Goal: Task Accomplishment & Management: Complete application form

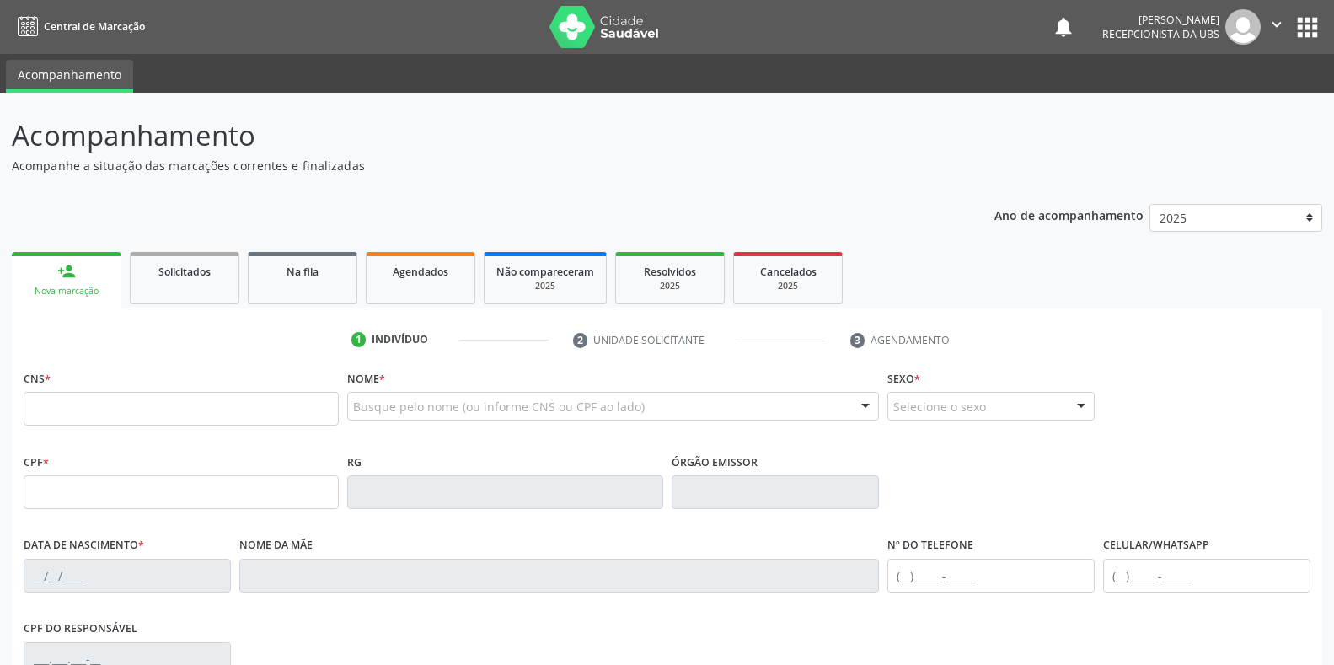
click at [210, 421] on input "text" at bounding box center [181, 409] width 315 height 34
type input "898 0010 3604 7018"
type input "472.089.104-72"
type input "[DATE]"
type input "[PERSON_NAME] do Carmo da Conceicao"
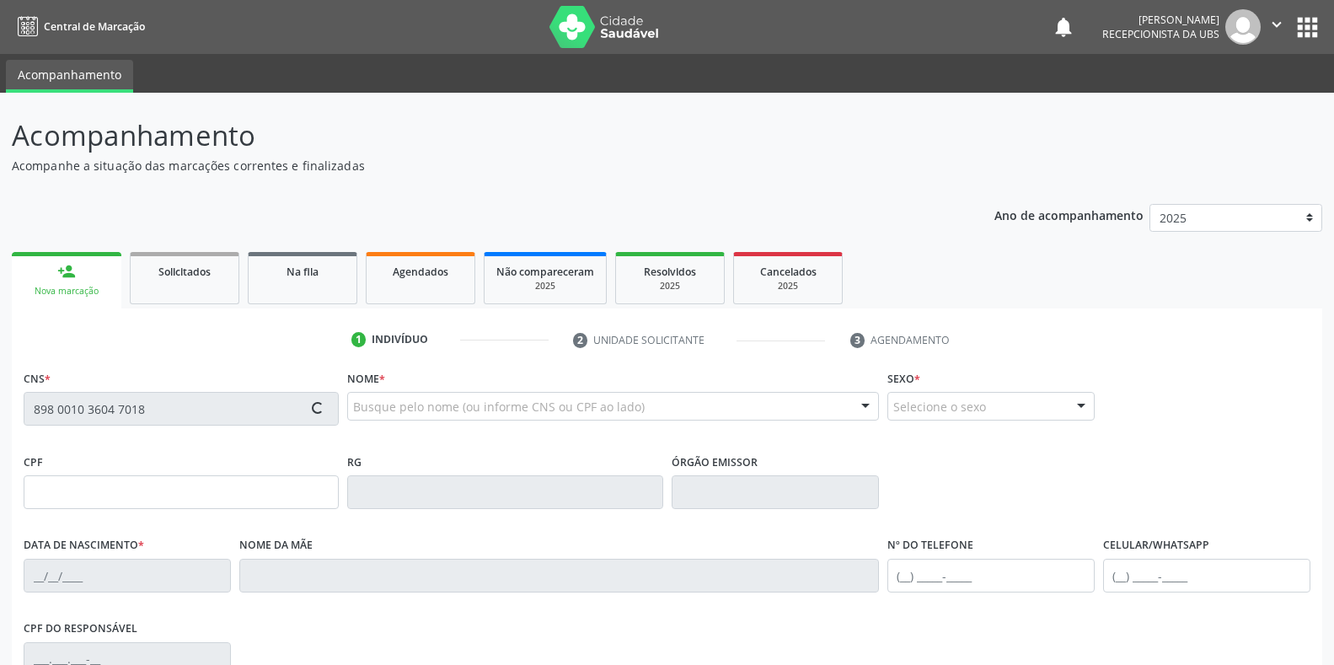
type input "[PHONE_NUMBER]"
type input "S/N"
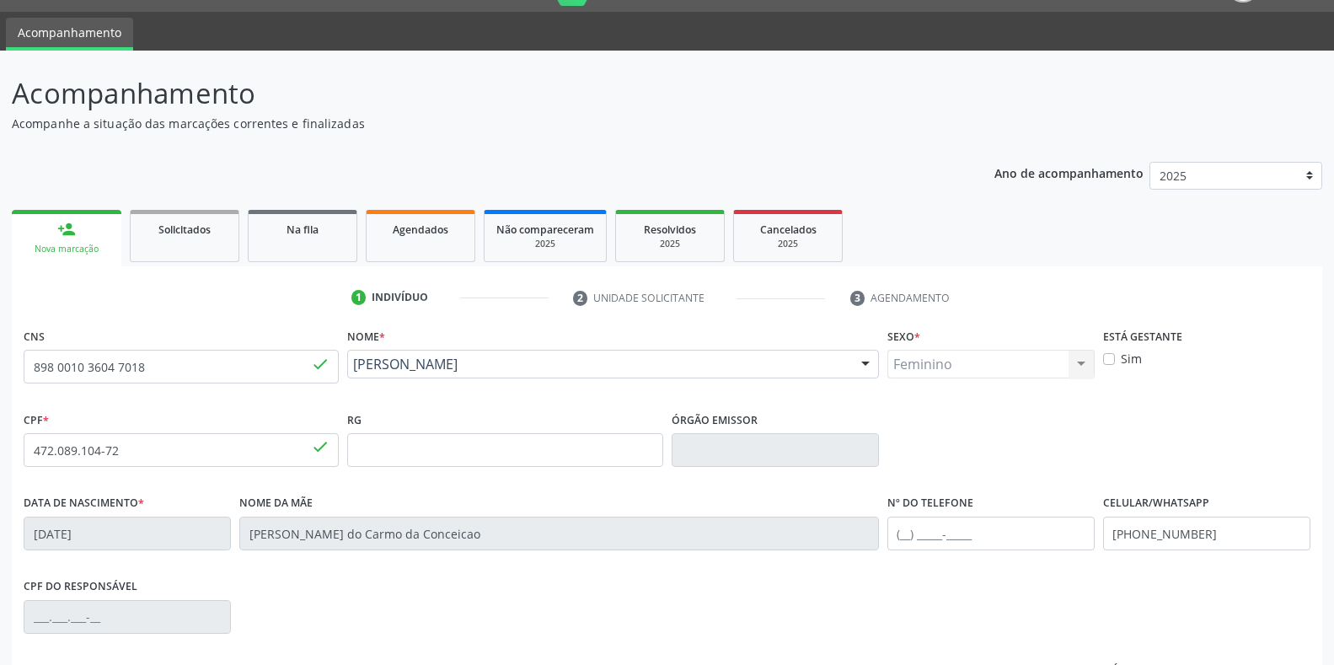
scroll to position [84, 0]
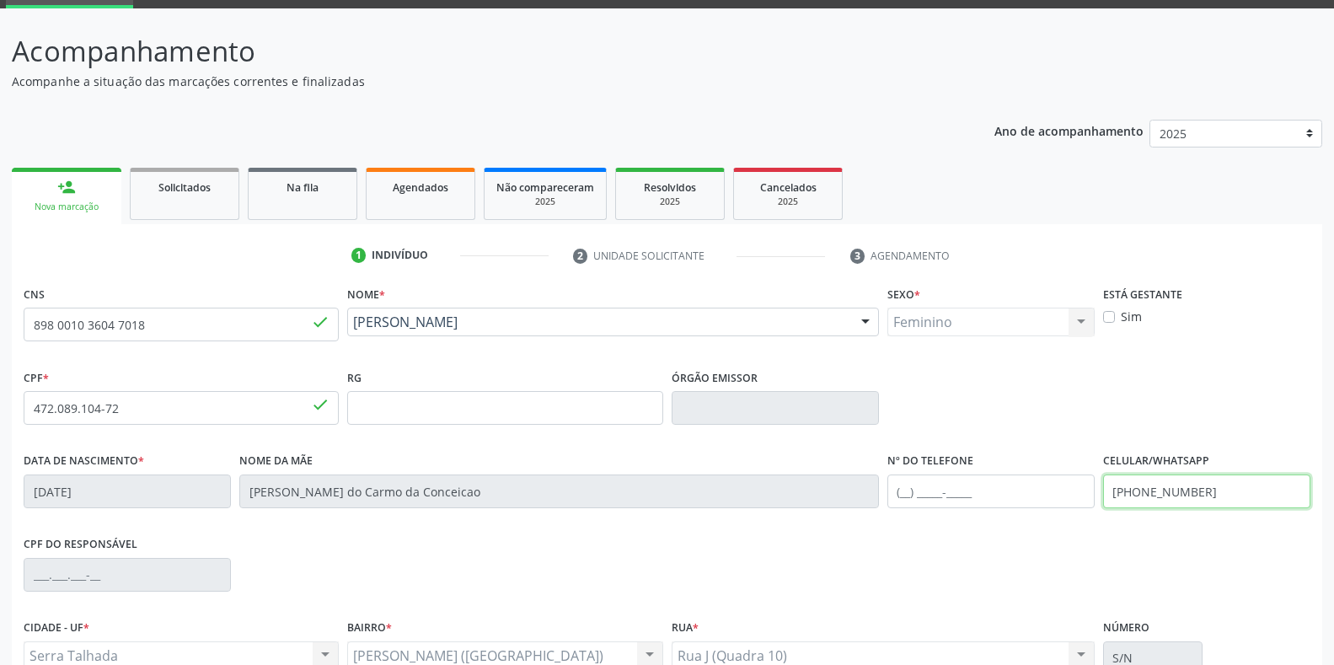
drag, startPoint x: 1232, startPoint y: 493, endPoint x: 1072, endPoint y: 496, distance: 160.1
click at [1072, 496] on div "Data de nascimento * [DATE] Nome da mãe [PERSON_NAME] do Carmo da Conceicao Nº …" at bounding box center [666, 489] width 1295 height 83
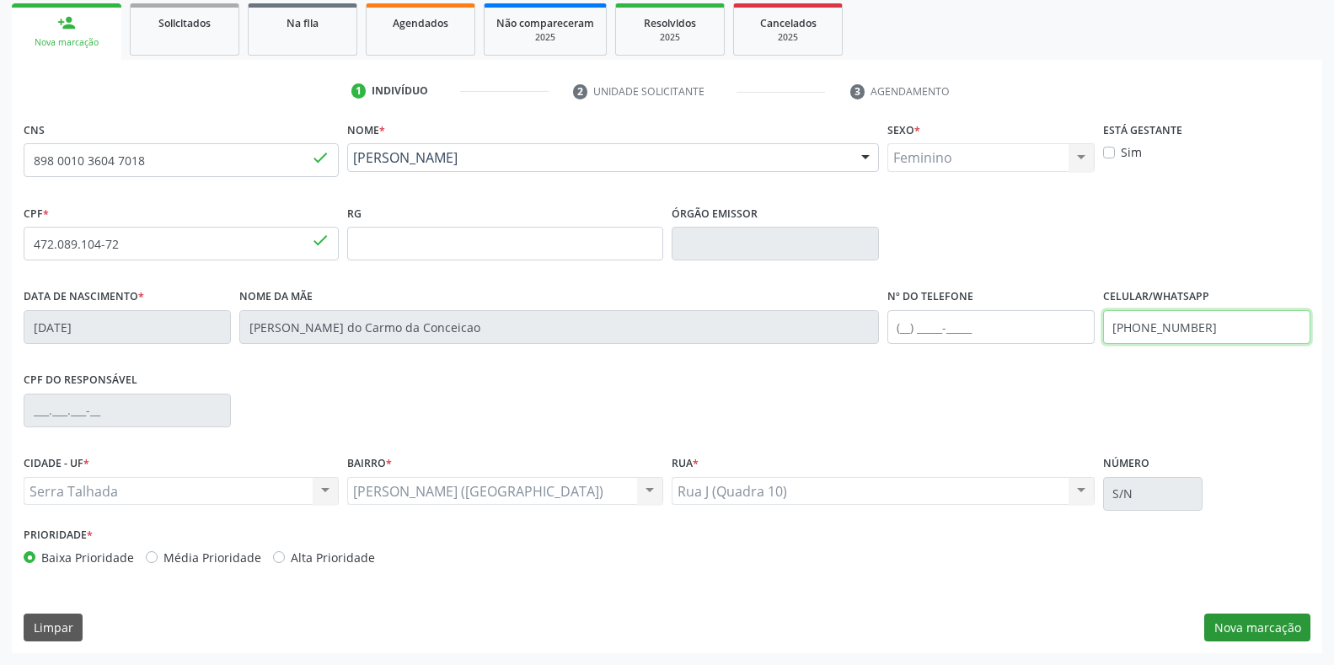
type input "[PHONE_NUMBER]"
click at [1248, 619] on button "Nova marcação" at bounding box center [1257, 627] width 106 height 29
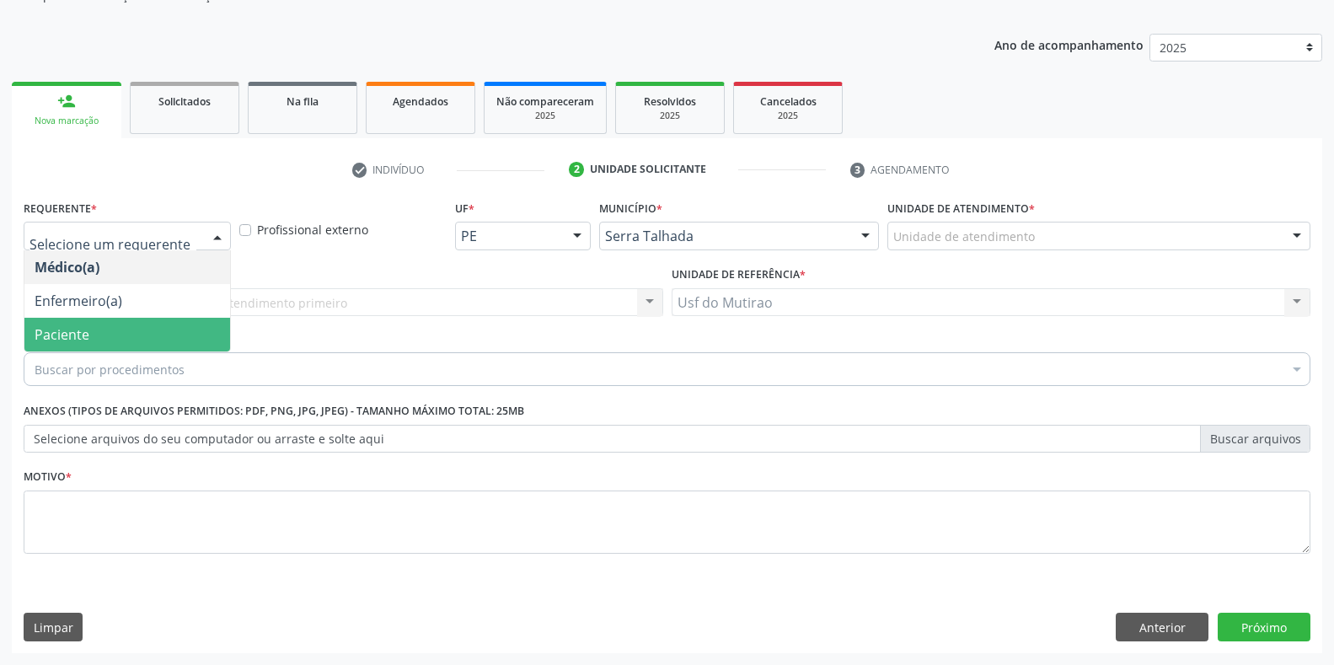
click at [89, 336] on span "Paciente" at bounding box center [127, 335] width 206 height 34
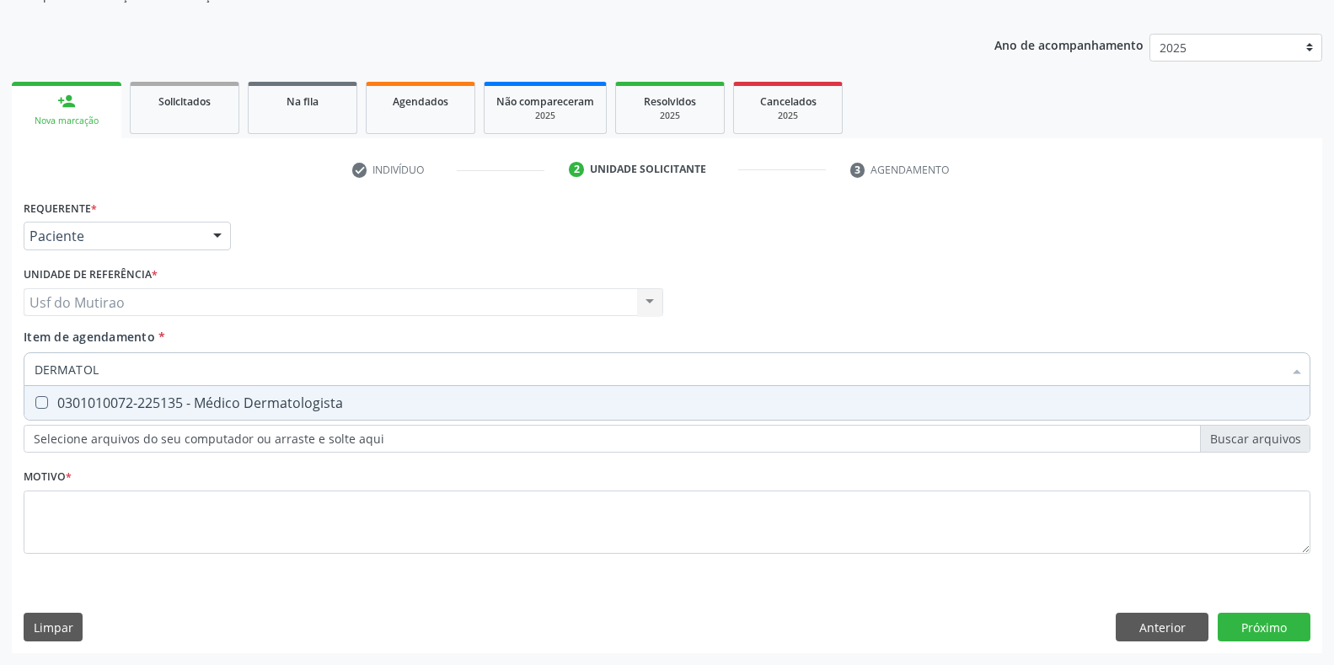
type input "DERMATOLO"
click at [177, 408] on div "0301010072-225135 - Médico Dermatologista" at bounding box center [667, 402] width 1265 height 13
checkbox Dermatologista "true"
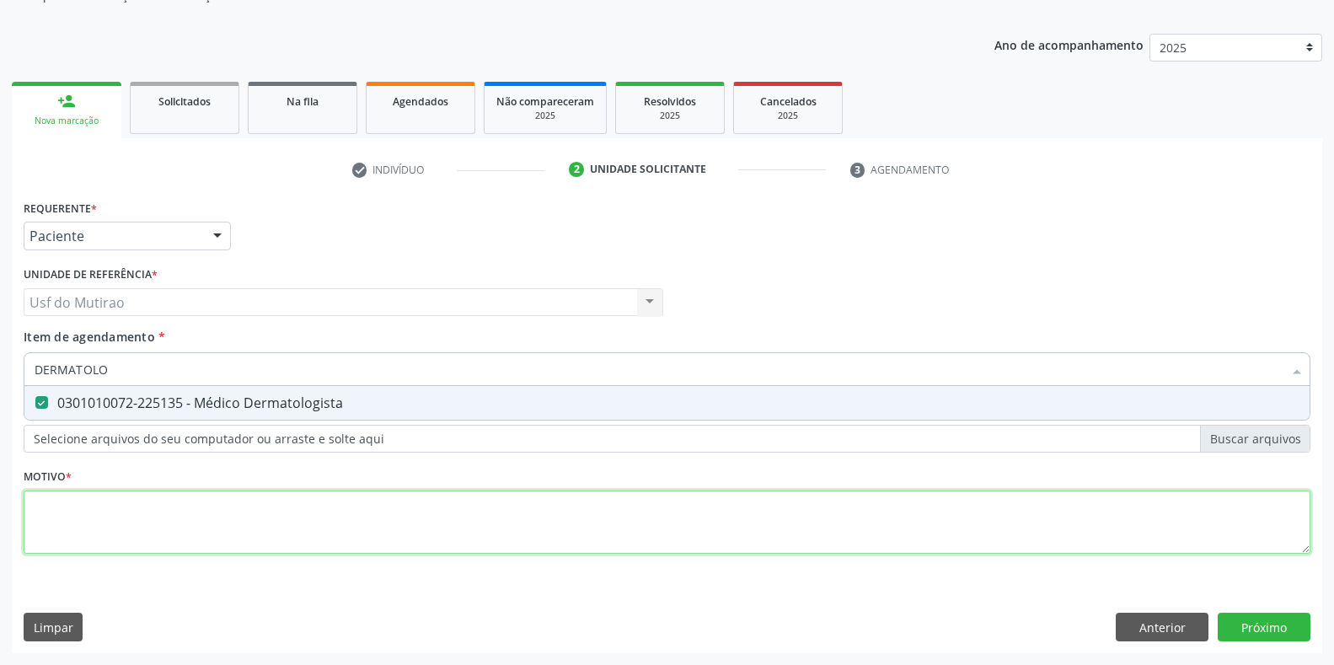
click at [175, 514] on div "Requerente * Paciente Médico(a) Enfermeiro(a) Paciente Nenhum resultado encontr…" at bounding box center [667, 387] width 1287 height 382
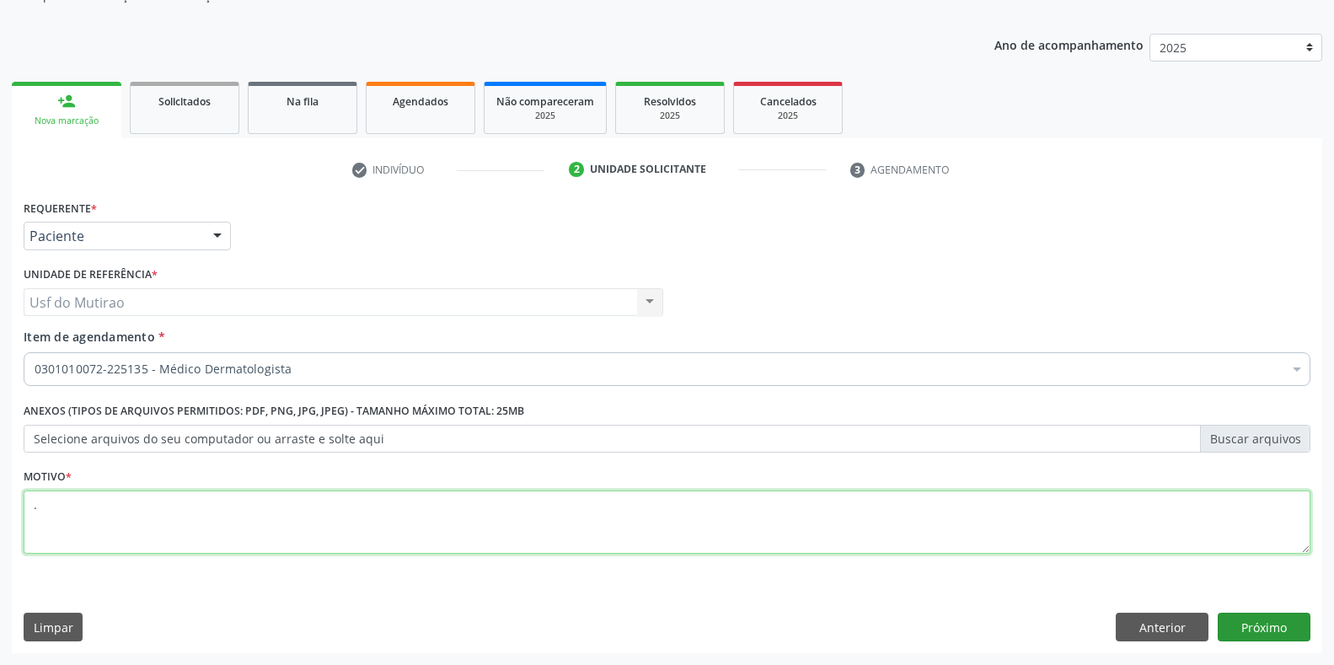
type textarea "."
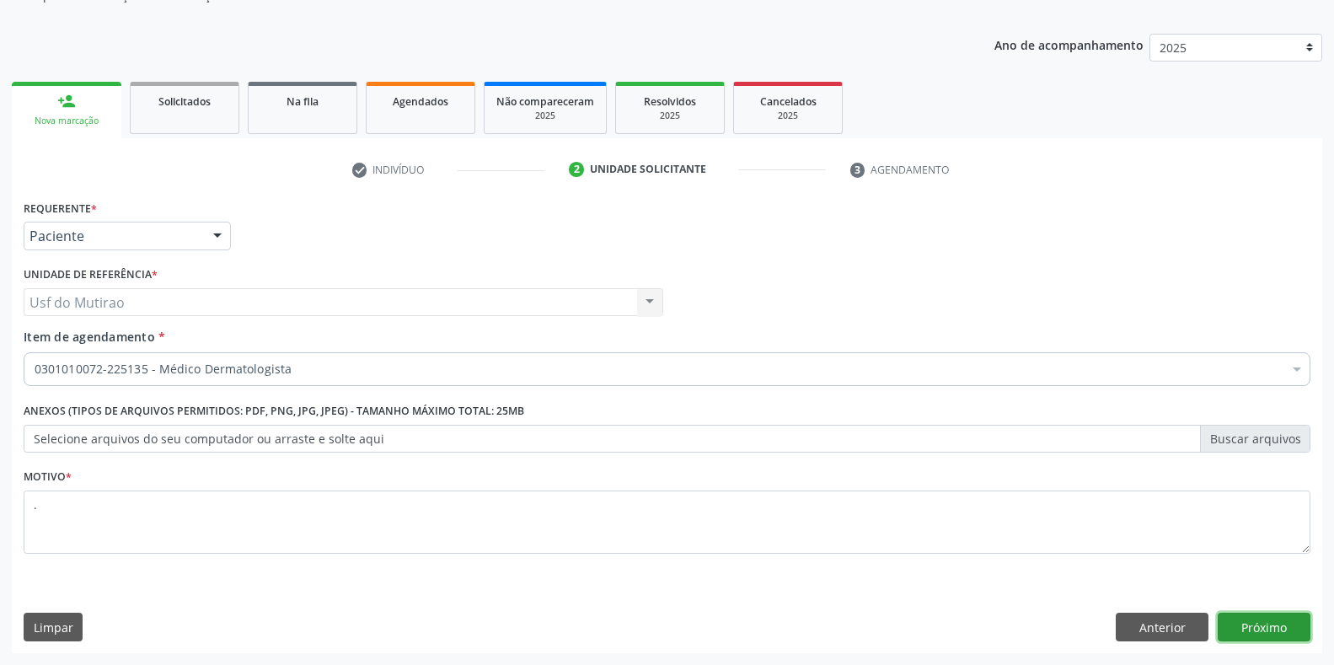
click at [1278, 633] on button "Próximo" at bounding box center [1264, 627] width 93 height 29
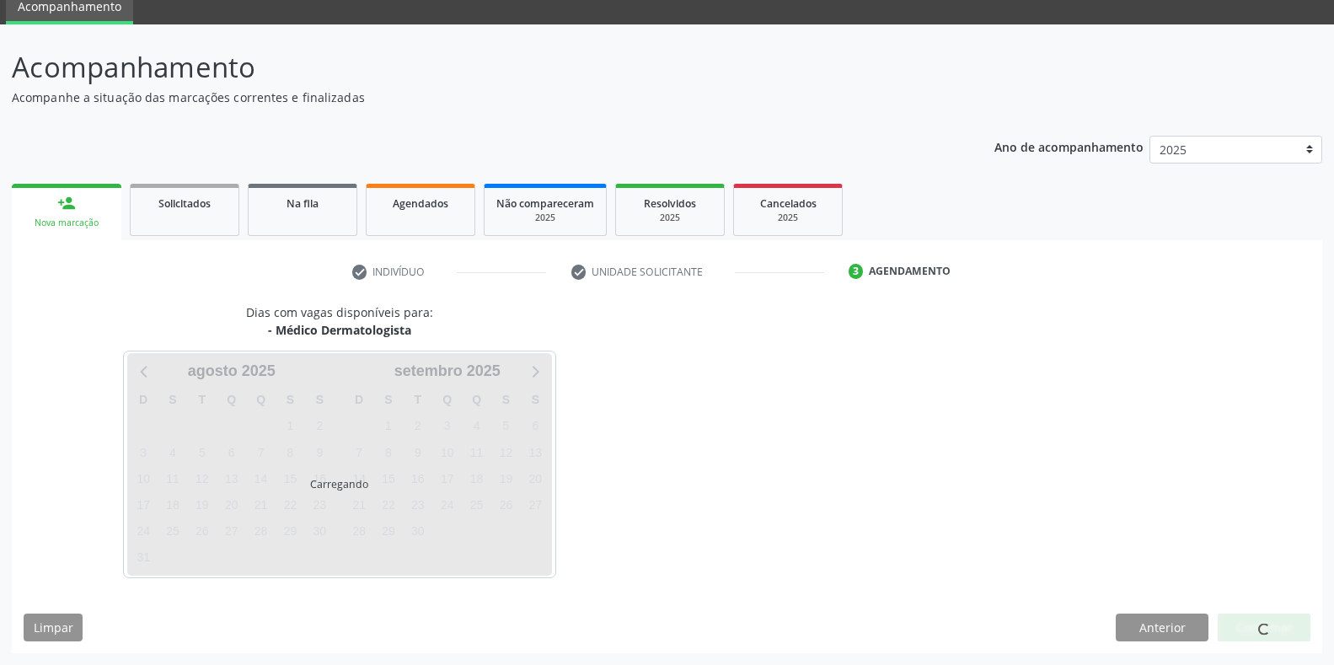
scroll to position [68, 0]
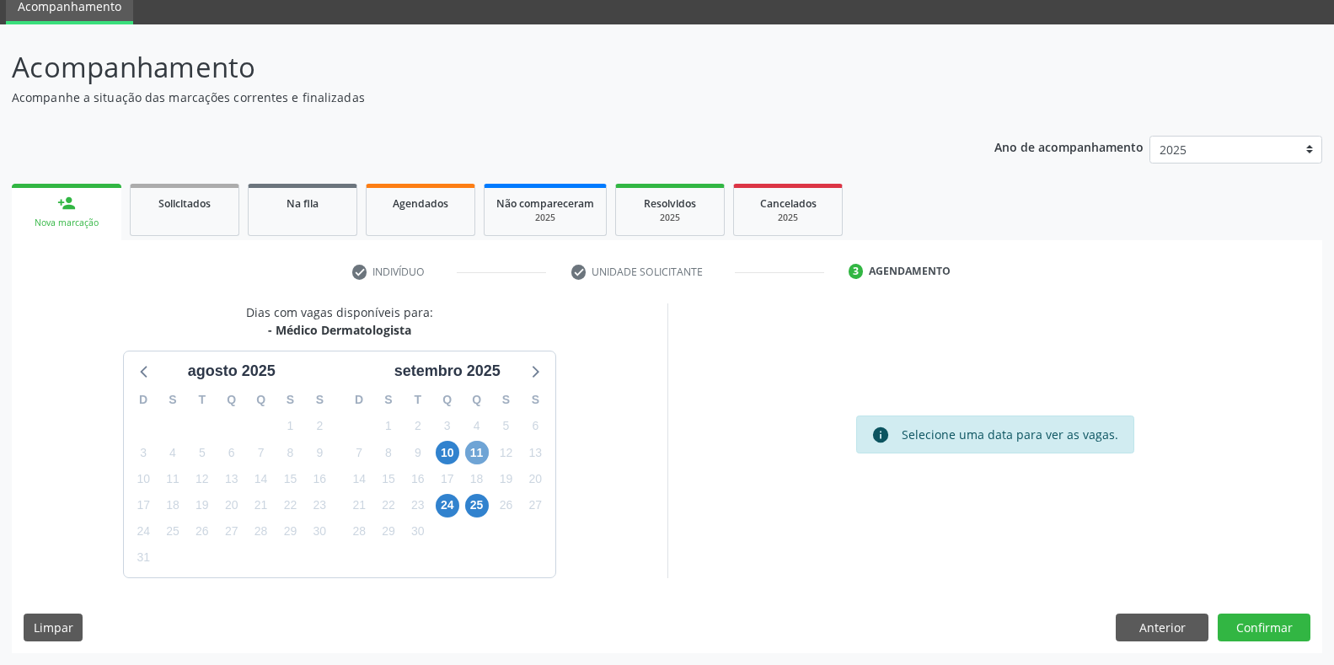
click at [474, 447] on span "11" at bounding box center [477, 453] width 24 height 24
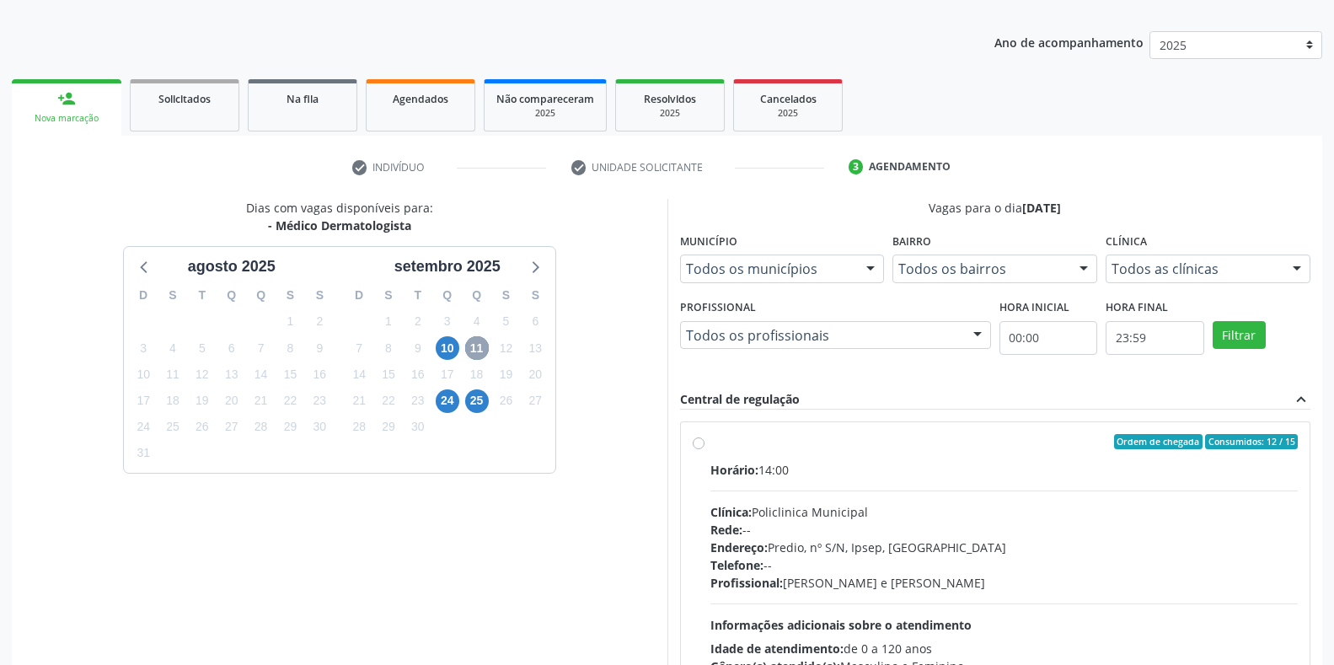
scroll to position [237, 0]
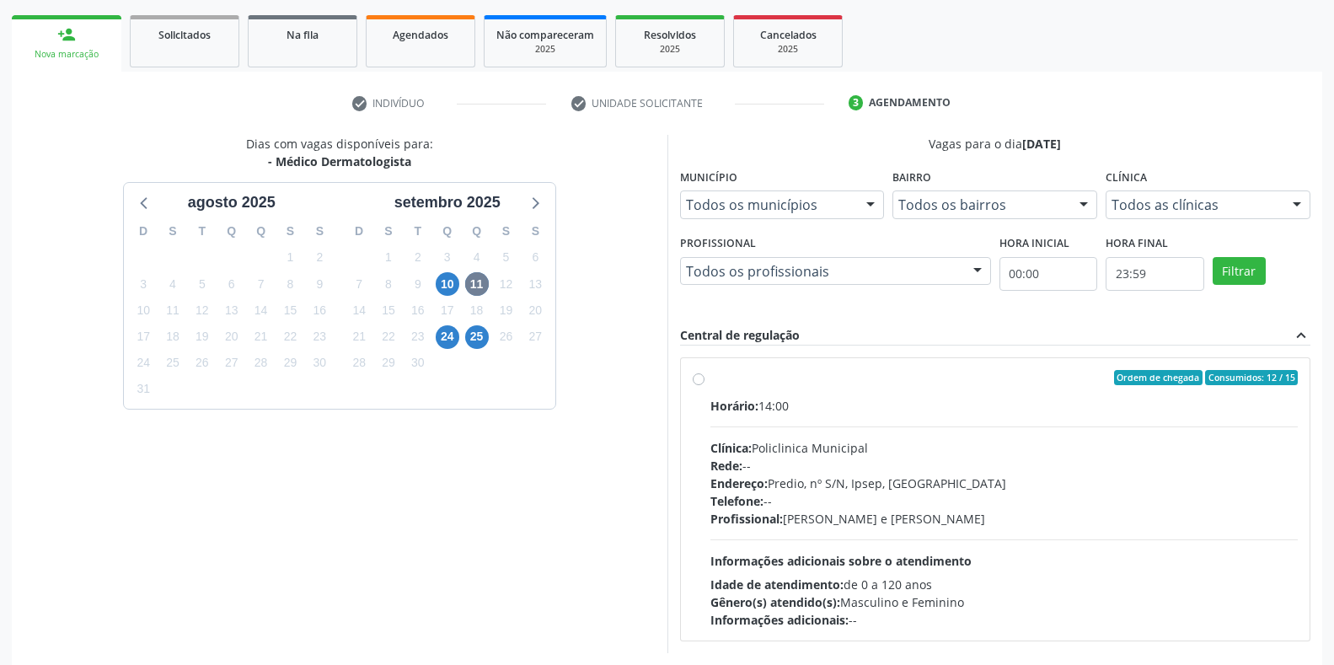
click at [789, 463] on div "Rede: --" at bounding box center [1004, 466] width 588 height 18
click at [705, 385] on input "Ordem de chegada Consumidos: 12 / 15 Horário: 14:00 Clínica: Policlinica Munici…" at bounding box center [699, 377] width 12 height 15
radio input "true"
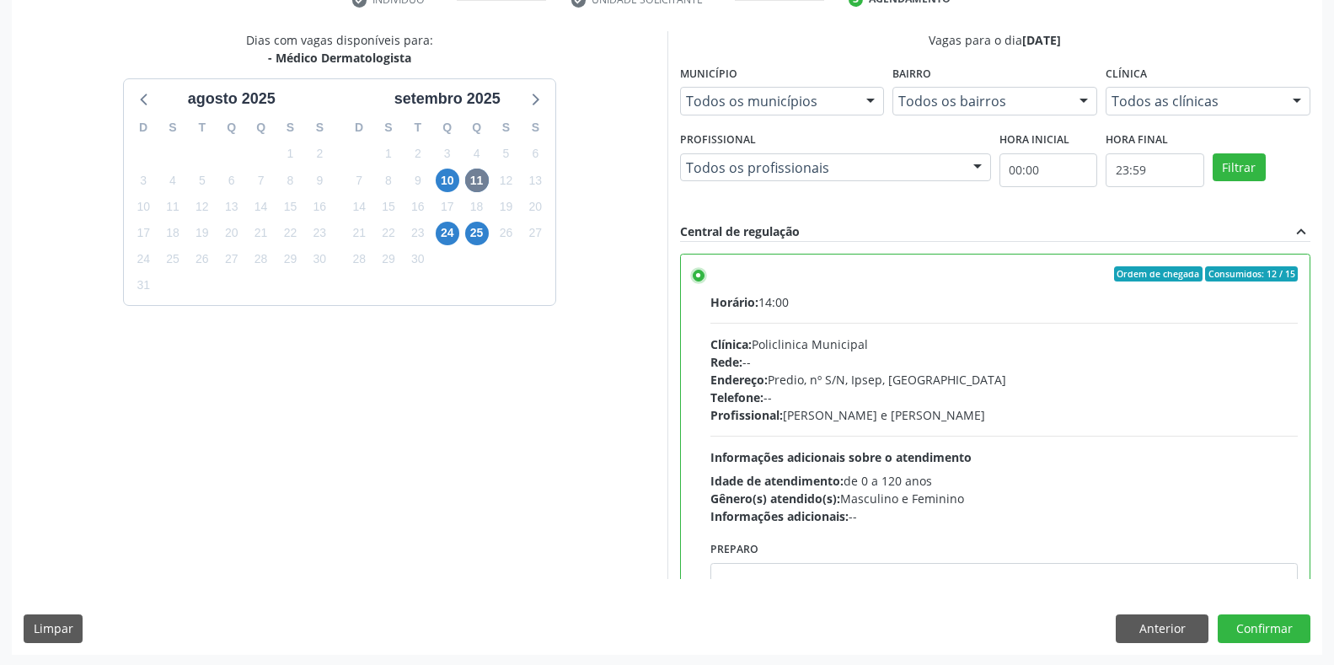
scroll to position [342, 0]
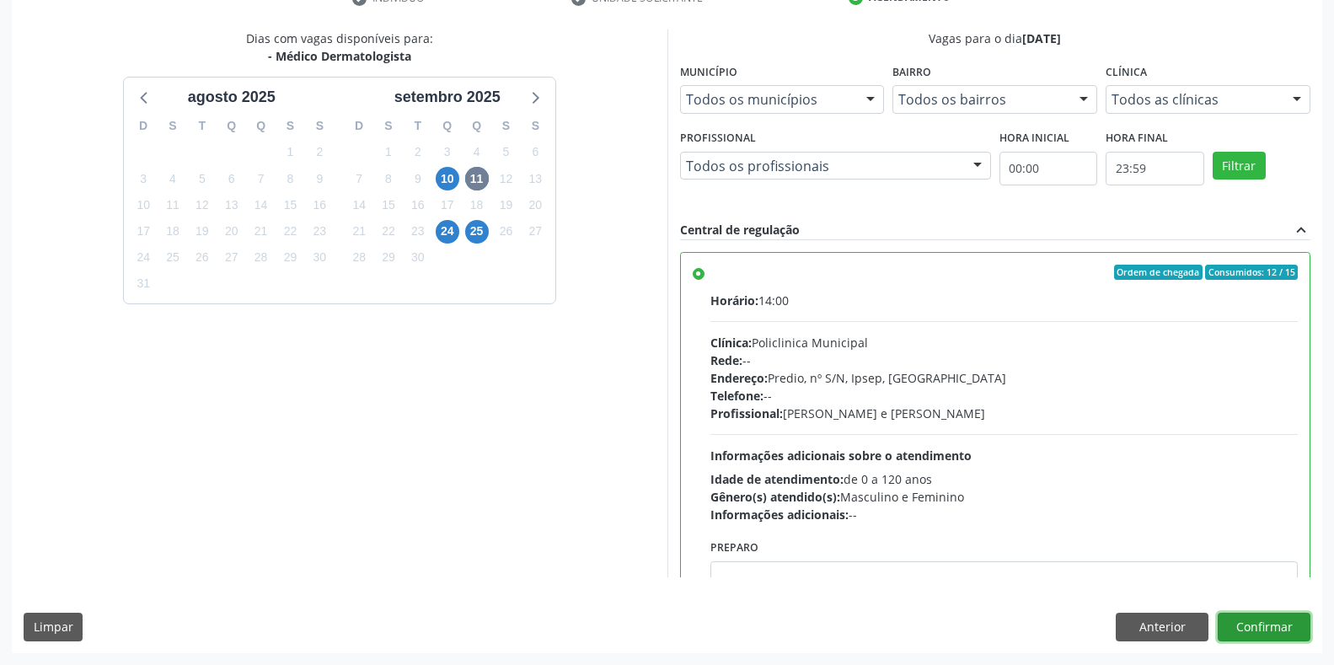
click at [1273, 631] on button "Confirmar" at bounding box center [1264, 627] width 93 height 29
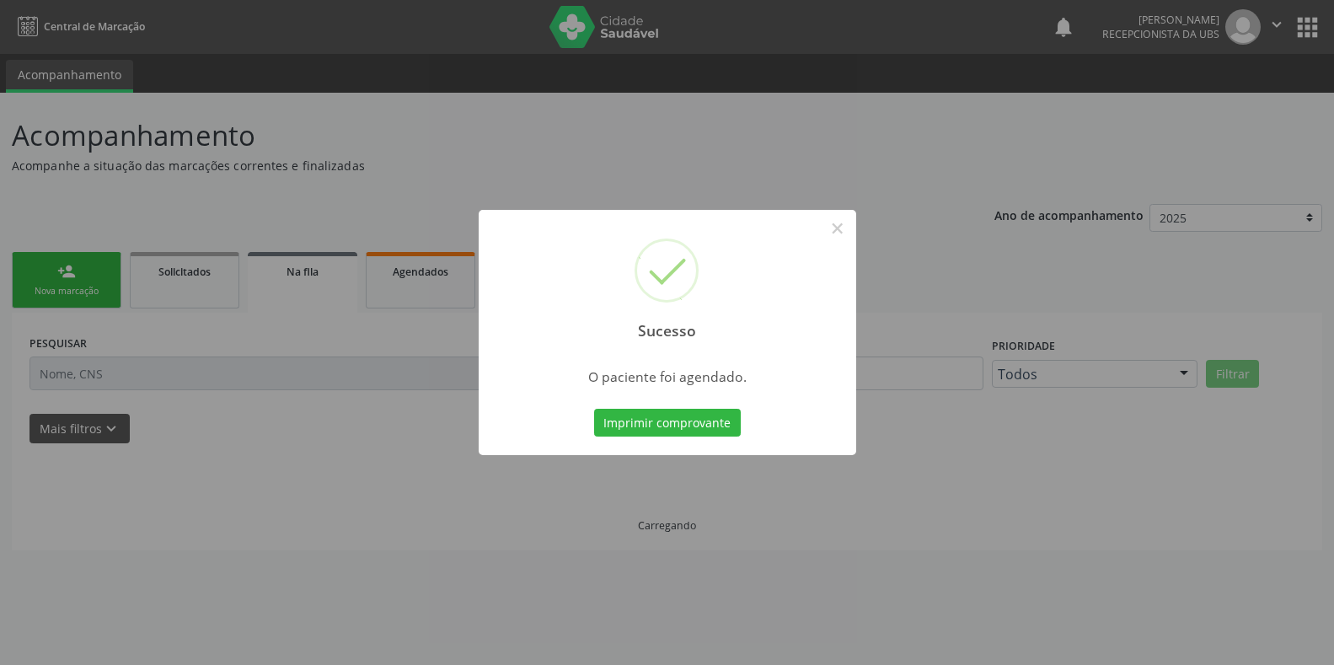
scroll to position [0, 0]
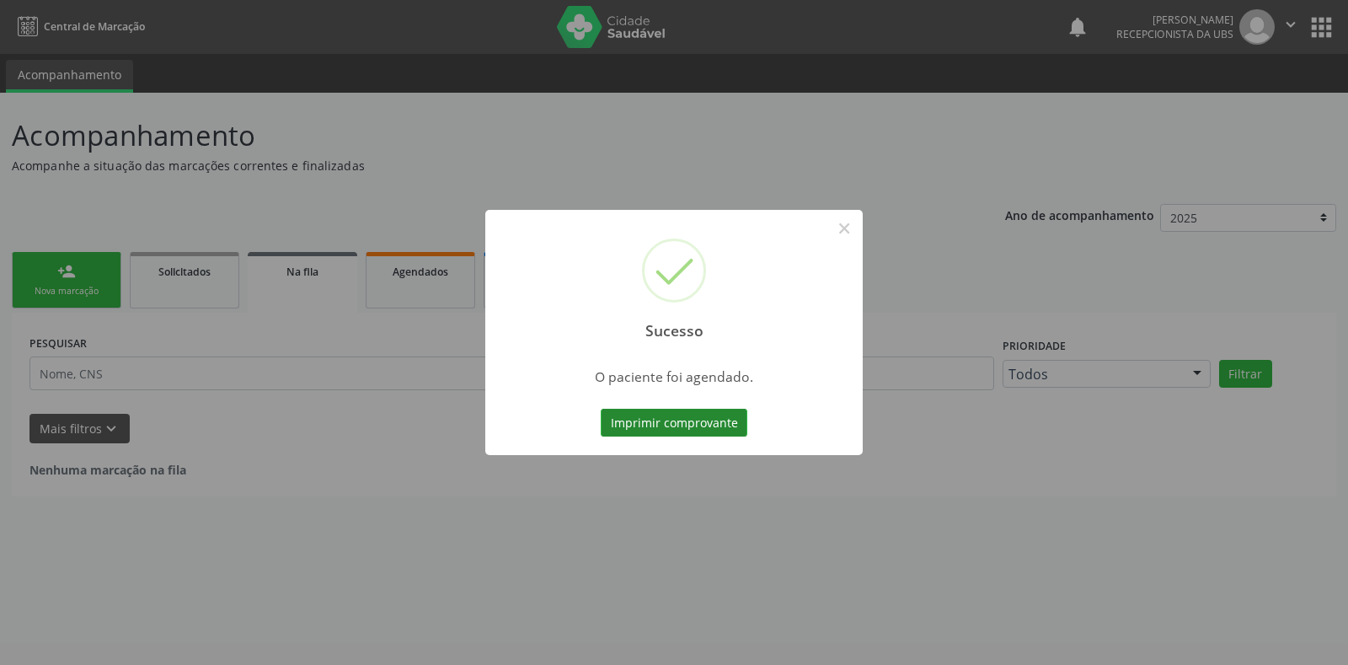
click at [709, 426] on button "Imprimir comprovante" at bounding box center [674, 423] width 147 height 29
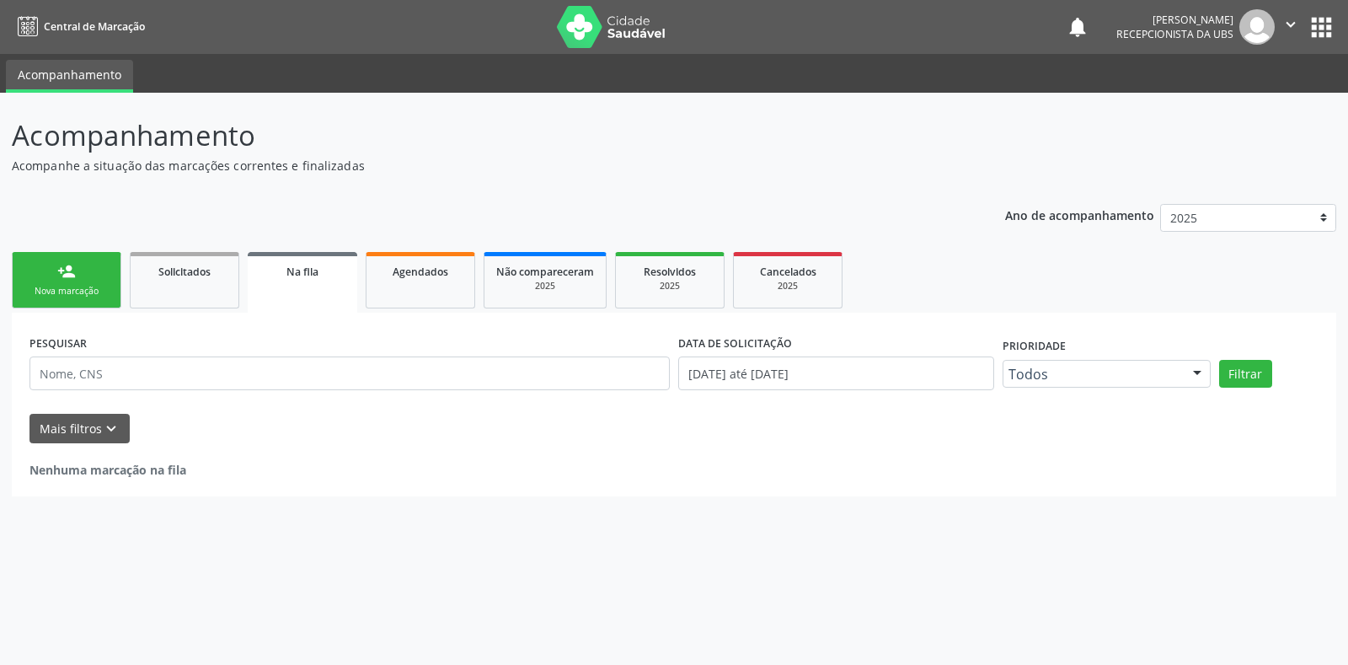
click at [89, 281] on link "person_add Nova marcação" at bounding box center [67, 280] width 110 height 56
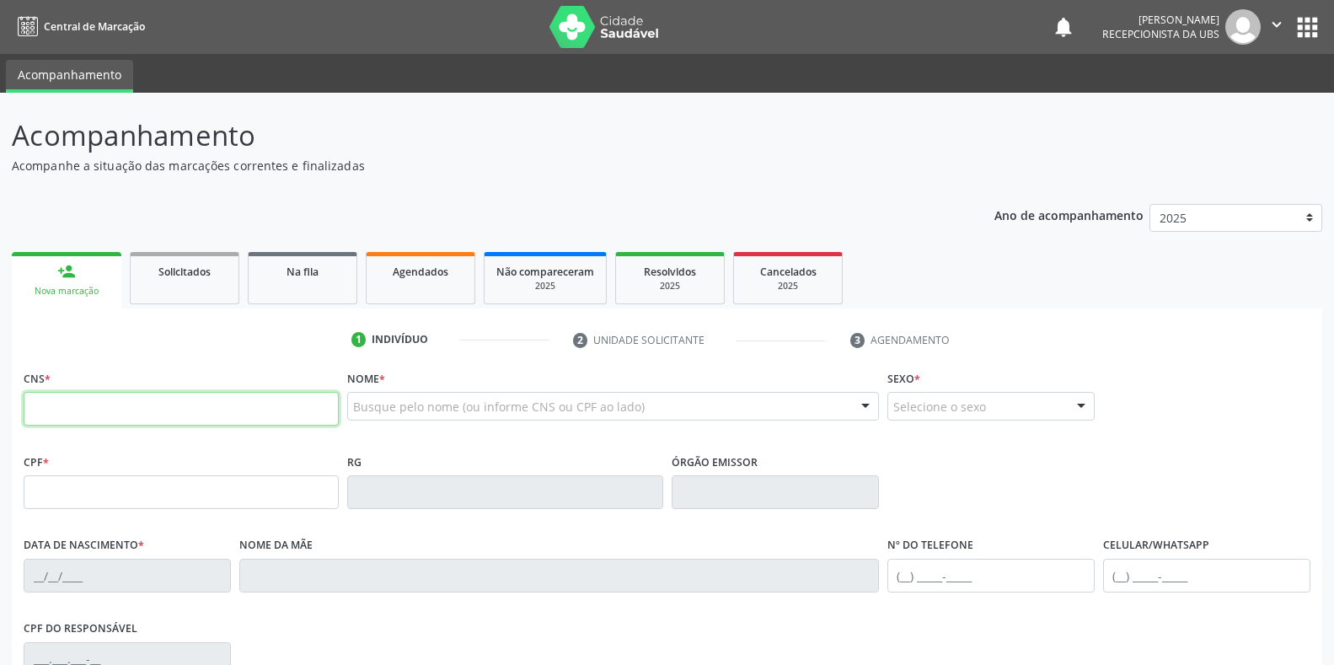
click at [178, 402] on input "text" at bounding box center [181, 409] width 315 height 34
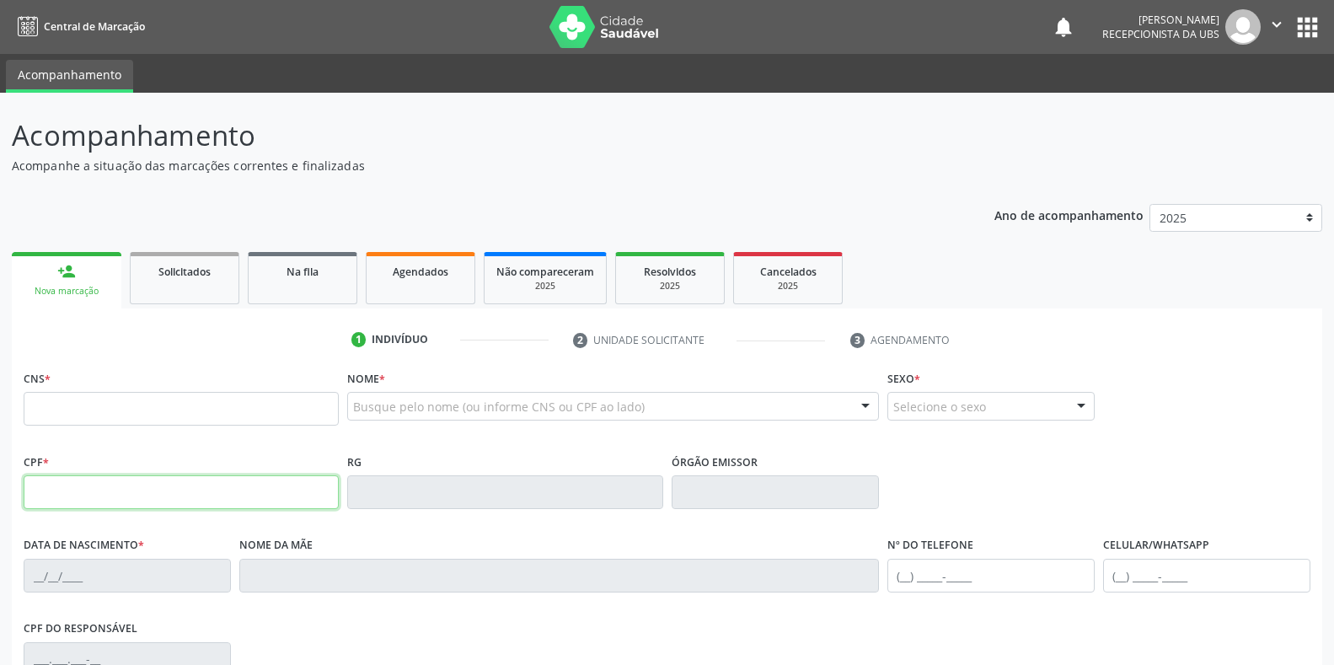
click at [274, 497] on input "text" at bounding box center [181, 492] width 315 height 34
type input "104.606.504-16"
type input "898 0037 4351 5662"
type input "[DATE]"
type input "[PERSON_NAME]"
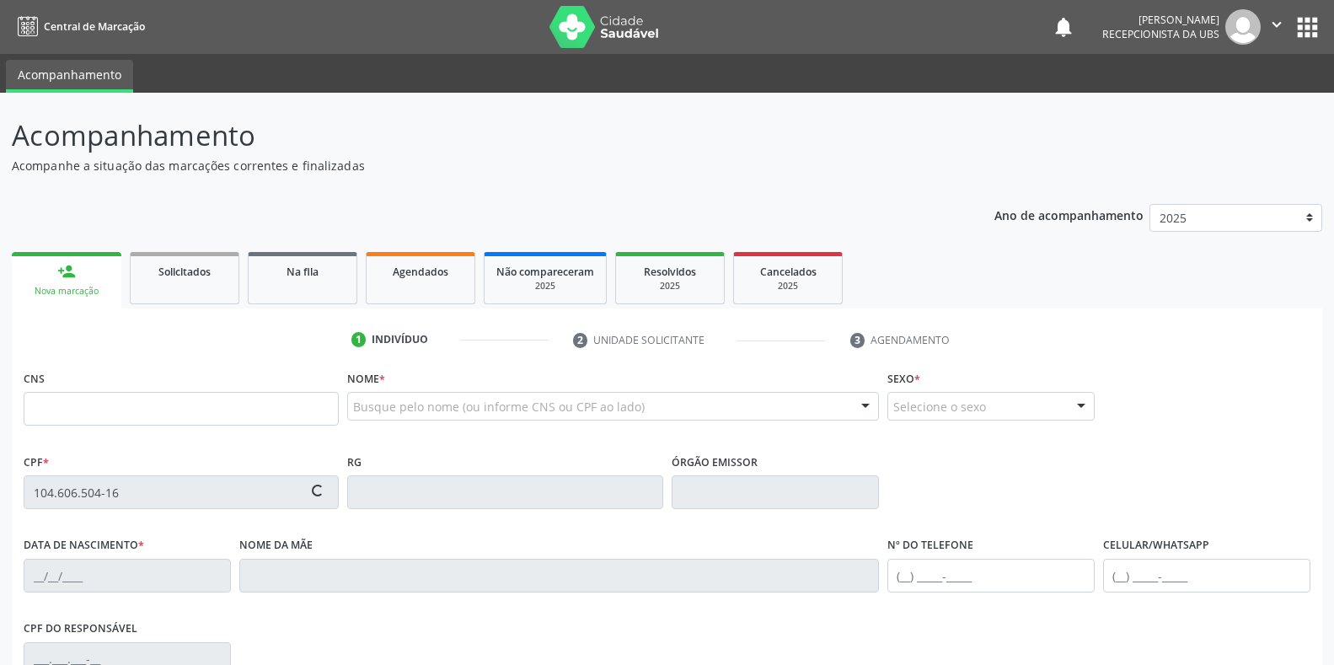
type input "[PHONE_NUMBER]"
type input "115.279.874-00"
type input "86"
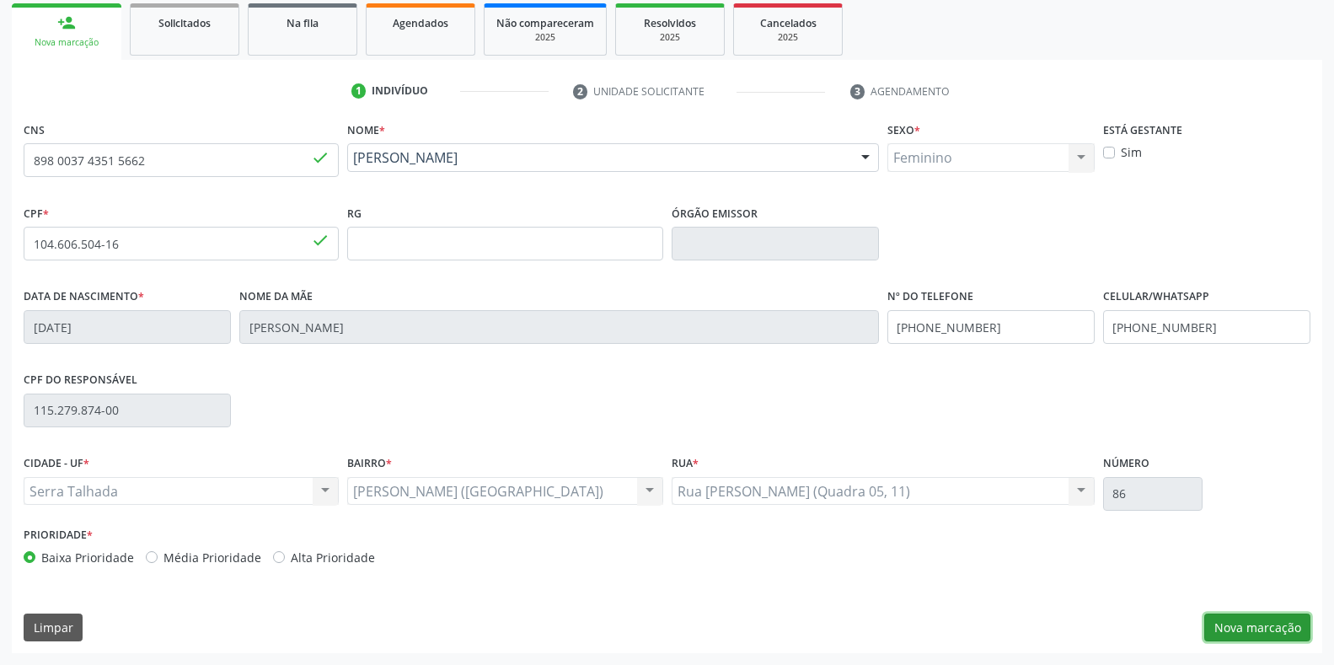
click at [1242, 622] on button "Nova marcação" at bounding box center [1257, 627] width 106 height 29
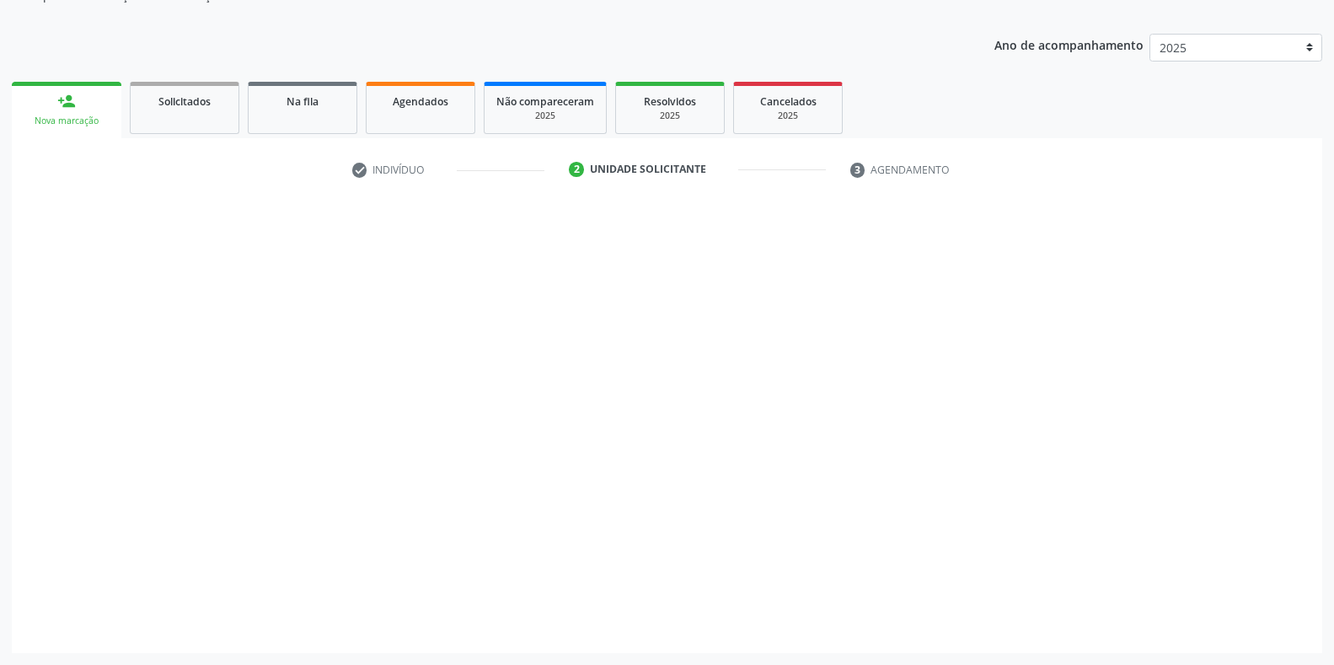
scroll to position [170, 0]
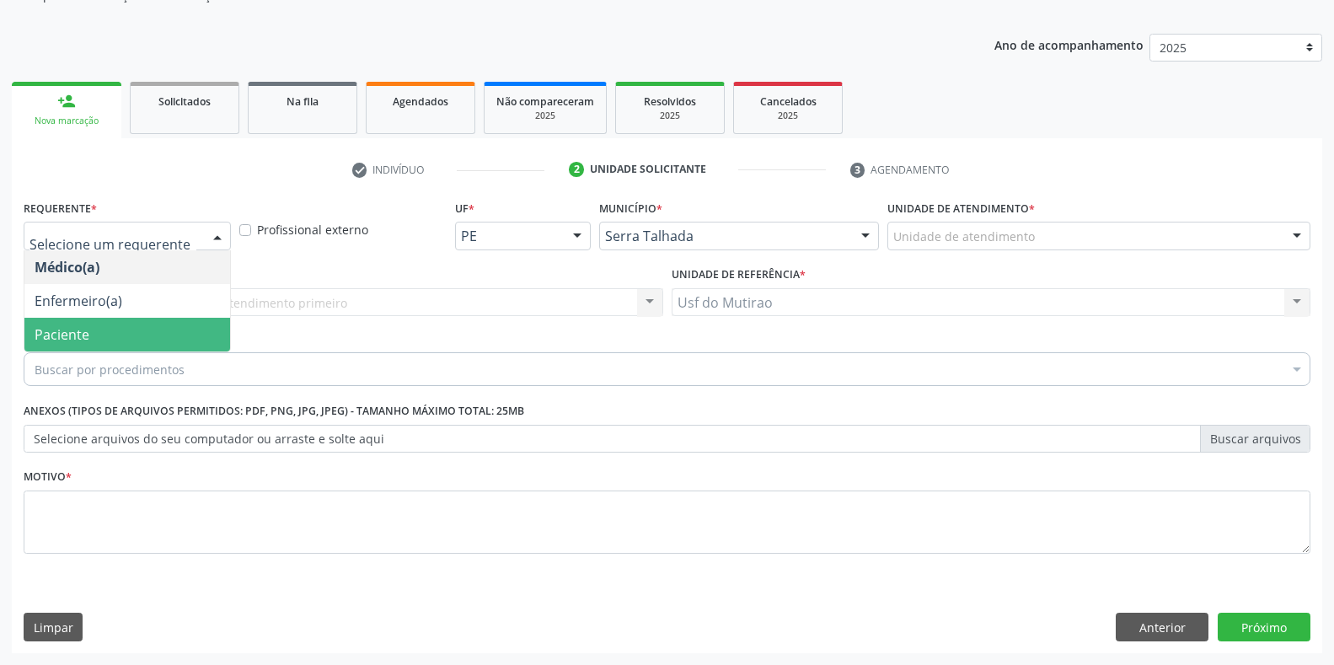
click at [98, 335] on span "Paciente" at bounding box center [127, 335] width 206 height 34
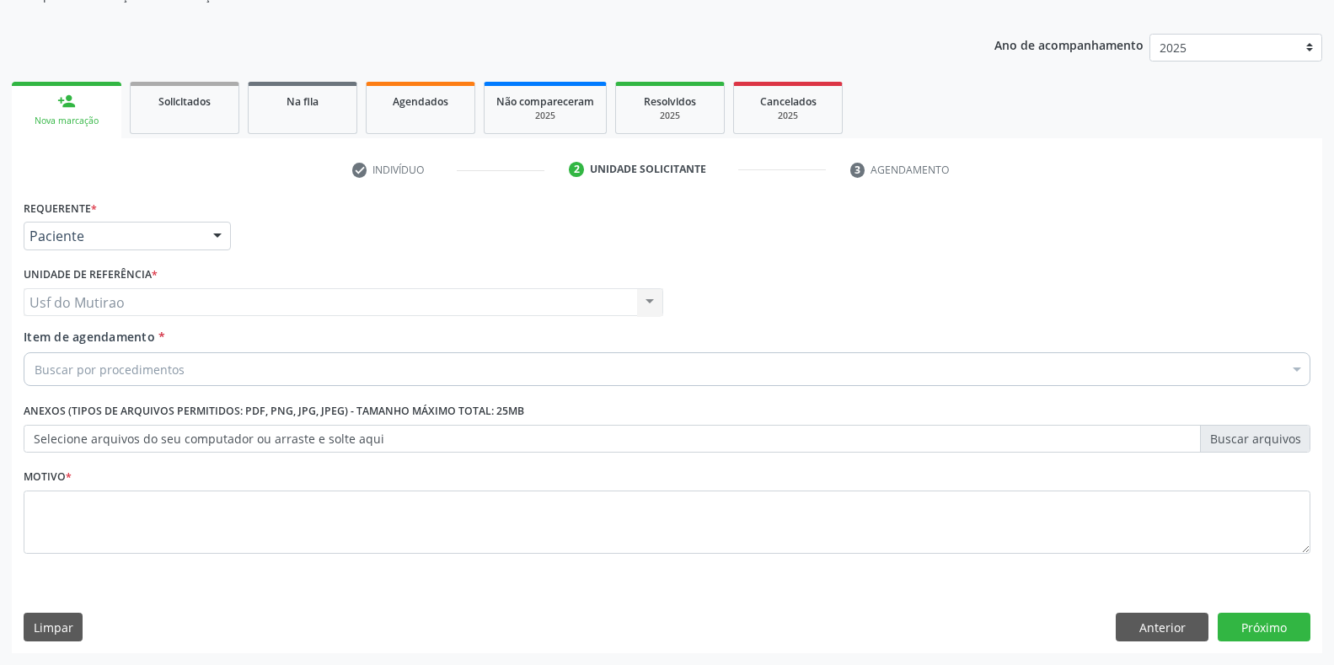
click at [217, 369] on div "Buscar por procedimentos" at bounding box center [667, 369] width 1287 height 34
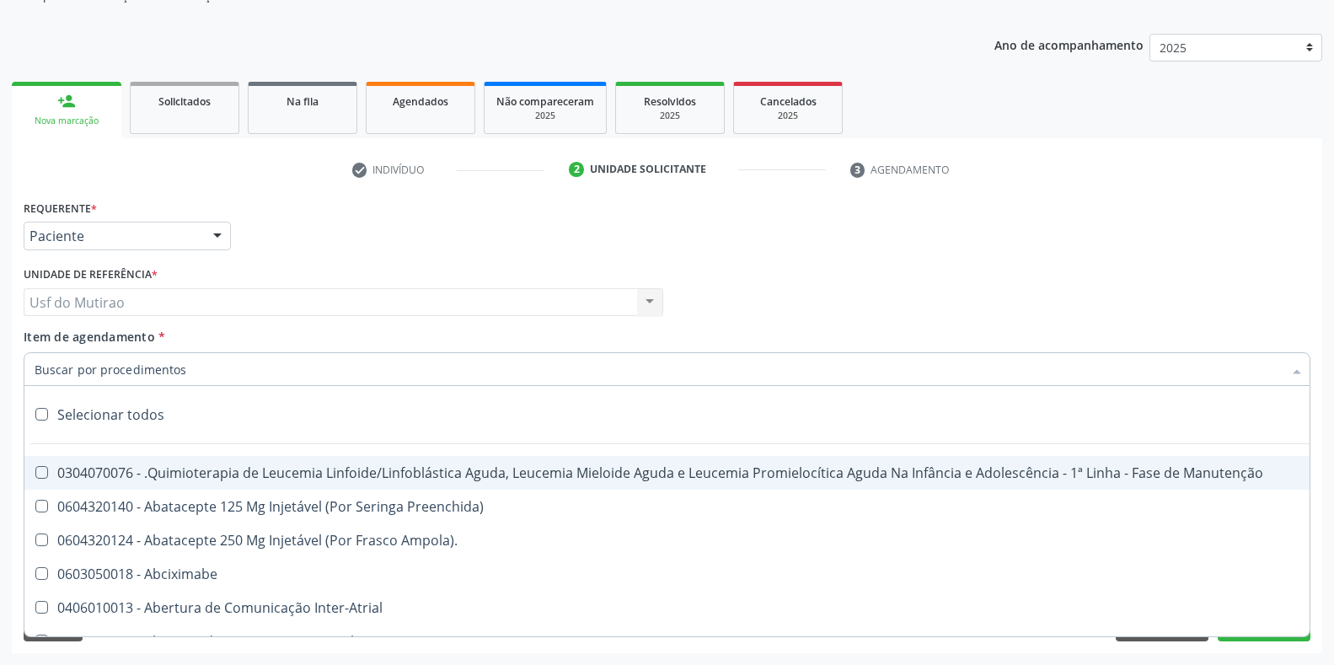
click at [177, 377] on input "Item de agendamento *" at bounding box center [659, 369] width 1248 height 34
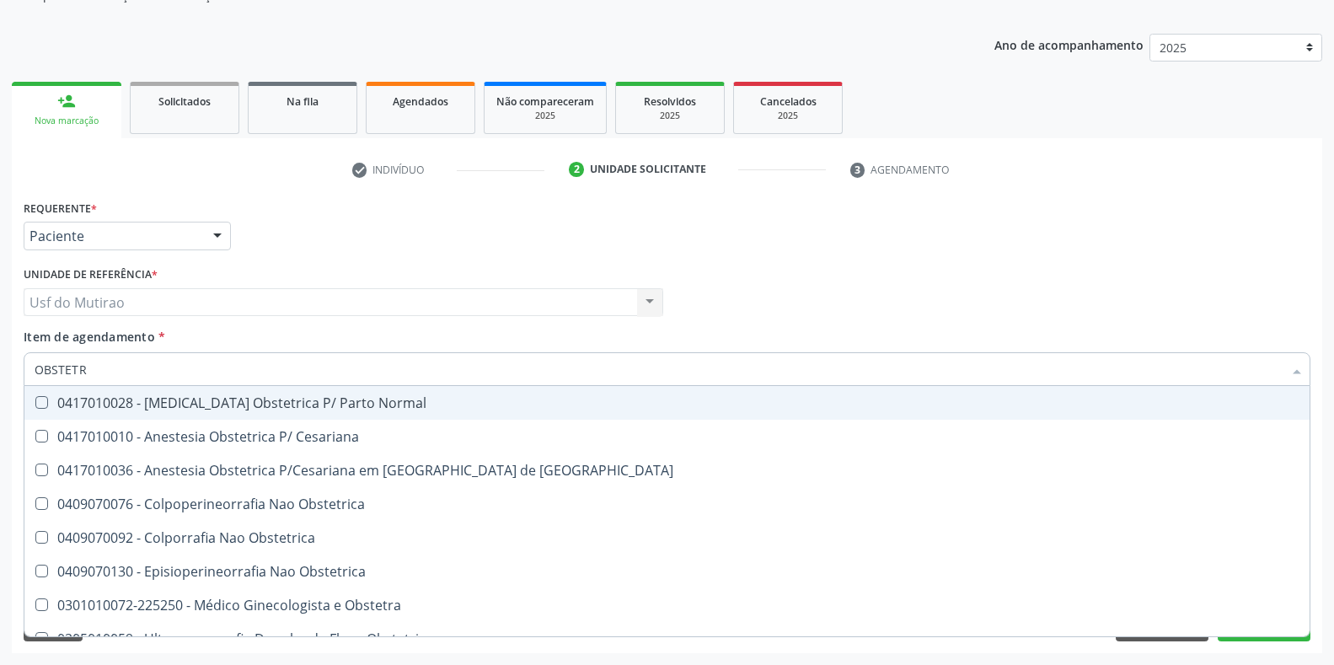
type input "OBSTETRA"
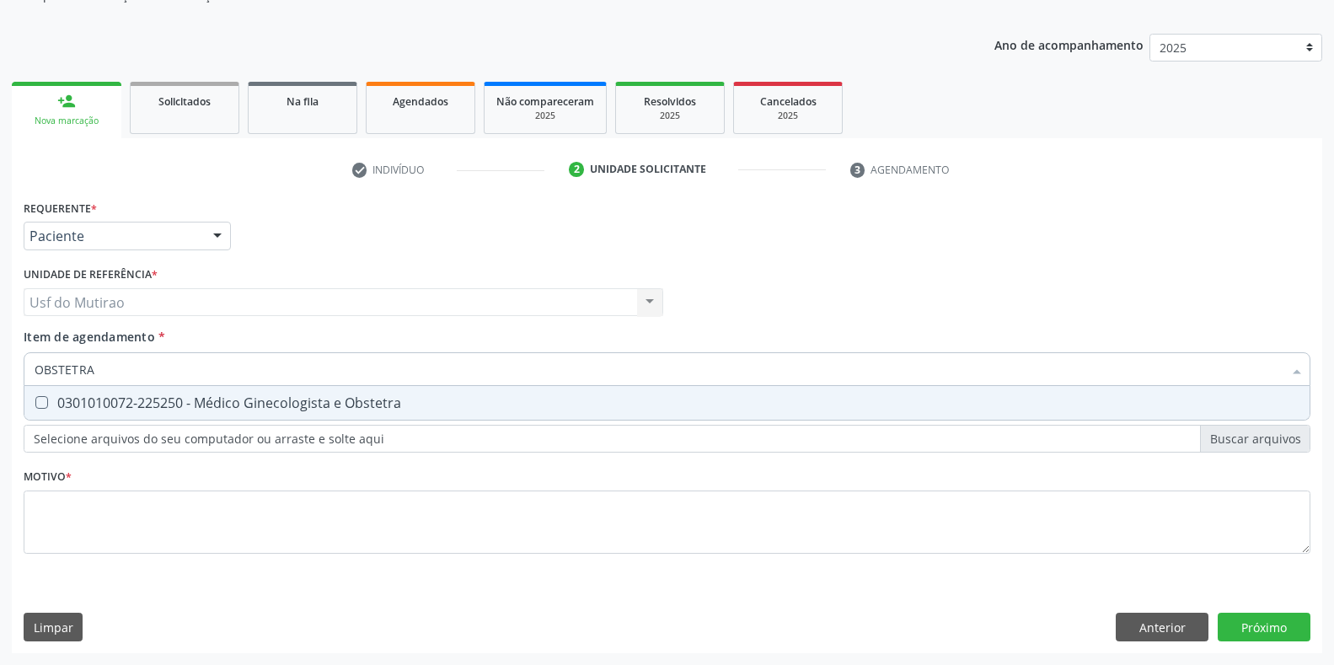
click at [236, 405] on div "0301010072-225250 - Médico Ginecologista e Obstetra" at bounding box center [667, 402] width 1265 height 13
checkbox Obstetra "true"
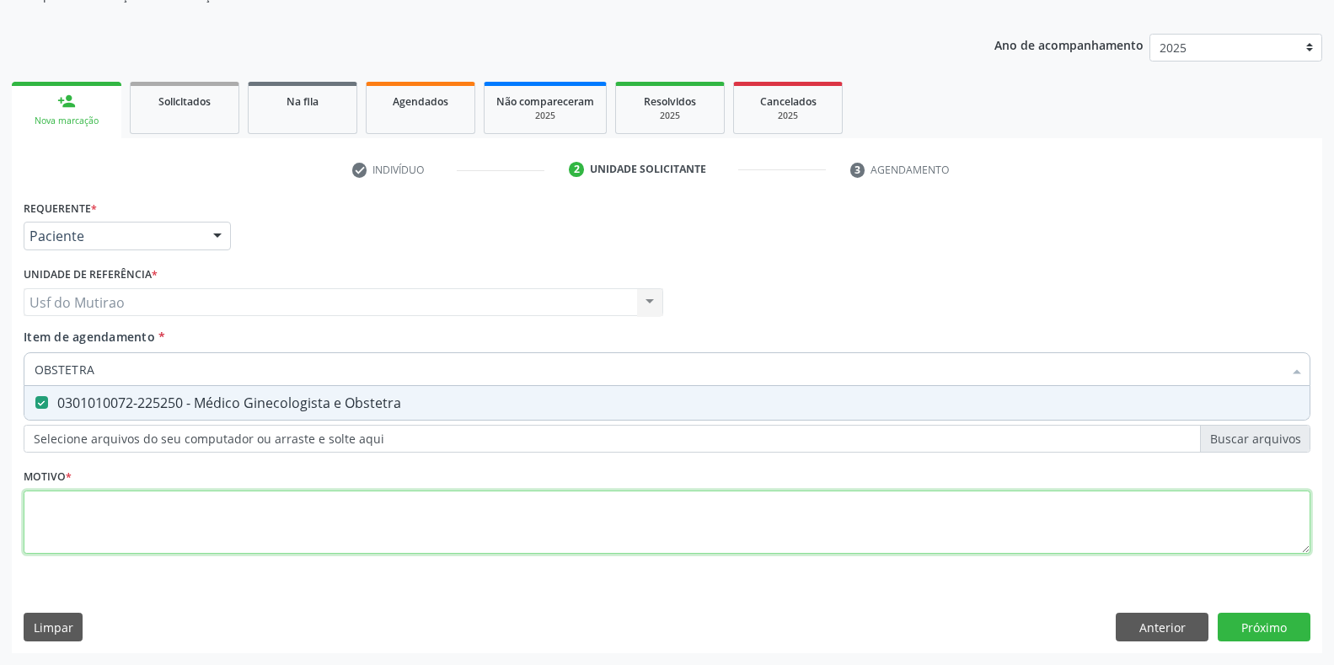
click at [225, 512] on div "Requerente * Paciente Médico(a) Enfermeiro(a) Paciente Nenhum resultado encontr…" at bounding box center [667, 387] width 1287 height 382
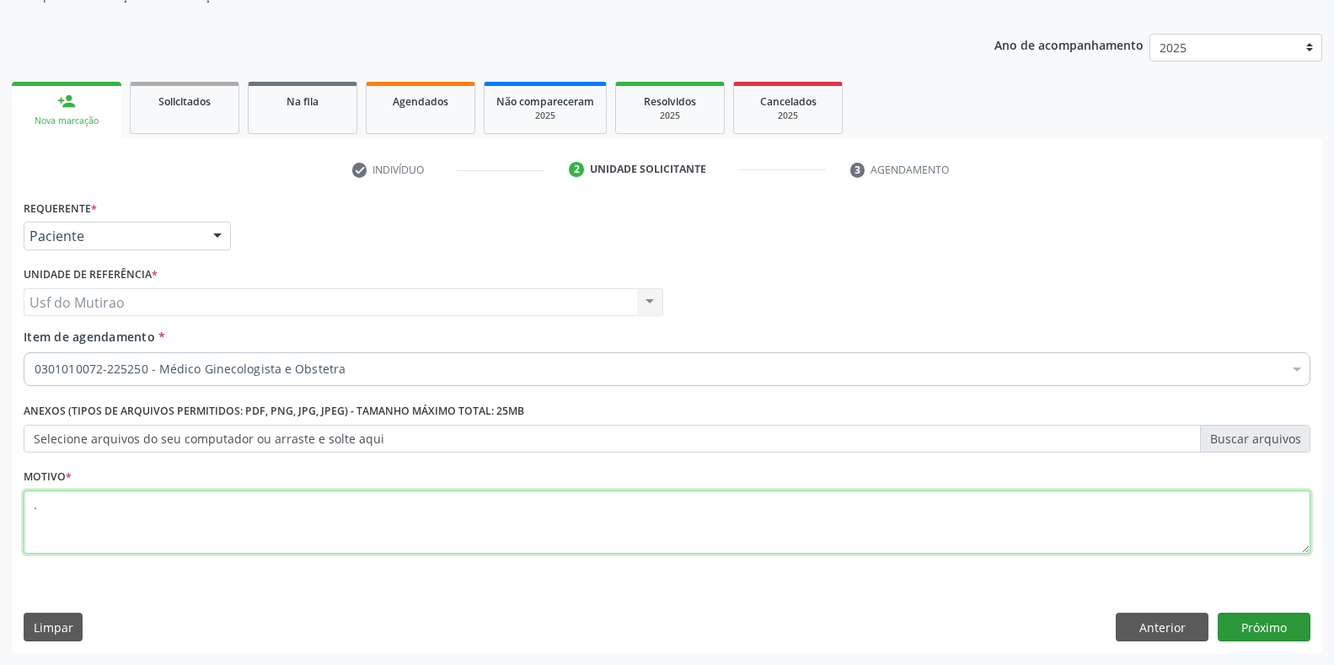
type textarea "."
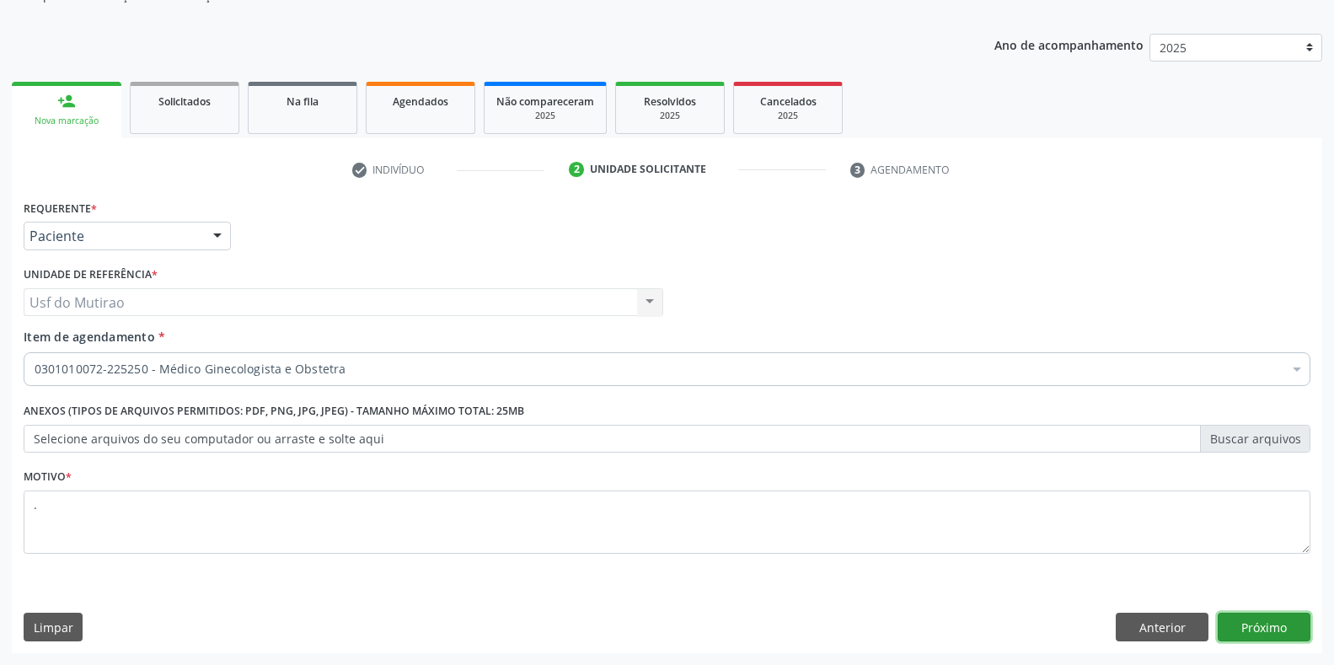
click at [1245, 625] on button "Próximo" at bounding box center [1264, 627] width 93 height 29
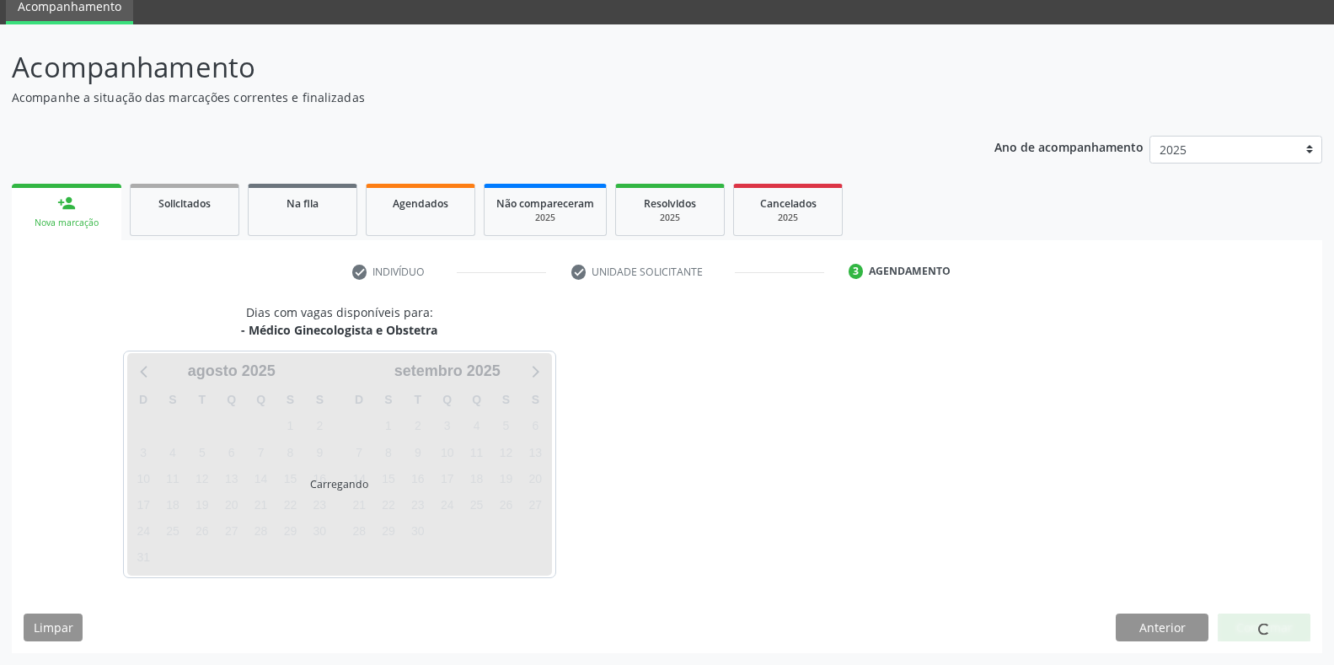
scroll to position [118, 0]
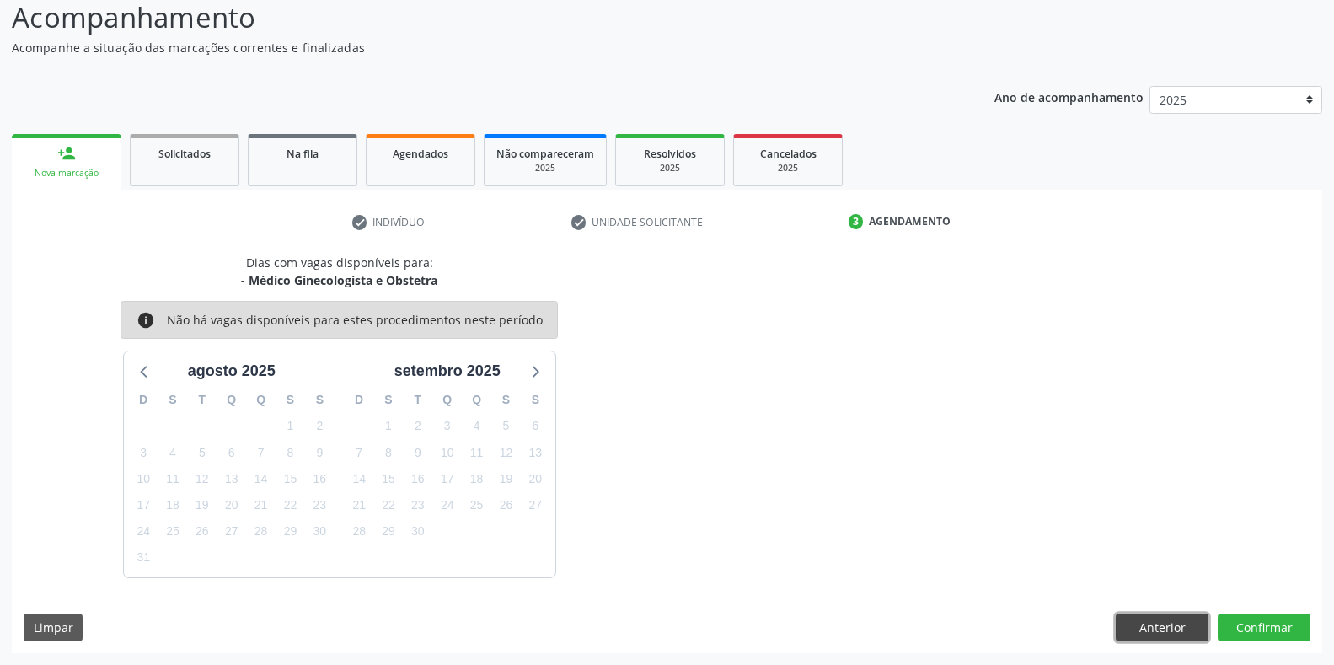
click at [1138, 626] on button "Anterior" at bounding box center [1162, 627] width 93 height 29
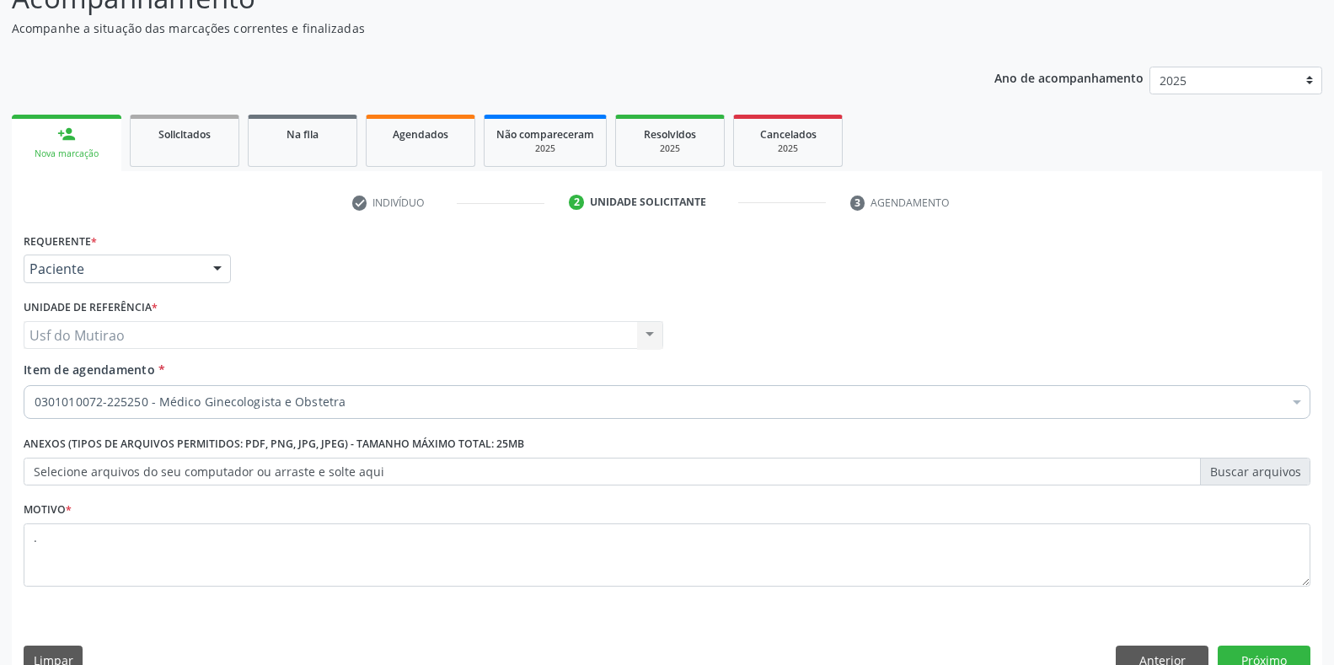
scroll to position [170, 0]
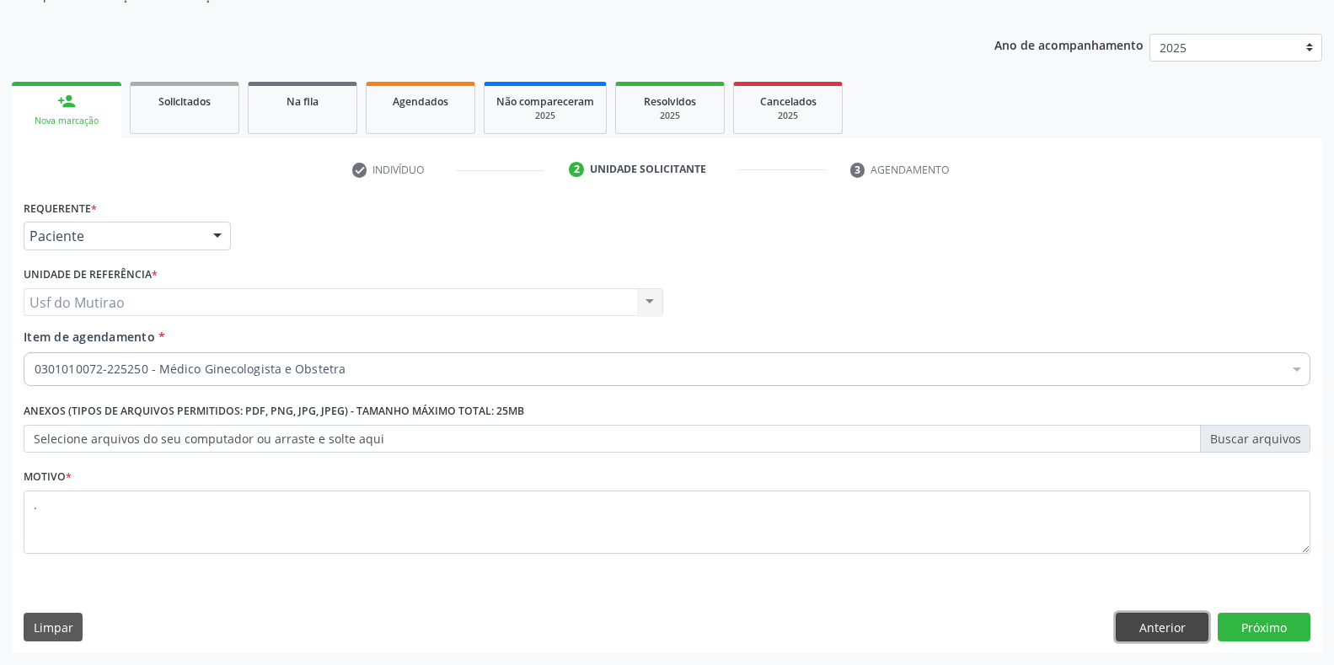
click at [1126, 622] on button "Anterior" at bounding box center [1162, 627] width 93 height 29
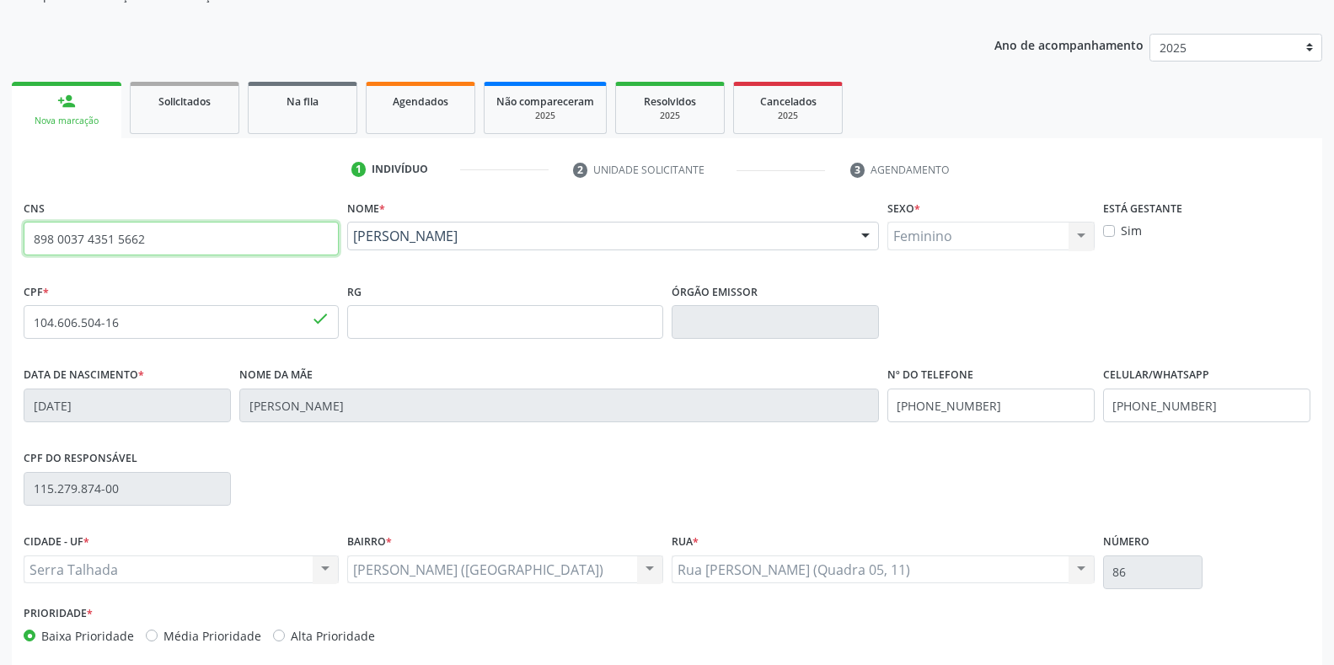
drag, startPoint x: 251, startPoint y: 245, endPoint x: 0, endPoint y: 238, distance: 251.2
click at [0, 238] on div "Acompanhamento Acompanhe a situação das marcações correntes e finalizadas Relat…" at bounding box center [667, 332] width 1334 height 821
type input "707 776"
drag, startPoint x: 117, startPoint y: 237, endPoint x: 19, endPoint y: 221, distance: 99.1
click at [1, 237] on div "Acompanhamento Acompanhe a situação das marcações correntes e finalizadas Relat…" at bounding box center [667, 332] width 1334 height 821
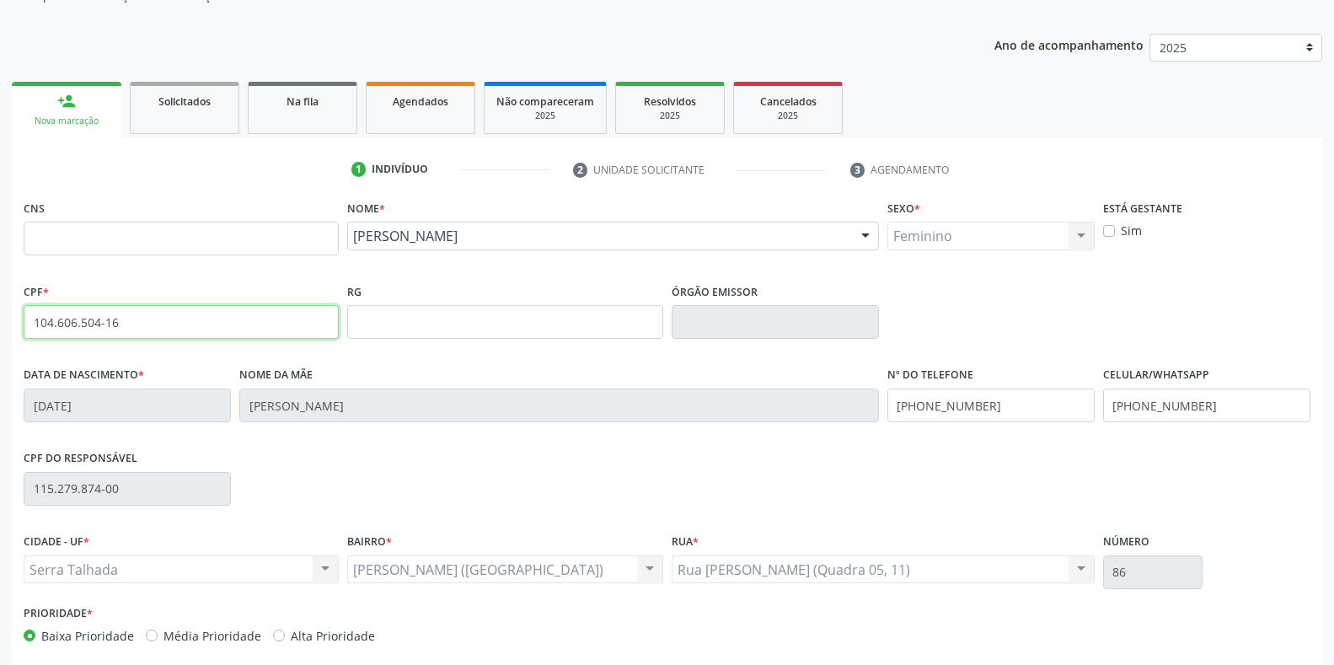
drag, startPoint x: 123, startPoint y: 319, endPoint x: 0, endPoint y: 323, distance: 123.1
click at [0, 323] on div "Acompanhamento Acompanhe a situação das marcações correntes e finalizadas Relat…" at bounding box center [667, 332] width 1334 height 821
type input "707.776.304-86"
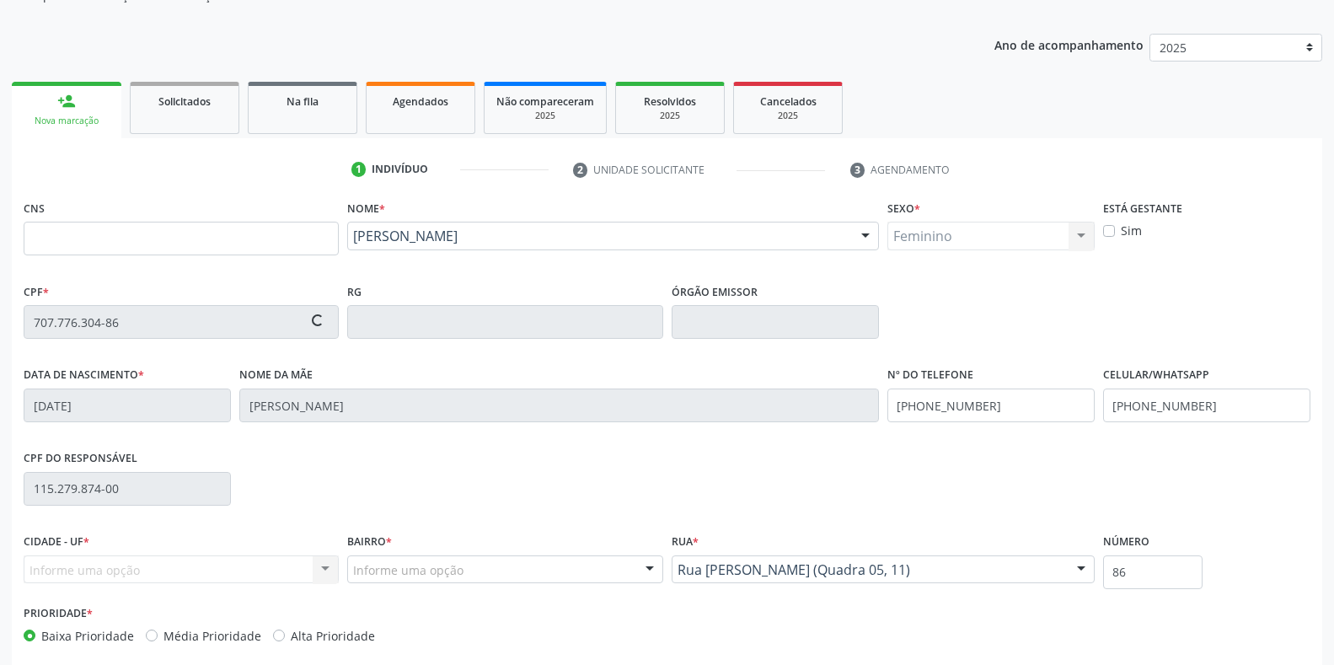
type input "700 0012 4741 4307"
type input "[DATE]"
type input "[PERSON_NAME]"
type input "[PHONE_NUMBER]"
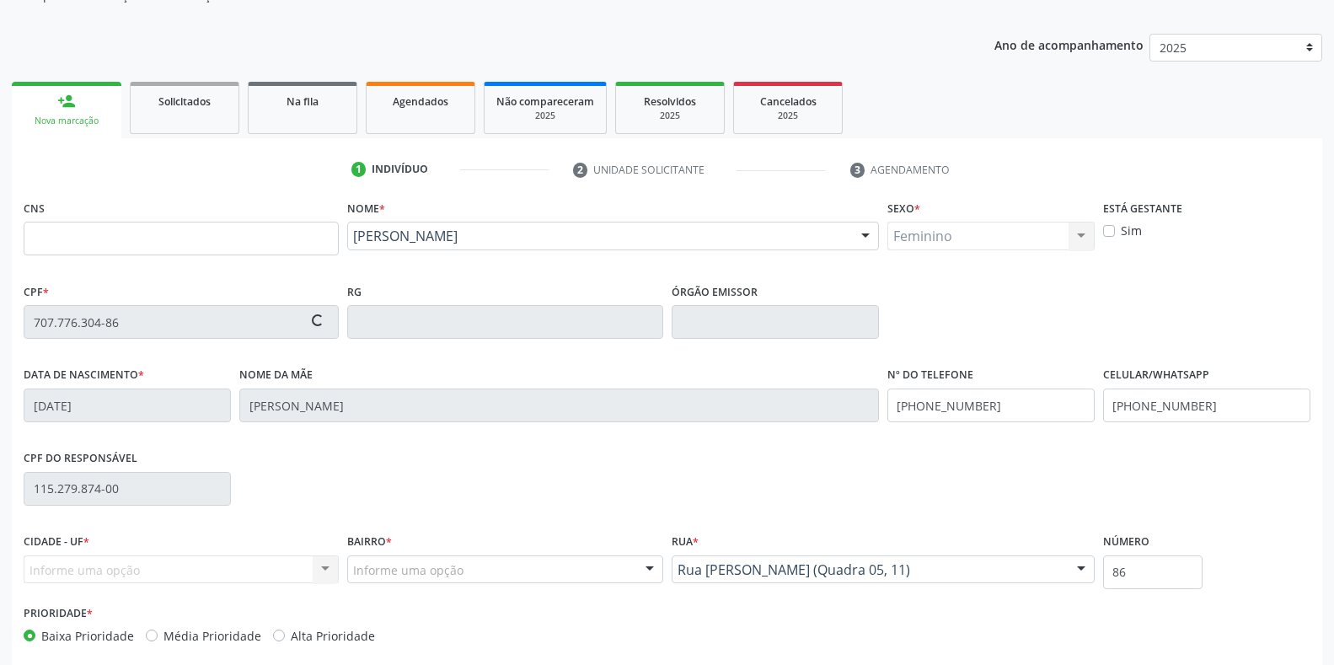
type input "23"
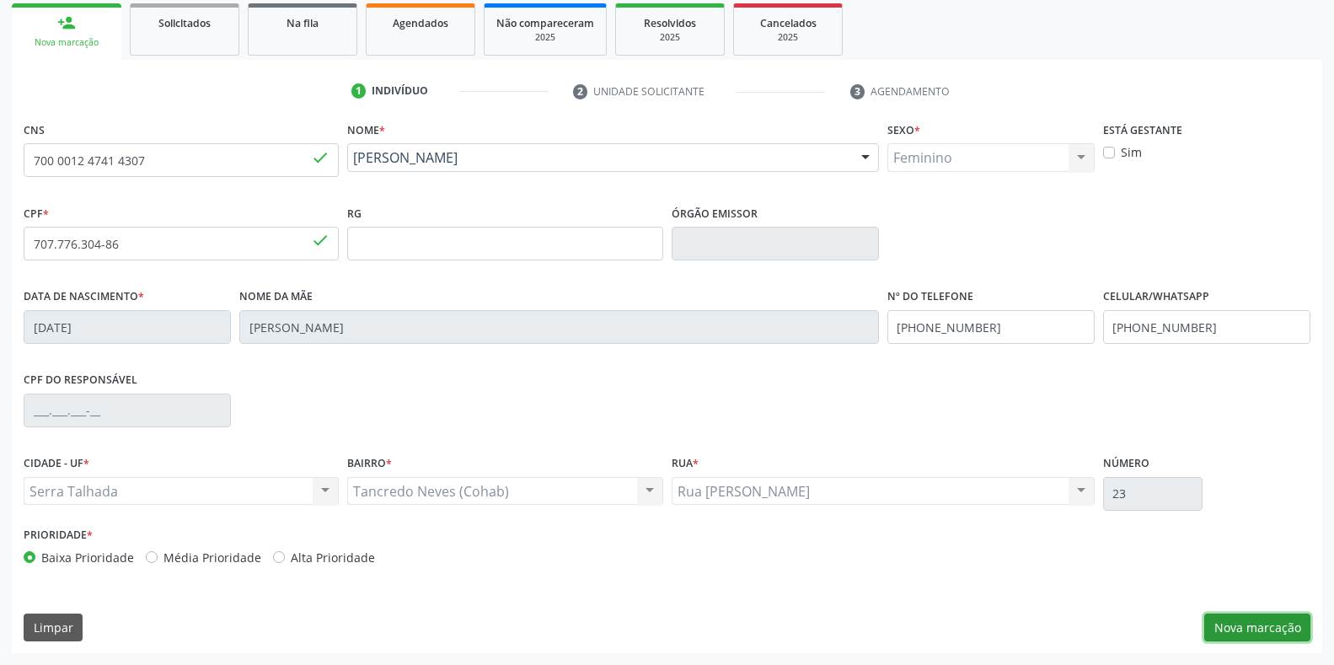
click at [1245, 614] on button "Nova marcação" at bounding box center [1257, 627] width 106 height 29
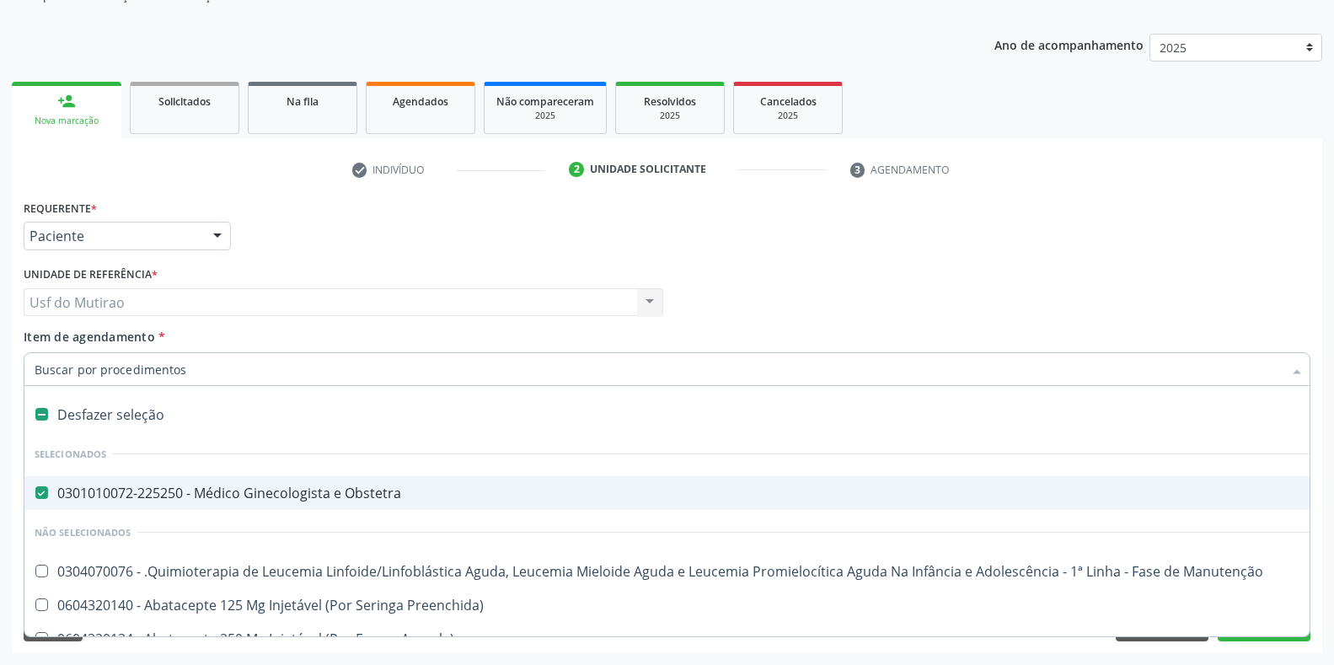
click at [146, 495] on div "0301010072-225250 - Médico Ginecologista e Obstetra" at bounding box center [691, 492] width 1312 height 13
checkbox Obstetra "false"
click at [196, 372] on input "Item de agendamento *" at bounding box center [659, 369] width 1248 height 34
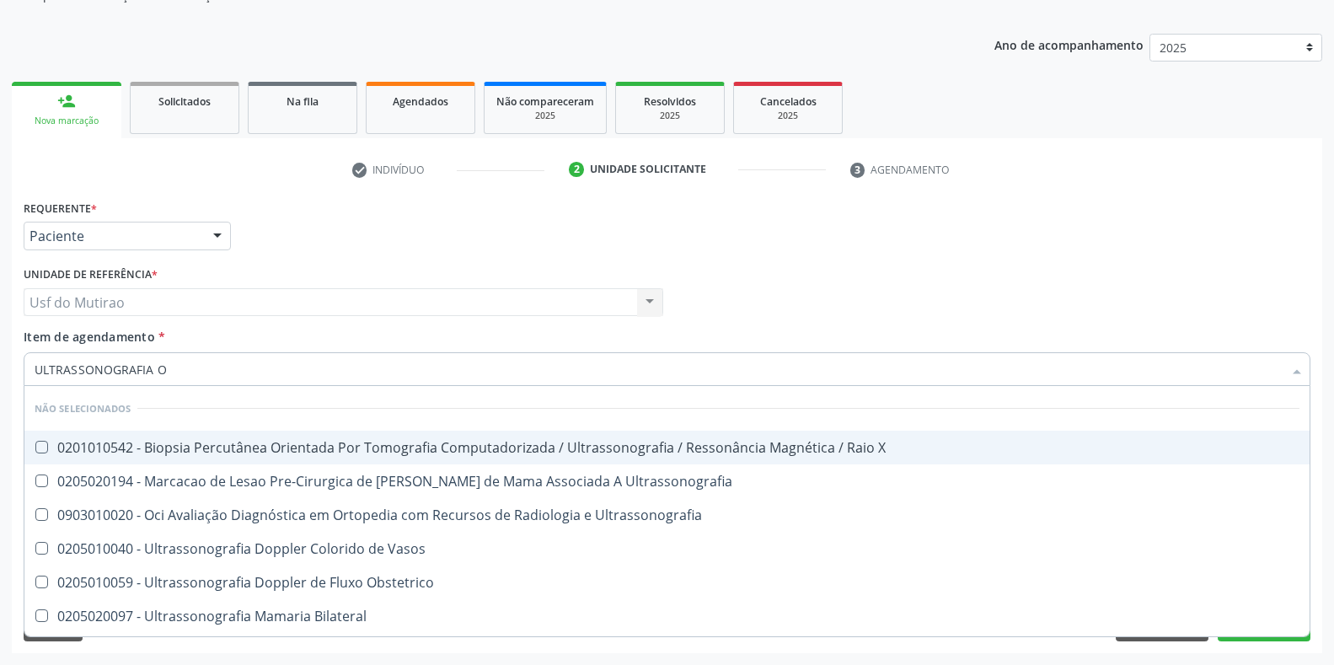
type input "ULTRASSONOGRAFIA OB"
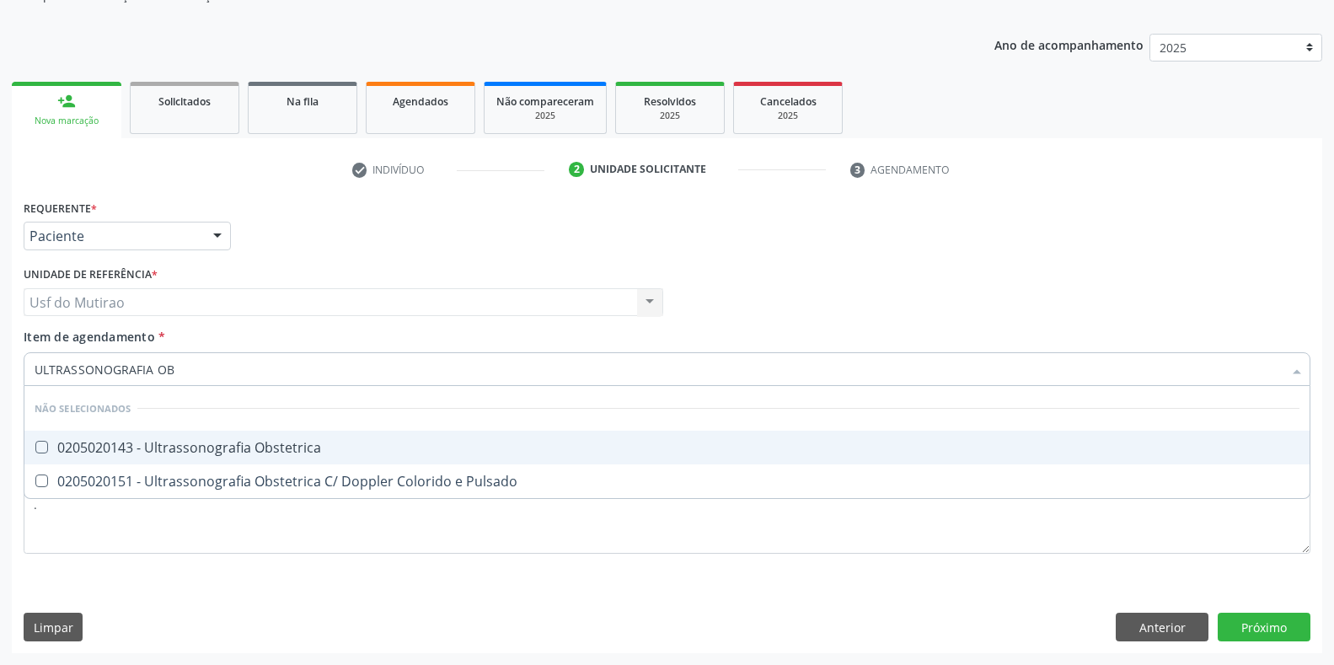
click at [195, 450] on div "0205020143 - Ultrassonografia Obstetrica" at bounding box center [667, 447] width 1265 height 13
checkbox Obstetrica "true"
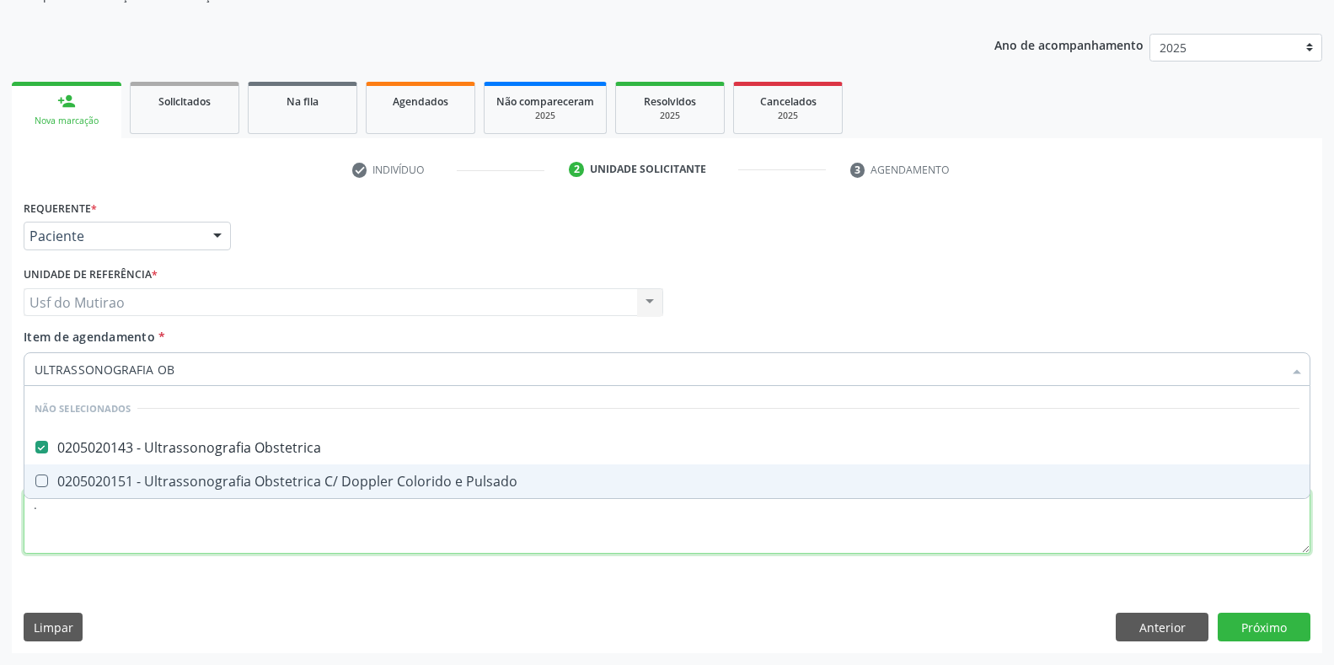
click at [243, 536] on div "Requerente * Paciente Médico(a) Enfermeiro(a) Paciente Nenhum resultado encontr…" at bounding box center [667, 387] width 1287 height 382
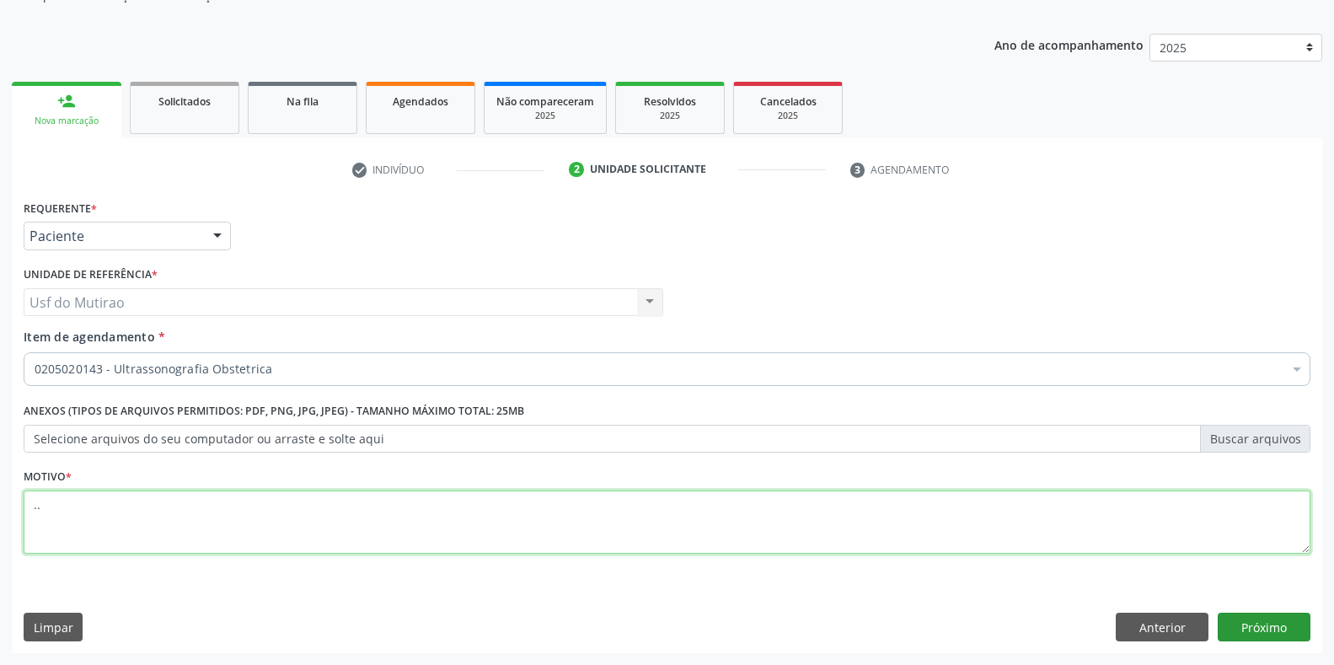
type textarea ".."
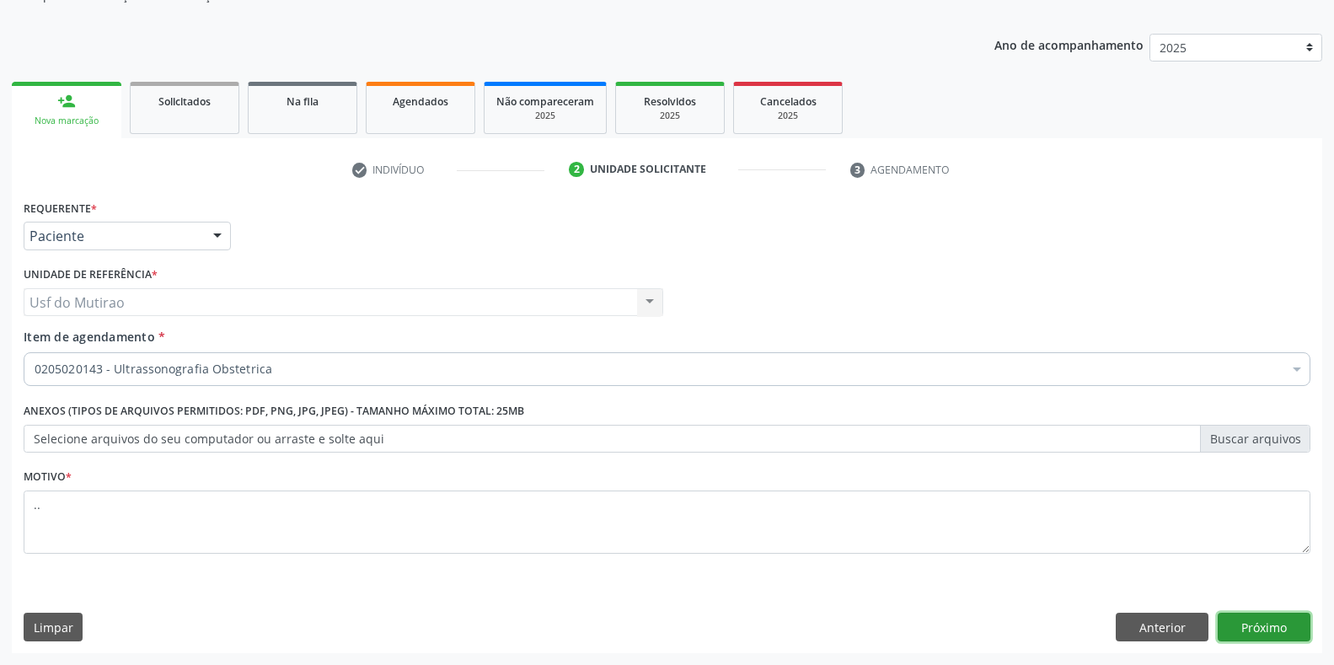
click at [1283, 615] on button "Próximo" at bounding box center [1264, 627] width 93 height 29
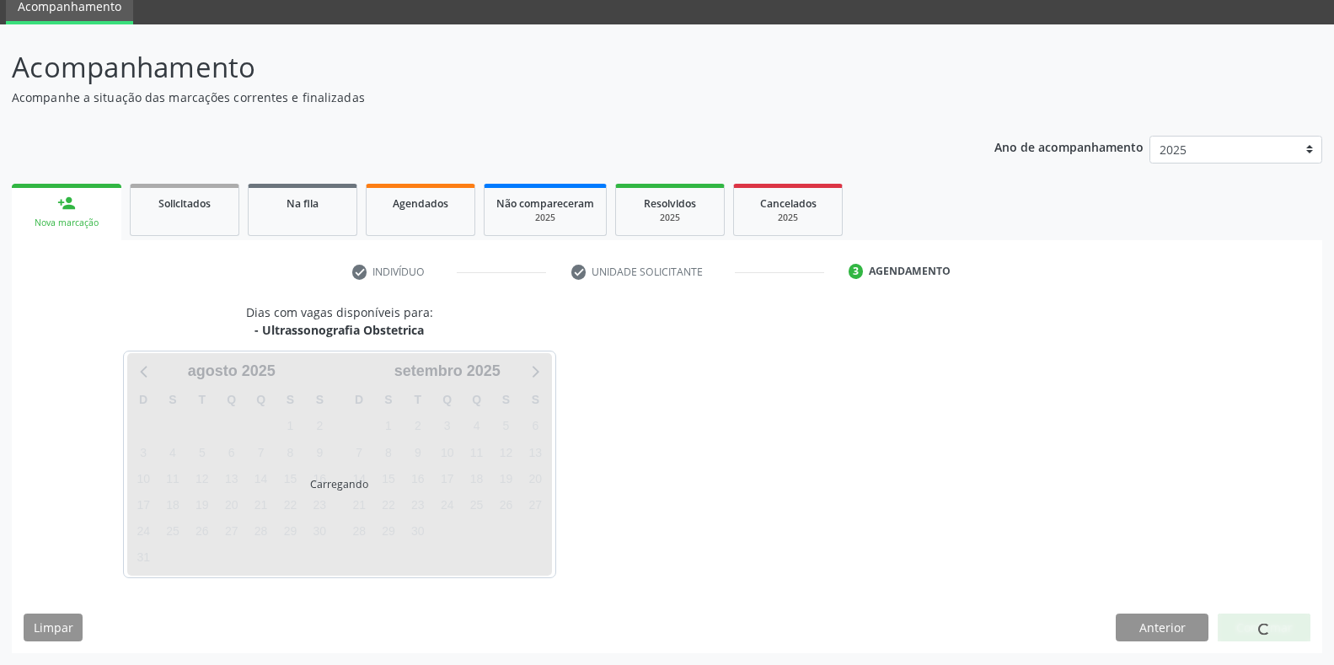
scroll to position [68, 0]
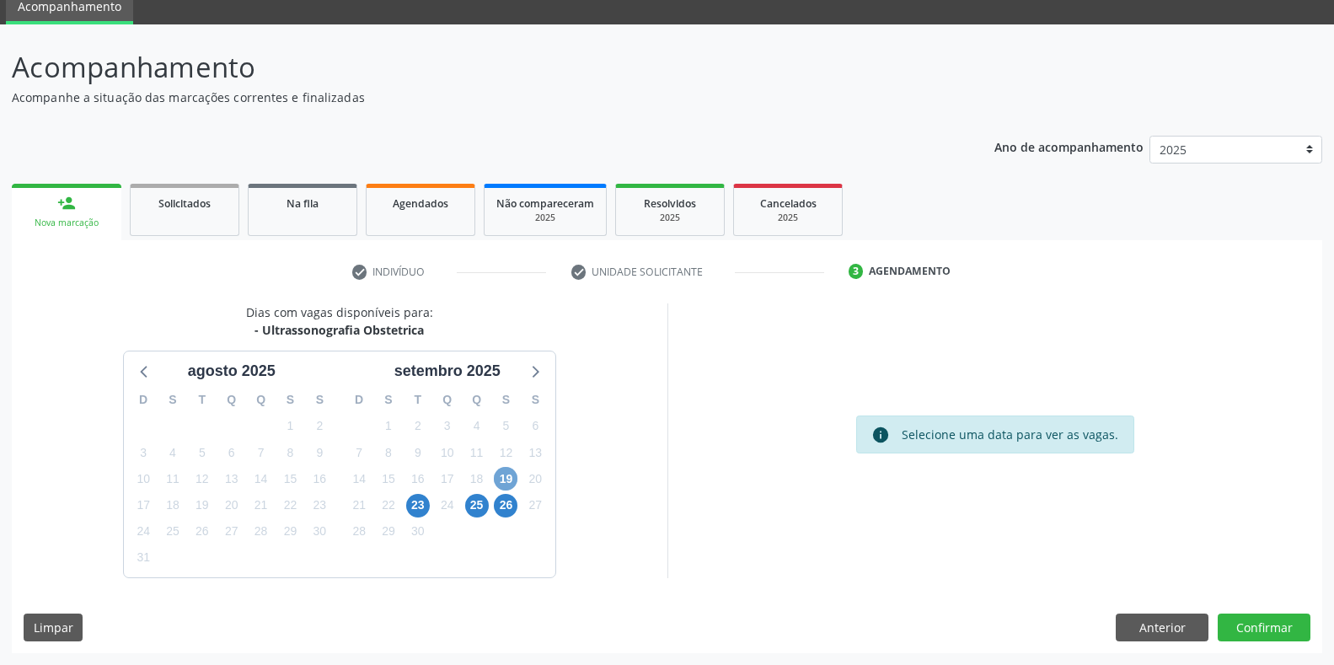
click at [500, 475] on span "19" at bounding box center [506, 479] width 24 height 24
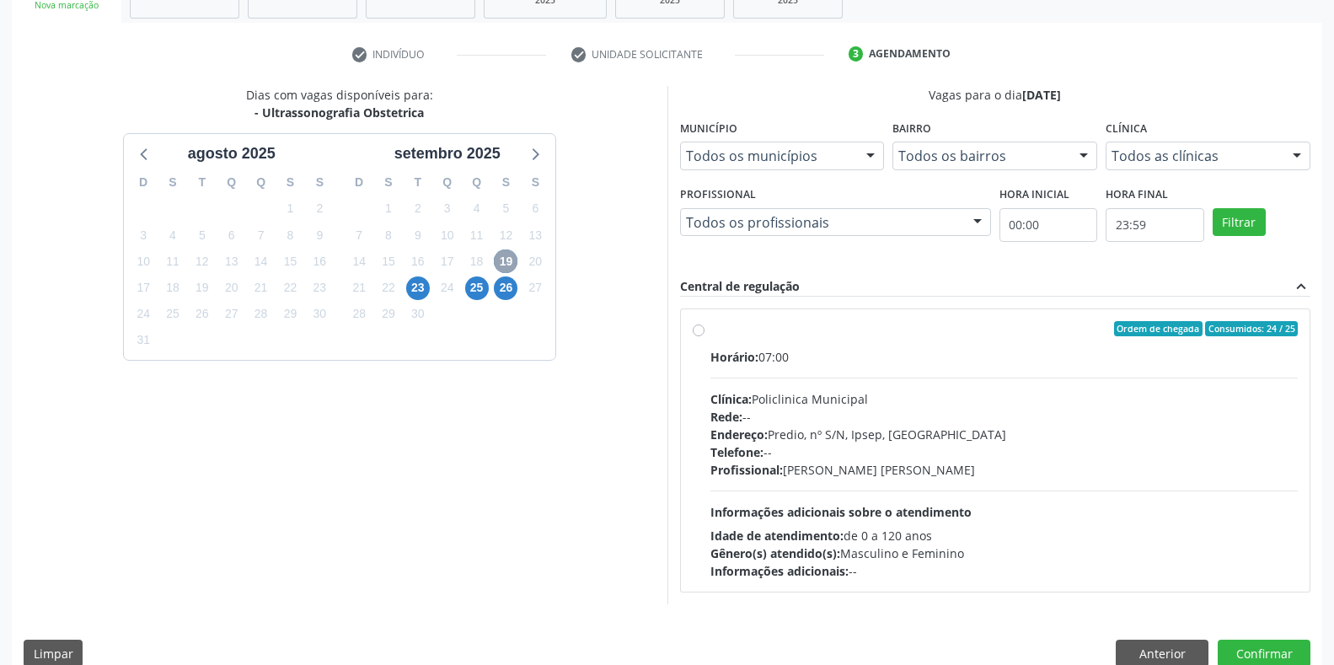
scroll to position [312, 0]
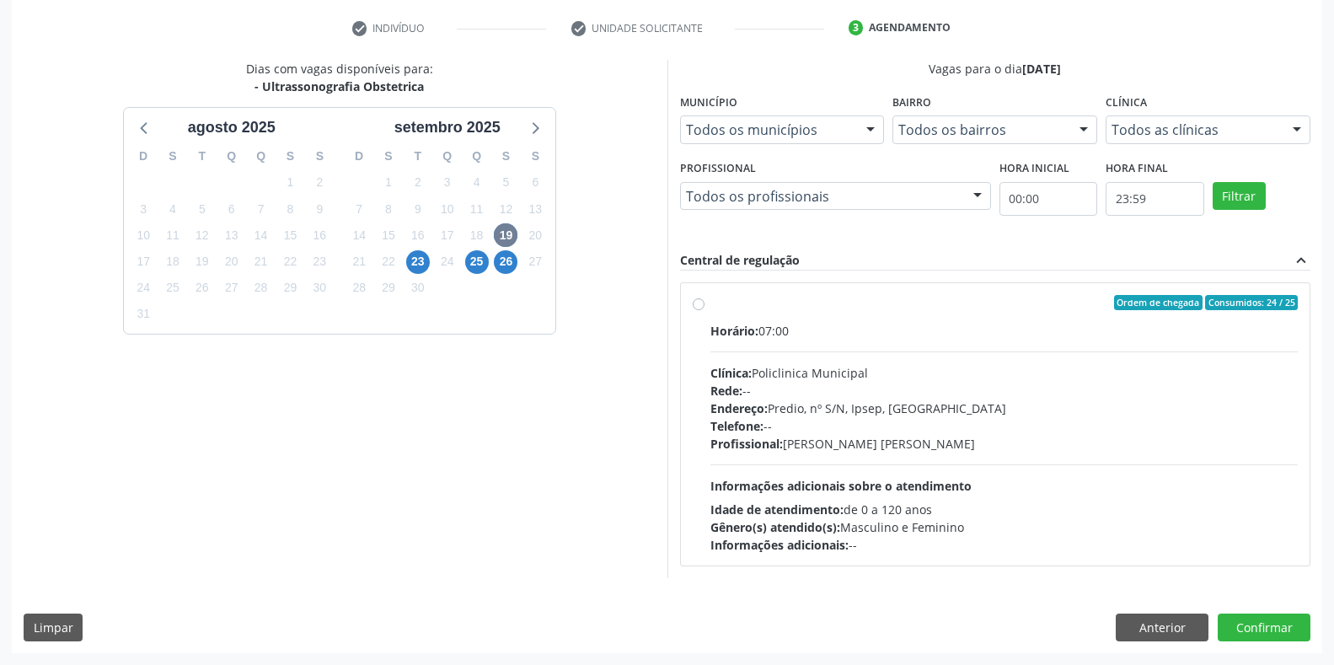
click at [780, 340] on div "Horário: 07:00 Clínica: Policlinica Municipal Rede: -- Endereço: Predio, nº S/N…" at bounding box center [1004, 438] width 588 height 232
click at [705, 310] on input "Ordem de chegada Consumidos: 24 / 25 Horário: 07:00 Clínica: Policlinica Munici…" at bounding box center [699, 302] width 12 height 15
radio input "true"
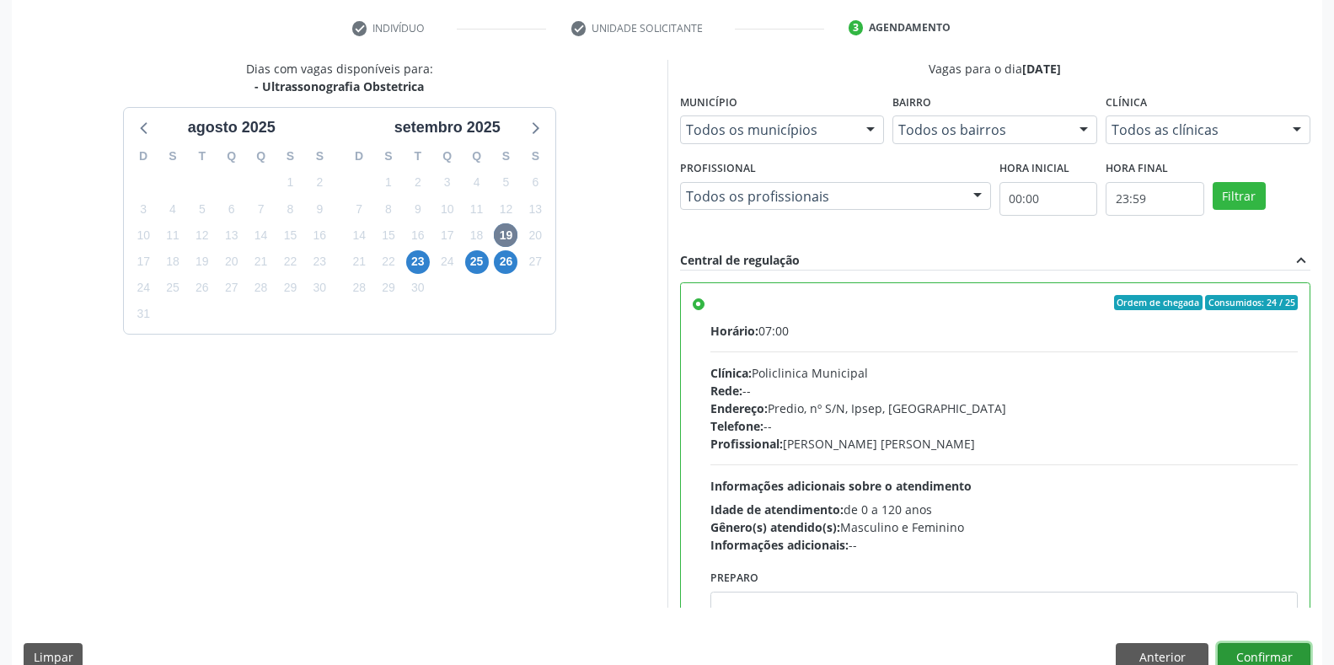
click at [1256, 649] on button "Confirmar" at bounding box center [1264, 657] width 93 height 29
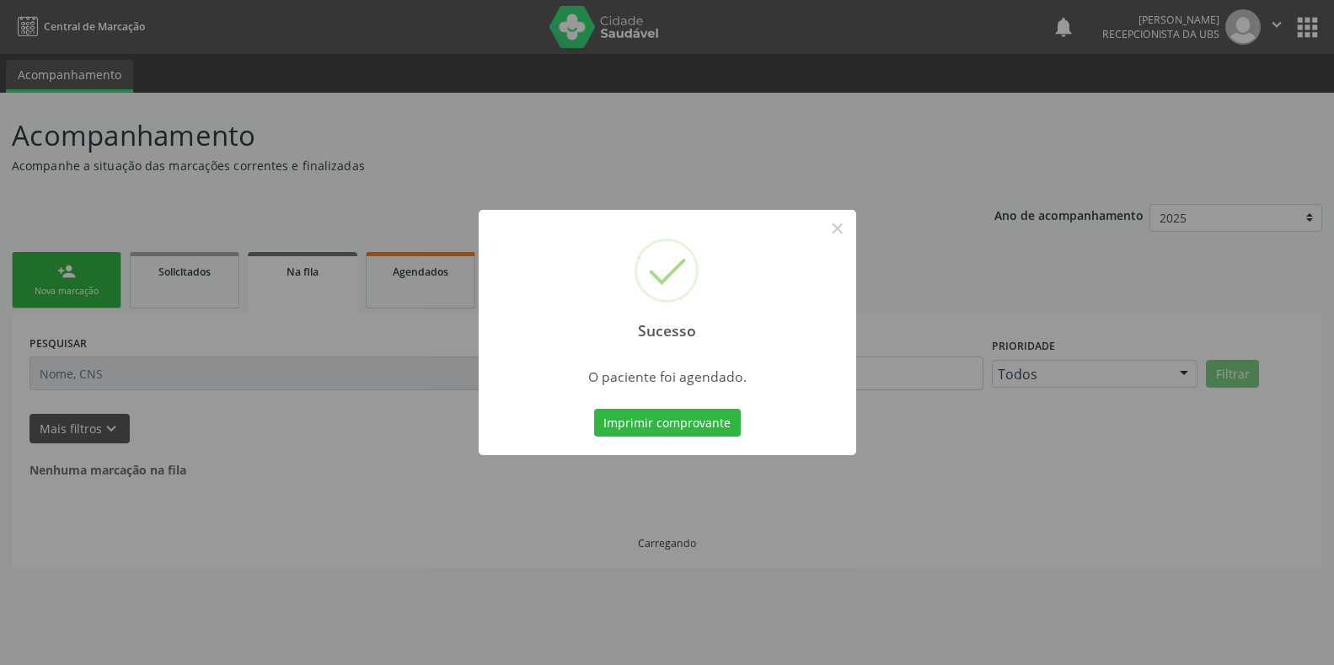
scroll to position [0, 0]
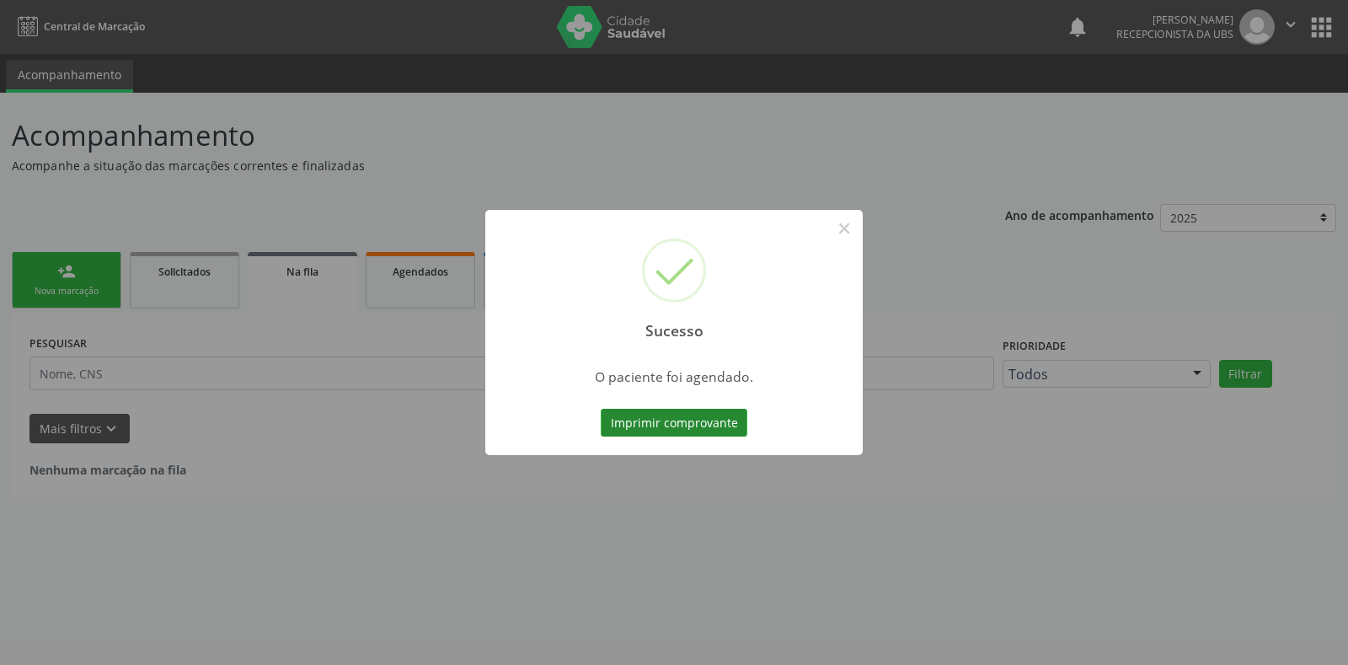
click at [715, 413] on button "Imprimir comprovante" at bounding box center [674, 423] width 147 height 29
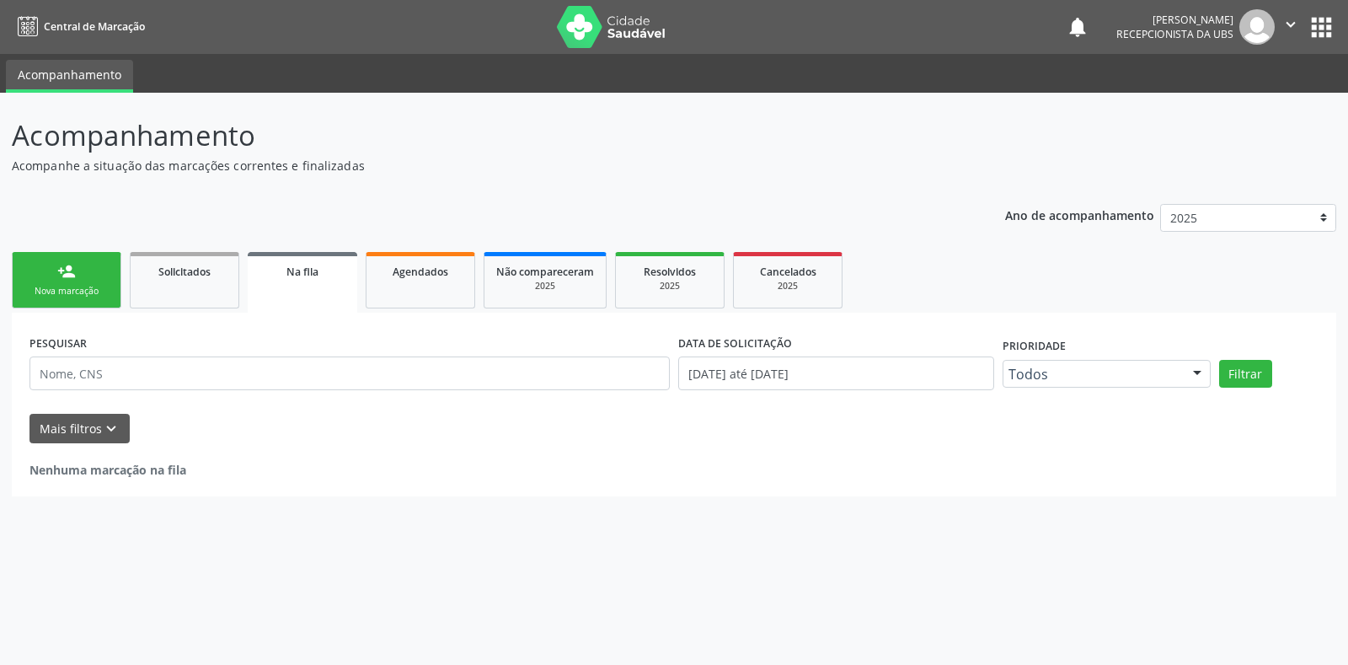
click at [67, 265] on div "person_add" at bounding box center [66, 271] width 19 height 19
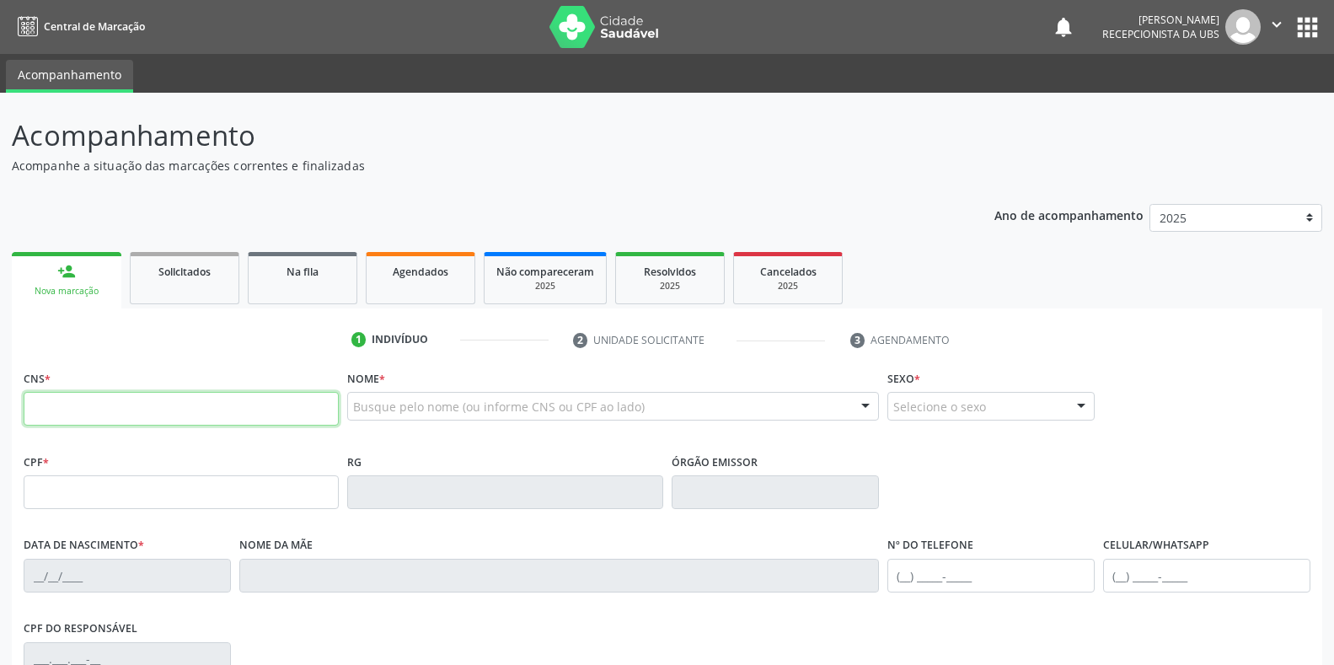
click at [172, 415] on input "text" at bounding box center [181, 409] width 315 height 34
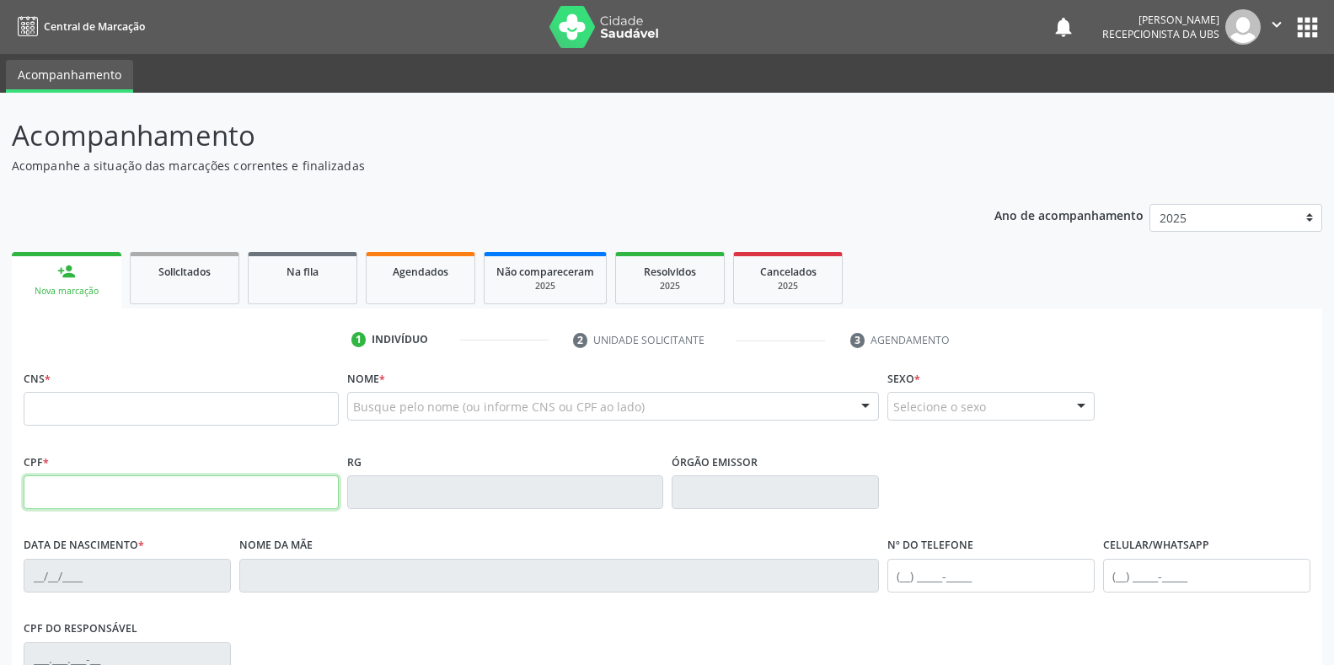
click at [49, 500] on input "text" at bounding box center [181, 492] width 315 height 34
type input "155.264.554-16"
type input "708 7031 9705 8090"
type input "[DATE]"
type input "[PERSON_NAME]"
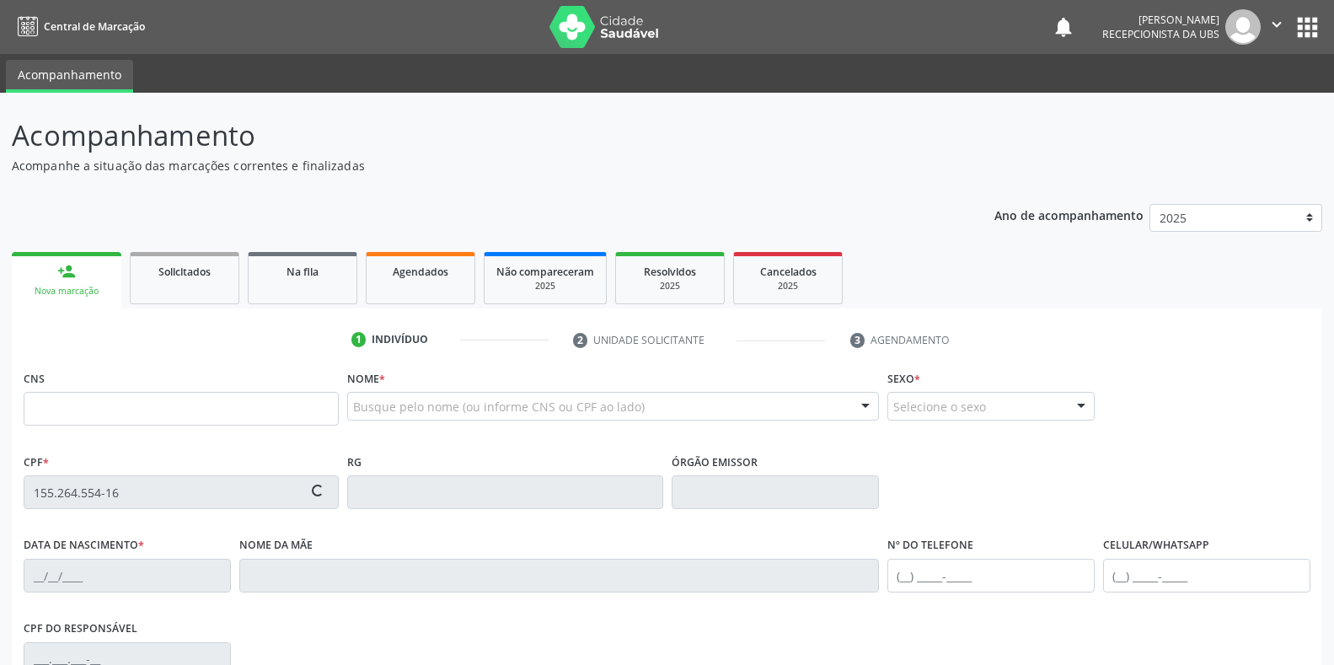
type input "[PHONE_NUMBER]"
type input "092.919.594-99"
type input "S/N"
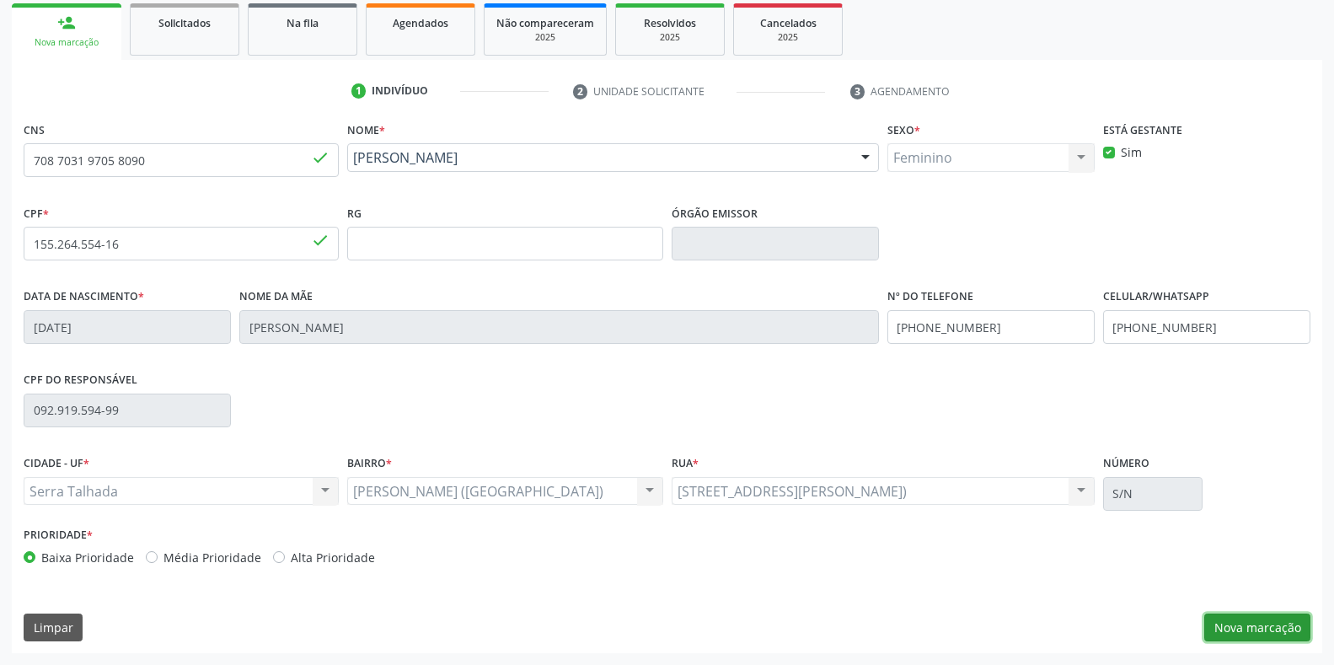
click at [1275, 638] on button "Nova marcação" at bounding box center [1257, 627] width 106 height 29
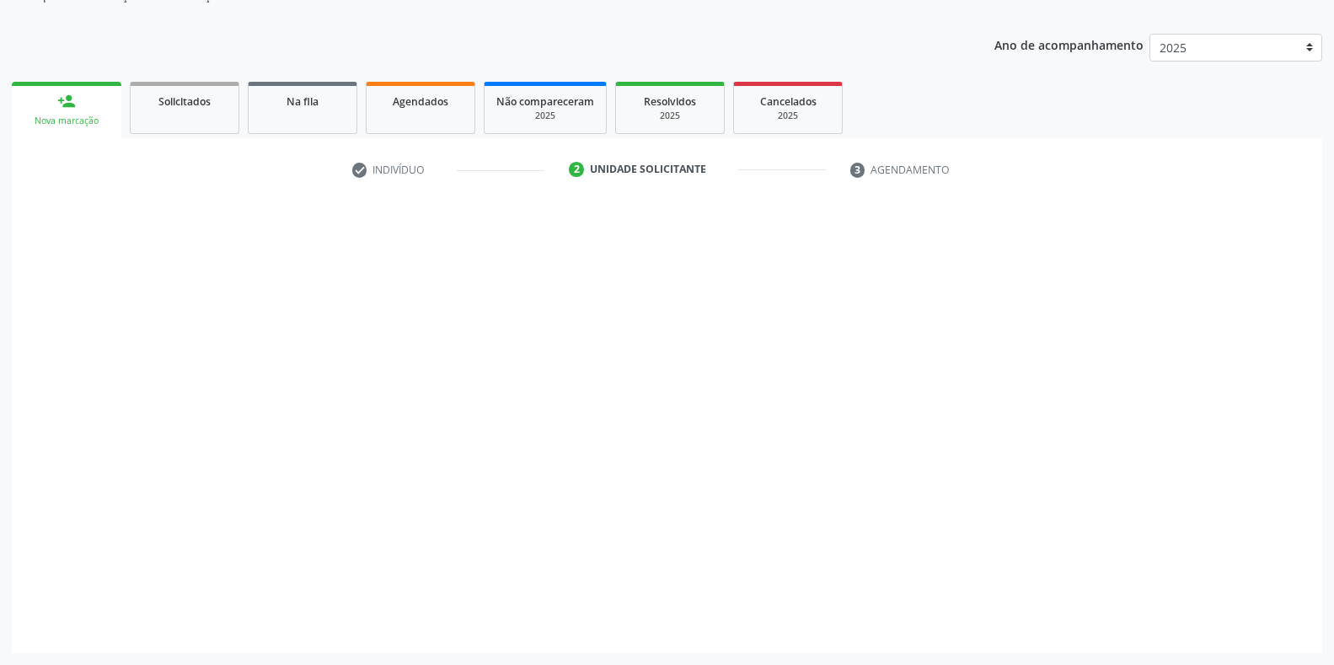
scroll to position [170, 0]
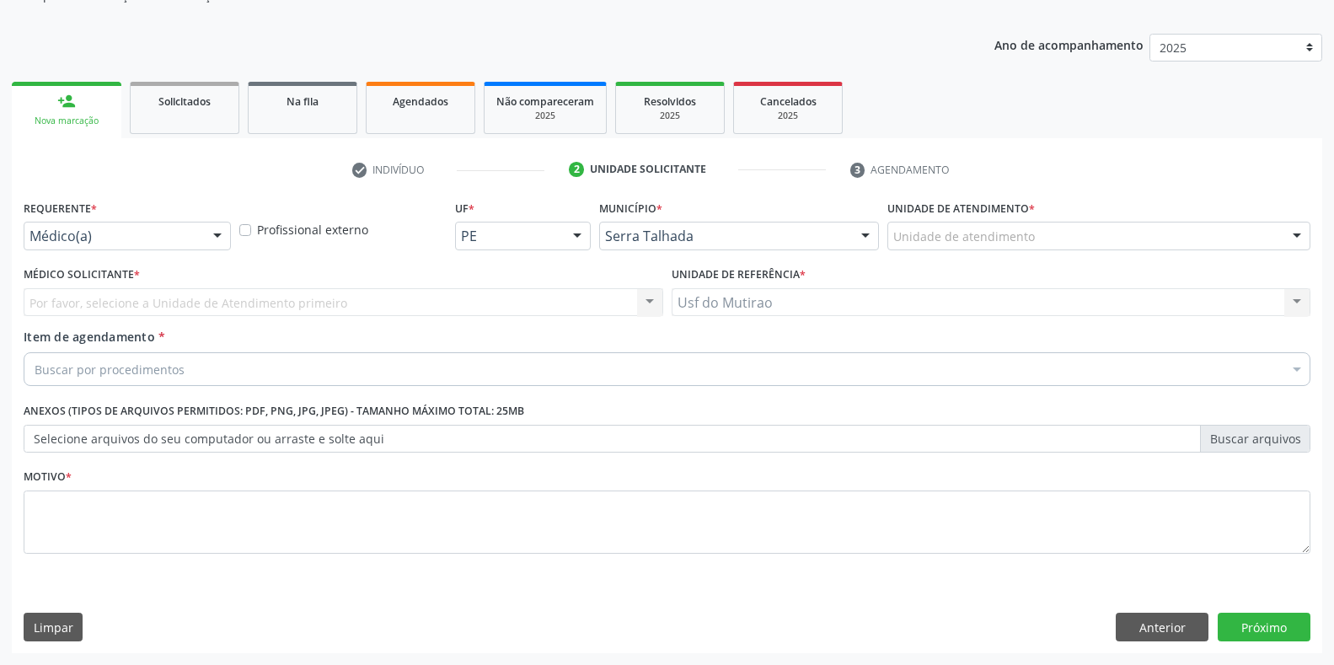
click at [197, 237] on div "Médico(a)" at bounding box center [127, 236] width 207 height 29
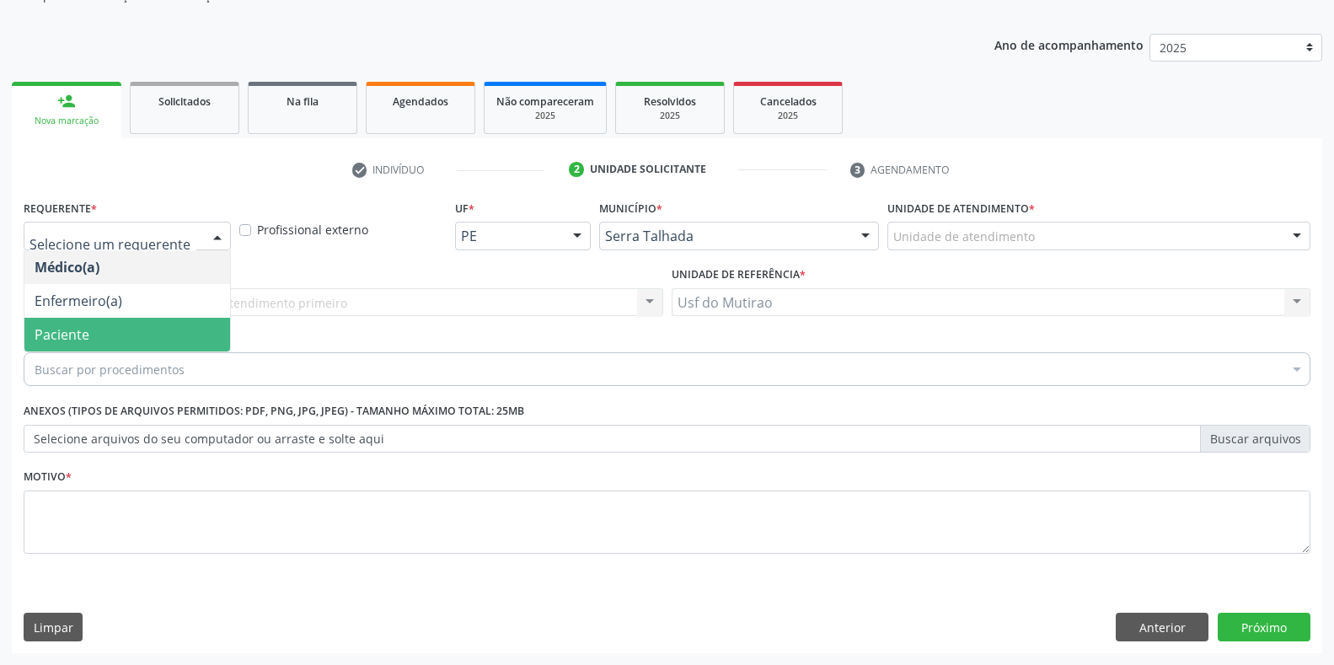
click at [136, 331] on span "Paciente" at bounding box center [127, 335] width 206 height 34
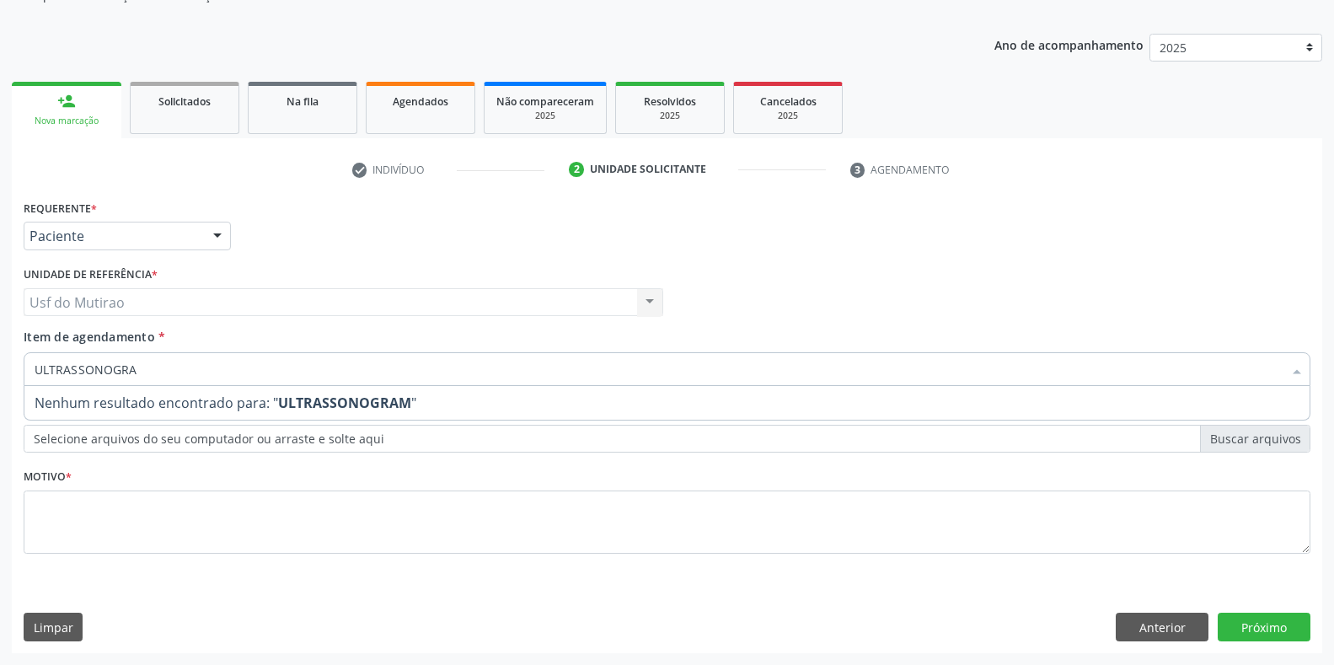
type input "ULTRASSONOGR"
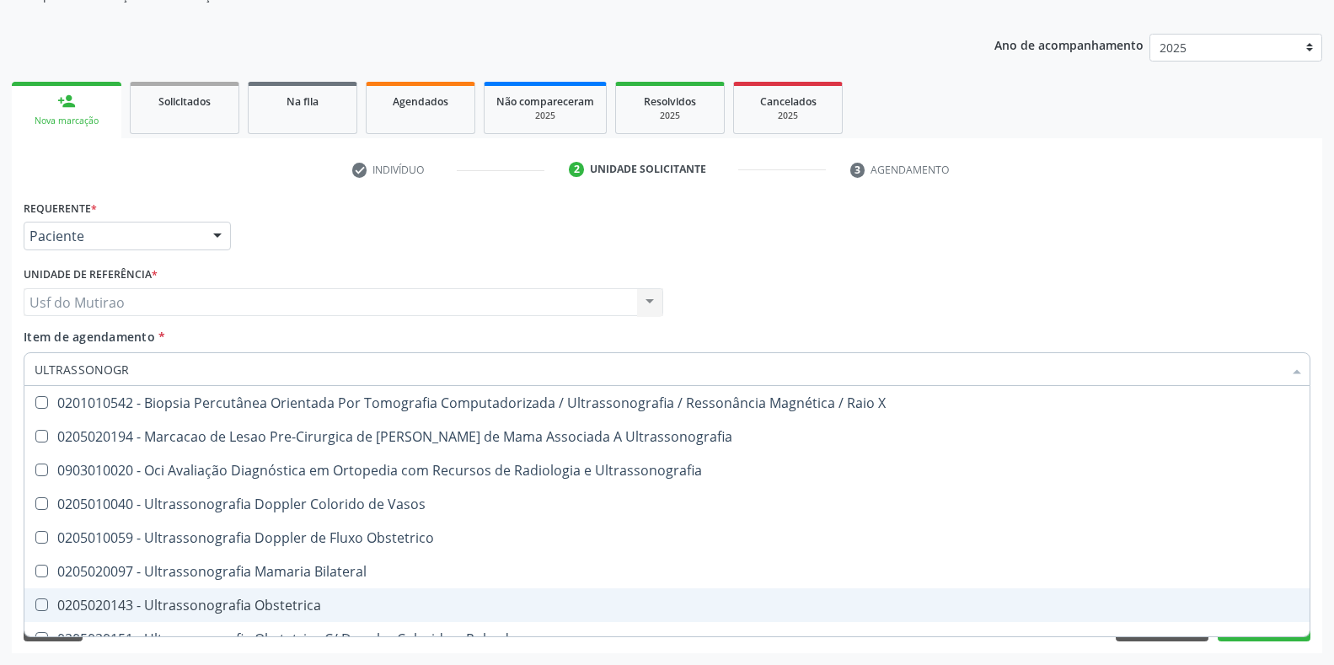
click at [297, 610] on div "0205020143 - Ultrassonografia Obstetrica" at bounding box center [667, 604] width 1265 height 13
checkbox Obstetrica "true"
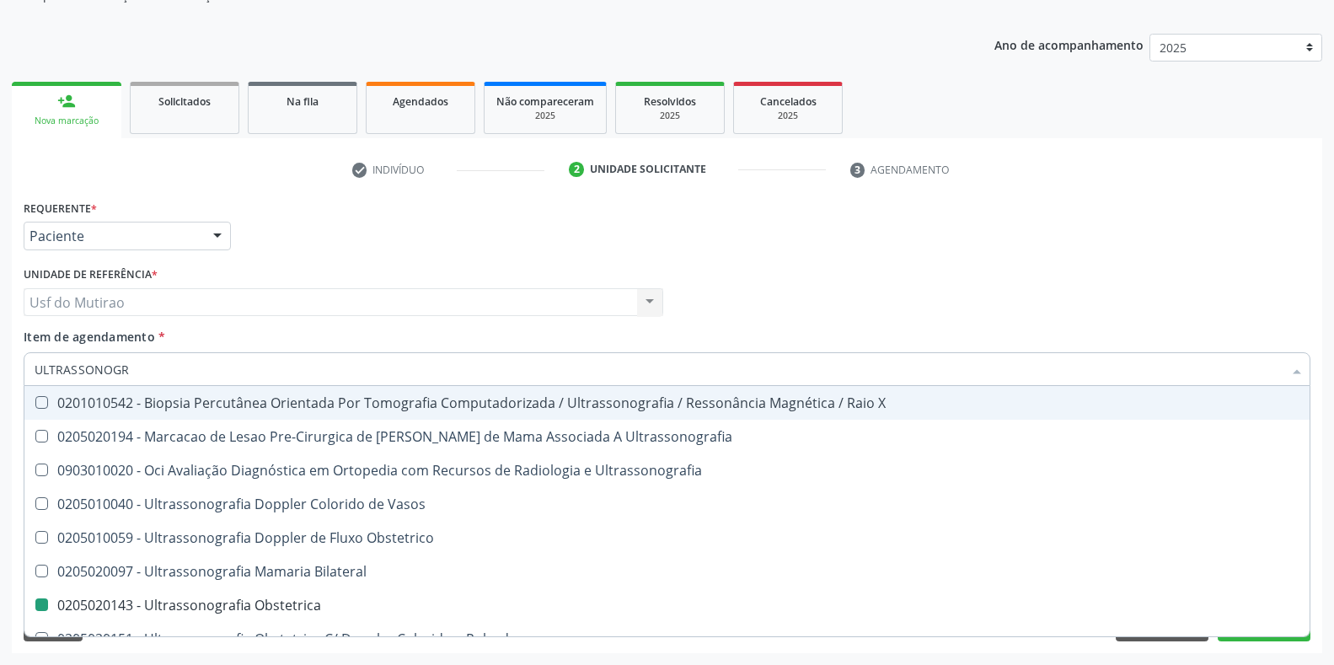
click at [453, 229] on div "Requerente * Paciente Médico(a) Enfermeiro(a) Paciente Nenhum resultado encontr…" at bounding box center [666, 229] width 1295 height 66
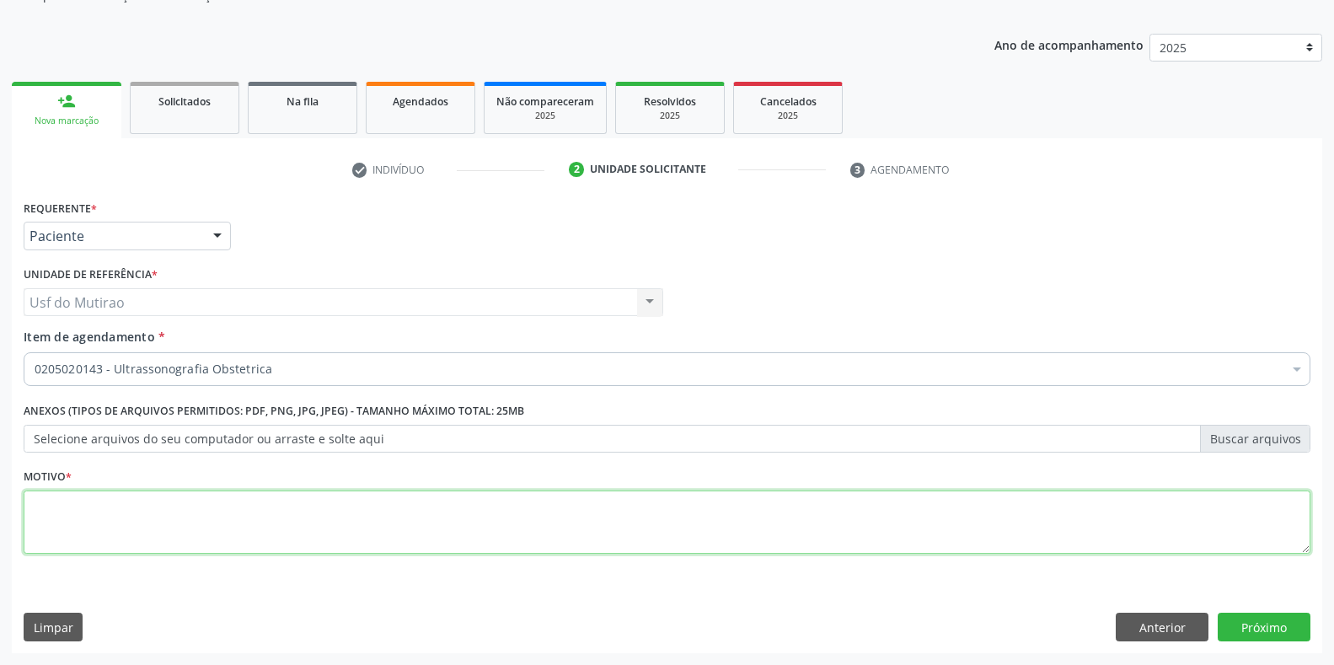
click at [796, 523] on textarea at bounding box center [667, 522] width 1287 height 64
type textarea "."
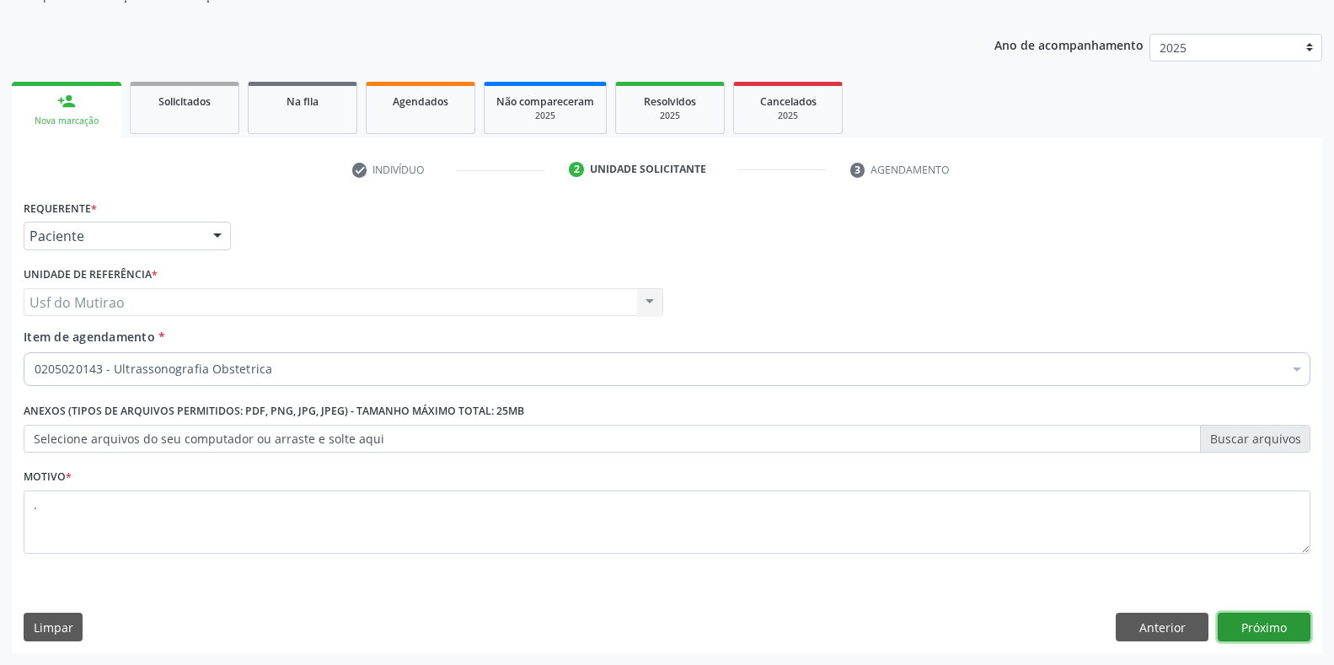
click at [1265, 630] on button "Próximo" at bounding box center [1264, 627] width 93 height 29
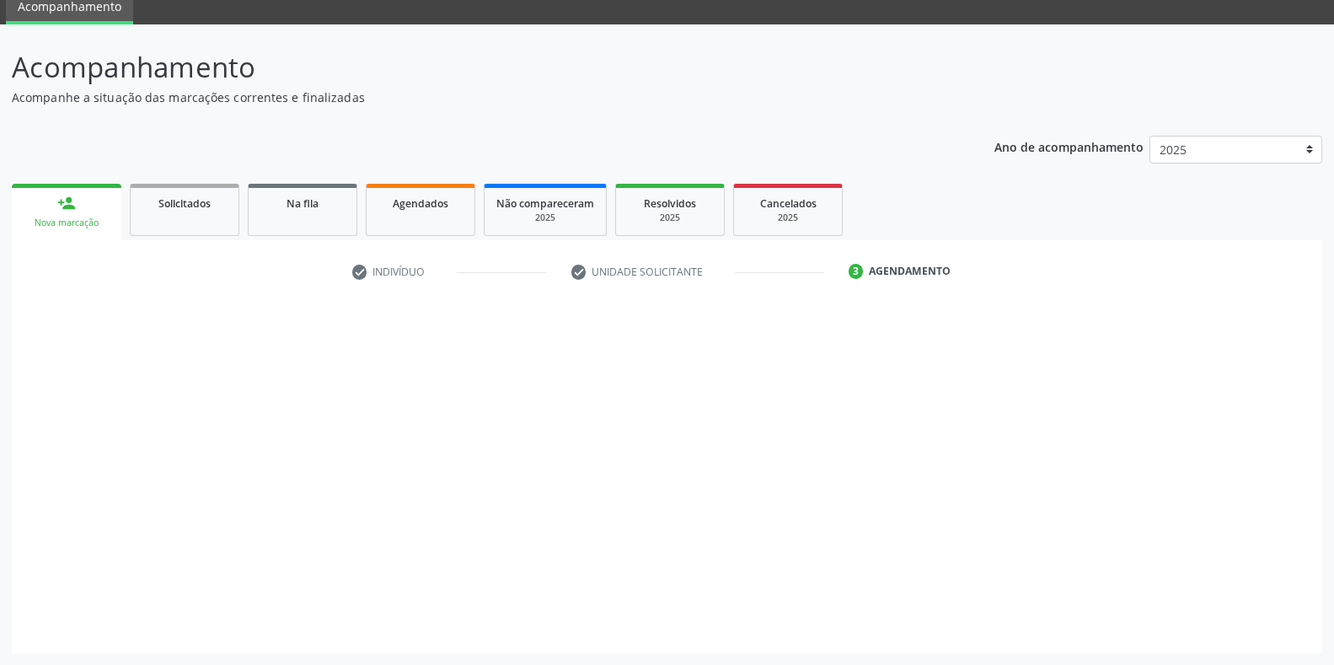
scroll to position [68, 0]
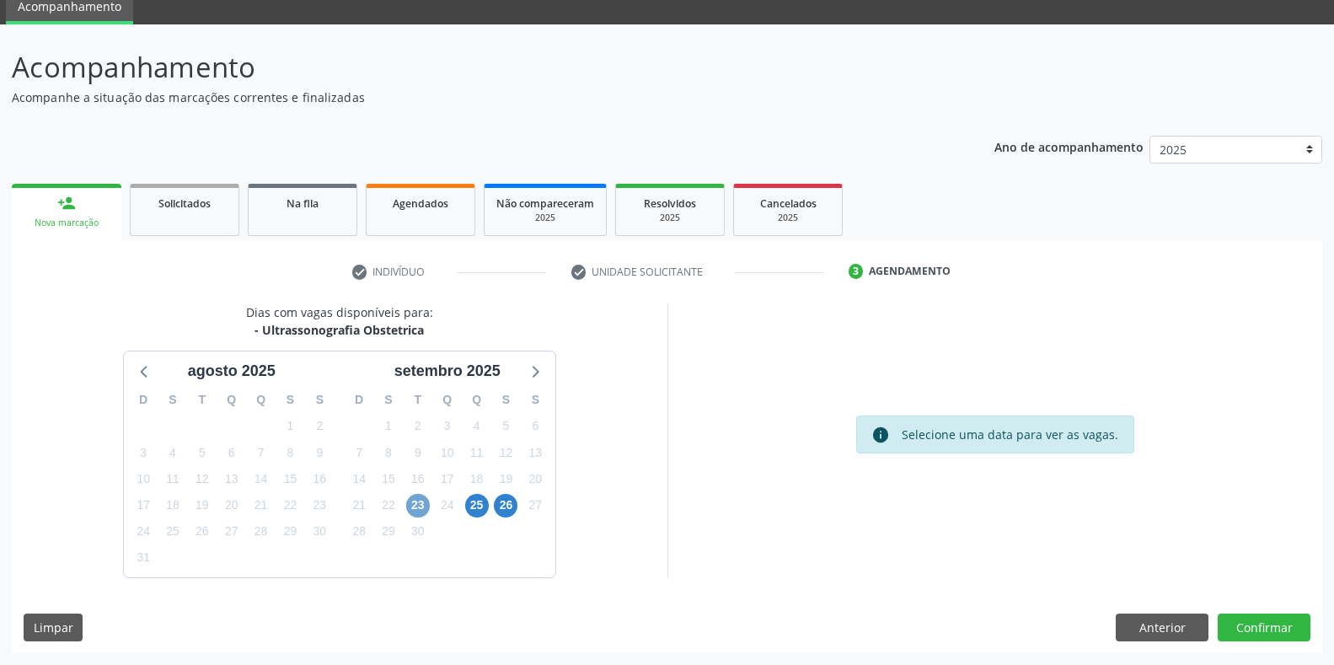
click at [419, 507] on span "23" at bounding box center [418, 506] width 24 height 24
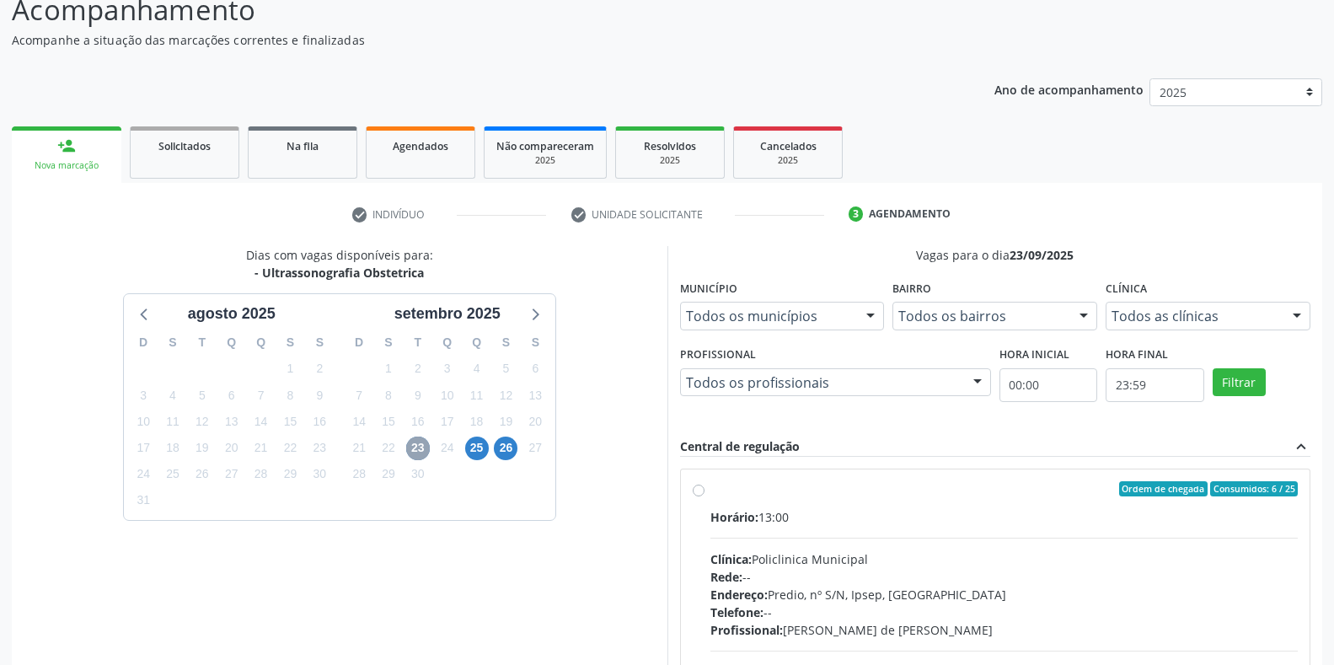
scroll to position [153, 0]
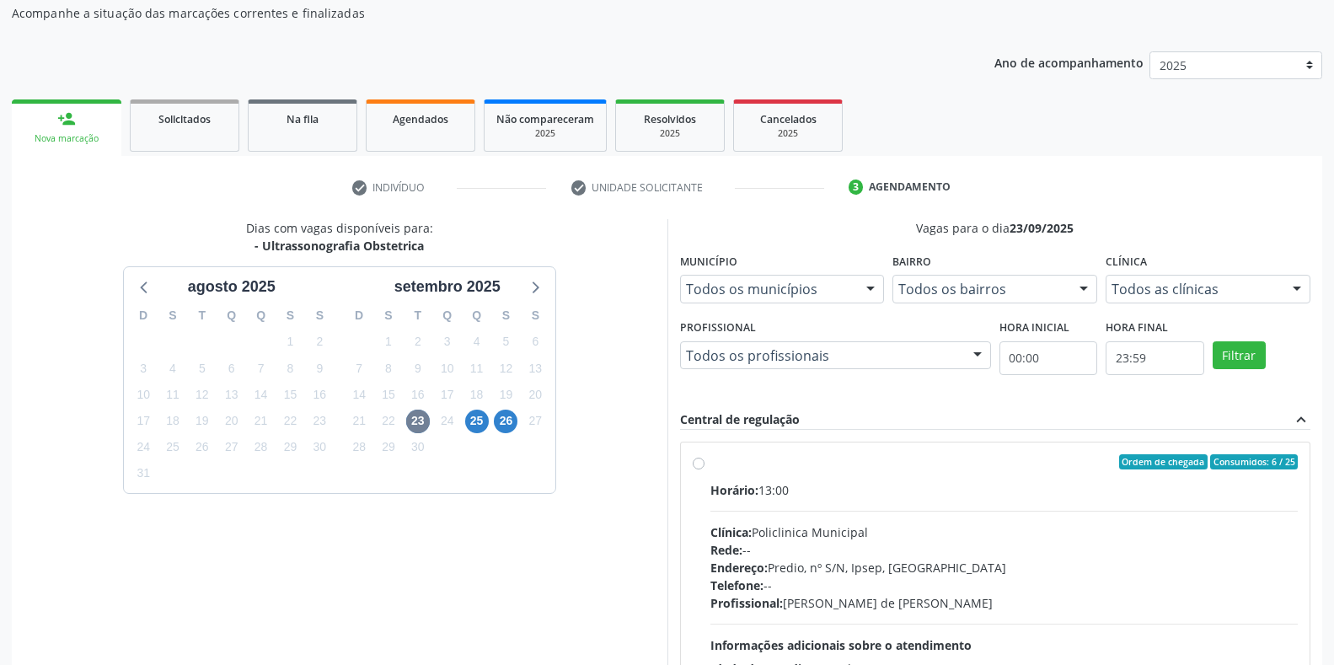
click at [721, 498] on div "Horário: 13:00" at bounding box center [1004, 490] width 588 height 18
click at [705, 469] on input "Ordem de chegada Consumidos: 6 / 25 Horário: 13:00 Clínica: Policlinica Municip…" at bounding box center [699, 461] width 12 height 15
radio input "true"
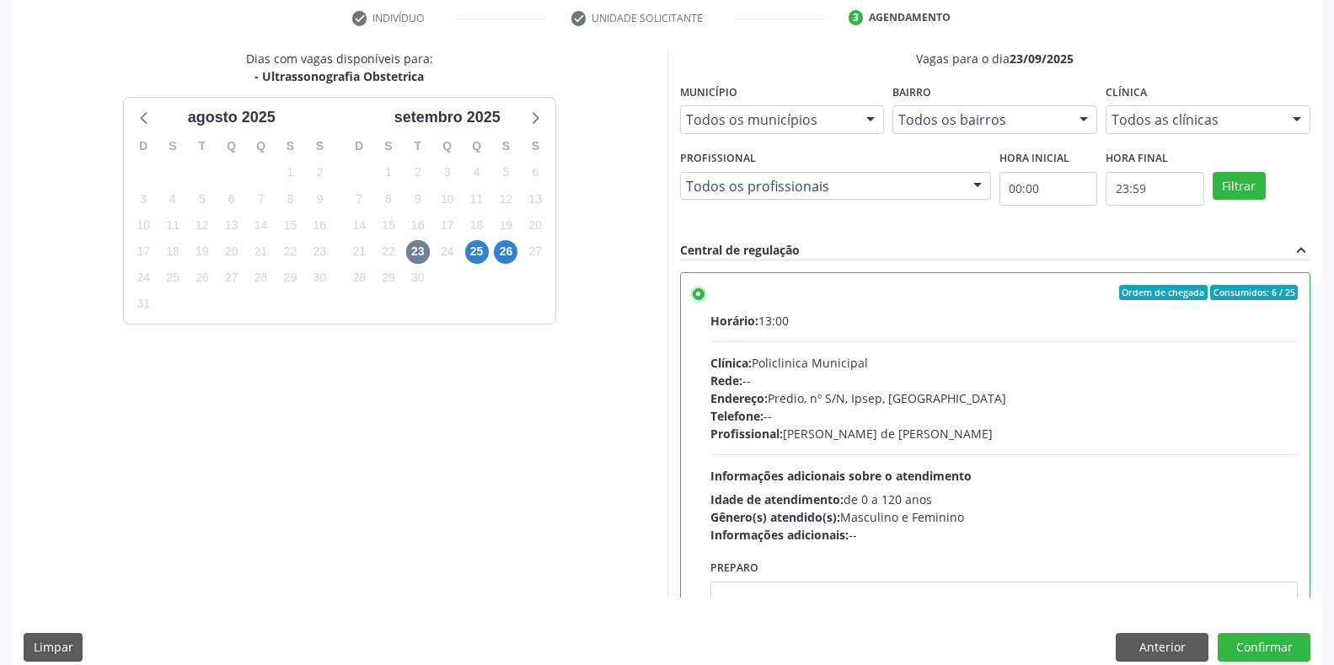
scroll to position [342, 0]
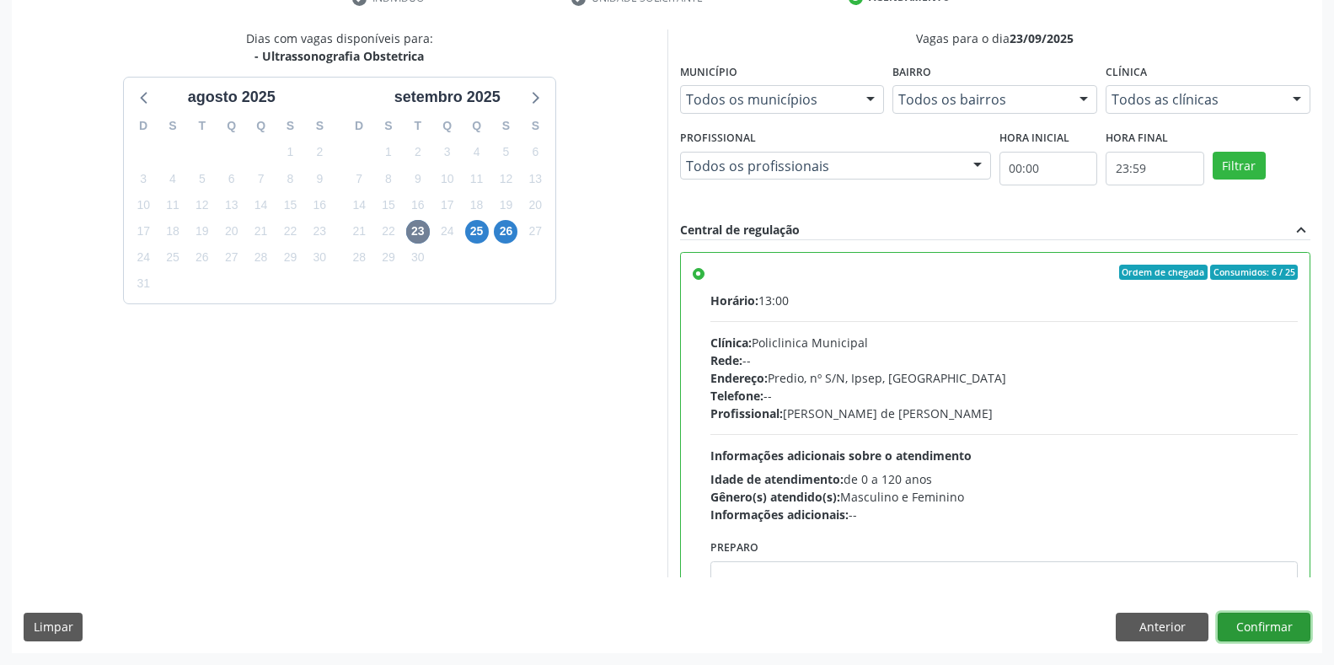
click at [1230, 613] on button "Confirmar" at bounding box center [1264, 627] width 93 height 29
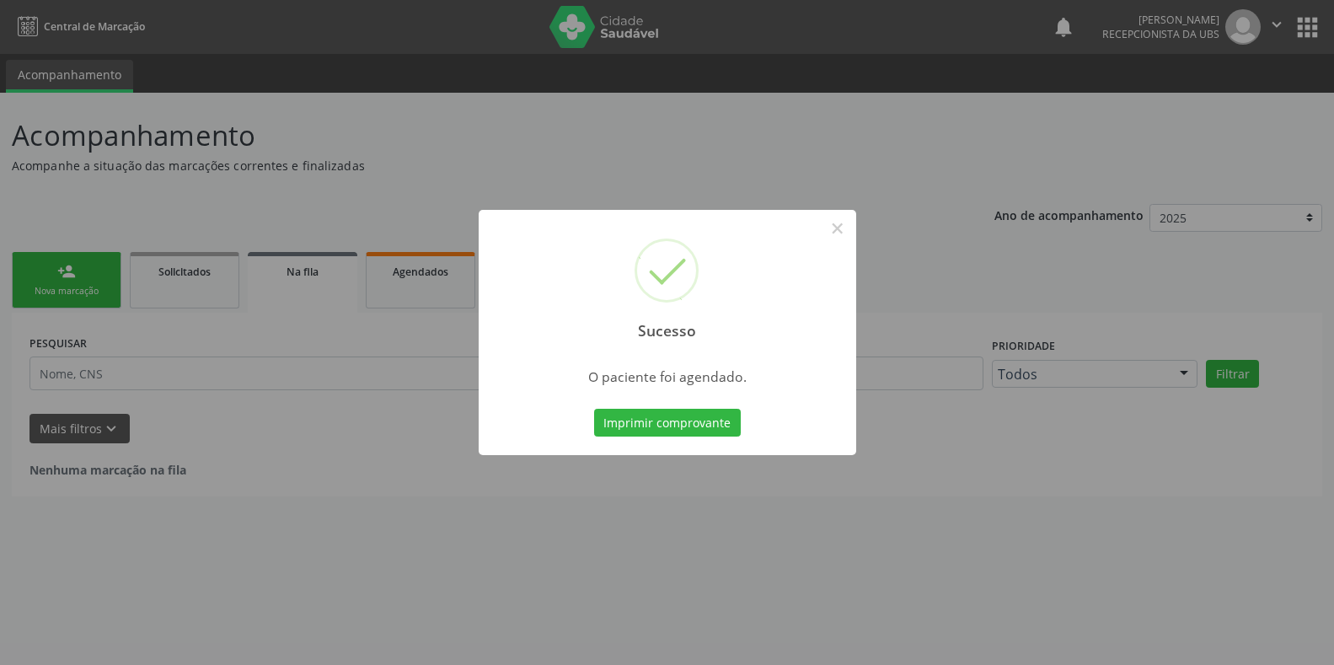
scroll to position [0, 0]
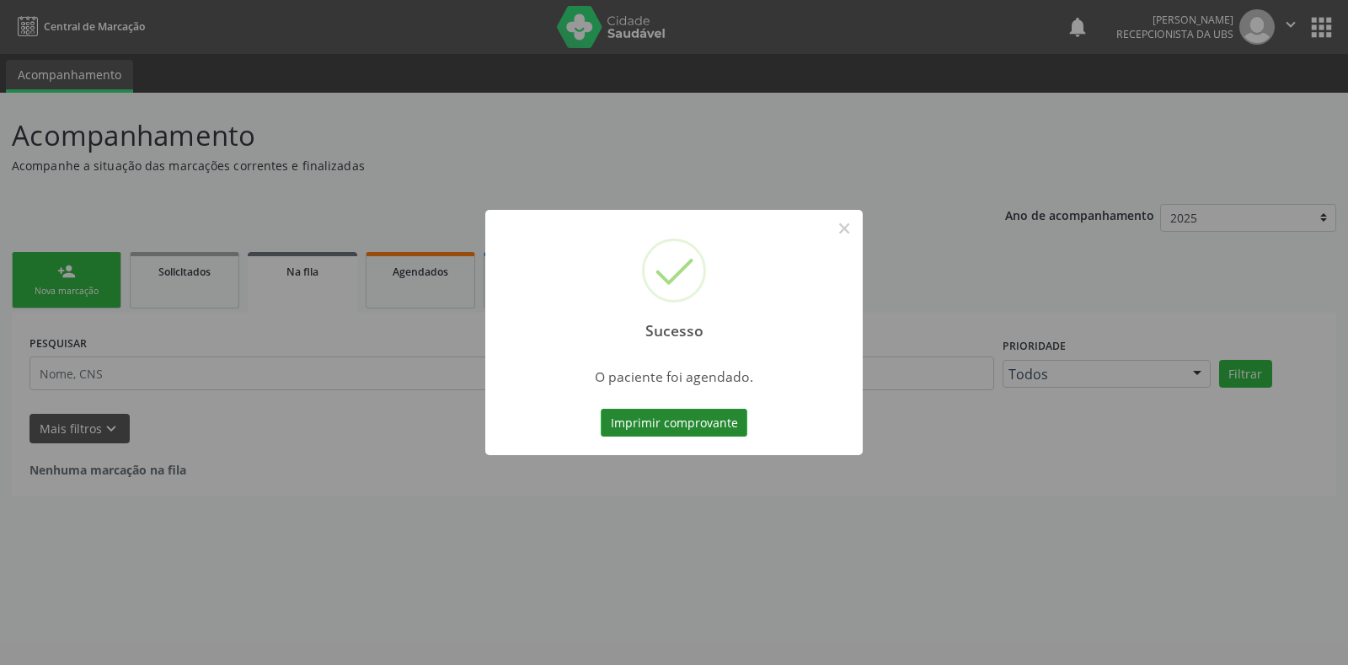
click at [685, 414] on button "Imprimir comprovante" at bounding box center [674, 423] width 147 height 29
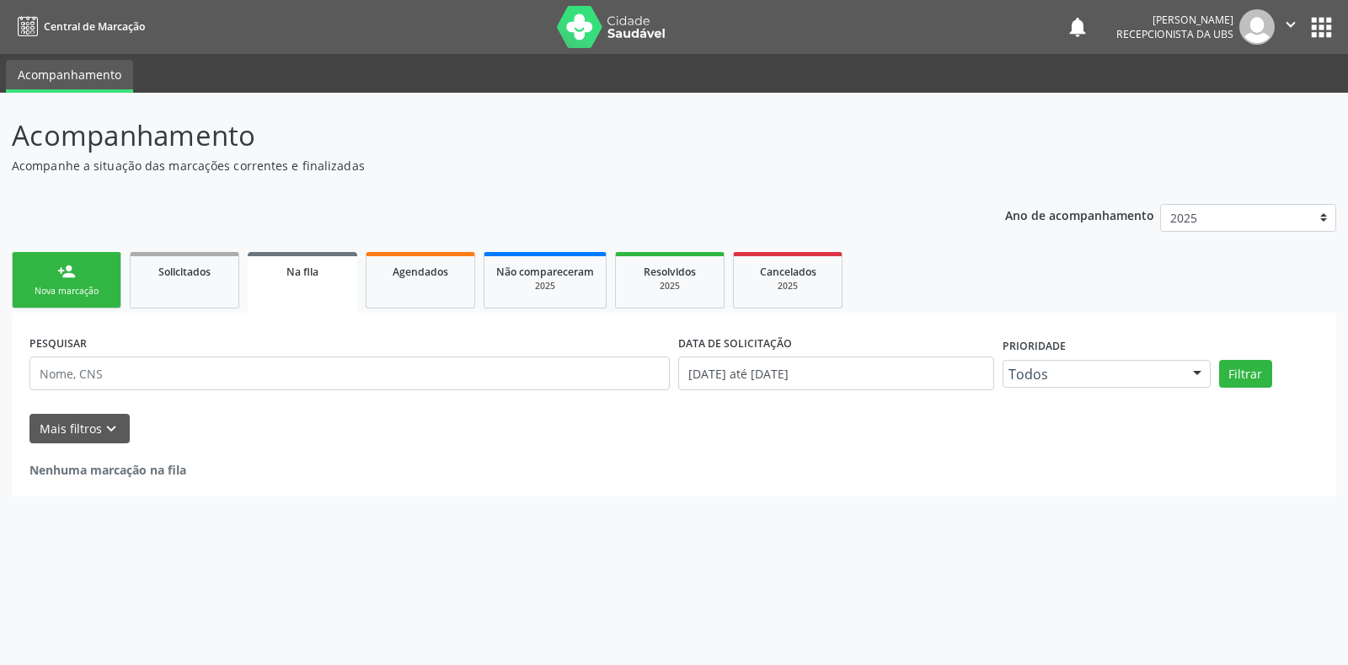
click at [49, 286] on div "Nova marcação" at bounding box center [66, 291] width 84 height 13
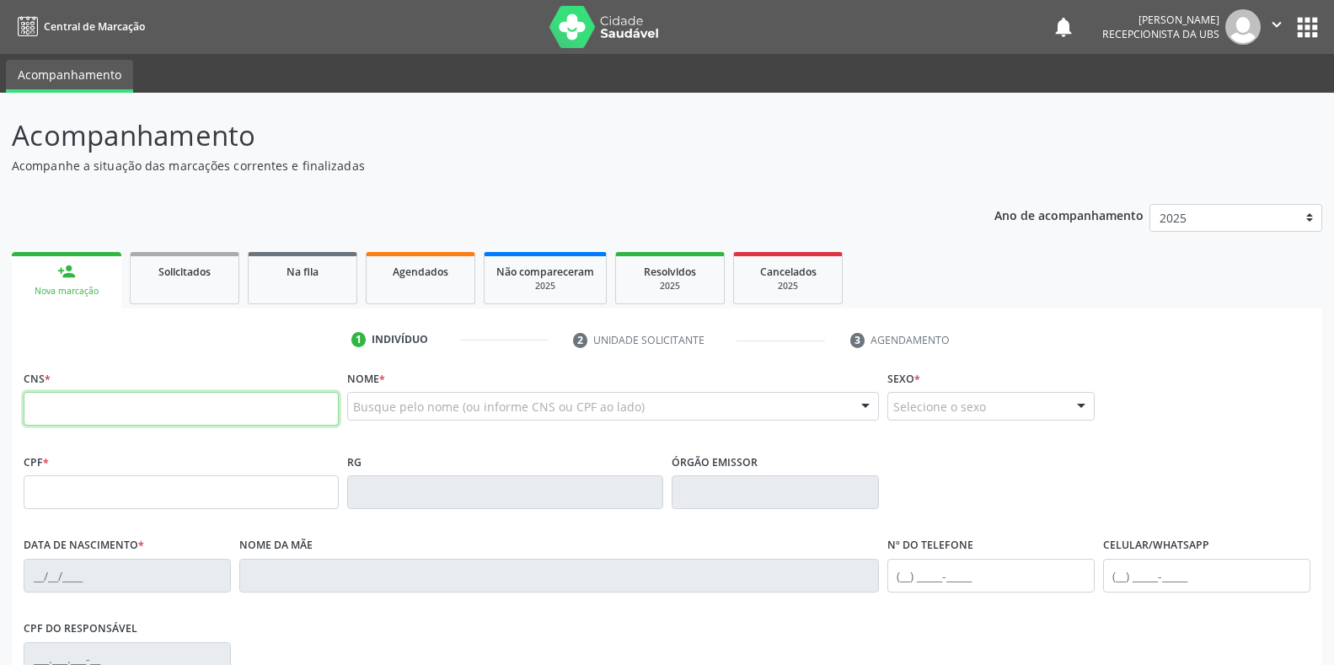
click at [73, 407] on input "text" at bounding box center [181, 409] width 315 height 34
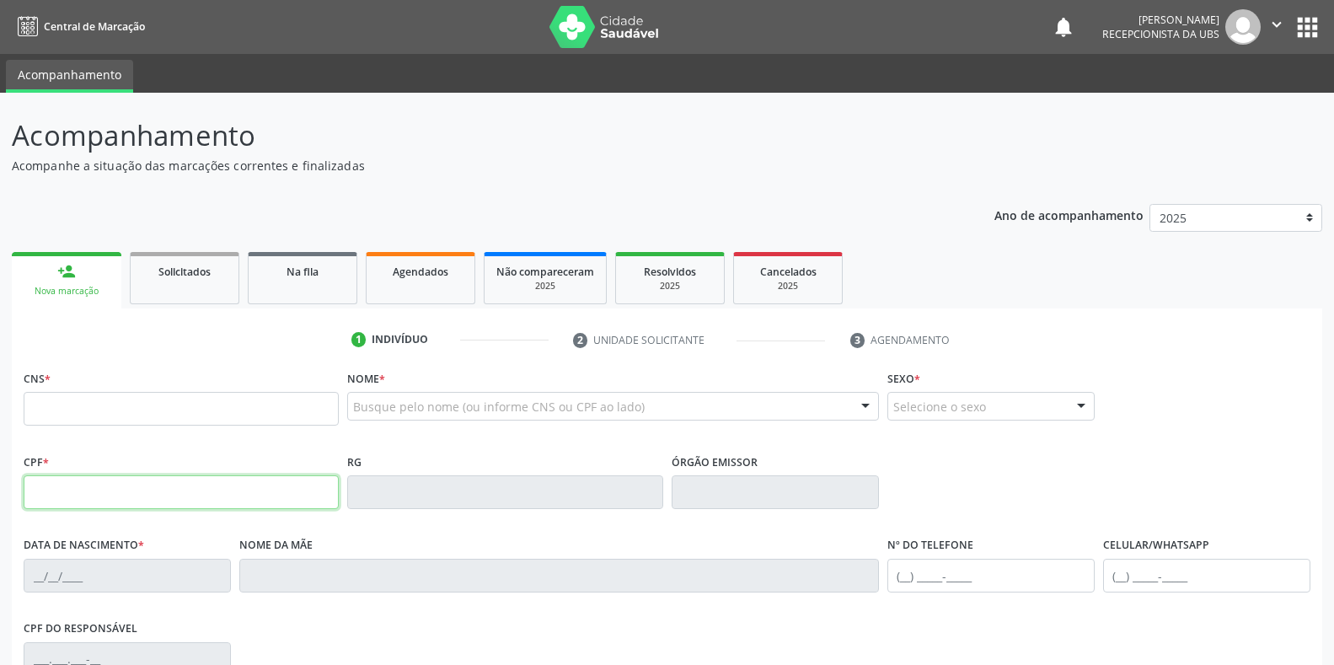
click at [81, 490] on input "text" at bounding box center [181, 492] width 315 height 34
type input "122.540.384-78"
type input "161 2392 1690 0004"
type input "[DATE]"
type input "[PERSON_NAME]"
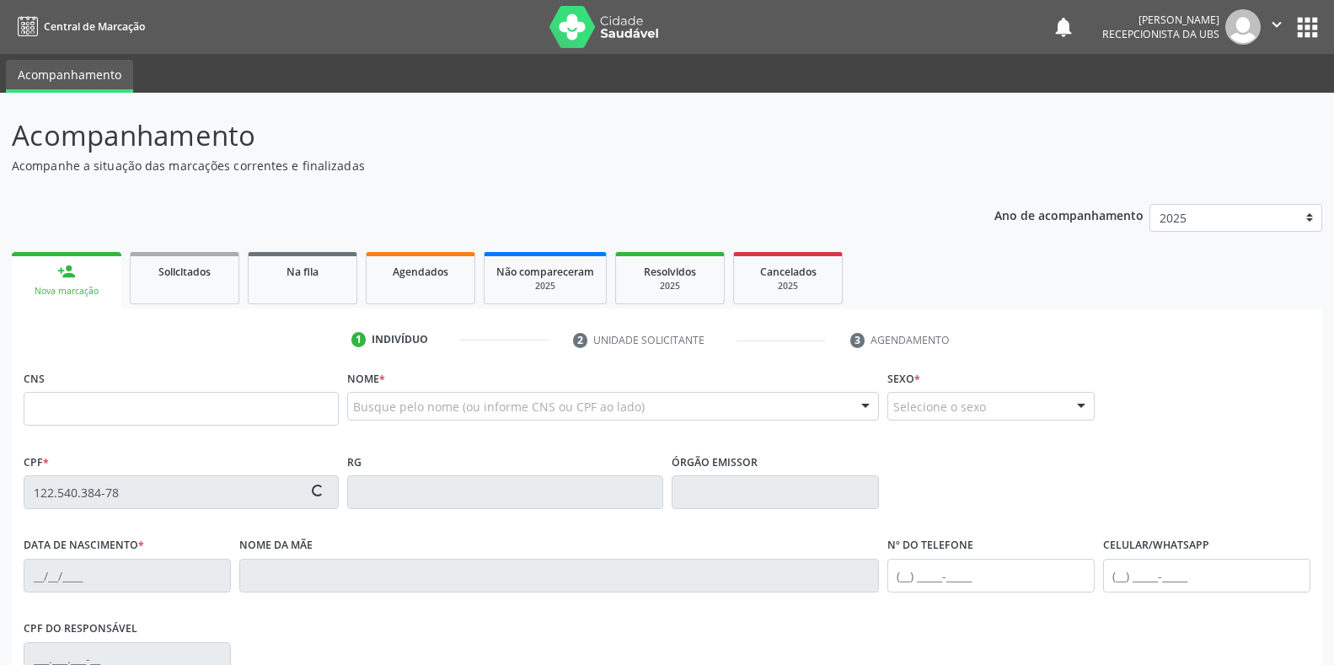
type input "[PHONE_NUMBER]"
type input "056.782.624-40"
type input "319"
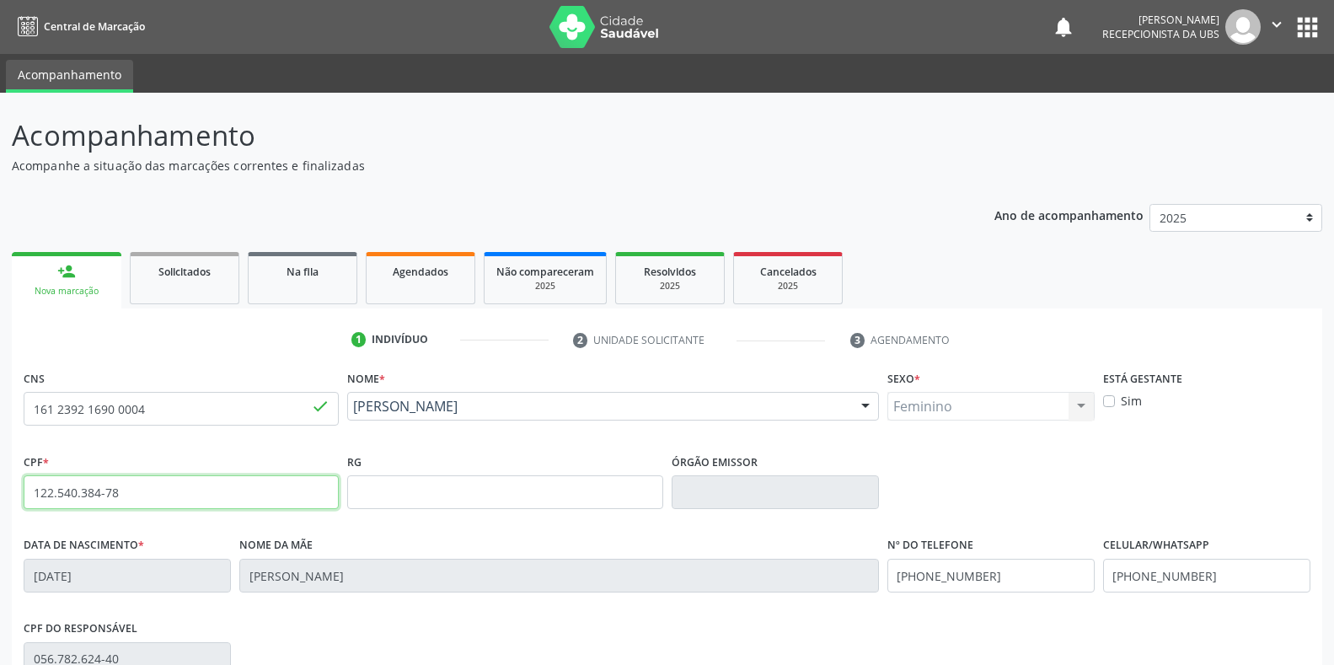
drag, startPoint x: 199, startPoint y: 499, endPoint x: 0, endPoint y: 506, distance: 199.0
click at [0, 506] on div "Acompanhamento Acompanhe a situação das marcações correntes e finalizadas Relat…" at bounding box center [667, 503] width 1334 height 821
type input "122.540.384-78"
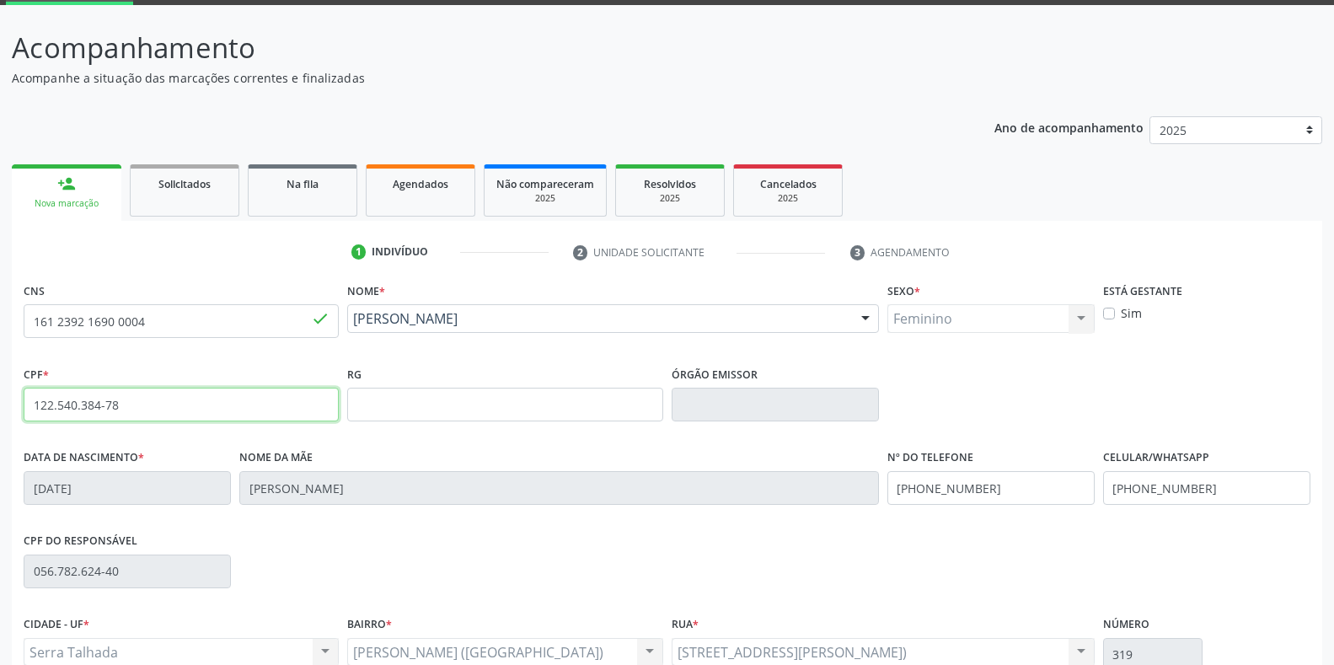
scroll to position [249, 0]
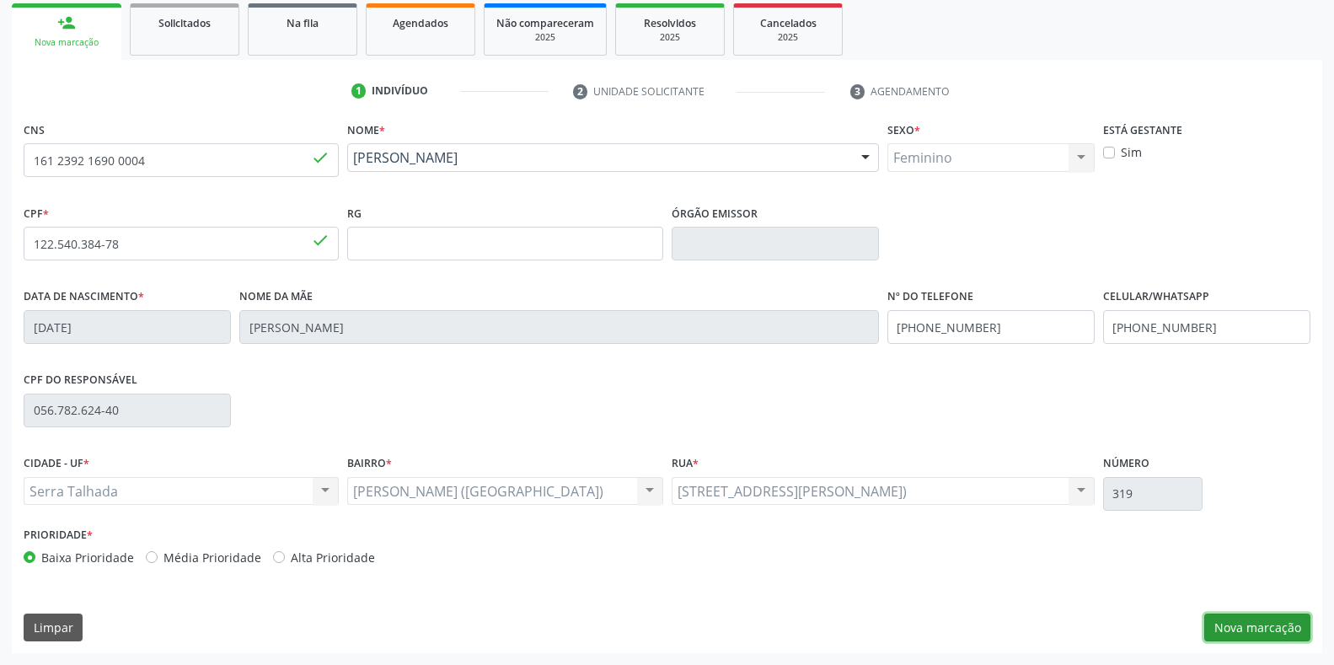
click at [1300, 632] on button "Nova marcação" at bounding box center [1257, 627] width 106 height 29
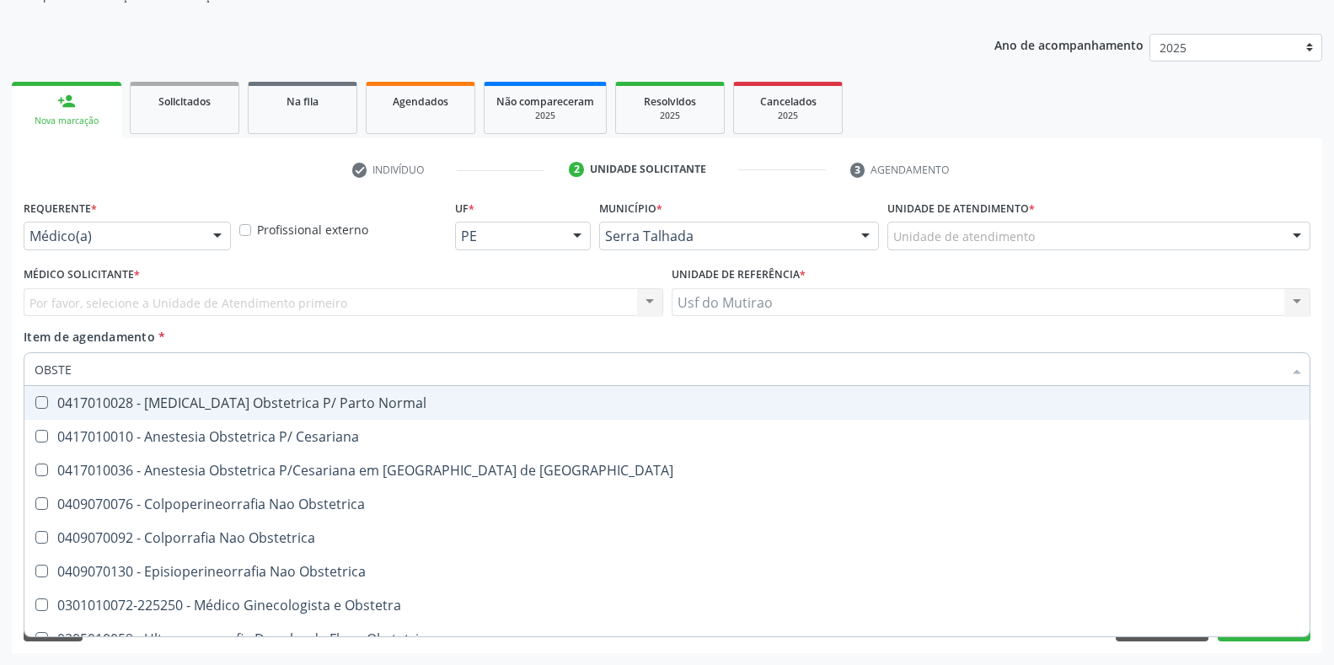
type input "OBSTET"
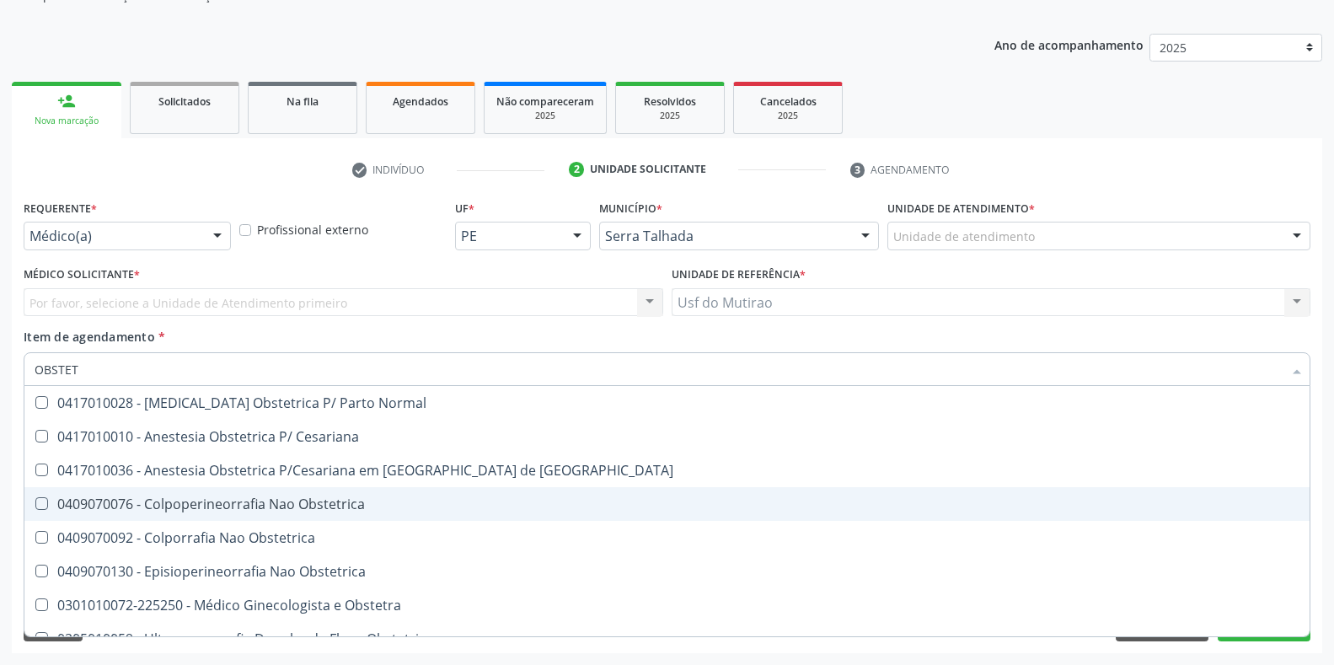
scroll to position [87, 0]
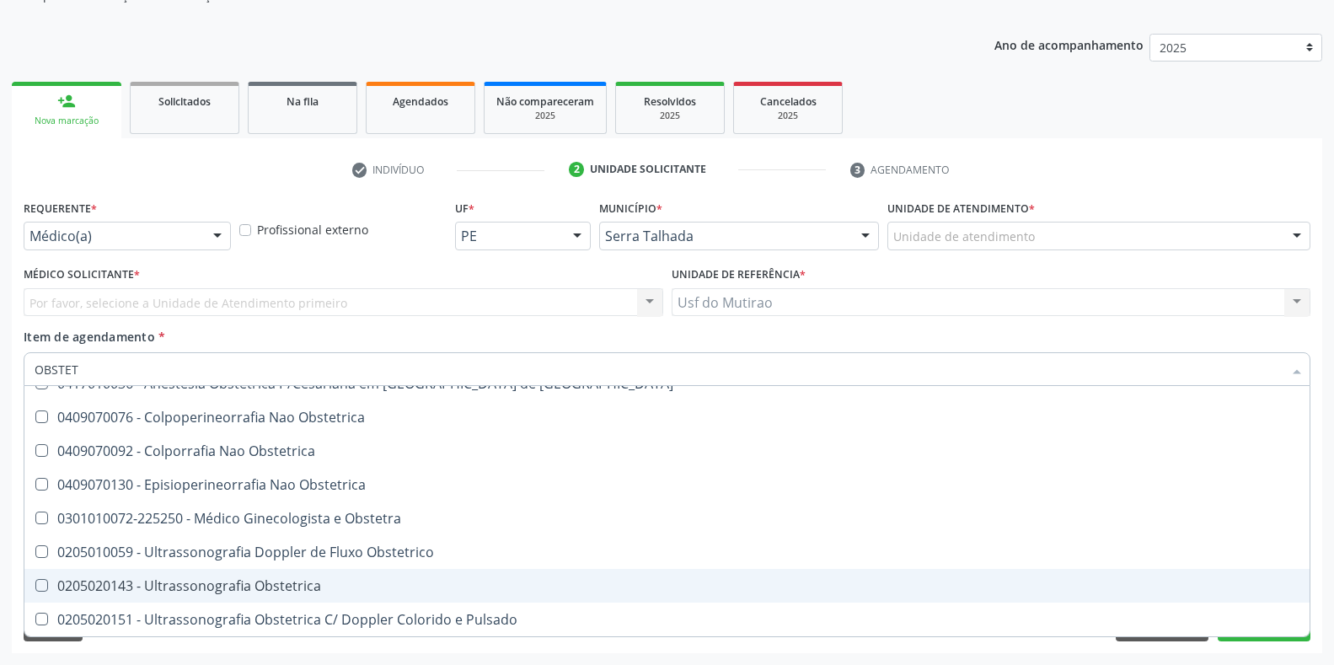
click at [223, 588] on div "0205020143 - Ultrassonografia Obstetrica" at bounding box center [667, 585] width 1265 height 13
checkbox Obstetrica "true"
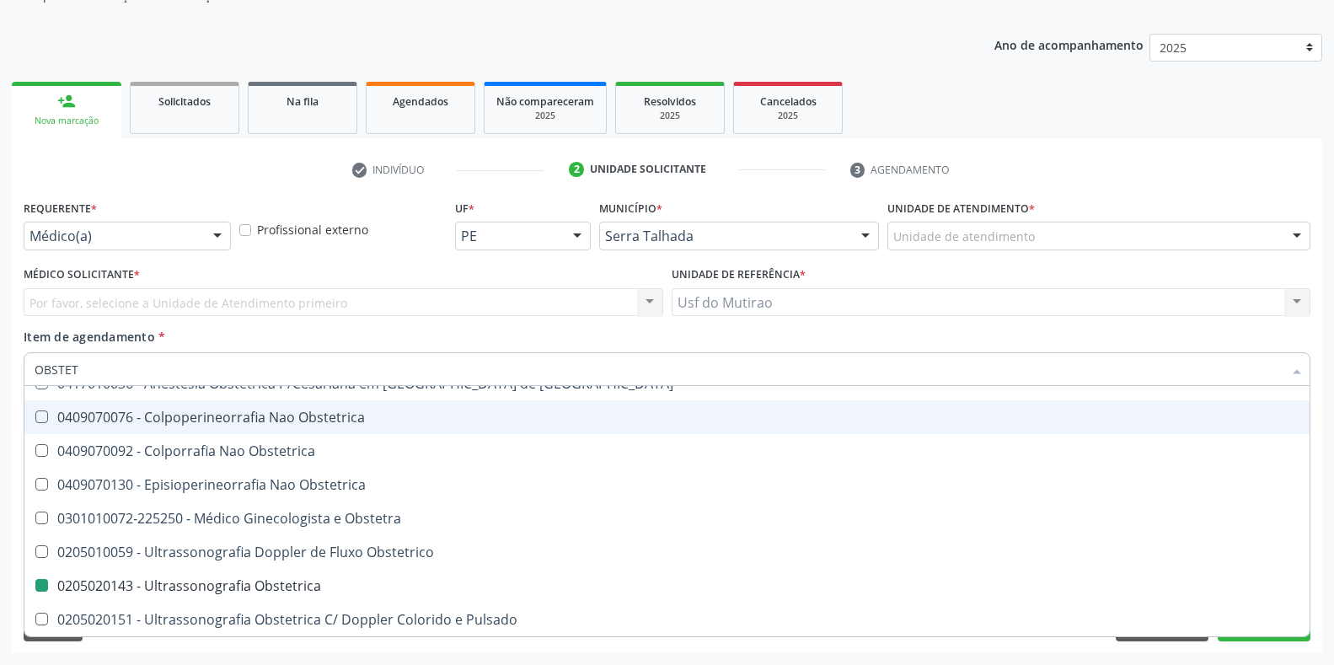
click at [395, 281] on div "Médico Solicitante * Por favor, selecione a Unidade de Atendimento primeiro Nen…" at bounding box center [344, 289] width 640 height 54
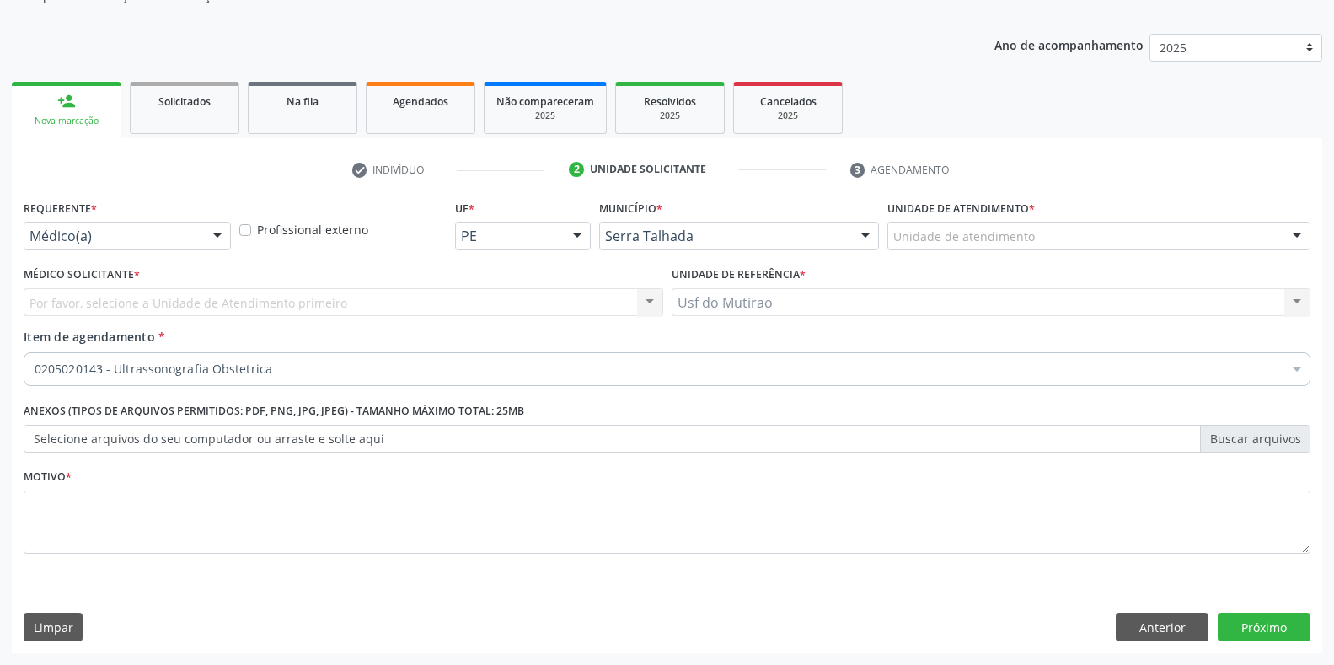
scroll to position [0, 0]
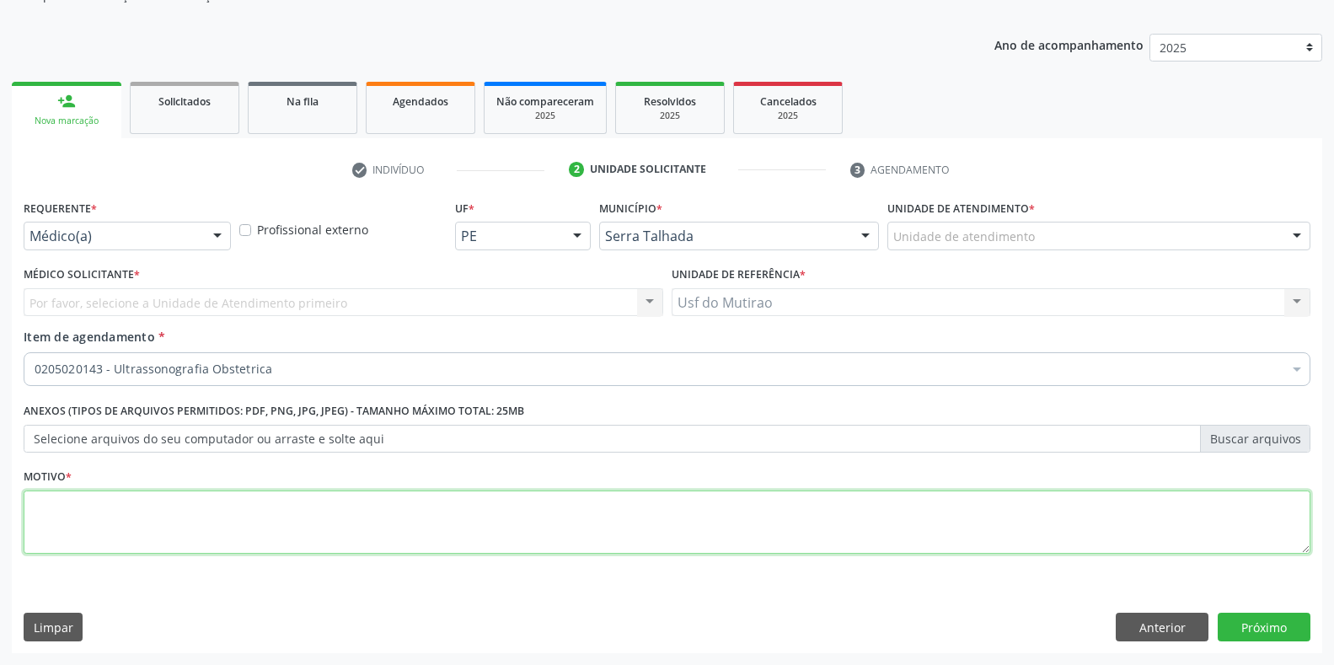
click at [394, 517] on textarea at bounding box center [667, 522] width 1287 height 64
type textarea "."
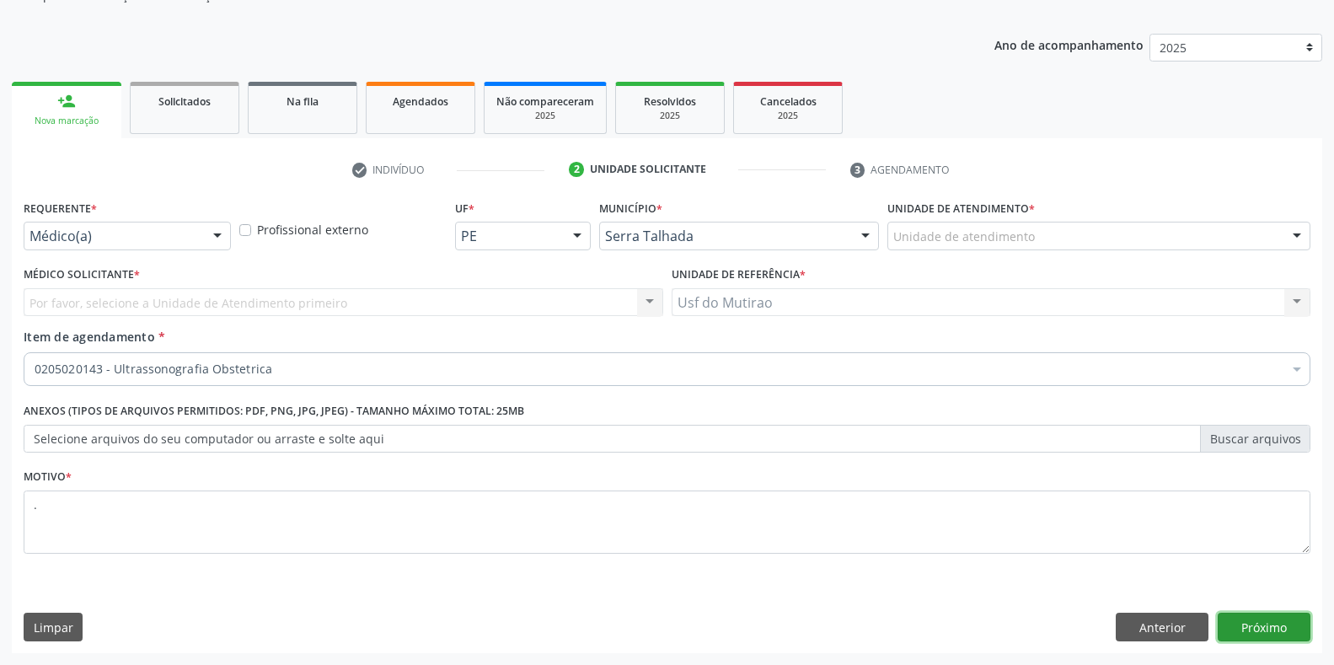
click at [1268, 631] on button "Próximo" at bounding box center [1264, 627] width 93 height 29
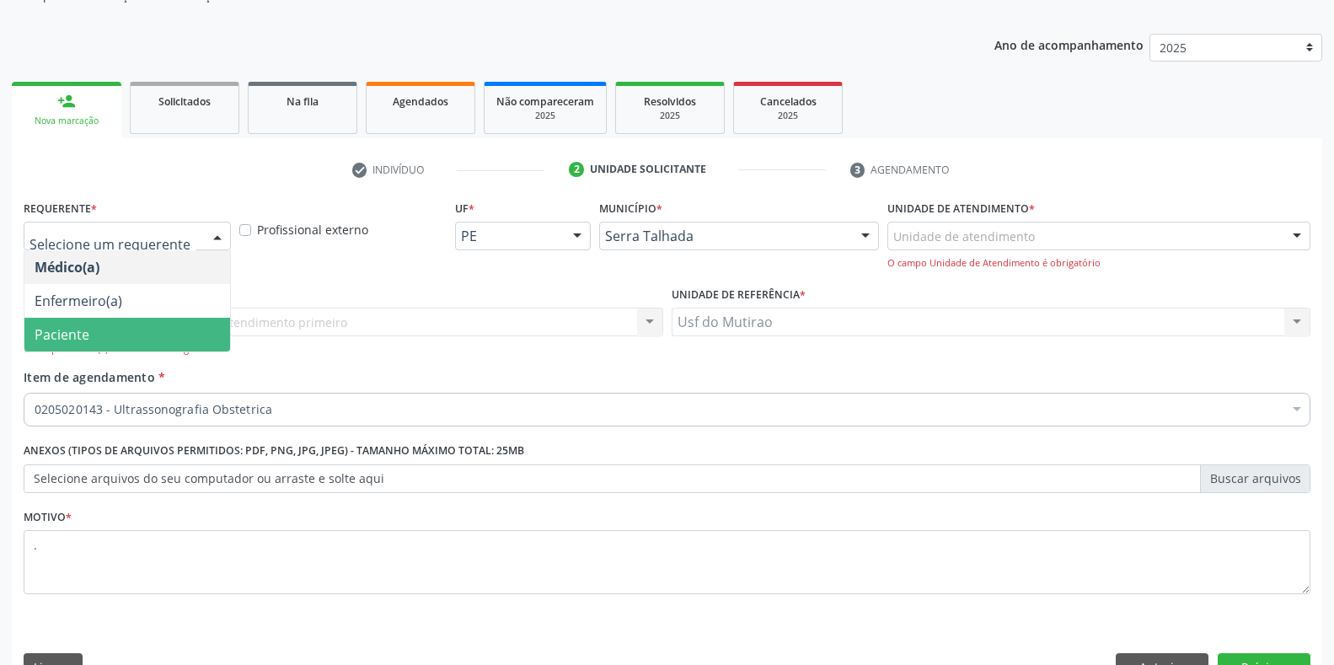
click at [106, 331] on span "Paciente" at bounding box center [127, 335] width 206 height 34
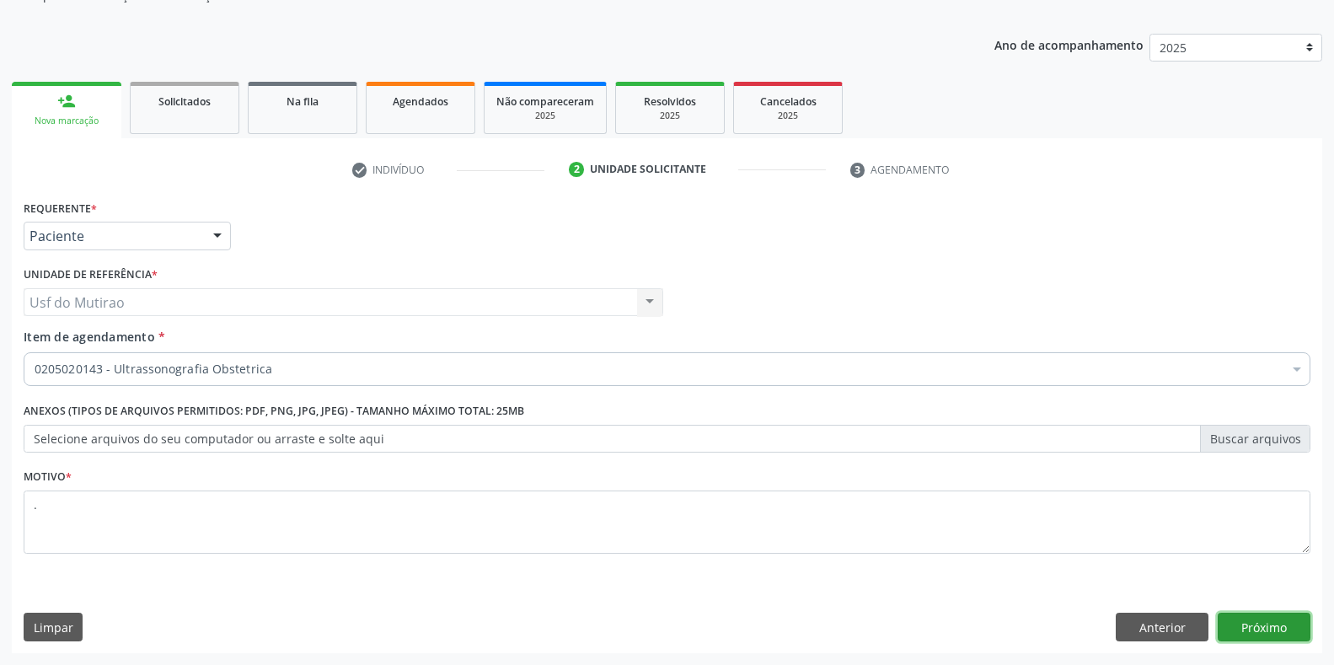
click at [1265, 635] on button "Próximo" at bounding box center [1264, 627] width 93 height 29
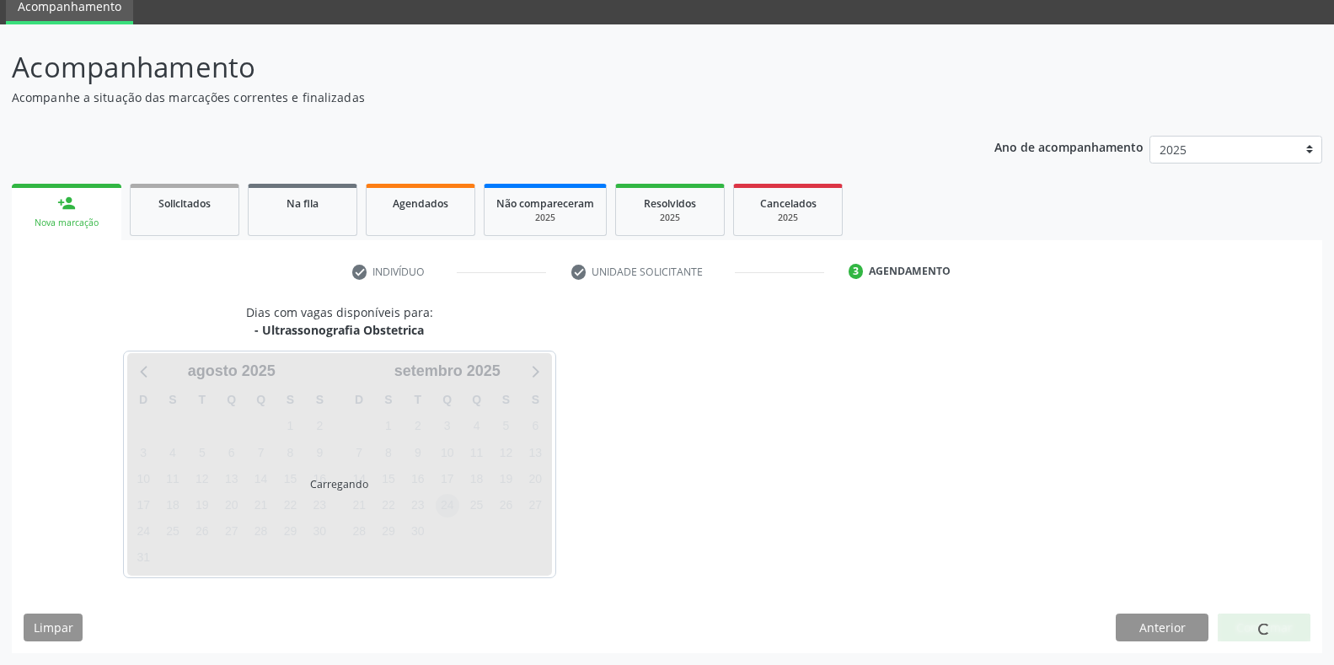
scroll to position [68, 0]
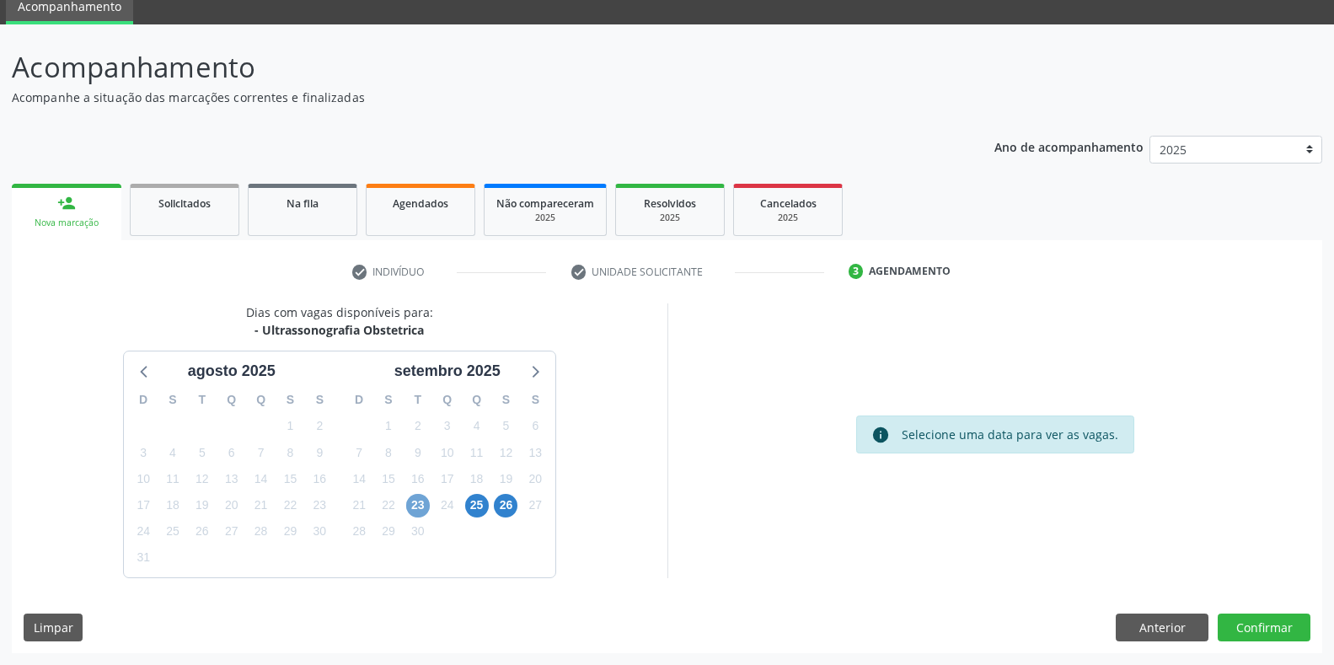
click at [418, 506] on span "23" at bounding box center [418, 506] width 24 height 24
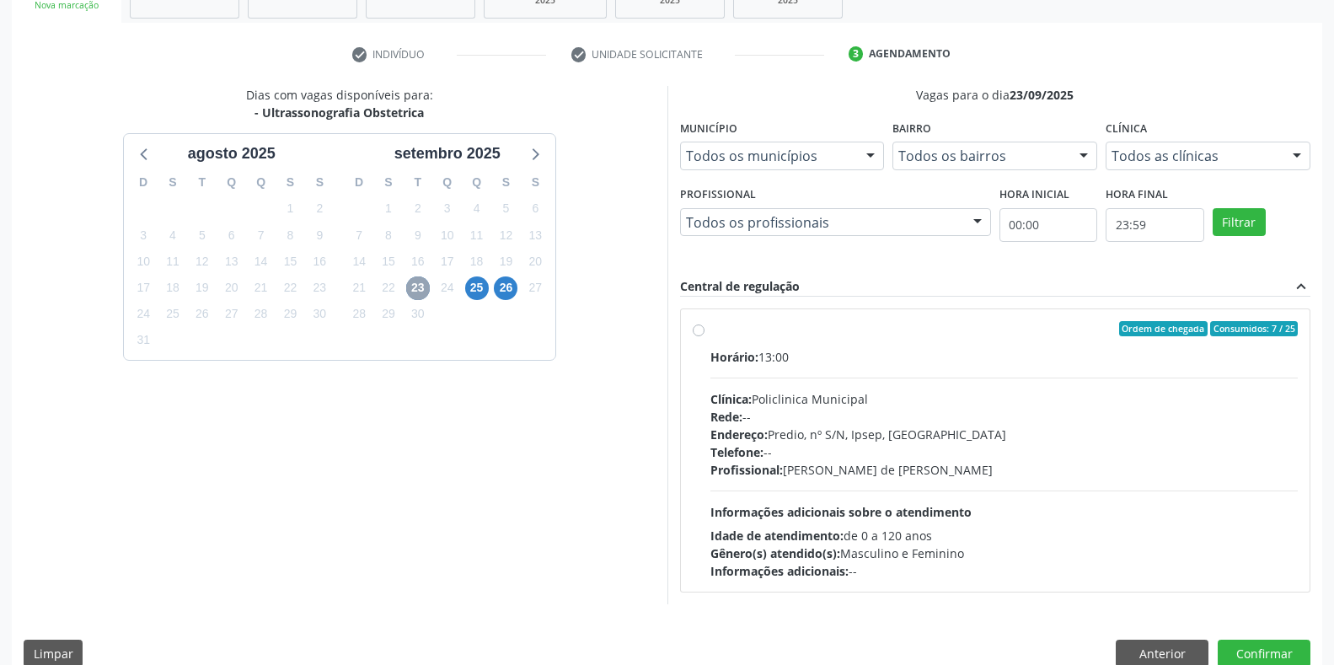
scroll to position [312, 0]
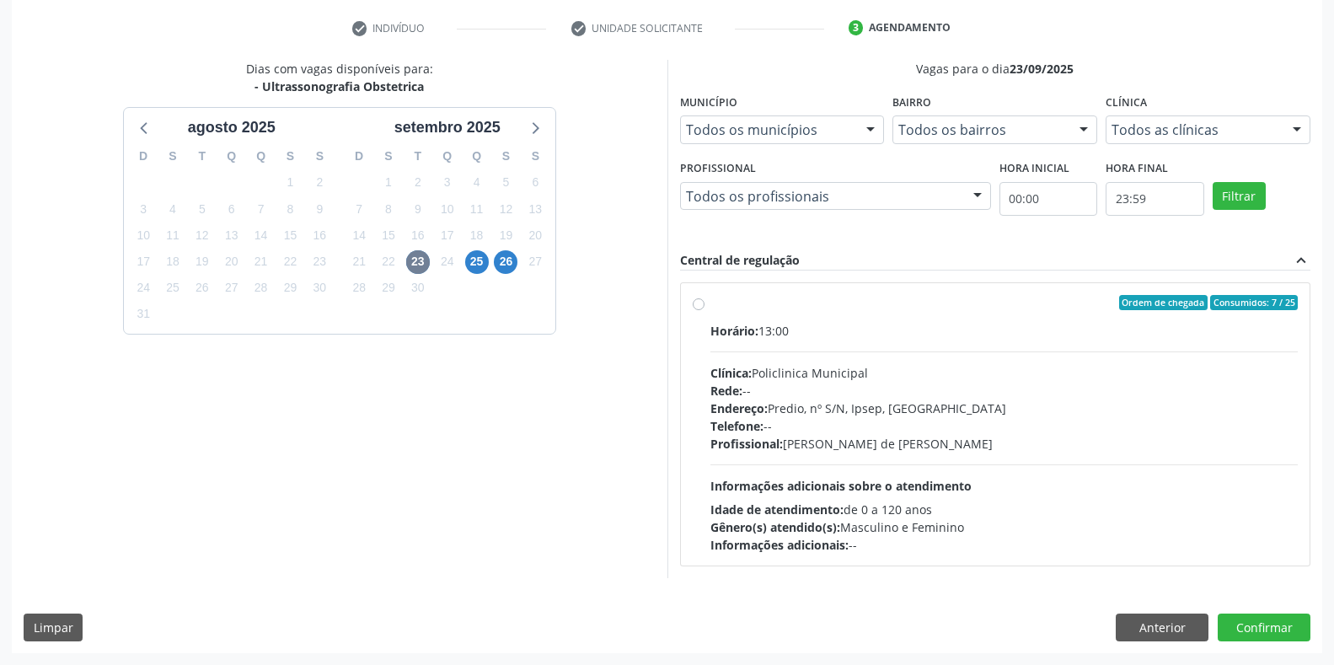
click at [831, 388] on div "Rede: --" at bounding box center [1004, 391] width 588 height 18
click at [705, 310] on input "Ordem de chegada Consumidos: 7 / 25 Horário: 13:00 Clínica: Policlinica Municip…" at bounding box center [699, 302] width 12 height 15
radio input "true"
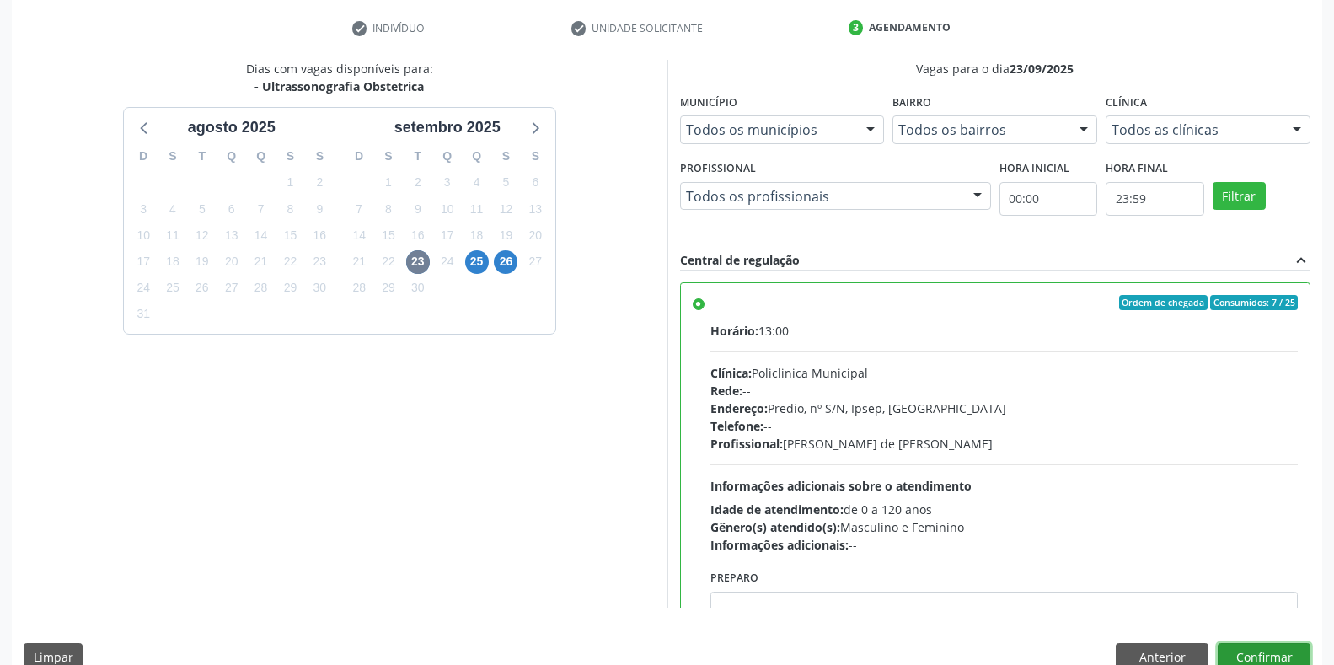
click at [1234, 651] on button "Confirmar" at bounding box center [1264, 657] width 93 height 29
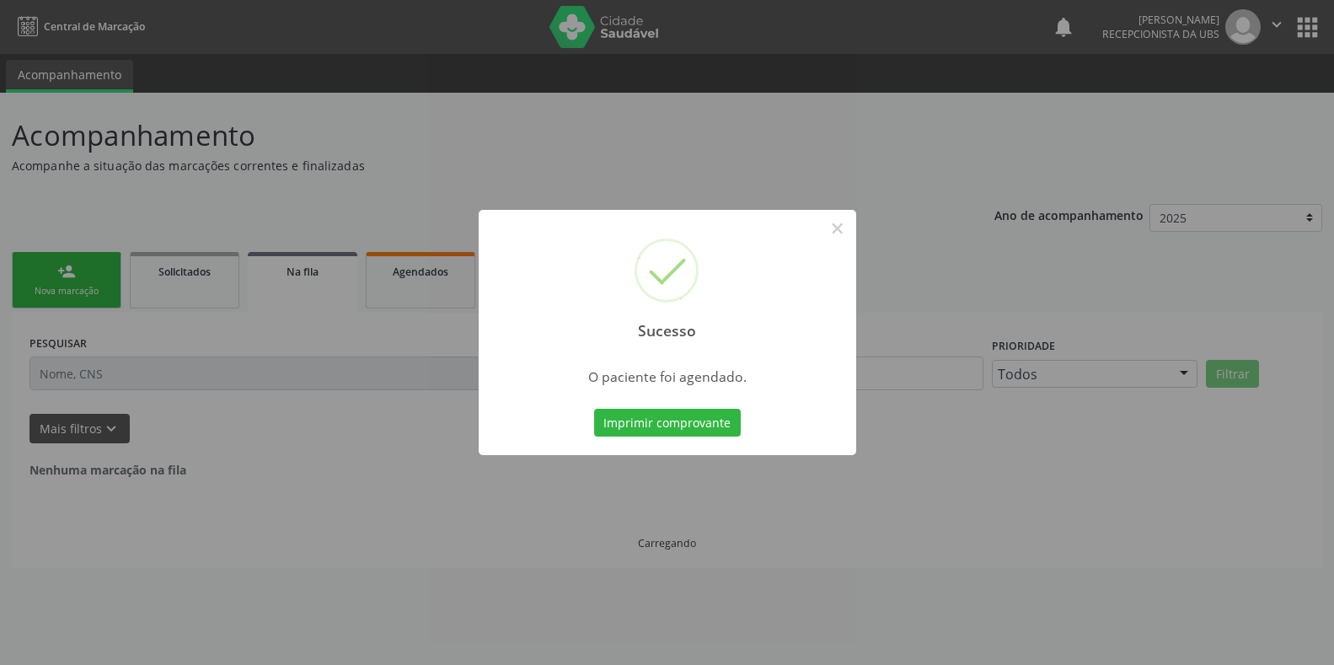
scroll to position [0, 0]
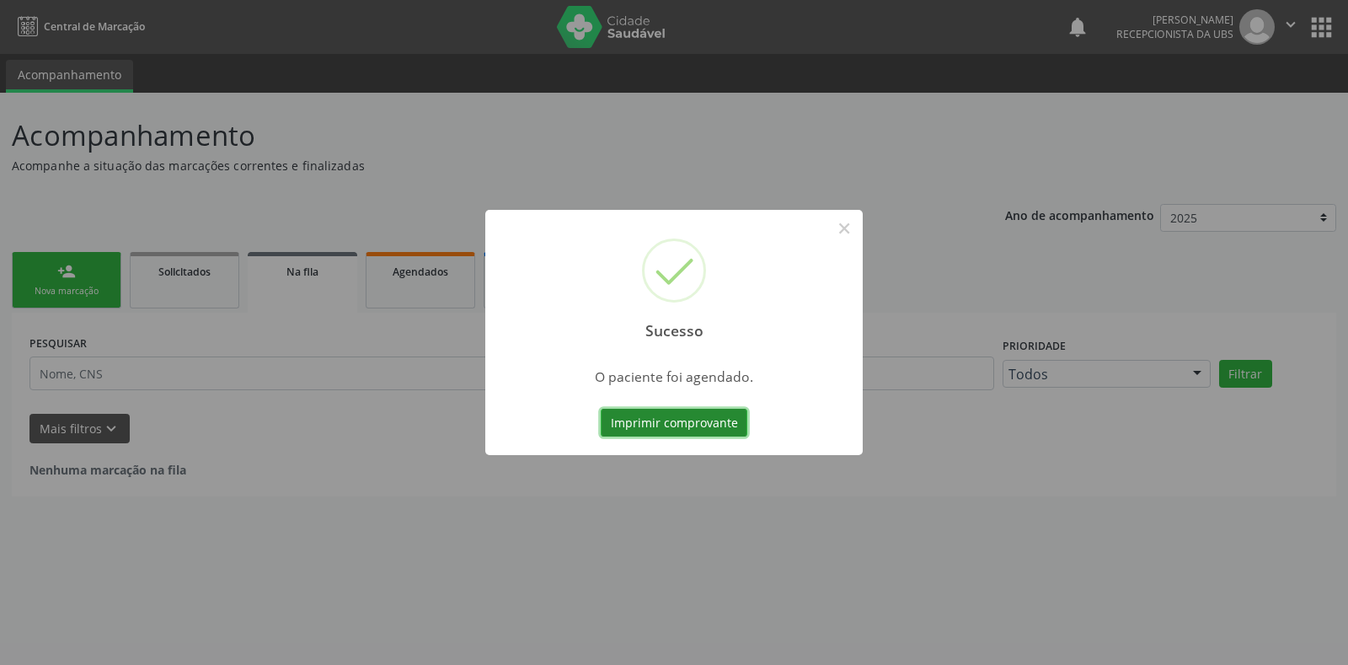
click at [656, 420] on button "Imprimir comprovante" at bounding box center [674, 423] width 147 height 29
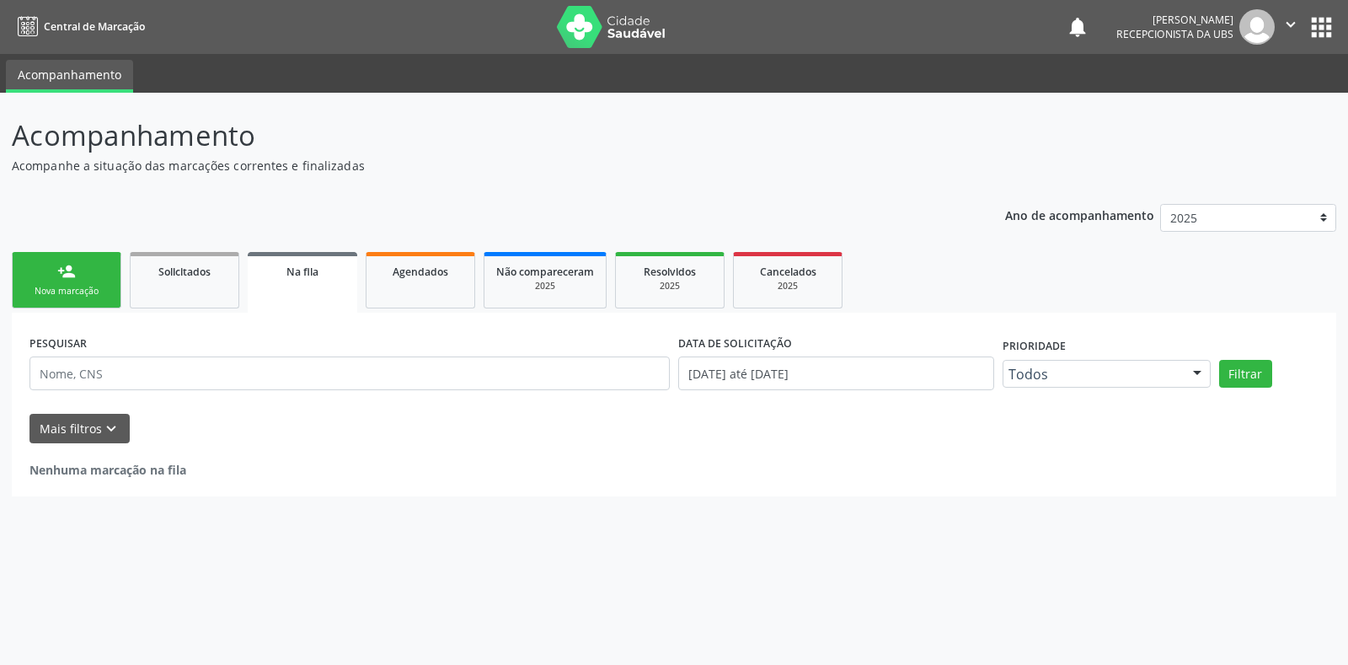
click at [88, 267] on link "person_add Nova marcação" at bounding box center [67, 280] width 110 height 56
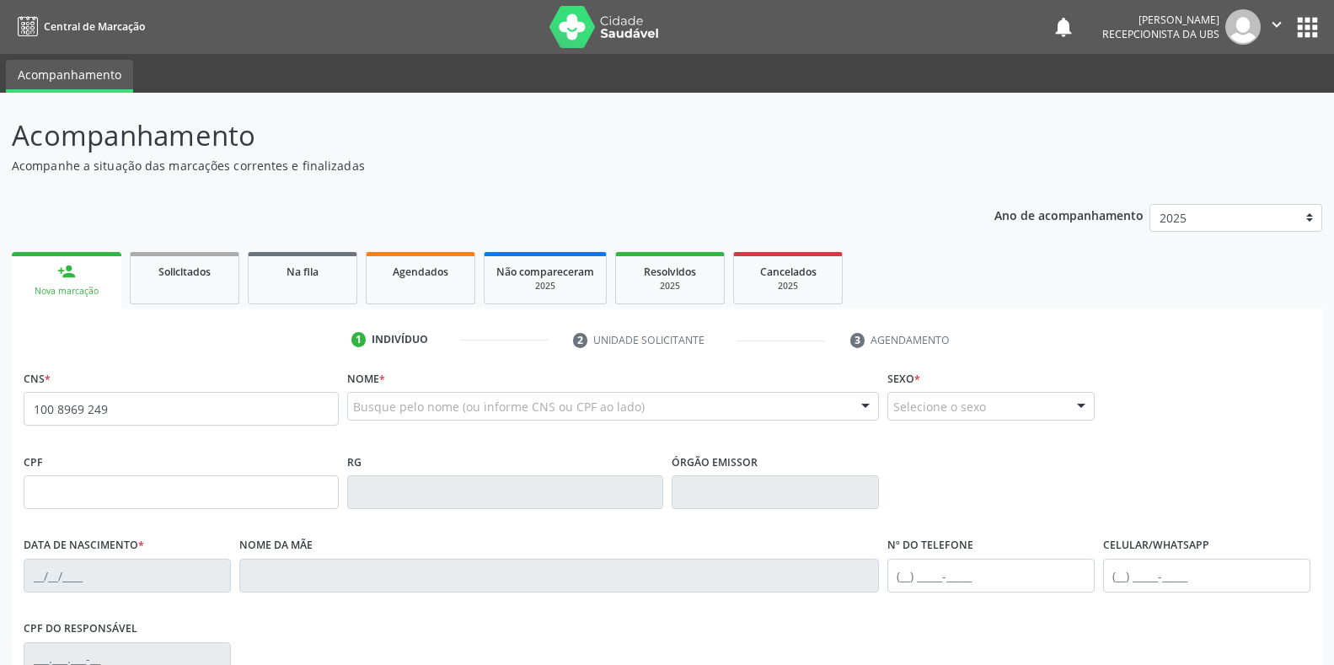
type input "100 8969 2497"
drag, startPoint x: 159, startPoint y: 412, endPoint x: 0, endPoint y: 407, distance: 159.4
click at [0, 407] on div "Acompanhamento Acompanhe a situação das marcações correntes e finalizadas Relat…" at bounding box center [667, 503] width 1334 height 821
click at [83, 492] on input "text" at bounding box center [181, 492] width 315 height 34
paste input "100.896.924-97"
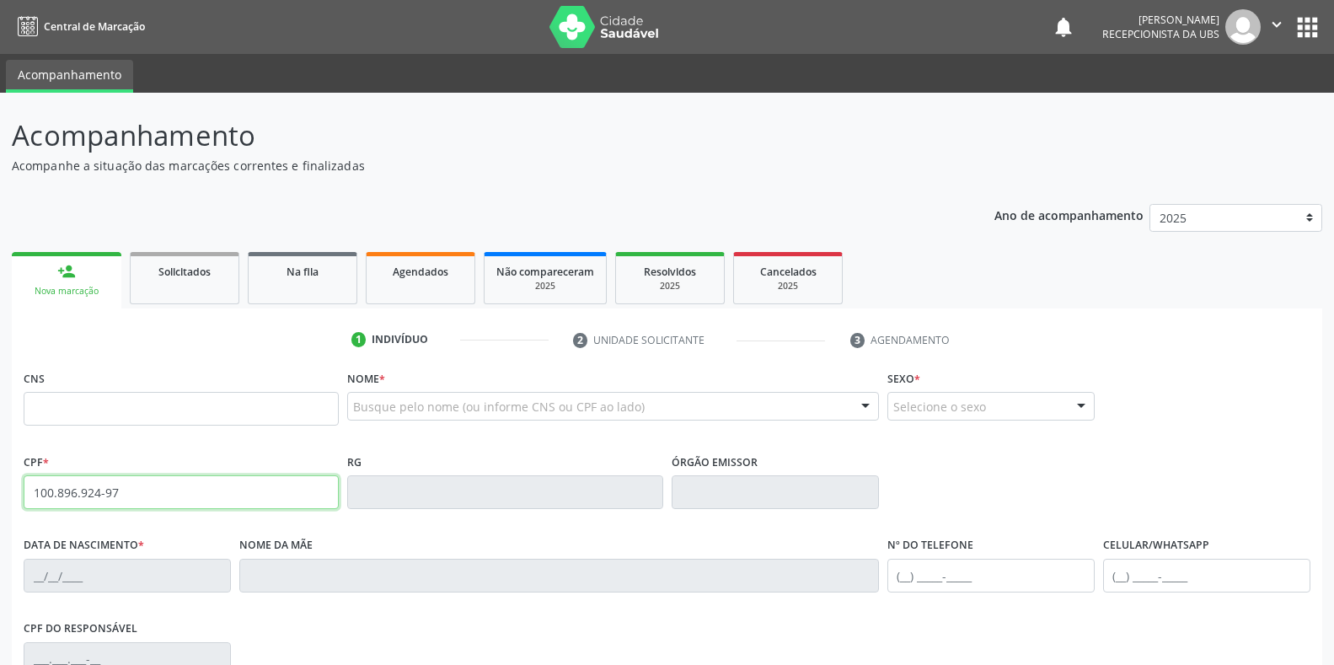
type input "100.896.924-97"
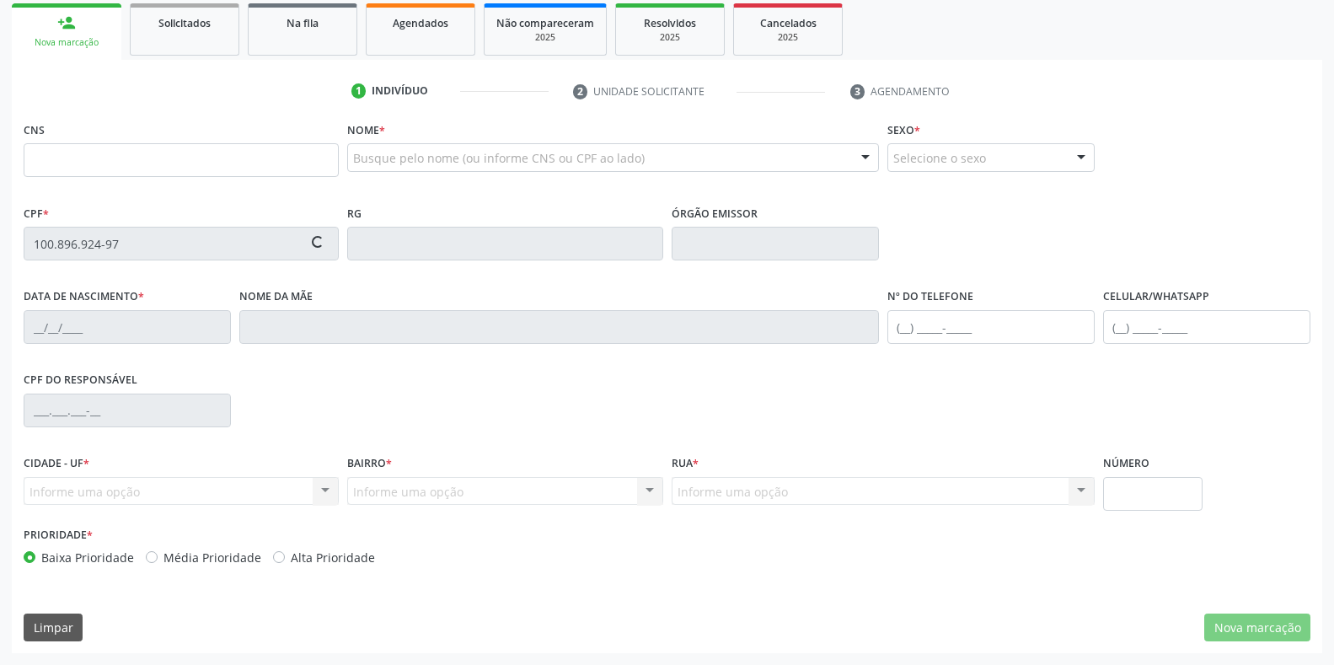
type input "706 0078 0978 0143"
type input "[DATE]"
type input "[PERSON_NAME]"
type input "[PHONE_NUMBER]"
type input "S/N"
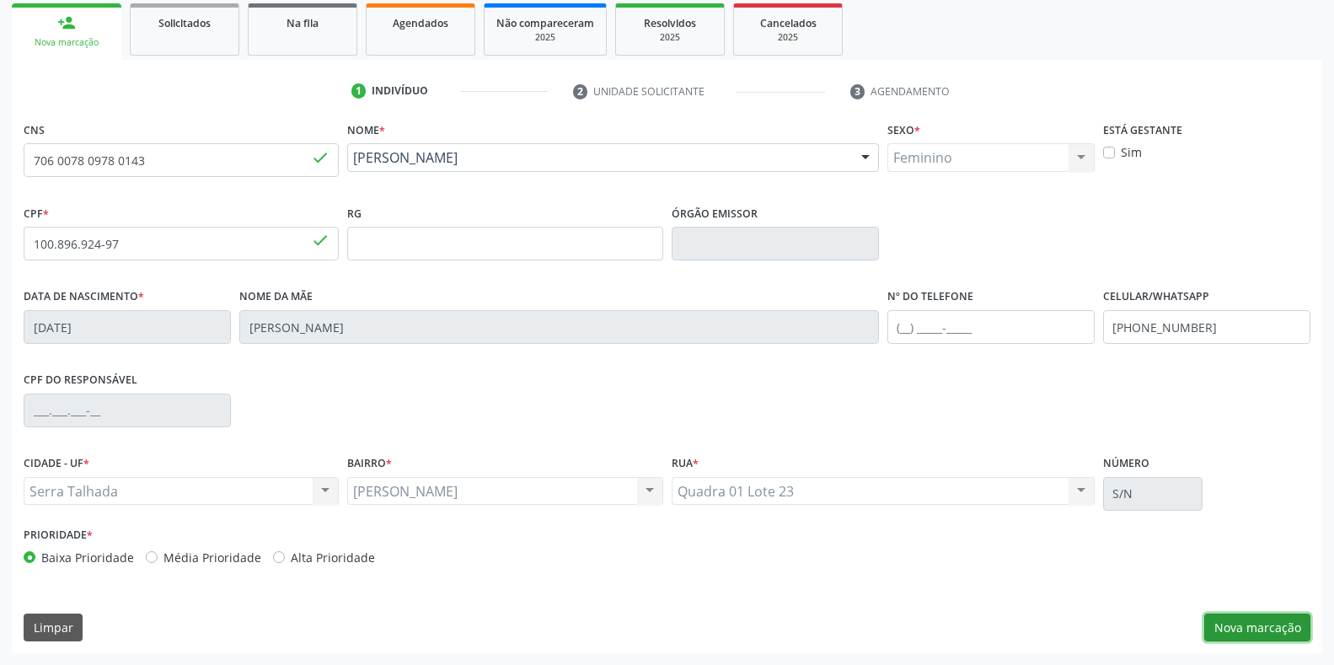
click at [1288, 626] on button "Nova marcação" at bounding box center [1257, 627] width 106 height 29
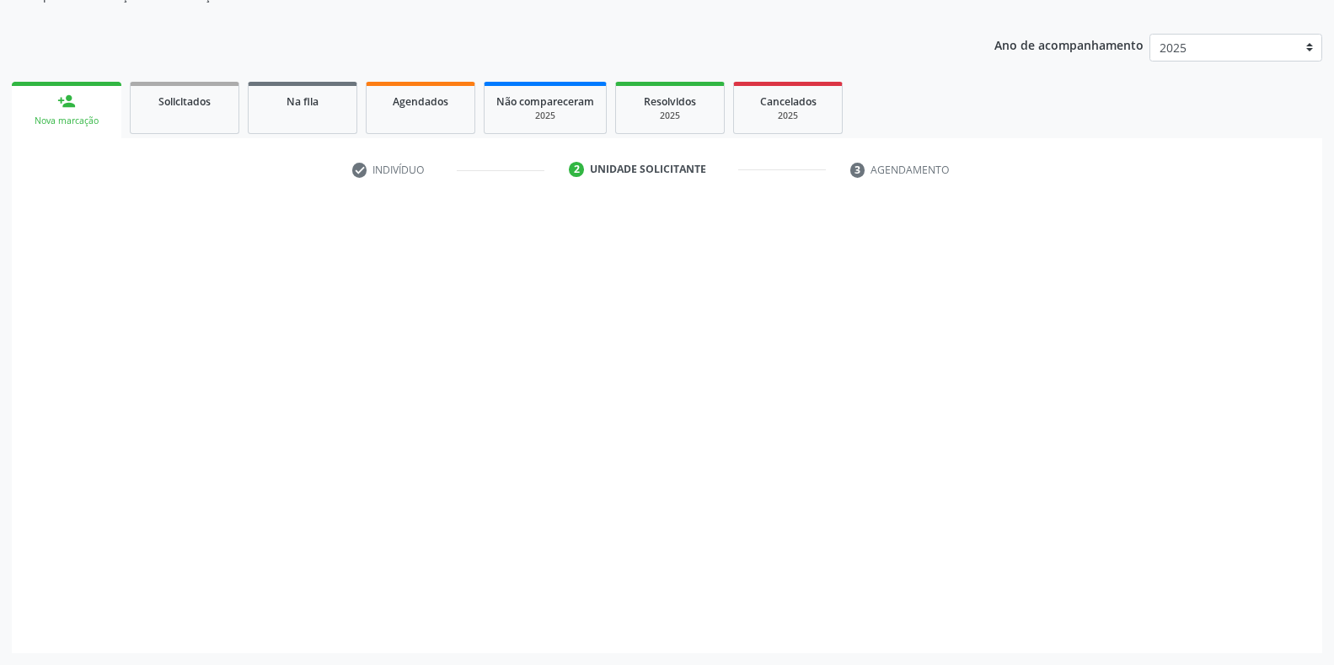
scroll to position [170, 0]
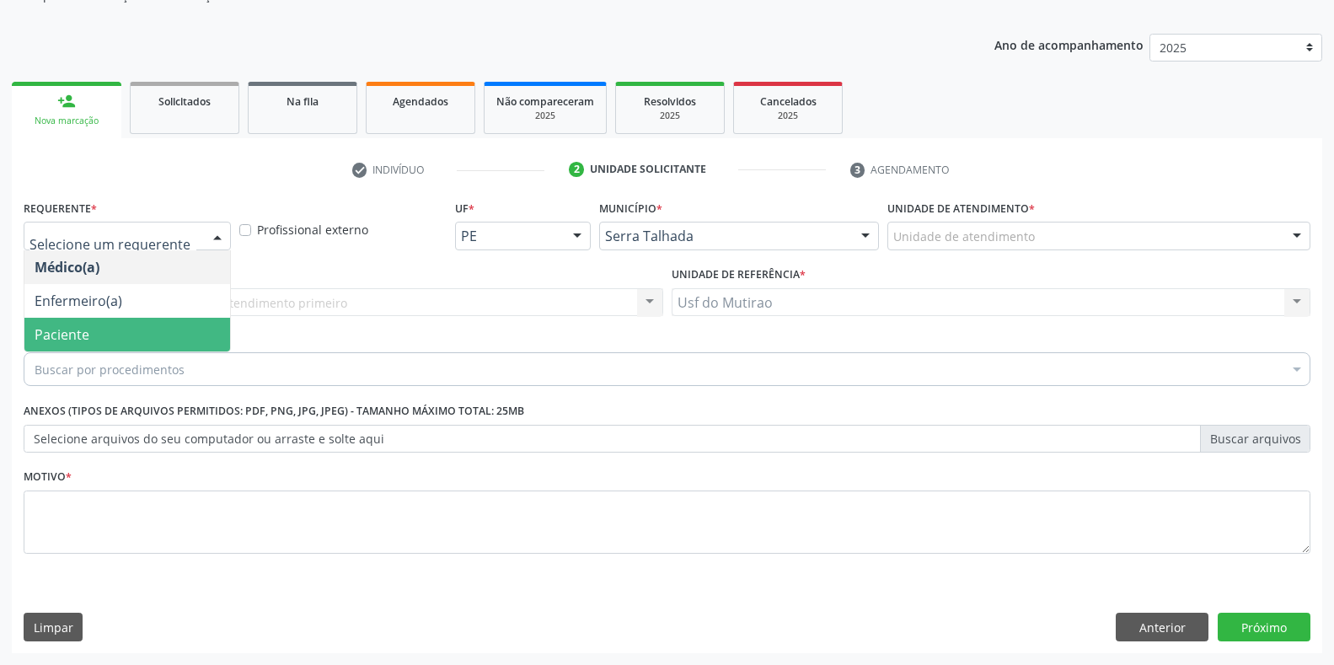
click at [105, 338] on span "Paciente" at bounding box center [127, 335] width 206 height 34
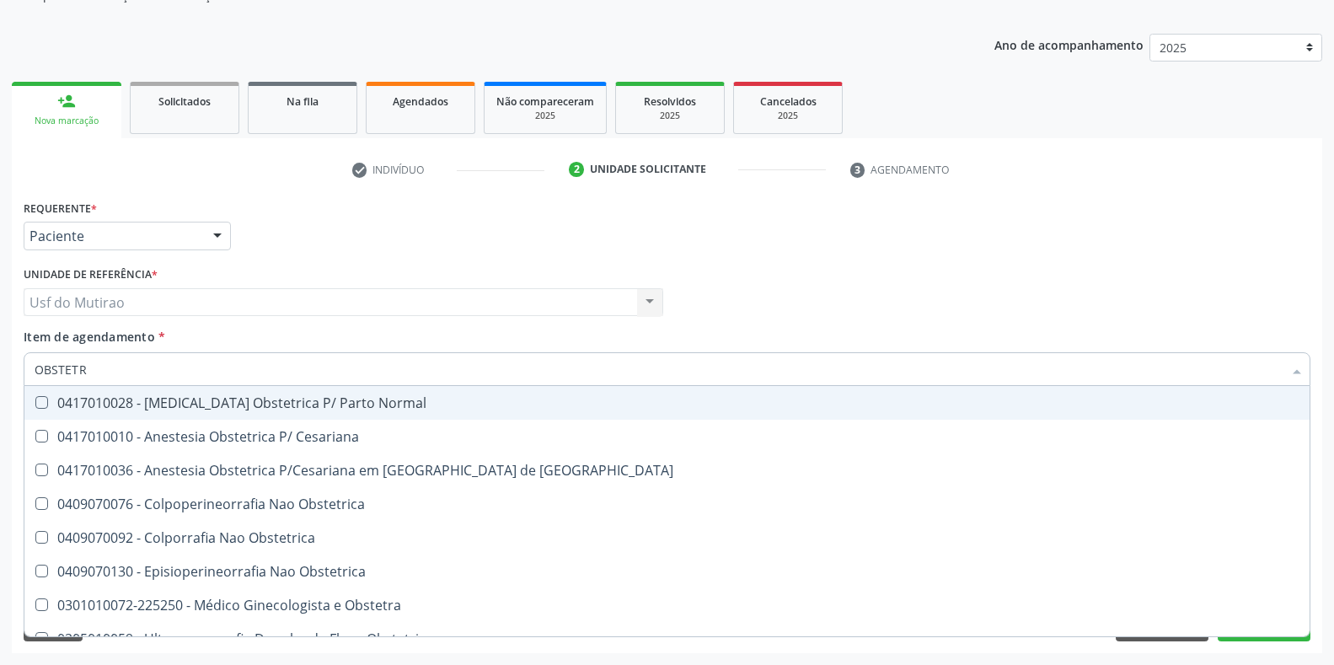
type input "OBSTET"
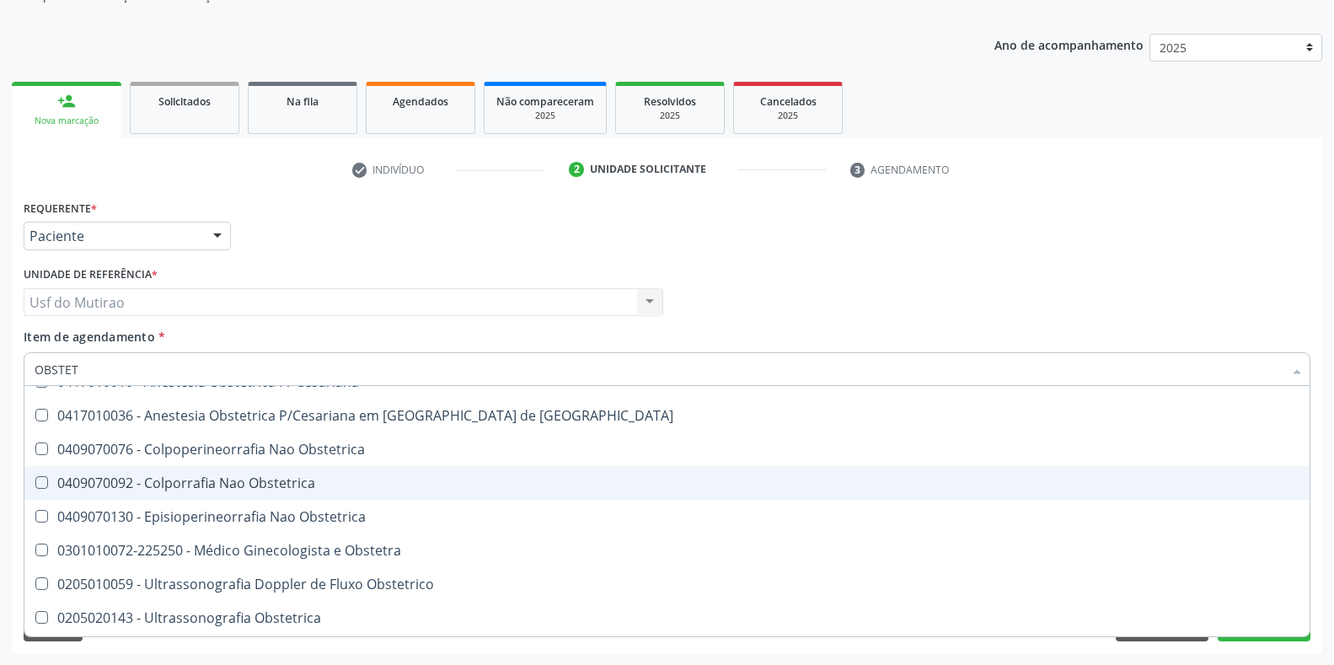
scroll to position [87, 0]
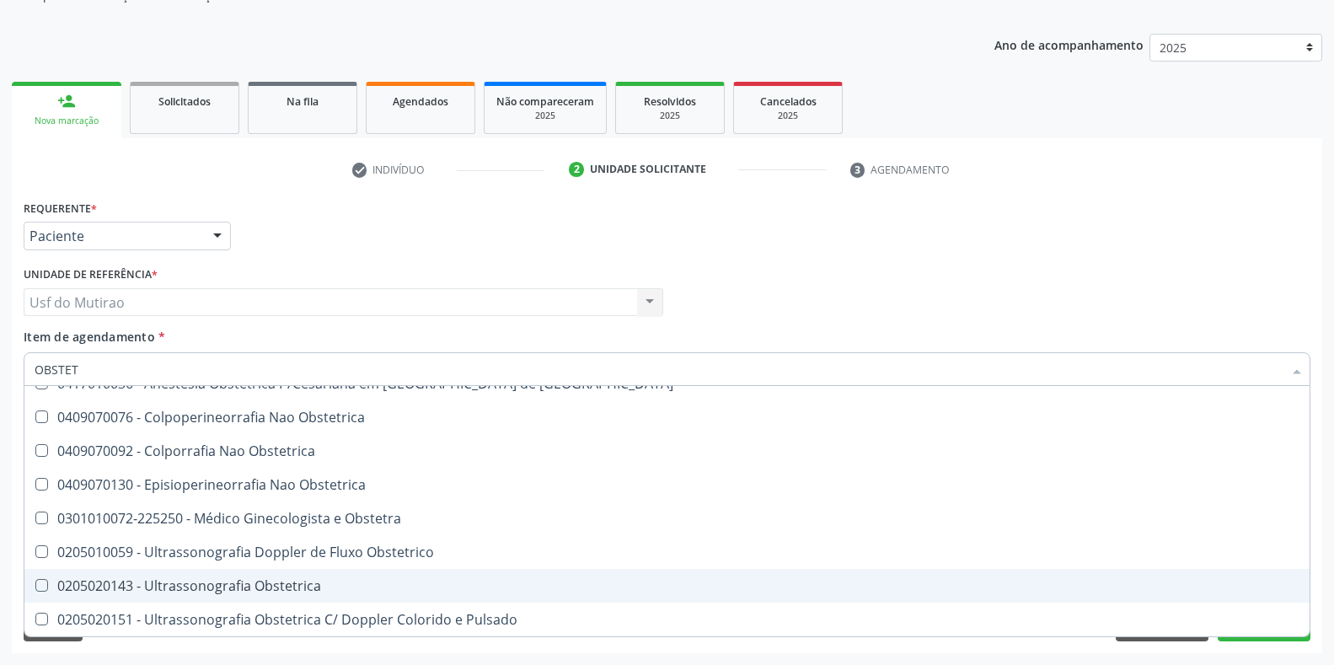
click at [233, 579] on div "0205020143 - Ultrassonografia Obstetrica" at bounding box center [667, 585] width 1265 height 13
checkbox Obstetrica "true"
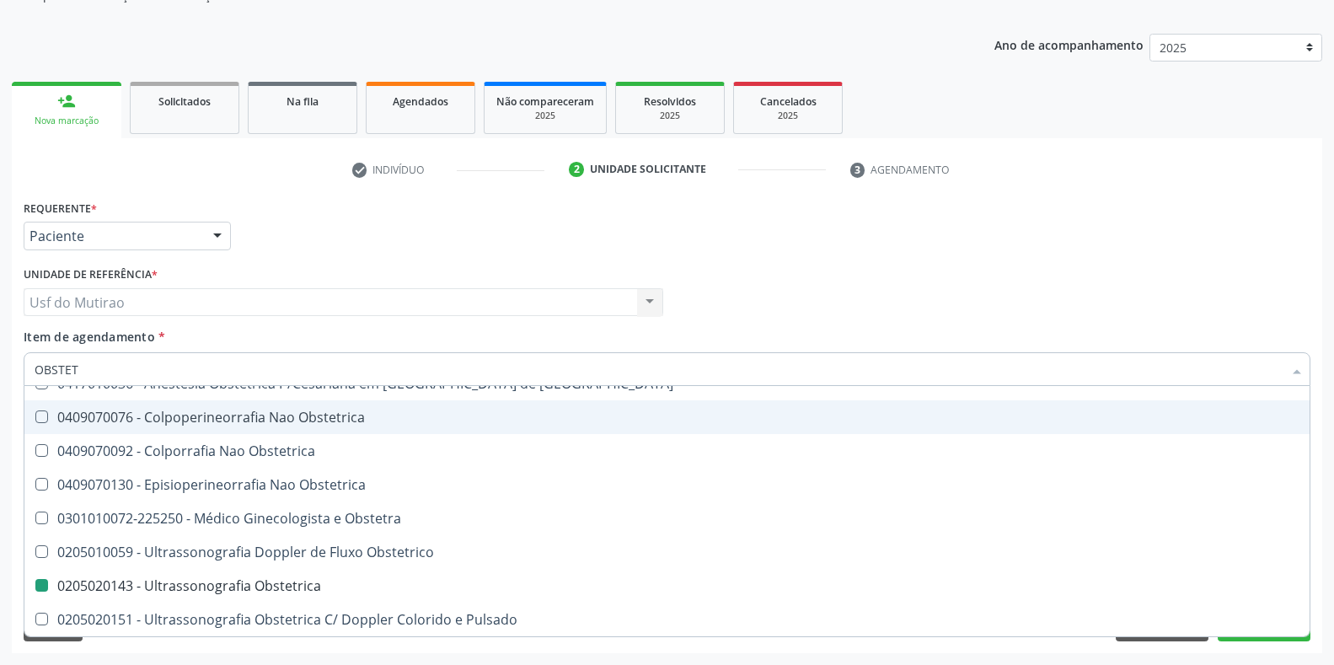
click at [348, 254] on div "Requerente * Paciente Médico(a) Enfermeiro(a) Paciente Nenhum resultado encontr…" at bounding box center [666, 229] width 1295 height 66
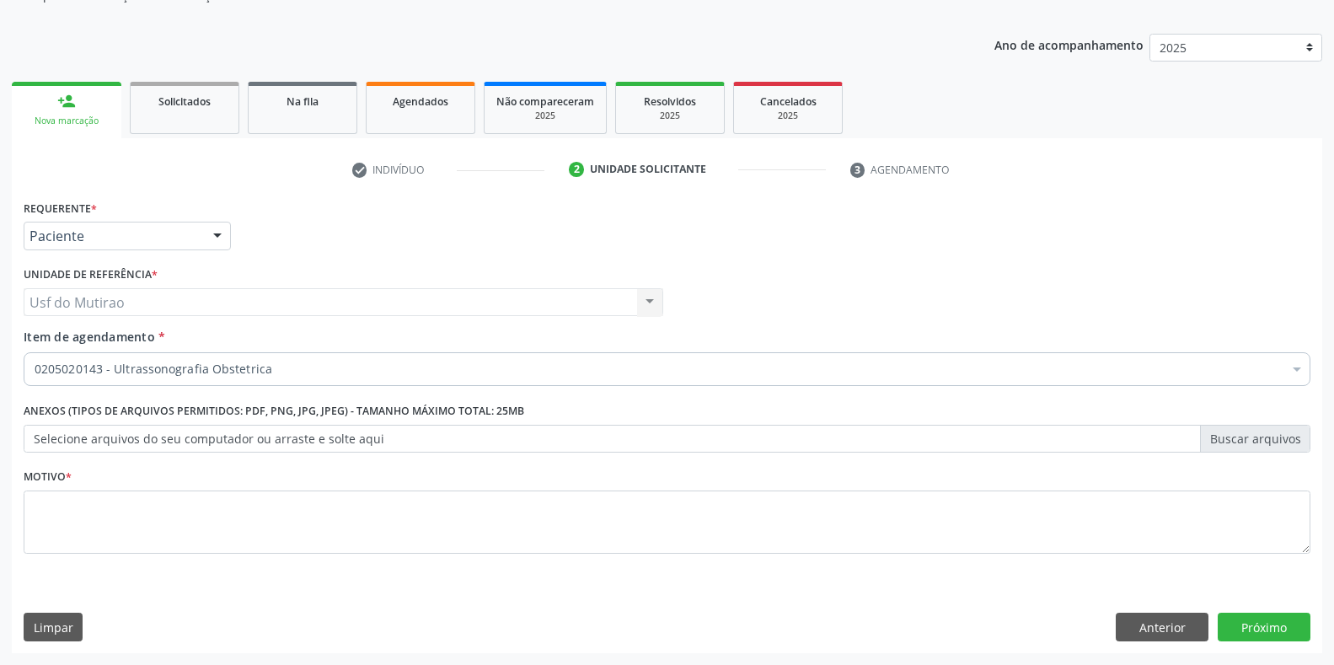
scroll to position [0, 0]
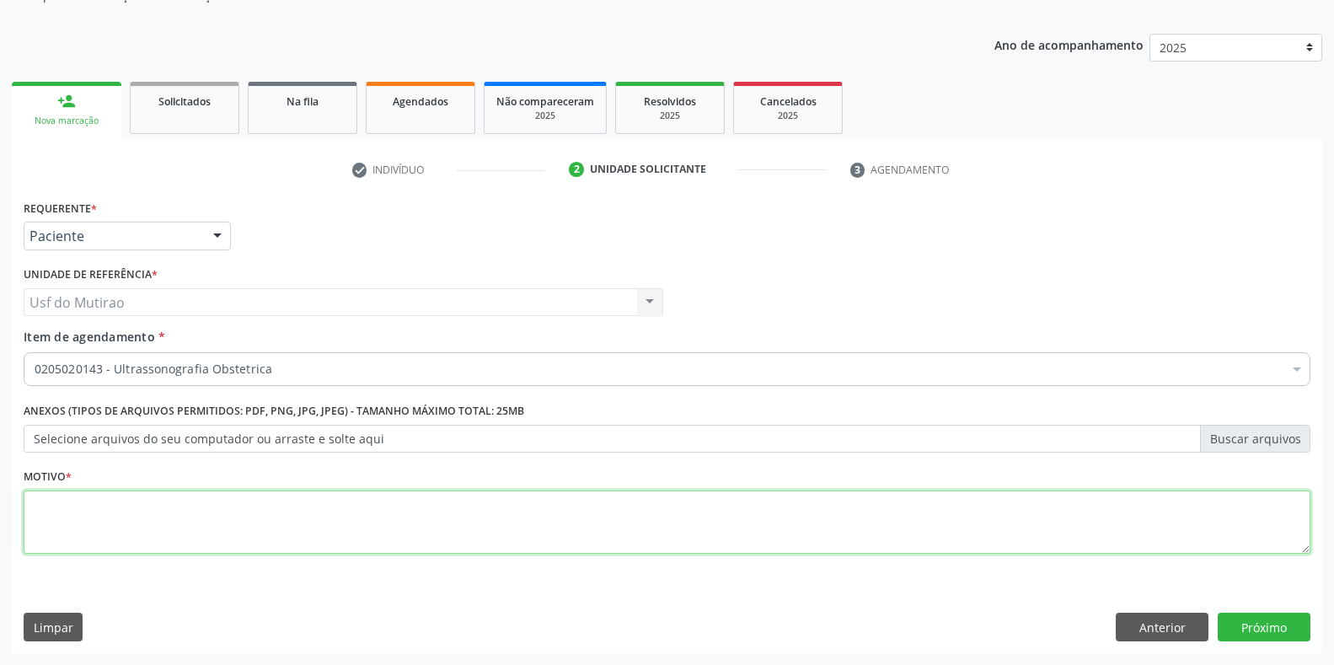
click at [300, 518] on textarea at bounding box center [667, 522] width 1287 height 64
type textarea "."
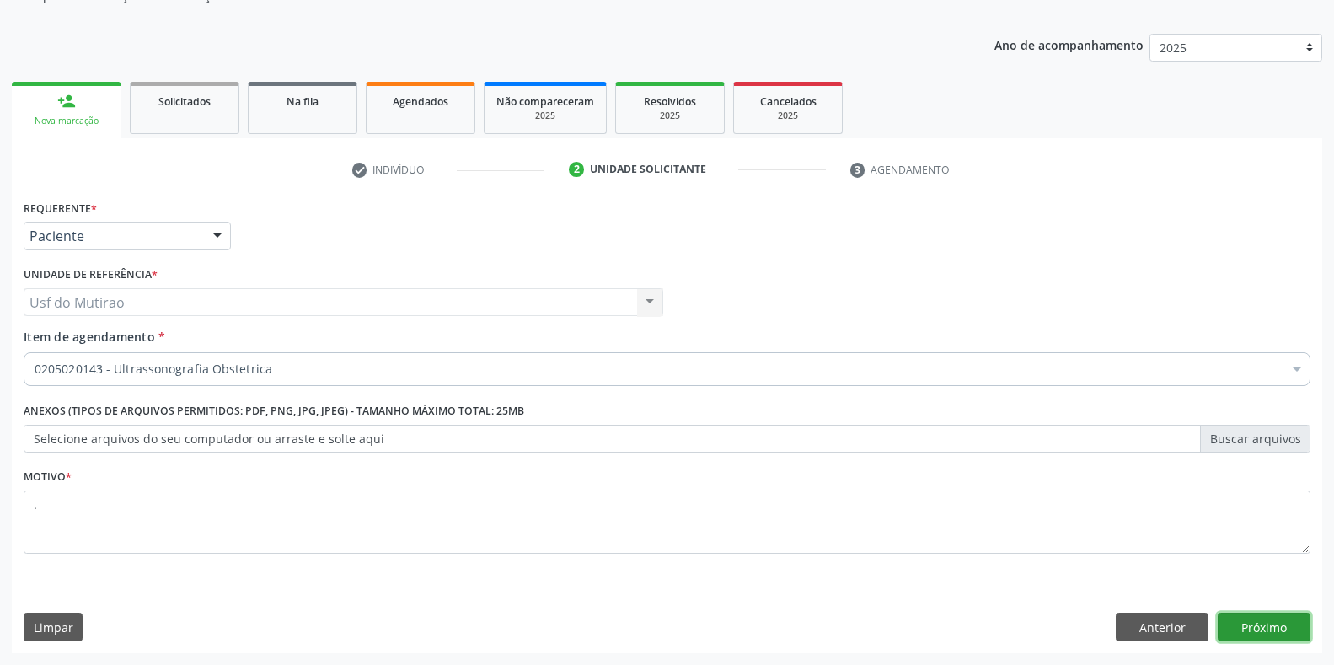
click at [1249, 632] on button "Próximo" at bounding box center [1264, 627] width 93 height 29
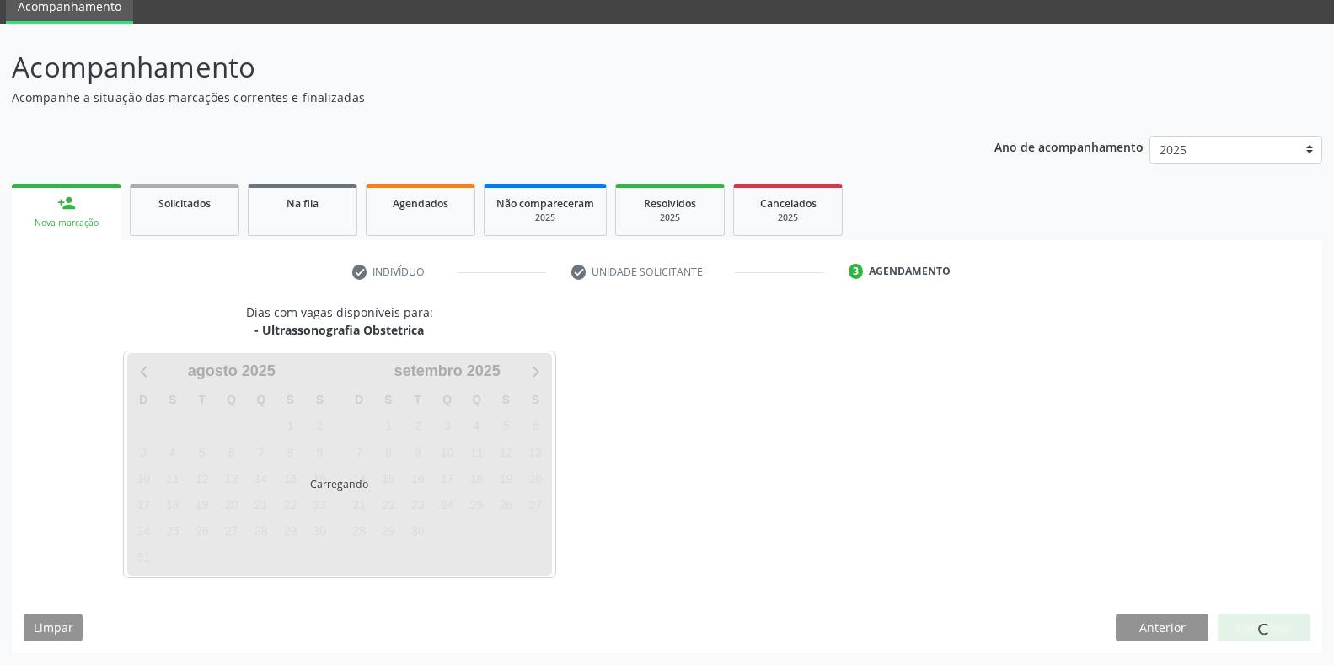
scroll to position [68, 0]
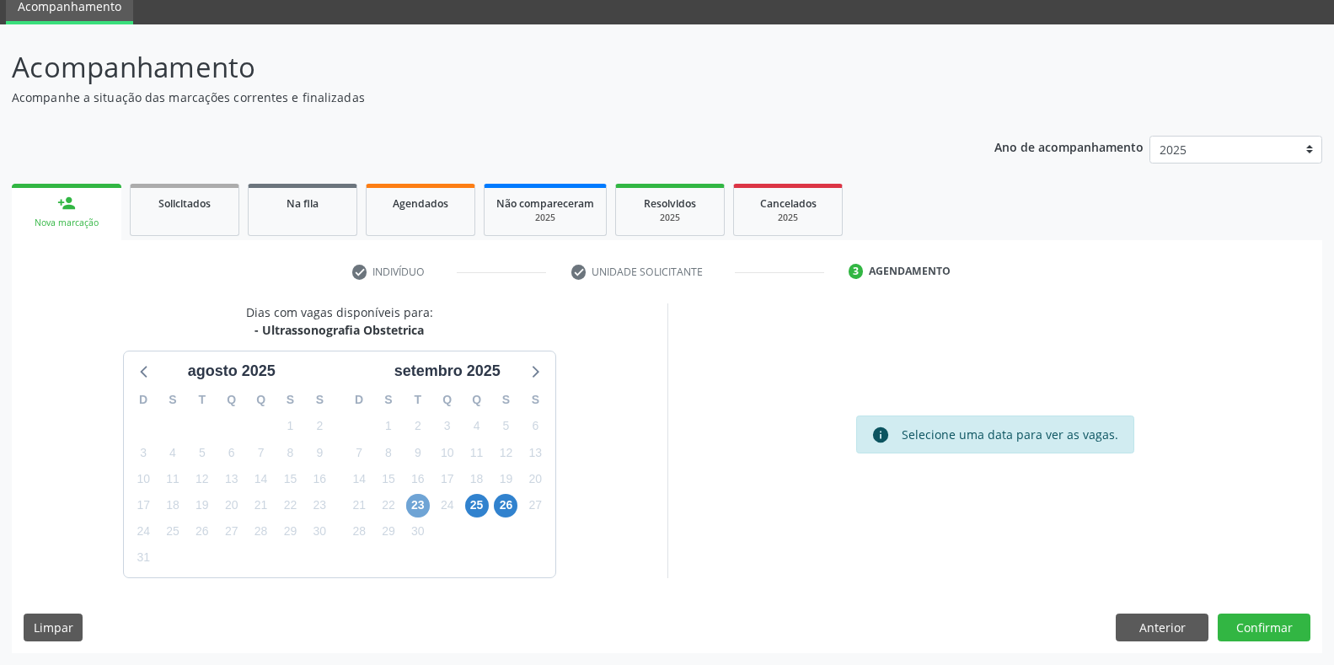
click at [412, 511] on span "23" at bounding box center [418, 506] width 24 height 24
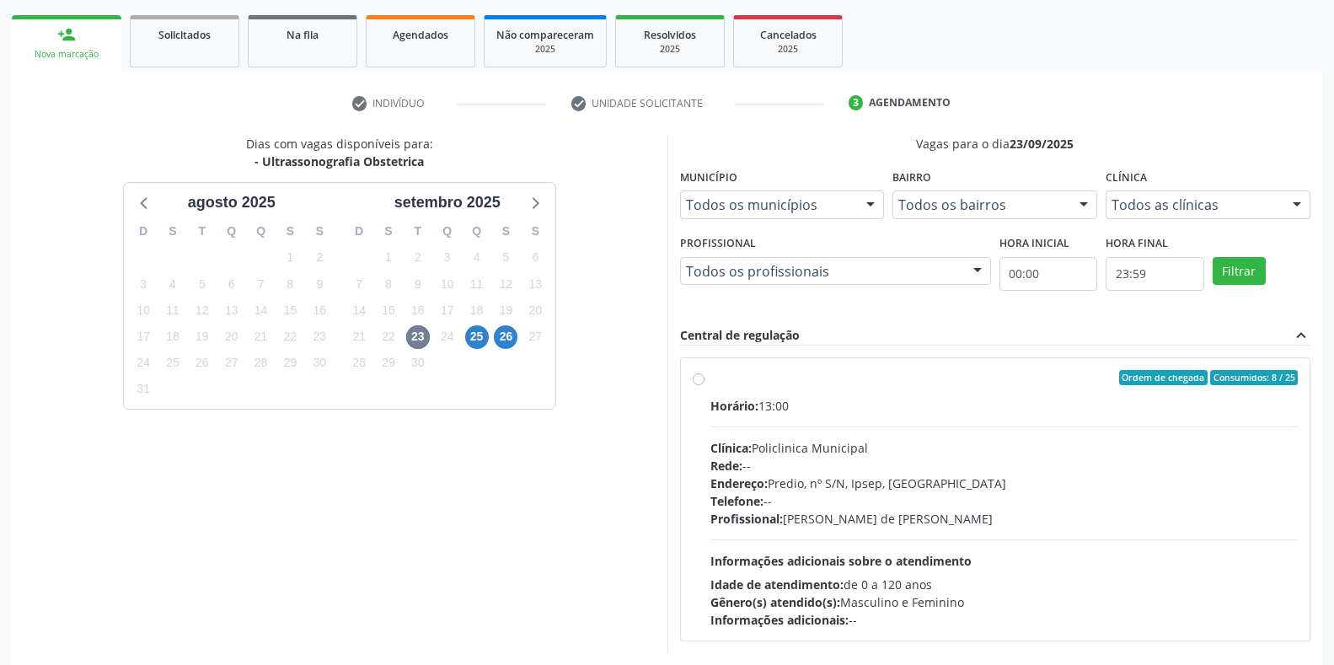
click at [818, 477] on div "Endereço: Predio, nº S/N, Ipsep, [GEOGRAPHIC_DATA]" at bounding box center [1004, 483] width 588 height 18
click at [705, 385] on input "Ordem de chegada Consumidos: 8 / 25 Horário: 13:00 Clínica: Policlinica Municip…" at bounding box center [699, 377] width 12 height 15
radio input "true"
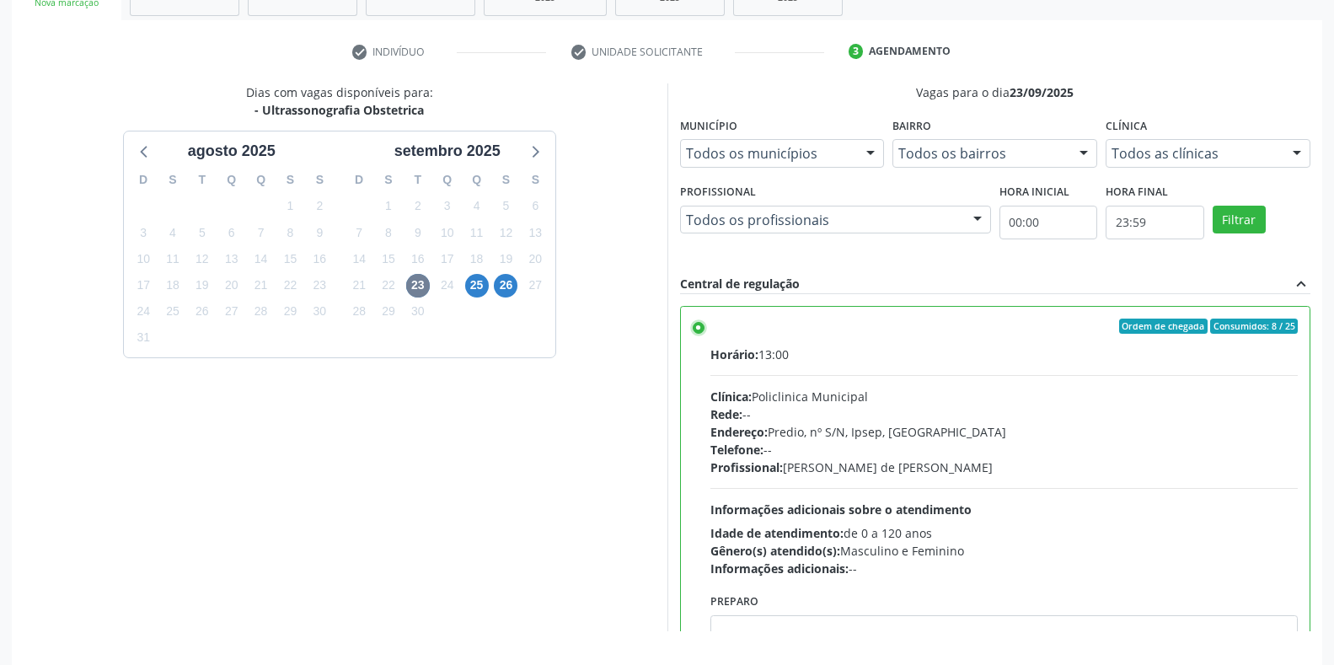
scroll to position [342, 0]
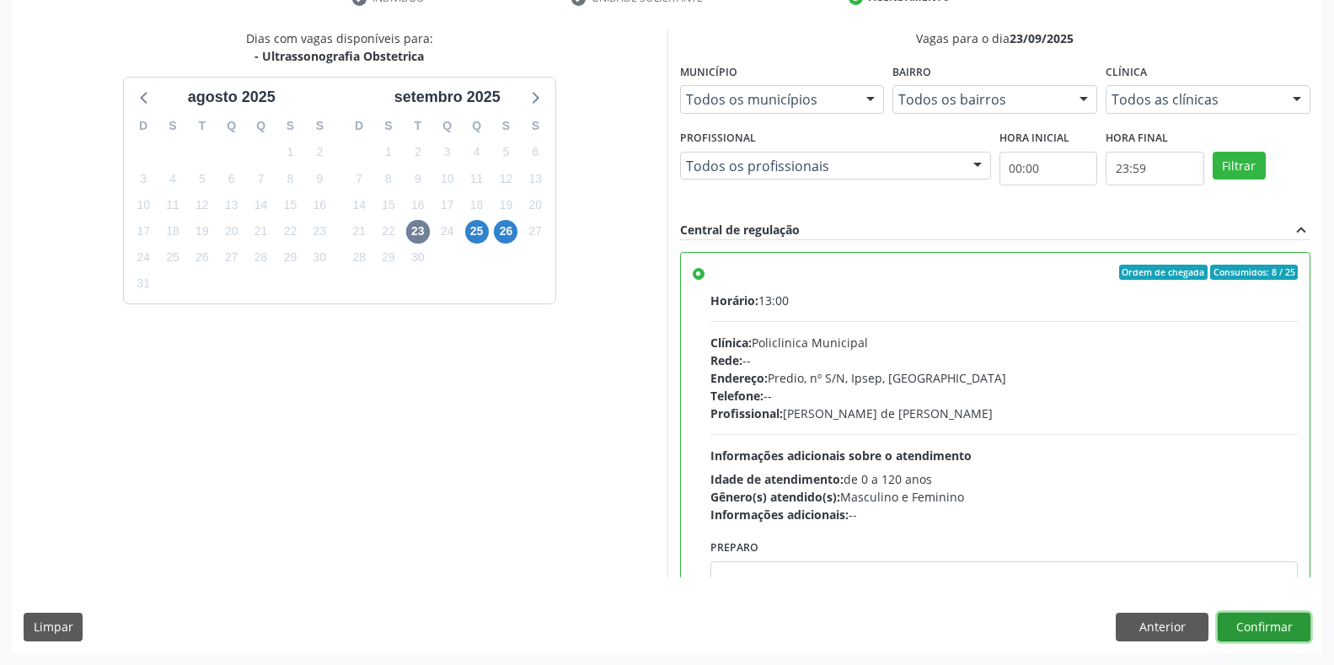
click at [1267, 630] on button "Confirmar" at bounding box center [1264, 627] width 93 height 29
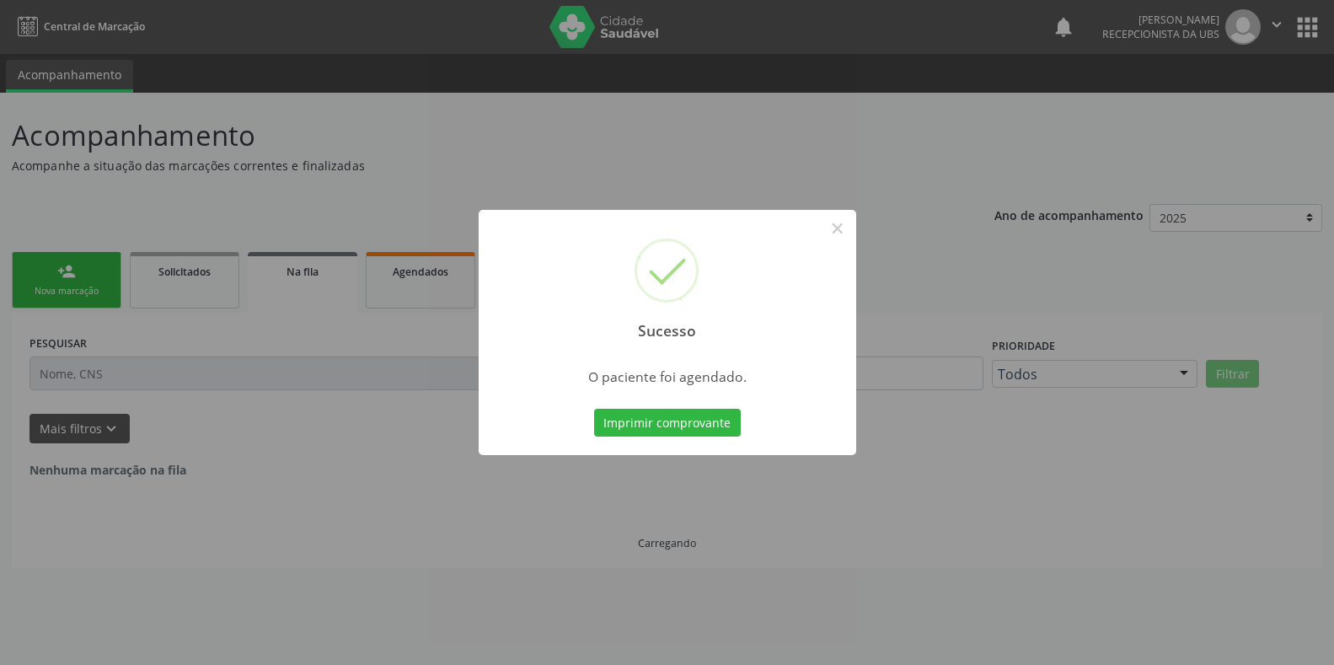
scroll to position [0, 0]
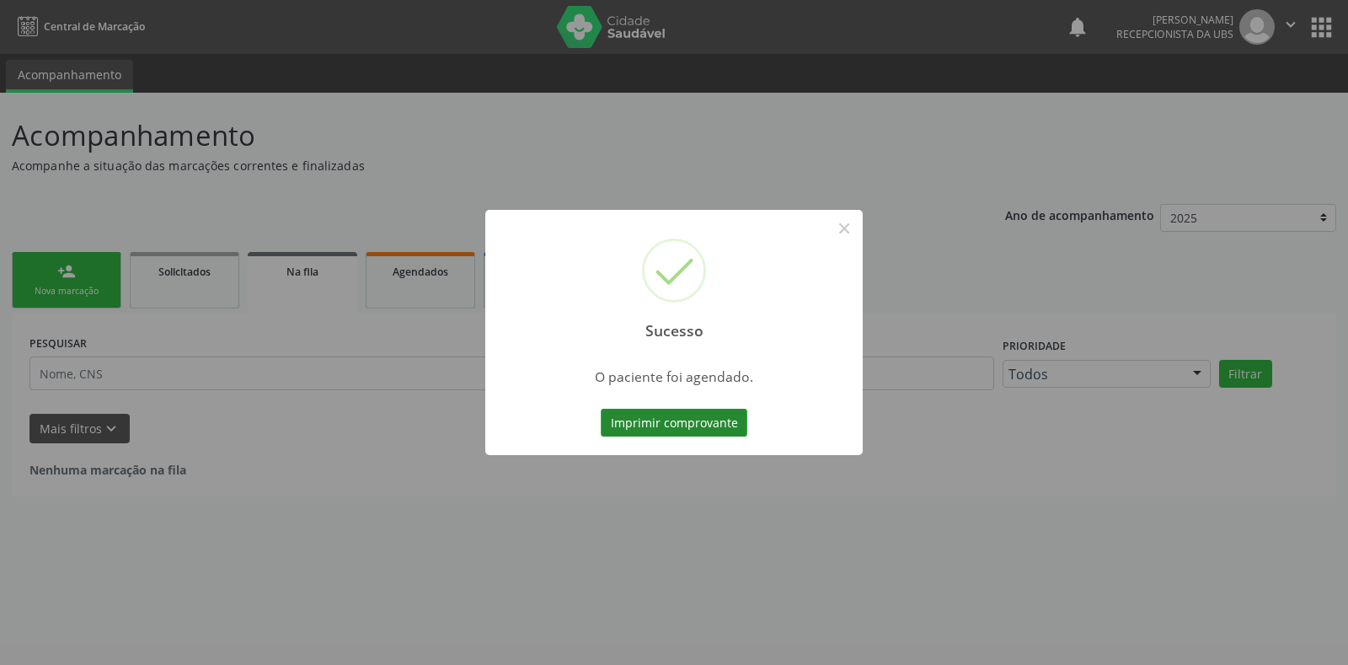
click at [640, 423] on button "Imprimir comprovante" at bounding box center [674, 423] width 147 height 29
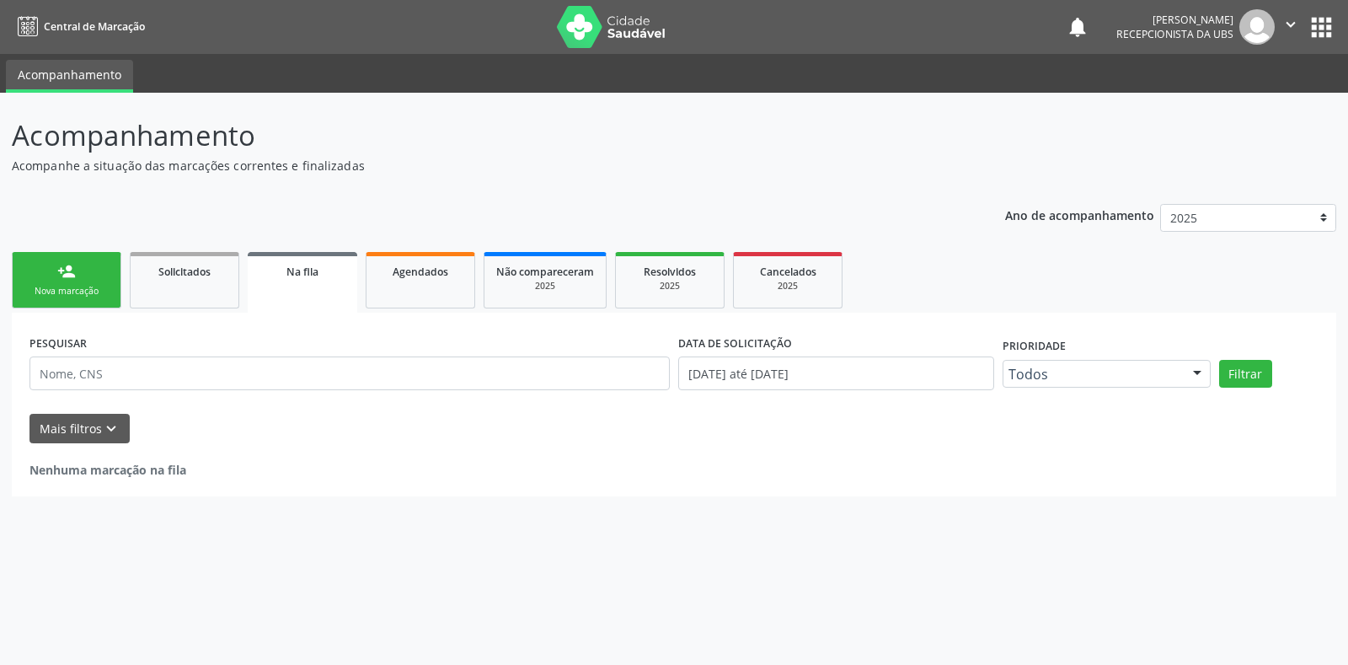
click at [55, 279] on link "person_add Nova marcação" at bounding box center [67, 280] width 110 height 56
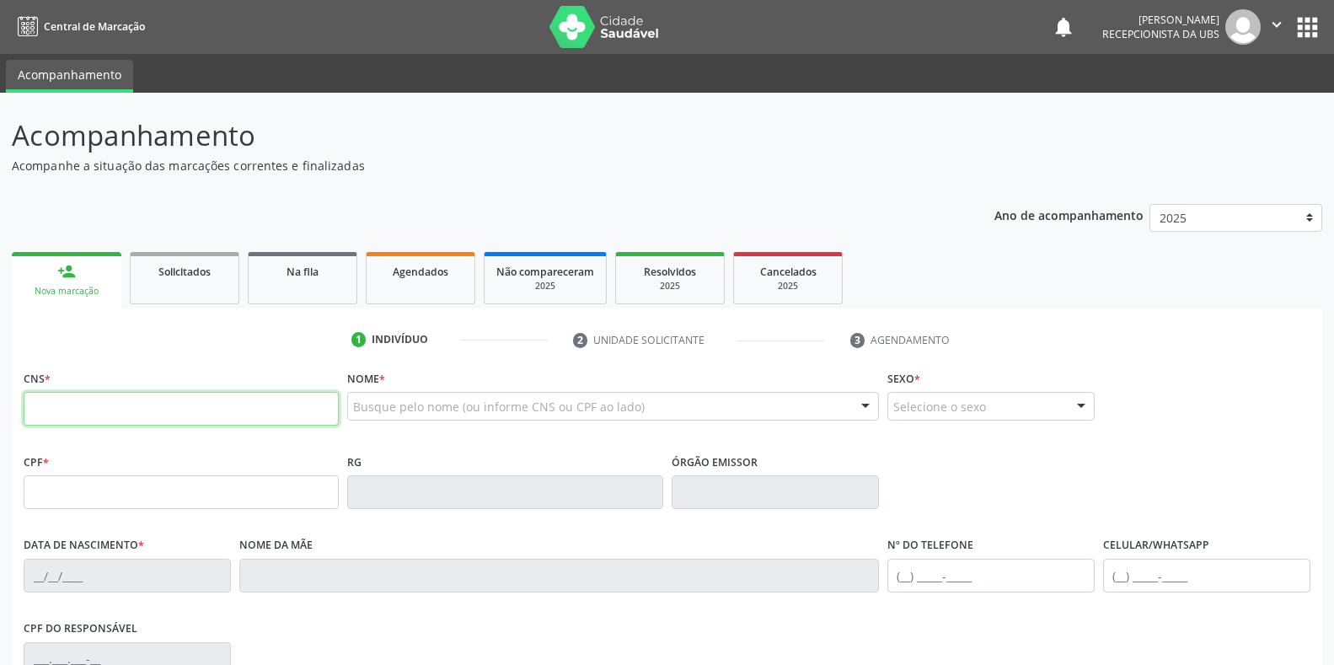
click at [108, 414] on input "text" at bounding box center [181, 409] width 315 height 34
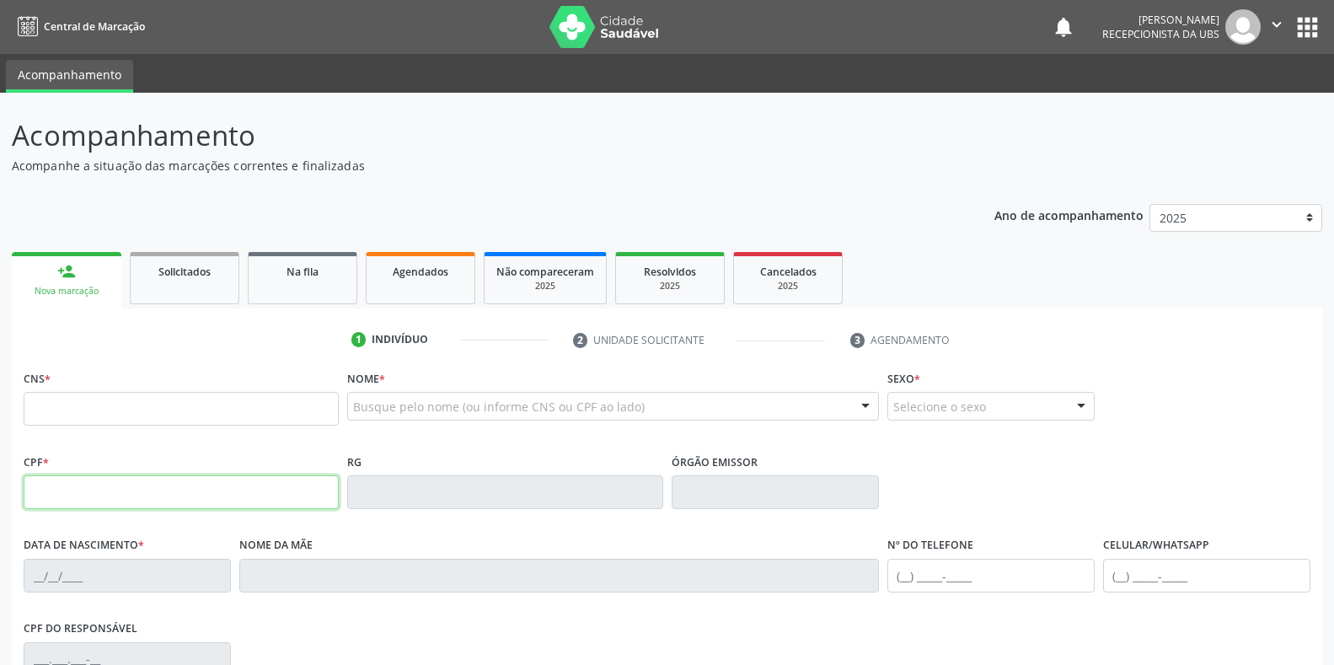
click at [62, 503] on input "text" at bounding box center [181, 492] width 315 height 34
type input "051.532.674-74"
type input "702 6092 2000 3746"
type input "[DATE]"
type input "[PERSON_NAME]"
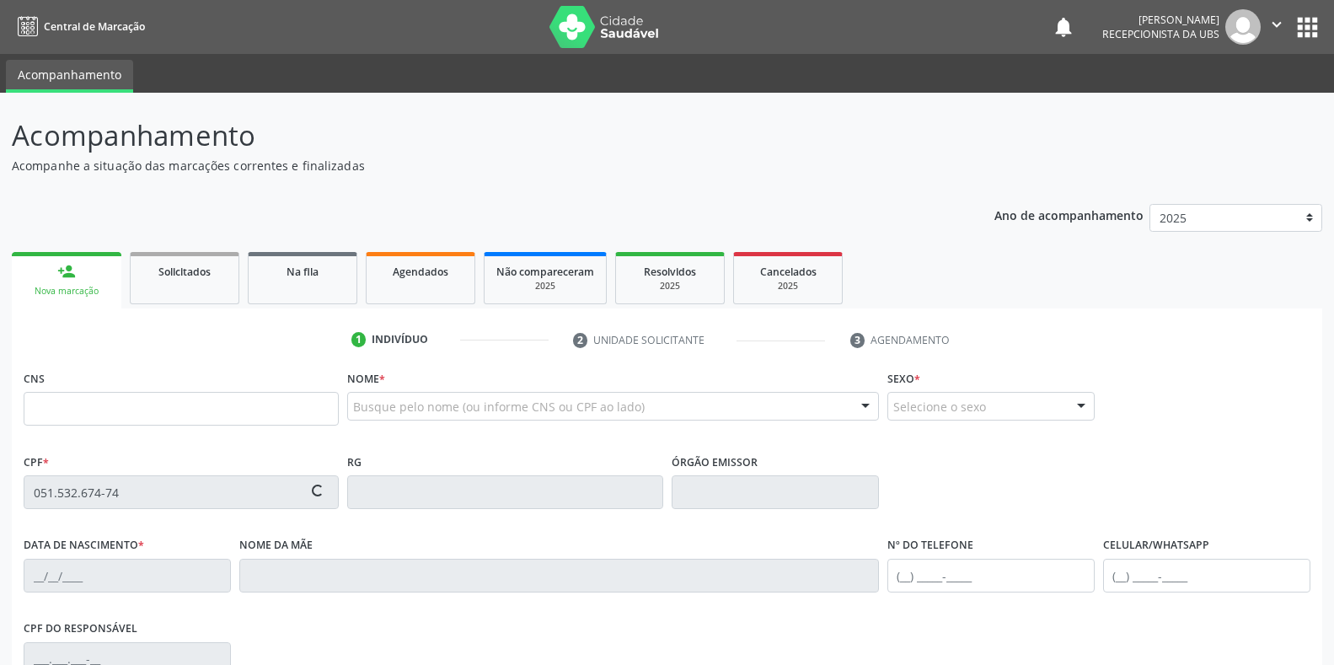
type input "[PHONE_NUMBER]"
type input "S/N"
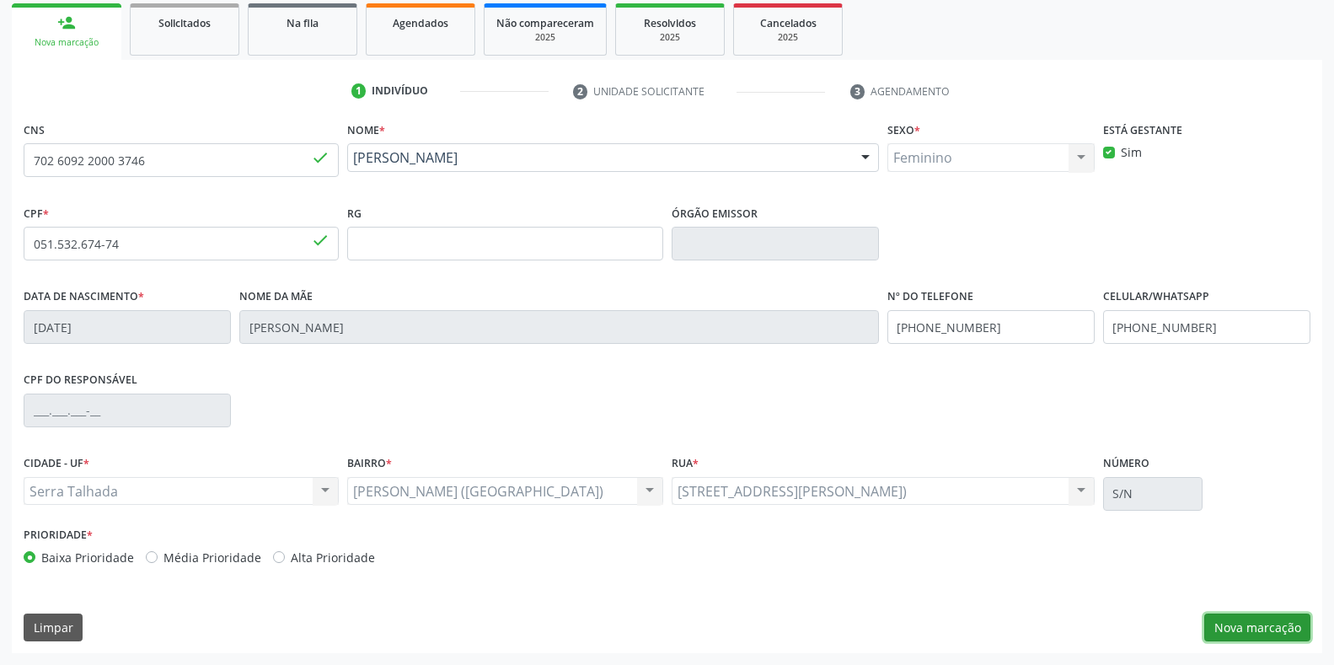
click at [1274, 621] on button "Nova marcação" at bounding box center [1257, 627] width 106 height 29
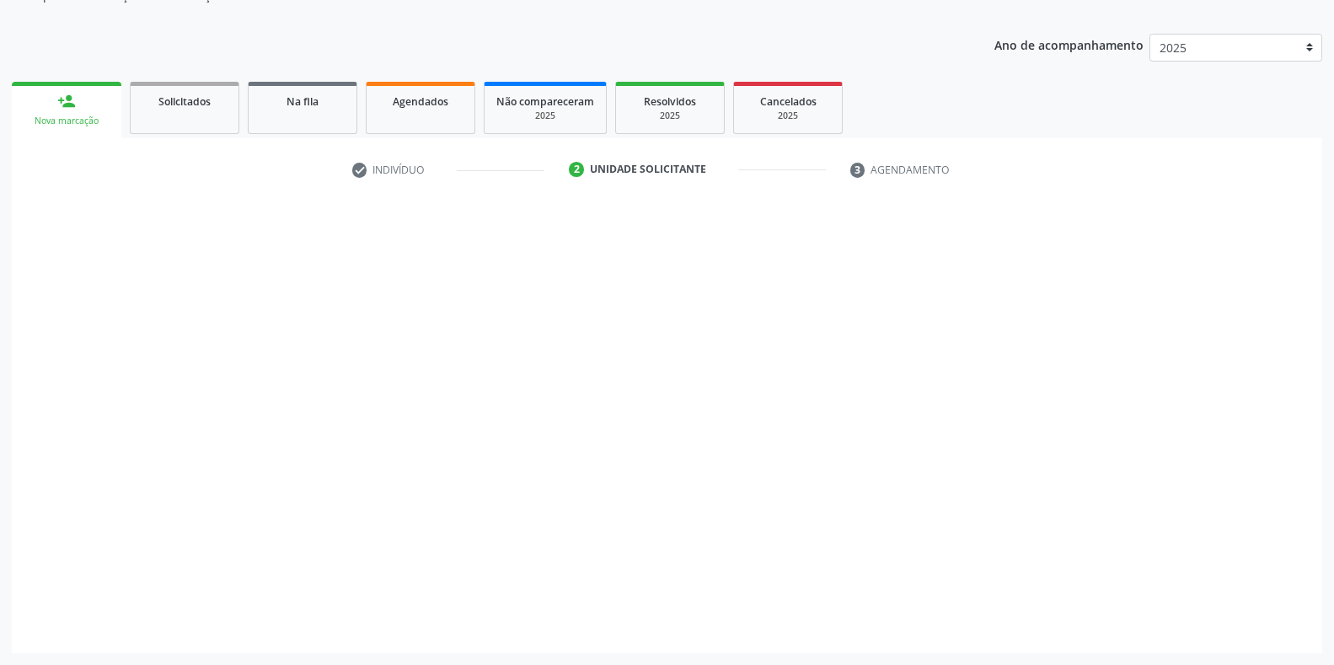
scroll to position [170, 0]
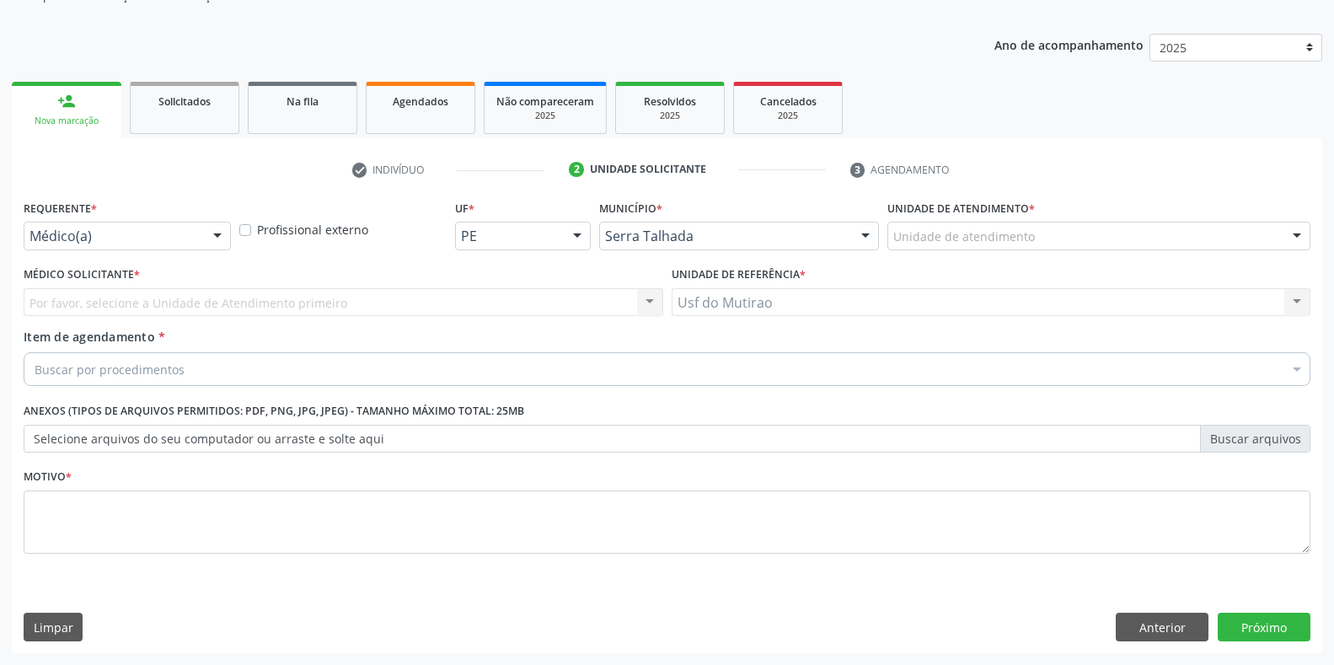
click at [219, 237] on div at bounding box center [217, 236] width 25 height 29
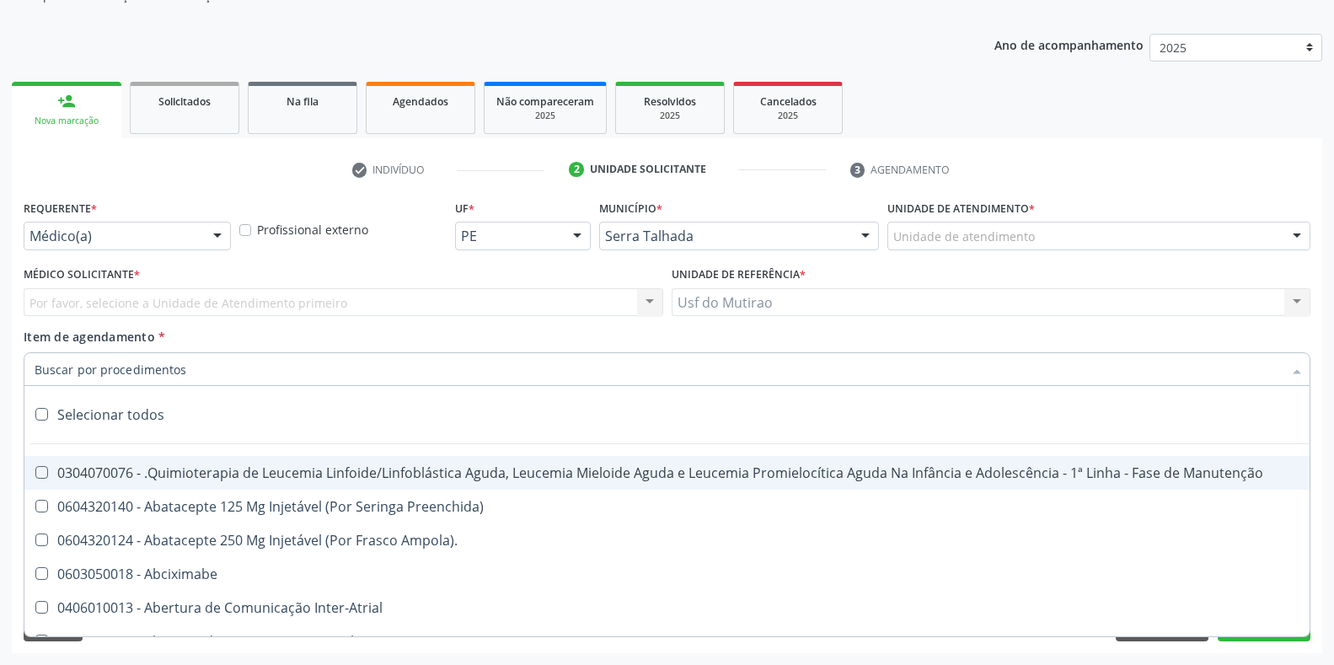
click at [127, 333] on div "Requerente * Médico(a) Médico(a) Enfermeiro(a) Paciente Nenhum resultado encont…" at bounding box center [667, 387] width 1287 height 382
click at [210, 238] on div at bounding box center [217, 236] width 25 height 29
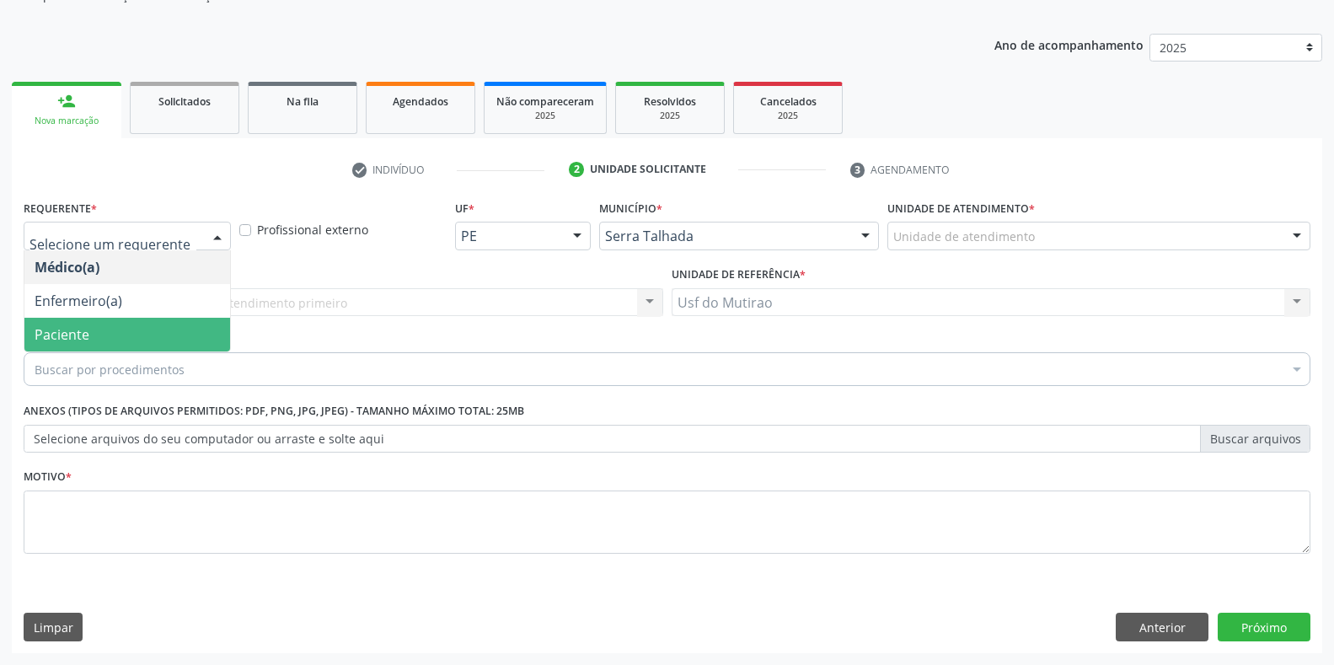
click at [97, 330] on span "Paciente" at bounding box center [127, 335] width 206 height 34
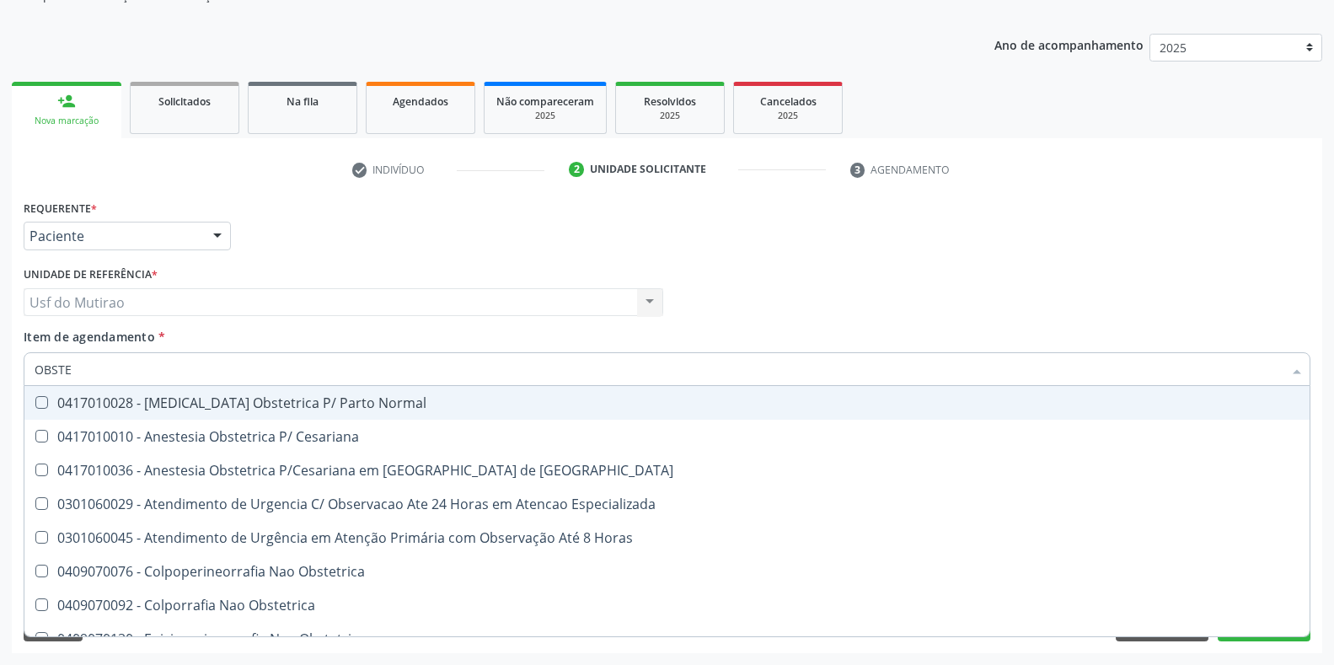
type input "OBSTET"
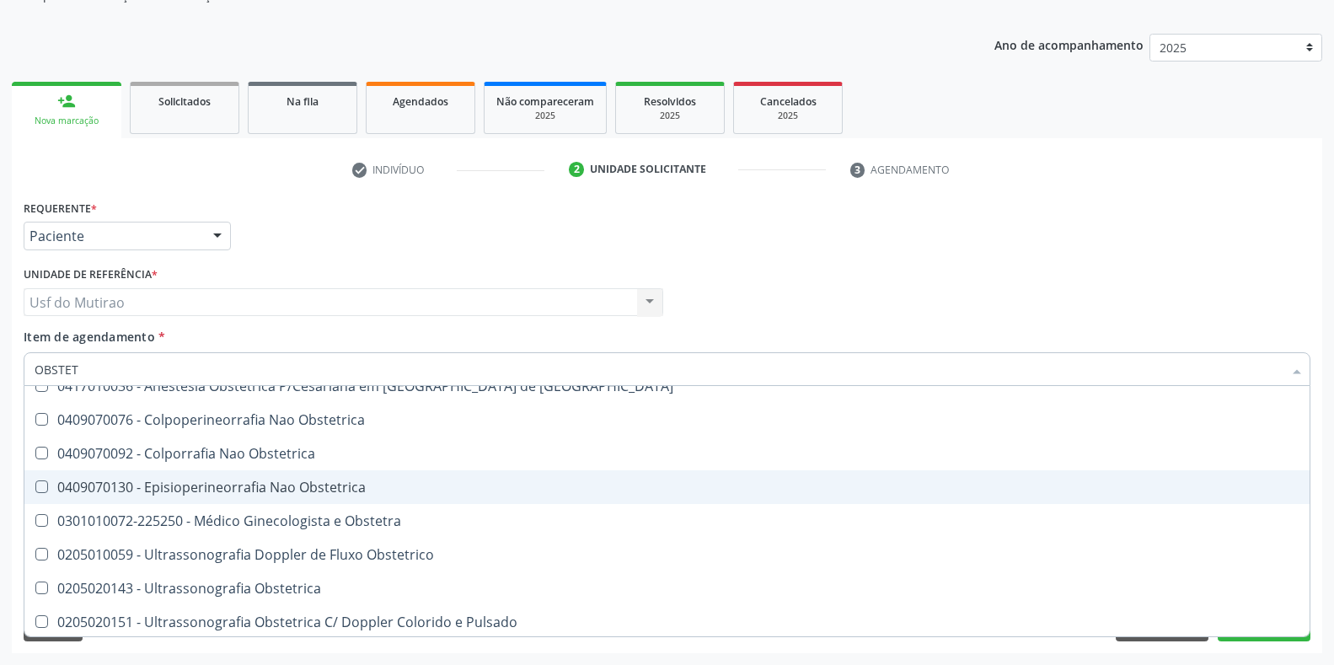
scroll to position [87, 0]
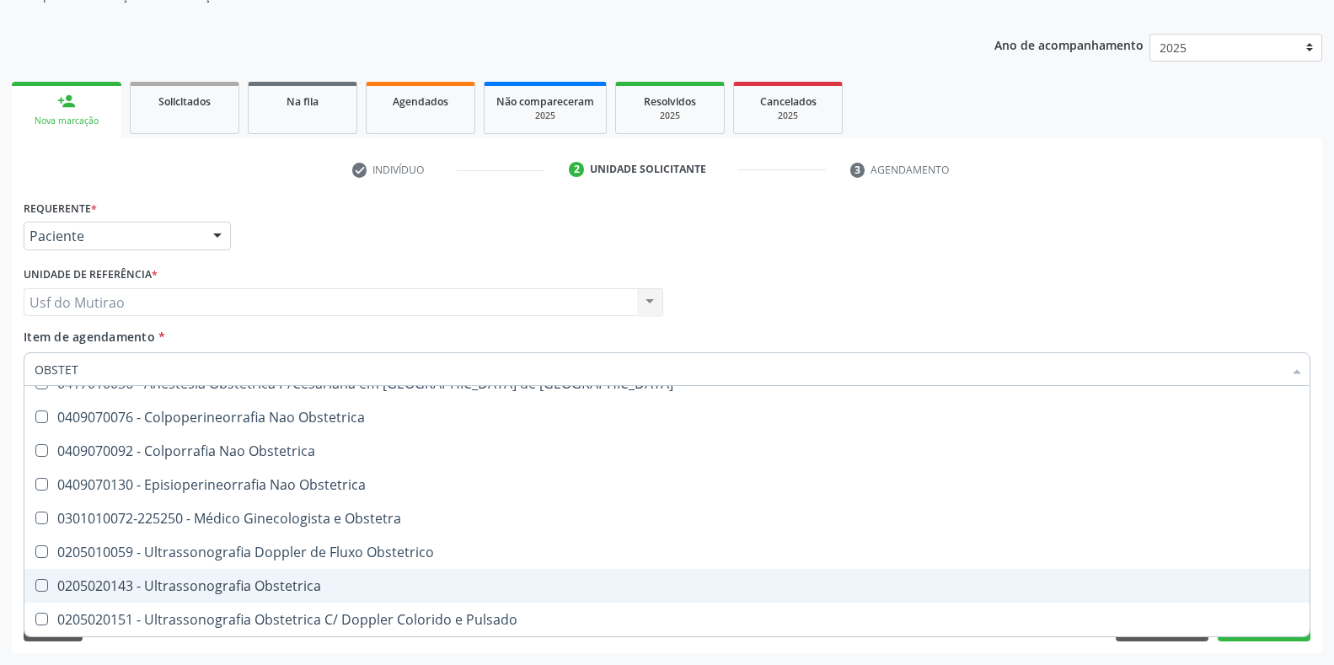
click at [217, 582] on div "0205020143 - Ultrassonografia Obstetrica" at bounding box center [667, 585] width 1265 height 13
checkbox Obstetrica "true"
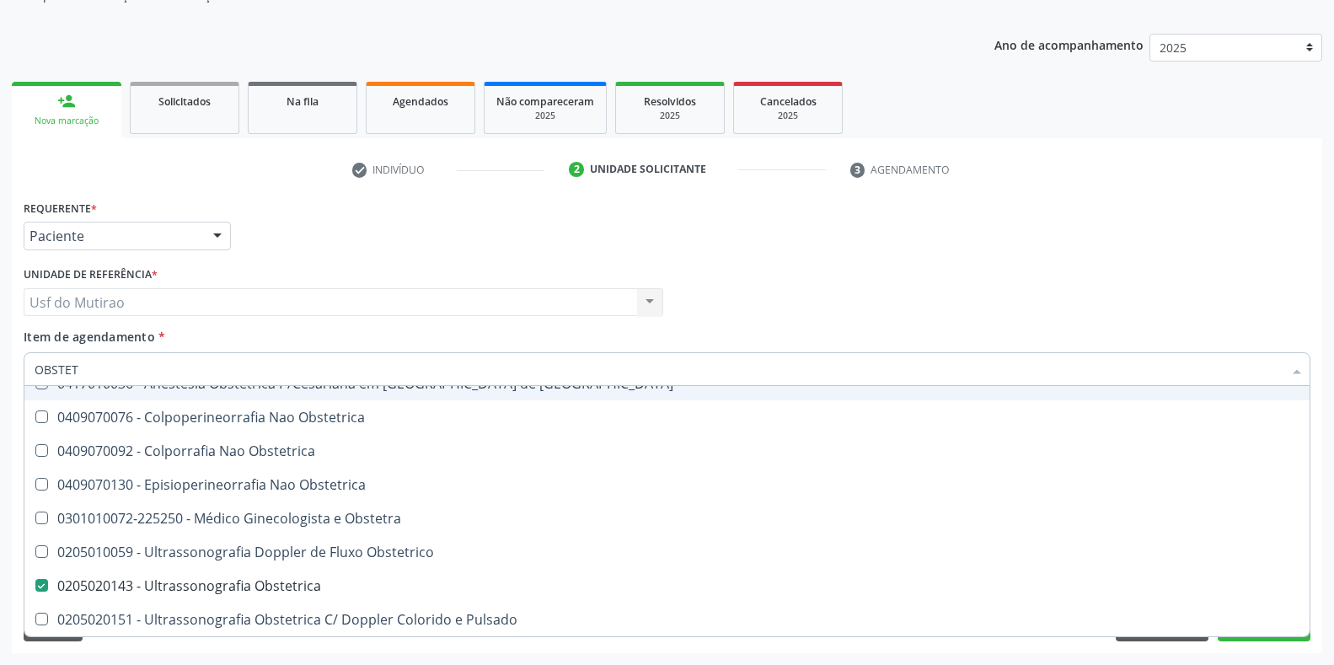
click at [339, 241] on div "Requerente * Paciente Médico(a) Enfermeiro(a) Paciente Nenhum resultado encontr…" at bounding box center [666, 229] width 1295 height 66
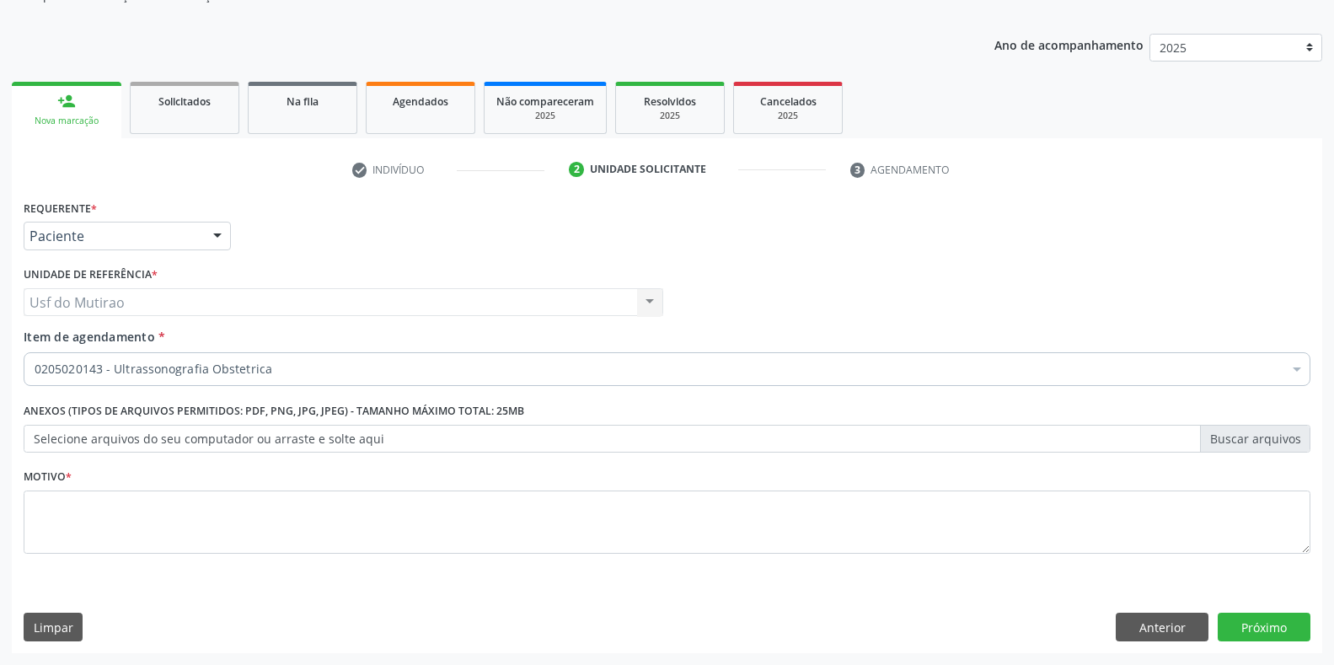
scroll to position [0, 0]
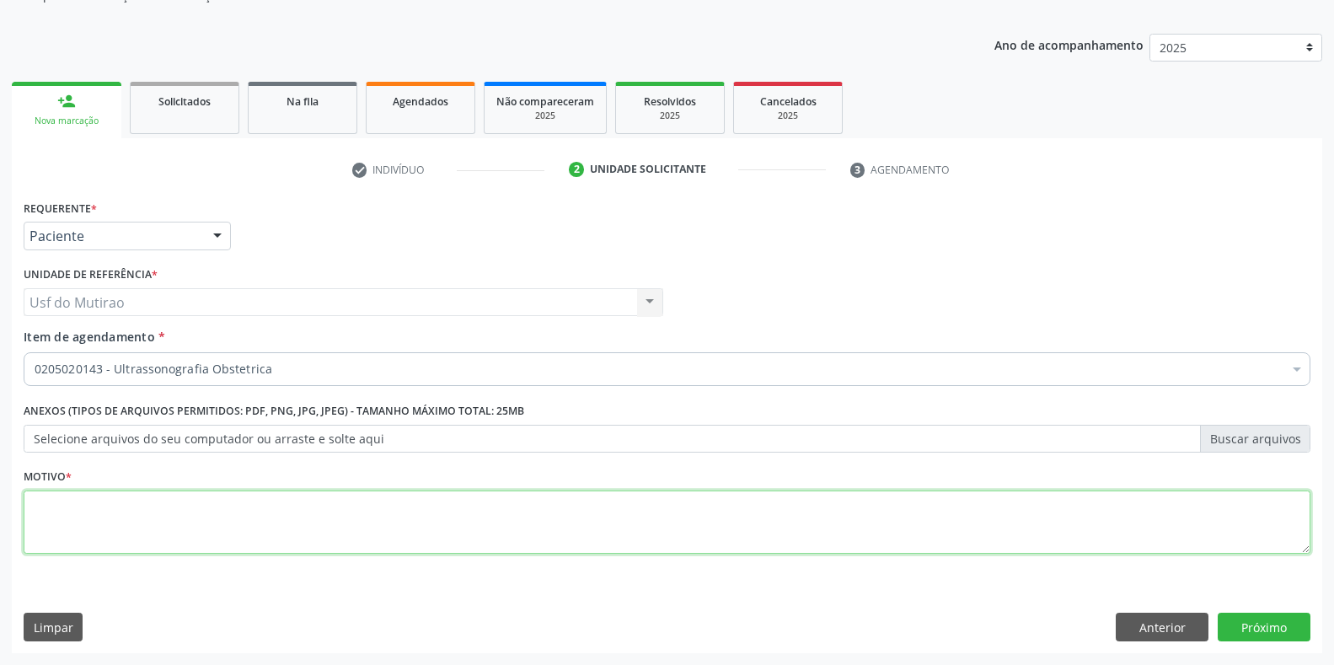
click at [96, 524] on textarea at bounding box center [667, 522] width 1287 height 64
type textarea "."
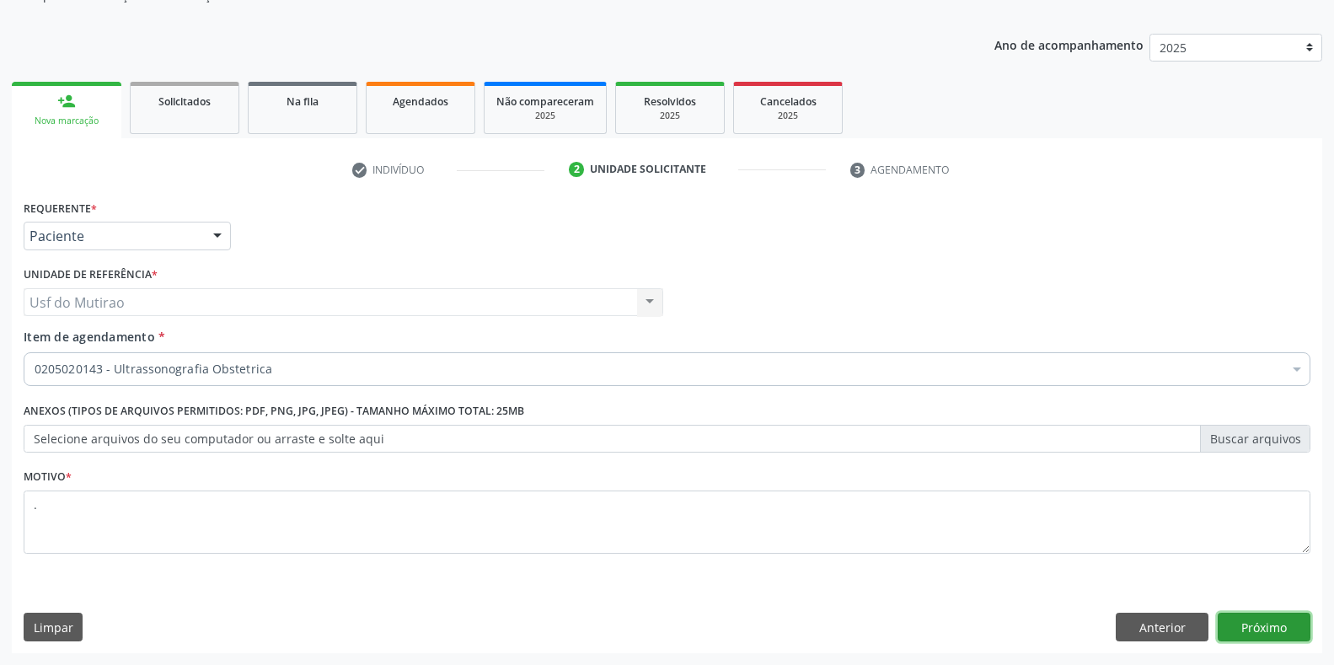
click at [1267, 624] on button "Próximo" at bounding box center [1264, 627] width 93 height 29
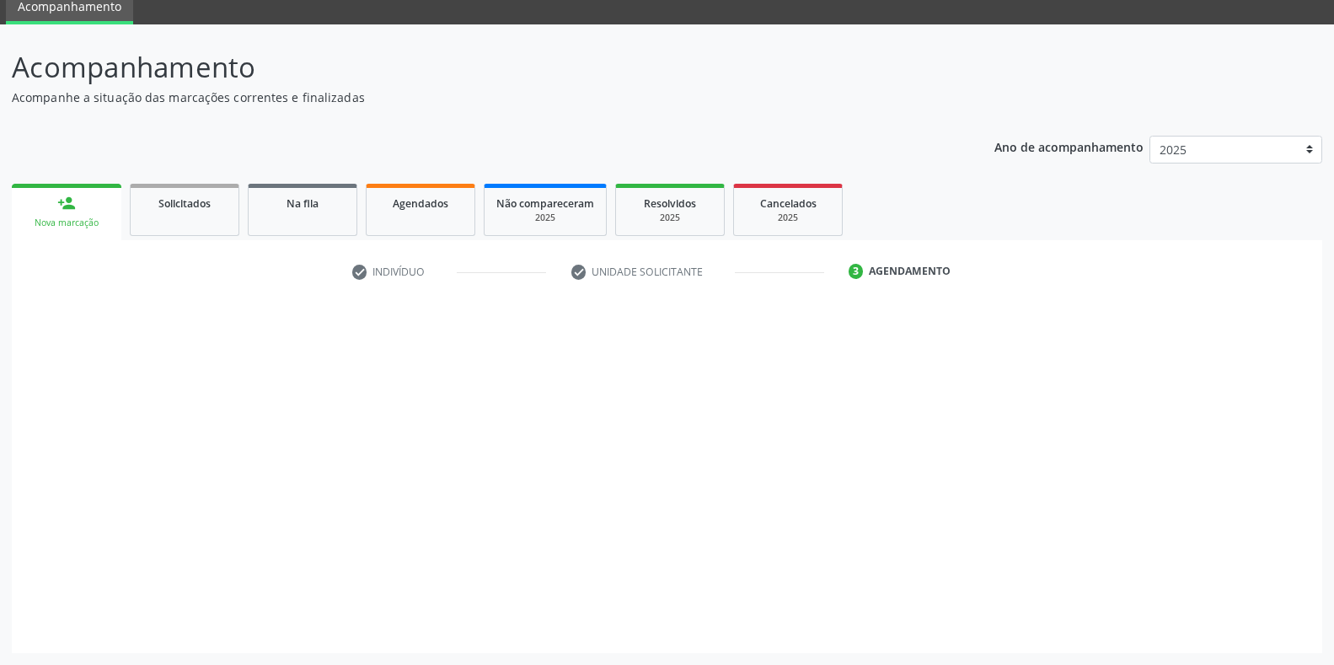
scroll to position [68, 0]
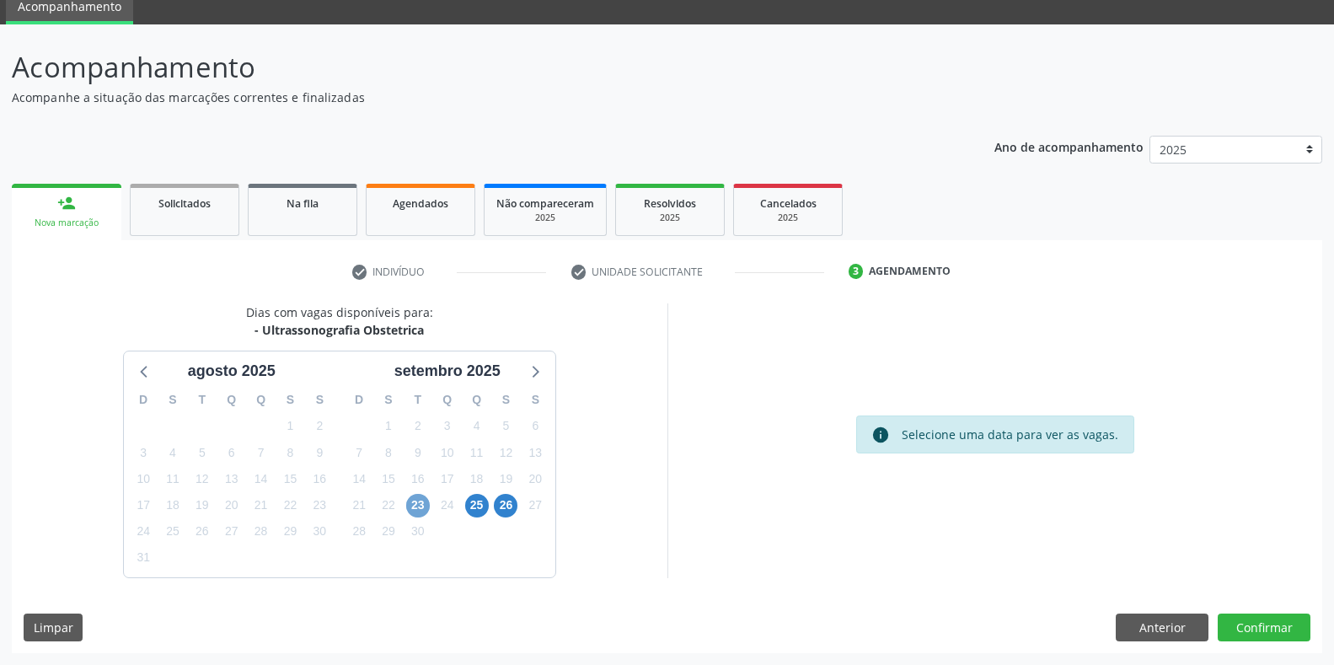
click at [415, 499] on span "23" at bounding box center [418, 506] width 24 height 24
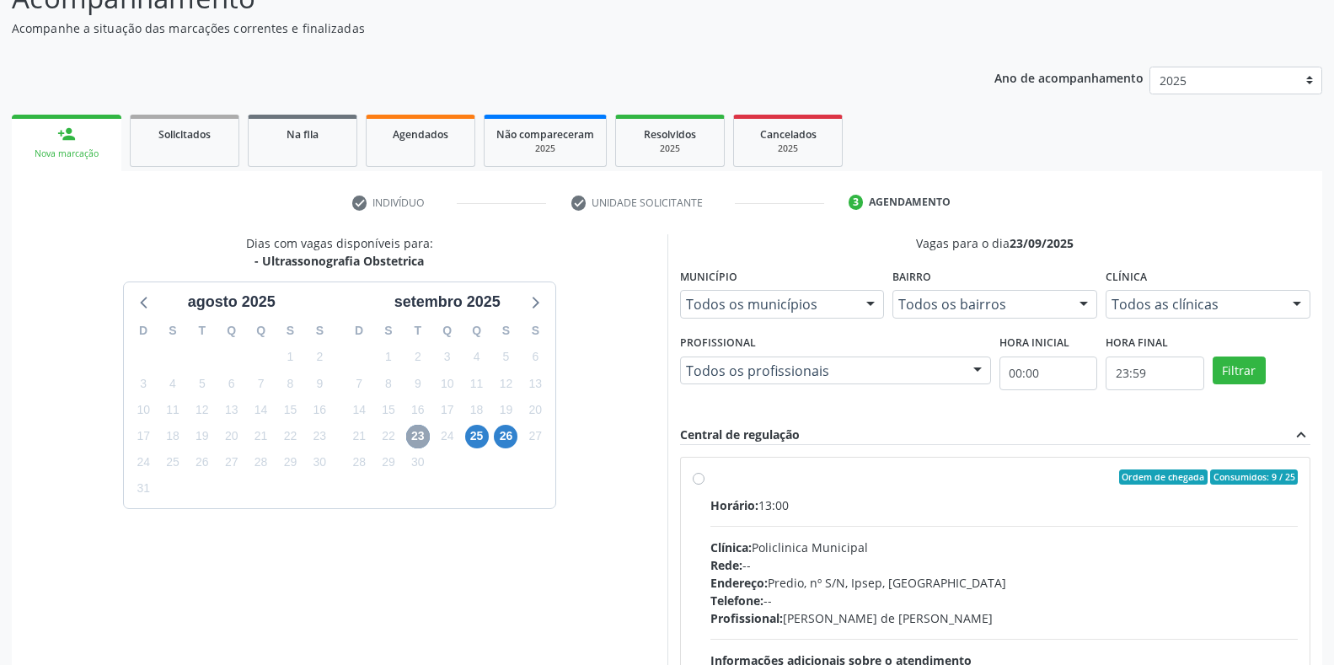
scroll to position [312, 0]
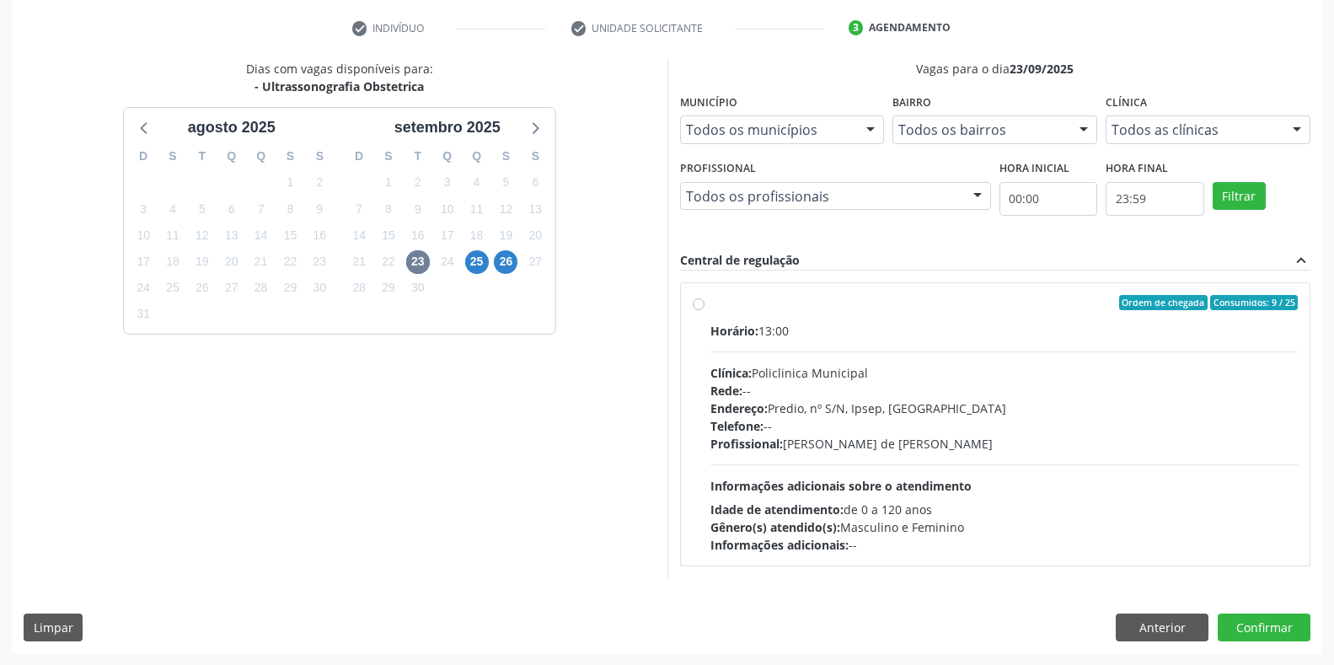
click at [806, 387] on div "Rede: --" at bounding box center [1004, 391] width 588 height 18
click at [705, 310] on input "Ordem de chegada Consumidos: 9 / 25 Horário: 13:00 Clínica: Policlinica Municip…" at bounding box center [699, 302] width 12 height 15
radio input "true"
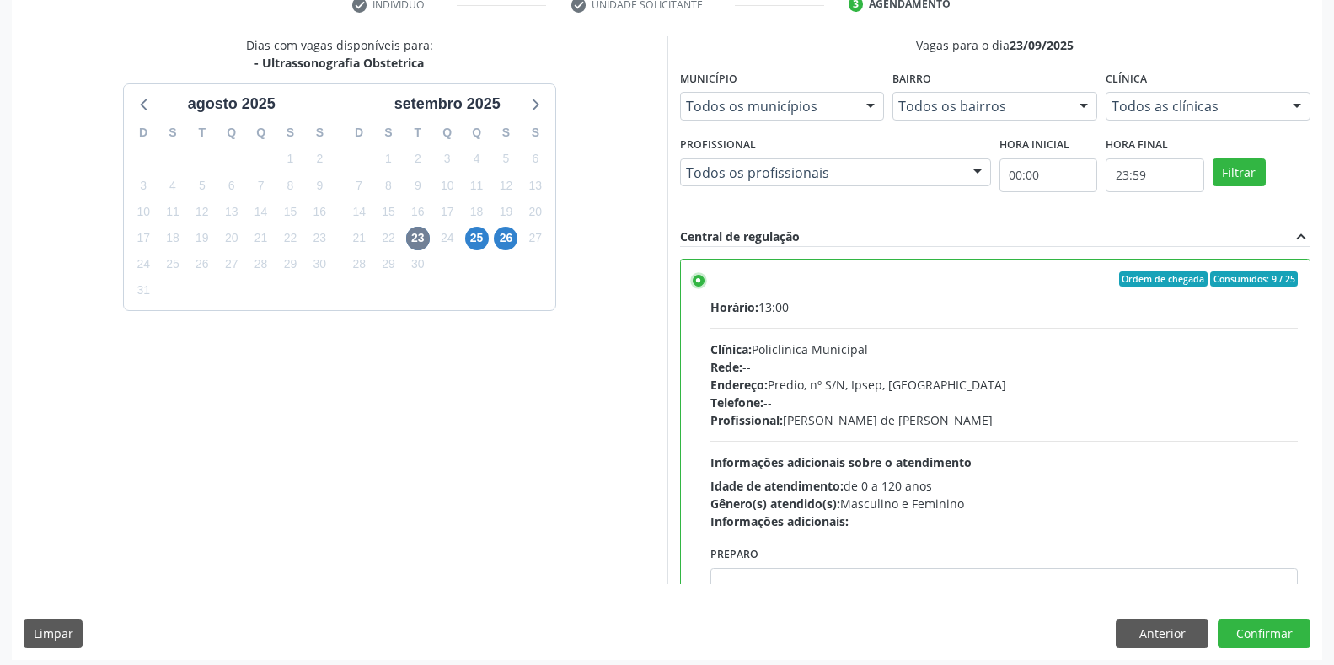
scroll to position [342, 0]
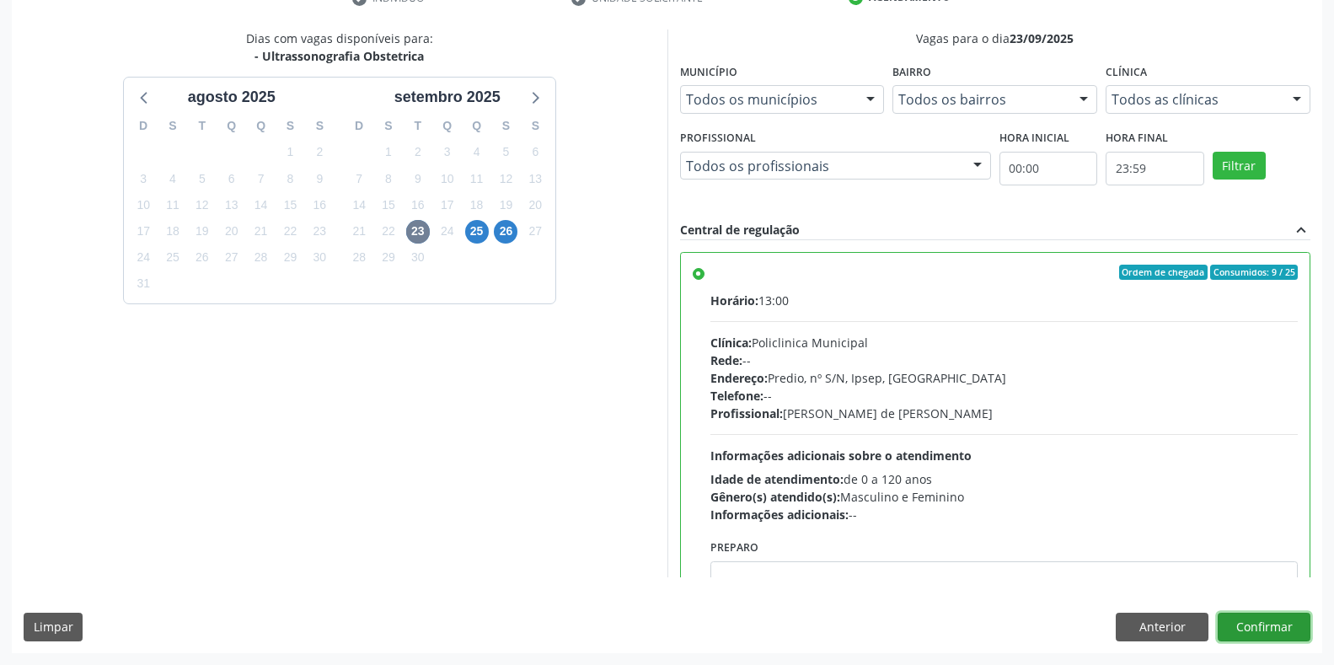
click at [1278, 617] on button "Confirmar" at bounding box center [1264, 627] width 93 height 29
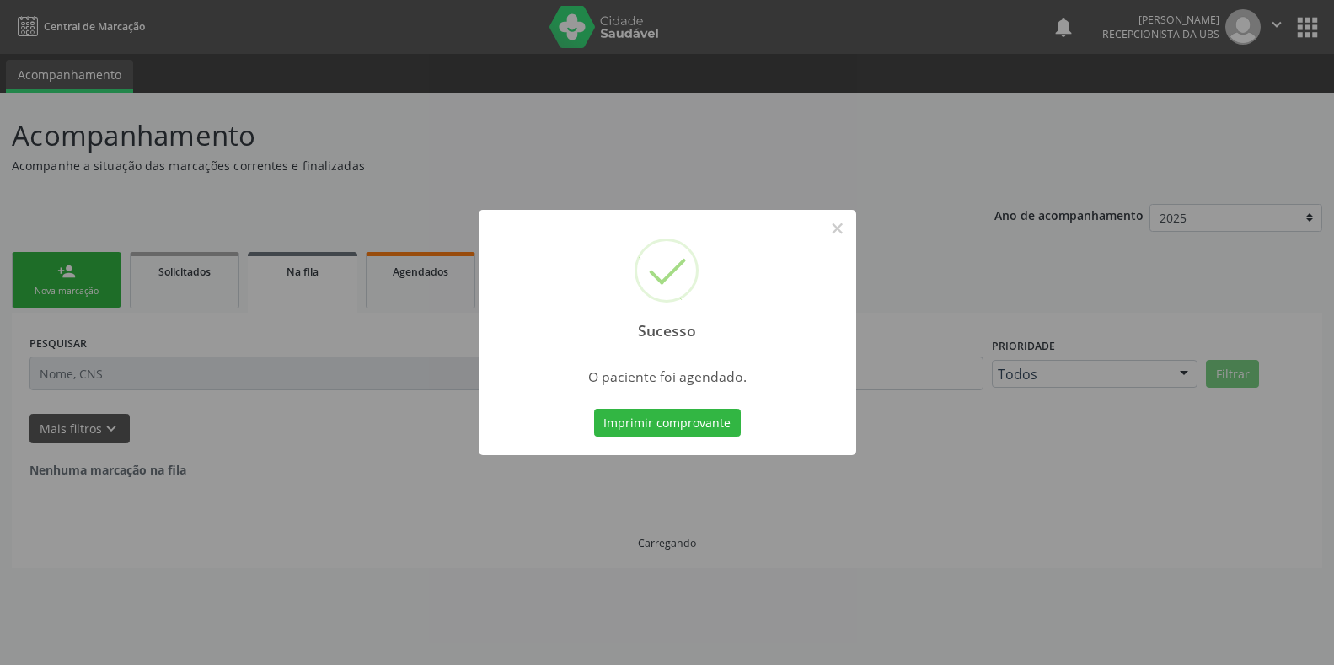
scroll to position [0, 0]
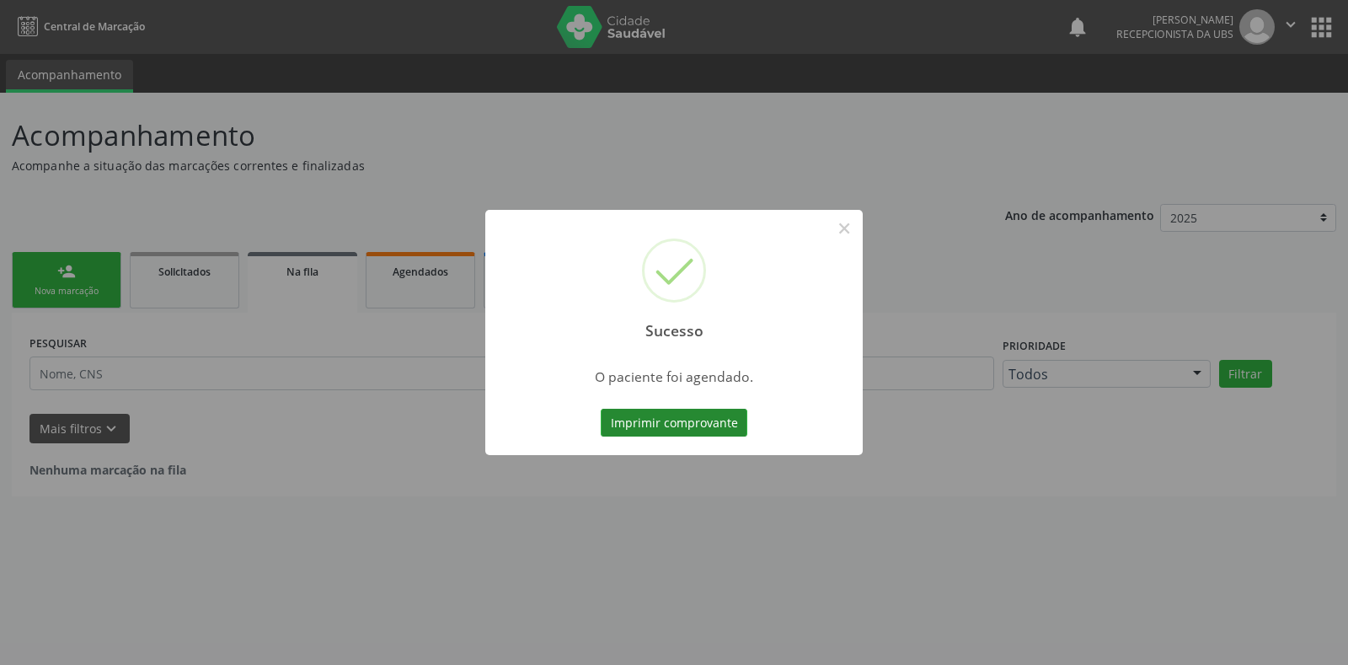
click at [624, 432] on button "Imprimir comprovante" at bounding box center [674, 423] width 147 height 29
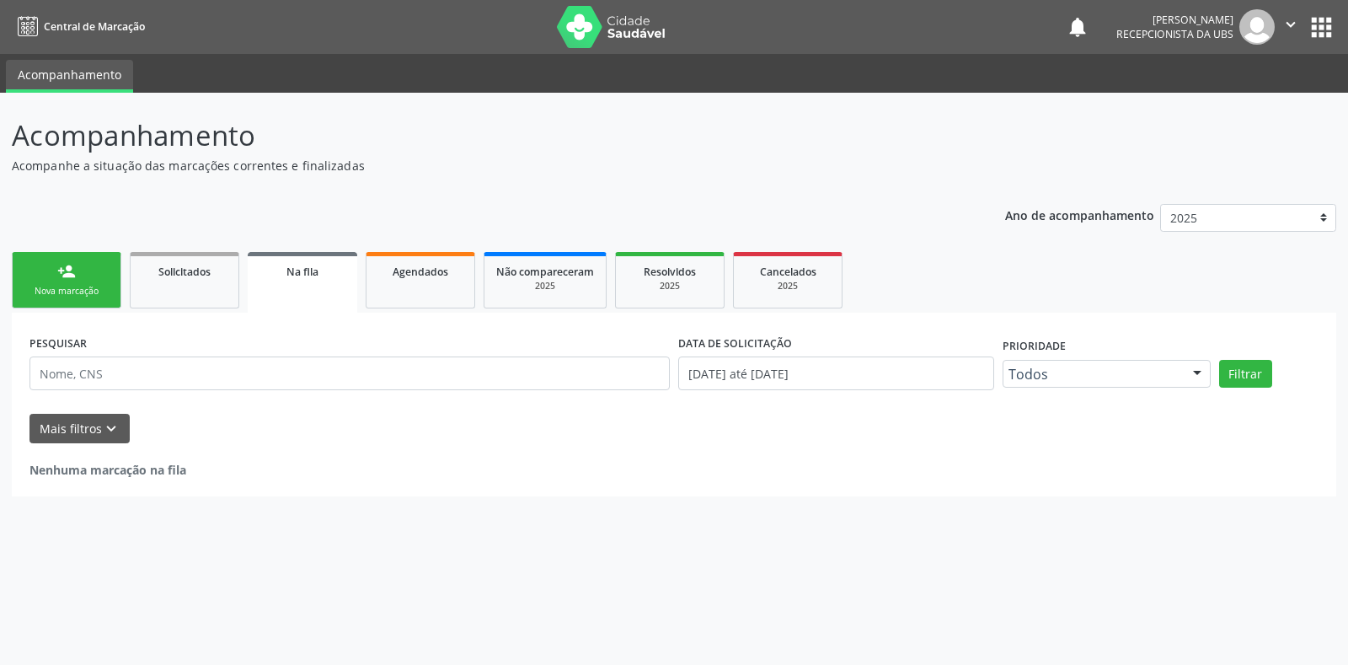
click at [72, 281] on link "person_add Nova marcação" at bounding box center [67, 280] width 110 height 56
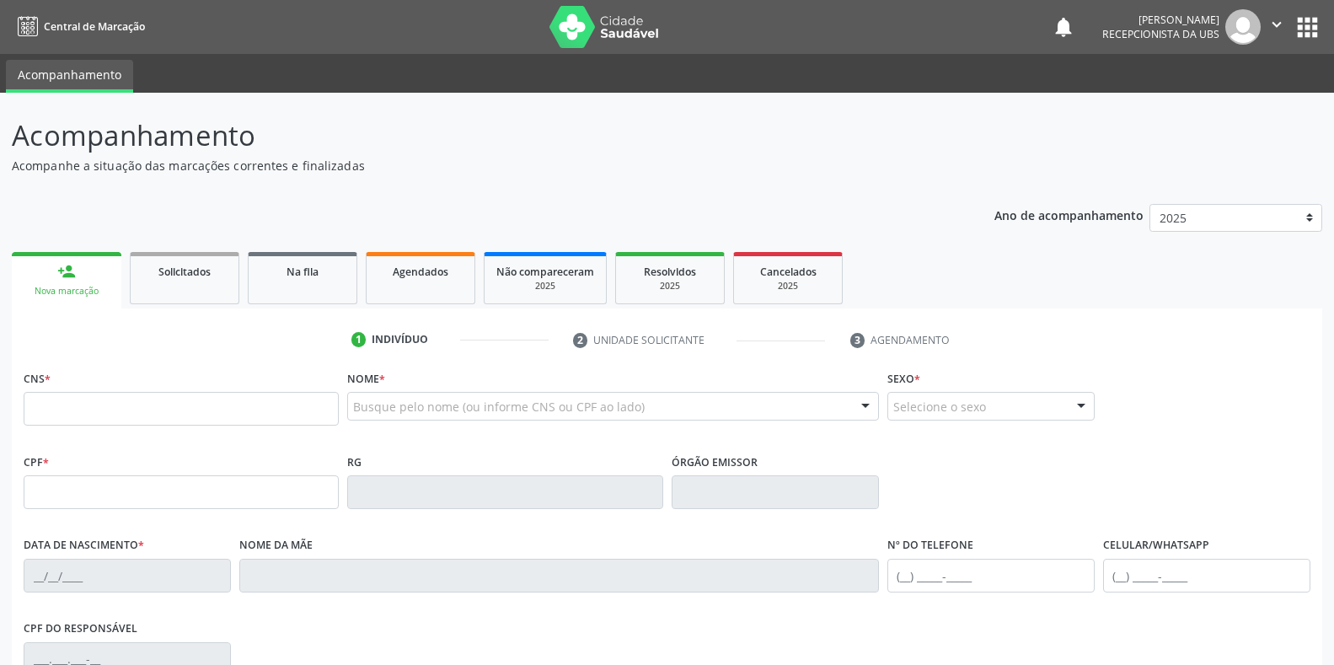
click at [103, 390] on div "CNS *" at bounding box center [181, 396] width 315 height 60
click at [103, 399] on input "text" at bounding box center [181, 409] width 315 height 34
type input "042 7872 1382"
drag, startPoint x: 206, startPoint y: 413, endPoint x: 0, endPoint y: 417, distance: 205.7
click at [0, 417] on div "Acompanhamento Acompanhe a situação das marcações correntes e finalizadas Relat…" at bounding box center [667, 503] width 1334 height 821
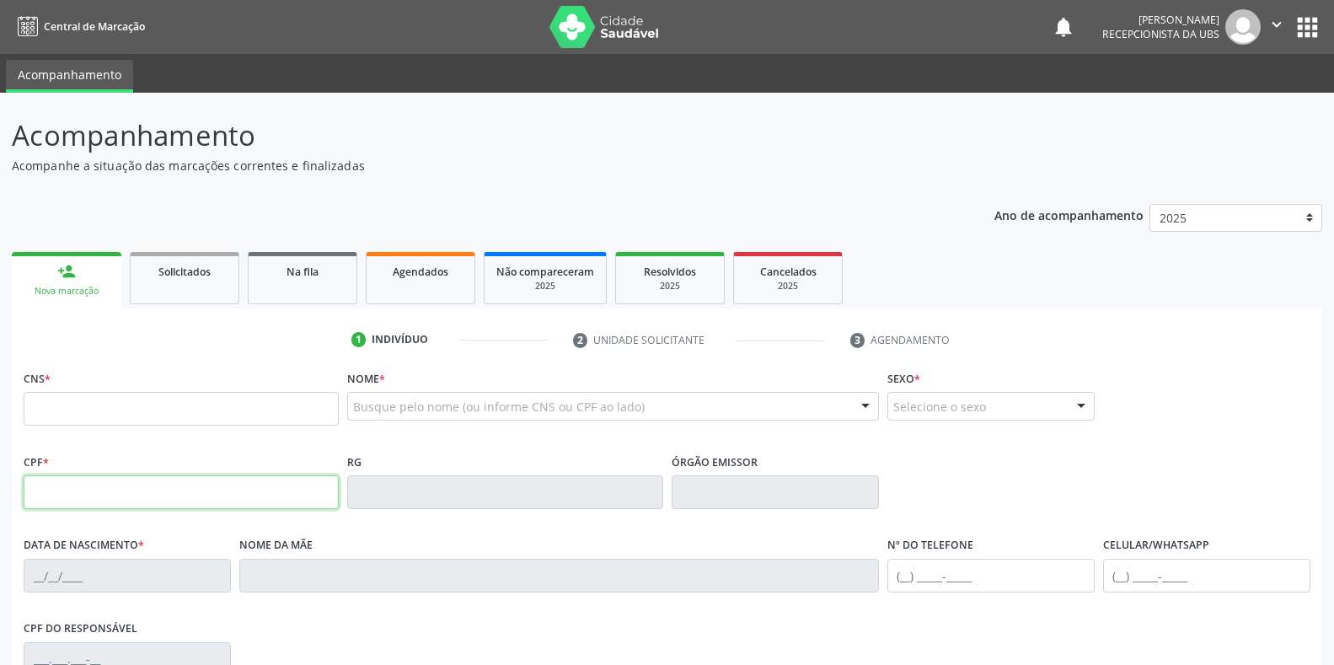
click at [102, 486] on input "text" at bounding box center [181, 492] width 315 height 34
paste input "042.787.213-82"
type input "042.787.213-82"
type input "700 0069 0144 8001"
type input "[DATE]"
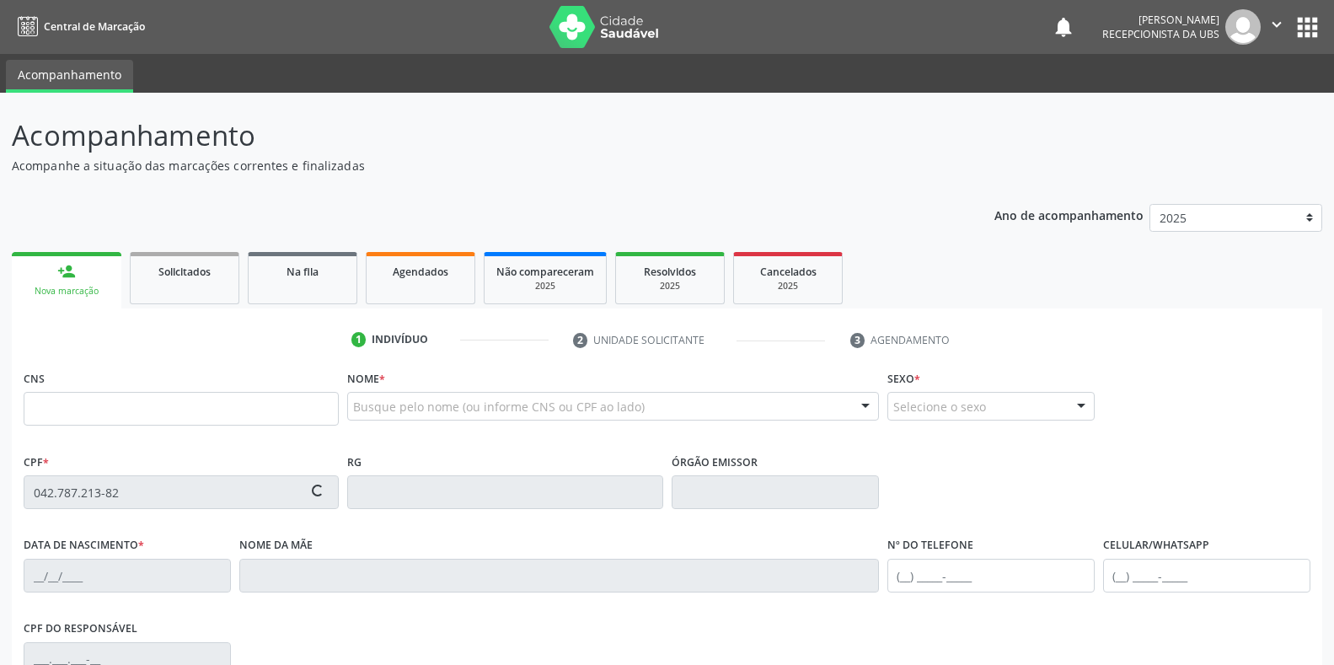
type input "[PERSON_NAME]"
type input "[PHONE_NUMBER]"
type input "S/N"
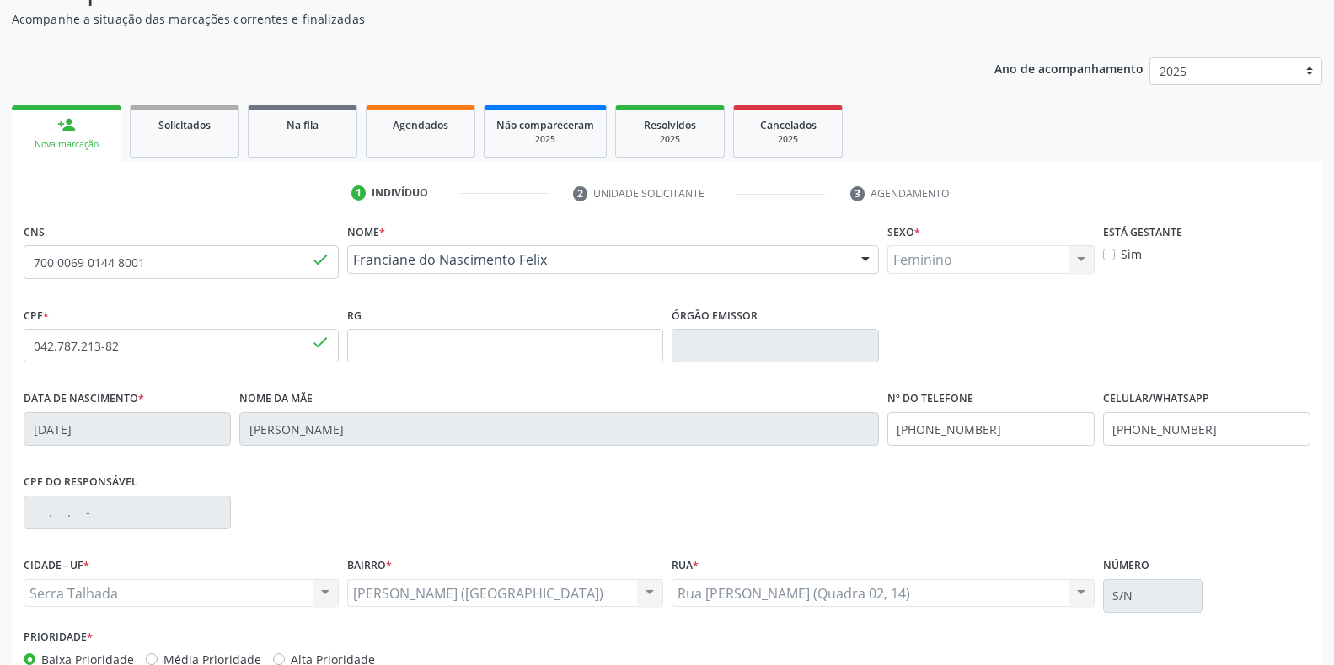
scroll to position [249, 0]
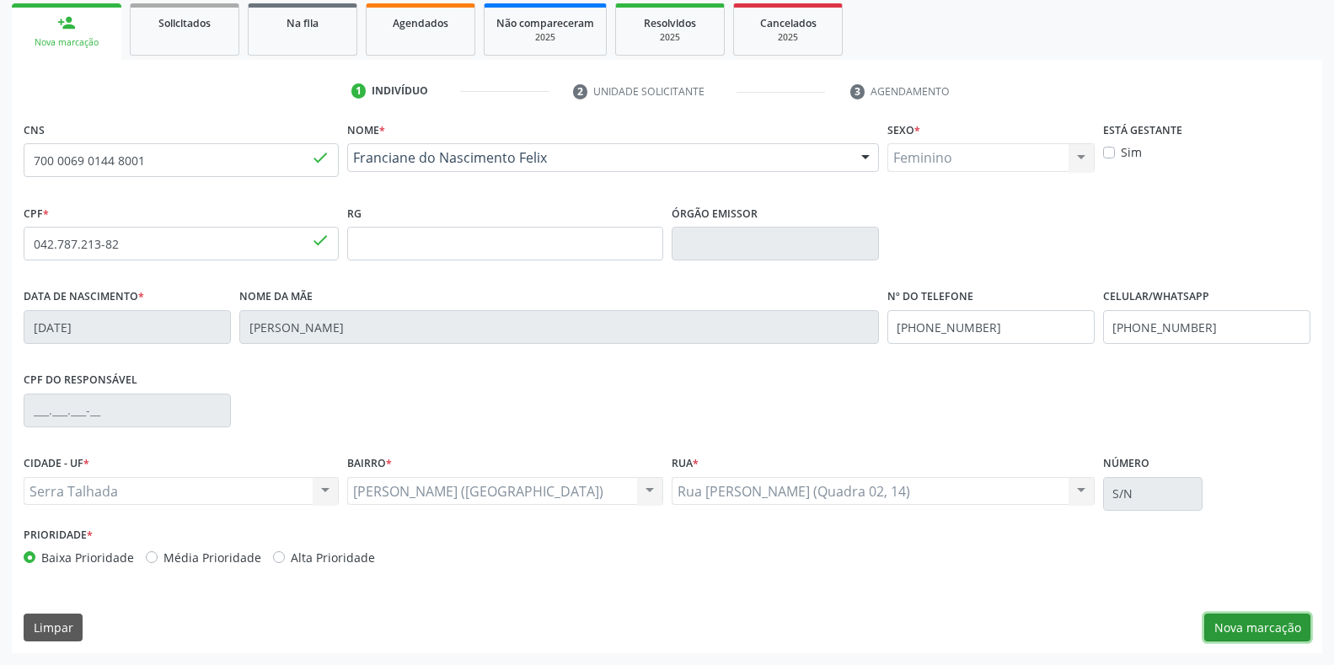
click at [1235, 624] on button "Nova marcação" at bounding box center [1257, 627] width 106 height 29
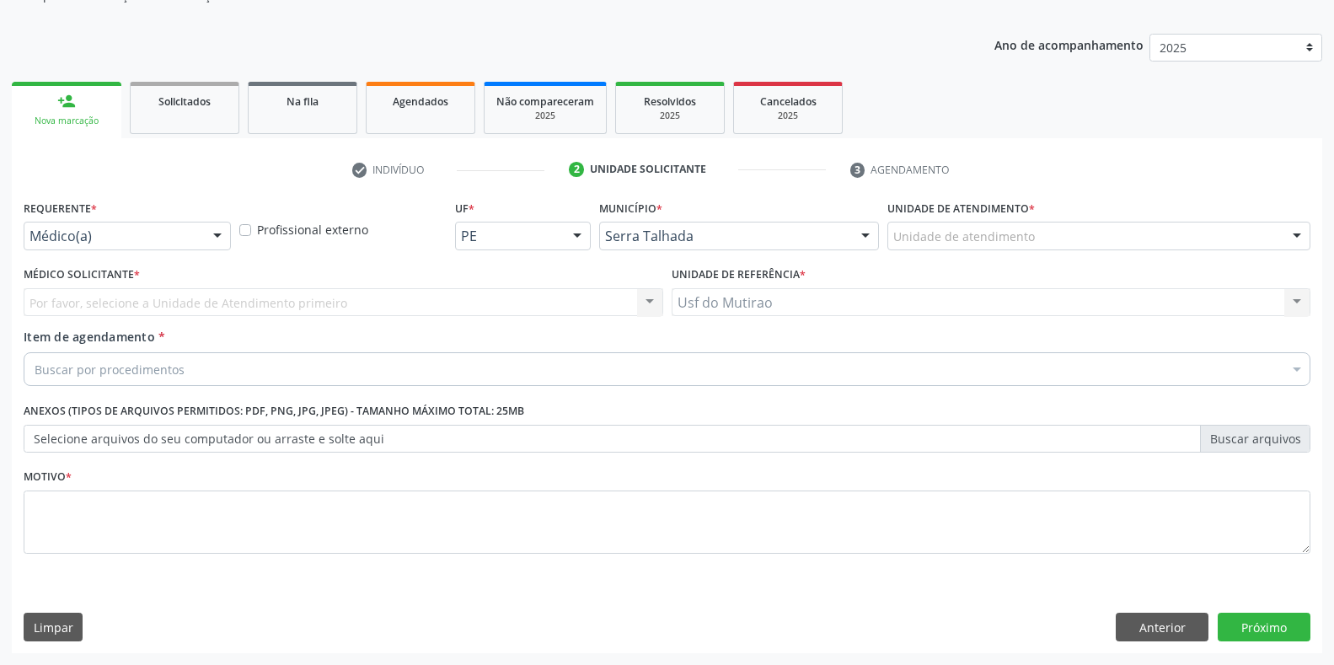
click at [201, 244] on div "Médico(a) Médico(a) Enfermeiro(a) Paciente Nenhum resultado encontrado para: " …" at bounding box center [127, 236] width 207 height 29
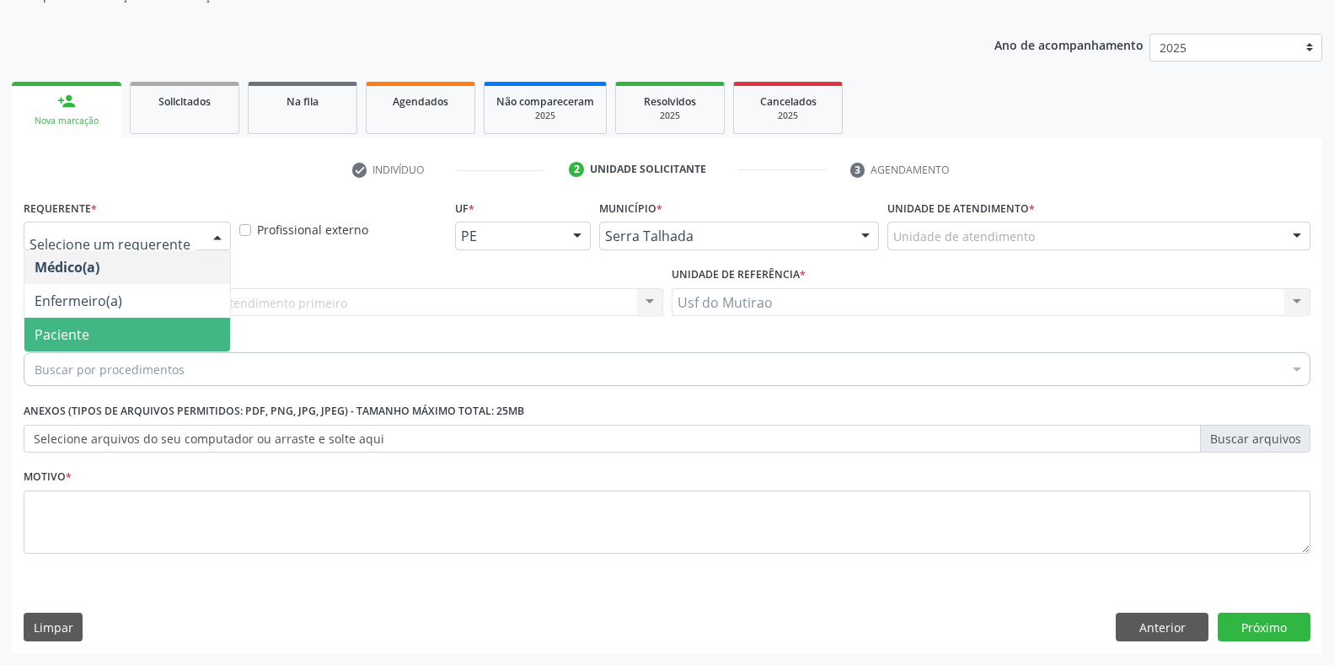
click at [151, 328] on span "Paciente" at bounding box center [127, 335] width 206 height 34
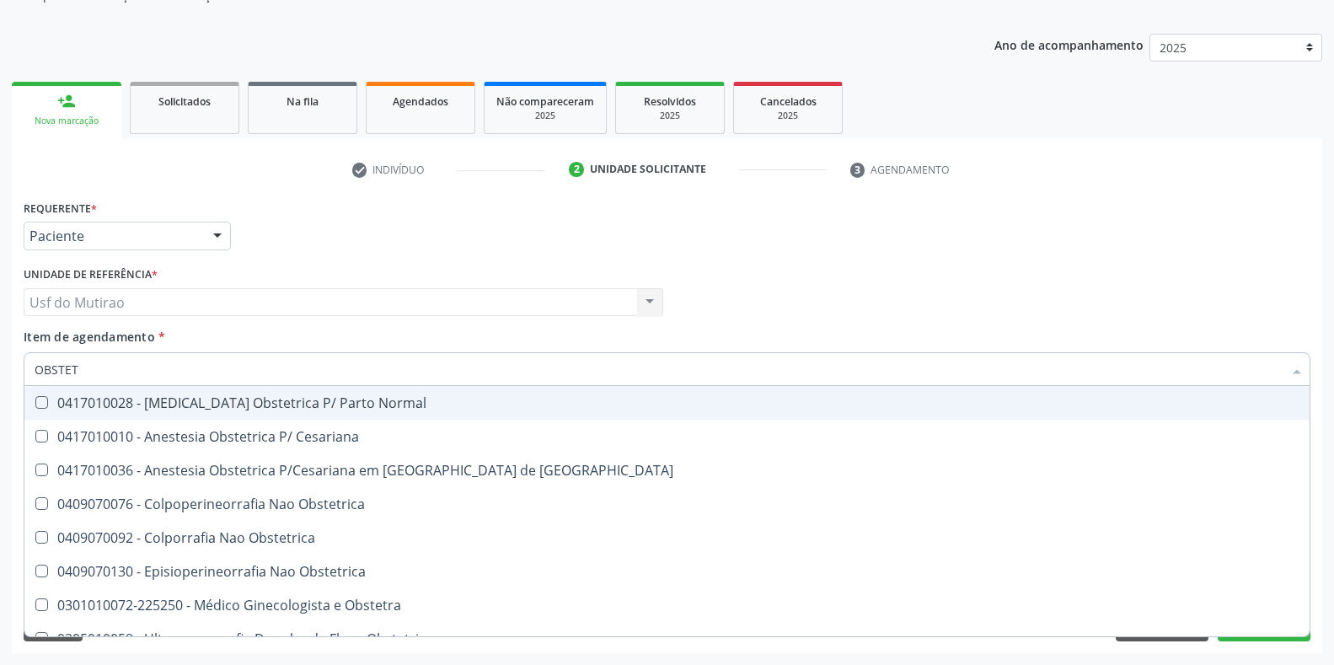
type input "OBSTETR"
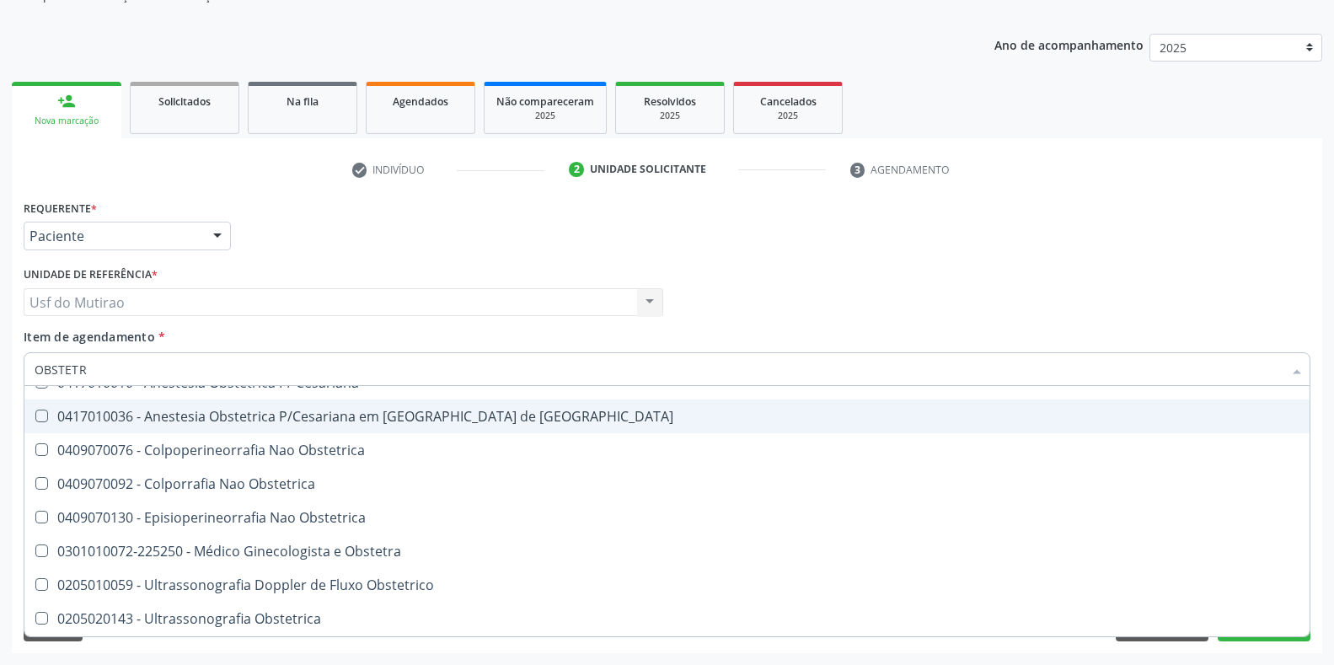
scroll to position [87, 0]
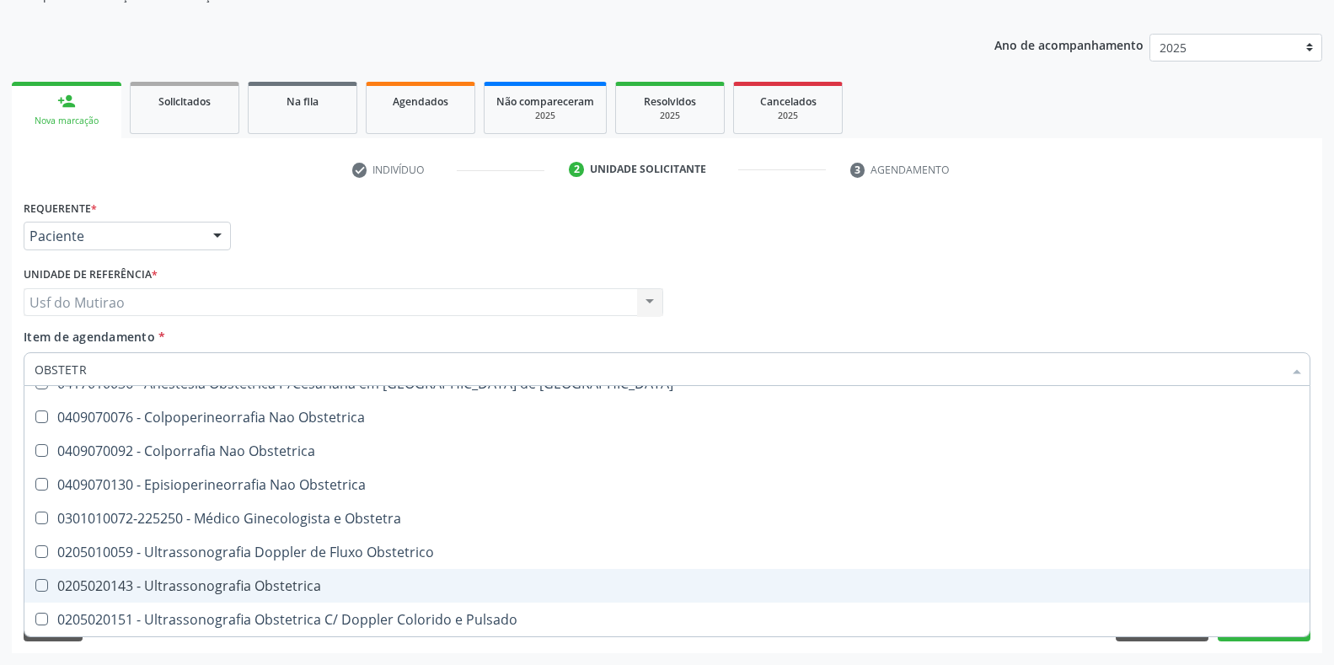
click at [175, 581] on div "0205020143 - Ultrassonografia Obstetrica" at bounding box center [667, 585] width 1265 height 13
checkbox Obstetrica "true"
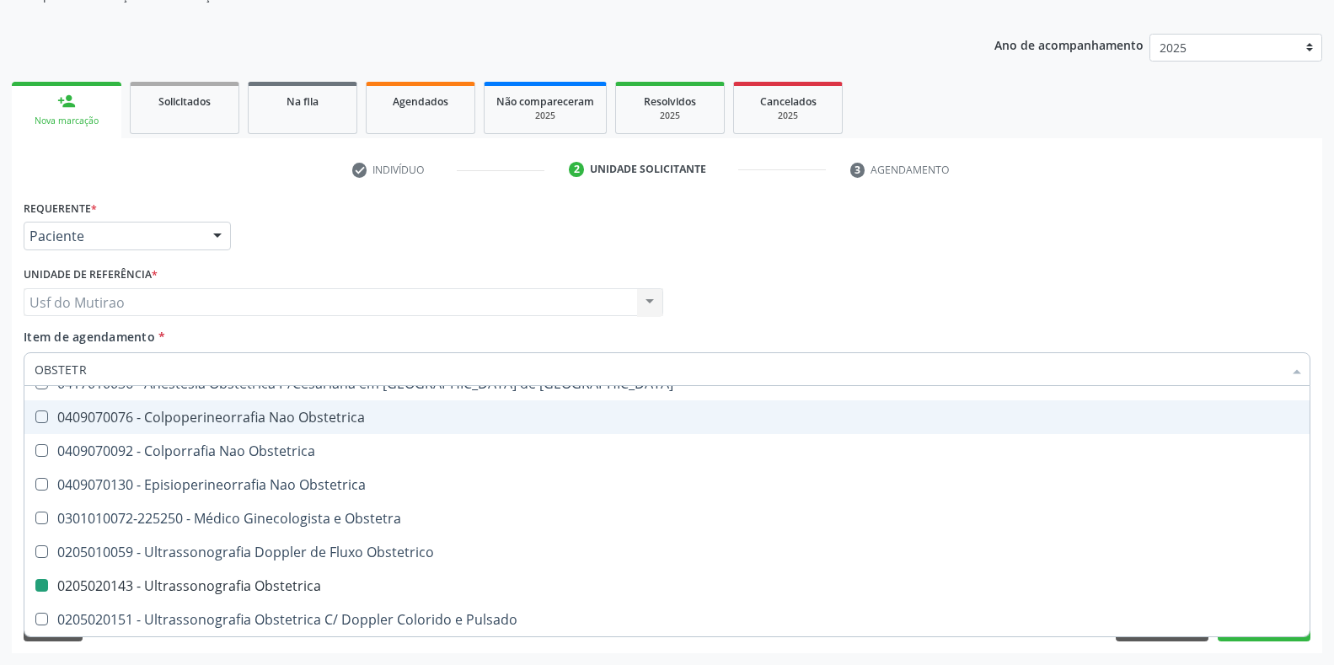
click at [394, 215] on div "Requerente * Paciente Médico(a) Enfermeiro(a) Paciente Nenhum resultado encontr…" at bounding box center [666, 229] width 1295 height 66
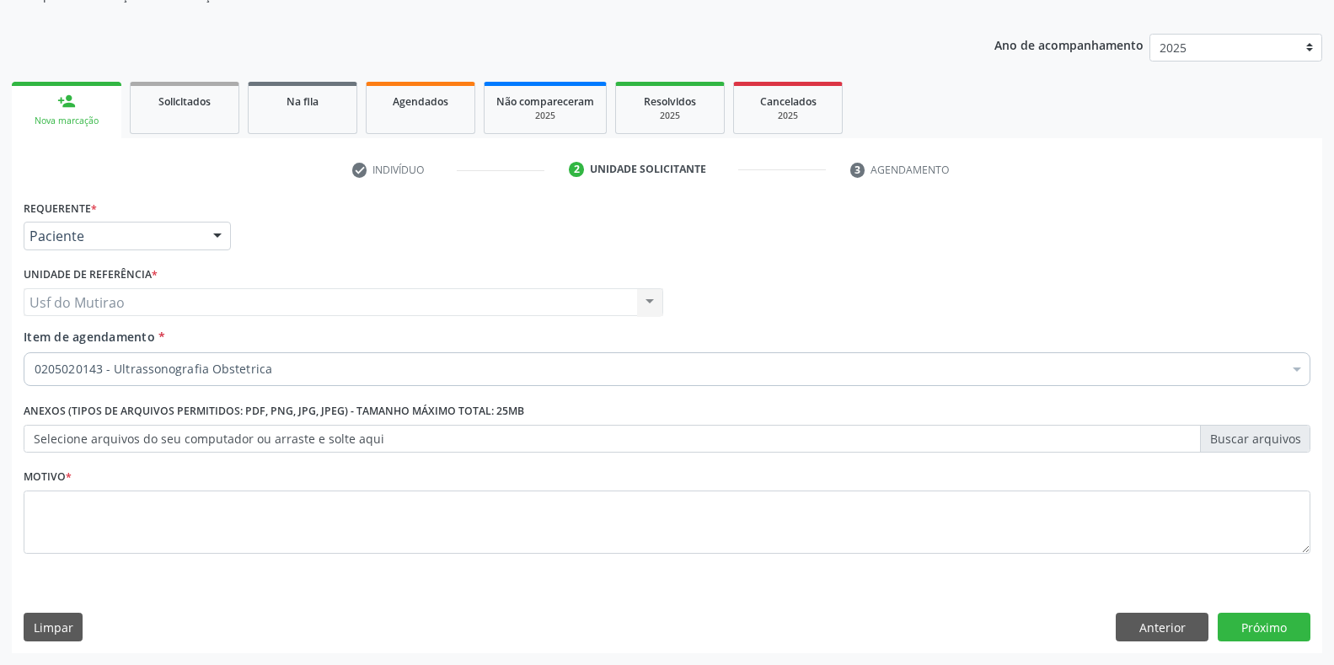
scroll to position [0, 0]
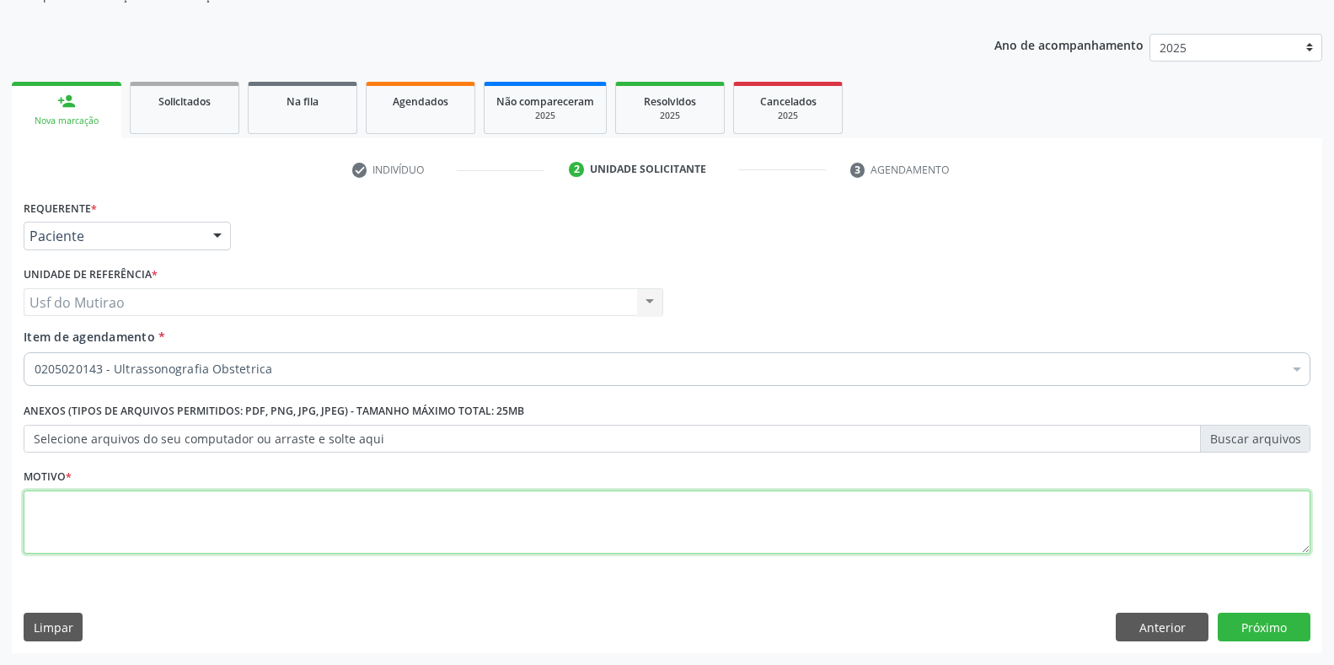
click at [235, 512] on textarea at bounding box center [667, 522] width 1287 height 64
type textarea "."
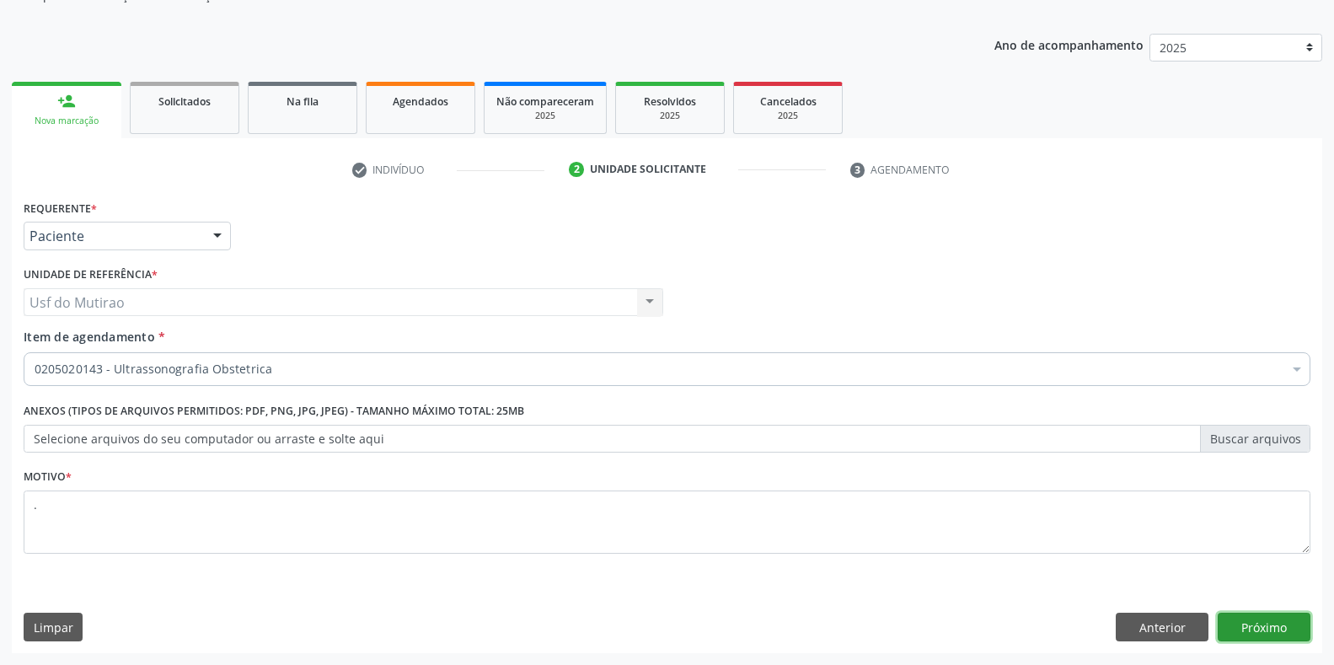
click at [1285, 633] on button "Próximo" at bounding box center [1264, 627] width 93 height 29
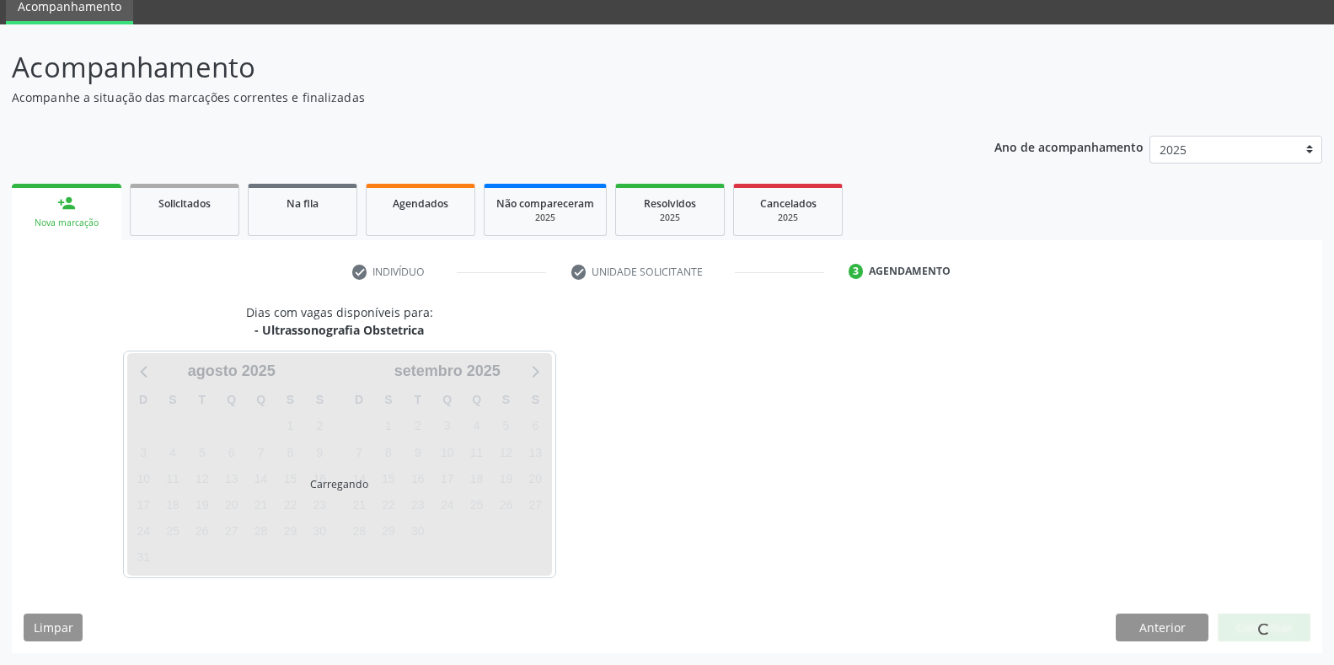
scroll to position [68, 0]
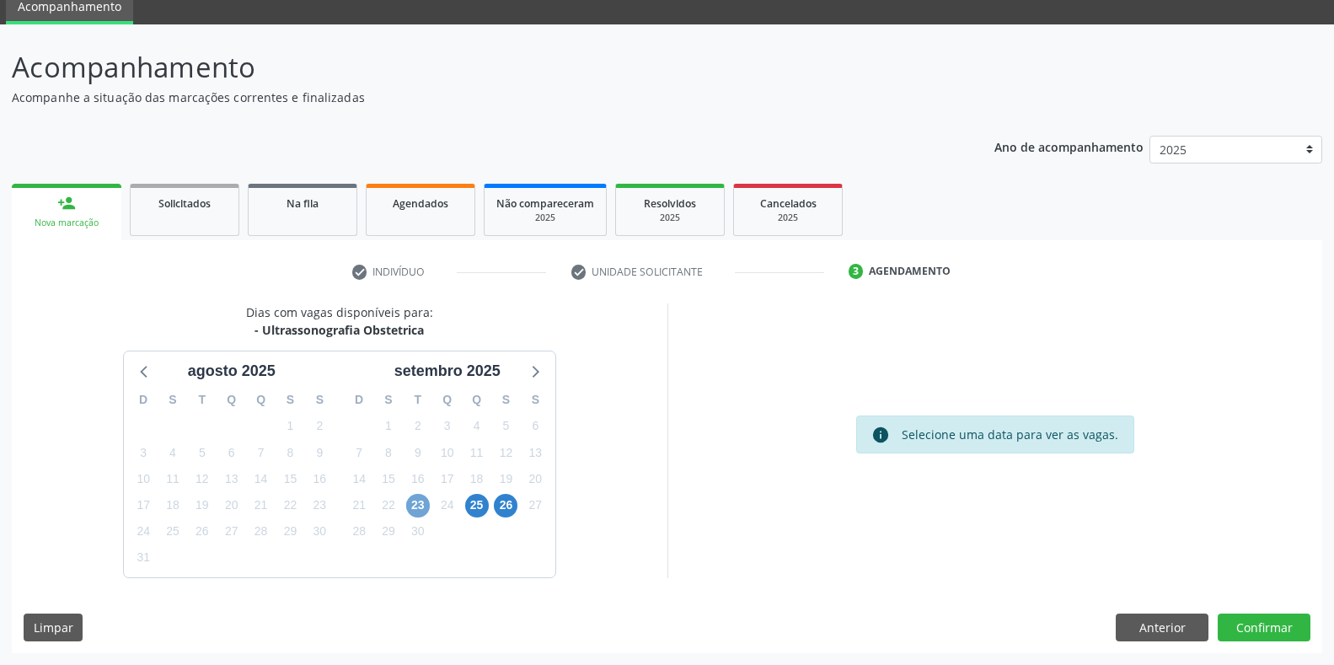
click at [421, 505] on span "23" at bounding box center [418, 506] width 24 height 24
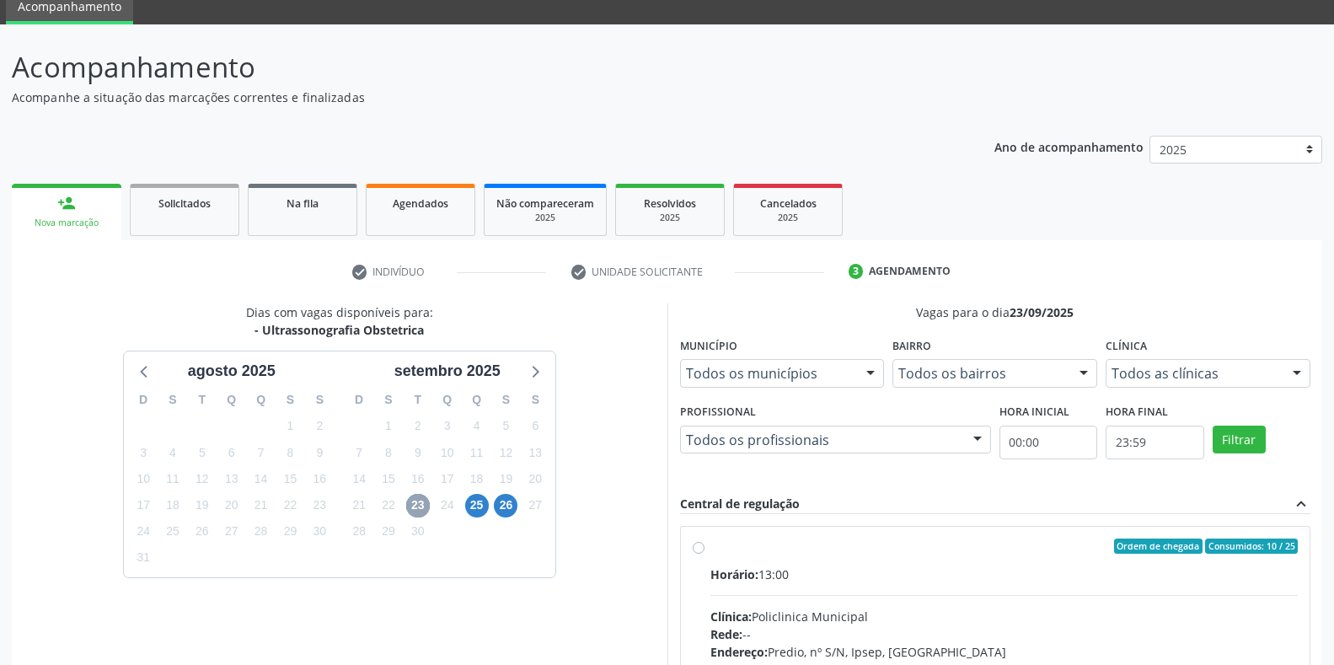
scroll to position [153, 0]
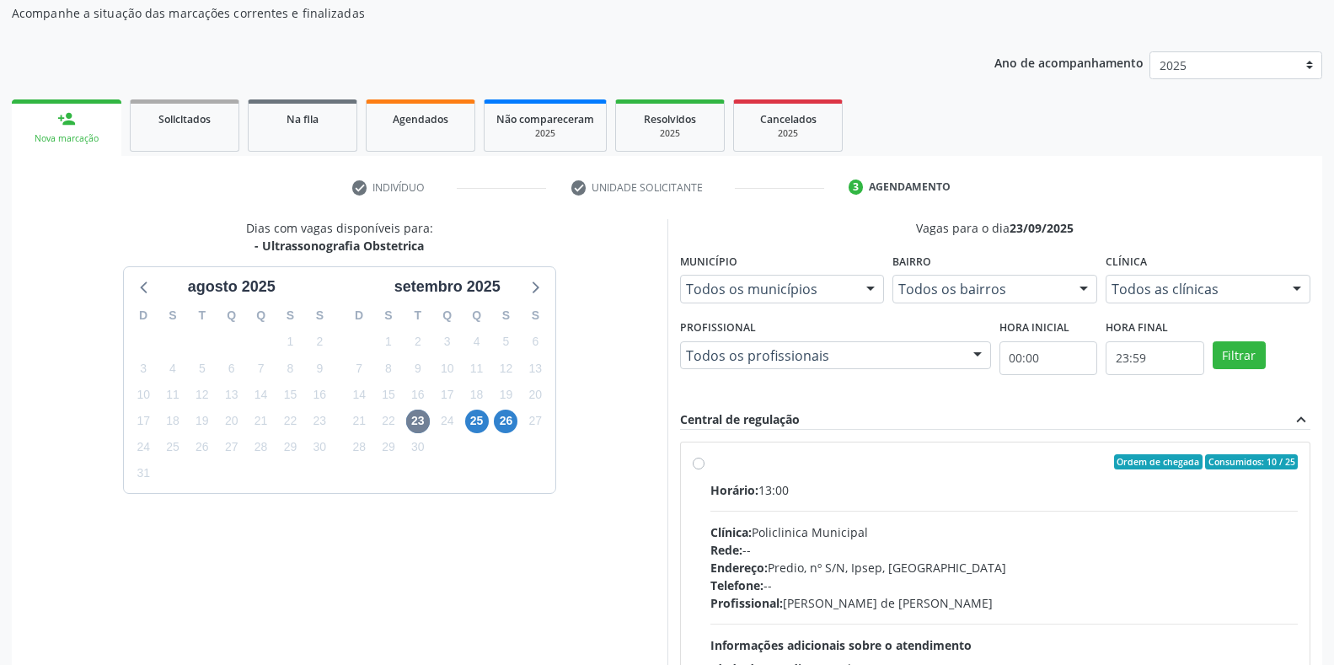
click at [786, 509] on div "Horário: 13:00 Clínica: Policlinica Municipal Rede: -- Endereço: Predio, nº S/N…" at bounding box center [1004, 597] width 588 height 232
click at [705, 469] on input "Ordem de chegada Consumidos: 10 / 25 Horário: 13:00 Clínica: Policlinica Munici…" at bounding box center [699, 461] width 12 height 15
radio input "true"
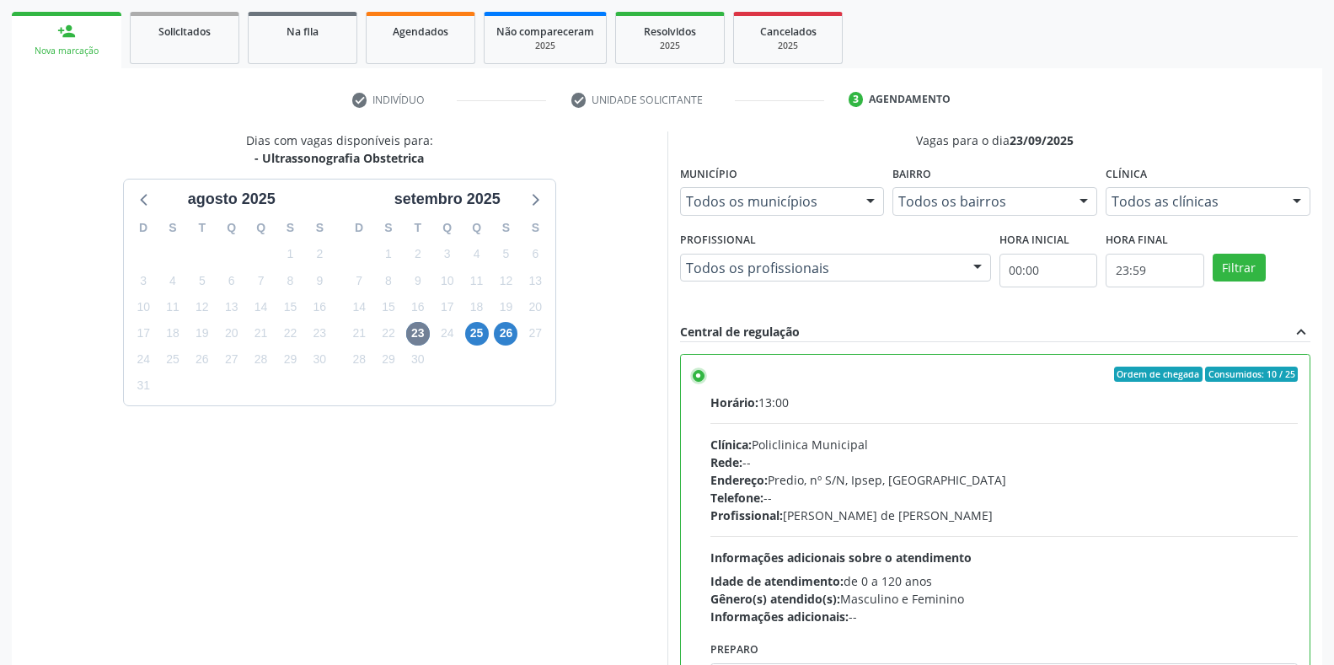
scroll to position [342, 0]
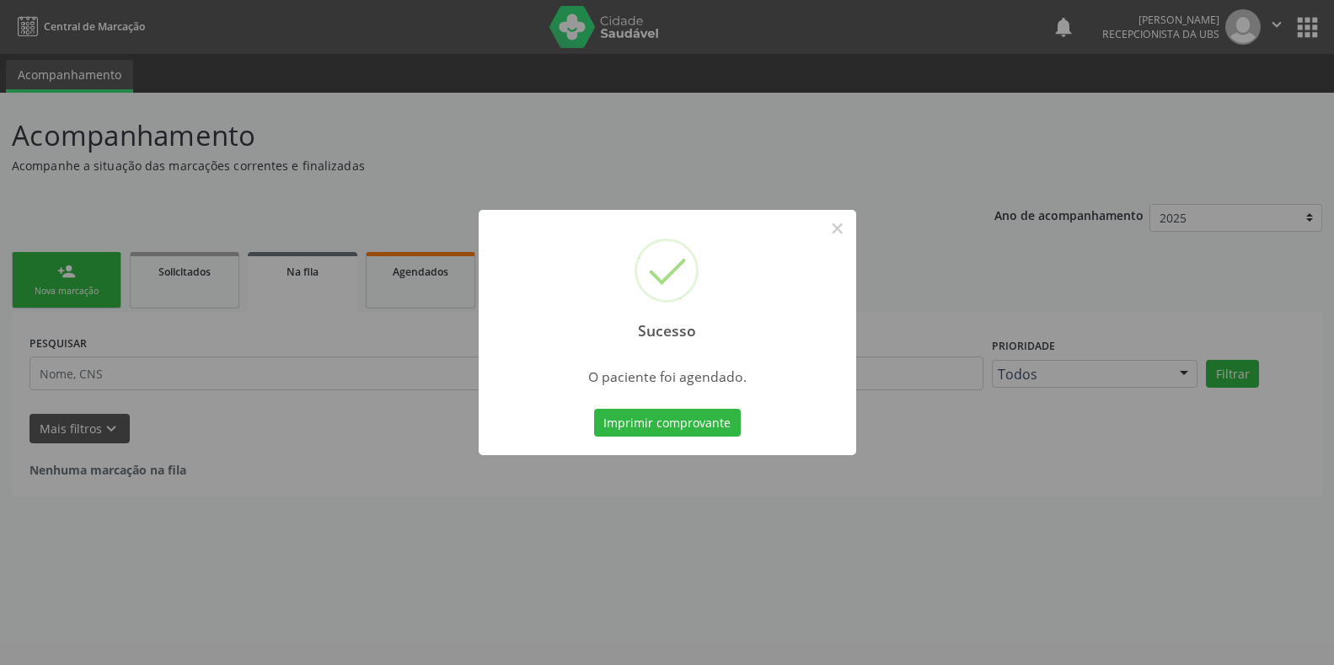
click at [718, 431] on button "Imprimir comprovante" at bounding box center [667, 423] width 147 height 29
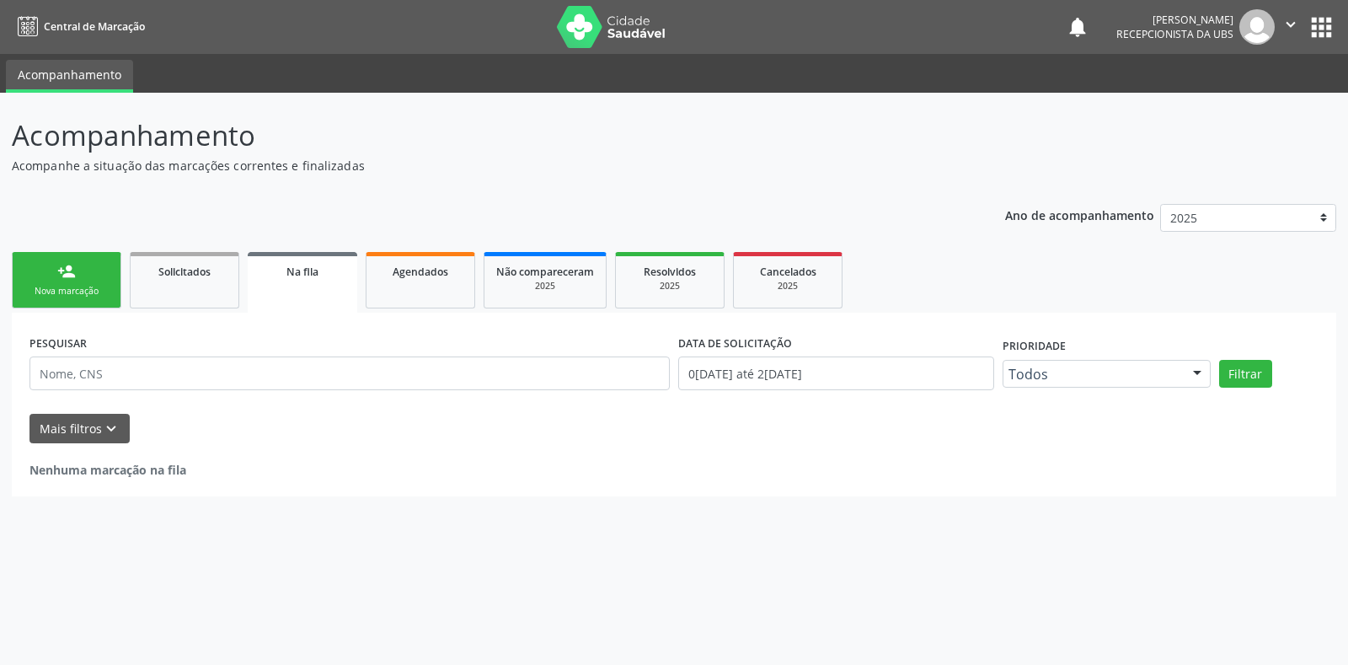
drag, startPoint x: 60, startPoint y: 281, endPoint x: 365, endPoint y: 253, distance: 306.3
click at [60, 281] on link "person_add Nova marcação" at bounding box center [67, 280] width 110 height 56
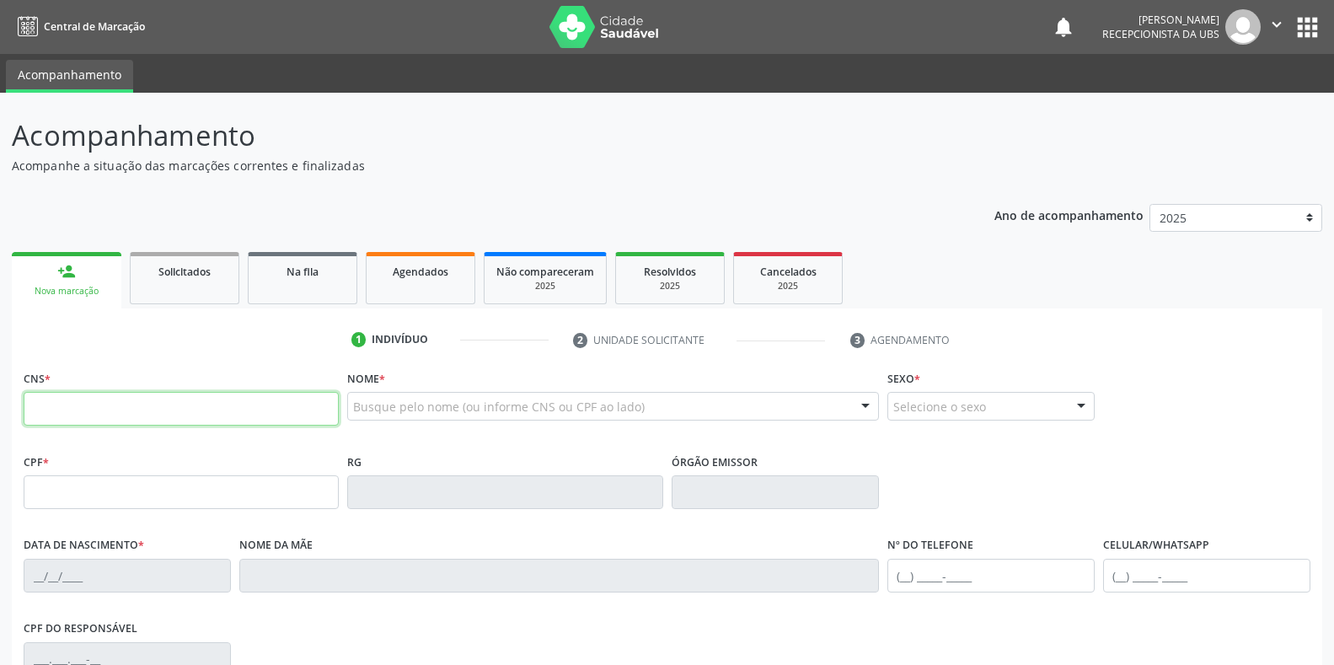
click at [181, 416] on input "text" at bounding box center [181, 409] width 315 height 34
type input "161 2412 7939 0006"
type input "10/06/1998"
type input "Maria Zelia Gomes de Lima"
type input "(99) 99999-9999"
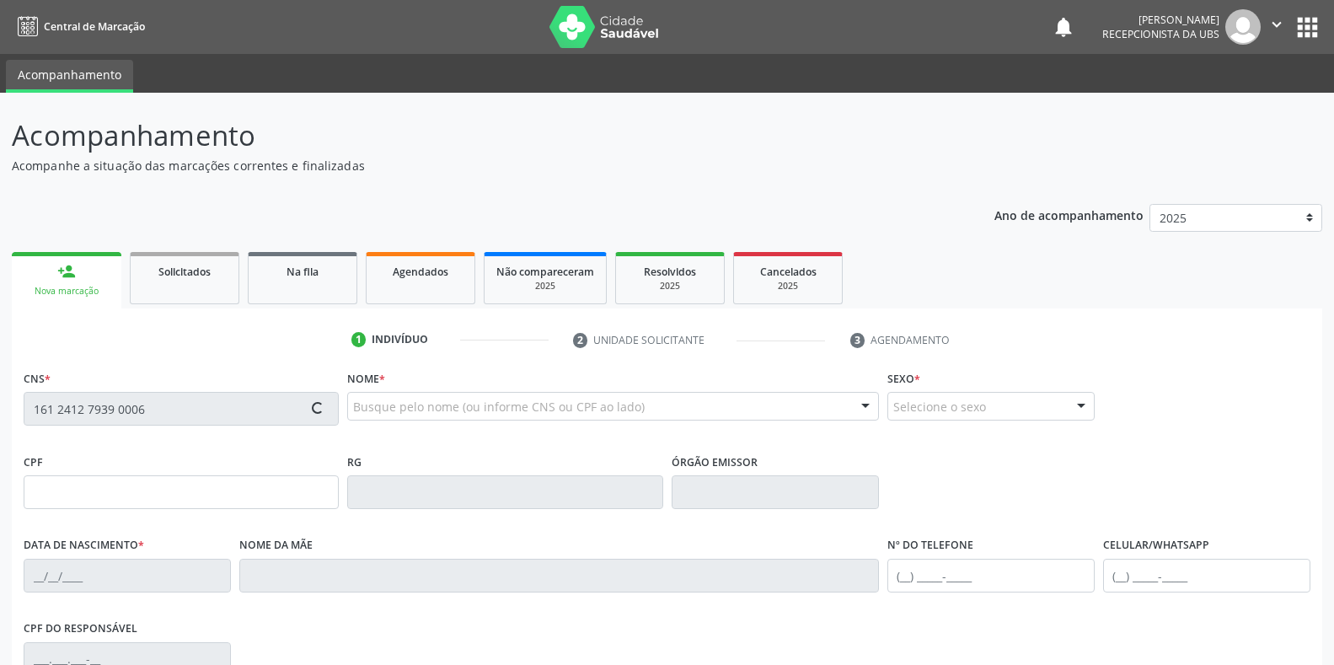
type input "(87) 99820-4191"
type input "60"
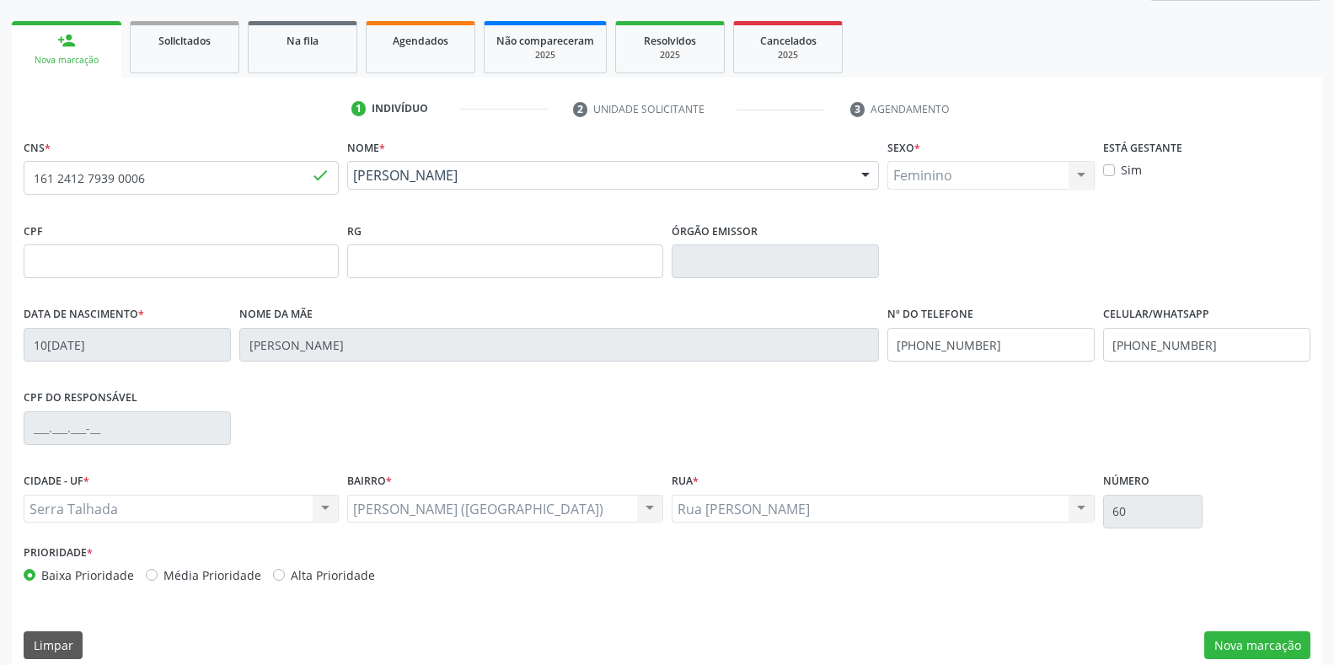
scroll to position [249, 0]
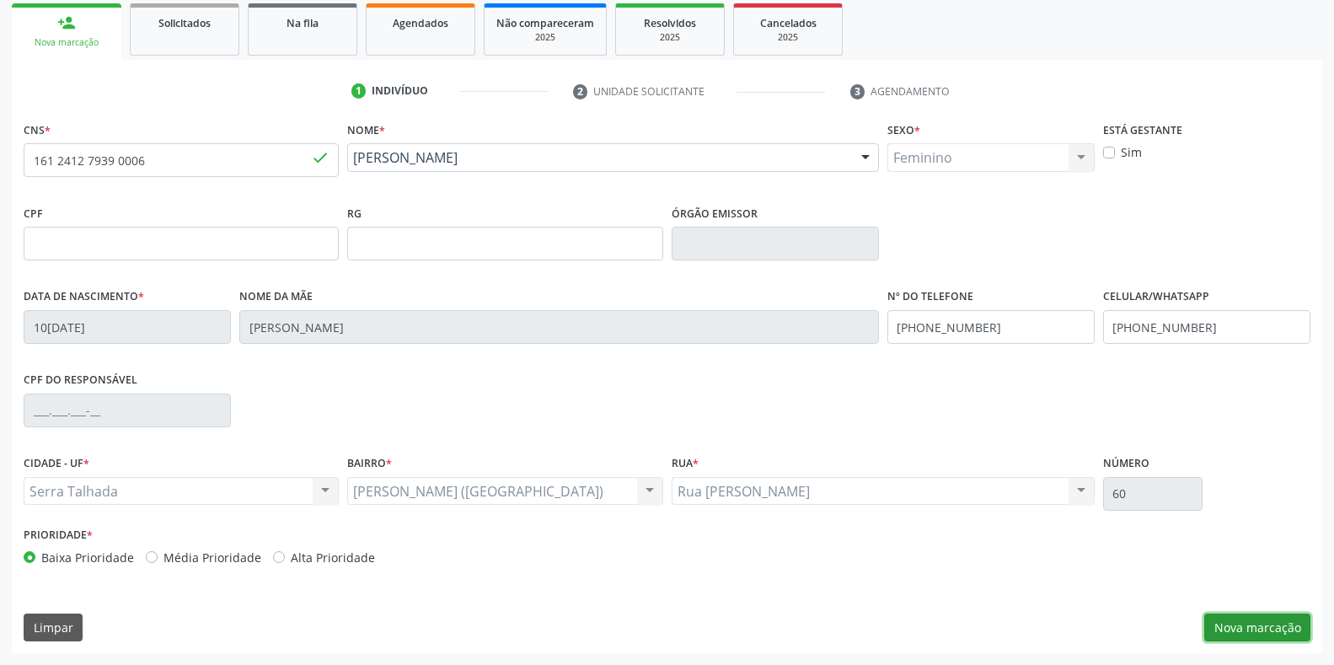
click at [1239, 617] on button "Nova marcação" at bounding box center [1257, 627] width 106 height 29
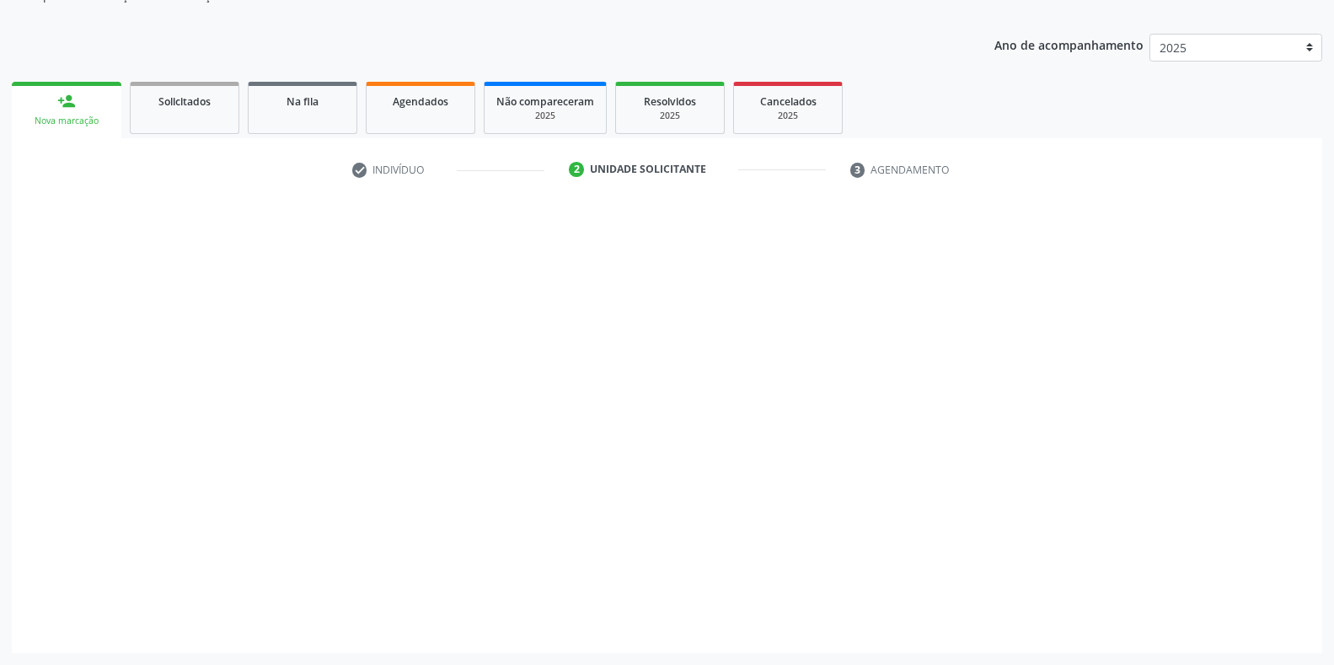
scroll to position [170, 0]
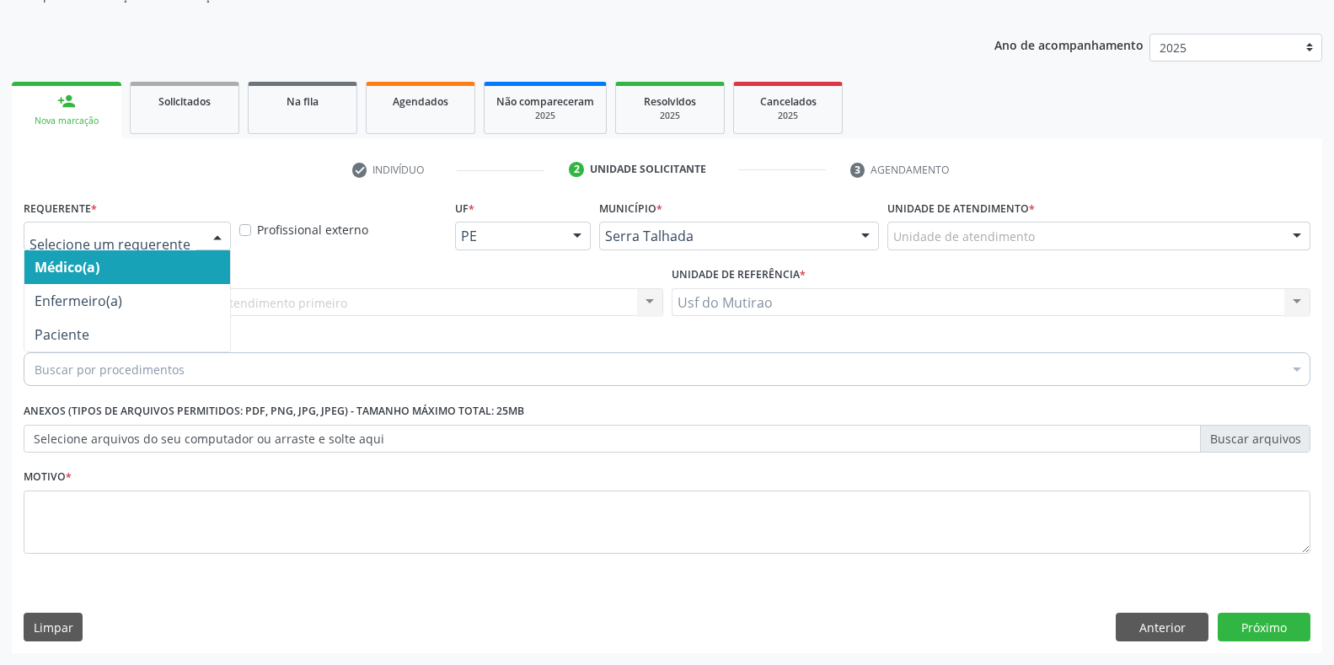
click at [206, 244] on div at bounding box center [217, 236] width 25 height 29
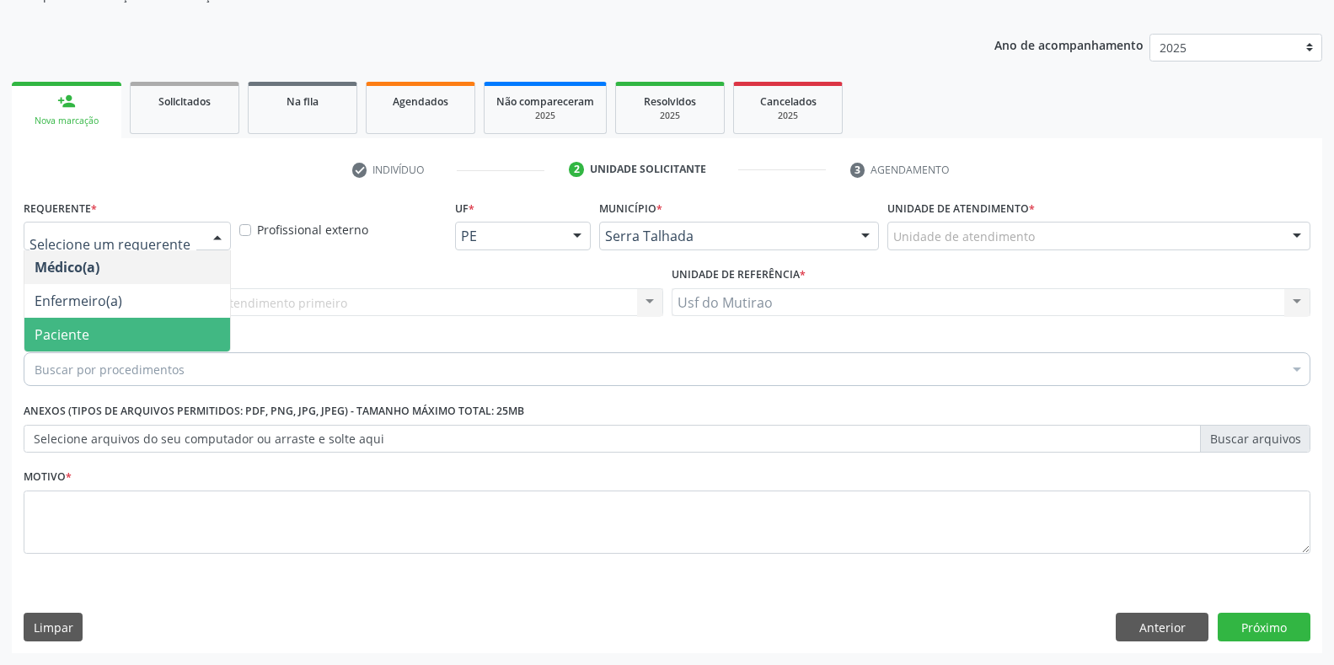
click at [160, 335] on span "Paciente" at bounding box center [127, 335] width 206 height 34
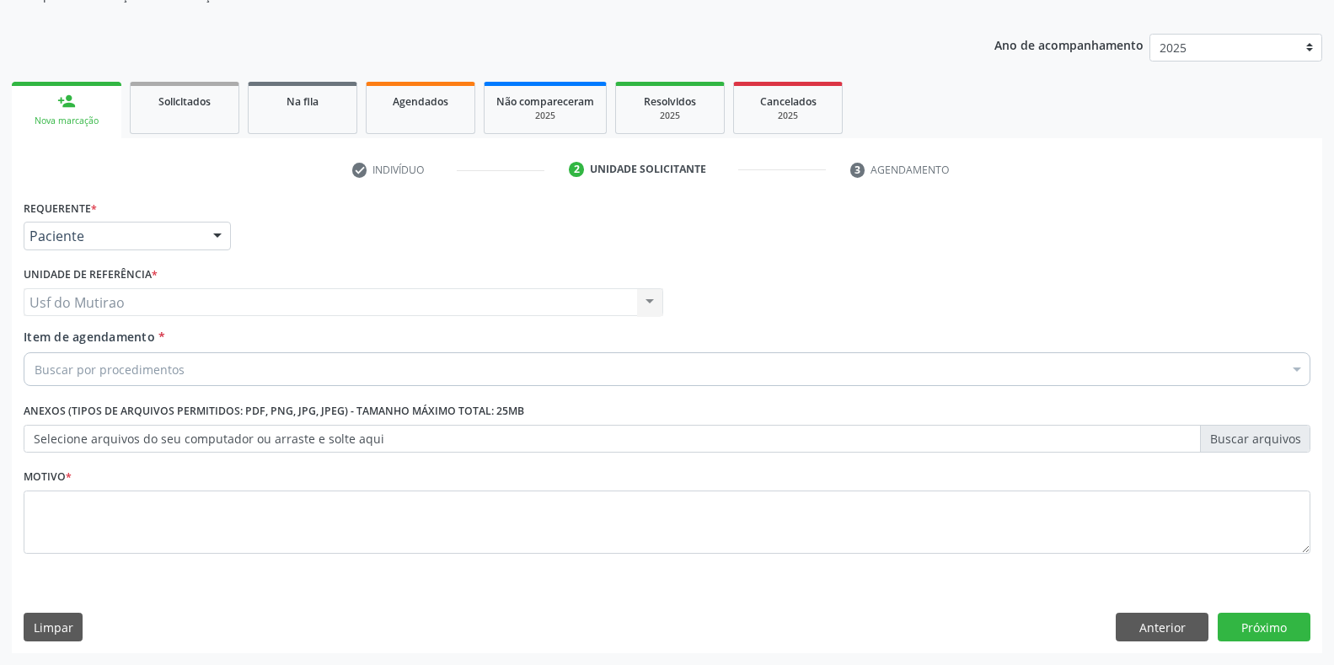
click at [239, 355] on div "Buscar por procedimentos" at bounding box center [667, 369] width 1287 height 34
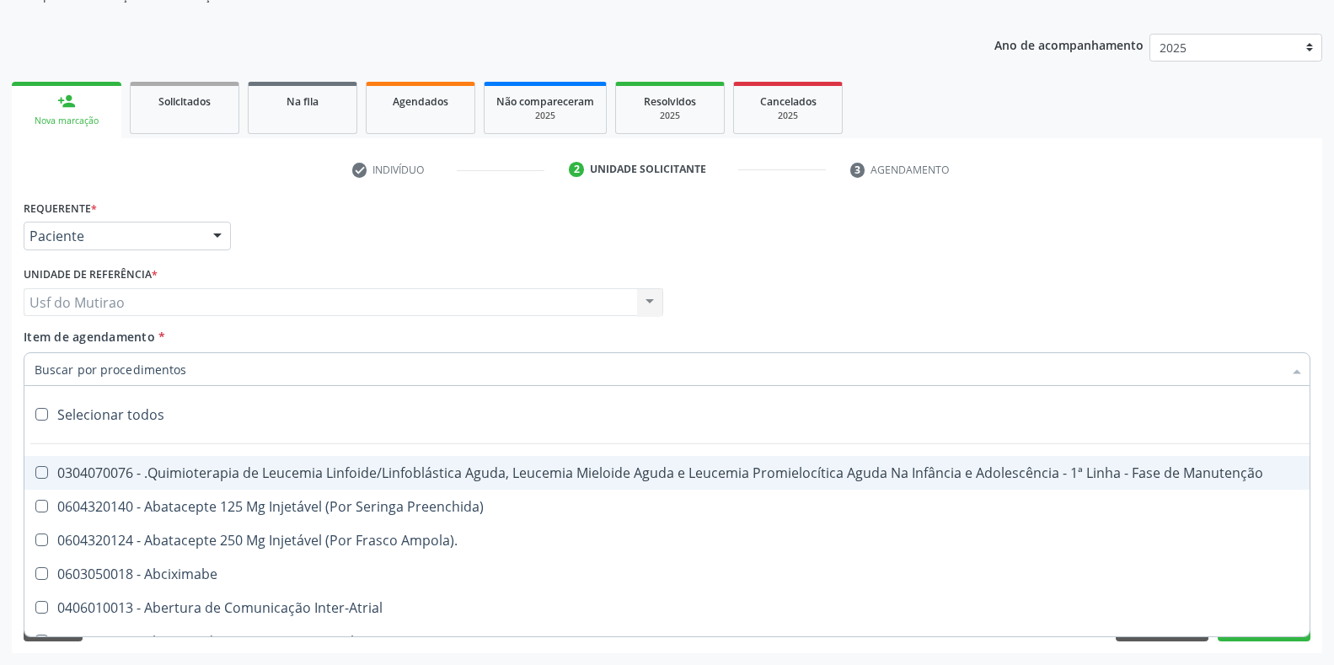
click at [140, 376] on input "Item de agendamento *" at bounding box center [659, 369] width 1248 height 34
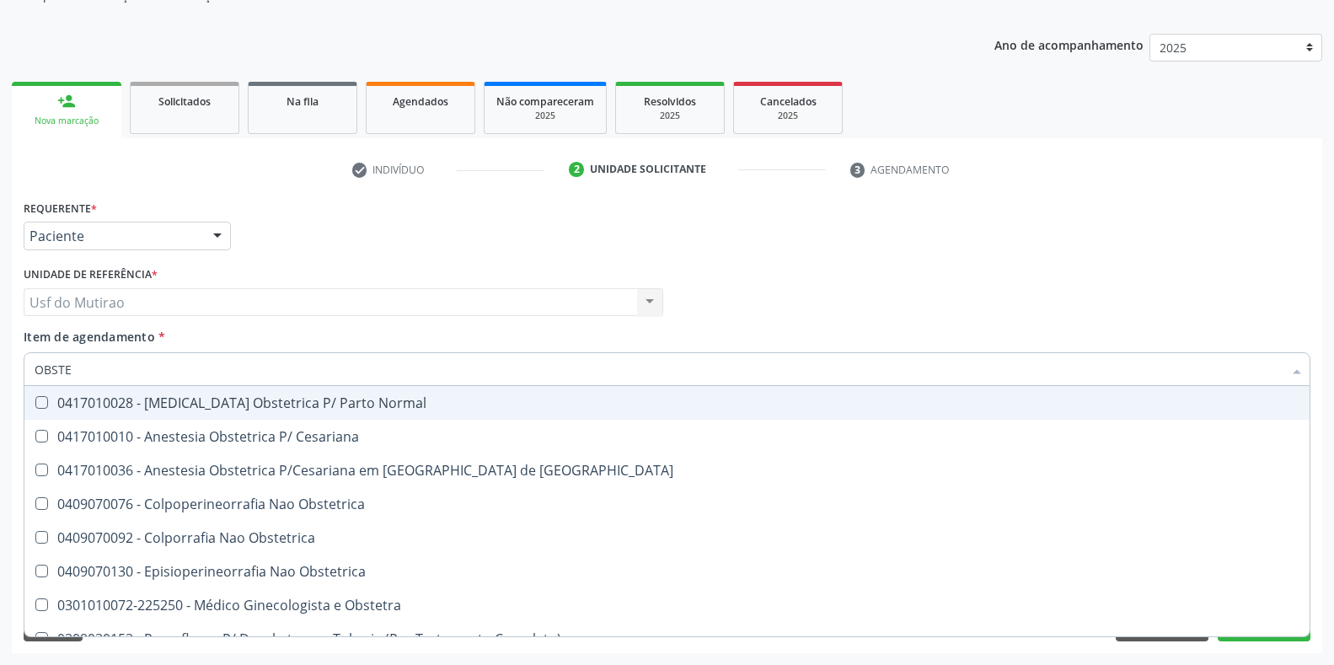
type input "OBSTET"
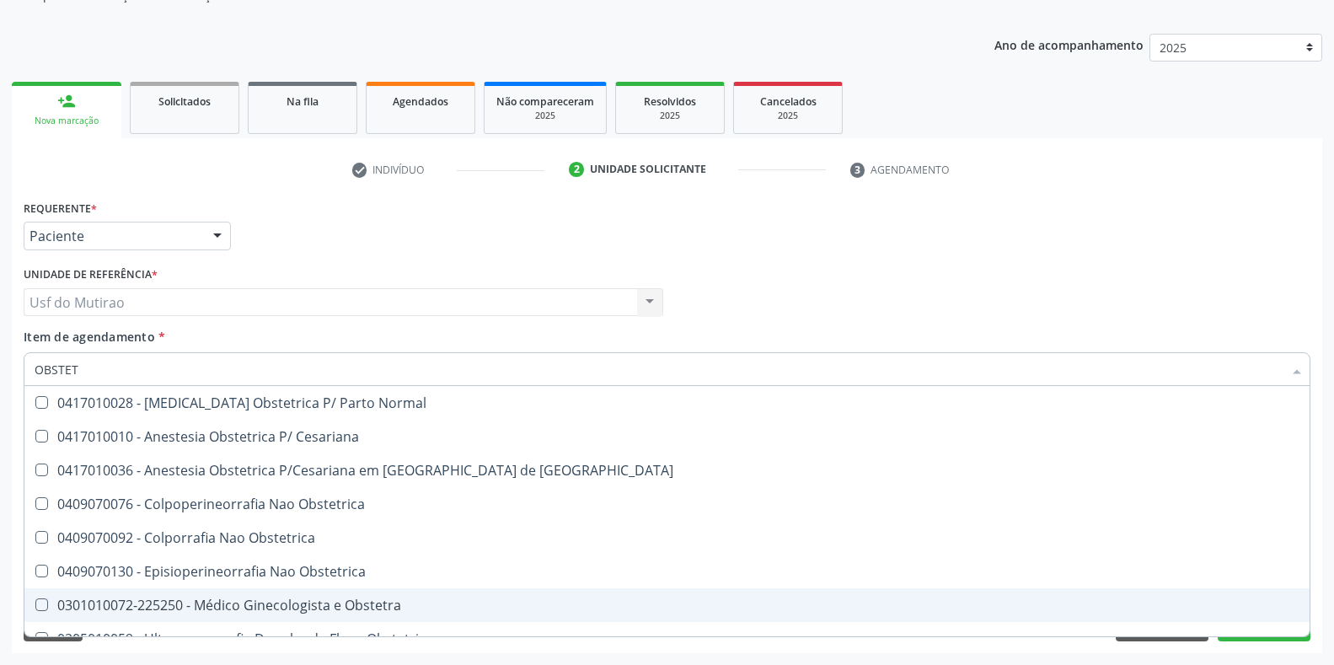
scroll to position [87, 0]
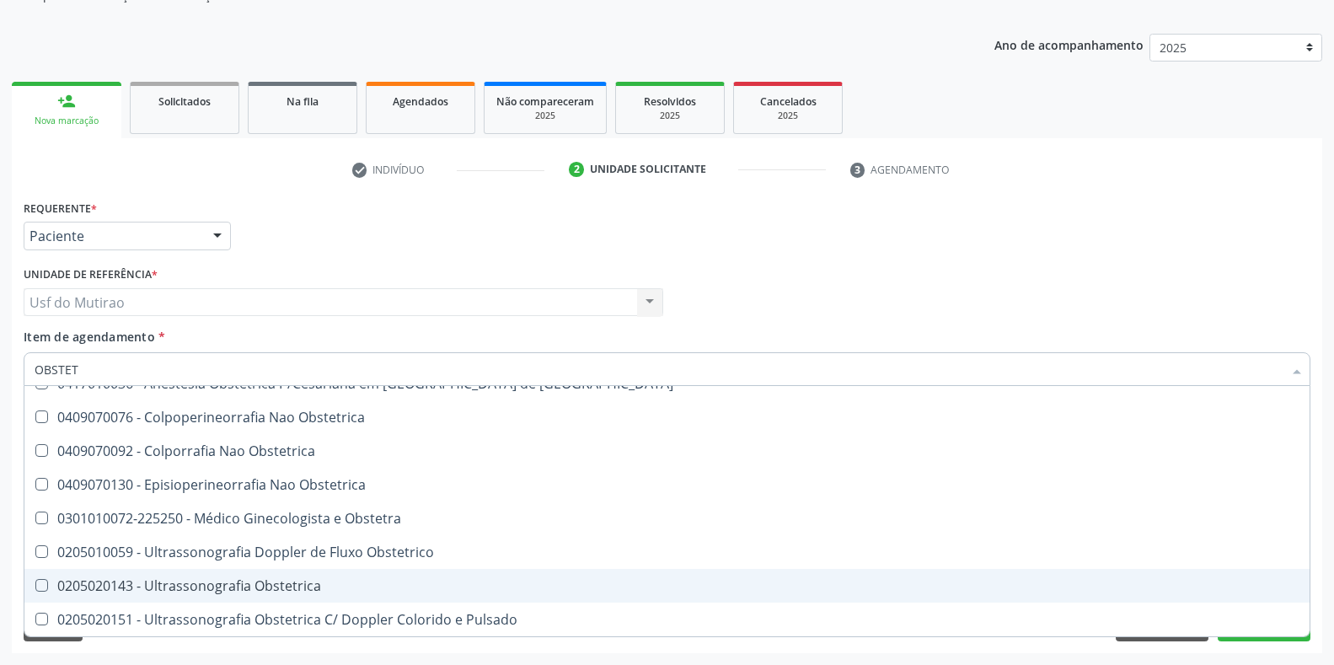
click at [222, 579] on div "0205020143 - Ultrassonografia Obstetrica" at bounding box center [667, 585] width 1265 height 13
checkbox Obstetrica "true"
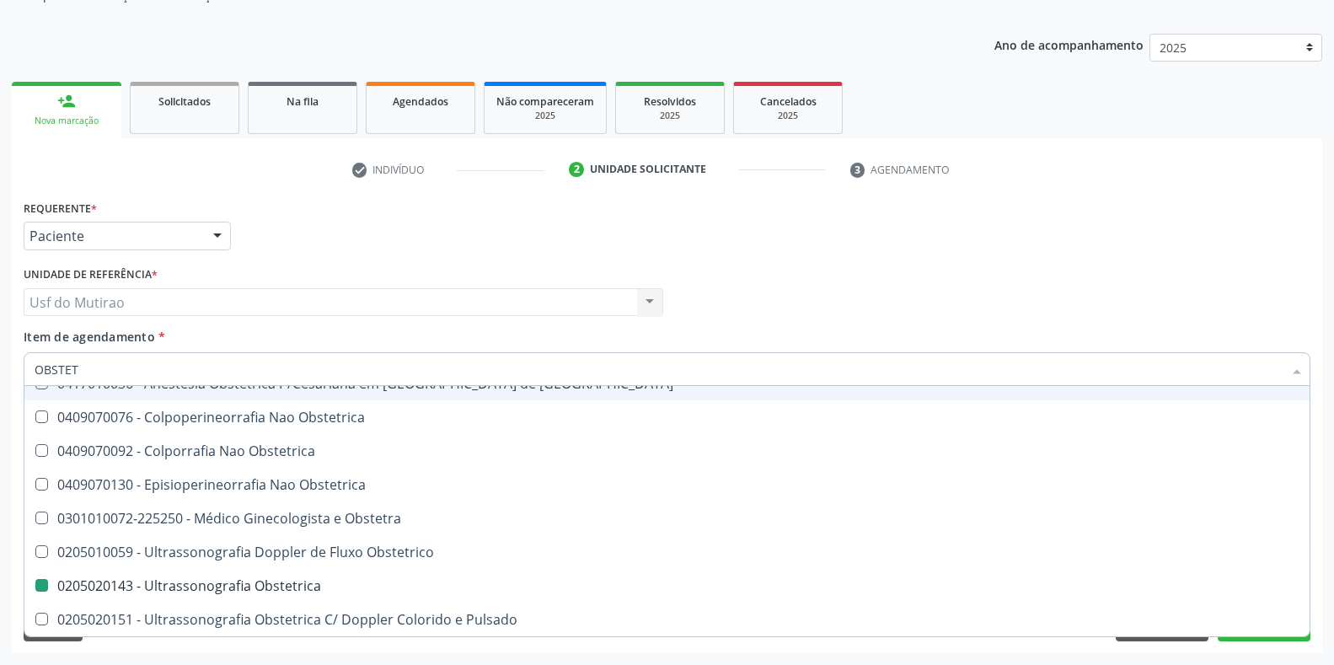
click at [434, 245] on div "Requerente * Paciente Médico(a) Enfermeiro(a) Paciente Nenhum resultado encontr…" at bounding box center [666, 229] width 1295 height 66
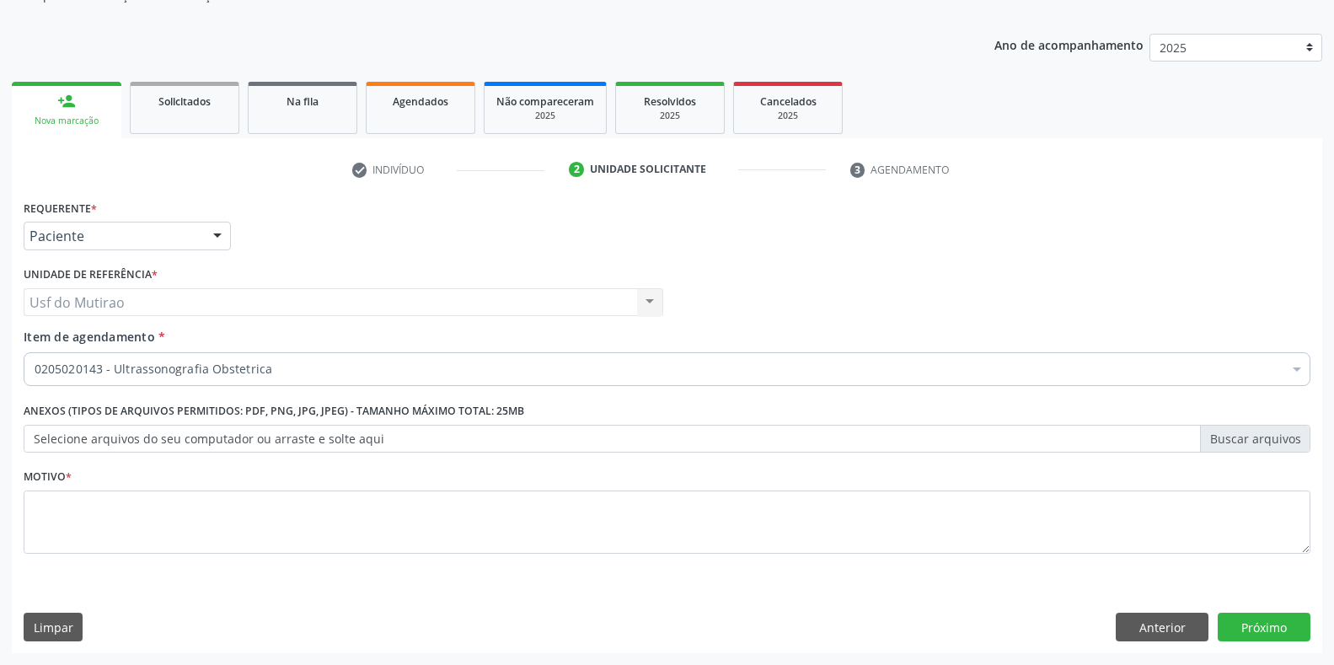
scroll to position [0, 0]
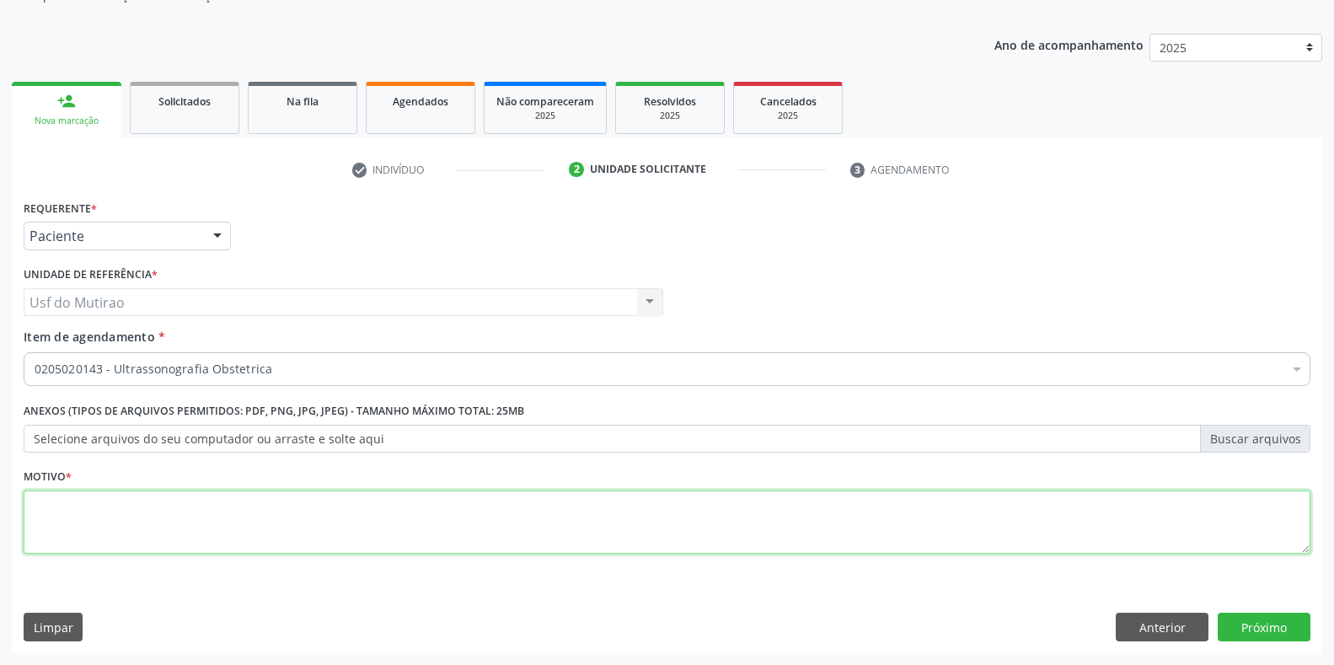
click at [322, 528] on textarea at bounding box center [667, 522] width 1287 height 64
type textarea "."
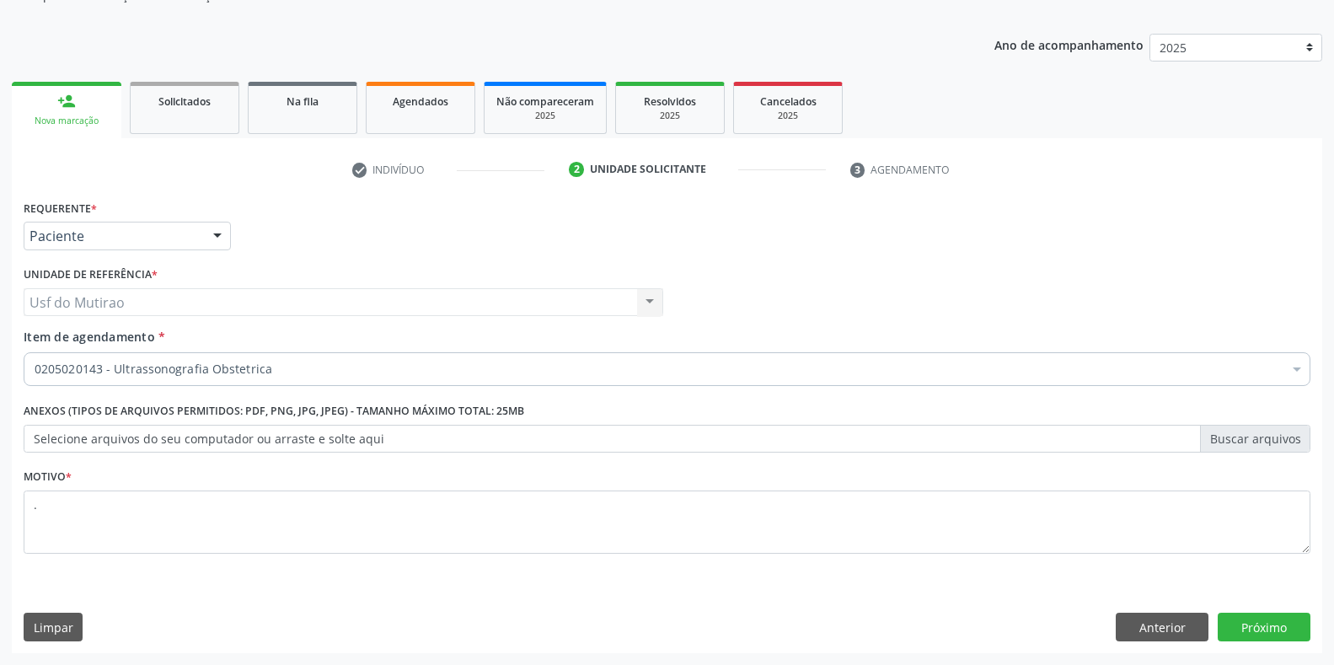
click at [1282, 611] on div "Requerente * Paciente Médico(a) Enfermeiro(a) Paciente Nenhum resultado encontr…" at bounding box center [667, 425] width 1310 height 458
click at [1278, 623] on button "Próximo" at bounding box center [1264, 627] width 93 height 29
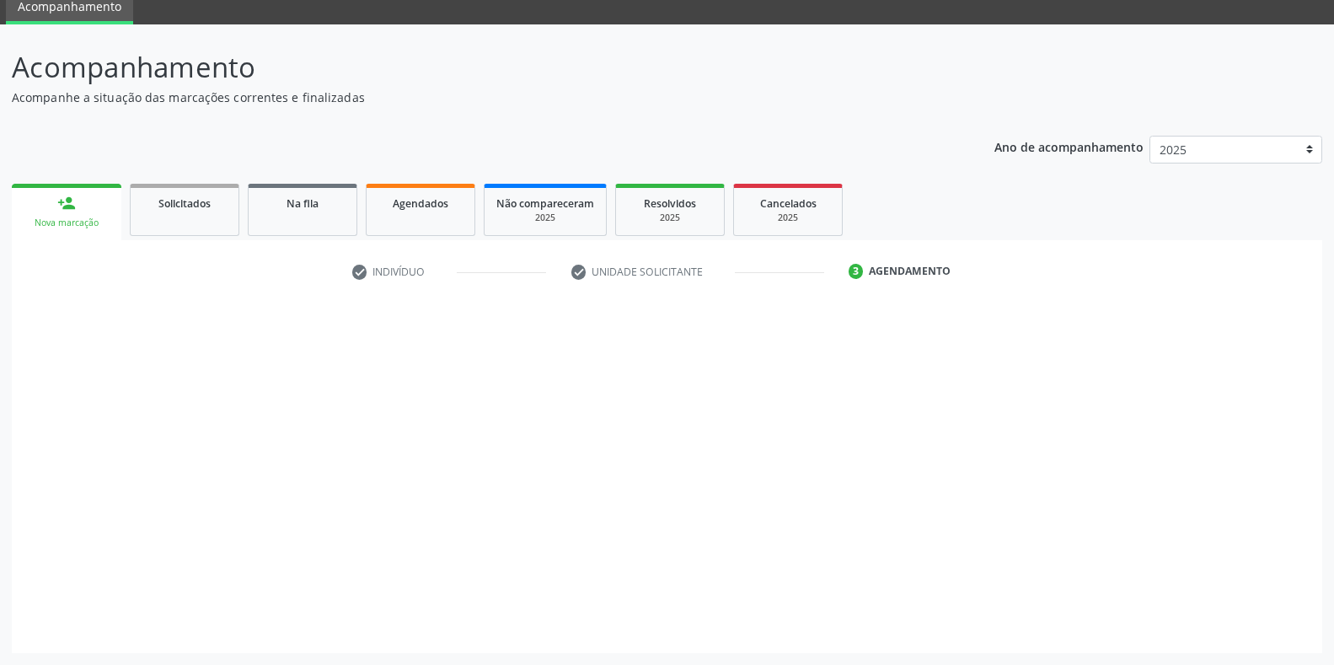
scroll to position [68, 0]
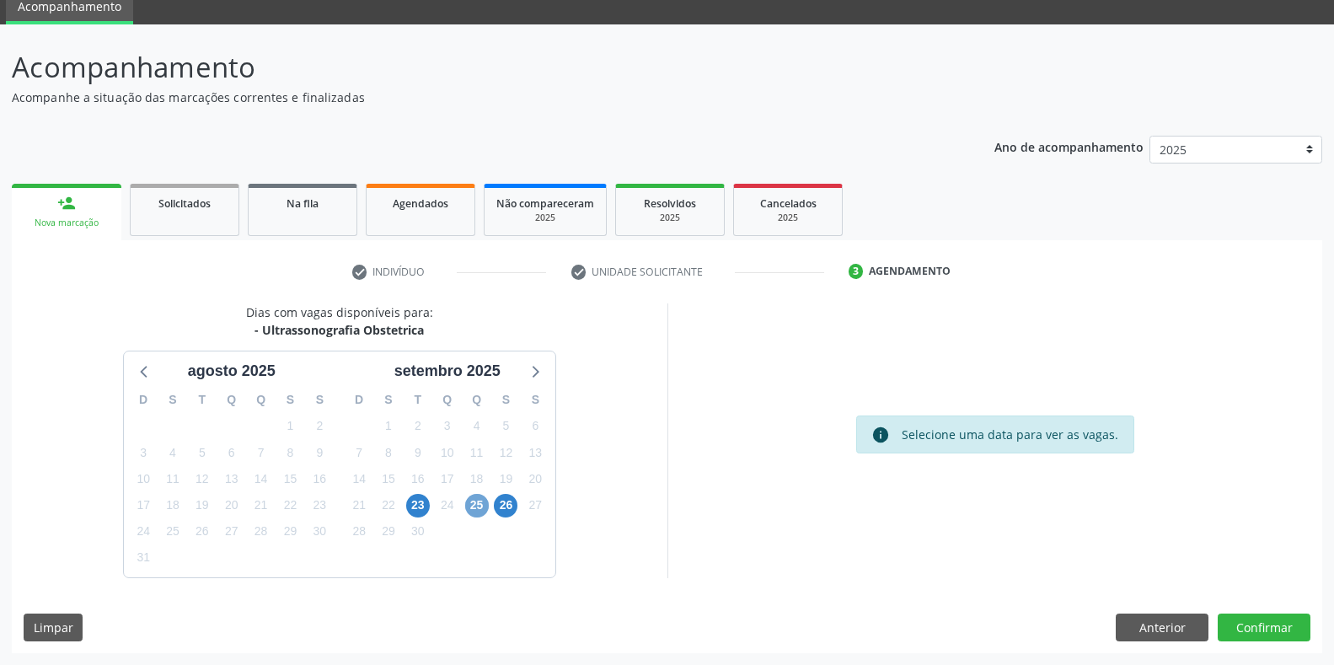
click at [477, 506] on span "25" at bounding box center [477, 506] width 24 height 24
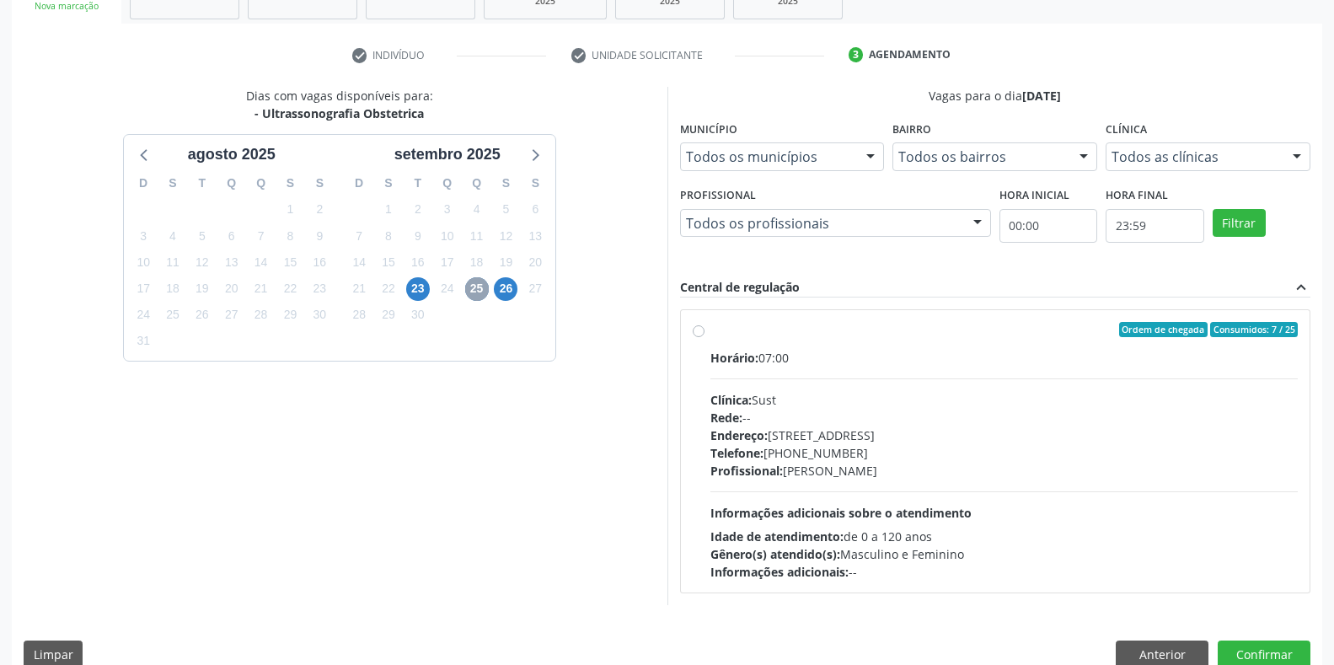
scroll to position [312, 0]
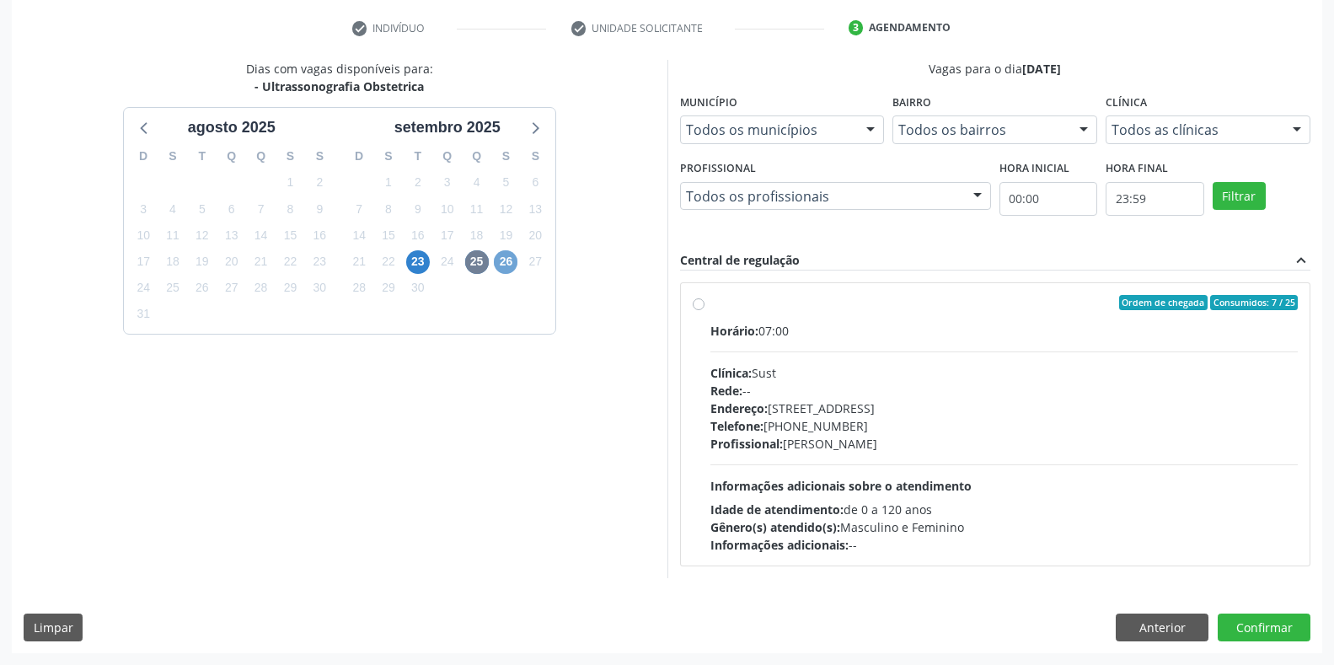
click at [506, 268] on span "26" at bounding box center [506, 262] width 24 height 24
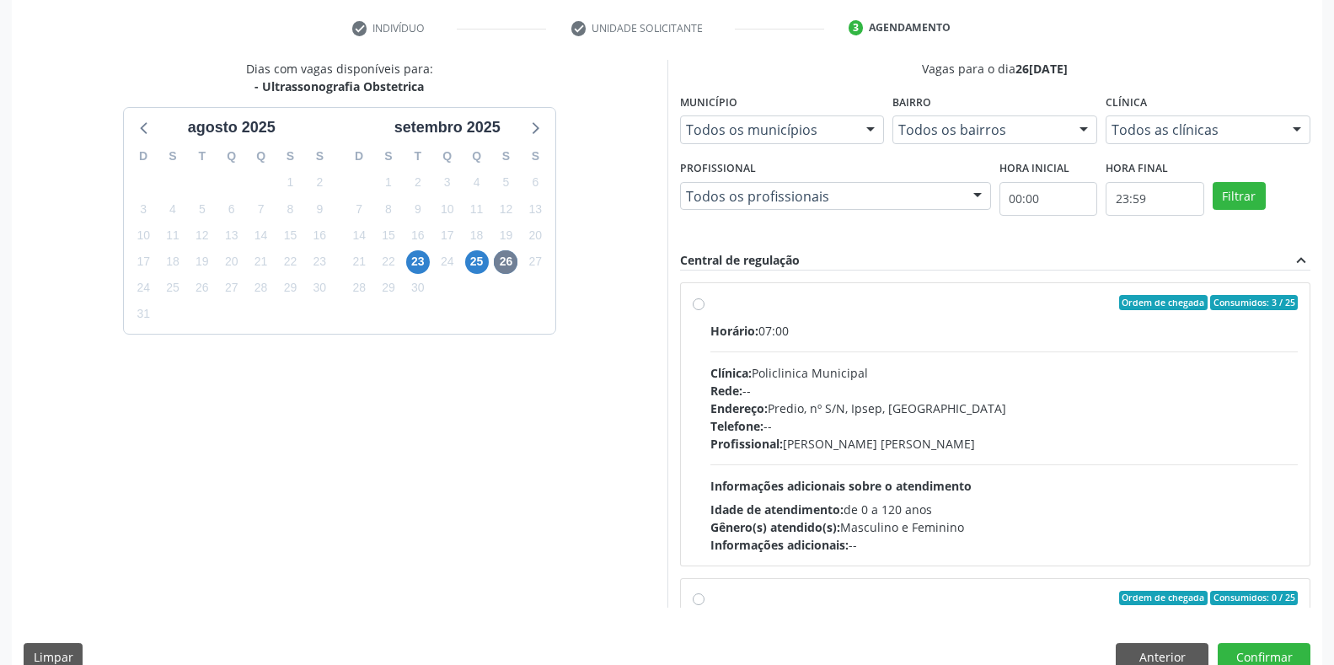
click at [862, 455] on div "Horário: 07:00 Clínica: Policlinica Municipal Rede: -- Endereço: Predio, nº S/N…" at bounding box center [1004, 438] width 588 height 232
click at [705, 310] on input "Ordem de chegada Consumidos: 3 / 25 Horário: 07:00 Clínica: Policlinica Municip…" at bounding box center [699, 302] width 12 height 15
radio input "true"
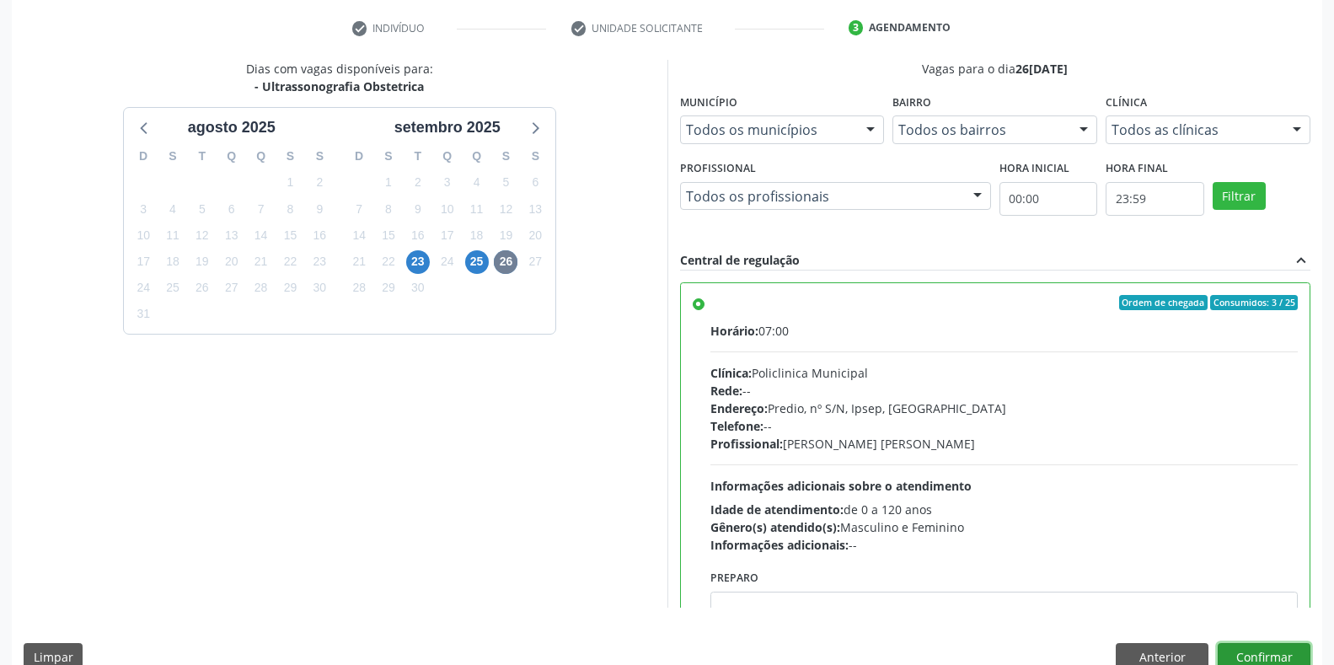
click at [1283, 661] on button "Confirmar" at bounding box center [1264, 657] width 93 height 29
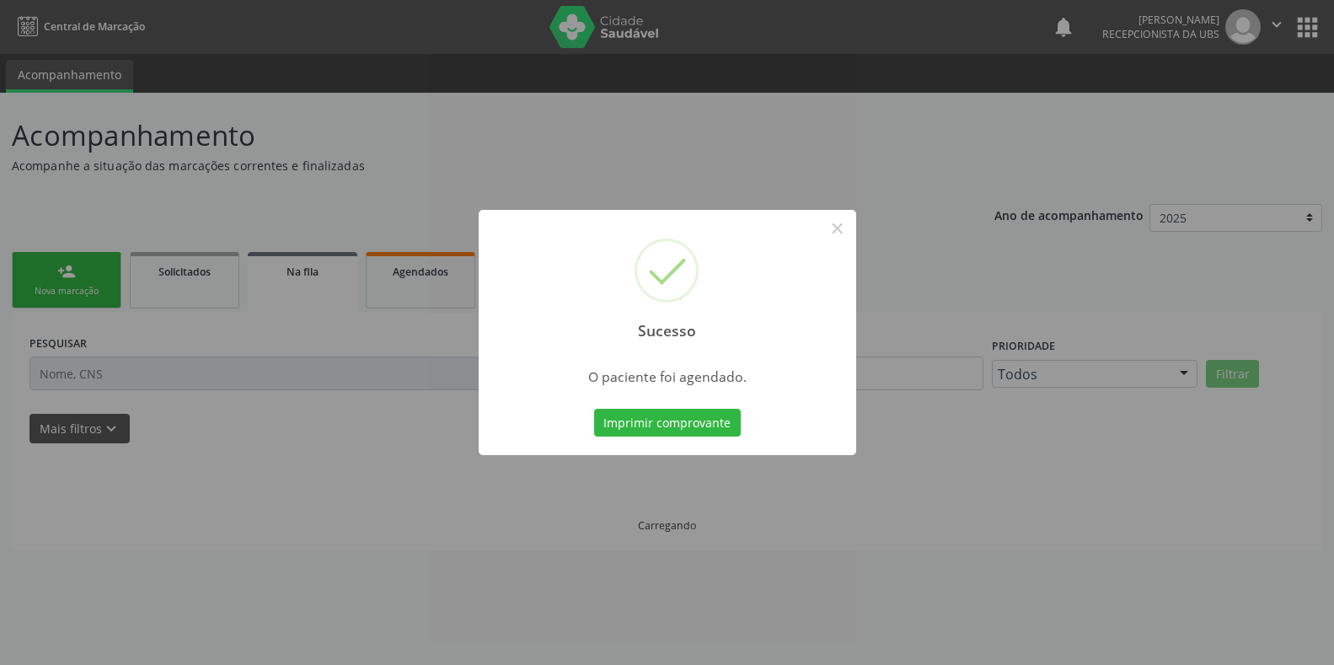
scroll to position [0, 0]
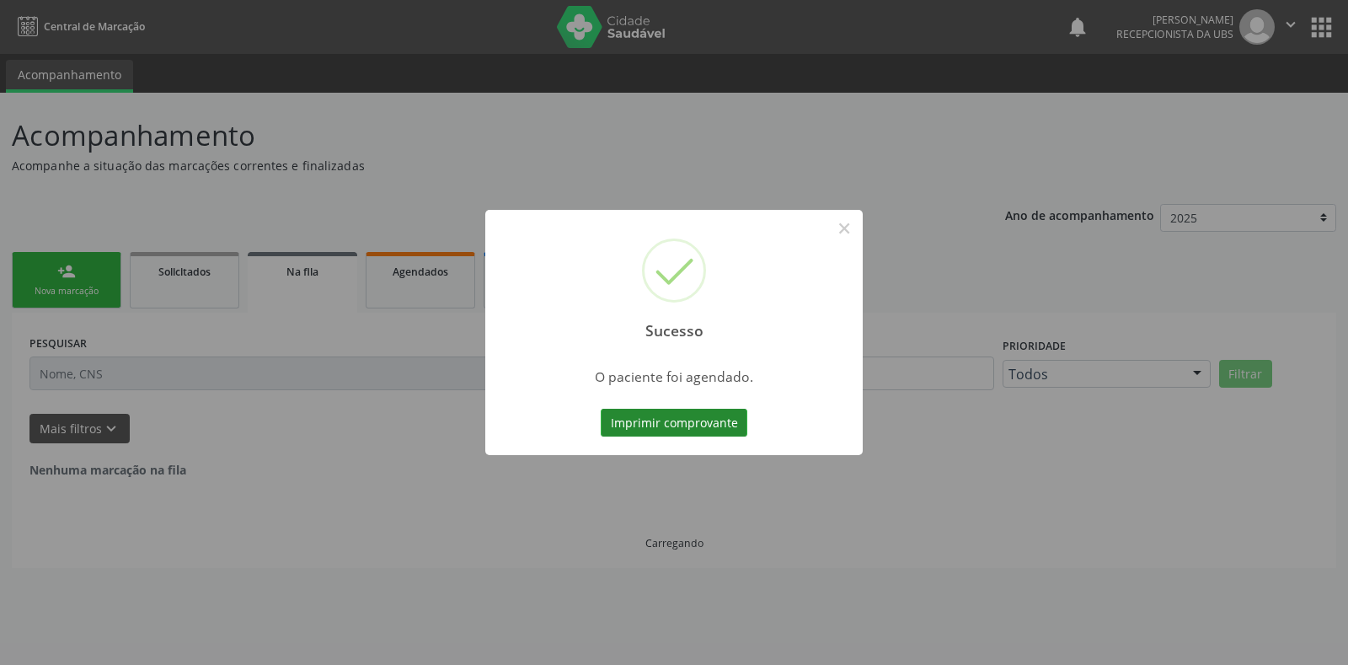
click at [648, 425] on button "Imprimir comprovante" at bounding box center [674, 423] width 147 height 29
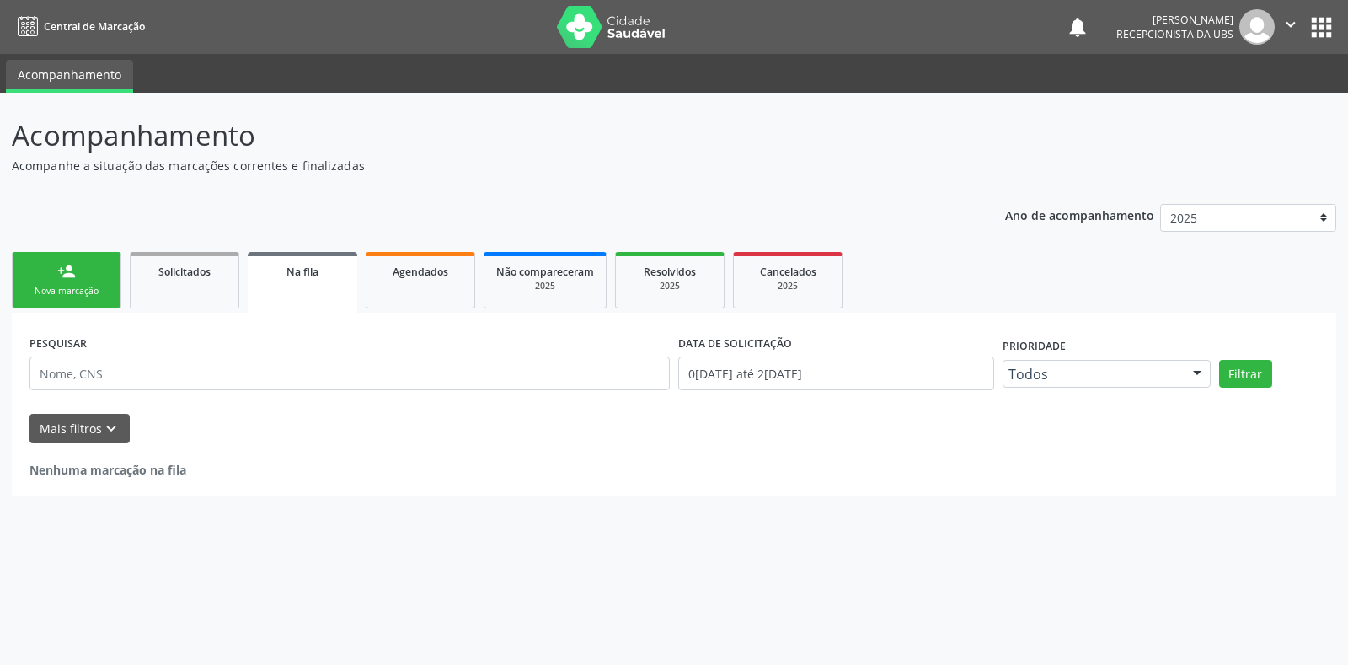
click at [95, 283] on link "person_add Nova marcação" at bounding box center [67, 280] width 110 height 56
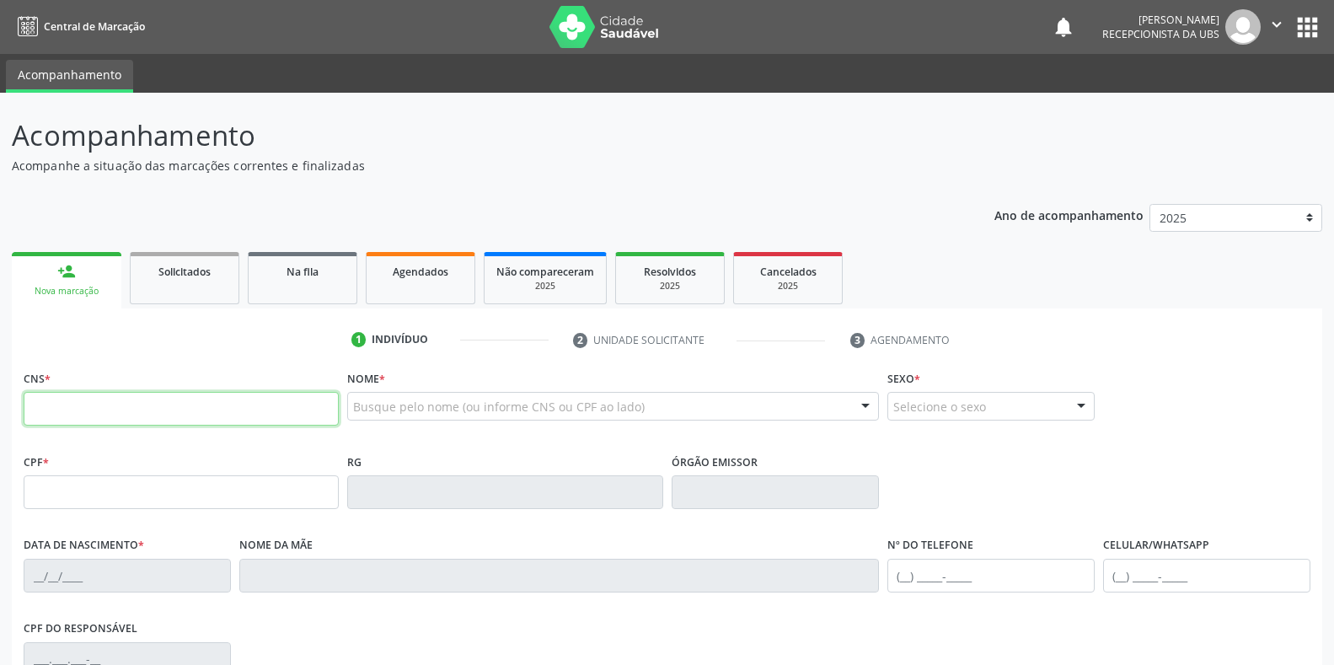
click at [203, 414] on input "text" at bounding box center [181, 409] width 315 height 34
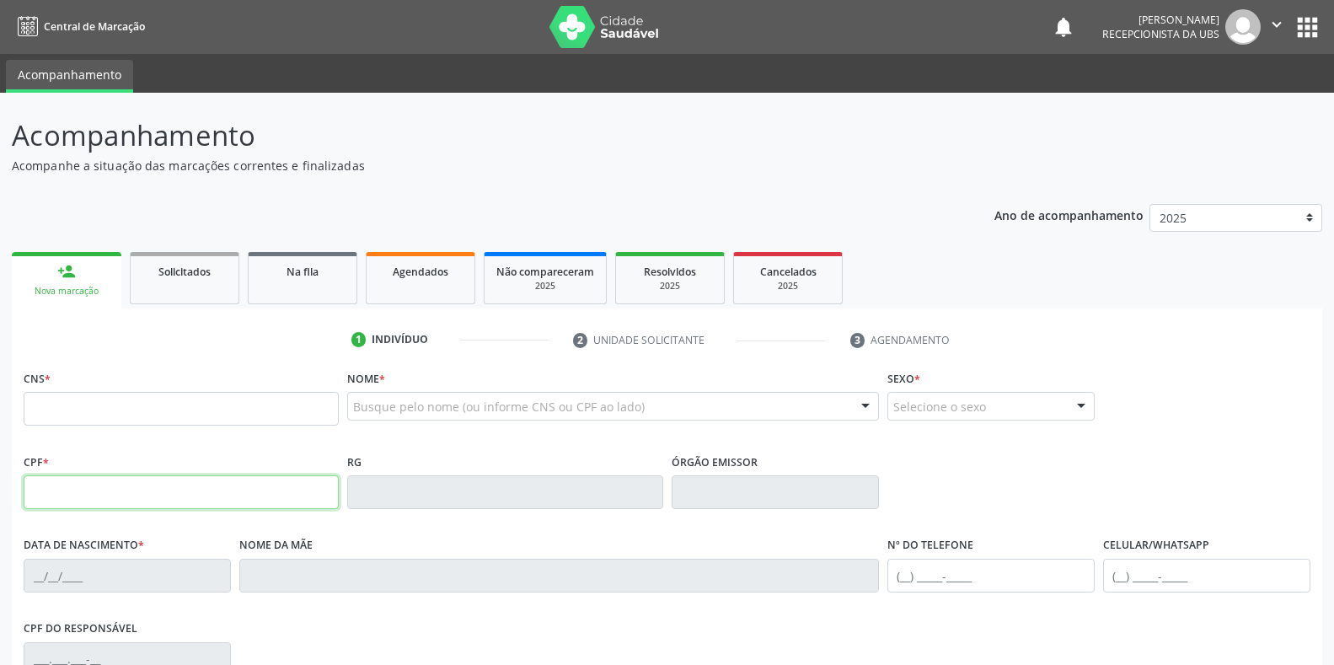
click at [262, 496] on input "text" at bounding box center [181, 492] width 315 height 34
type input "114.435.924-47"
type input "704 2062 9997 3884"
type input "23/12/1999"
type input "Maria da Penha Lima"
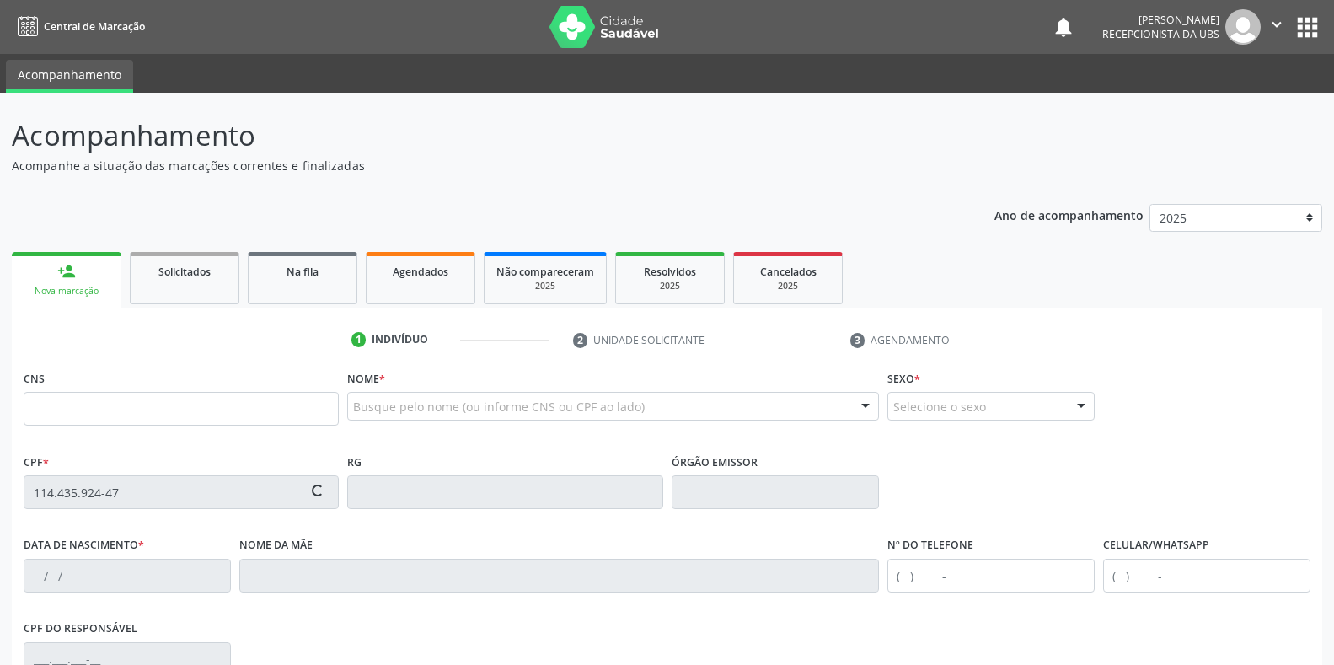
type input "(87) 98805-9690"
type input "S/N"
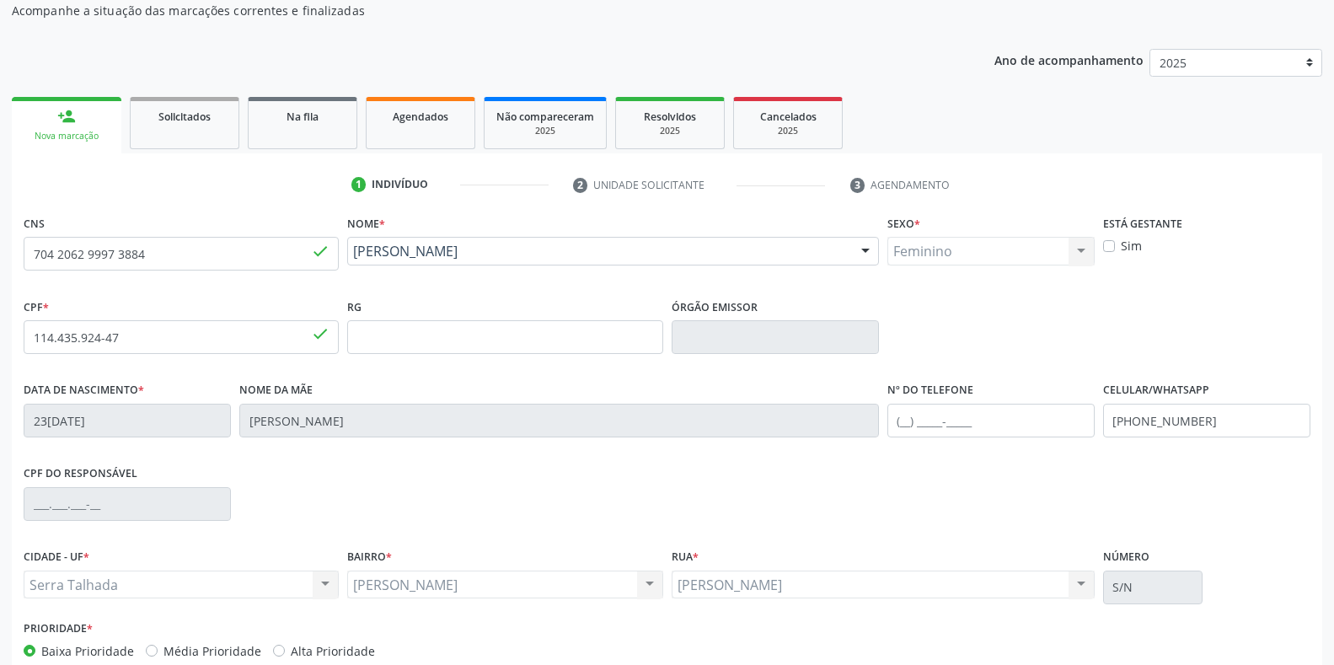
scroll to position [169, 0]
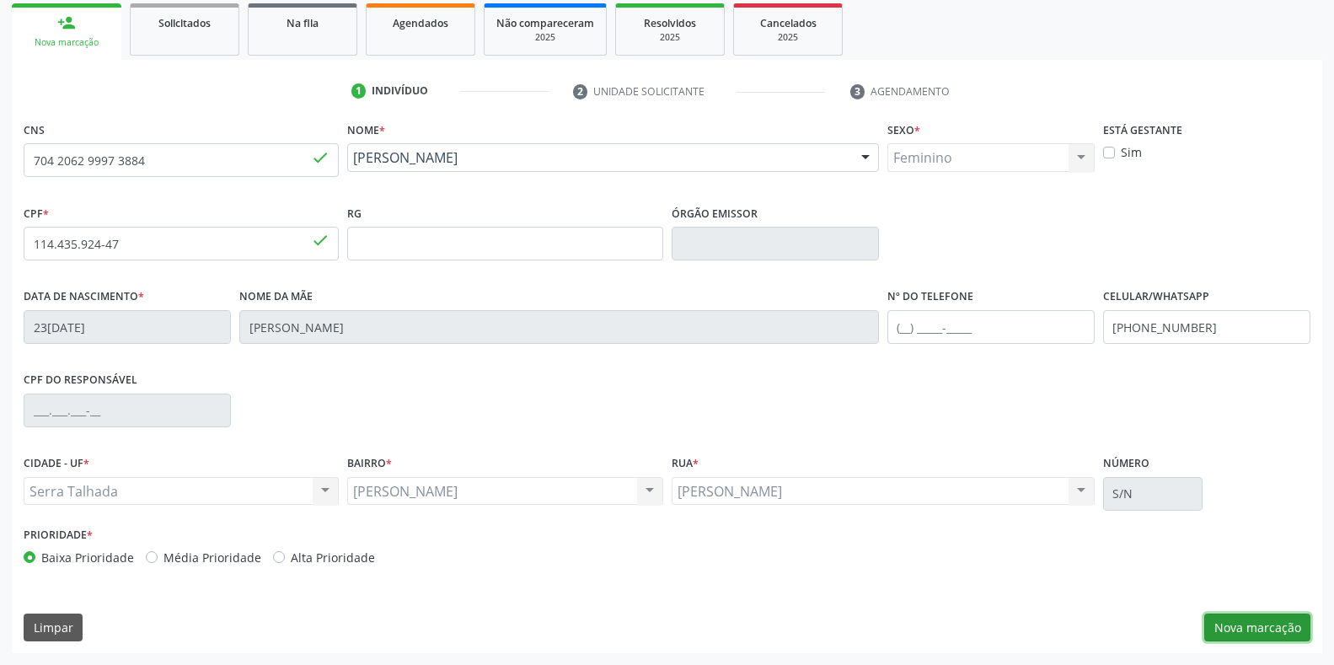
click at [1262, 628] on button "Nova marcação" at bounding box center [1257, 627] width 106 height 29
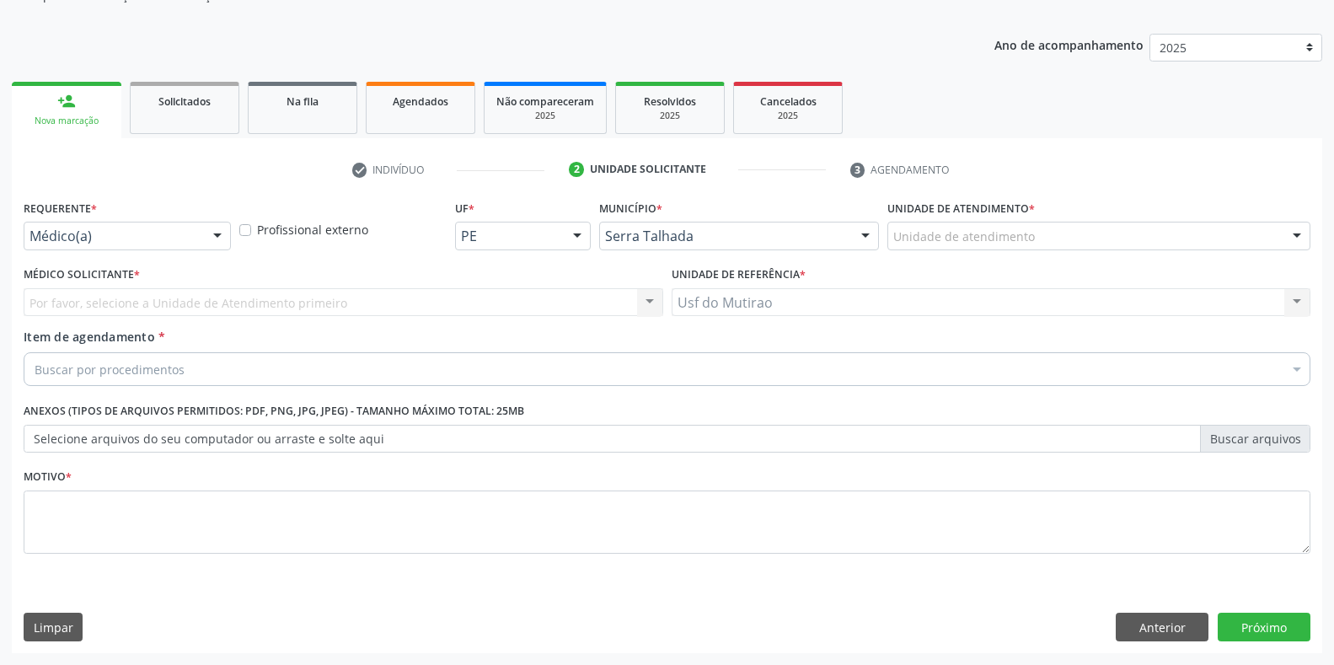
scroll to position [170, 0]
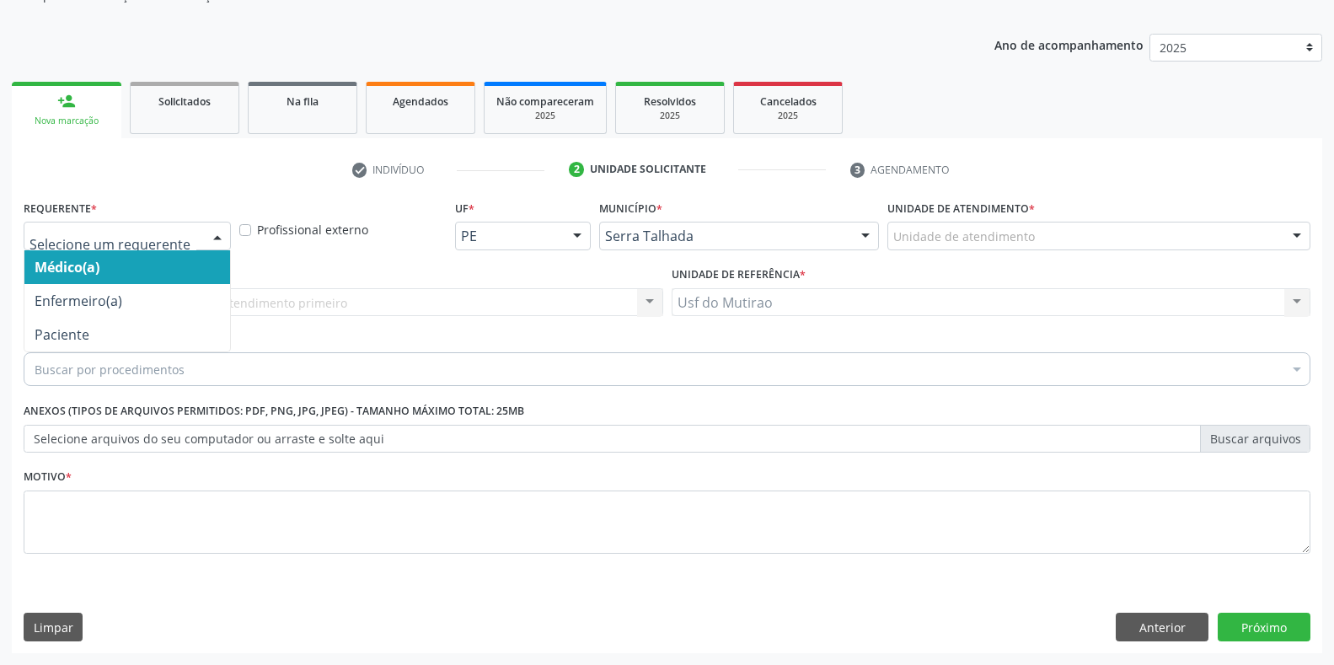
click at [201, 238] on div "Médico(a) Enfermeiro(a) Paciente Nenhum resultado encontrado para: " " Não há n…" at bounding box center [127, 236] width 207 height 29
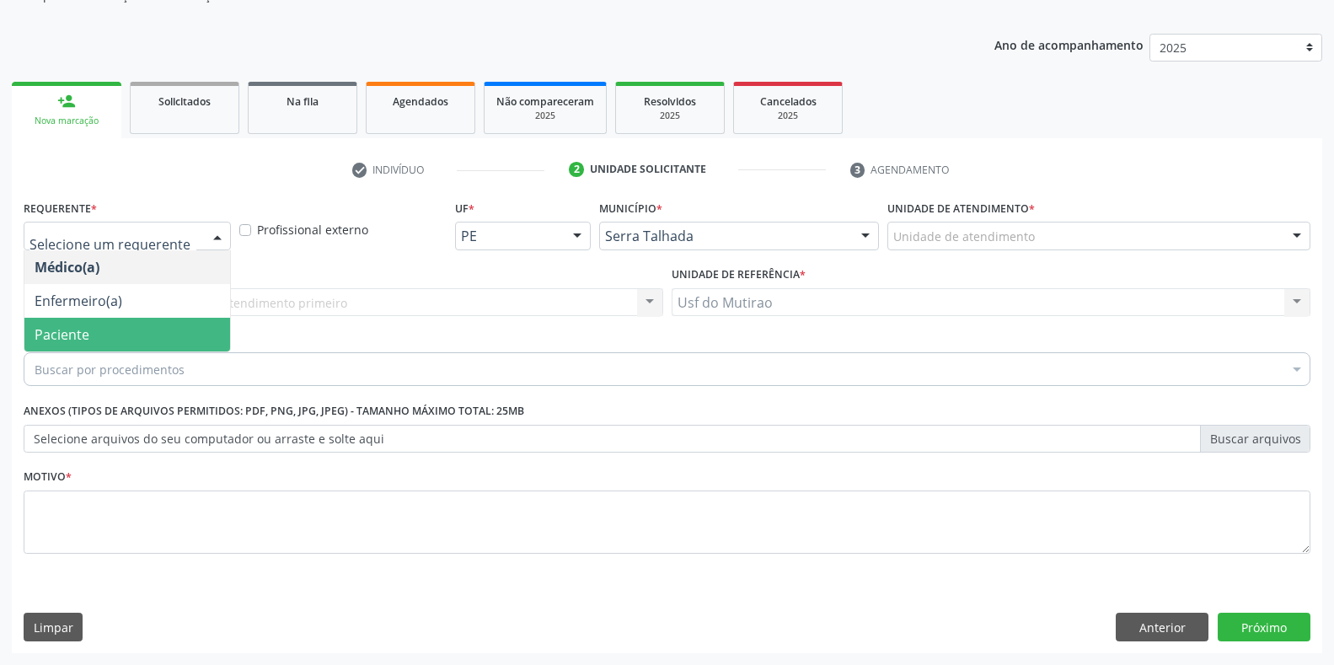
click at [153, 331] on span "Paciente" at bounding box center [127, 335] width 206 height 34
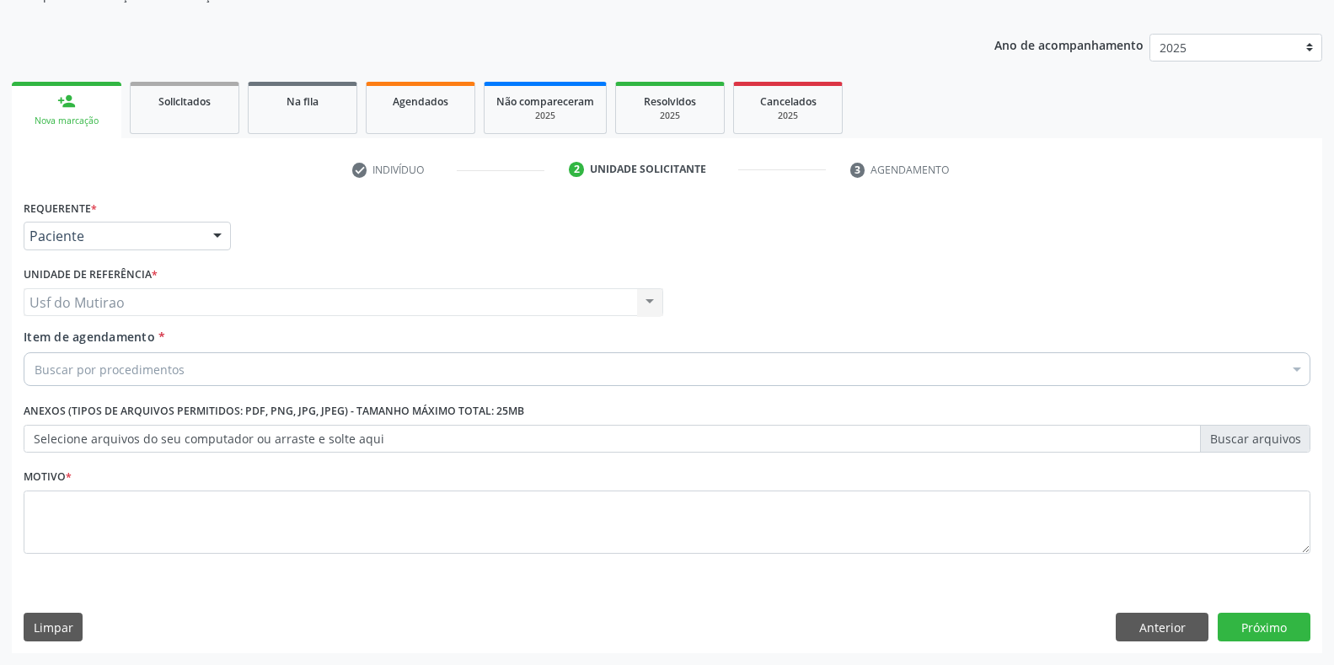
click at [182, 367] on div "Buscar por procedimentos" at bounding box center [667, 369] width 1287 height 34
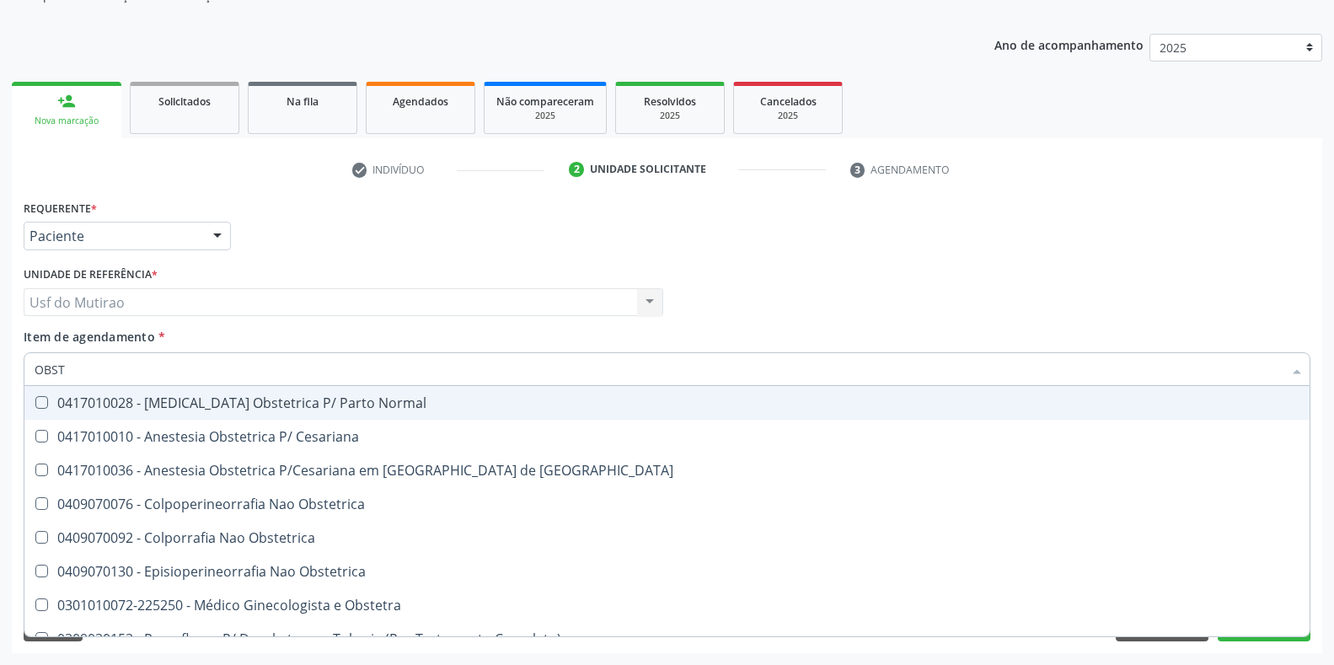
type input "OBSTE"
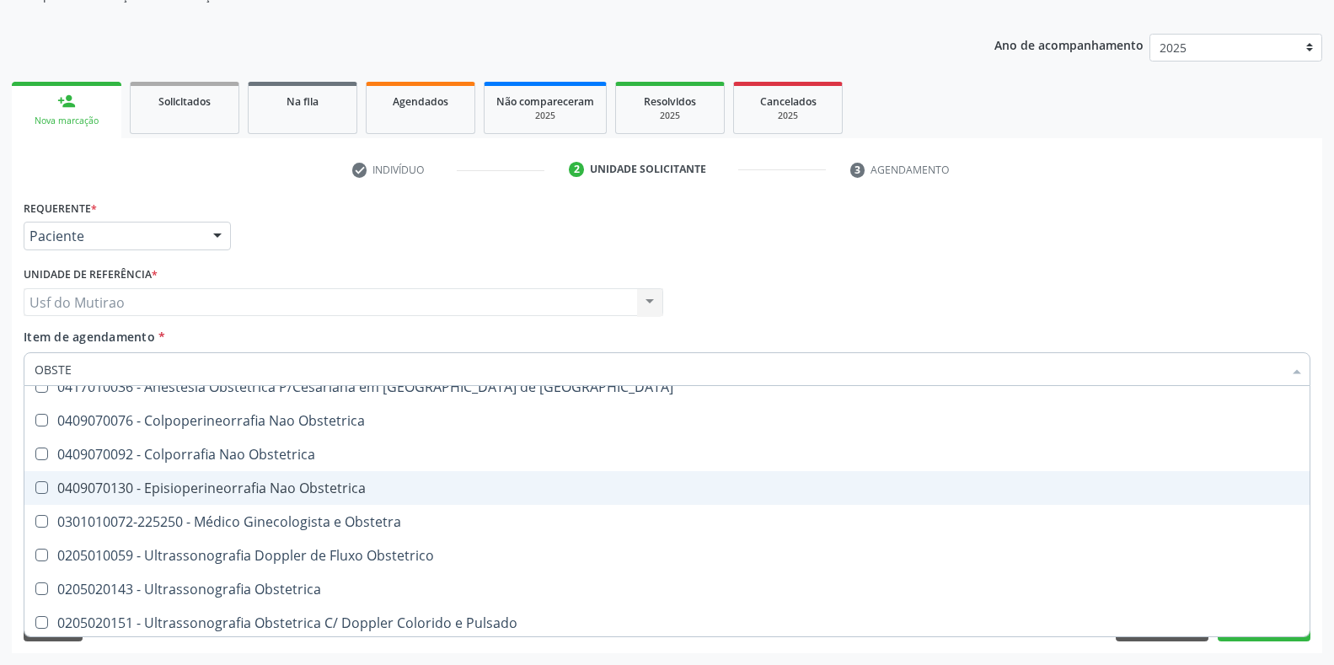
scroll to position [87, 0]
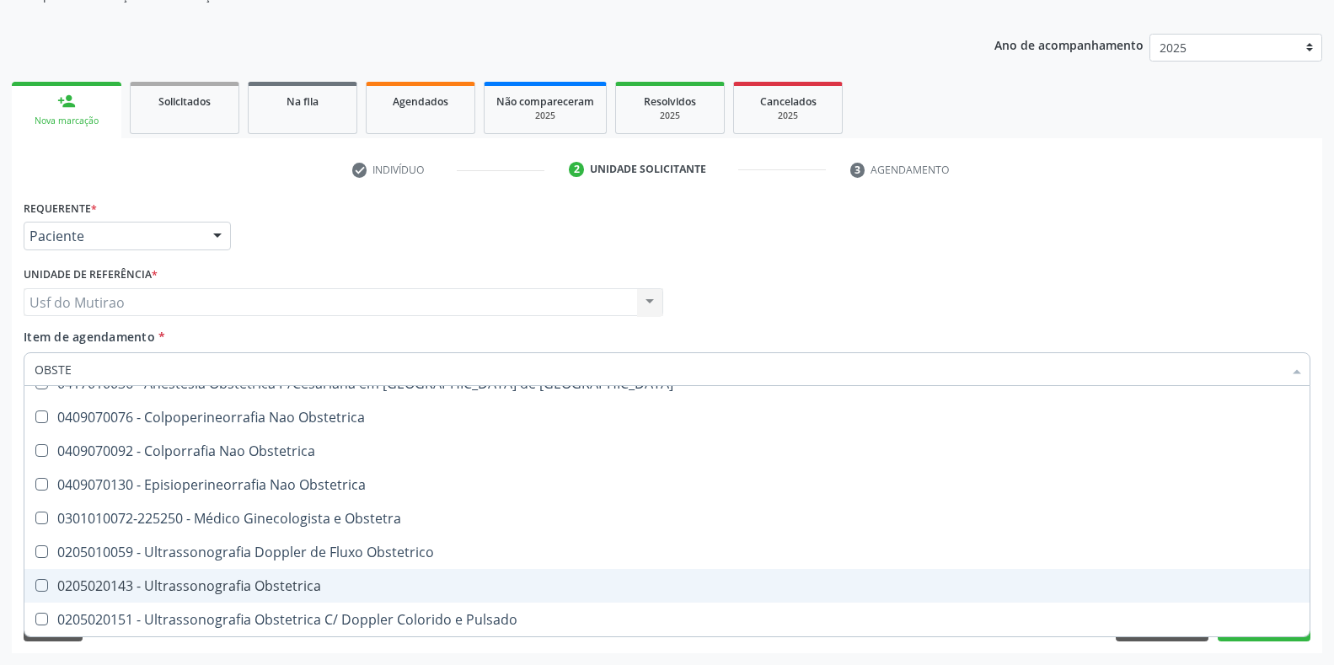
click at [222, 586] on div "0205020143 - Ultrassonografia Obstetrica" at bounding box center [667, 585] width 1265 height 13
checkbox Obstetrica "true"
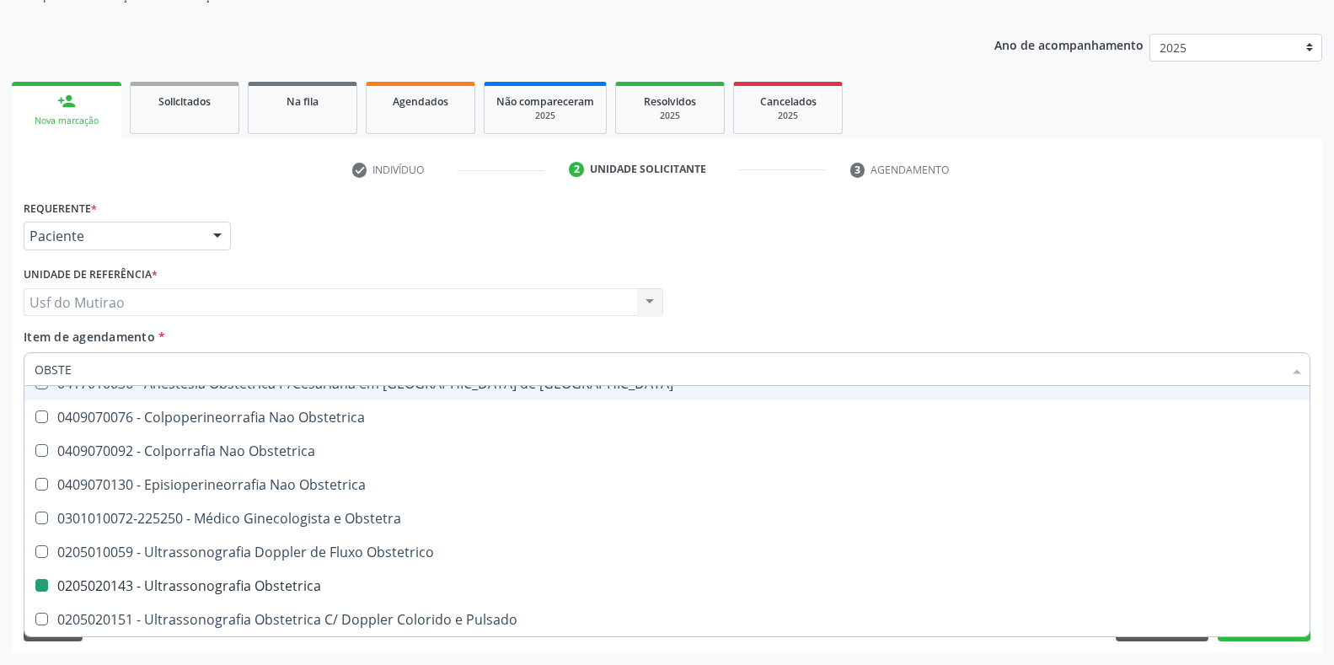
click at [421, 249] on div "Requerente * Paciente Médico(a) Enfermeiro(a) Paciente Nenhum resultado encontr…" at bounding box center [666, 229] width 1295 height 66
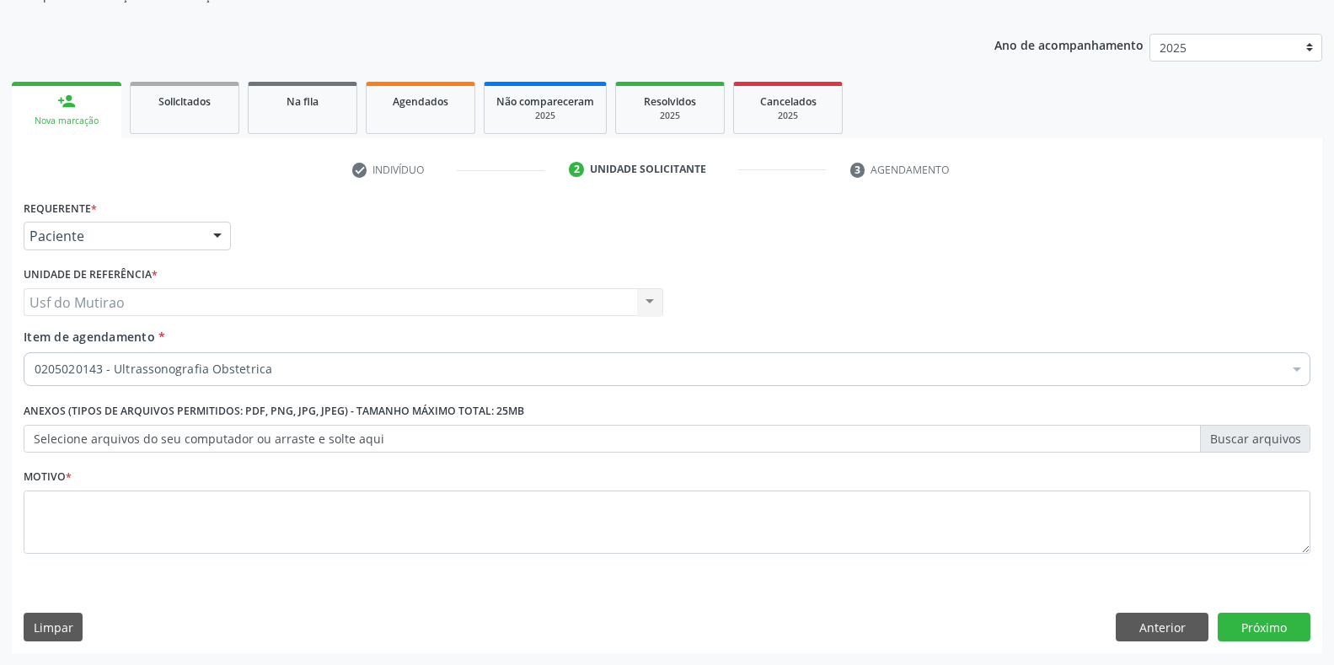
checkbox Obstetrica "true"
checkbox Valvar "false"
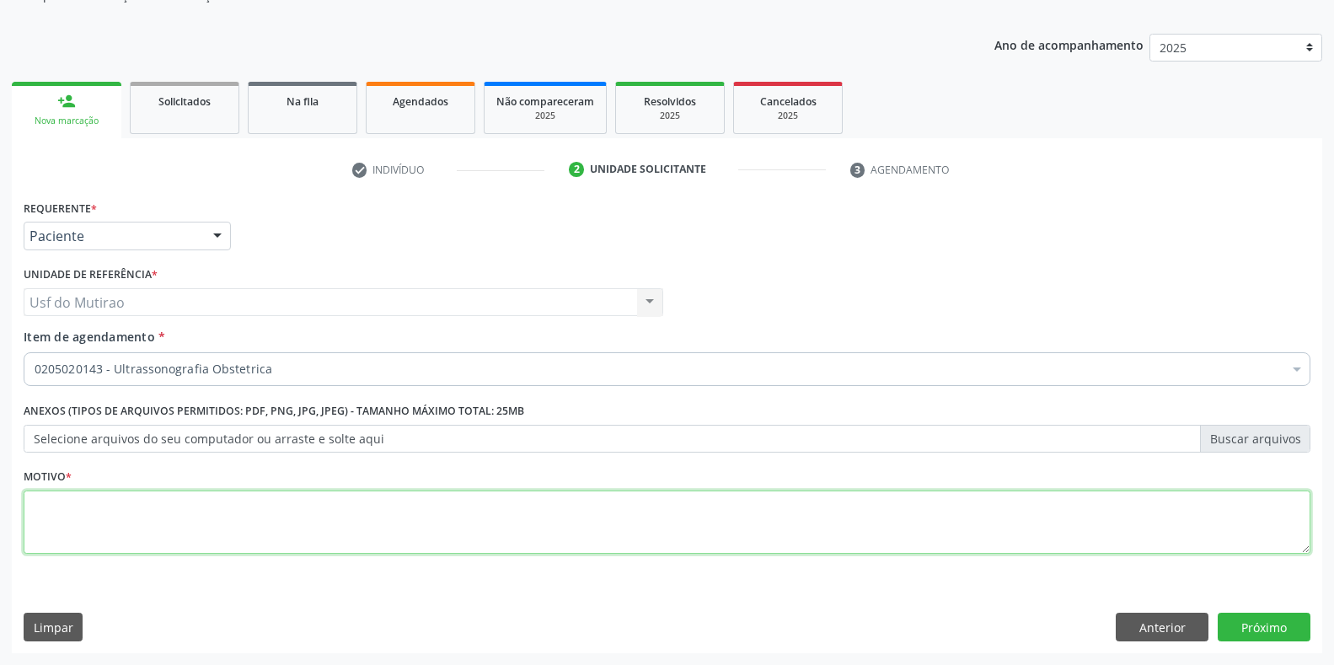
click at [318, 532] on textarea at bounding box center [667, 522] width 1287 height 64
type textarea "."
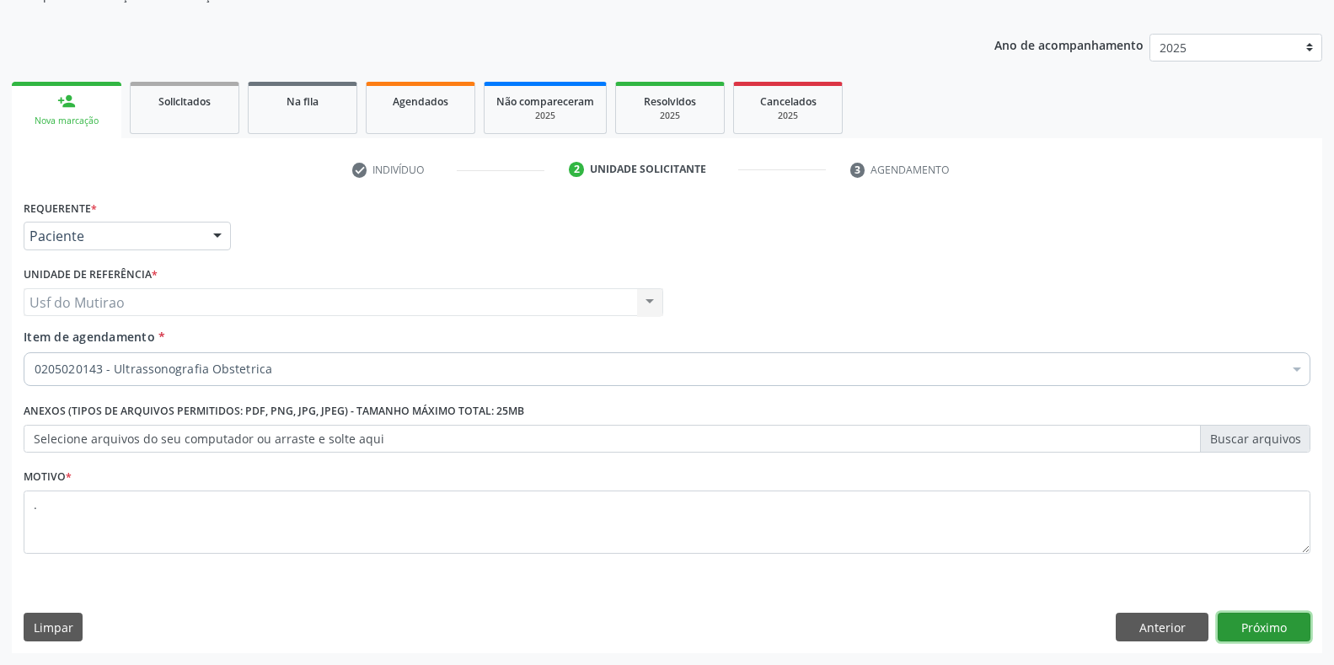
click at [1231, 619] on button "Próximo" at bounding box center [1264, 627] width 93 height 29
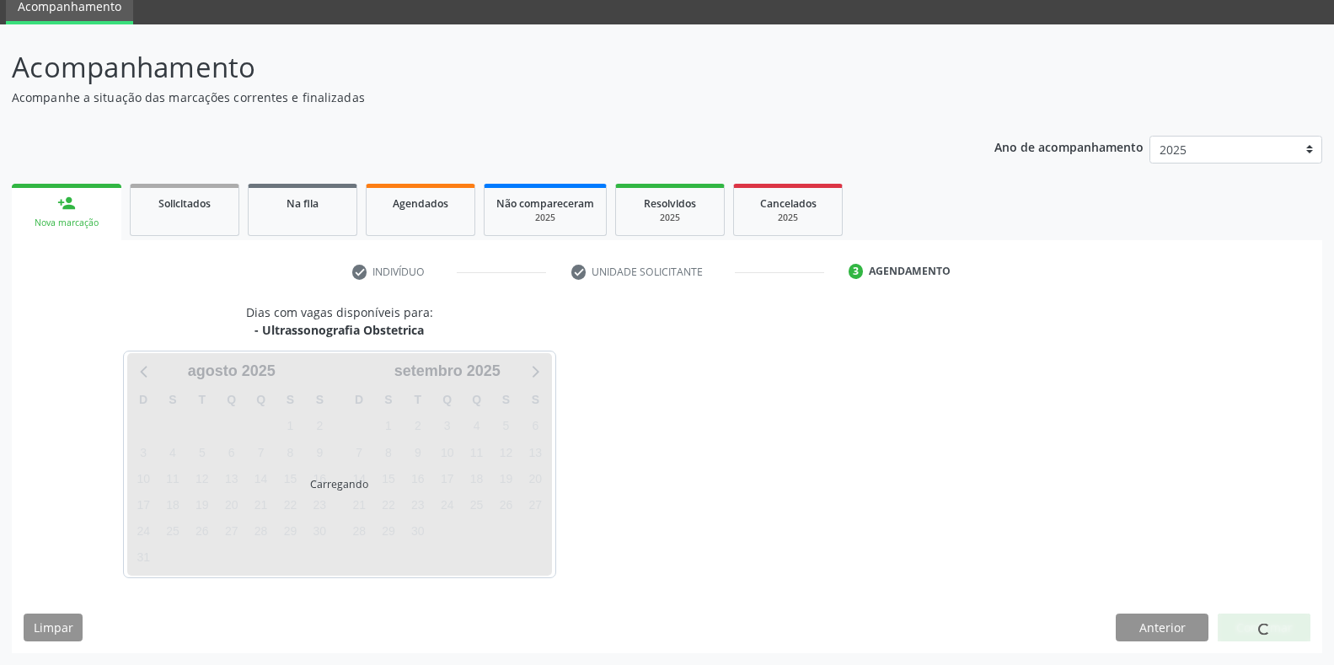
scroll to position [68, 0]
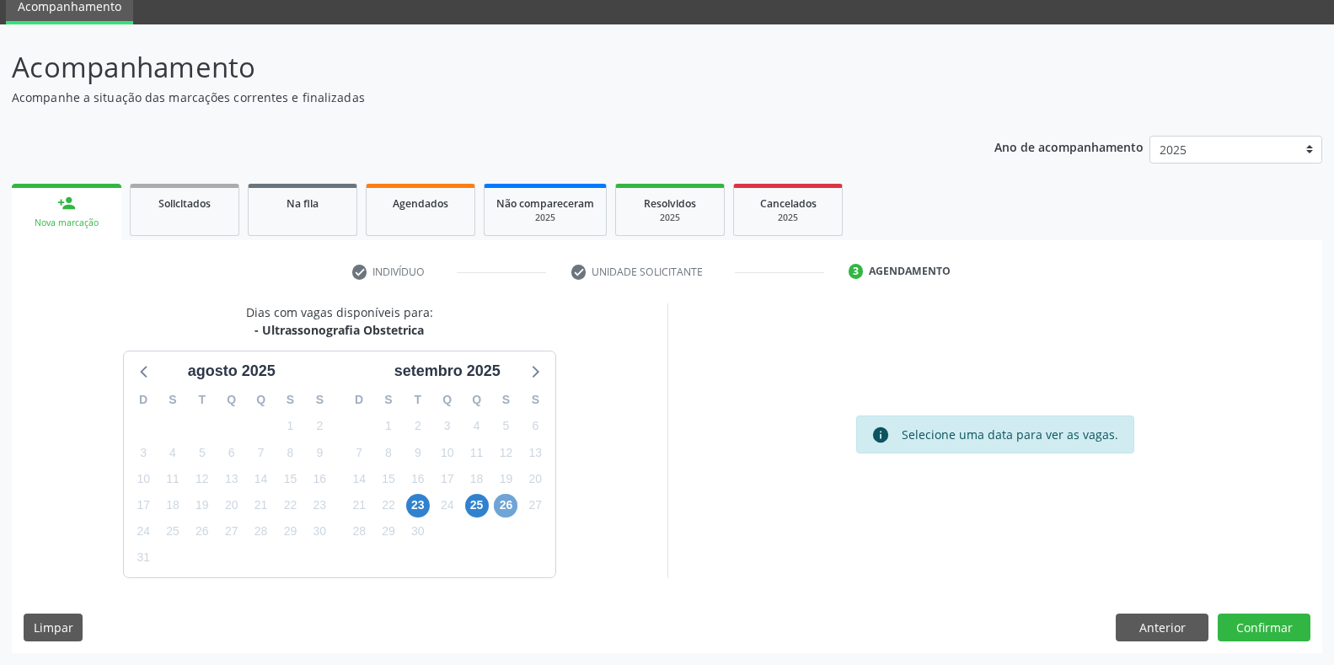
click at [503, 507] on span "26" at bounding box center [506, 506] width 24 height 24
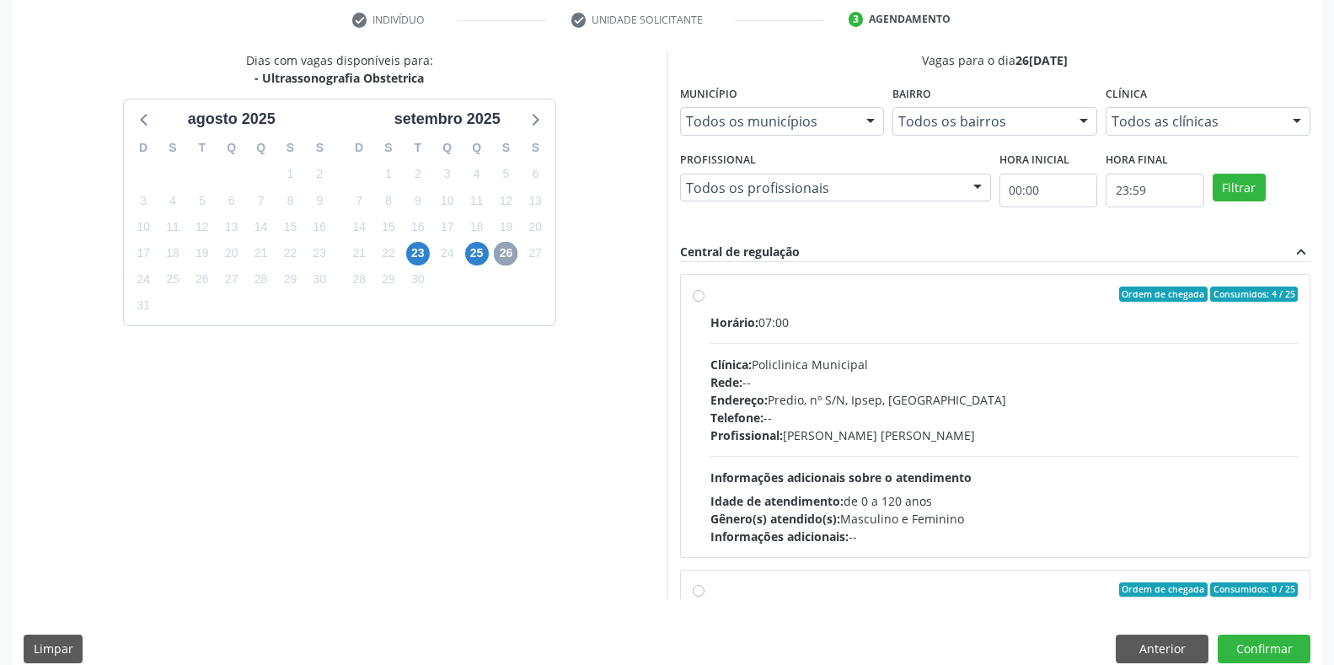
scroll to position [342, 0]
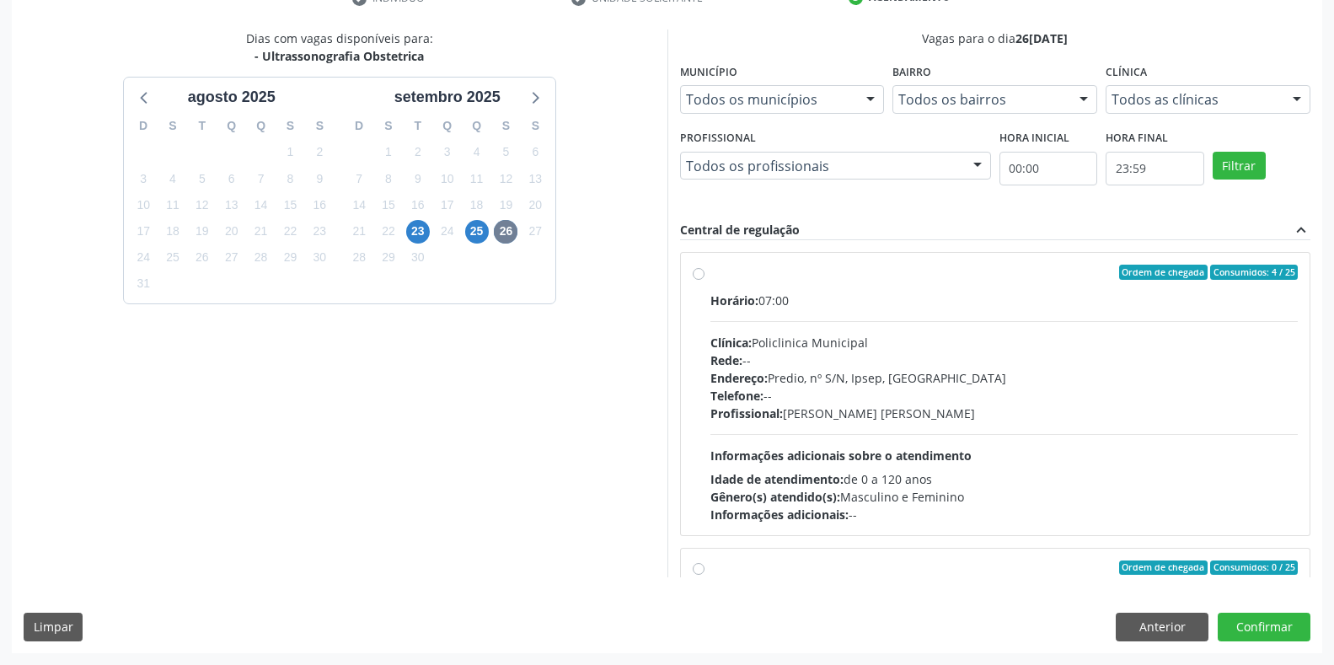
click at [786, 387] on div "Telefone: --" at bounding box center [1004, 396] width 588 height 18
click at [705, 280] on input "Ordem de chegada Consumidos: 4 / 25 Horário: 07:00 Clínica: Policlinica Municip…" at bounding box center [699, 272] width 12 height 15
radio input "true"
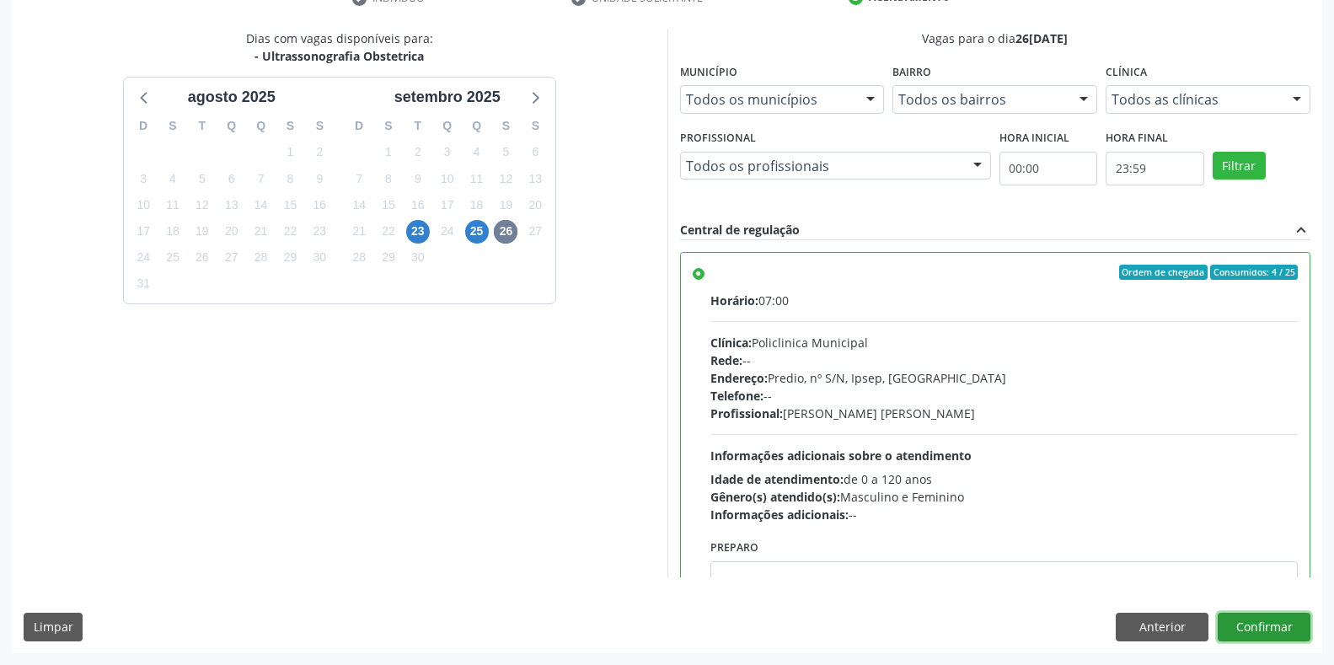
click at [1242, 624] on button "Confirmar" at bounding box center [1264, 627] width 93 height 29
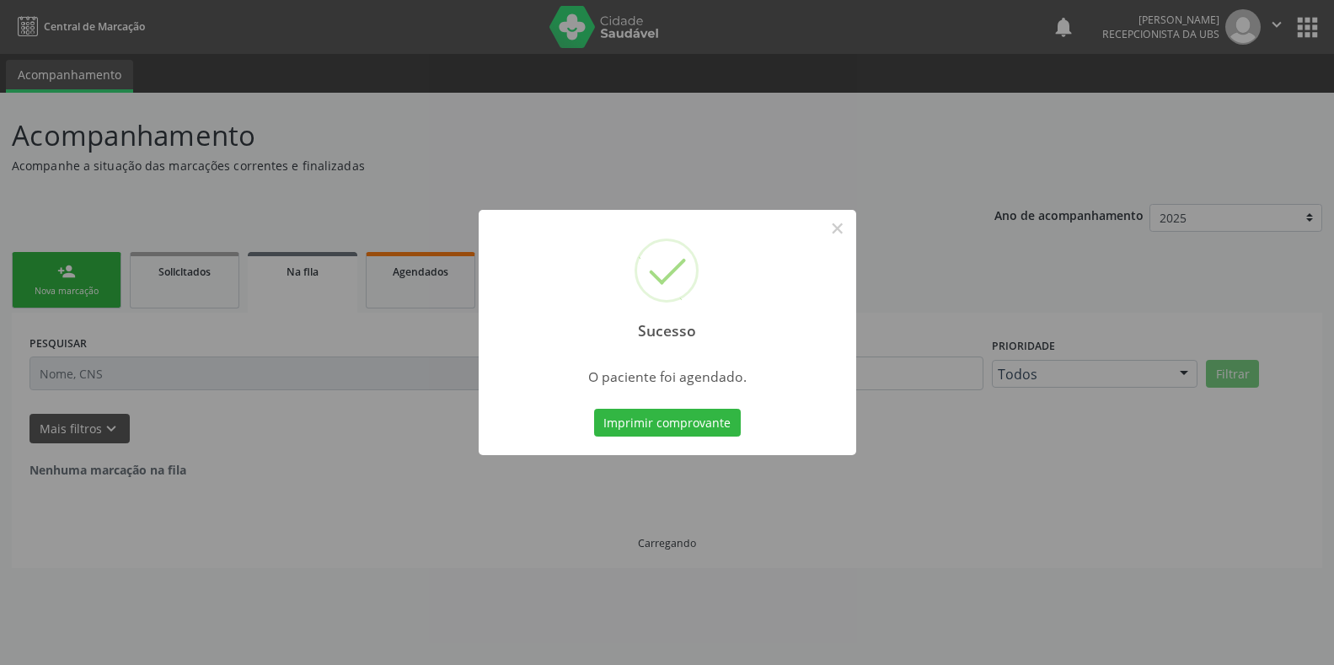
scroll to position [0, 0]
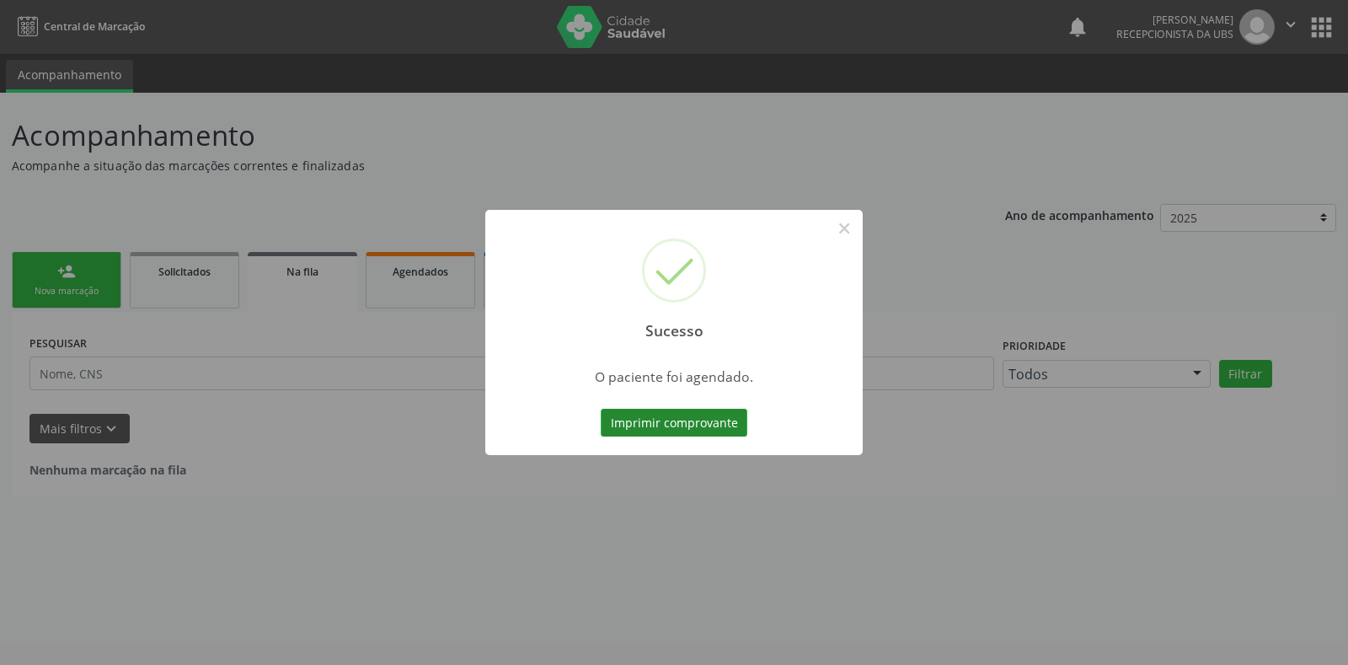
click at [662, 425] on button "Imprimir comprovante" at bounding box center [674, 423] width 147 height 29
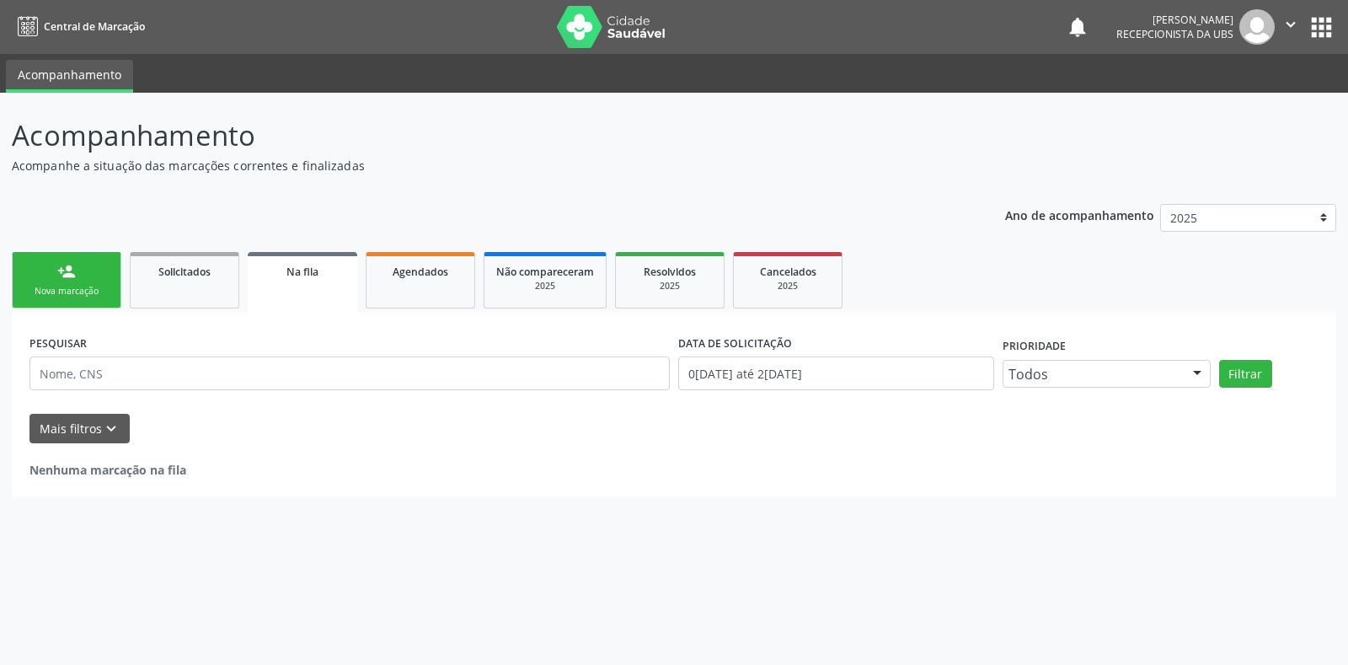
click at [94, 273] on link "person_add Nova marcação" at bounding box center [67, 280] width 110 height 56
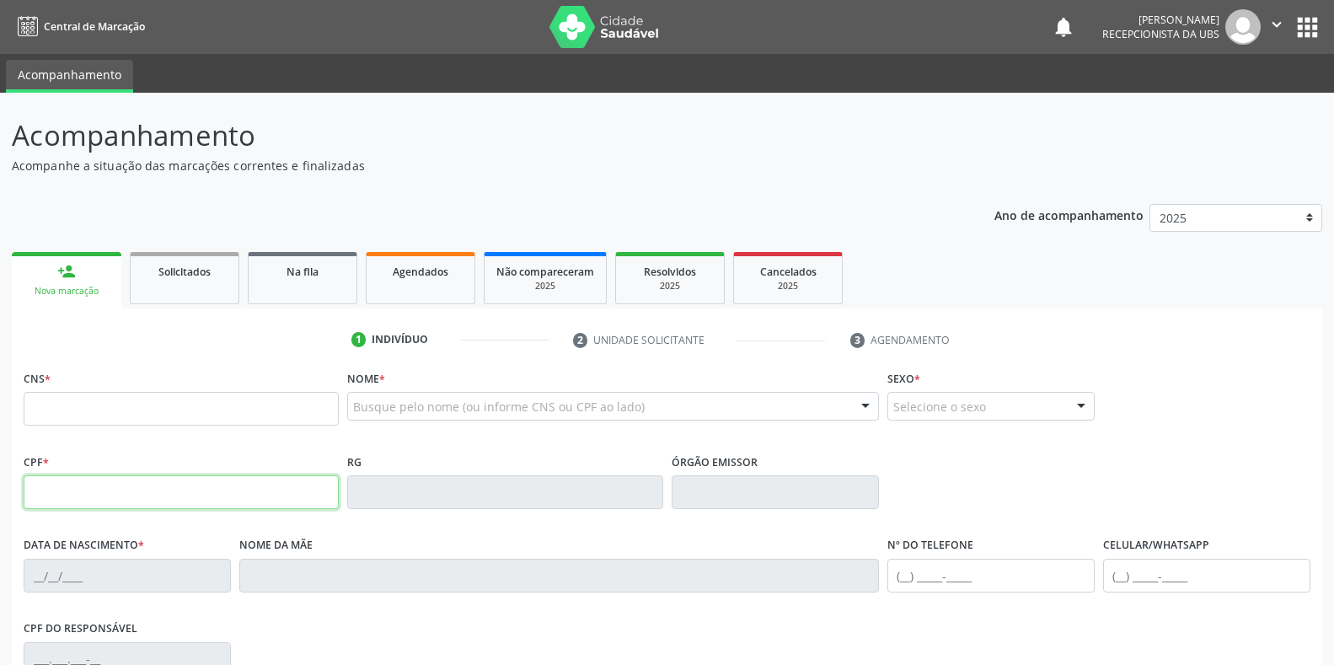
click at [77, 490] on input "text" at bounding box center [181, 492] width 315 height 34
type input "125.481.594-50"
type input "898 0034 1096 2966"
type input "14/10/2000"
type input "Cleonice Gomes dos Santos"
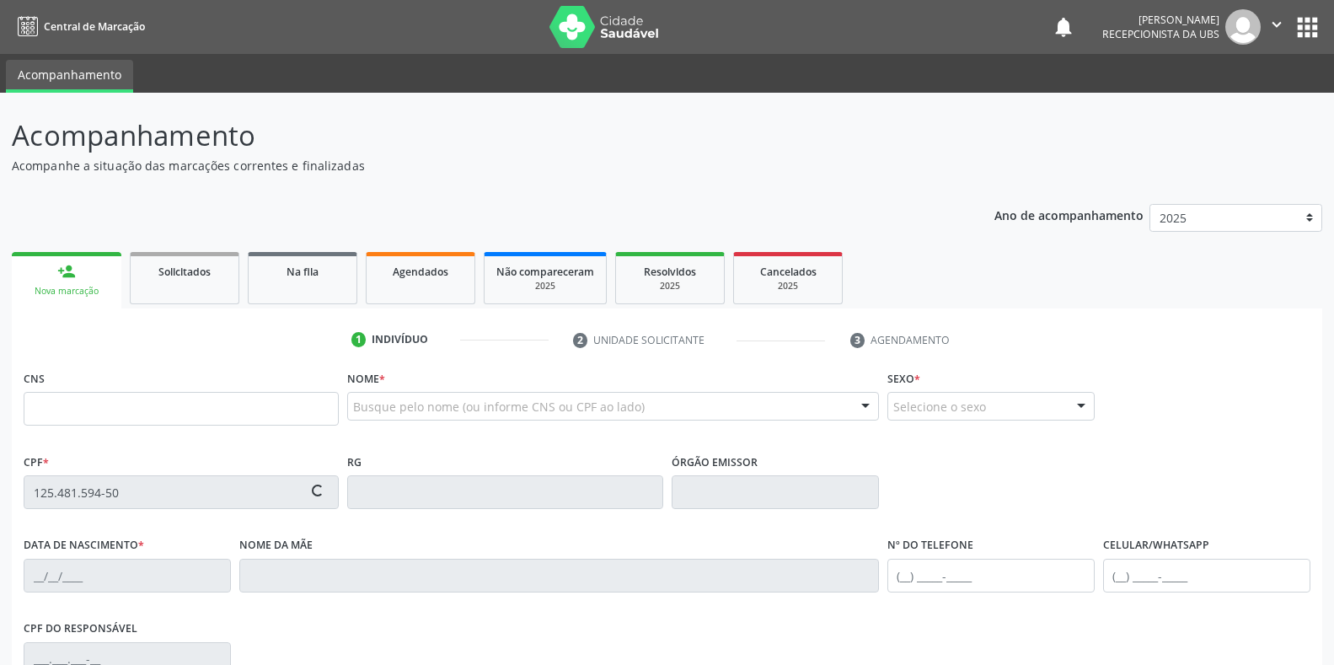
type input "(87) 98826-4195"
type input "414"
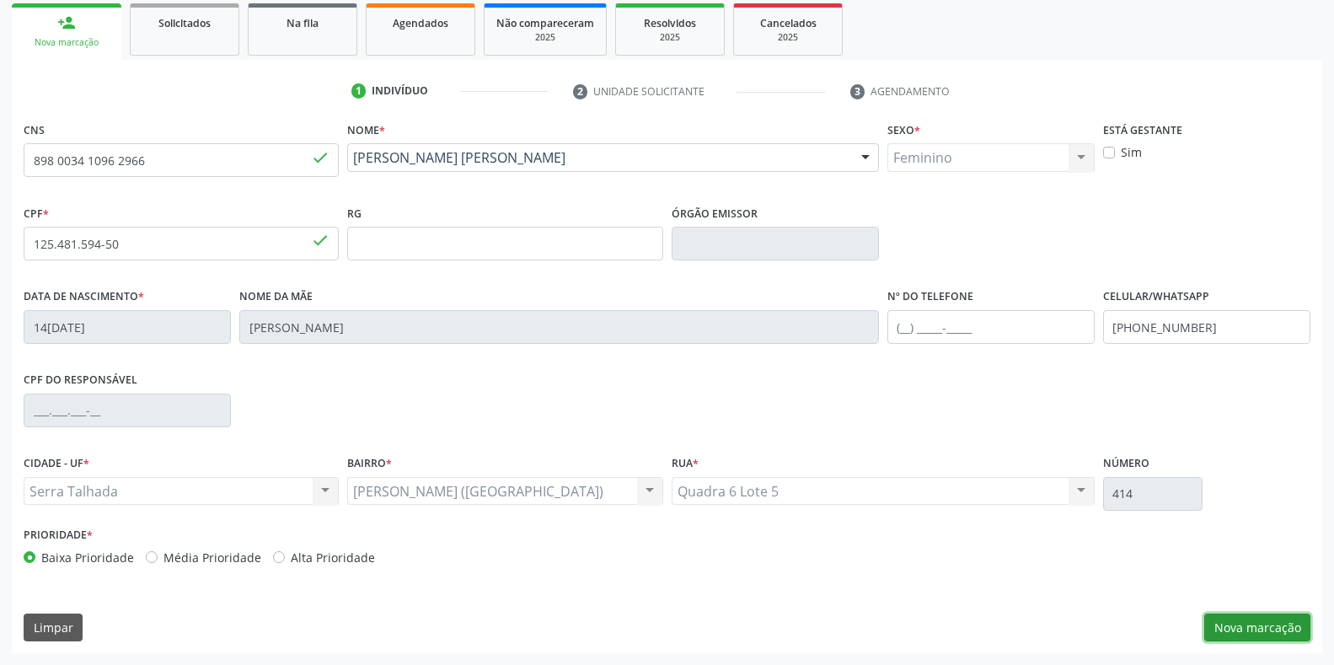
click at [1223, 627] on button "Nova marcação" at bounding box center [1257, 627] width 106 height 29
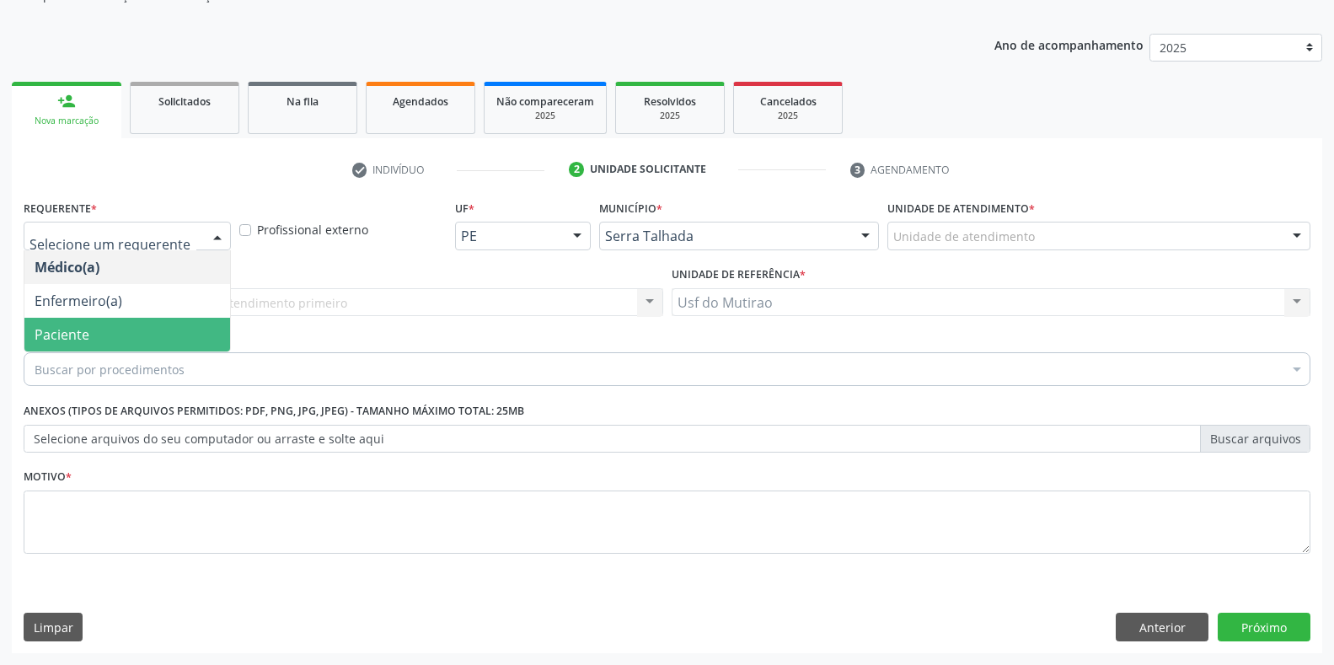
click at [93, 332] on span "Paciente" at bounding box center [127, 335] width 206 height 34
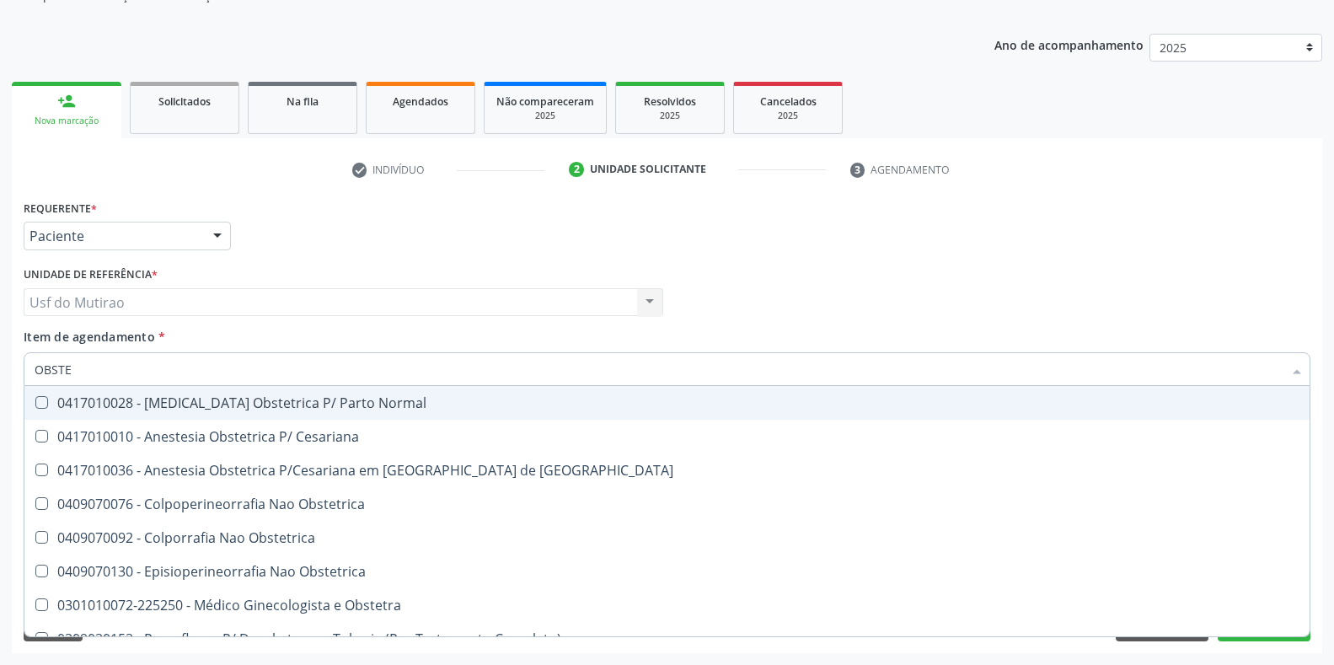
type input "OBSTET"
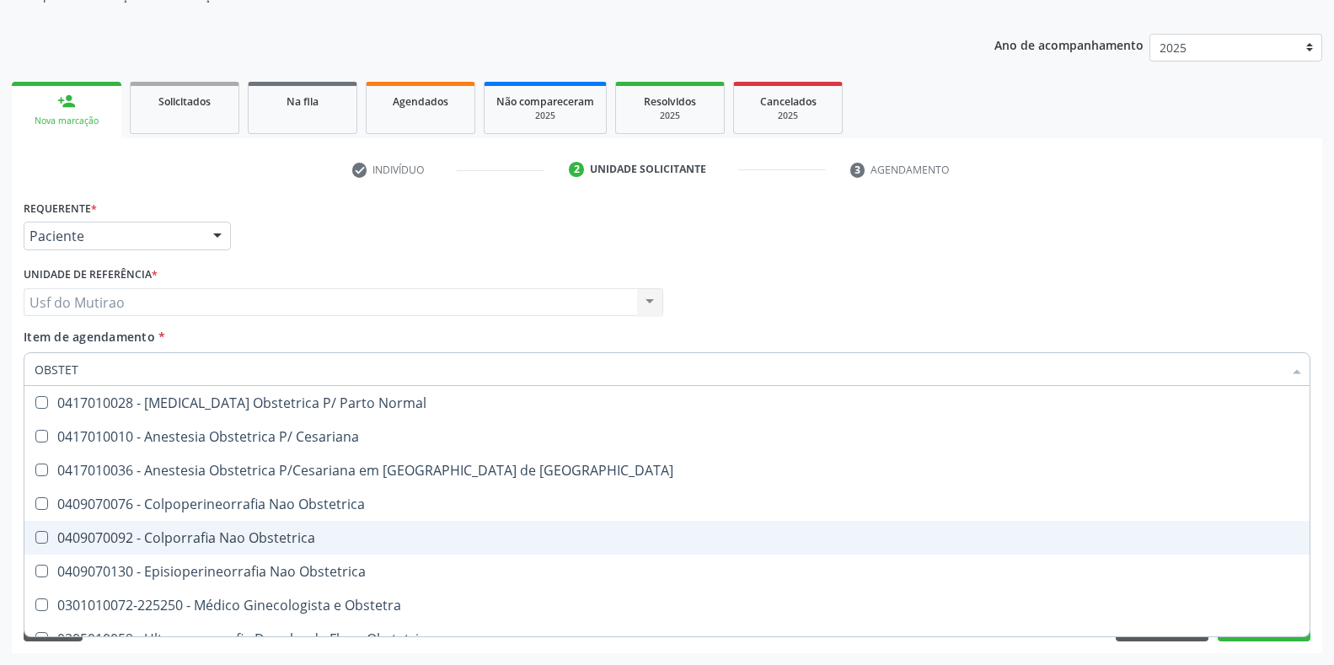
scroll to position [87, 0]
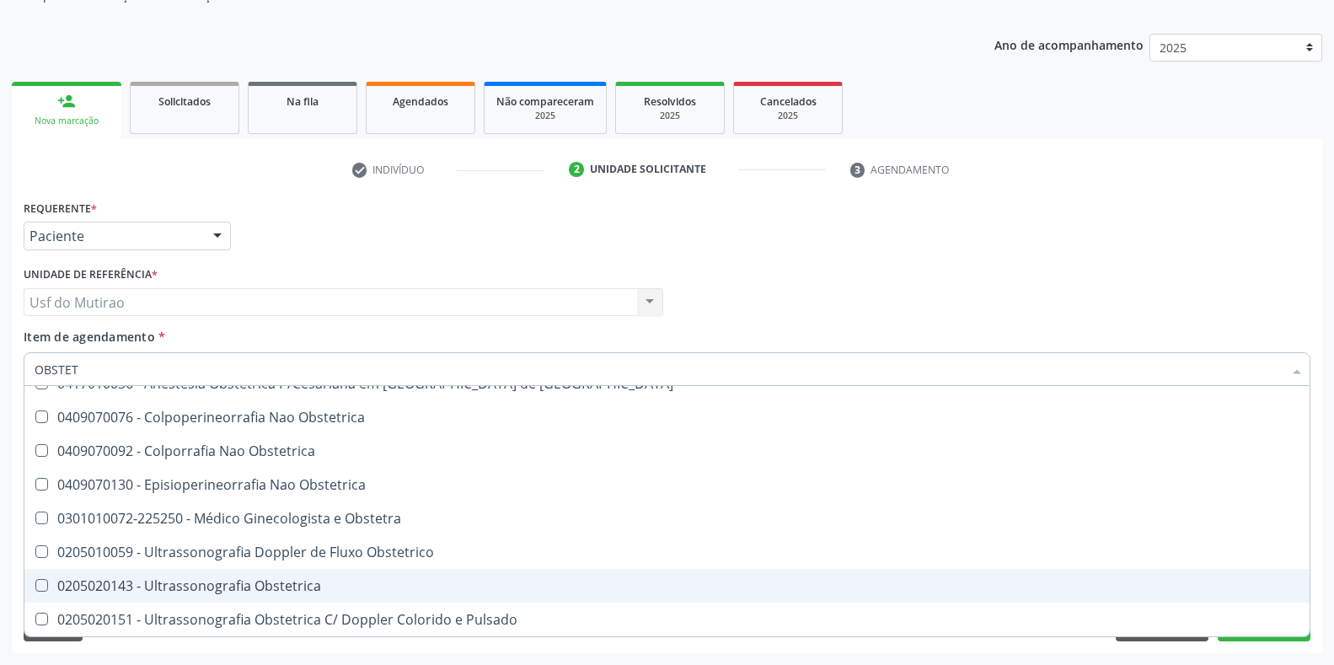
click at [197, 579] on div "0205020143 - Ultrassonografia Obstetrica" at bounding box center [667, 585] width 1265 height 13
checkbox Obstetrica "true"
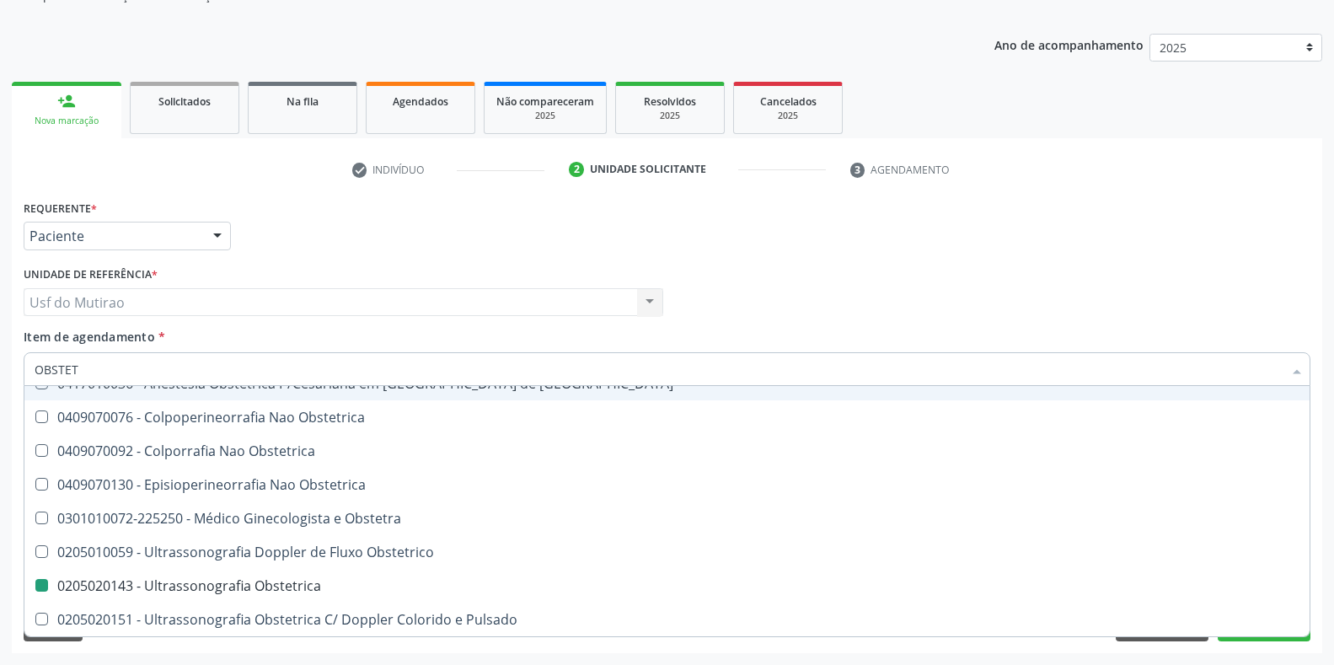
click at [386, 262] on div "Unidade de referência * Usf do Mutirao Usf do Mutirao Nenhum resultado encontra…" at bounding box center [344, 289] width 640 height 54
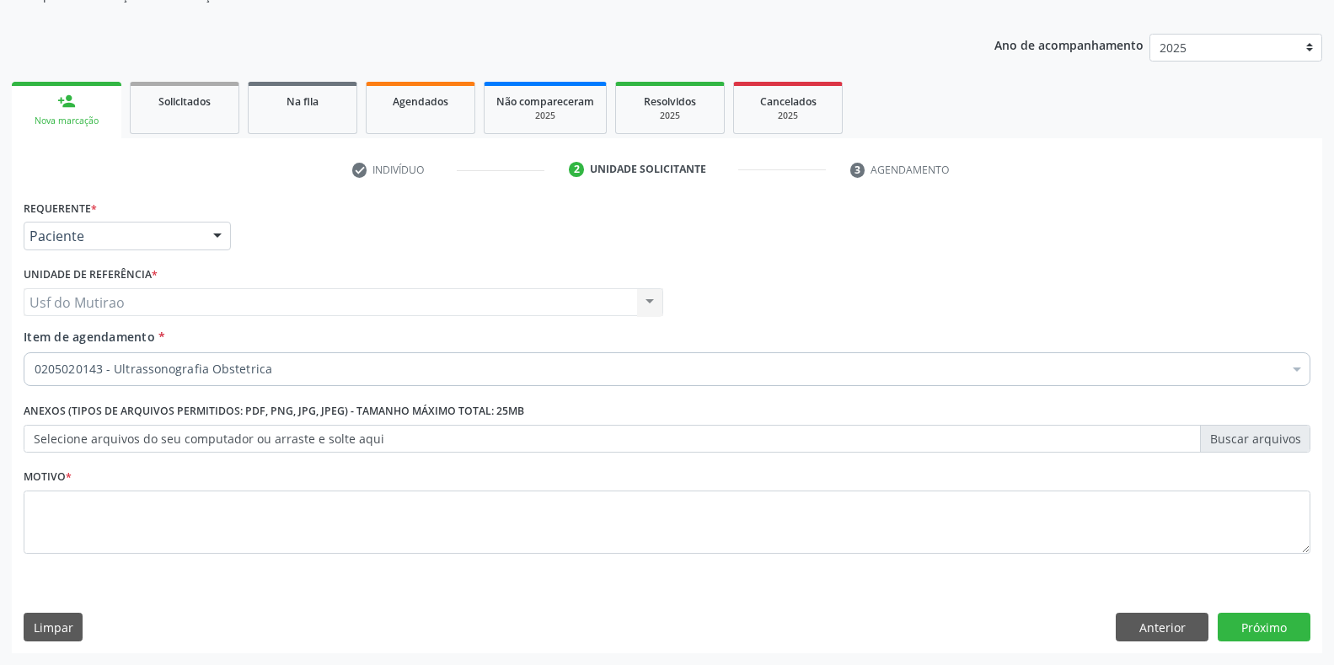
scroll to position [0, 0]
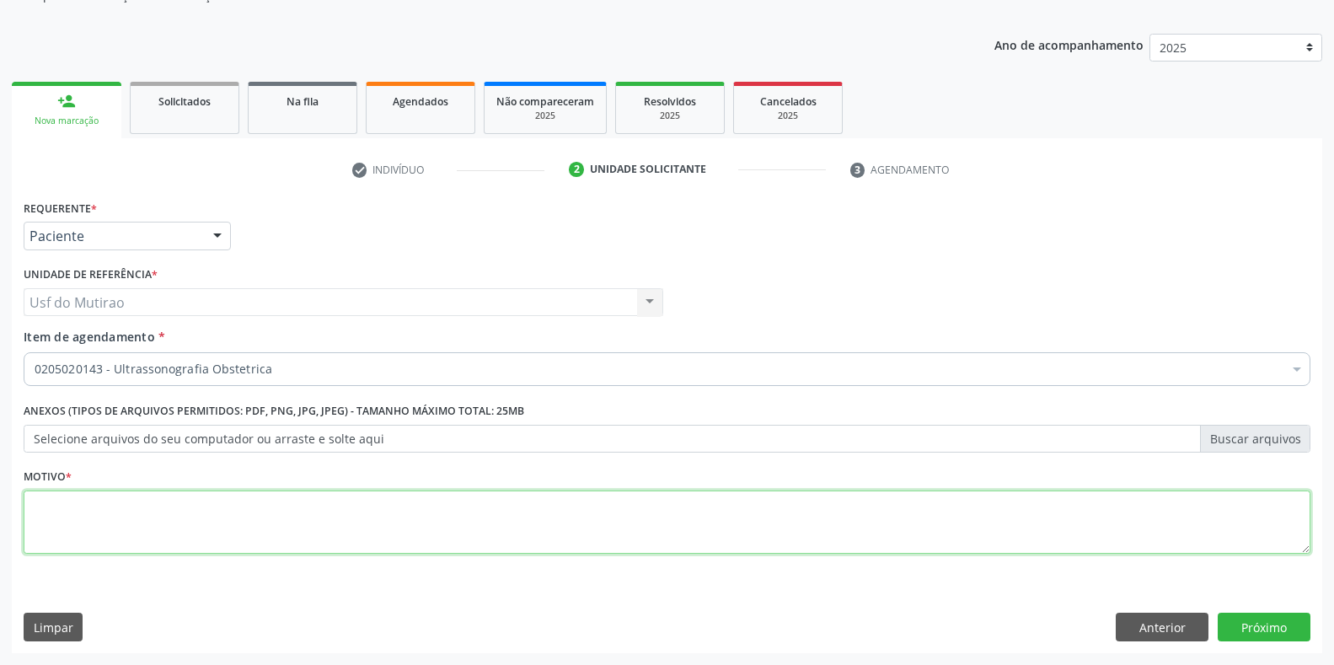
click at [326, 534] on textarea at bounding box center [667, 522] width 1287 height 64
type textarea "."
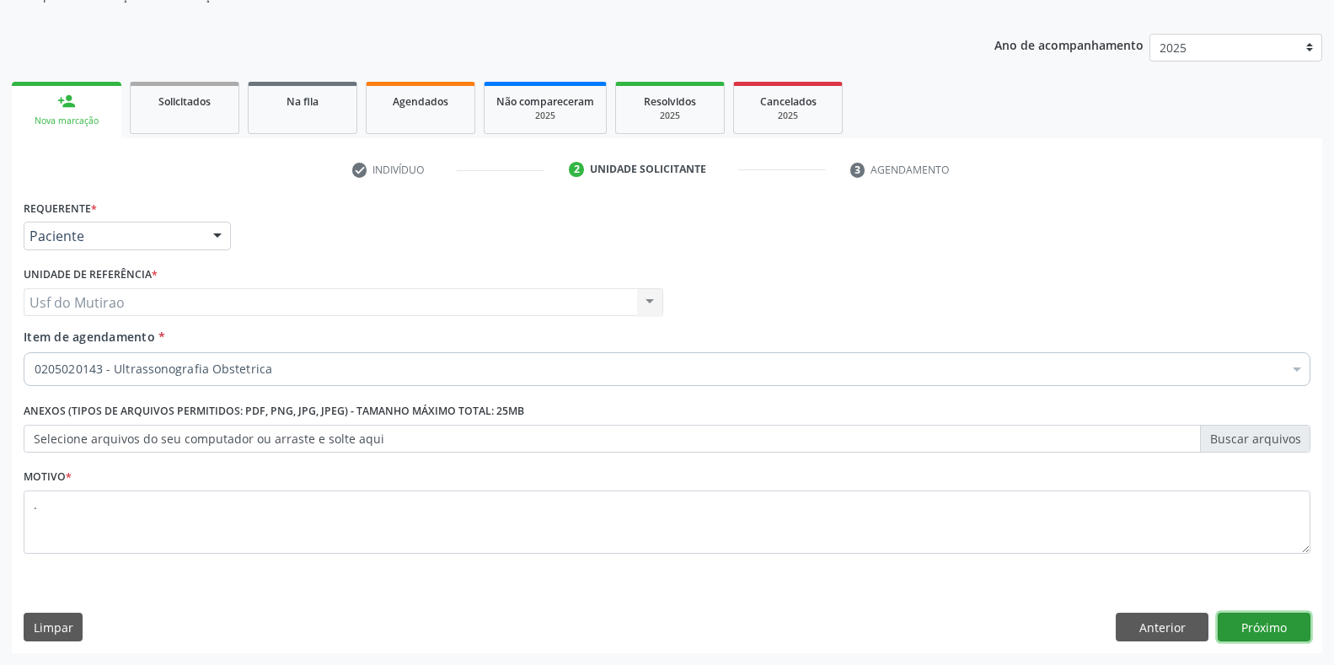
click at [1235, 617] on button "Próximo" at bounding box center [1264, 627] width 93 height 29
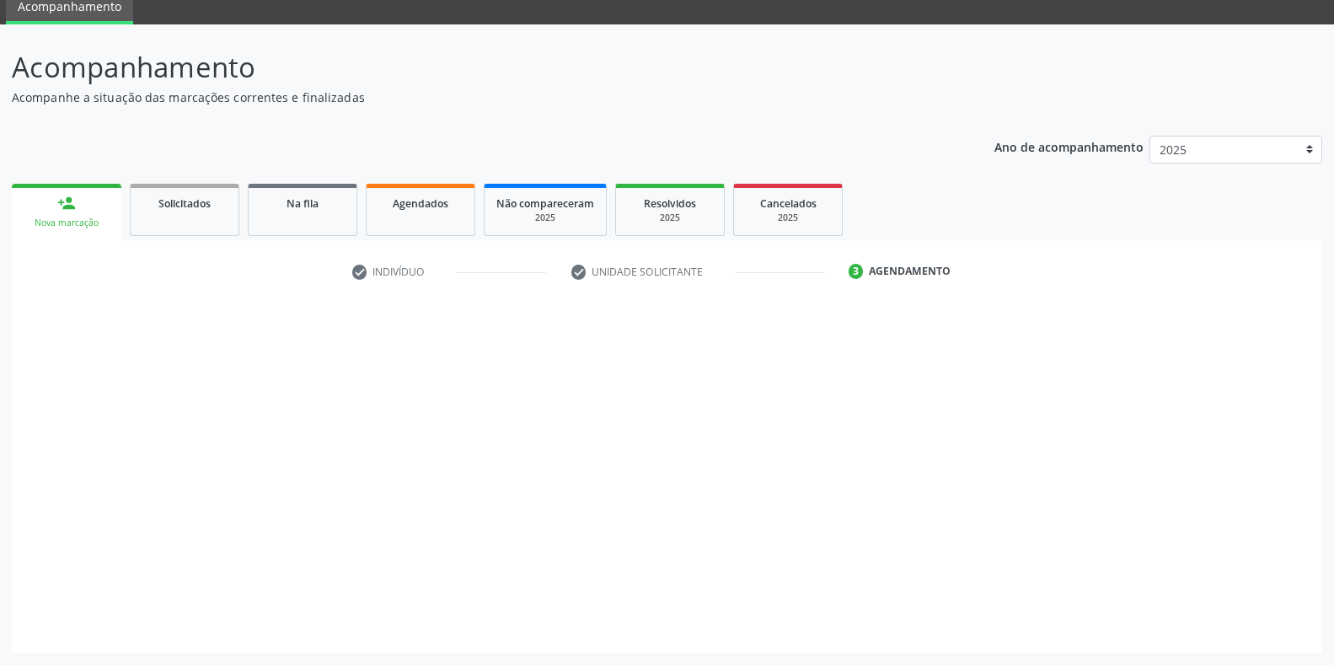
scroll to position [68, 0]
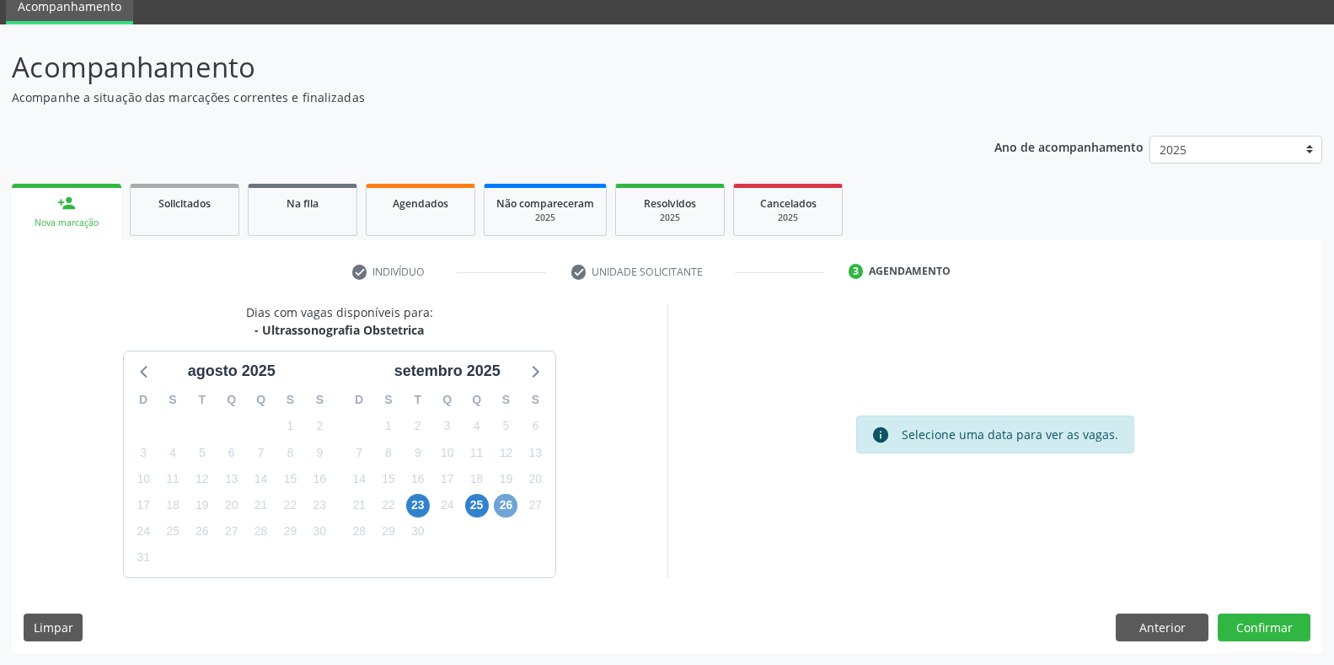
click at [499, 508] on span "26" at bounding box center [506, 506] width 24 height 24
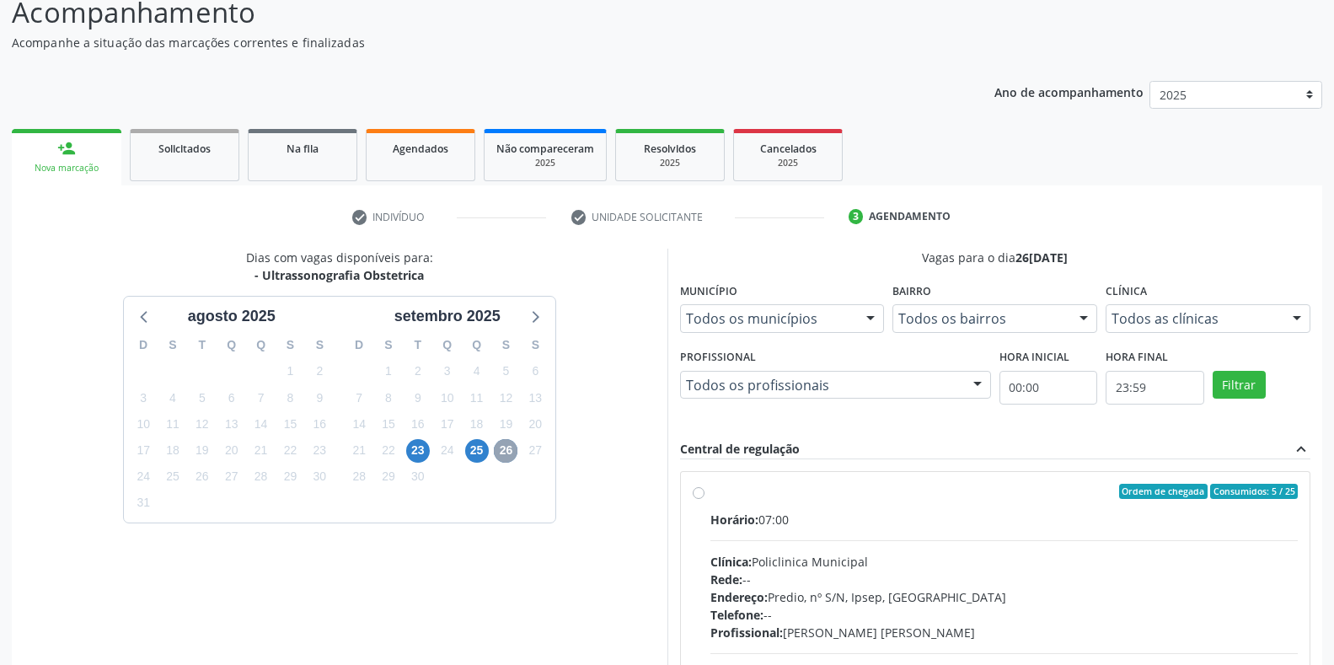
scroll to position [153, 0]
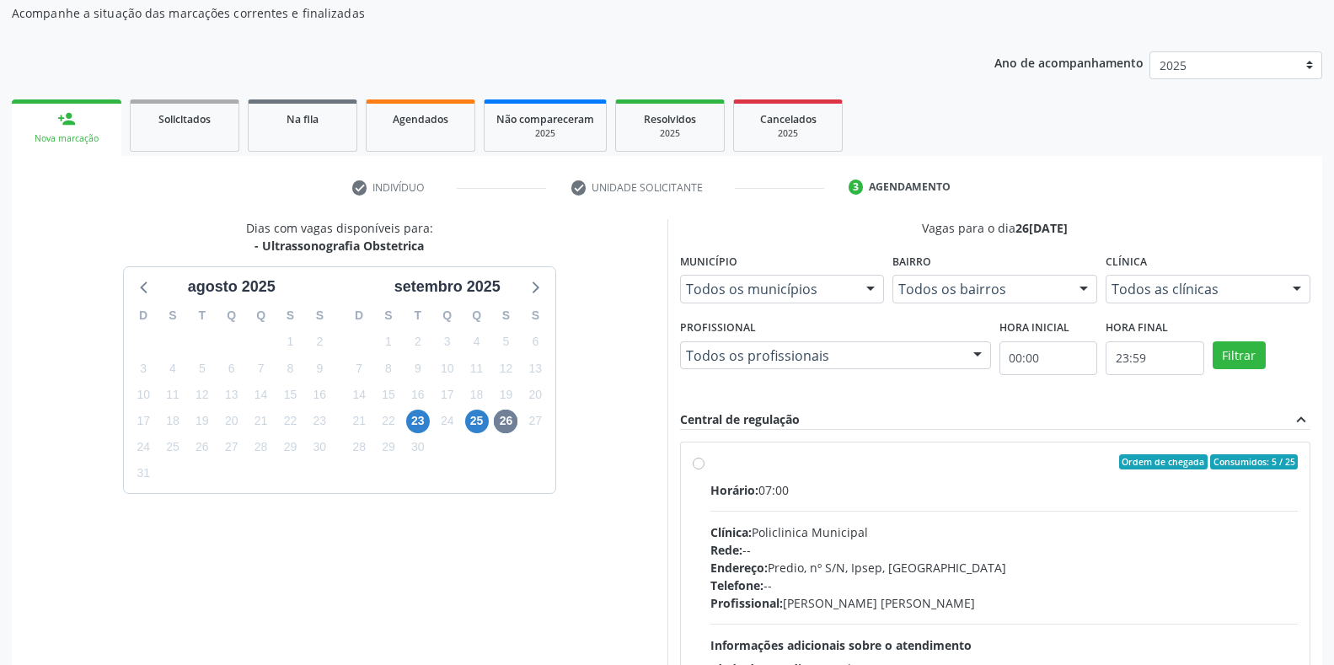
click at [790, 523] on div "Clínica: Policlinica Municipal" at bounding box center [1004, 532] width 588 height 18
click at [705, 469] on input "Ordem de chegada Consumidos: 5 / 25 Horário: 07:00 Clínica: Policlinica Municip…" at bounding box center [699, 461] width 12 height 15
radio input "true"
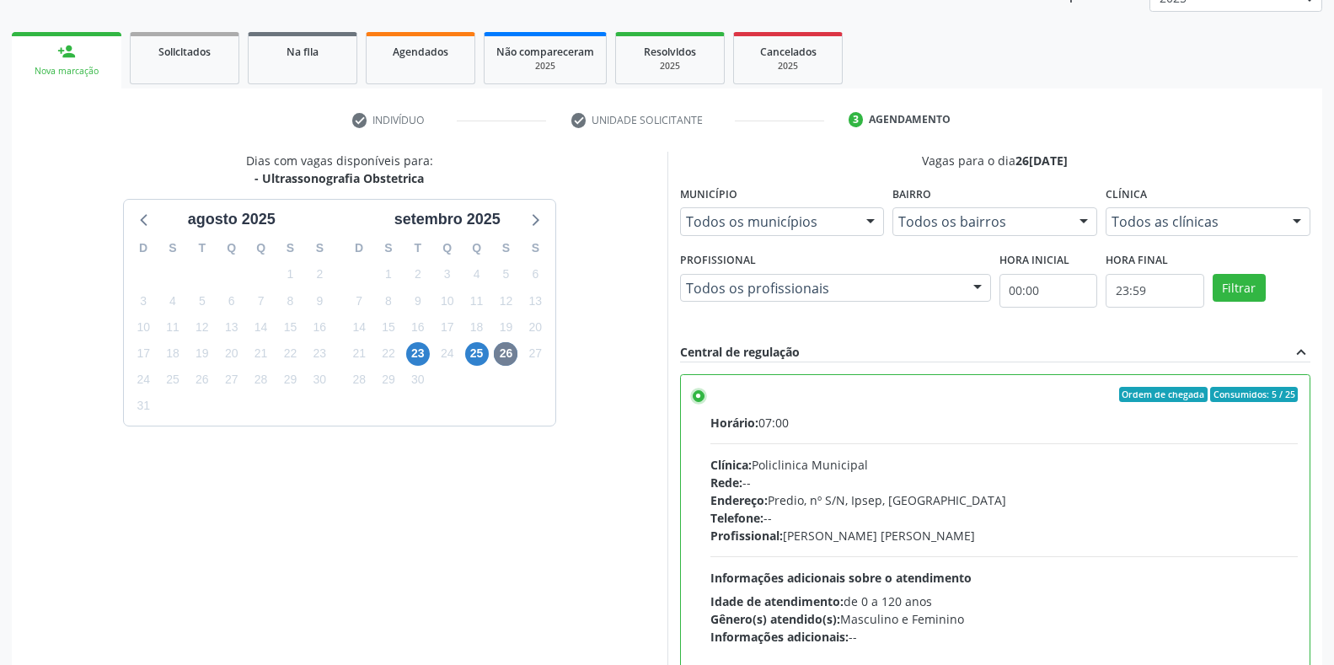
scroll to position [342, 0]
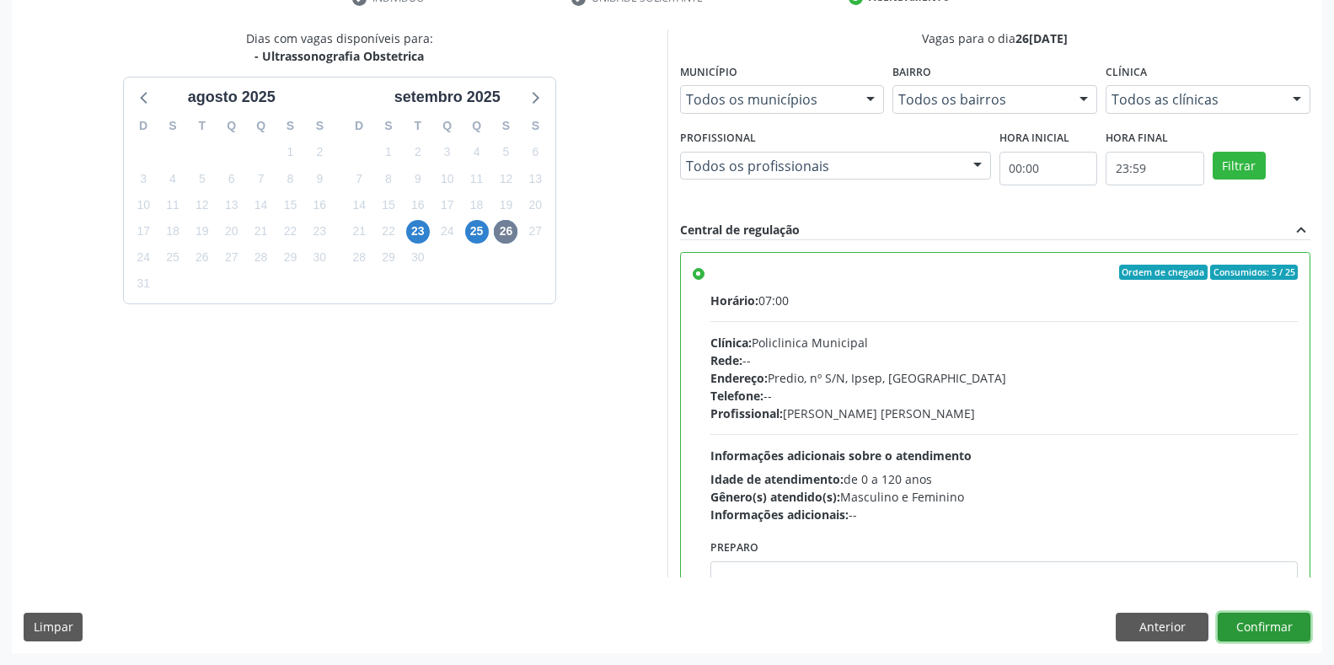
click at [1249, 624] on button "Confirmar" at bounding box center [1264, 627] width 93 height 29
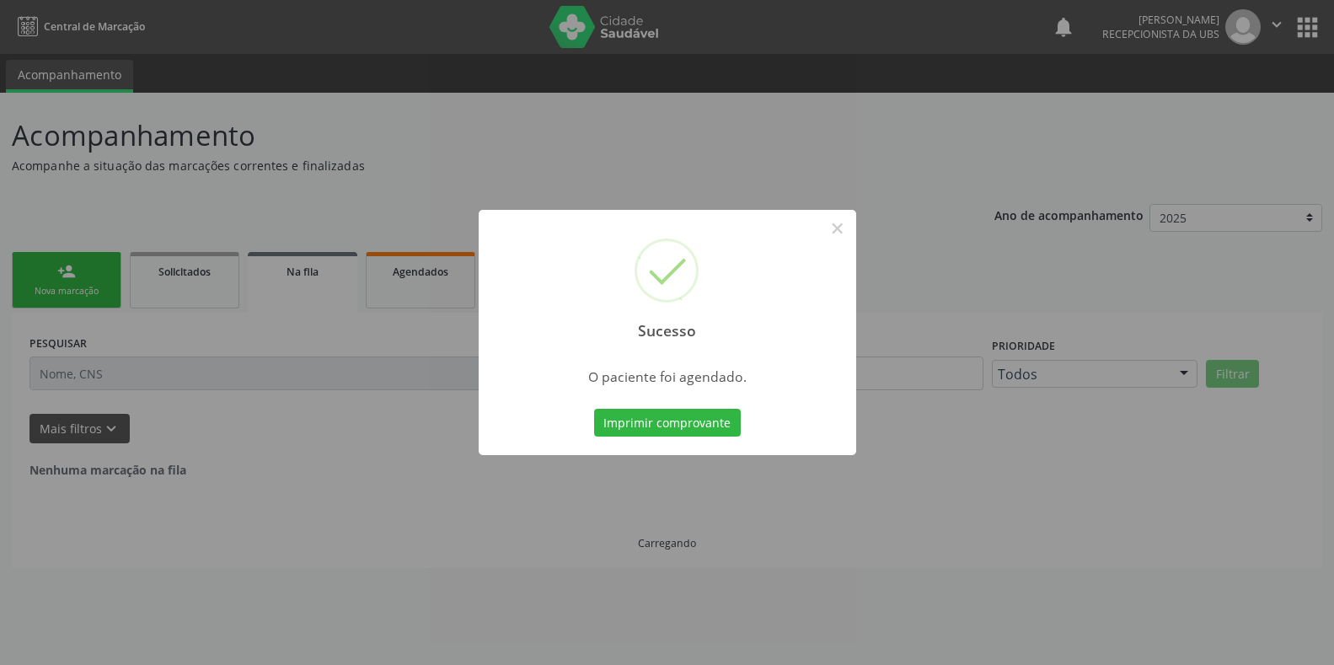
scroll to position [0, 0]
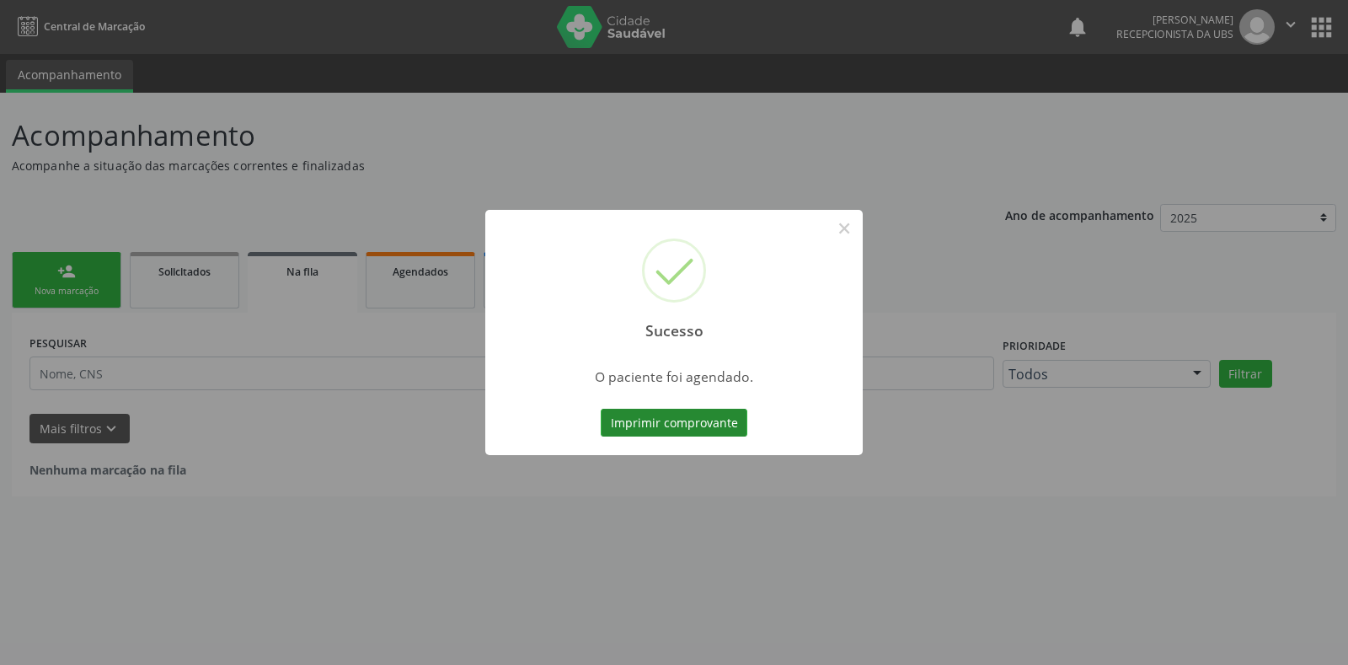
click at [681, 428] on button "Imprimir comprovante" at bounding box center [674, 423] width 147 height 29
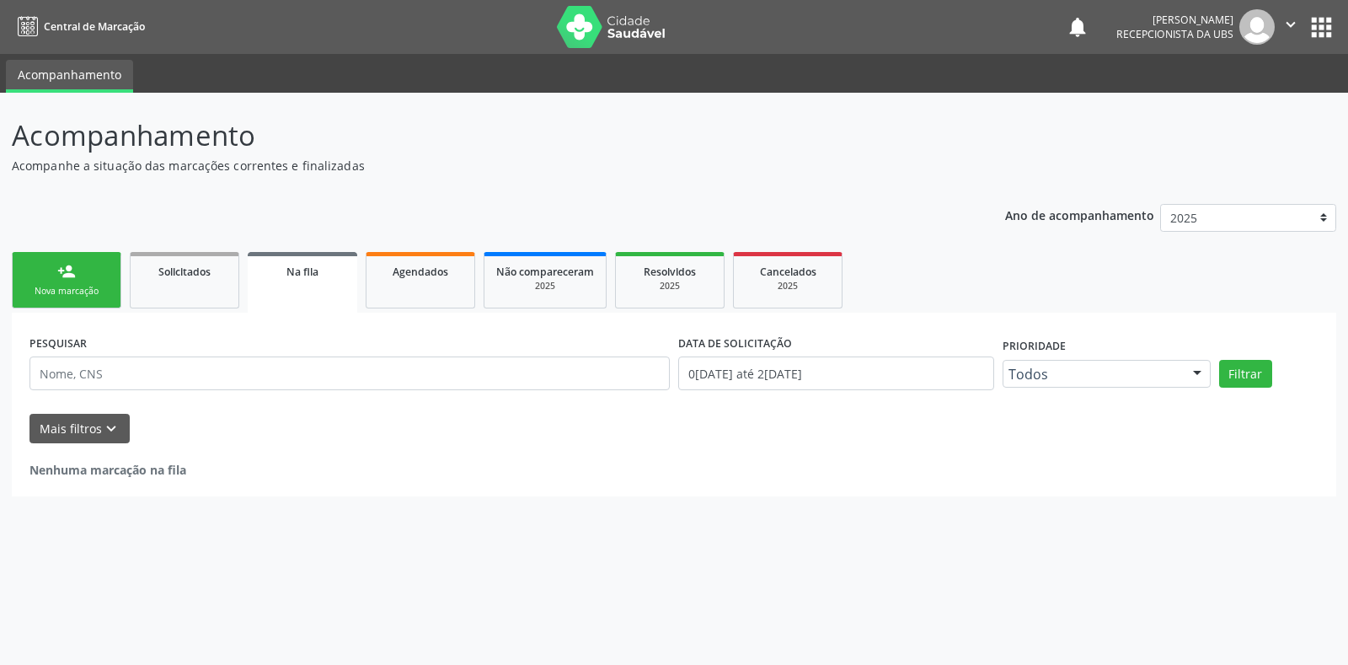
click at [113, 301] on link "person_add Nova marcação" at bounding box center [67, 280] width 110 height 56
click at [84, 285] on div "Nova marcação" at bounding box center [66, 291] width 84 height 13
click at [84, 287] on div "Nova marcação" at bounding box center [66, 291] width 84 height 13
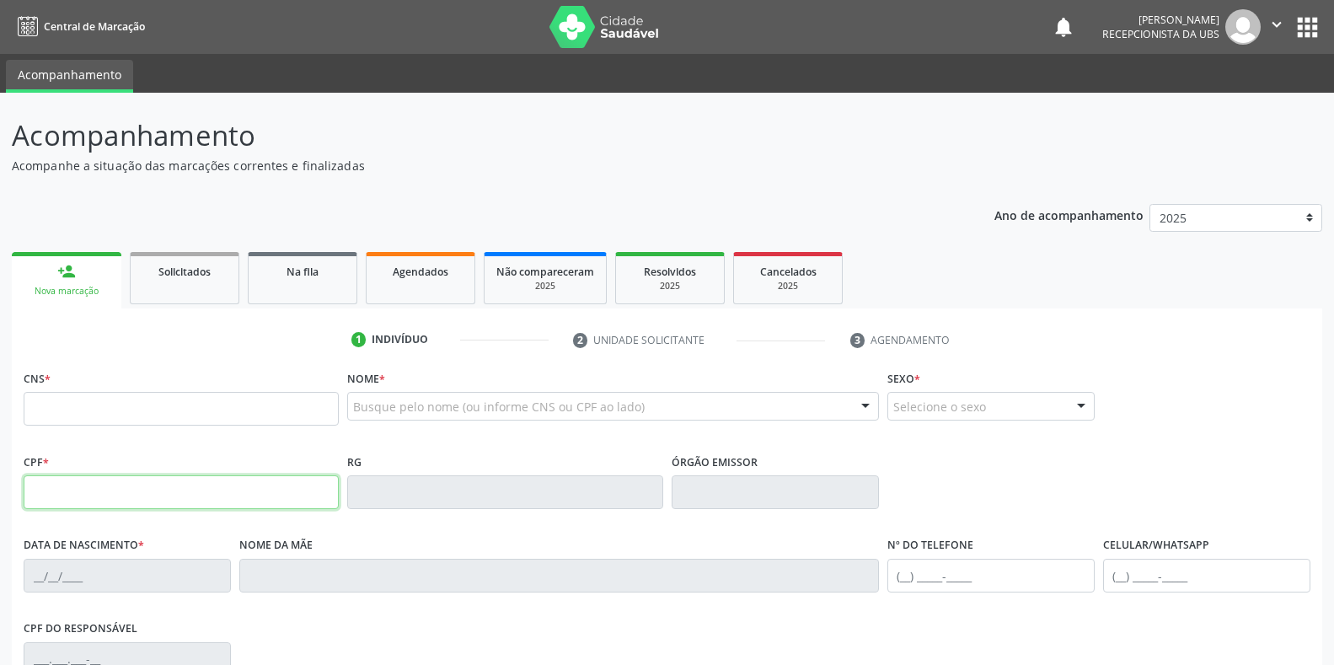
click at [186, 497] on input "text" at bounding box center [181, 492] width 315 height 34
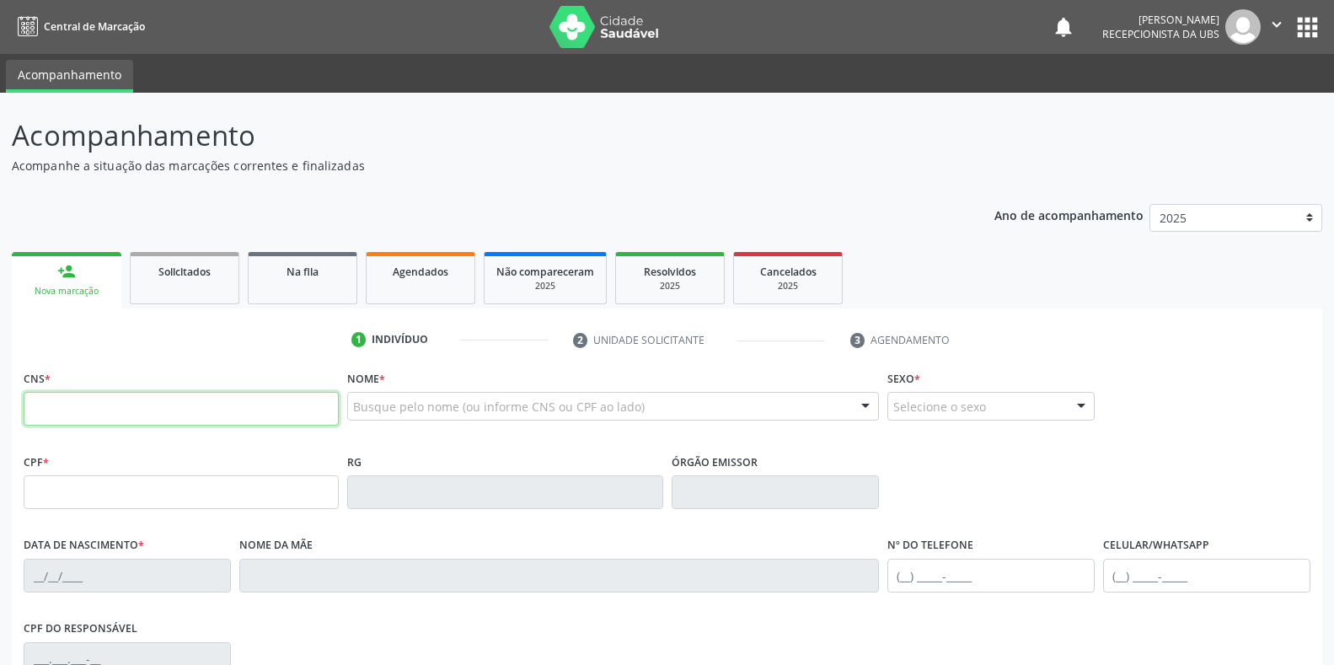
click at [234, 418] on input "text" at bounding box center [181, 409] width 315 height 34
type input "898 0037 4351 5662"
type input "104.606.504-16"
type input "[DATE]"
type input "[PERSON_NAME]"
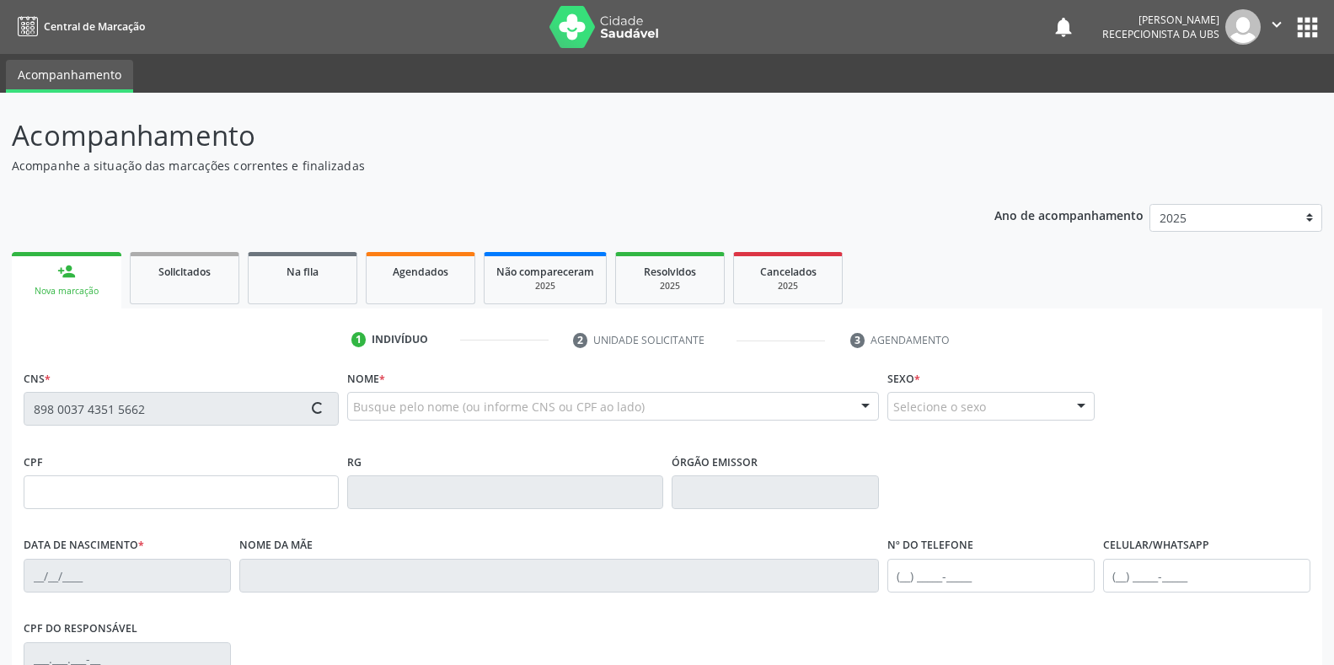
type input "[PHONE_NUMBER]"
type input "115.279.874-00"
type input "86"
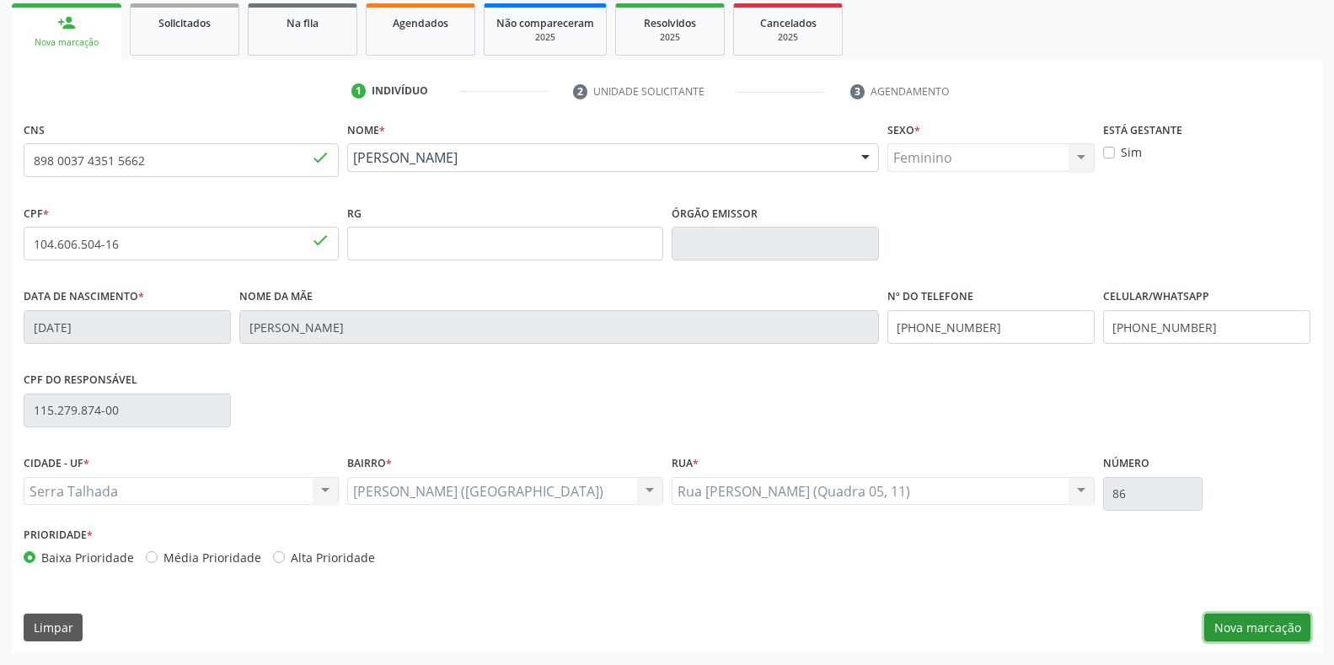
click at [1289, 623] on button "Nova marcação" at bounding box center [1257, 627] width 106 height 29
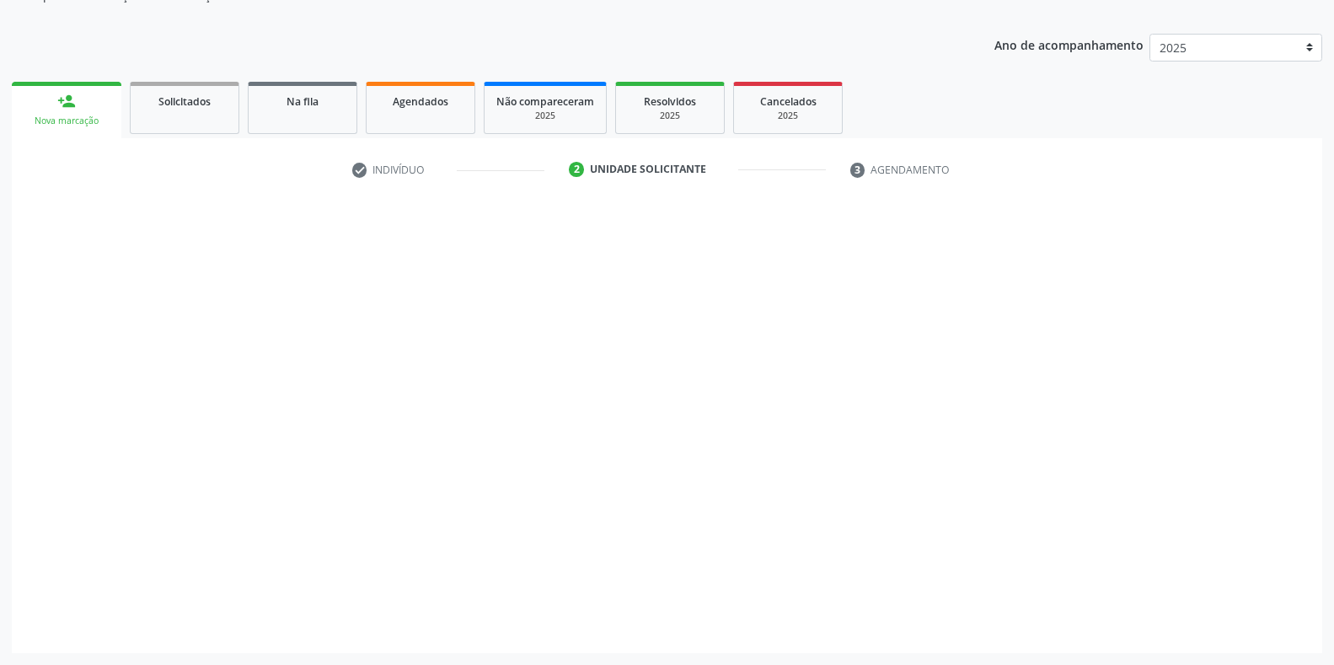
scroll to position [170, 0]
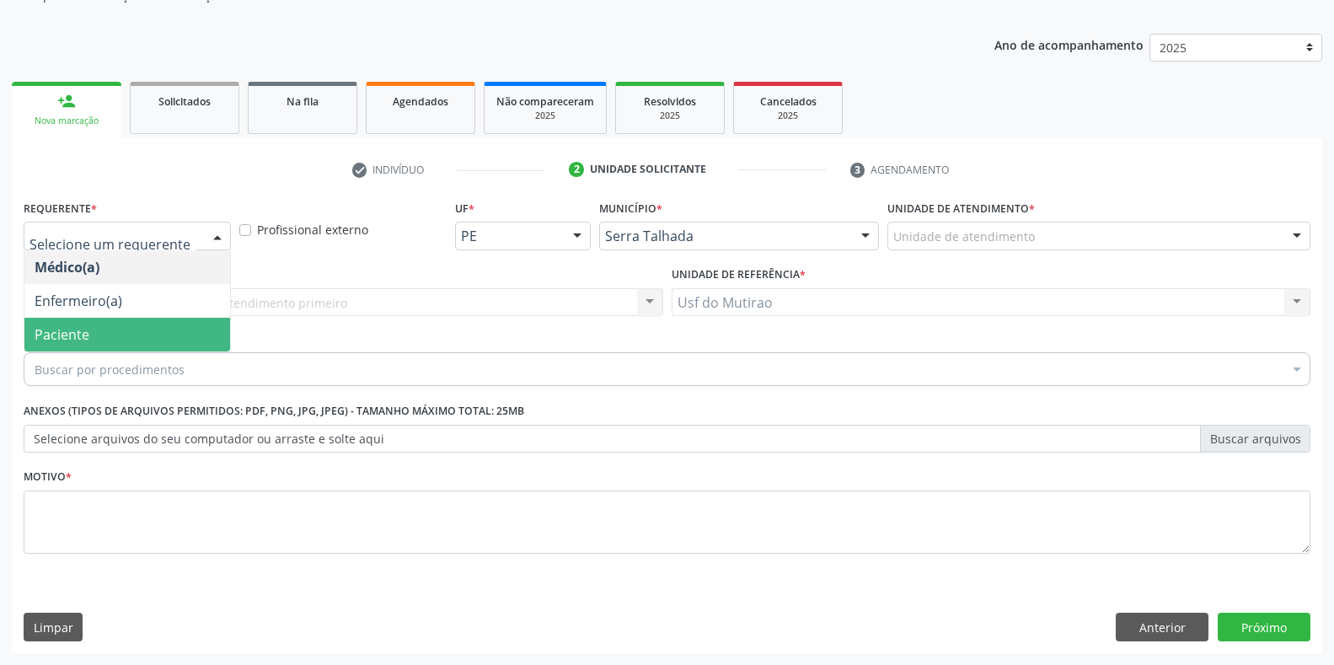
click at [76, 342] on span "Paciente" at bounding box center [62, 334] width 55 height 19
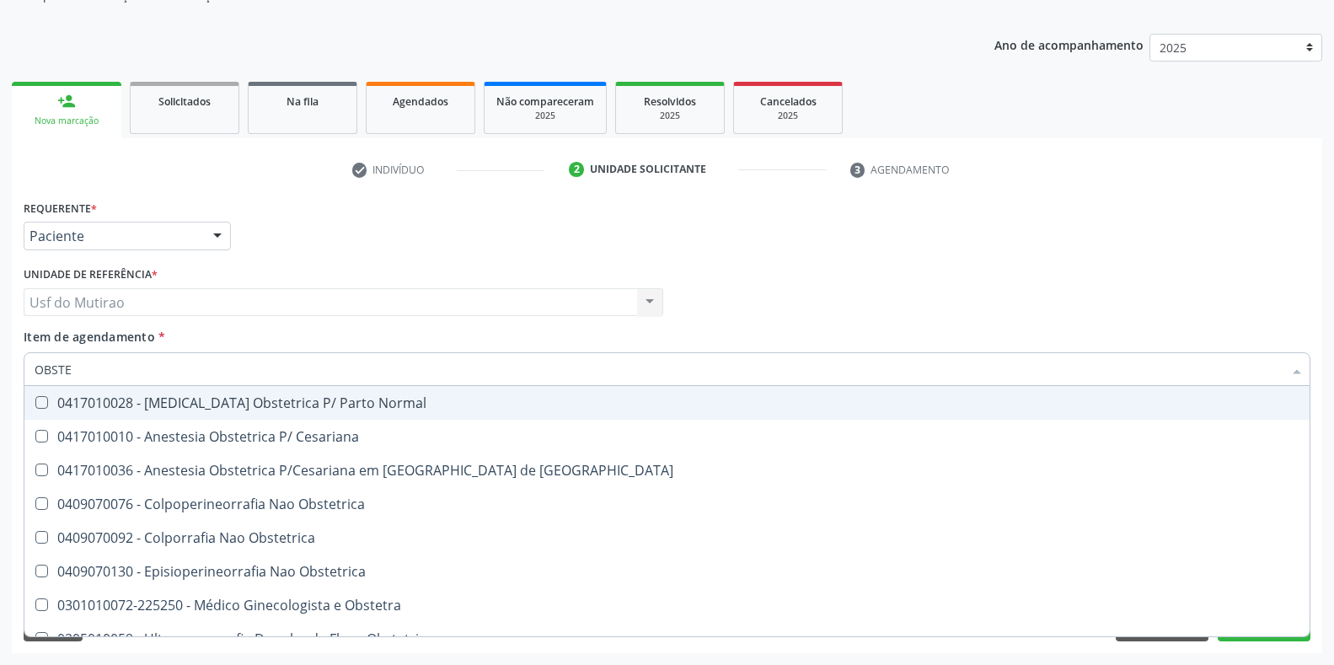
type input "OBSTET"
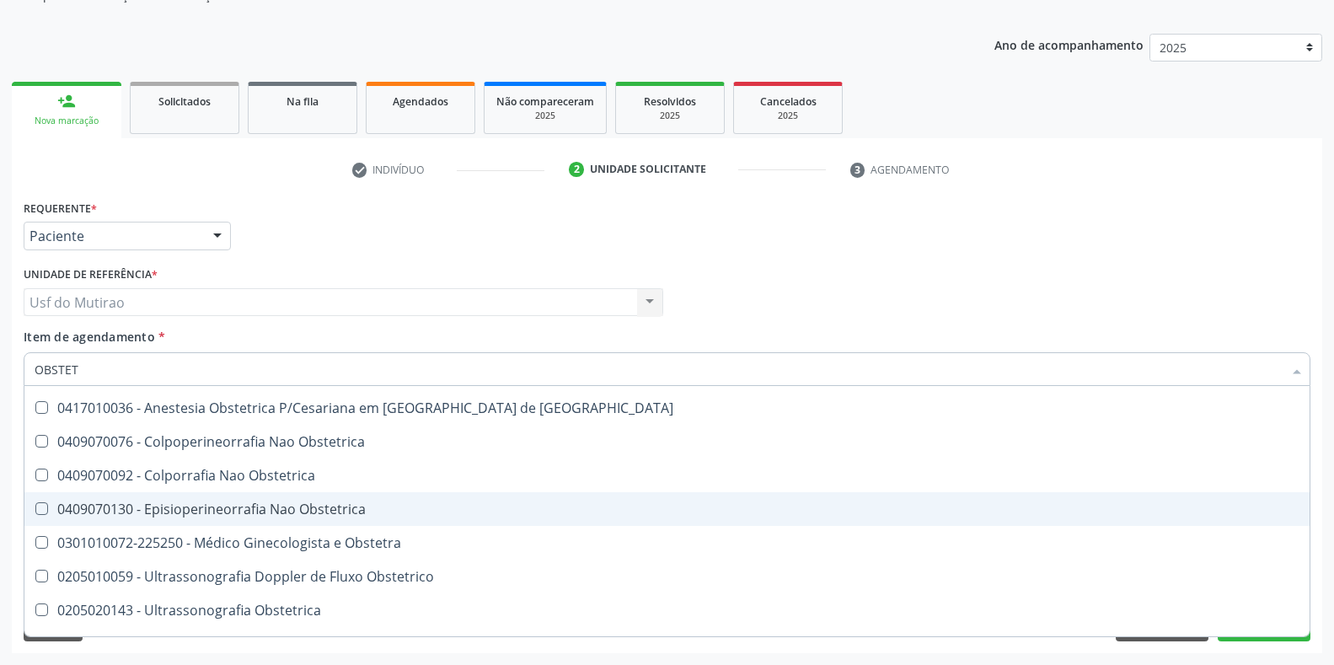
scroll to position [87, 0]
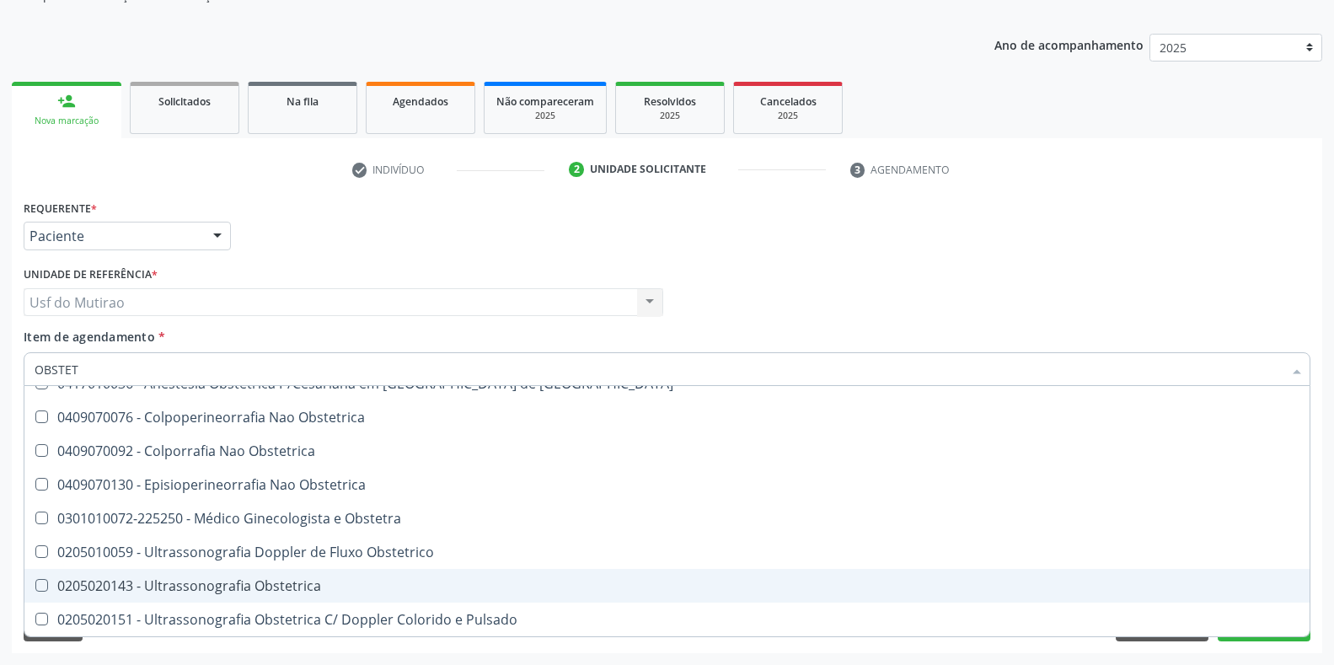
click at [282, 581] on div "0205020143 - Ultrassonografia Obstetrica" at bounding box center [667, 585] width 1265 height 13
checkbox Obstetrica "true"
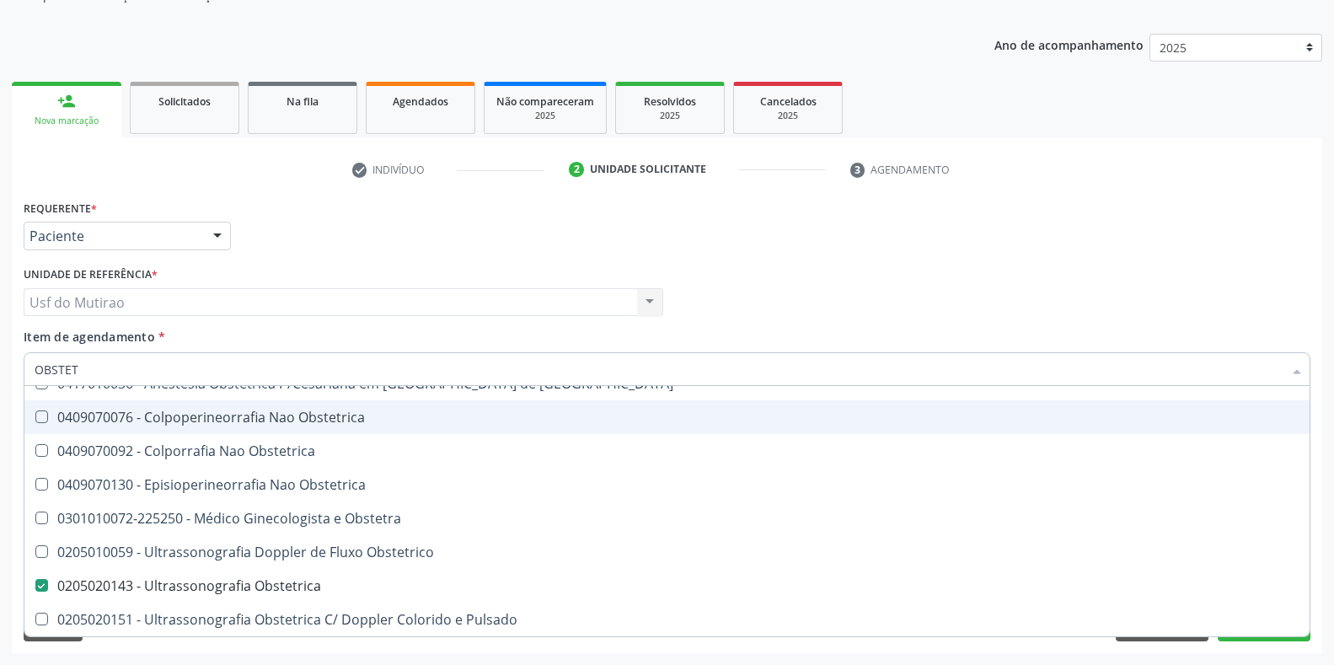
click at [737, 233] on div "Requerente * Paciente Médico(a) Enfermeiro(a) Paciente Nenhum resultado encontr…" at bounding box center [666, 229] width 1295 height 66
checkbox Cesariana "true"
checkbox Obstetrica "false"
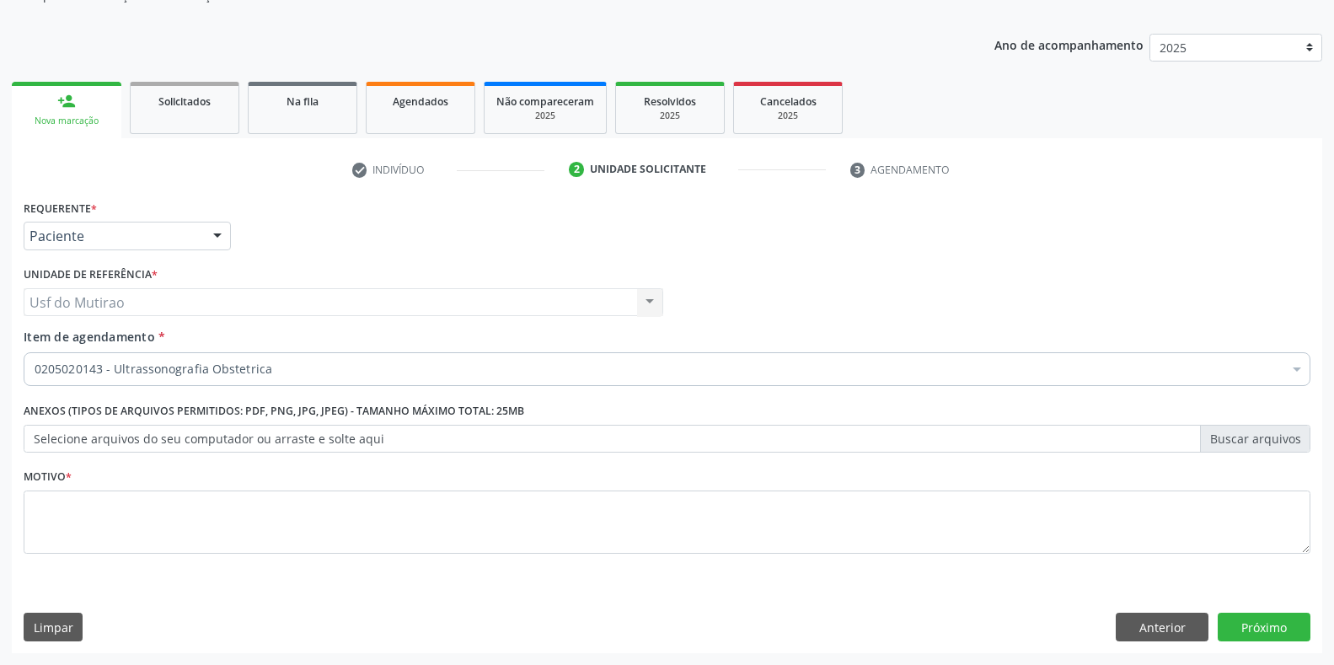
scroll to position [0, 0]
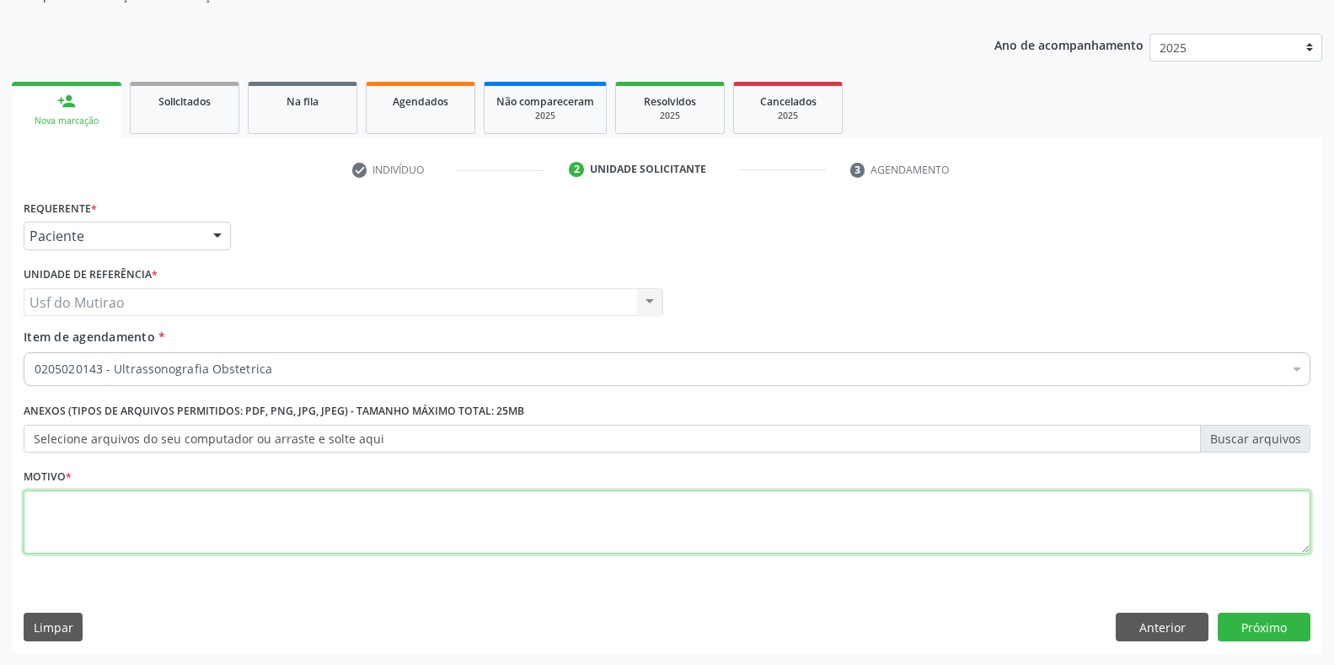
click at [703, 526] on textarea at bounding box center [667, 522] width 1287 height 64
type textarea "."
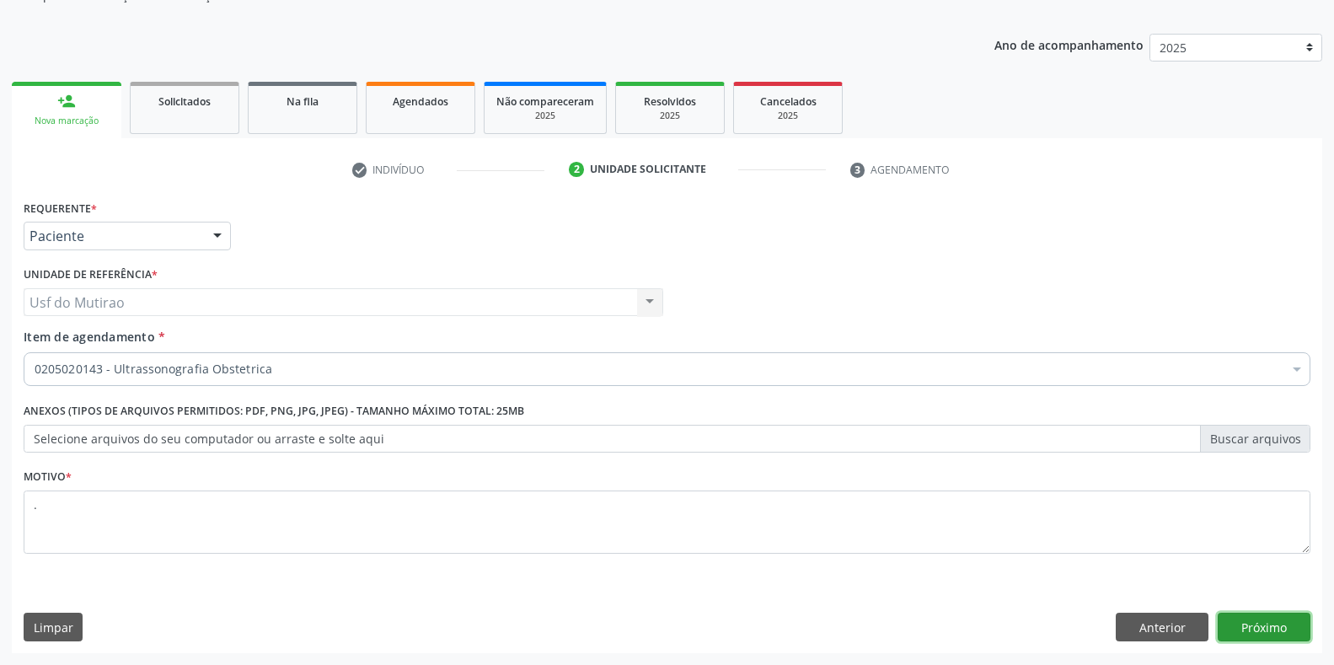
click at [1271, 627] on button "Próximo" at bounding box center [1264, 627] width 93 height 29
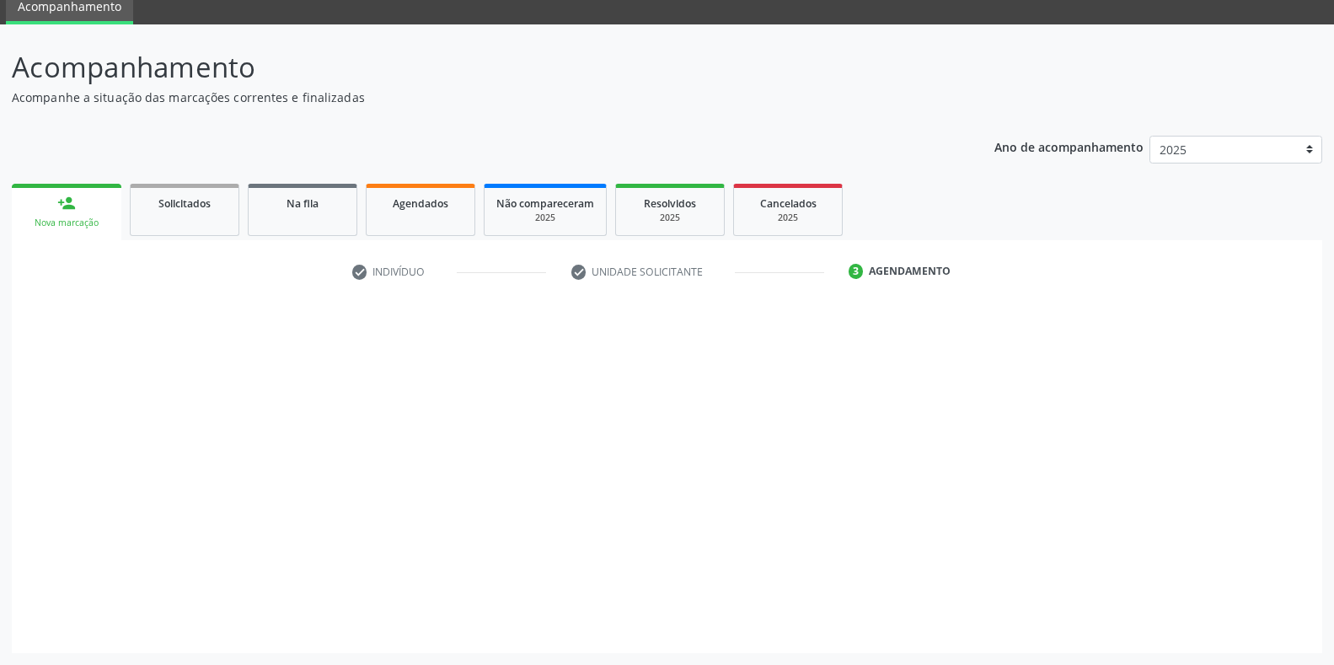
scroll to position [68, 0]
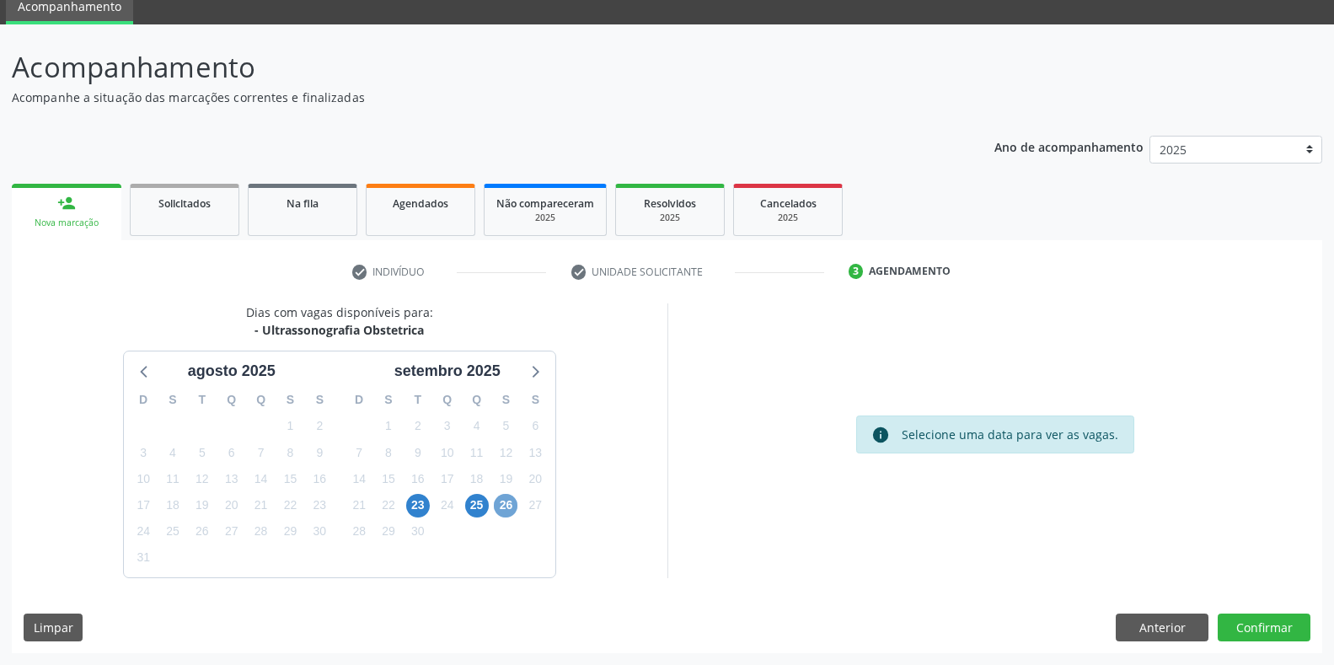
click at [504, 505] on span "26" at bounding box center [506, 506] width 24 height 24
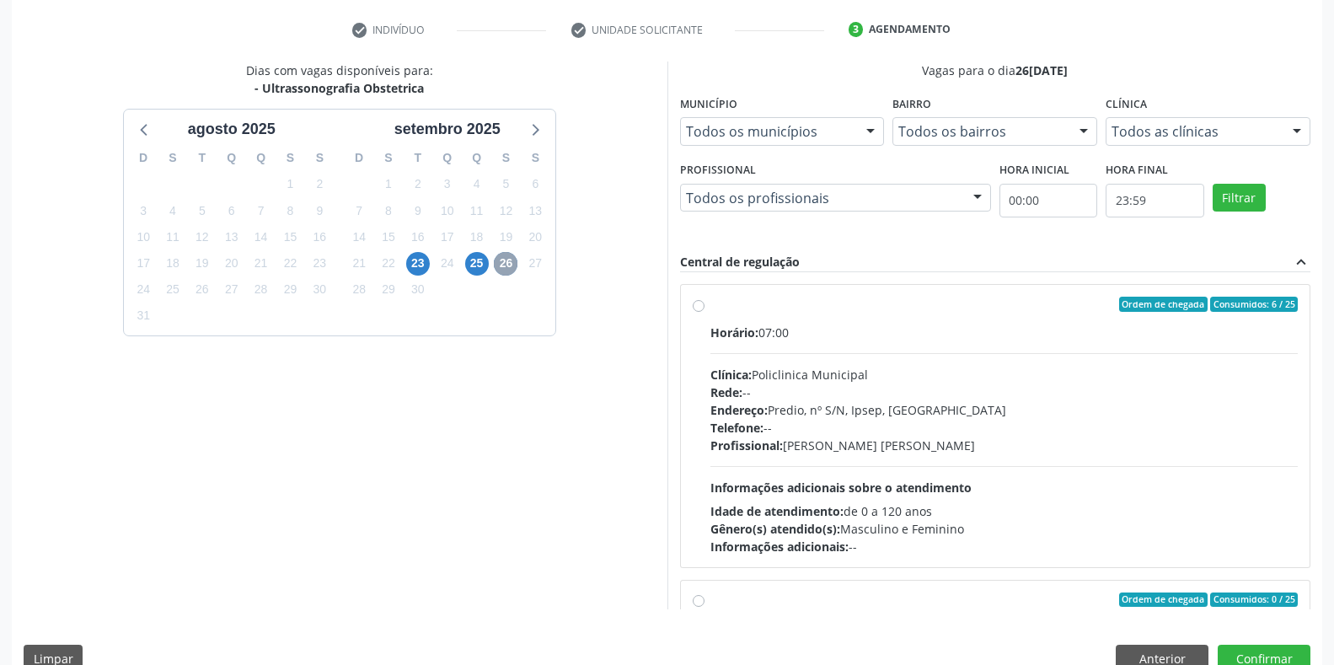
scroll to position [321, 0]
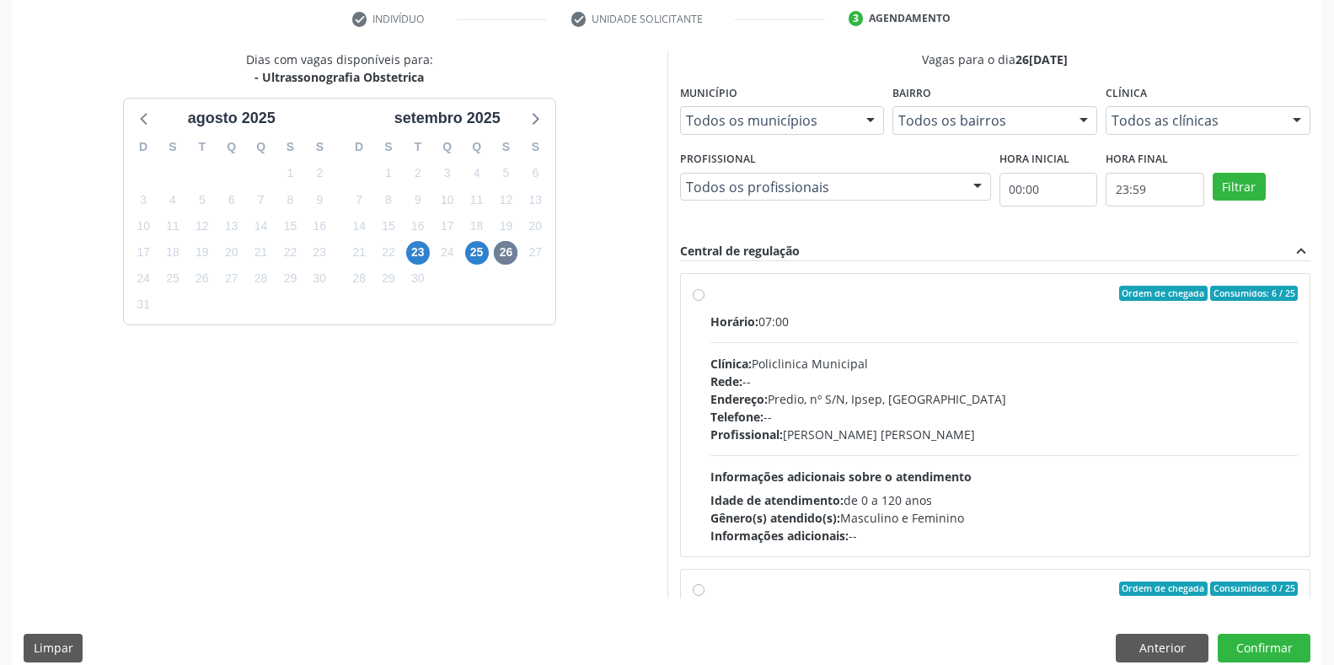
click at [870, 342] on hr at bounding box center [1004, 342] width 588 height 1
click at [705, 301] on input "Ordem de chegada Consumidos: 6 / 25 Horário: 07:00 Clínica: Policlinica Municip…" at bounding box center [699, 293] width 12 height 15
radio input "true"
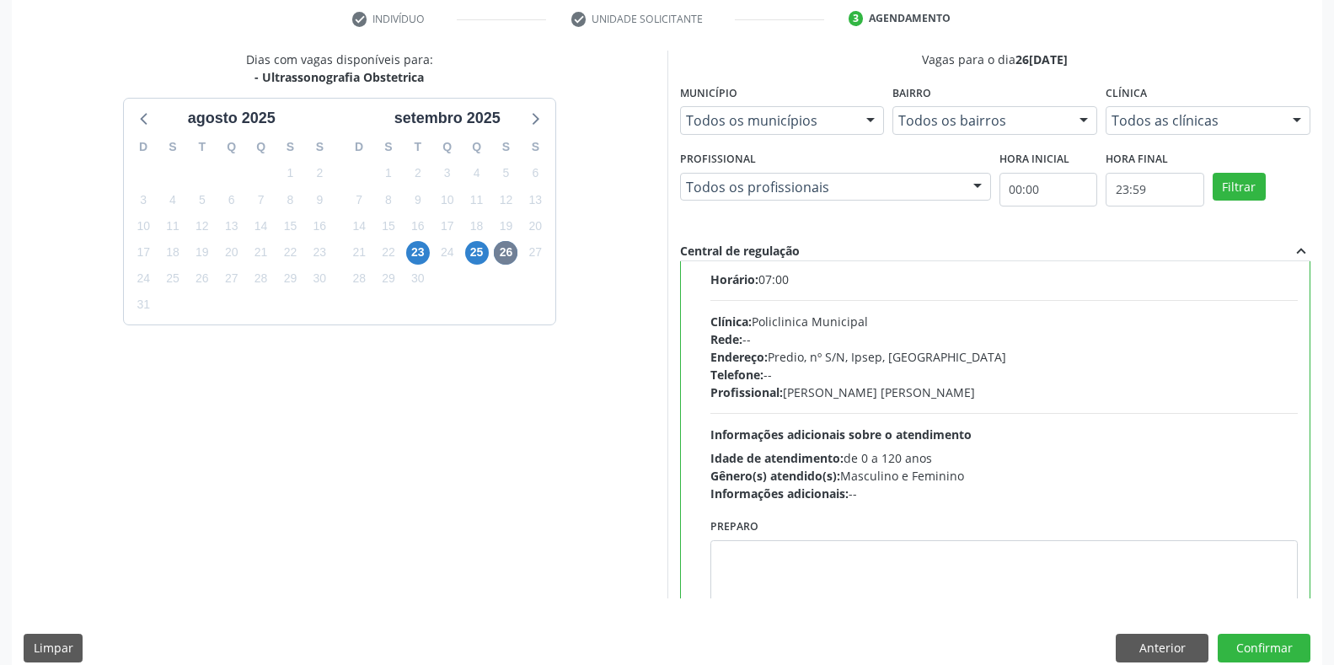
scroll to position [84, 0]
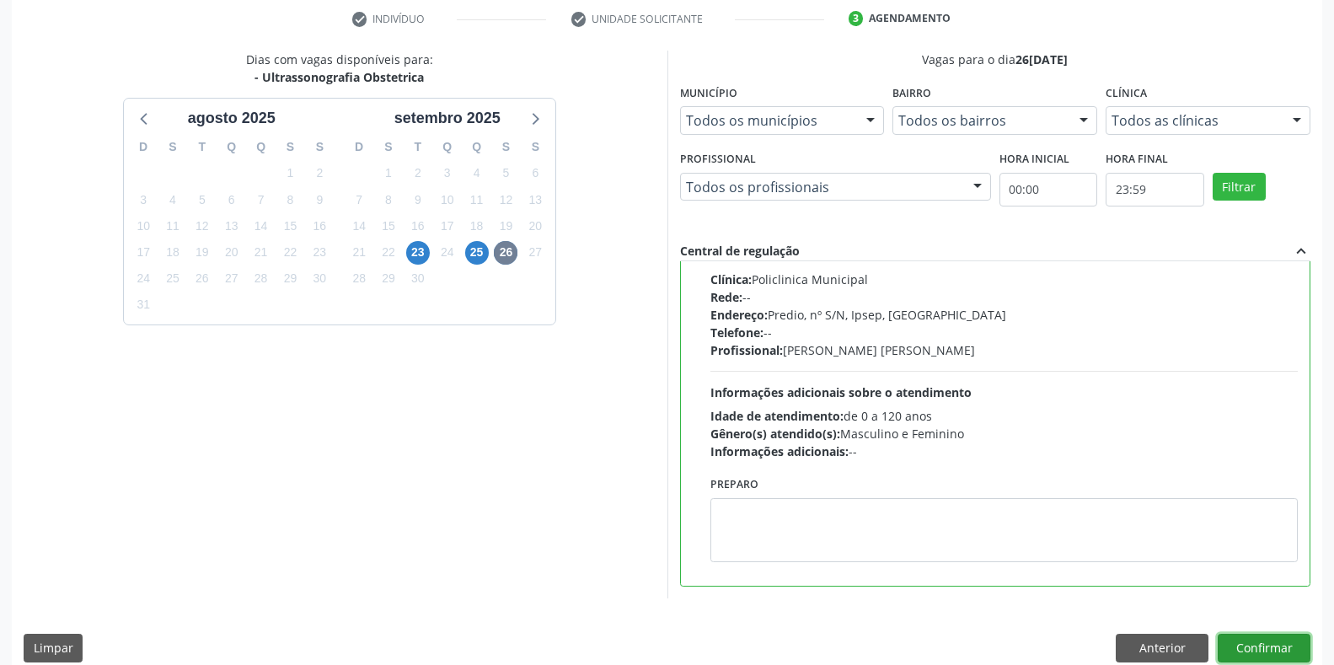
click at [1251, 637] on button "Confirmar" at bounding box center [1264, 648] width 93 height 29
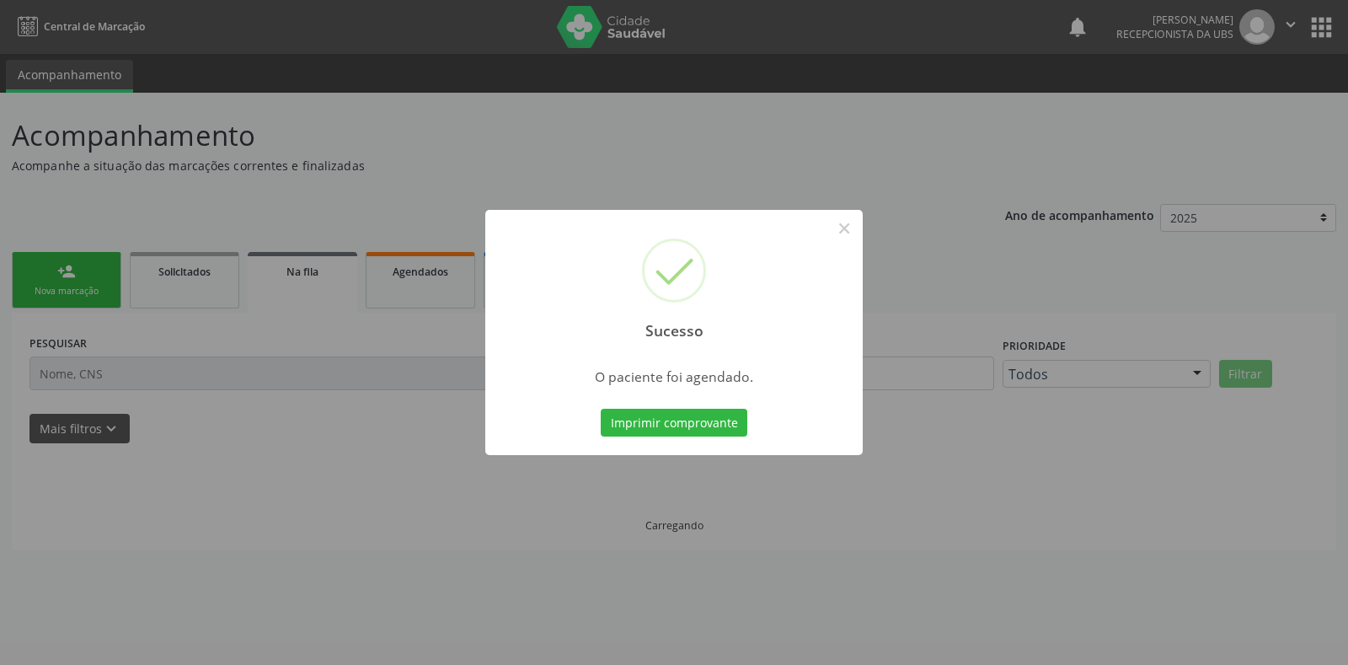
click at [706, 453] on div at bounding box center [674, 454] width 378 height 3
click at [710, 424] on button "Imprimir comprovante" at bounding box center [674, 423] width 147 height 29
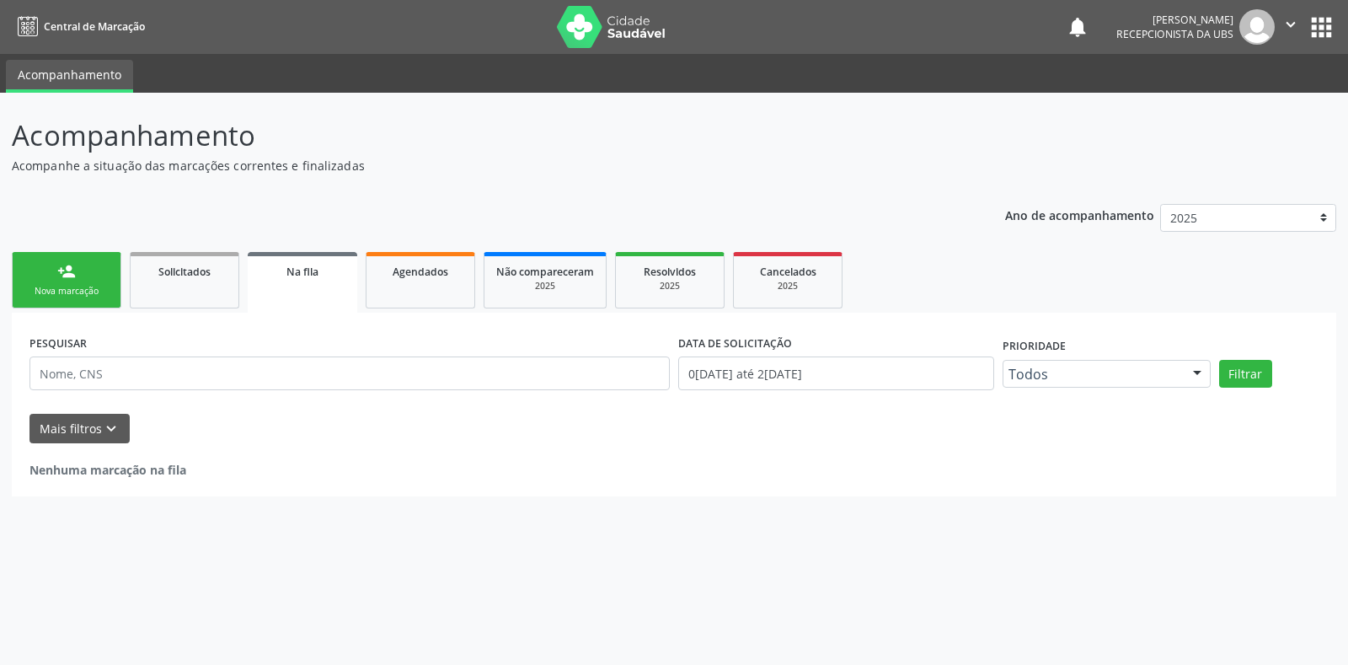
click at [79, 287] on div "Nova marcação" at bounding box center [66, 291] width 84 height 13
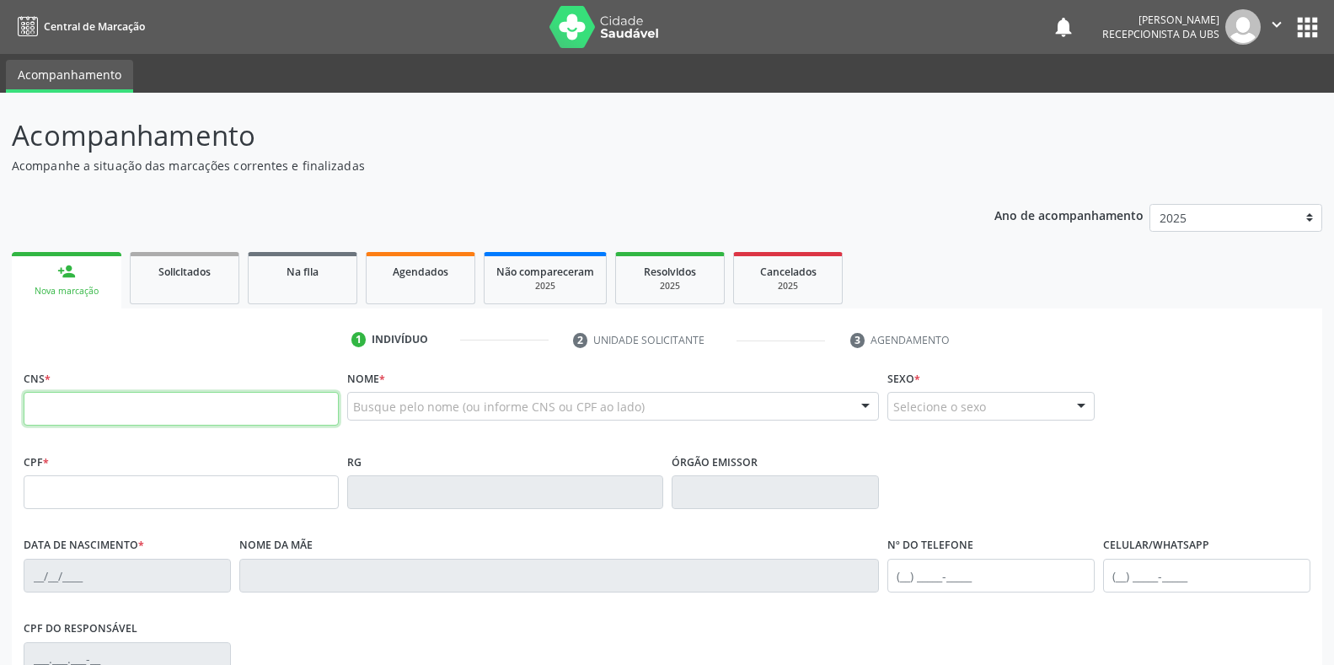
click at [99, 411] on input "text" at bounding box center [181, 409] width 315 height 34
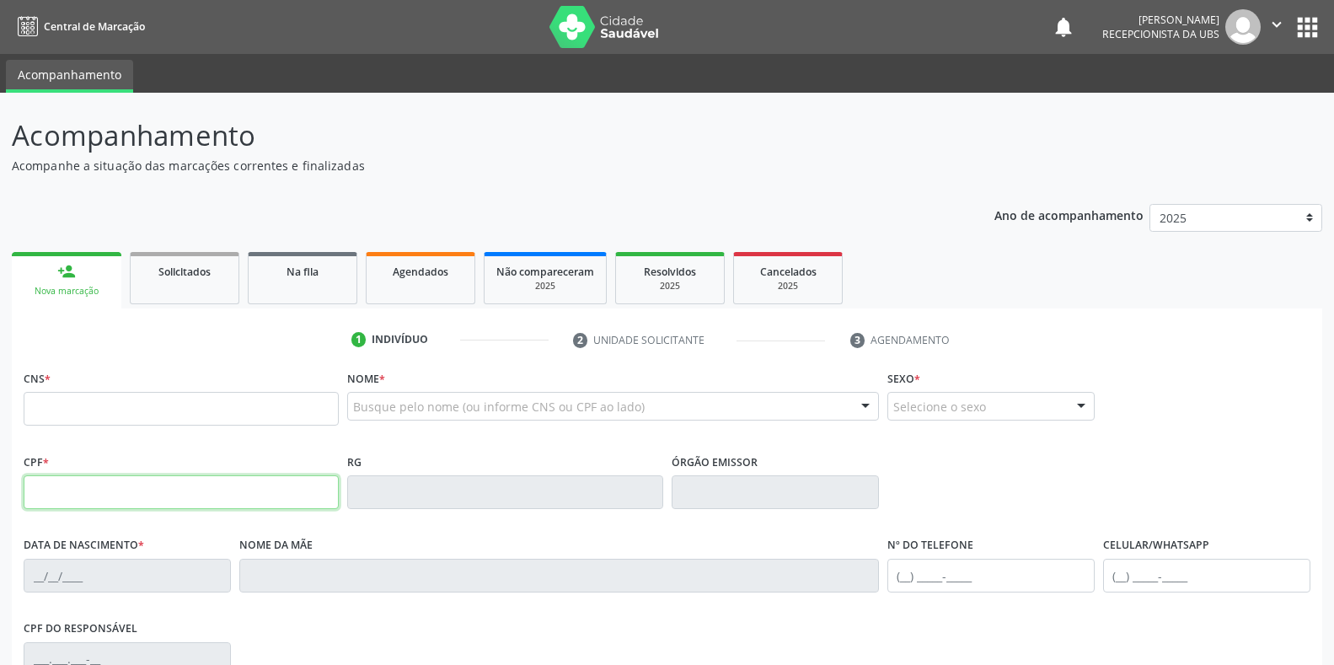
click at [45, 489] on input "text" at bounding box center [181, 492] width 315 height 34
type input "104.606.504-16"
type input "898 0037 4351 5662"
type input "[DATE]"
type input "[PERSON_NAME]"
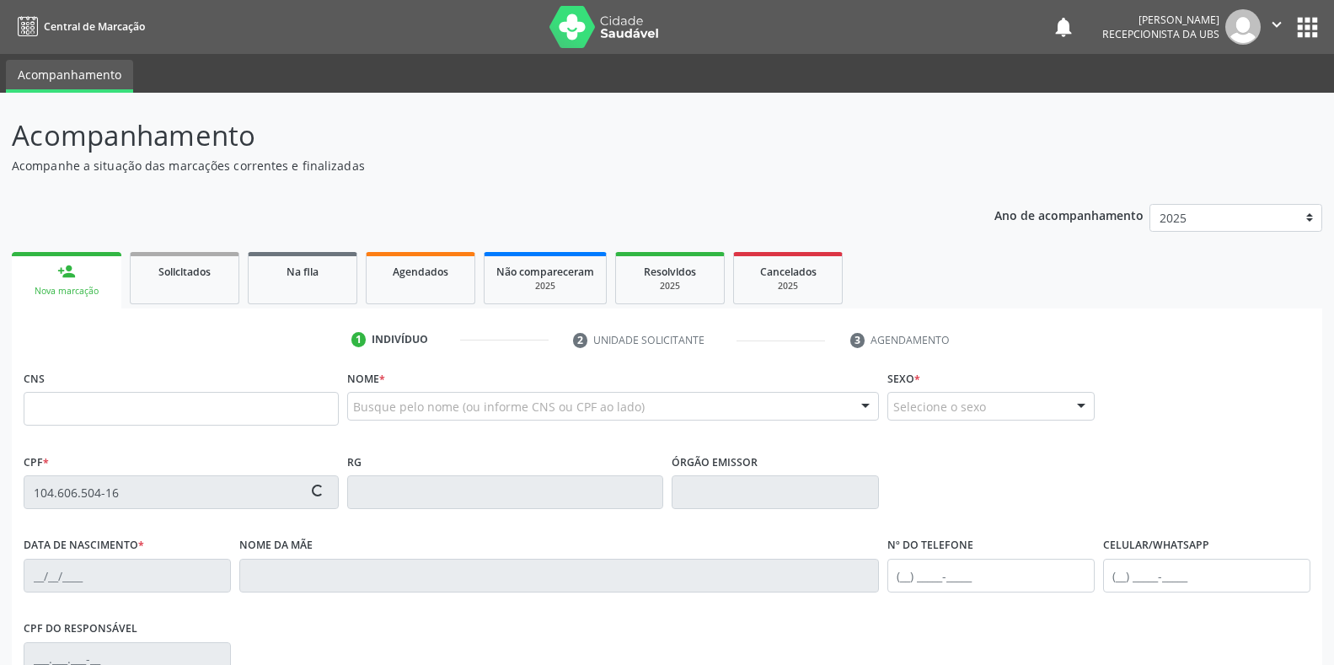
type input "[PHONE_NUMBER]"
type input "115.279.874-00"
type input "86"
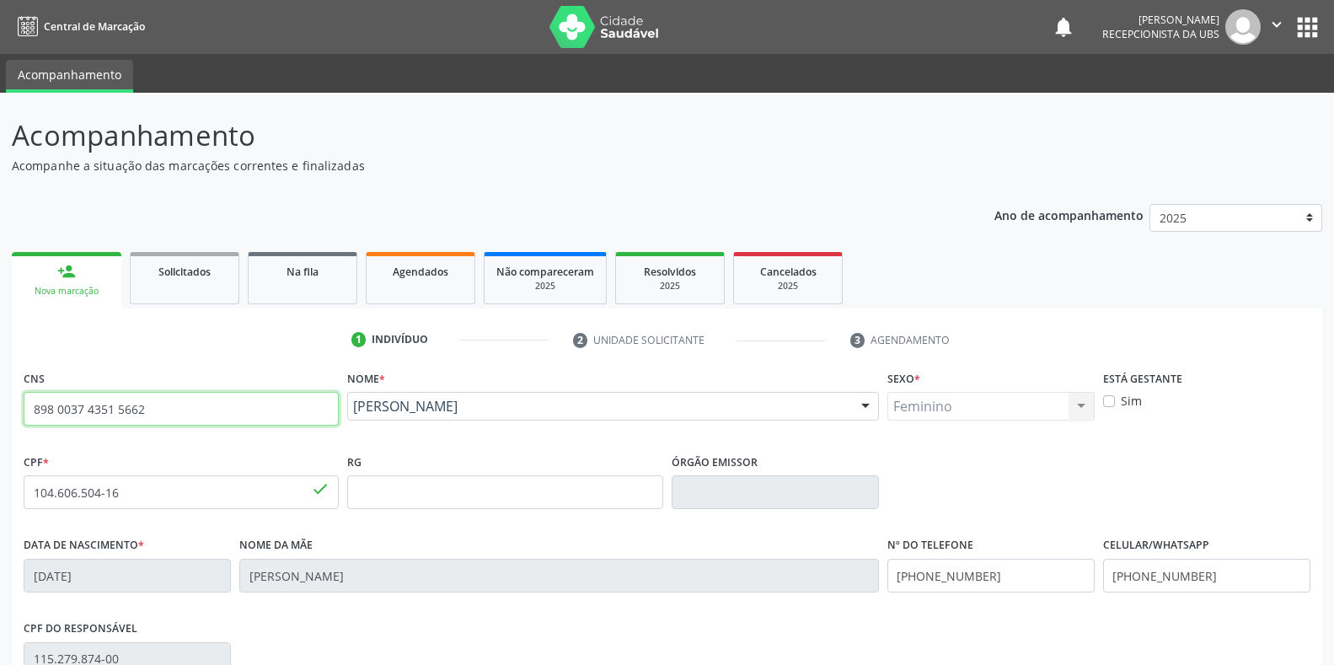
drag, startPoint x: 162, startPoint y: 418, endPoint x: 23, endPoint y: 420, distance: 139.1
click at [23, 420] on div "CNS 898 0037 4351 5662 done" at bounding box center [181, 407] width 324 height 83
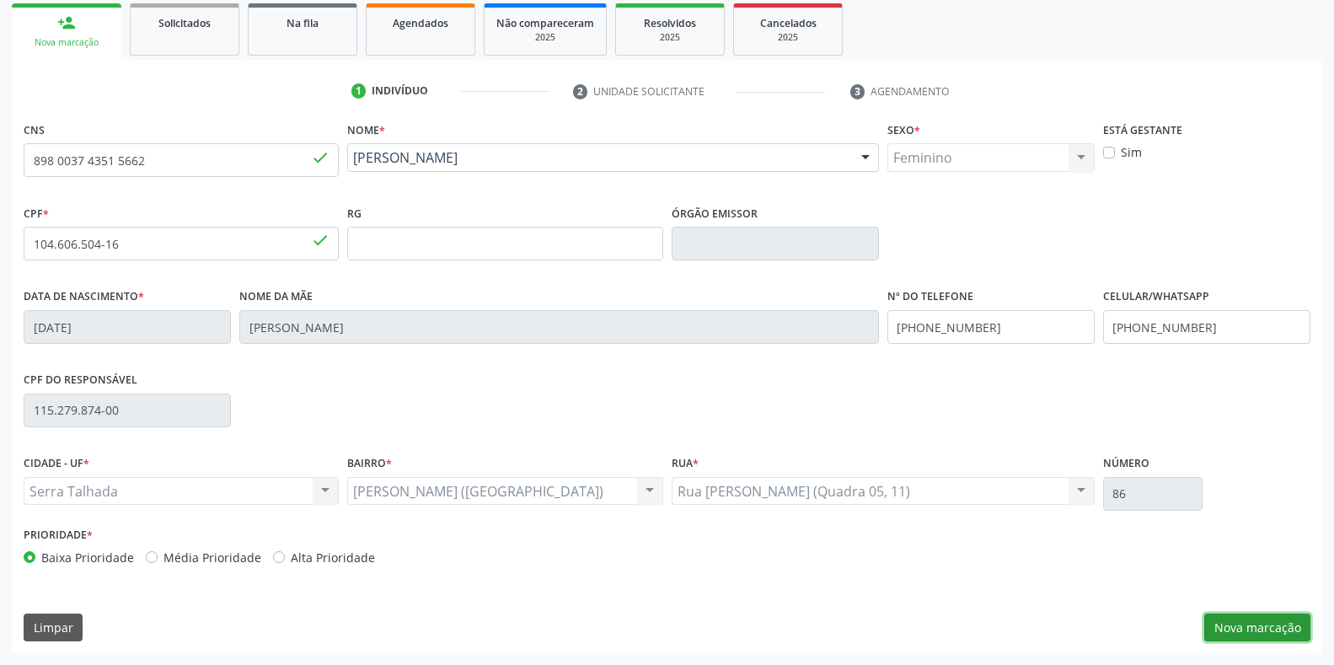
click at [1267, 619] on button "Nova marcação" at bounding box center [1257, 627] width 106 height 29
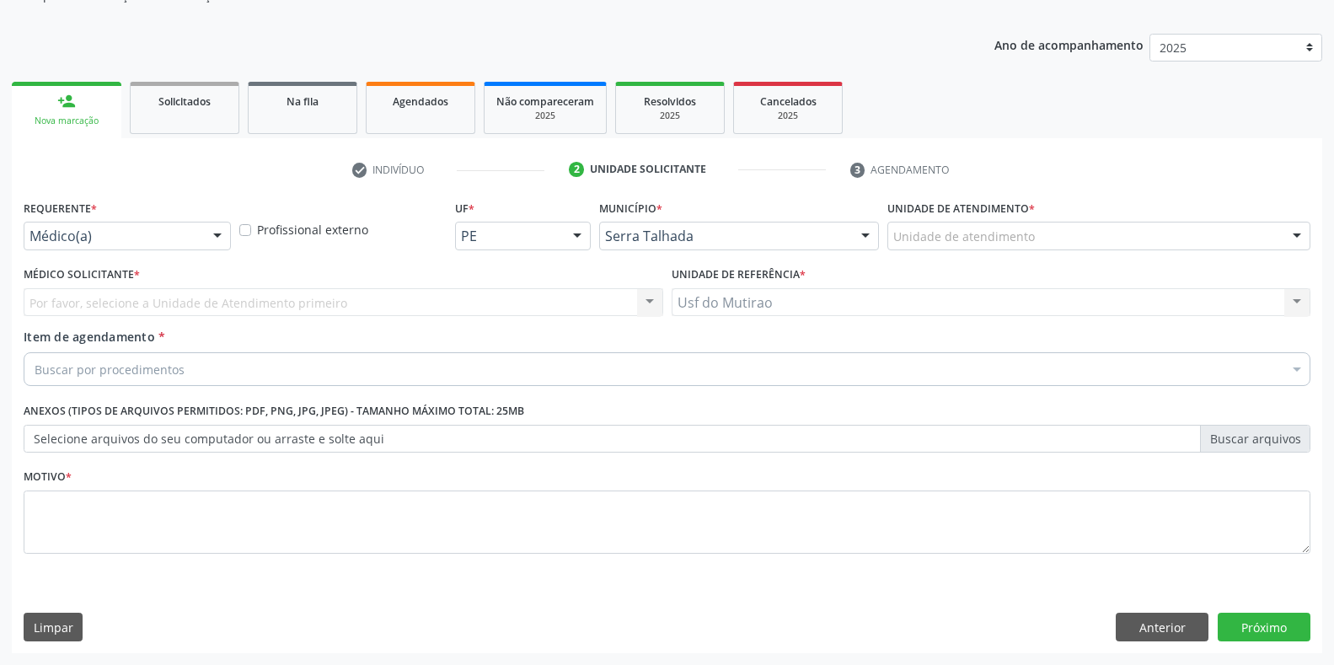
scroll to position [170, 0]
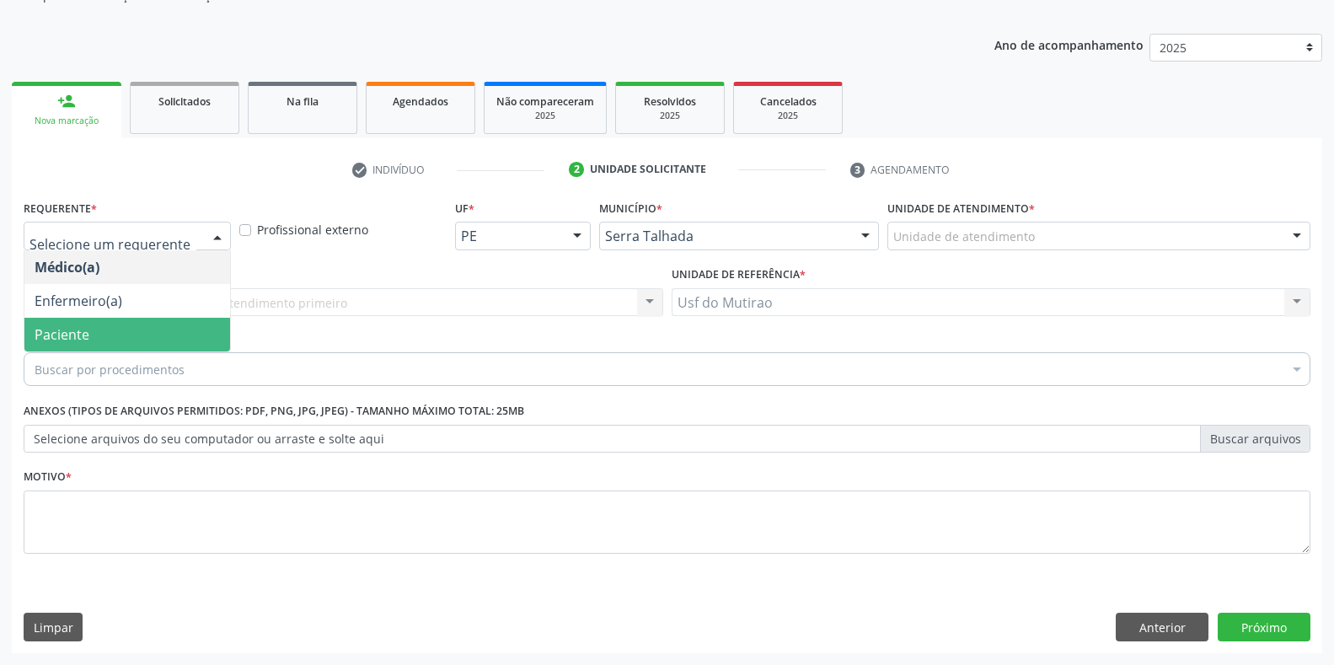
click at [71, 337] on span "Paciente" at bounding box center [62, 334] width 55 height 19
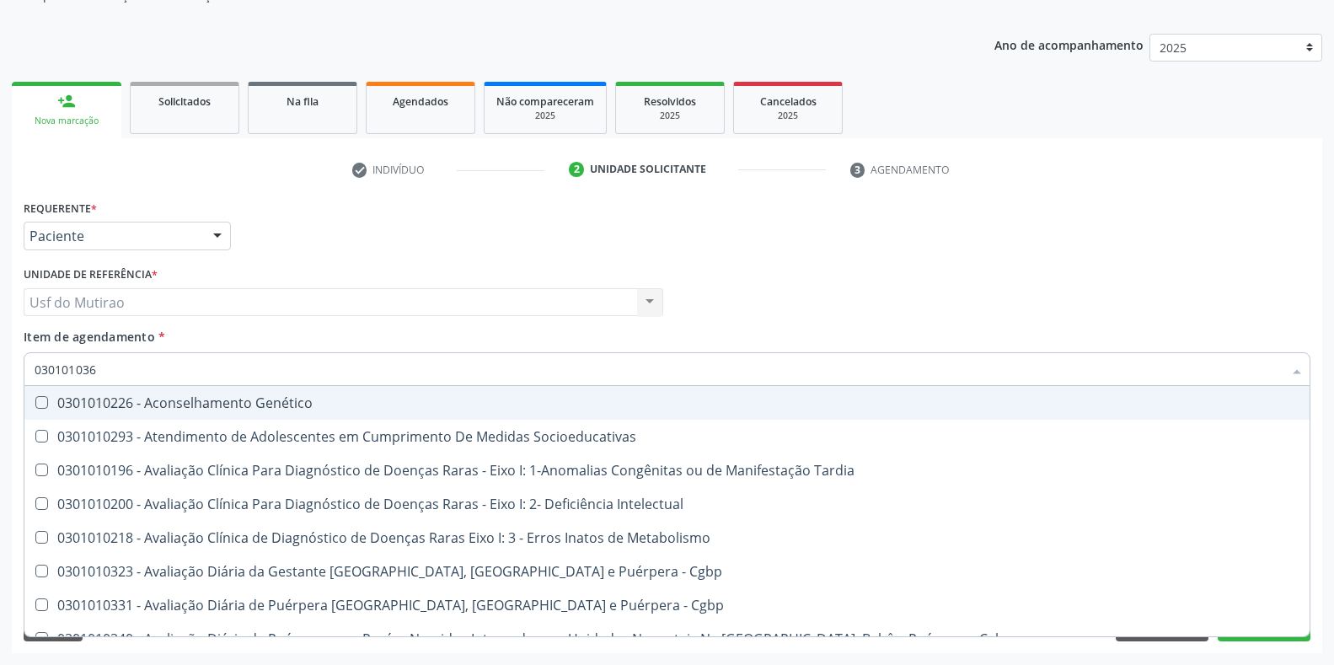
type input "0301010366"
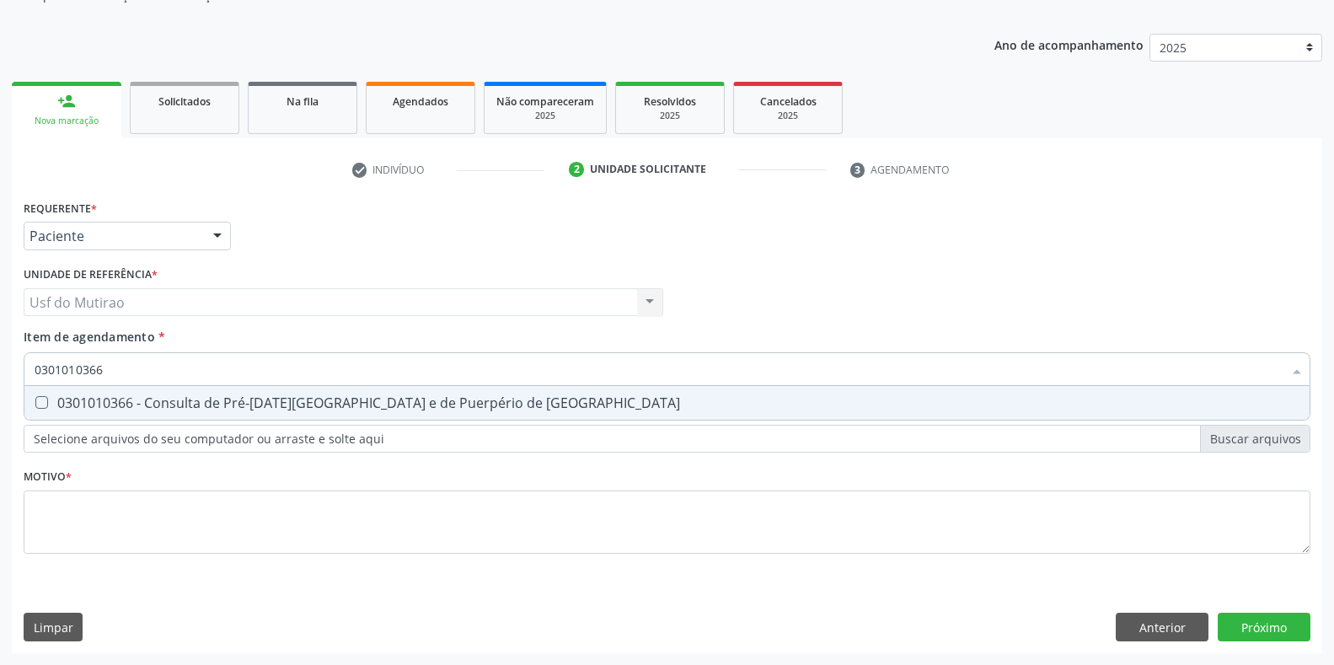
click at [308, 396] on div "0301010366 - Consulta de Pré-[DATE][GEOGRAPHIC_DATA] e de Puerpério de [GEOGRAP…" at bounding box center [667, 402] width 1265 height 13
checkbox Risco "true"
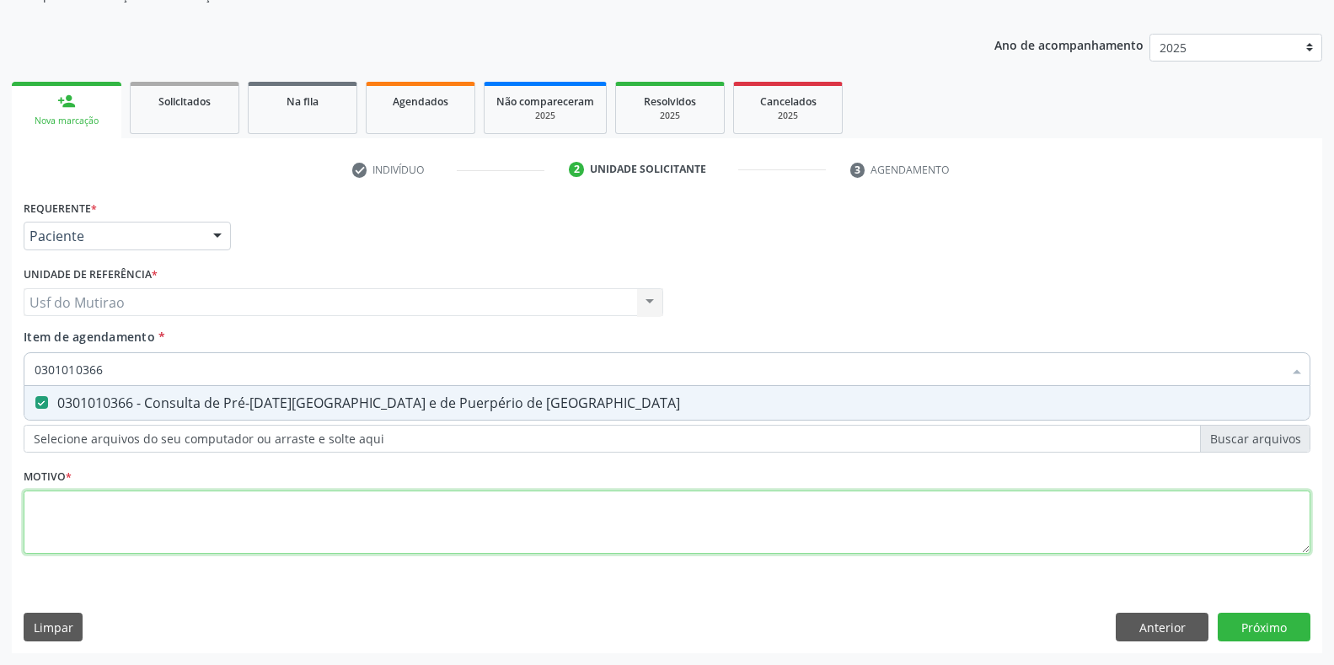
click at [305, 527] on div "Requerente * Paciente Médico(a) Enfermeiro(a) Paciente Nenhum resultado encontr…" at bounding box center [667, 387] width 1287 height 382
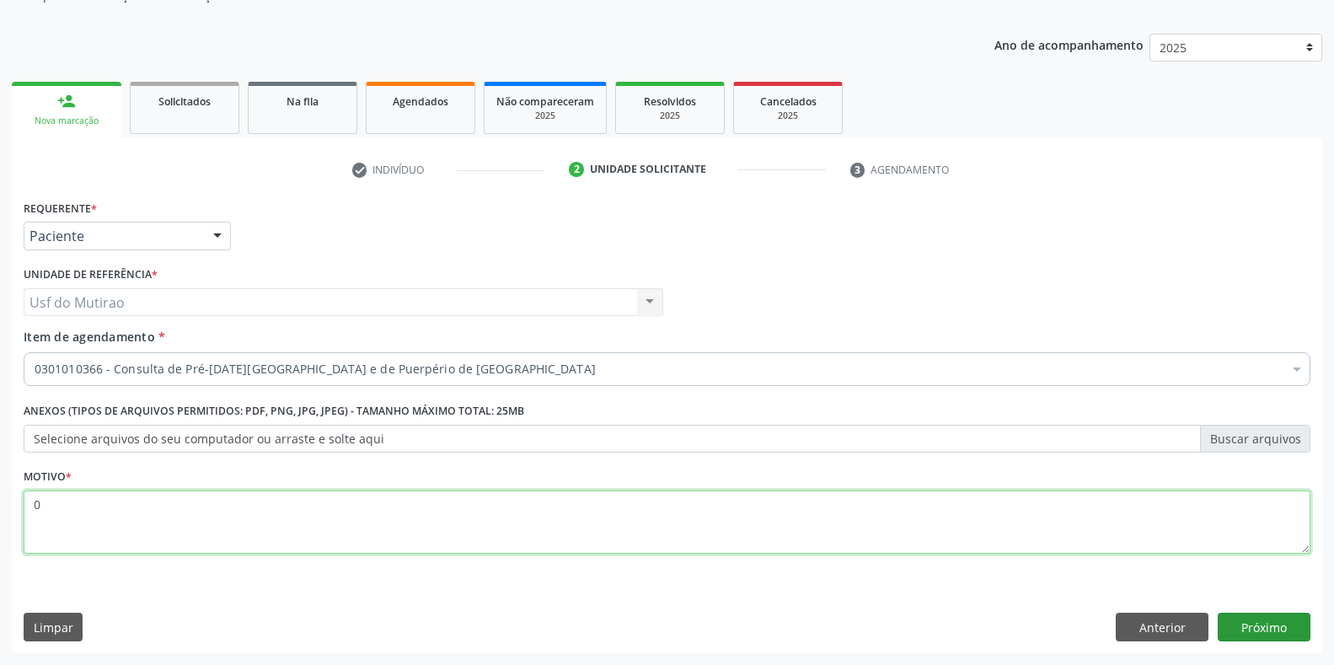
type textarea "0"
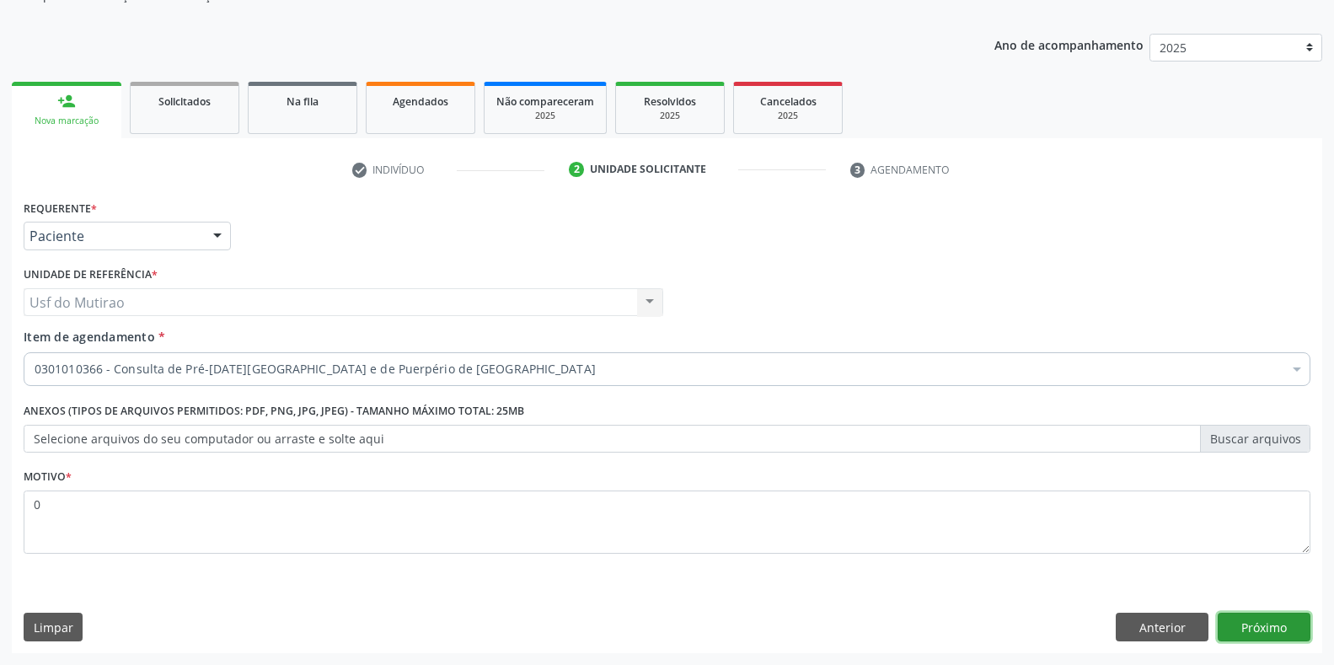
click at [1250, 624] on button "Próximo" at bounding box center [1264, 627] width 93 height 29
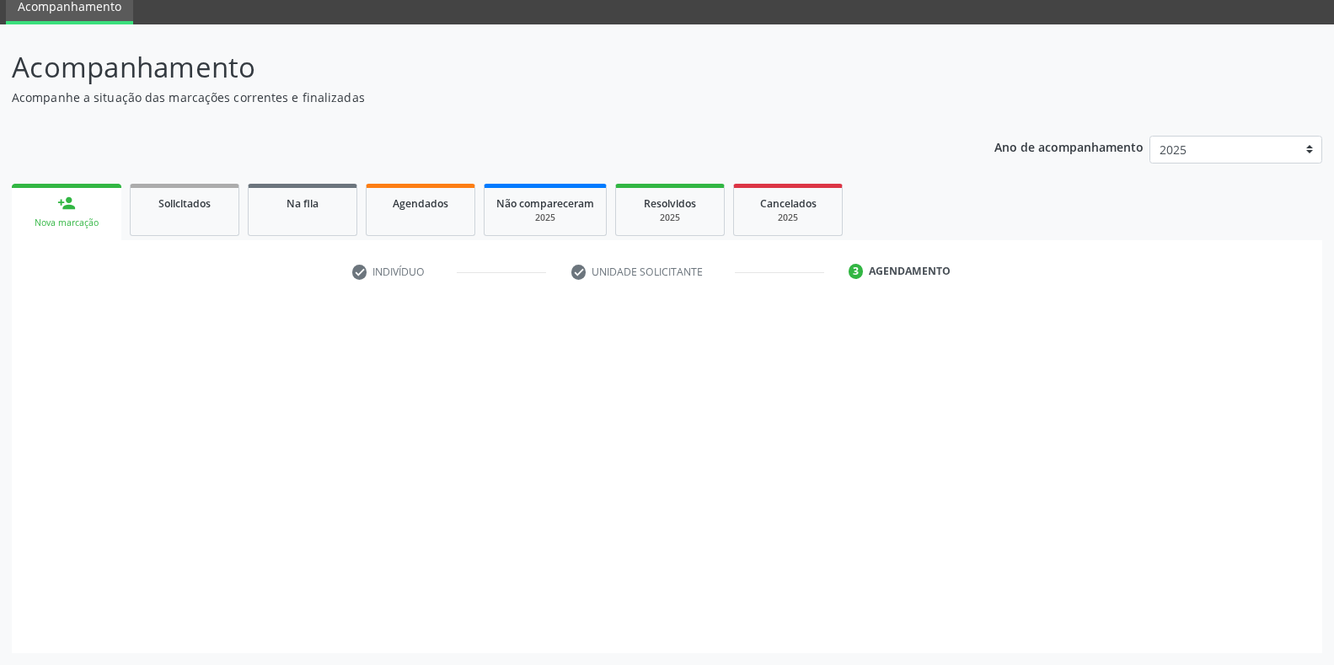
scroll to position [68, 0]
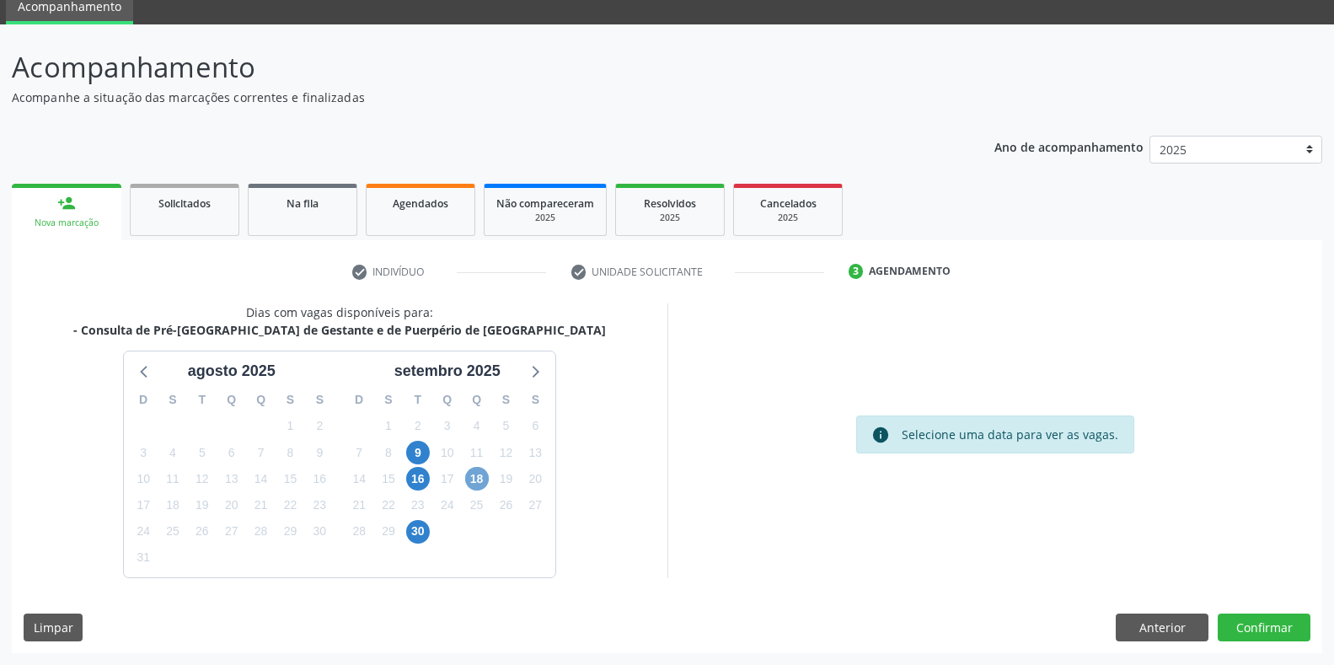
click at [477, 484] on span "18" at bounding box center [477, 479] width 24 height 24
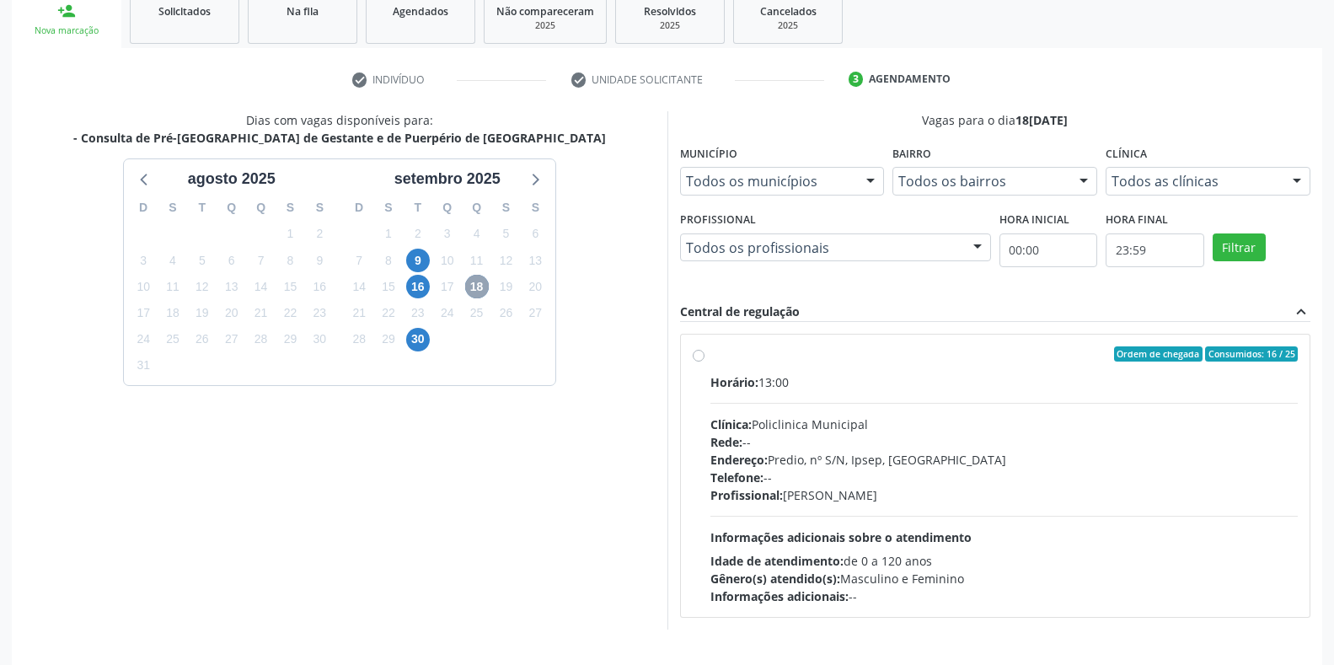
scroll to position [312, 0]
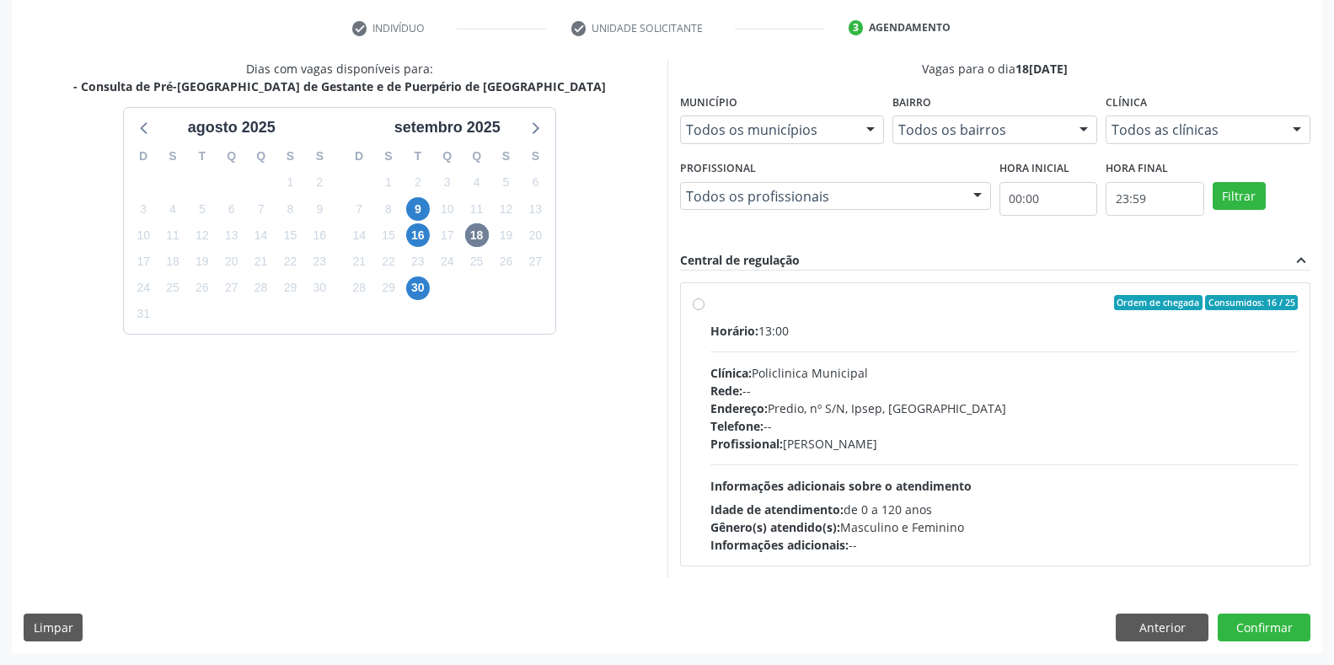
click at [817, 402] on div "Endereço: Predio, nº S/N, Ipsep, [GEOGRAPHIC_DATA]" at bounding box center [1004, 408] width 588 height 18
click at [705, 310] on input "Ordem de chegada Consumidos: 16 / 25 Horário: 13:00 Clínica: Policlinica Munici…" at bounding box center [699, 302] width 12 height 15
radio input "true"
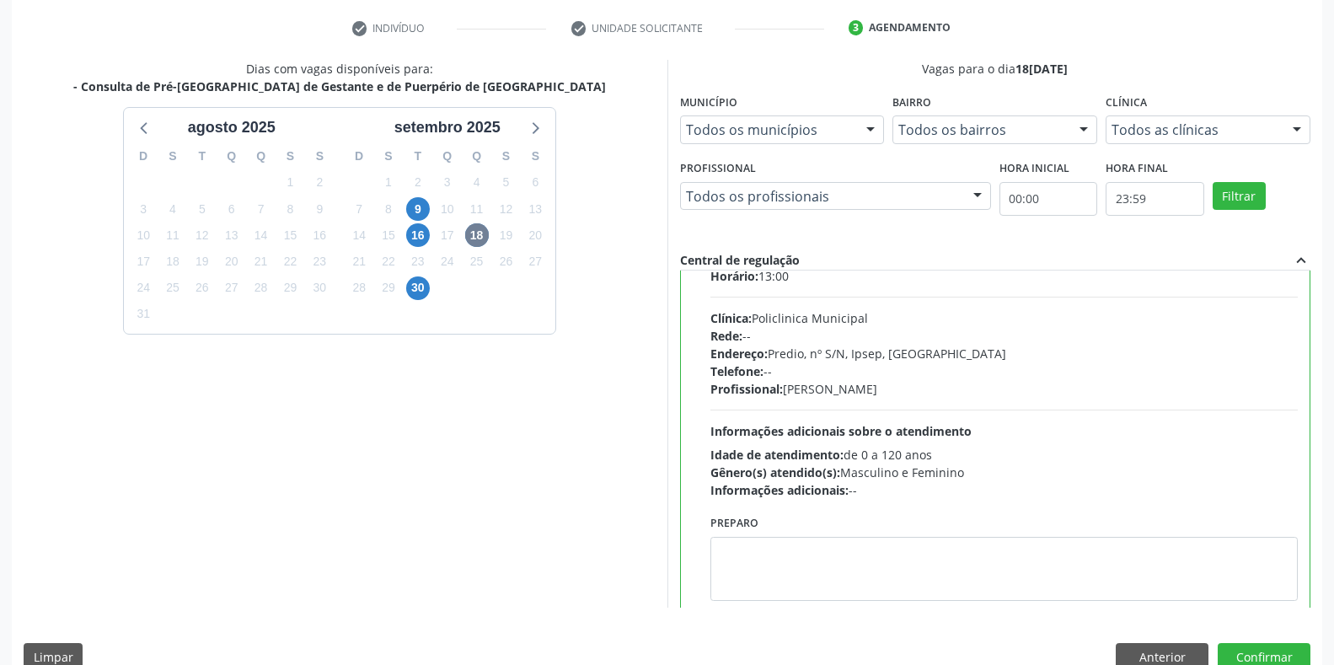
scroll to position [83, 0]
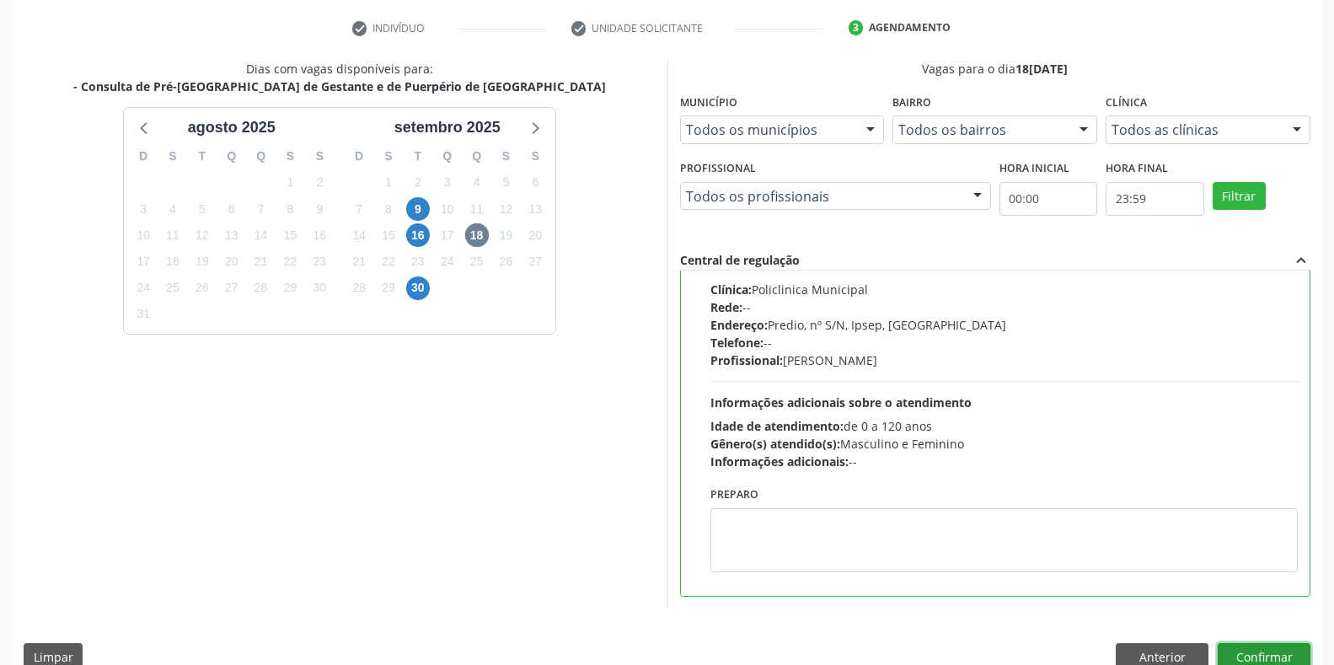
click at [1267, 654] on button "Confirmar" at bounding box center [1264, 657] width 93 height 29
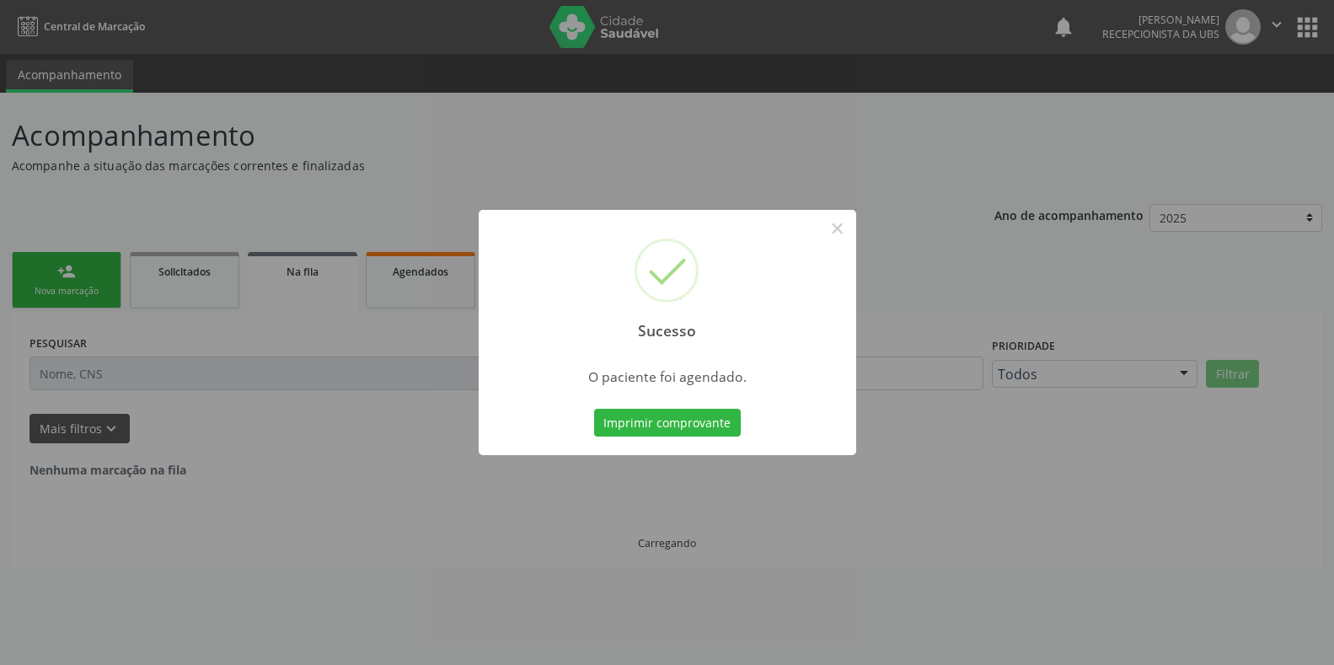
scroll to position [0, 0]
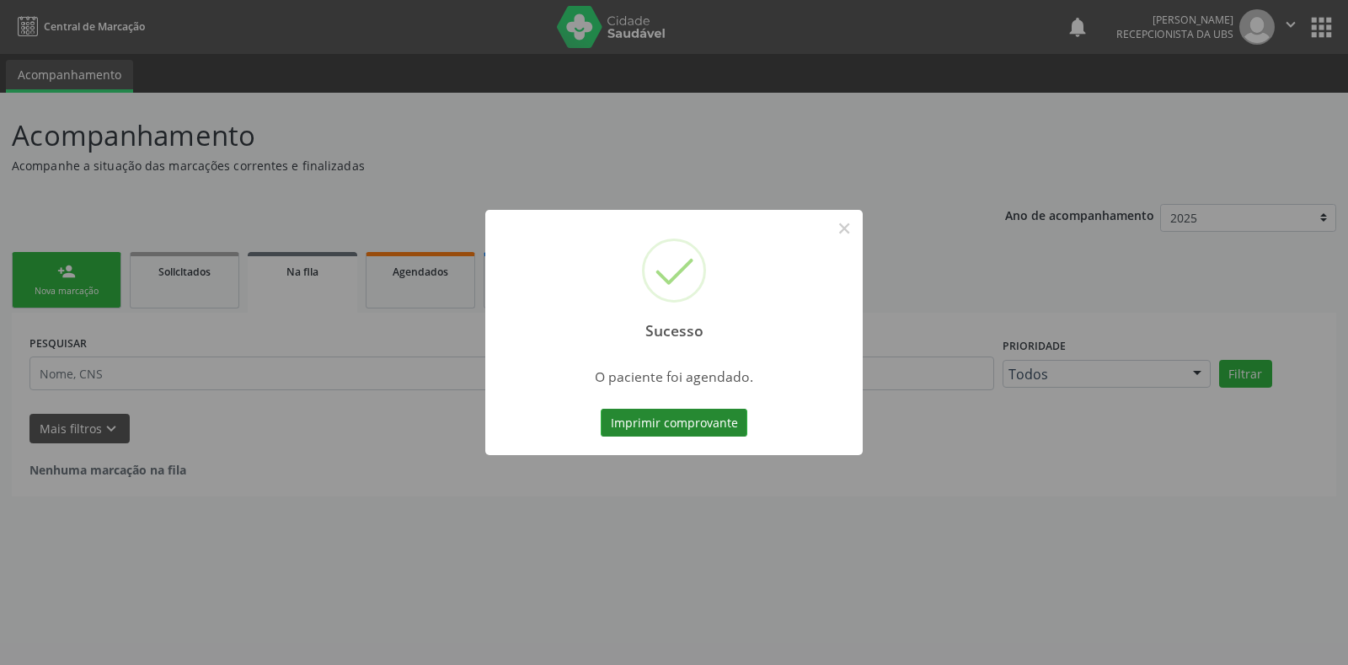
click at [678, 437] on button "Imprimir comprovante" at bounding box center [674, 423] width 147 height 29
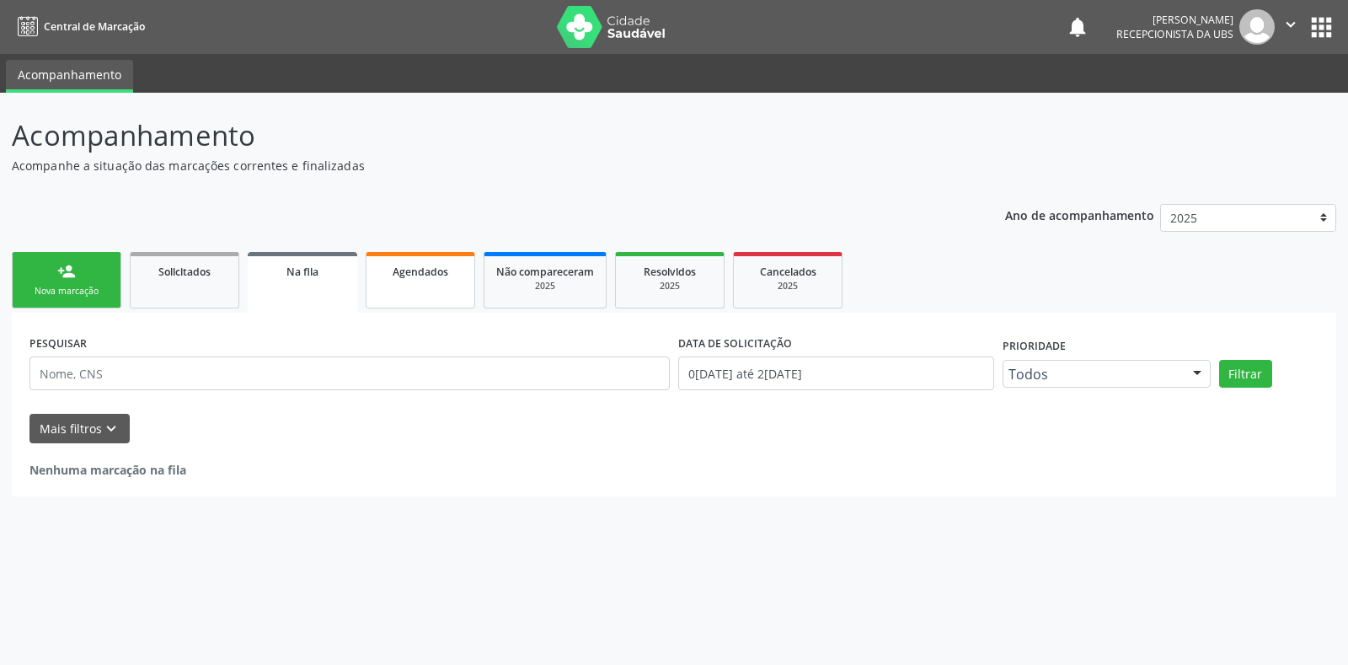
click at [417, 278] on span "Agendados" at bounding box center [421, 272] width 56 height 14
click at [418, 274] on span "Agendados" at bounding box center [421, 272] width 56 height 14
select select "7"
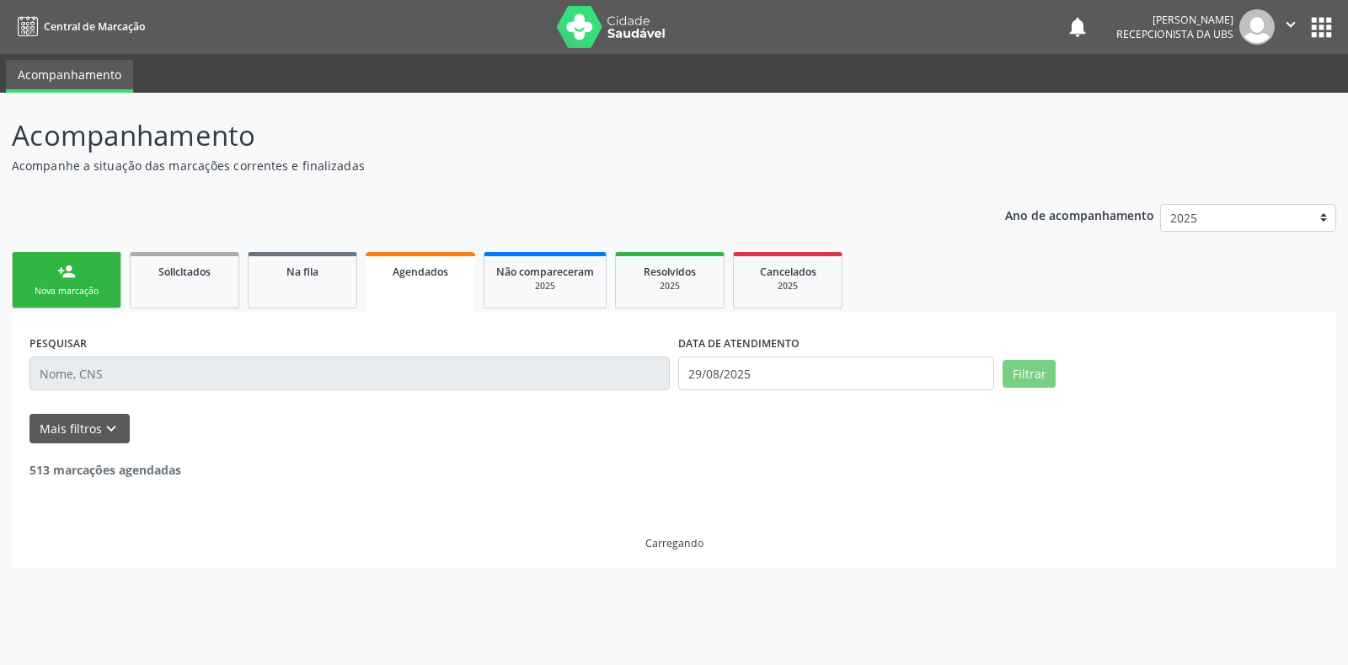
click at [305, 377] on input "text" at bounding box center [349, 373] width 640 height 34
click at [142, 376] on input "text" at bounding box center [349, 373] width 640 height 34
click at [98, 376] on input "text" at bounding box center [349, 373] width 640 height 34
click at [75, 376] on input "text" at bounding box center [349, 373] width 640 height 34
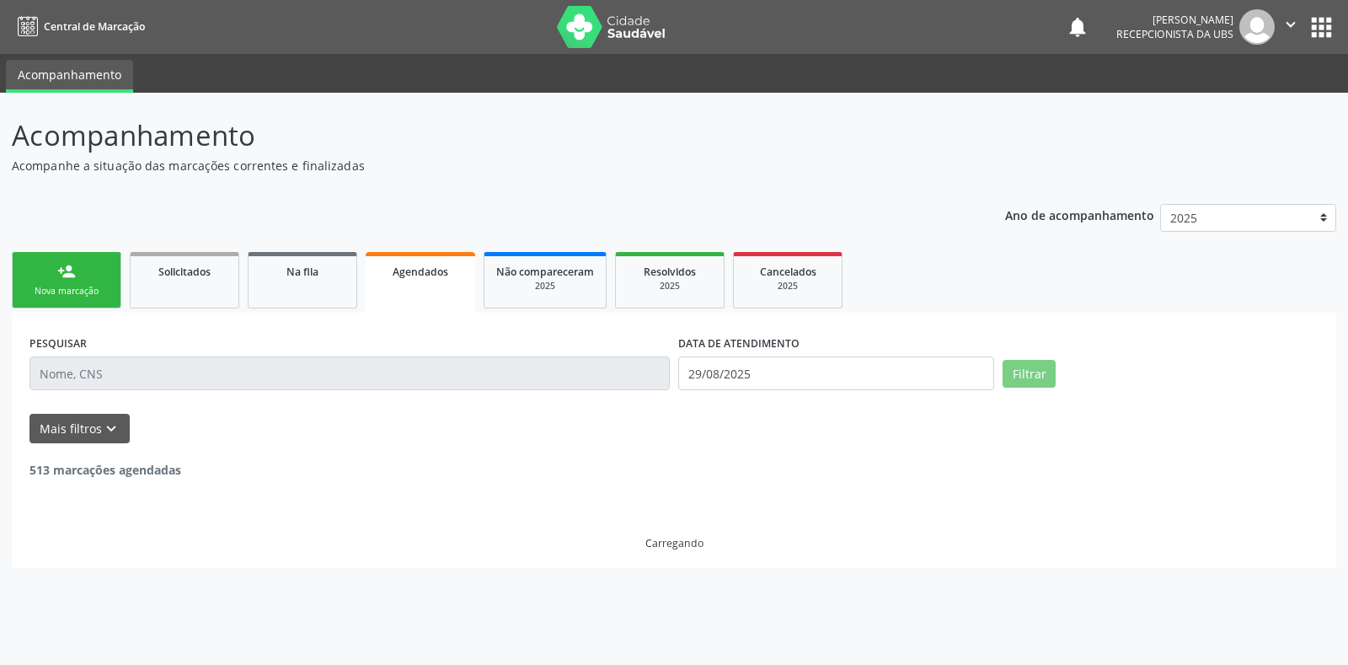
click at [75, 368] on input "text" at bounding box center [349, 373] width 640 height 34
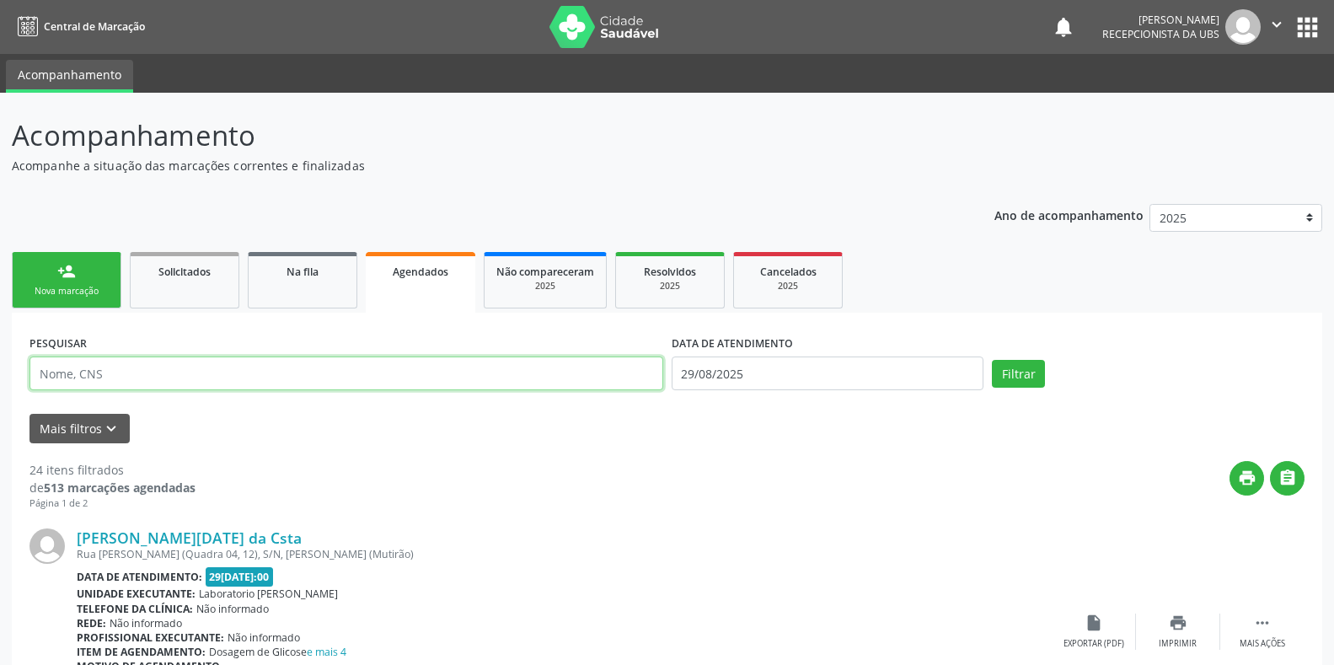
click at [202, 371] on input "text" at bounding box center [346, 373] width 634 height 34
paste input "898 0037 4351 5662"
type input "898 0037 4351 5662"
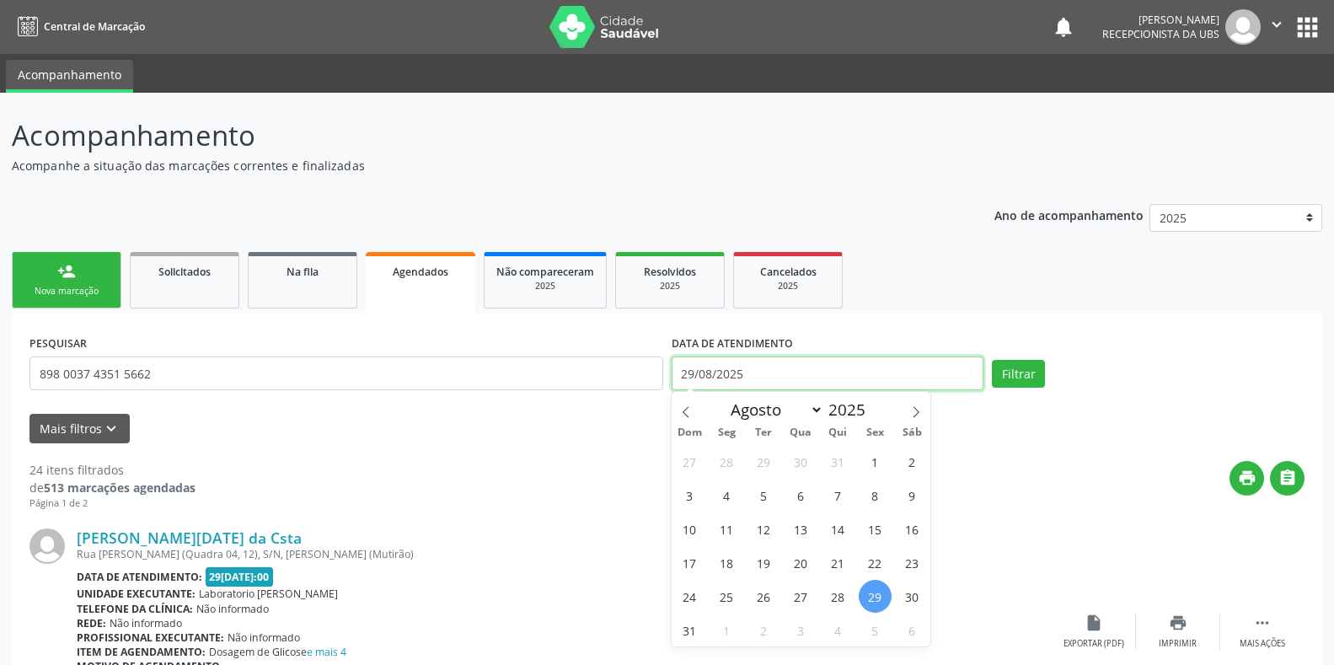
click at [942, 372] on input "29/08/2025" at bounding box center [828, 373] width 313 height 34
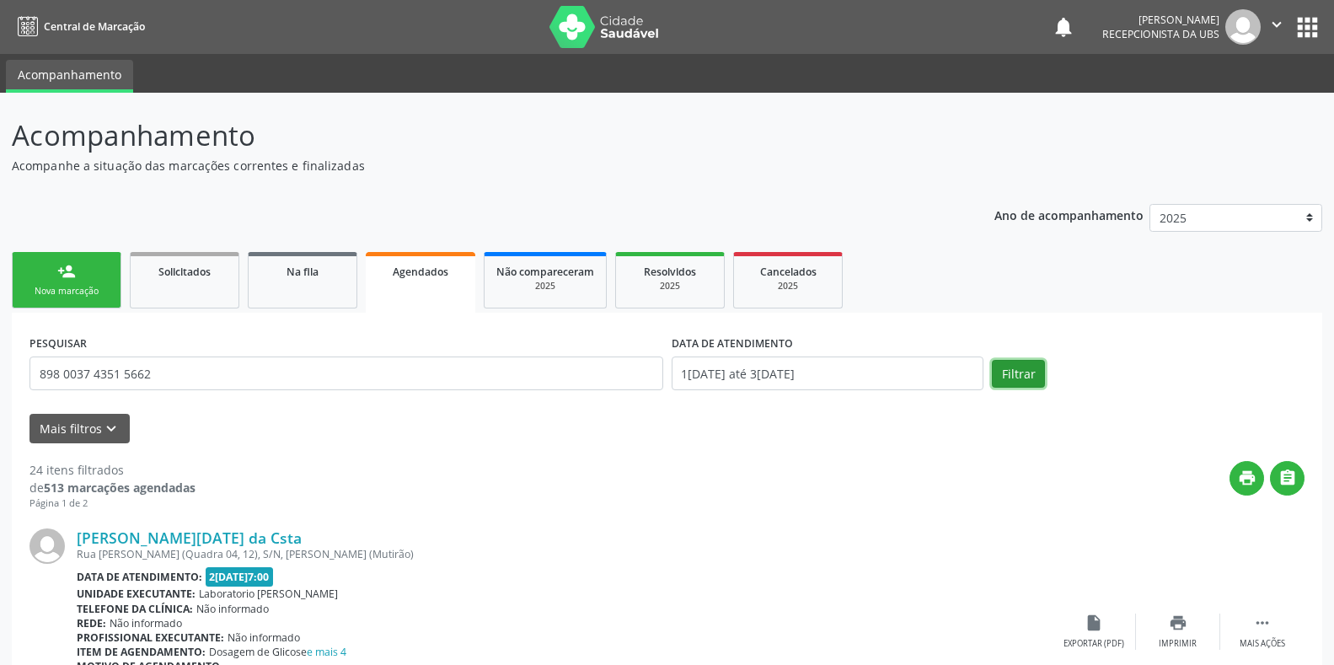
click at [1005, 372] on button "Filtrar" at bounding box center [1018, 374] width 53 height 29
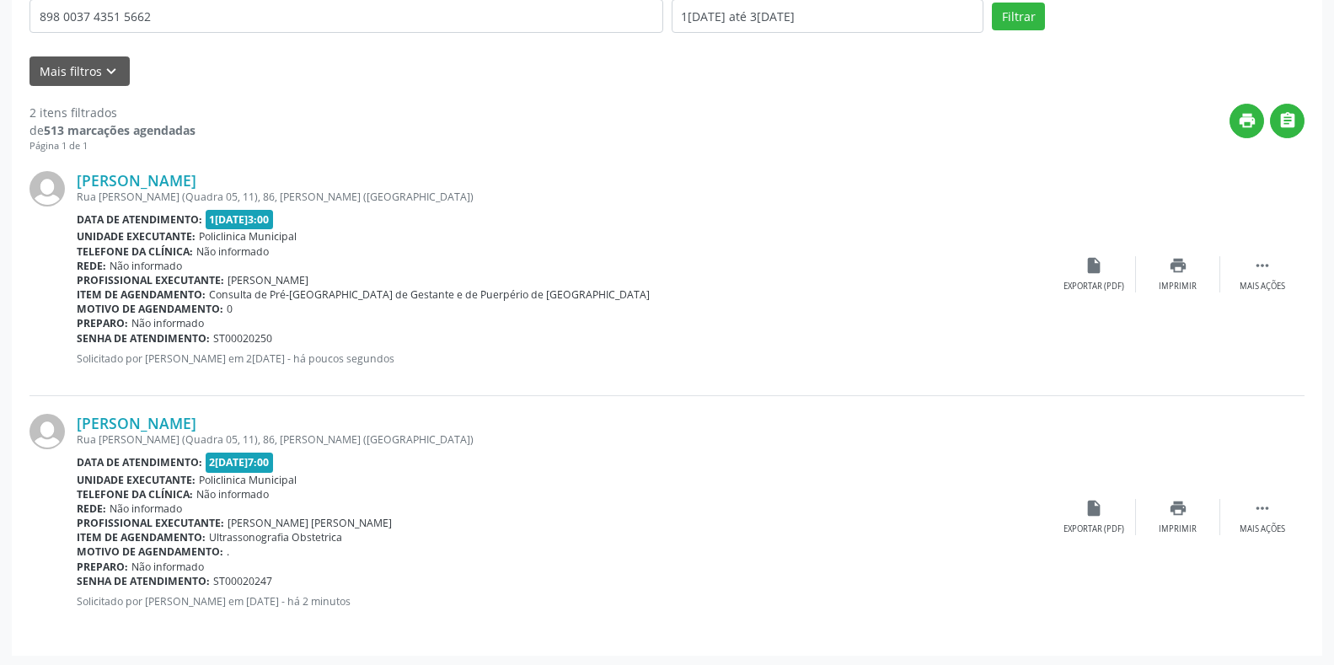
scroll to position [360, 0]
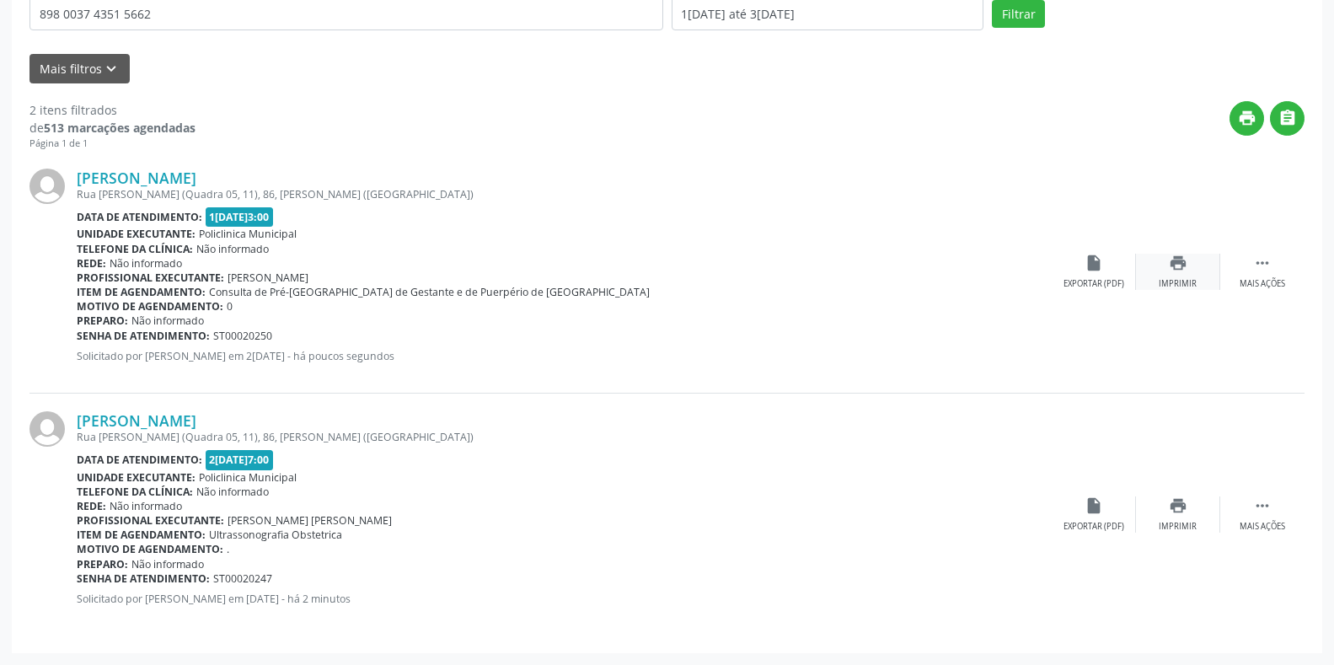
click at [1169, 268] on icon "print" at bounding box center [1178, 263] width 19 height 19
click at [1166, 506] on div "print Imprimir" at bounding box center [1178, 514] width 84 height 36
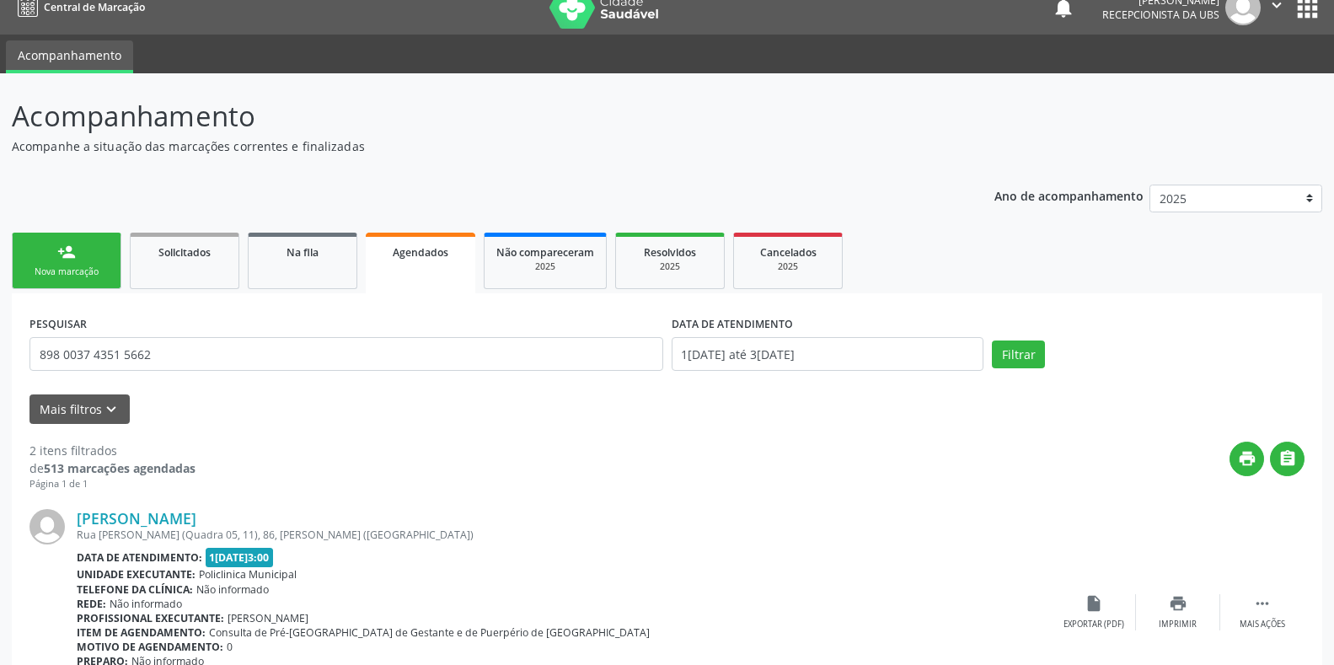
scroll to position [0, 0]
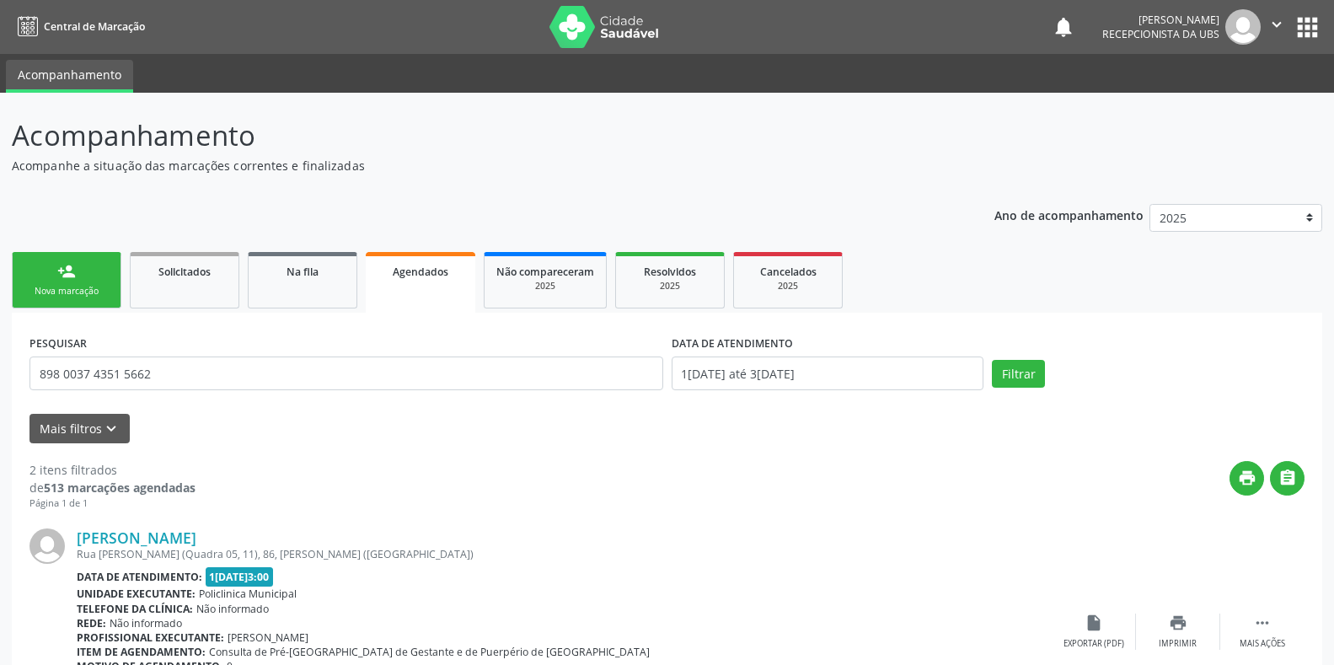
click at [91, 298] on link "person_add Nova marcação" at bounding box center [67, 280] width 110 height 56
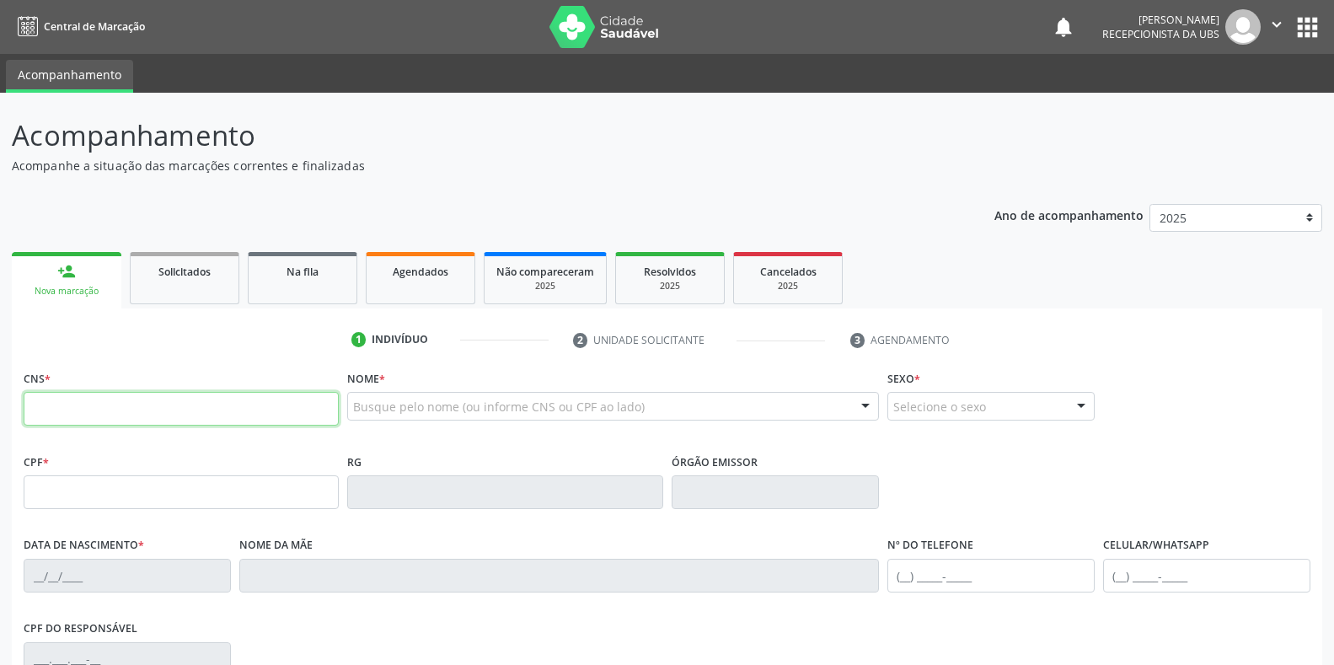
click at [105, 407] on input "text" at bounding box center [181, 409] width 315 height 34
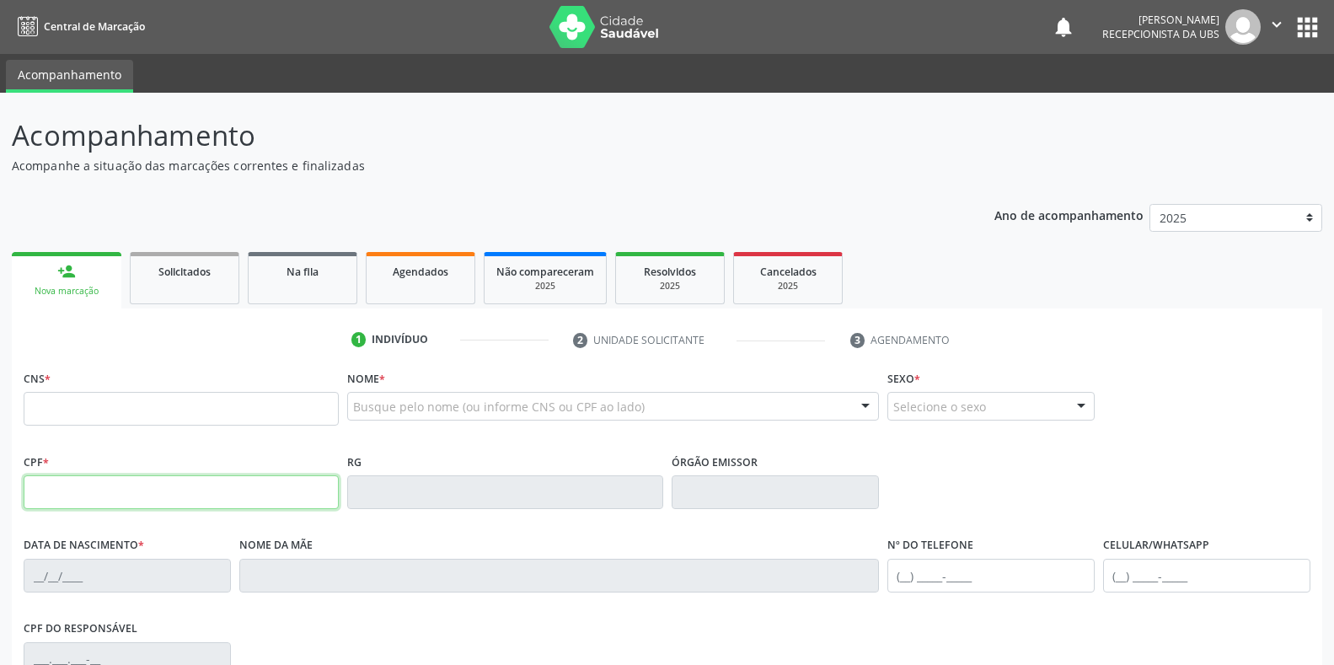
click at [243, 498] on input "text" at bounding box center [181, 492] width 315 height 34
type input "085.108.414-14"
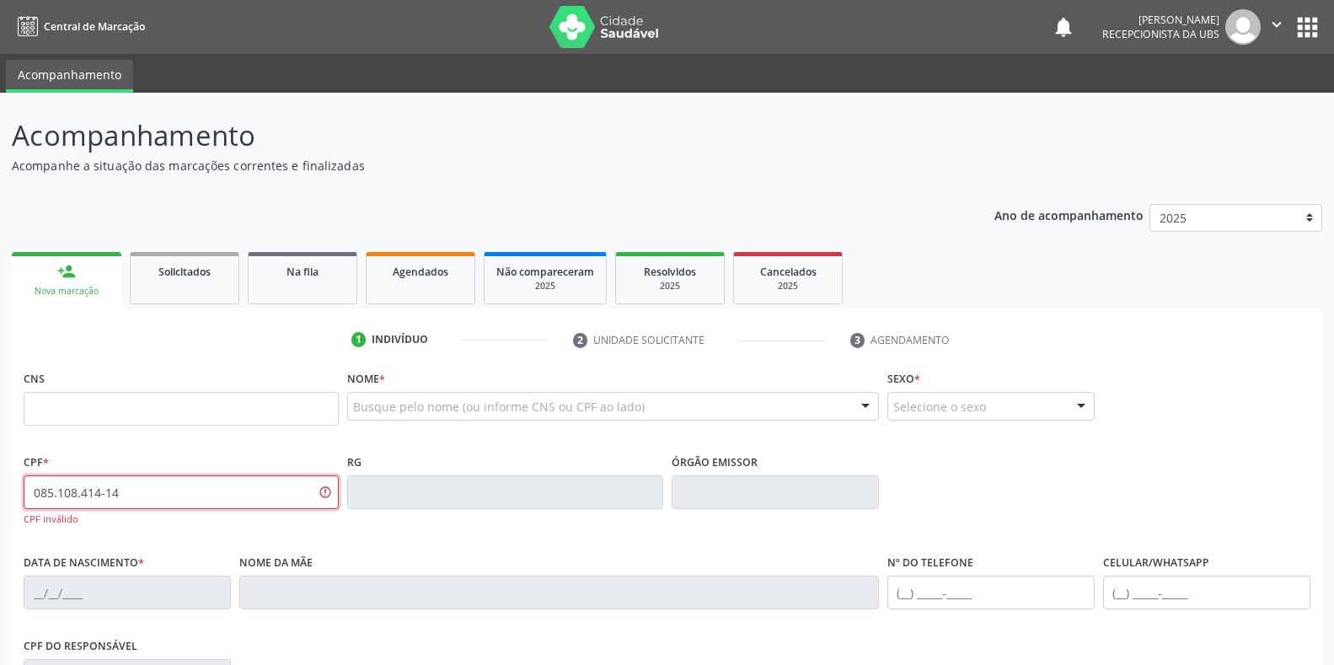
drag, startPoint x: 243, startPoint y: 498, endPoint x: 60, endPoint y: 429, distance: 195.5
click at [0, 496] on div "Acompanhamento Acompanhe a situação das marcações correntes e finalizadas Relat…" at bounding box center [667, 512] width 1334 height 838
click at [123, 415] on input "text" at bounding box center [181, 409] width 315 height 34
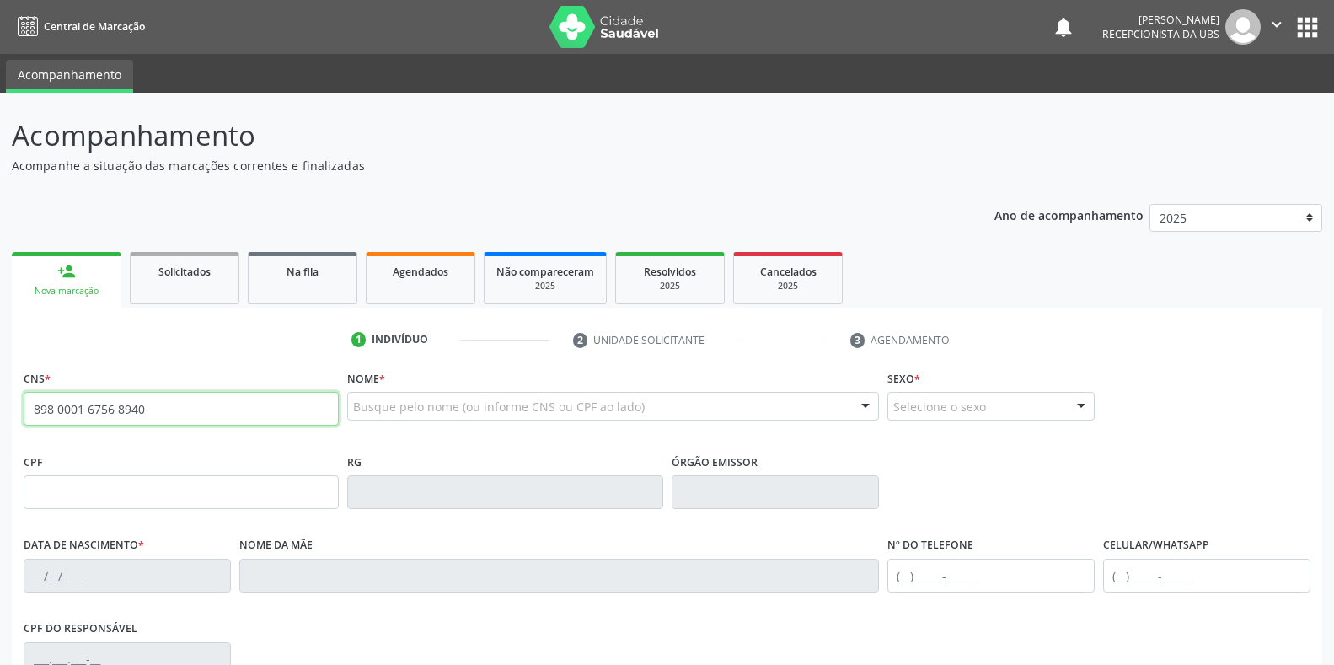
type input "898 0001 6756 8940"
type input "18/01/1996"
type input "Vera Lucia de Oliveira Souza Silva"
type input "[PHONE_NUMBER]"
type input "040.032.464-46"
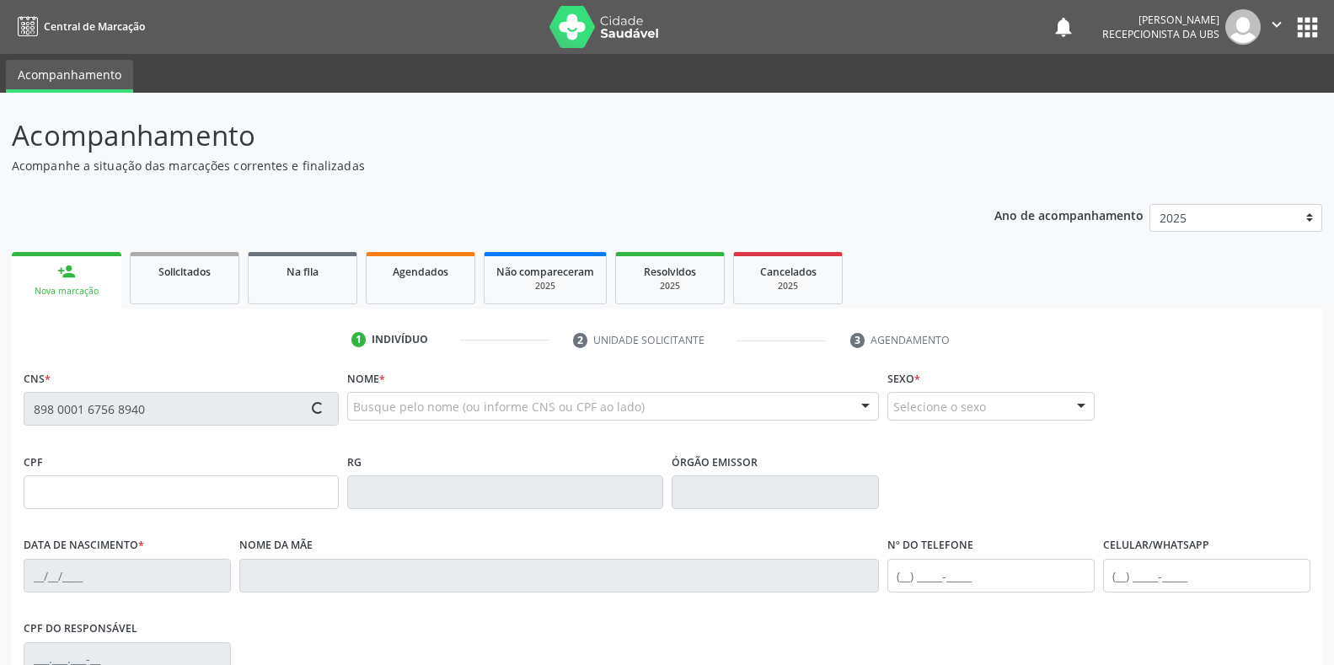
type input "S/N"
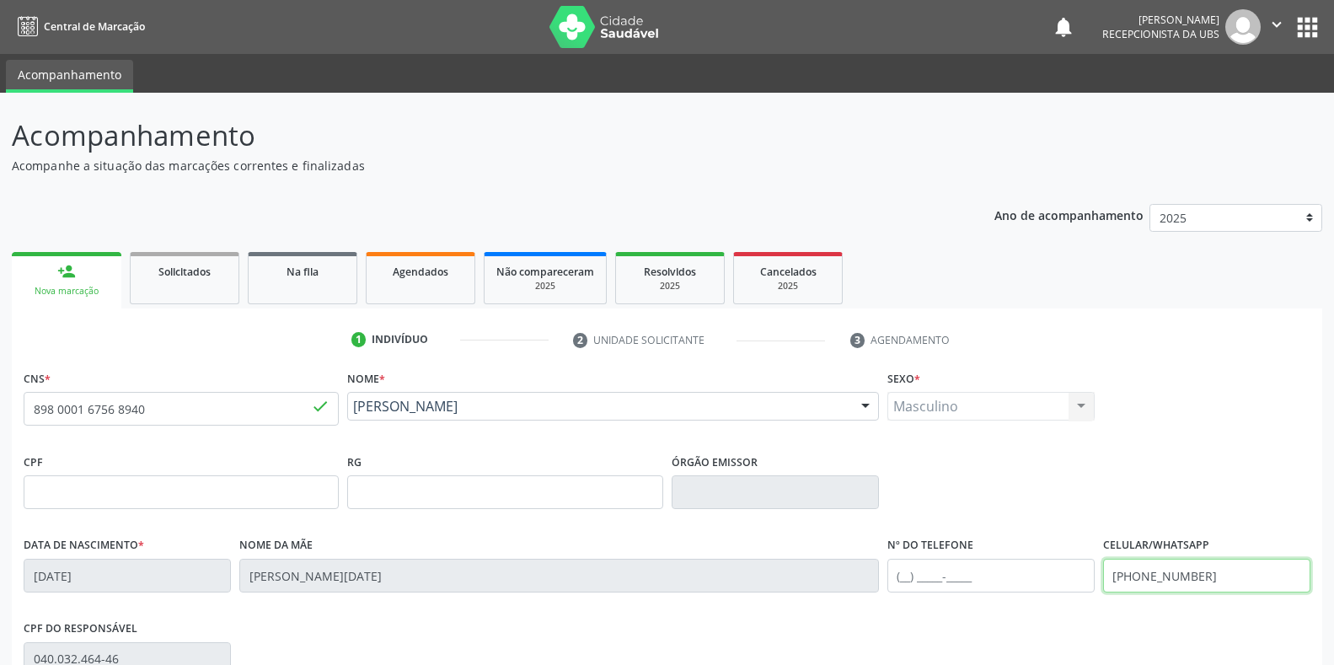
drag, startPoint x: 1228, startPoint y: 580, endPoint x: 1058, endPoint y: 580, distance: 170.2
click at [1058, 580] on div "Data de nascimento * 18/01/1996 Nome da mãe Vera Lucia de Oliveira Souza Silva …" at bounding box center [666, 574] width 1295 height 83
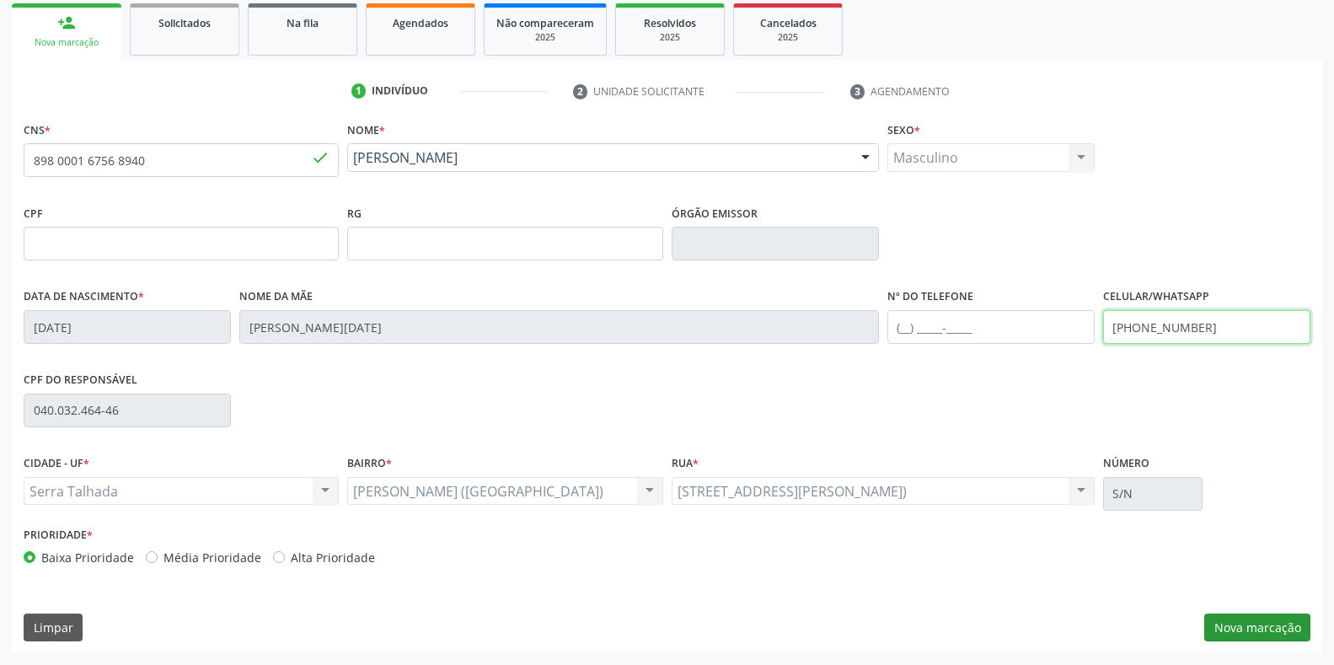
type input "(87) 98114-1142"
click at [1260, 619] on button "Nova marcação" at bounding box center [1257, 627] width 106 height 29
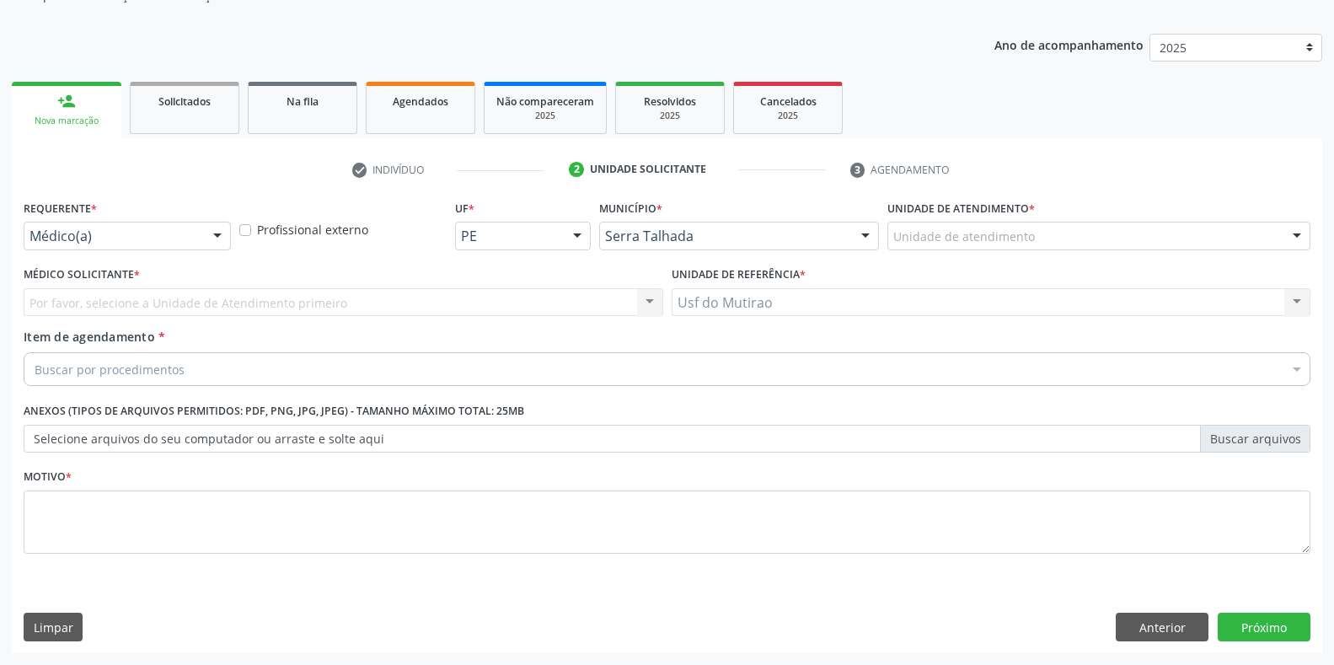
scroll to position [170, 0]
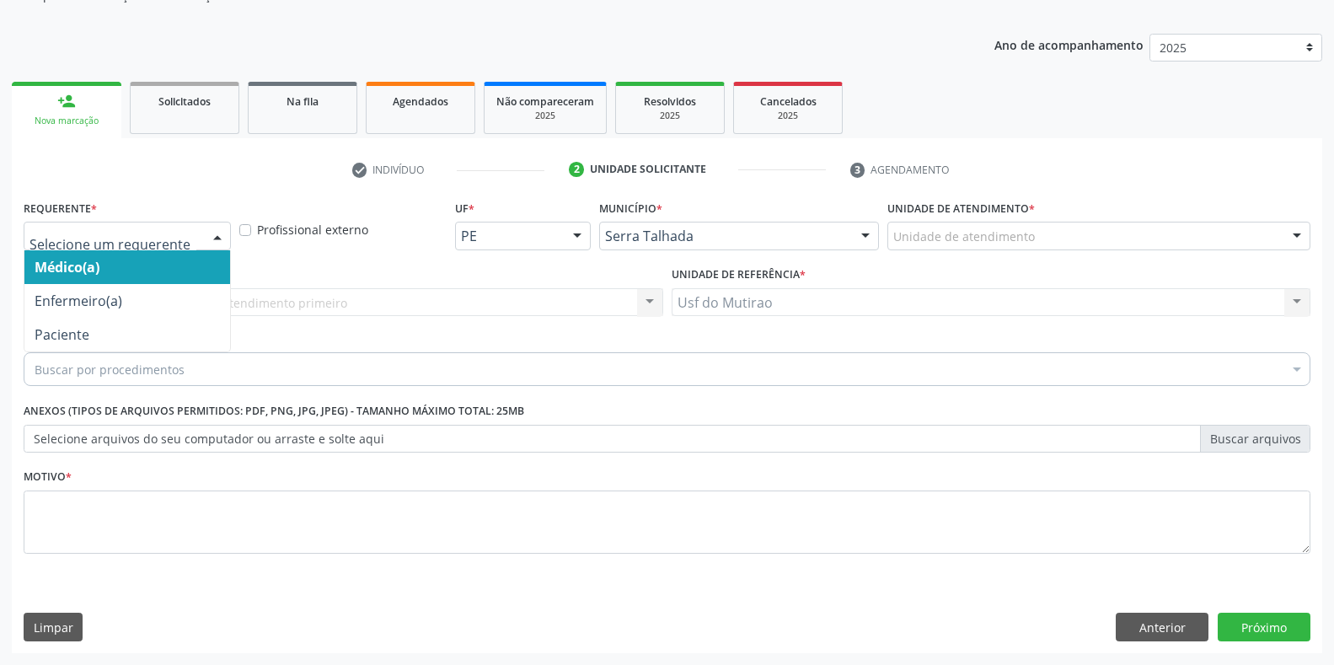
click at [172, 225] on div at bounding box center [127, 236] width 207 height 29
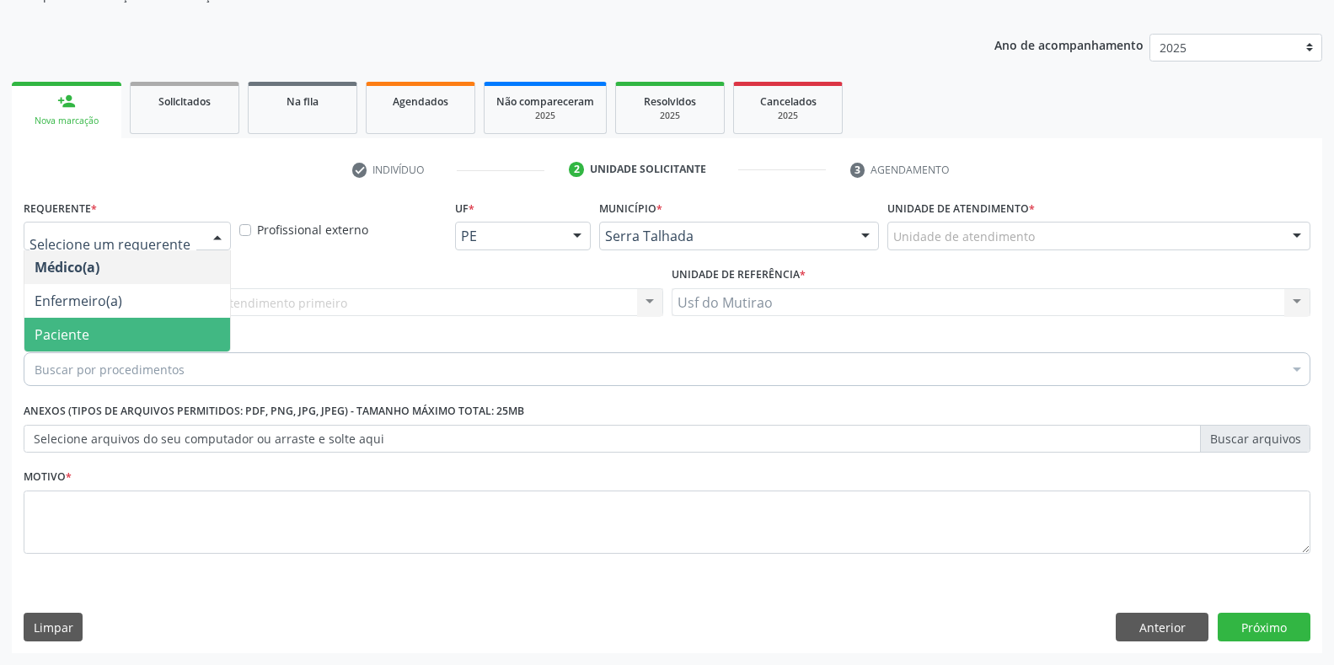
click at [90, 324] on span "Paciente" at bounding box center [127, 335] width 206 height 34
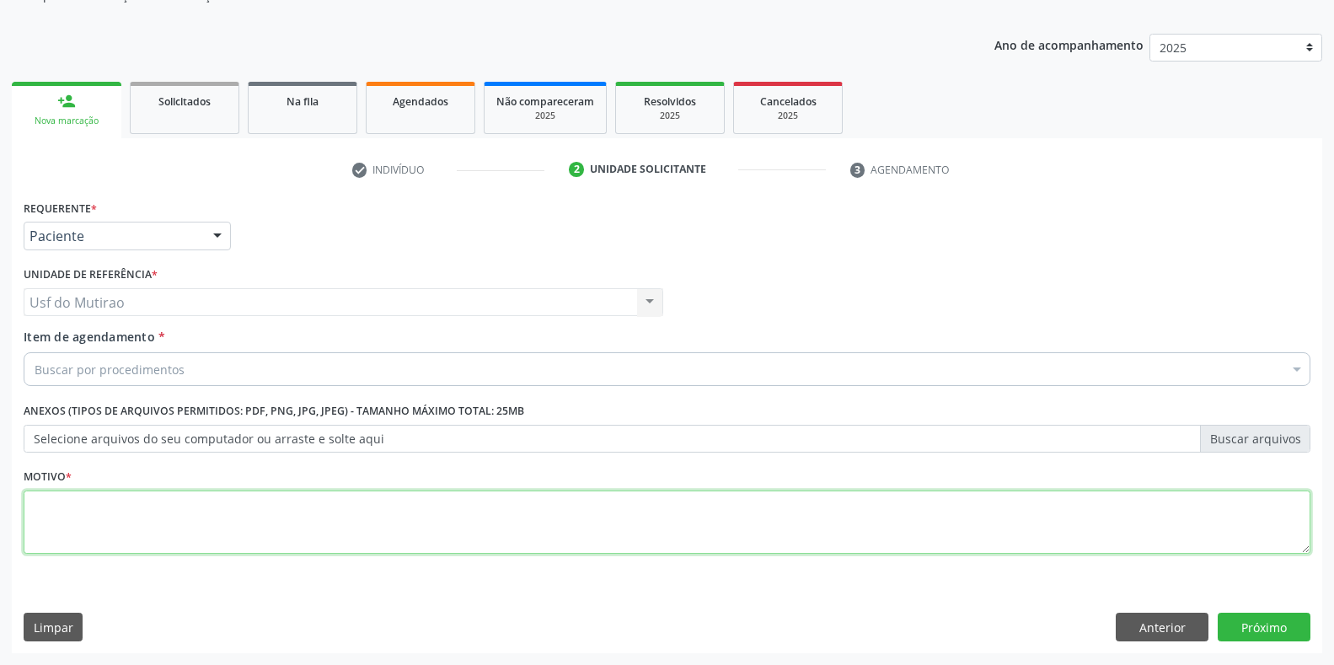
click at [127, 531] on textarea at bounding box center [667, 522] width 1287 height 64
type textarea "M"
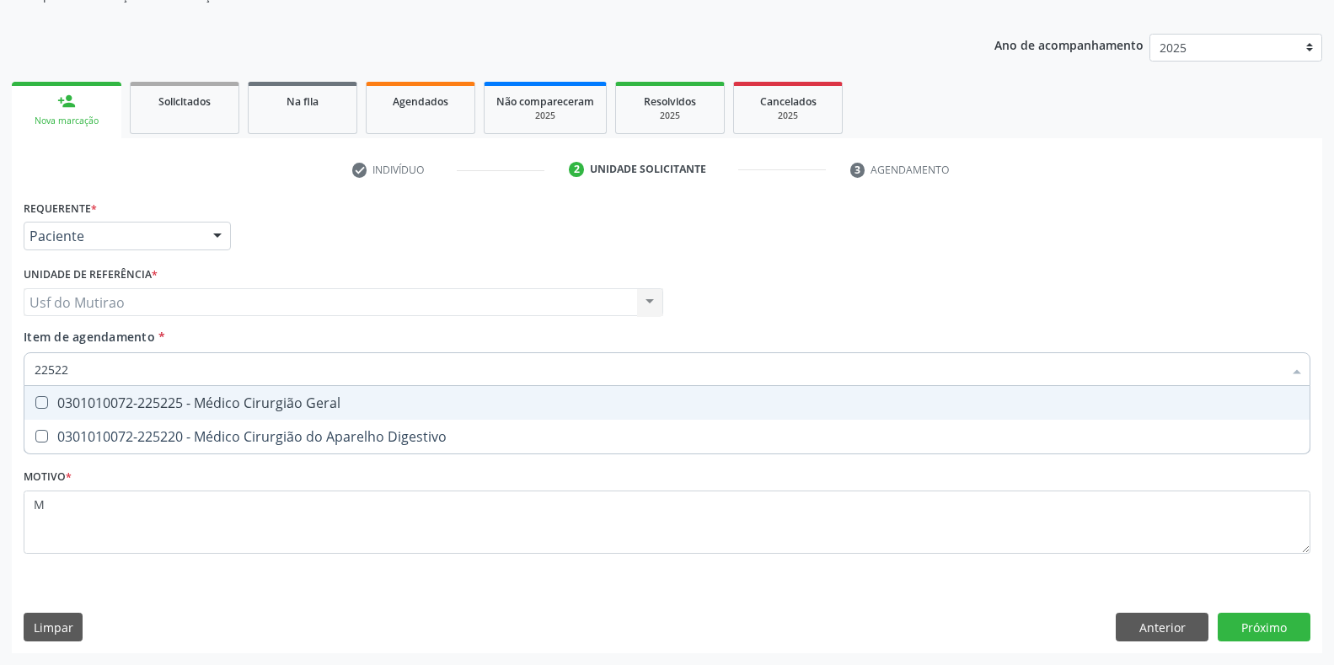
type input "225225"
click at [131, 400] on div "0301010072-225225 - Médico Cirurgião Geral" at bounding box center [667, 402] width 1265 height 13
checkbox Geral "true"
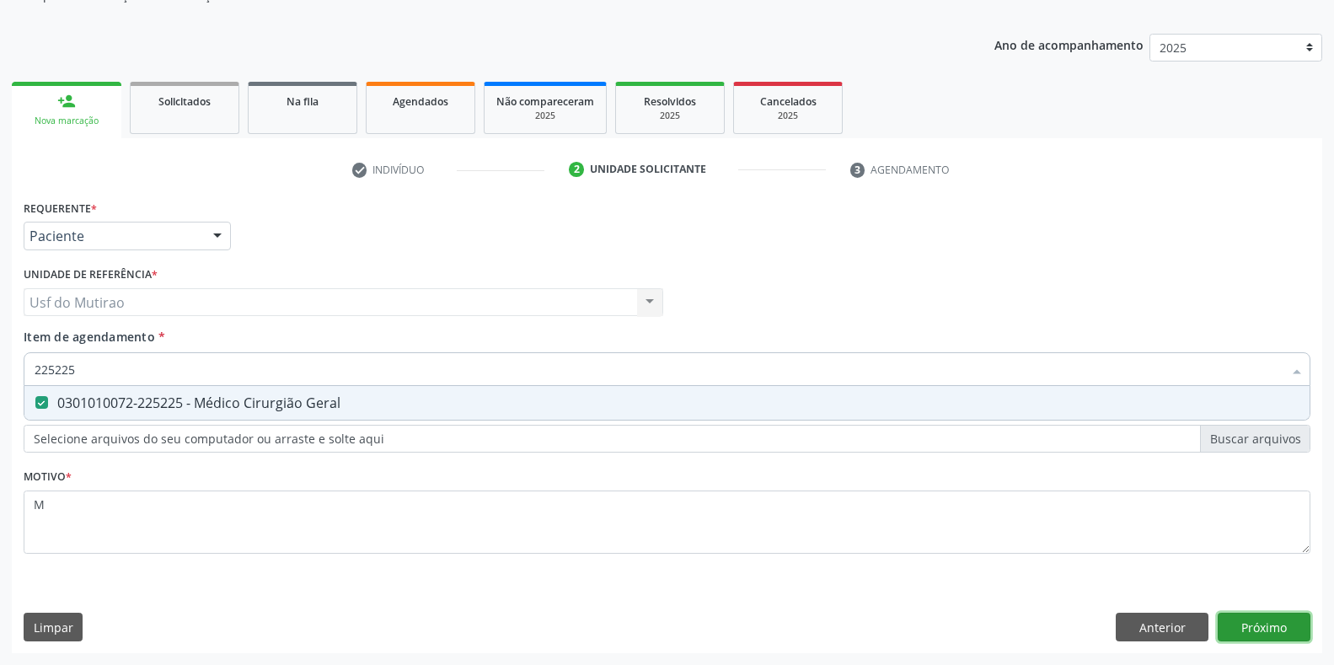
click at [1230, 631] on div "Requerente * Paciente Médico(a) Enfermeiro(a) Paciente Nenhum resultado encontr…" at bounding box center [667, 425] width 1310 height 458
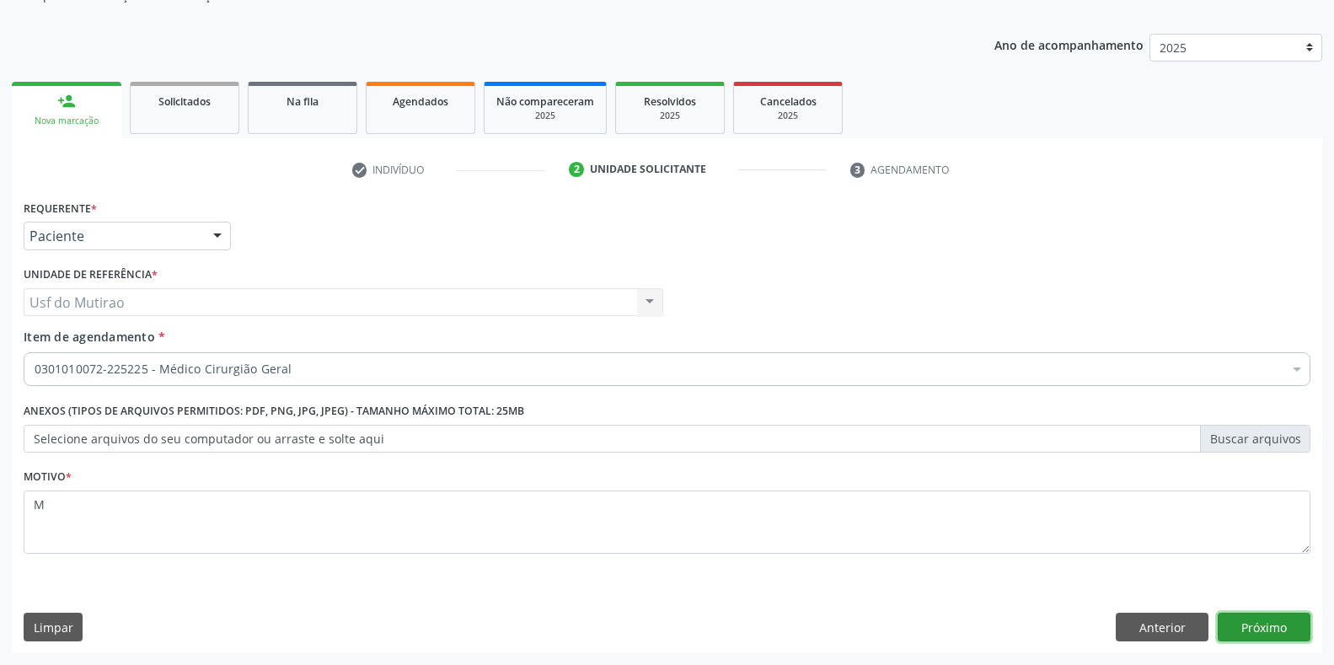
click at [1253, 634] on button "Próximo" at bounding box center [1264, 627] width 93 height 29
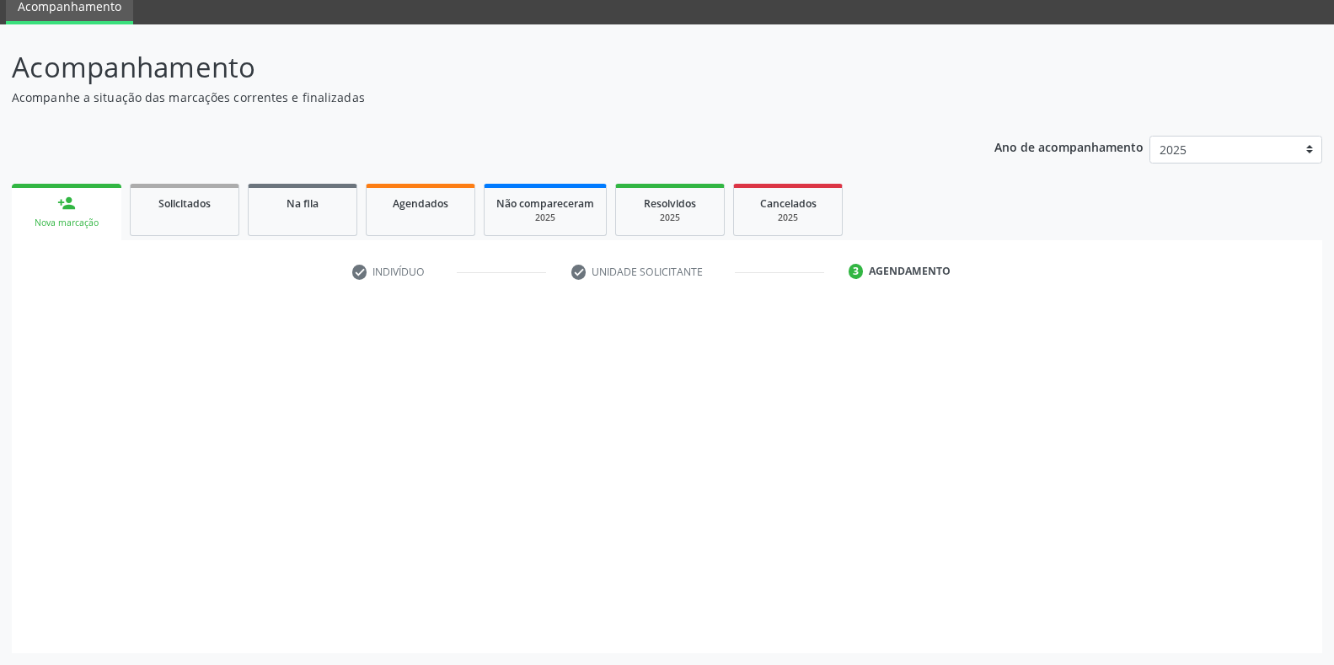
scroll to position [68, 0]
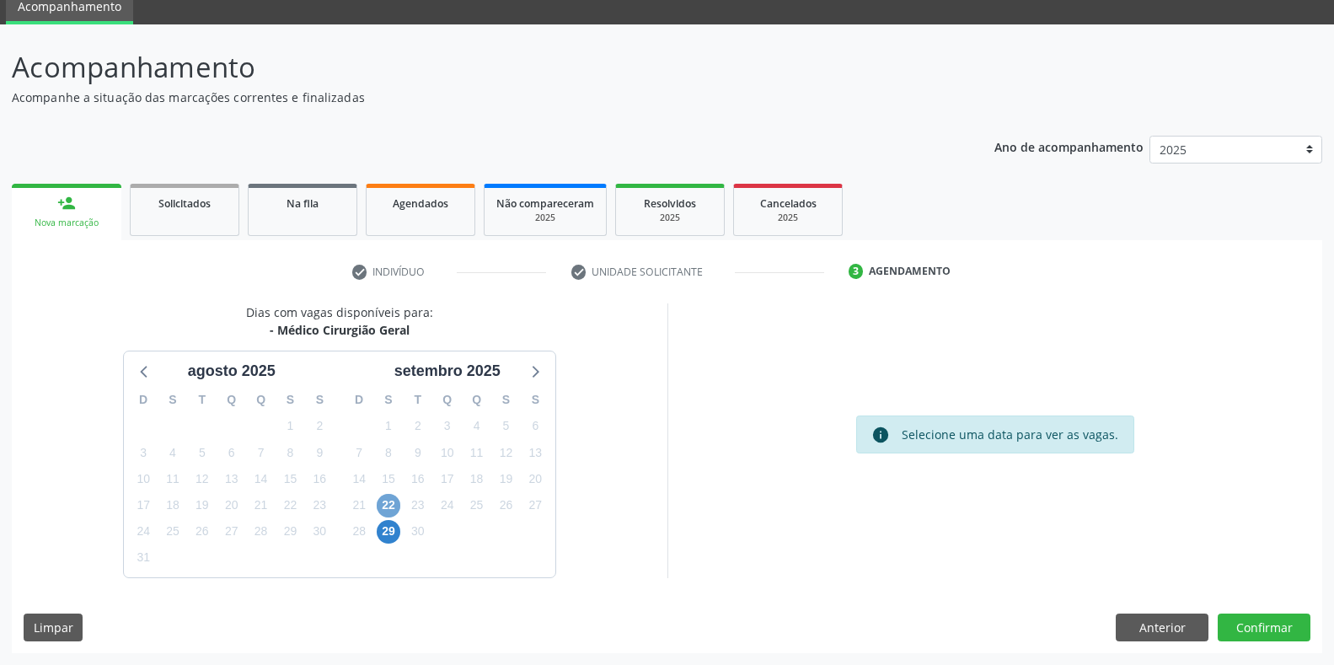
click at [387, 506] on span "22" at bounding box center [389, 506] width 24 height 24
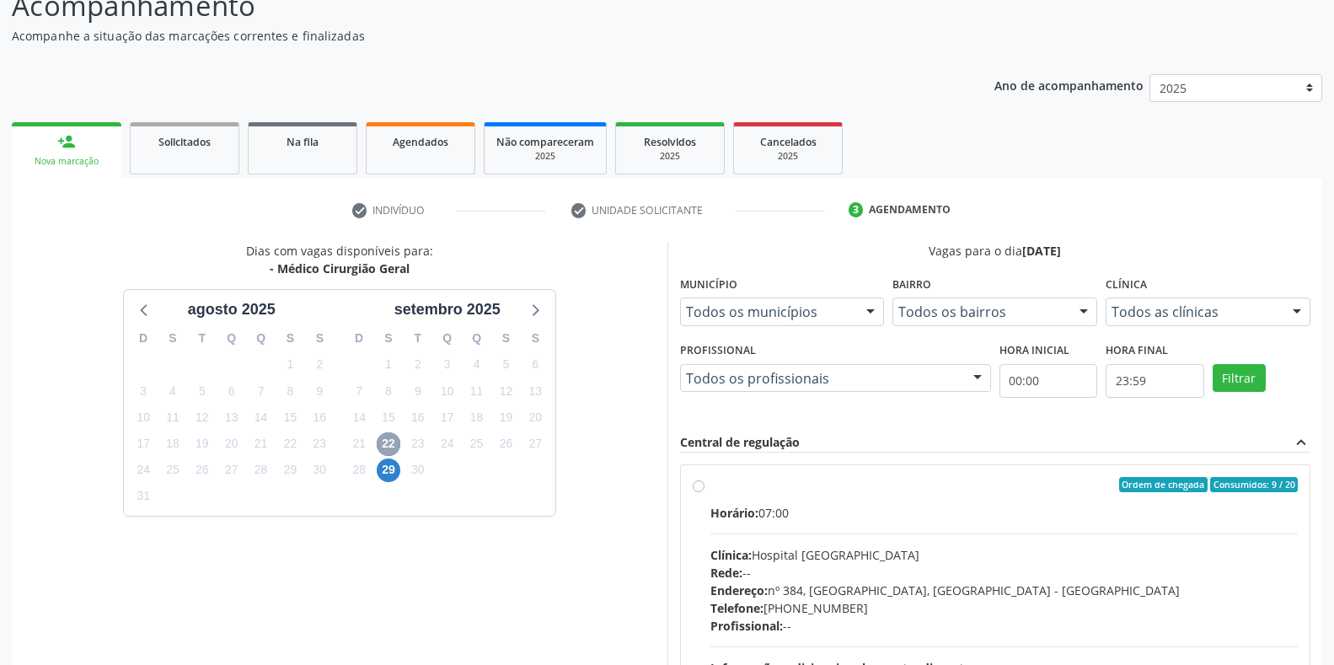
scroll to position [312, 0]
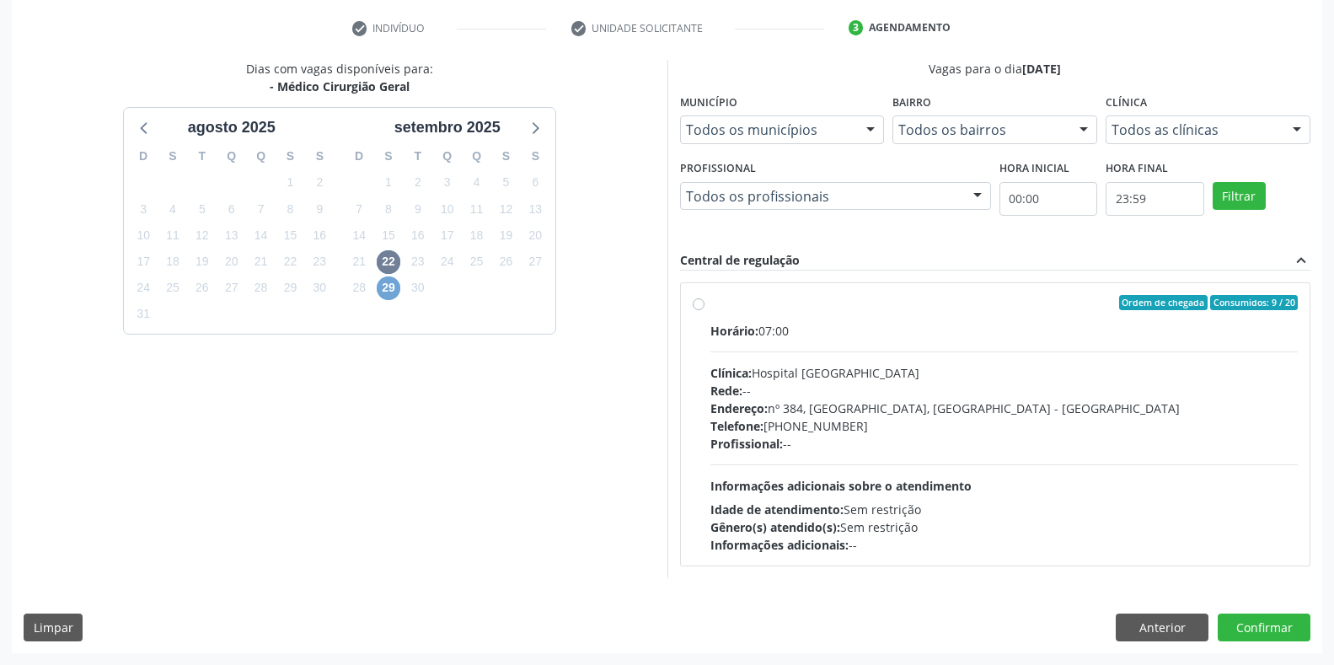
click at [397, 288] on span "29" at bounding box center [389, 288] width 24 height 24
click at [772, 458] on div "Horário: 08:30 Clínica: Policlinica Municipal Rede: -- Endereço: Predio, nº S/N…" at bounding box center [1004, 438] width 588 height 232
click at [705, 310] on input "Ordem de chegada Consumidos: 9 / 20 Horário: 08:30 Clínica: Policlinica Municip…" at bounding box center [699, 302] width 12 height 15
radio input "true"
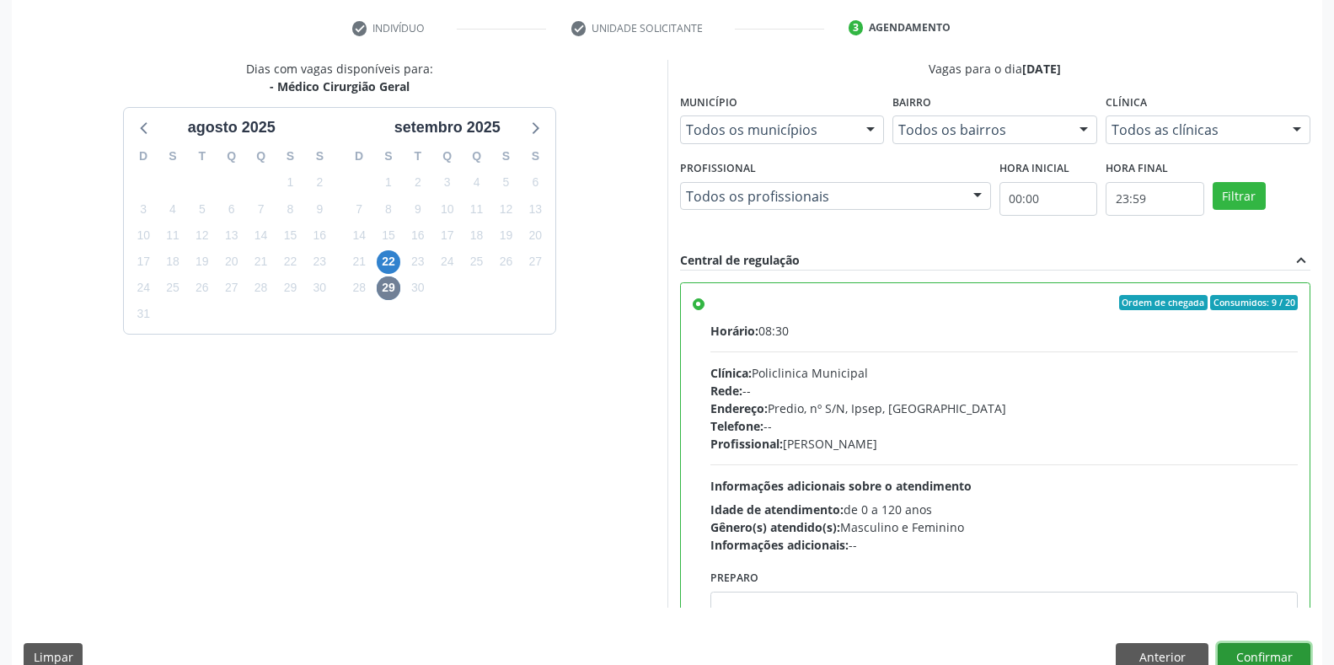
click at [1276, 660] on button "Confirmar" at bounding box center [1264, 657] width 93 height 29
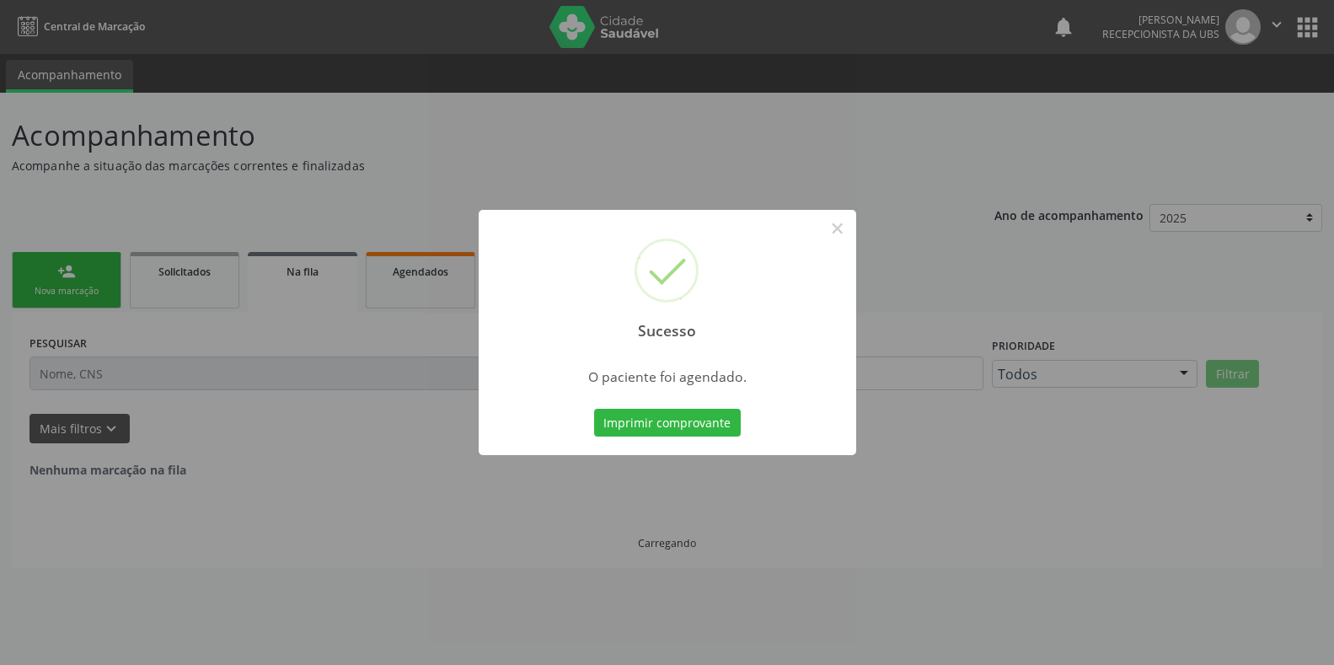
scroll to position [0, 0]
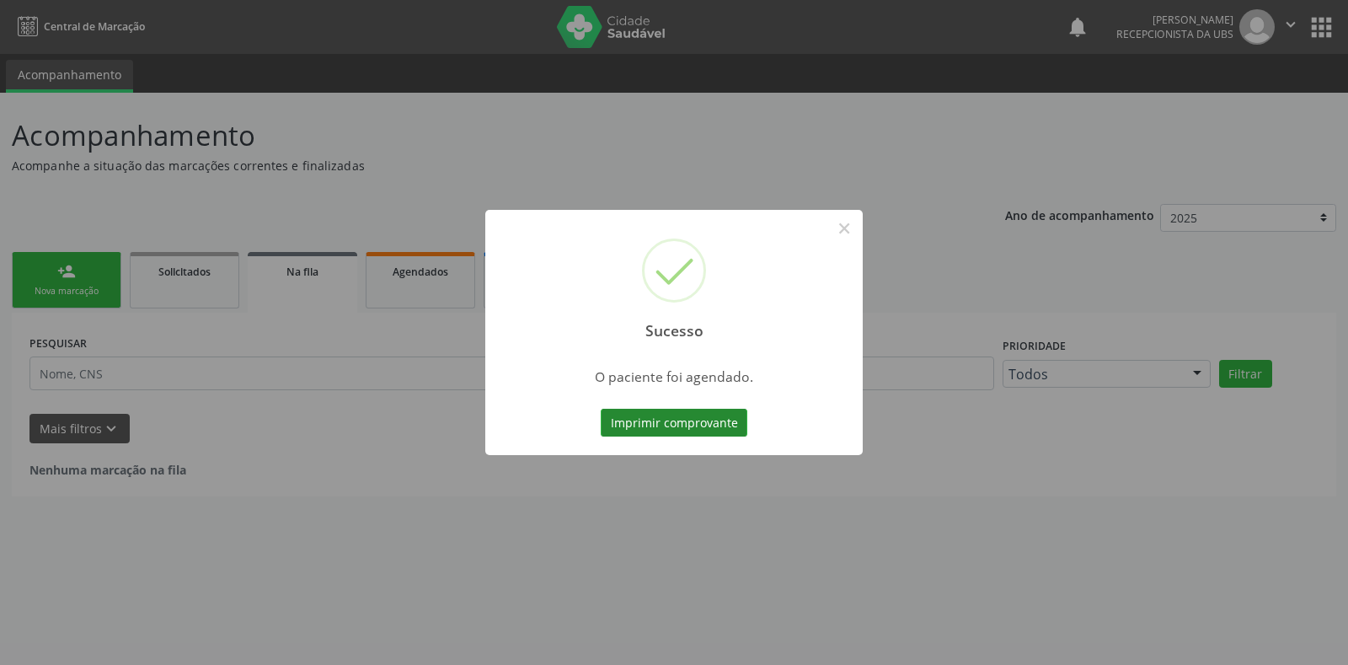
click at [667, 418] on button "Imprimir comprovante" at bounding box center [674, 423] width 147 height 29
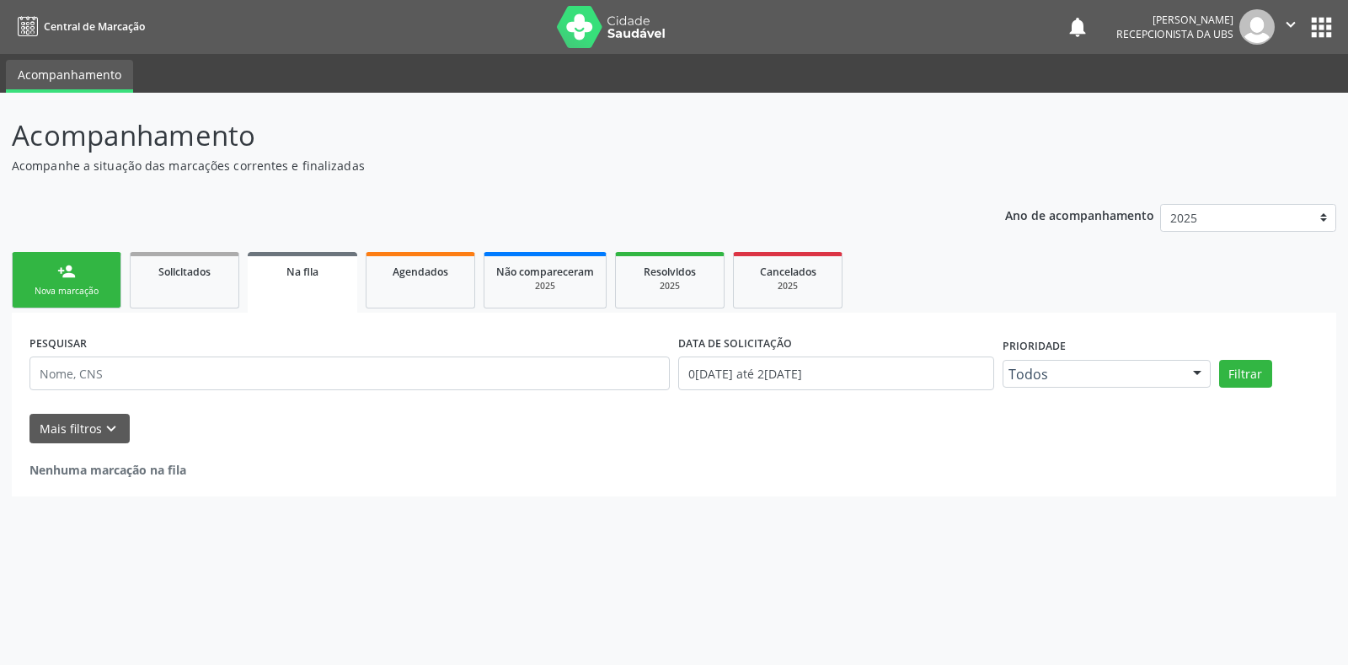
click at [78, 288] on div "Nova marcação" at bounding box center [66, 291] width 84 height 13
click at [78, 296] on div "Nova marcação" at bounding box center [66, 291] width 84 height 13
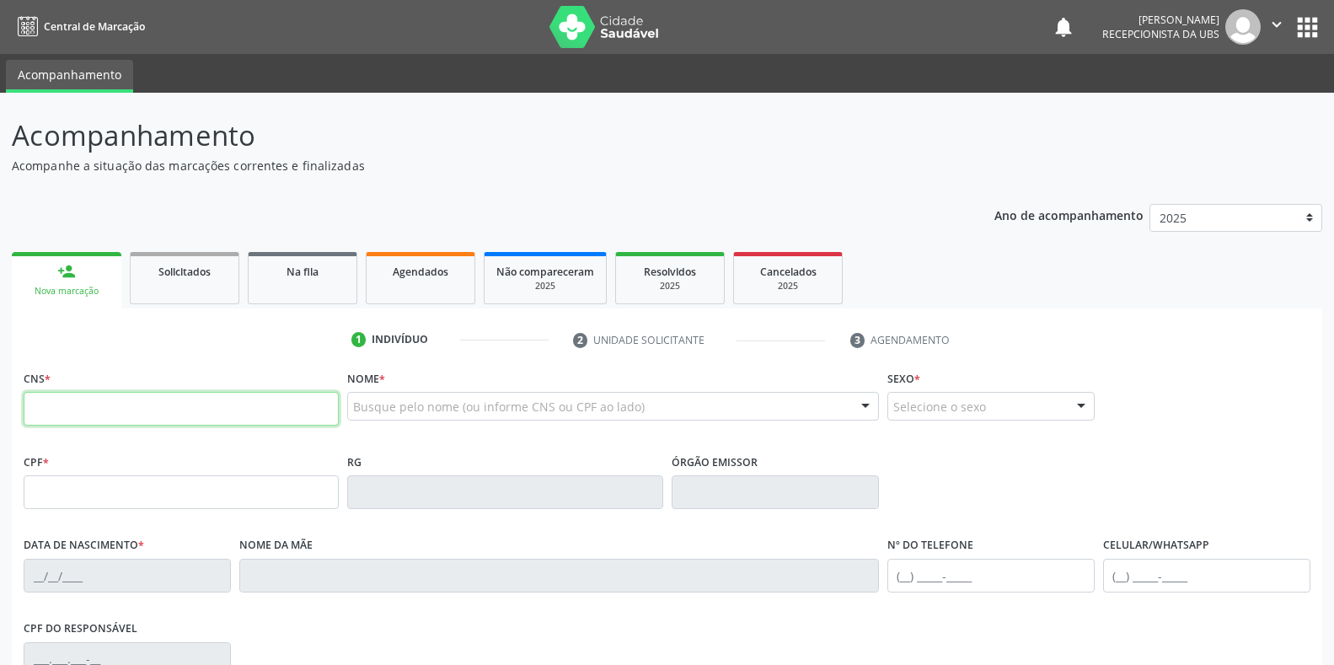
click at [104, 420] on input "text" at bounding box center [181, 409] width 315 height 34
type input "704 0058 3642 3765"
type input "102.760.274-69"
type input "10/05/1981"
type input "Marinalva Ferreira de Lima Santos"
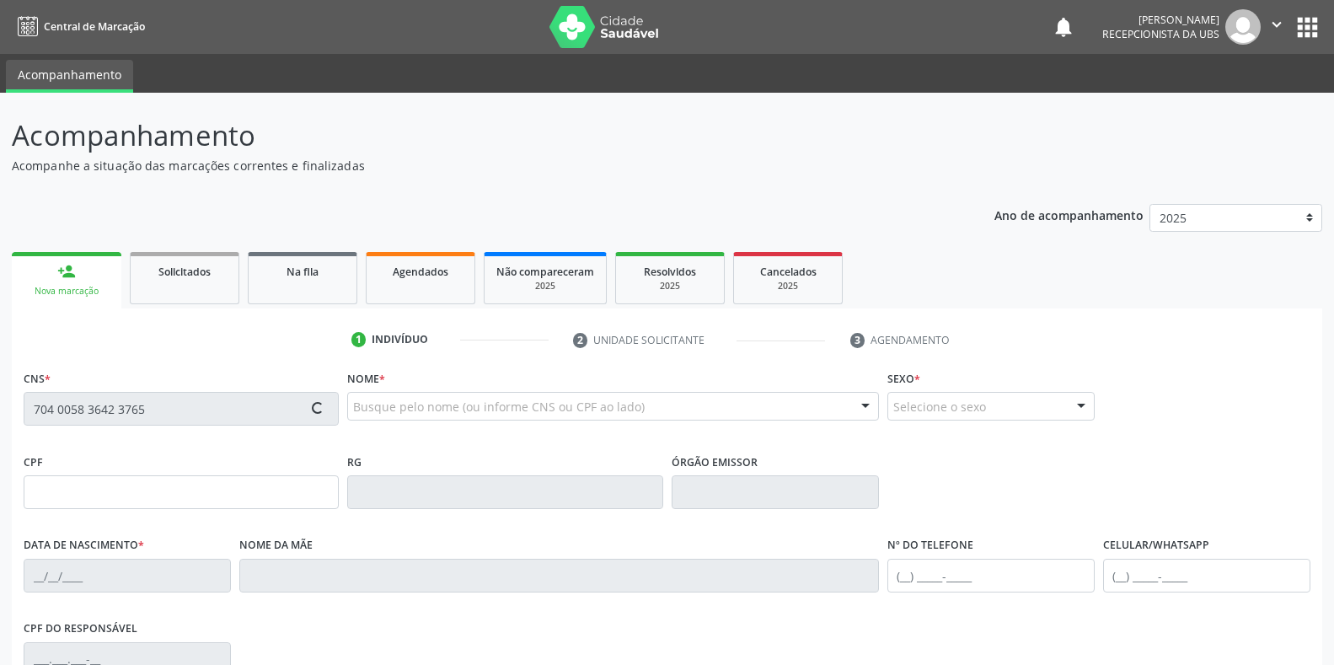
type input "(87) 99983-7218"
type input "124.692.404-84"
type input "150"
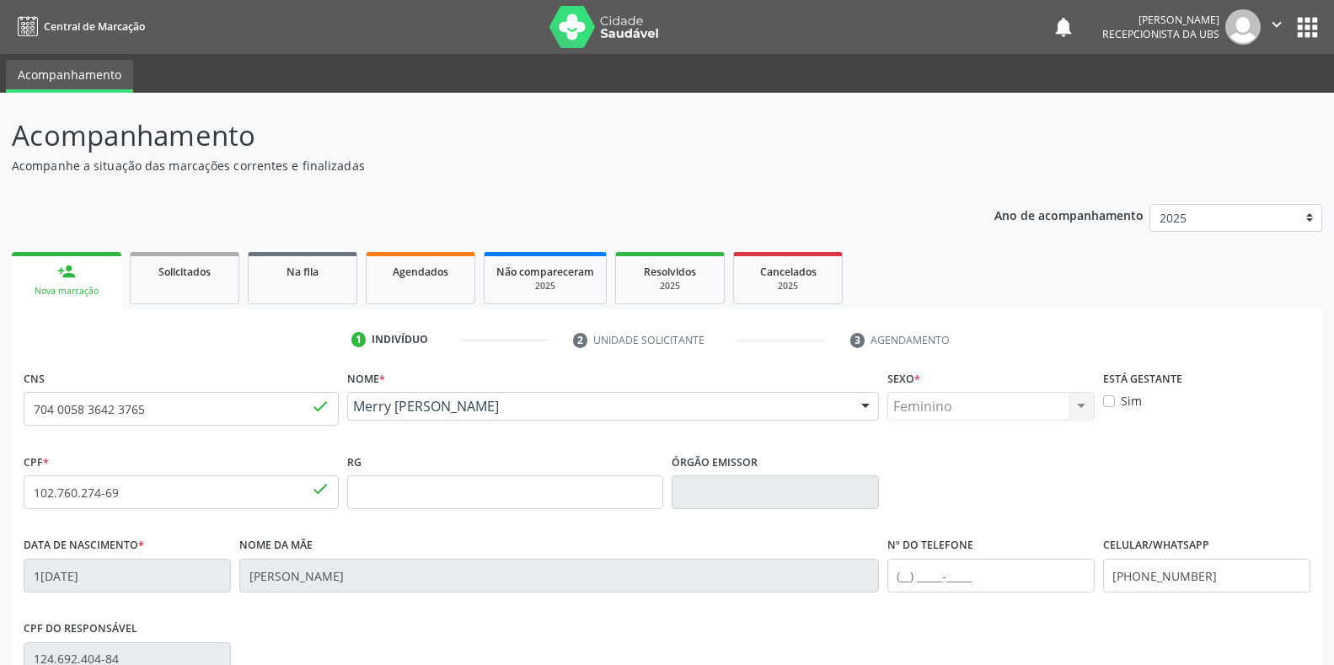
scroll to position [169, 0]
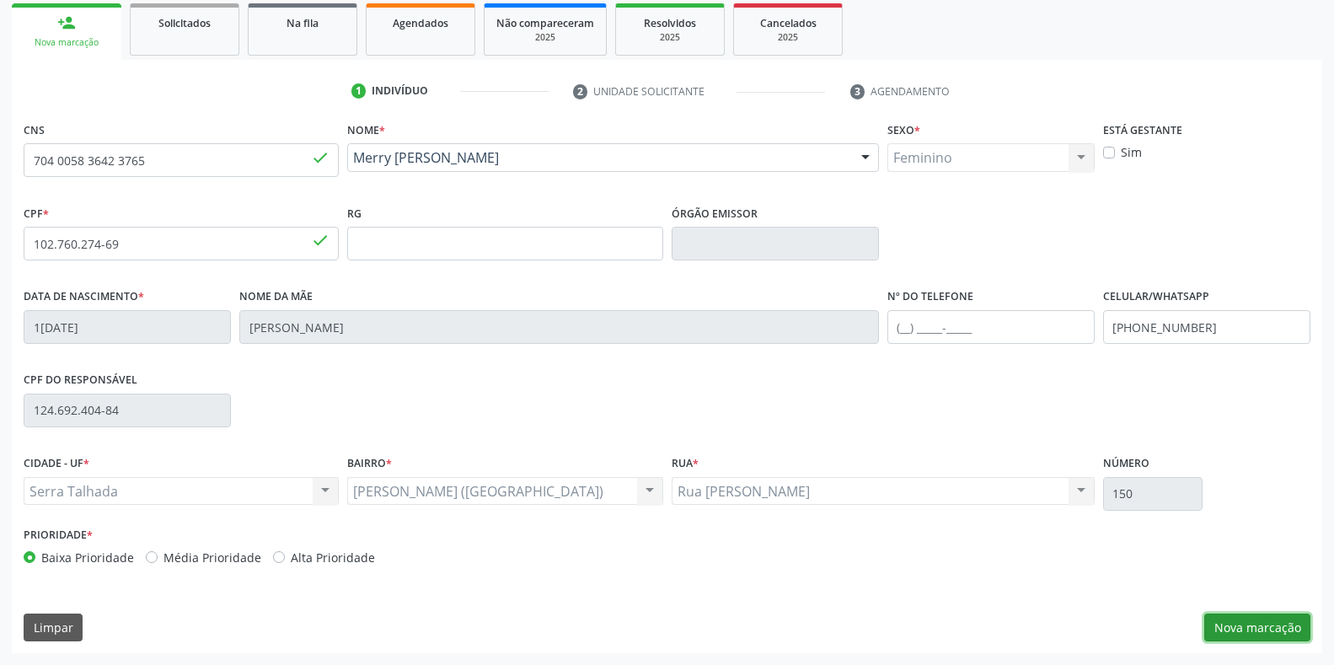
click at [1236, 630] on button "Nova marcação" at bounding box center [1257, 627] width 106 height 29
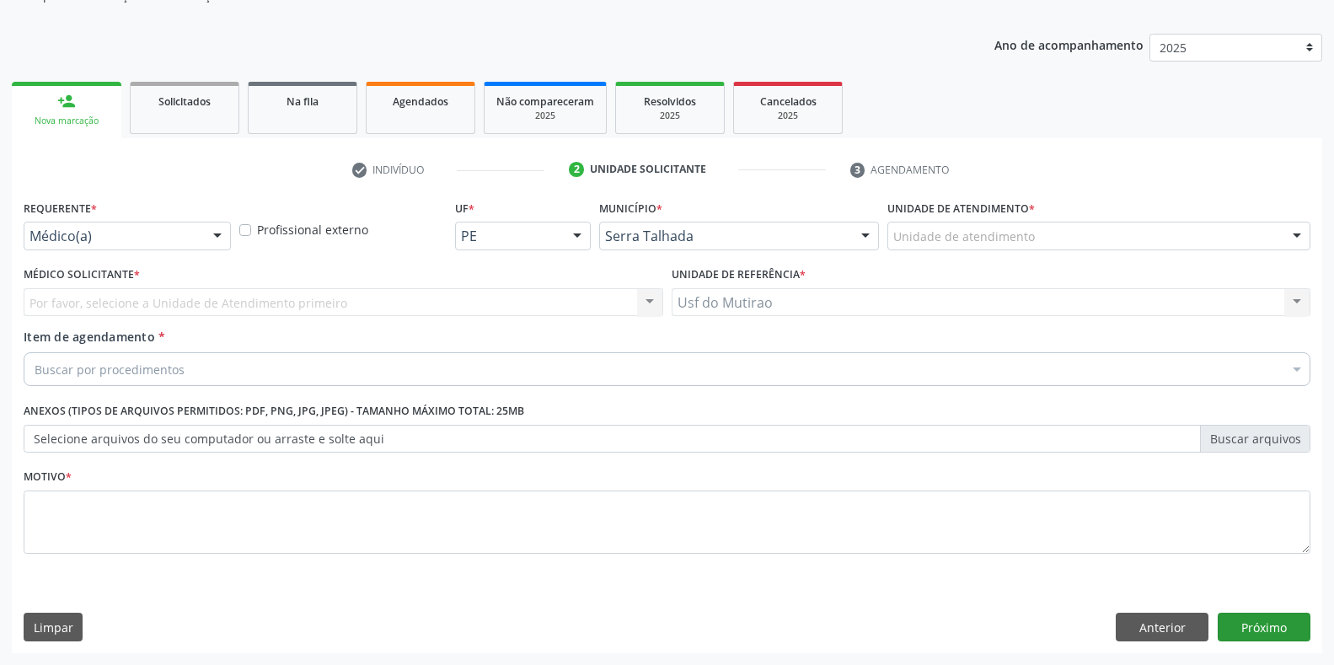
scroll to position [170, 0]
click at [222, 234] on div at bounding box center [217, 236] width 25 height 29
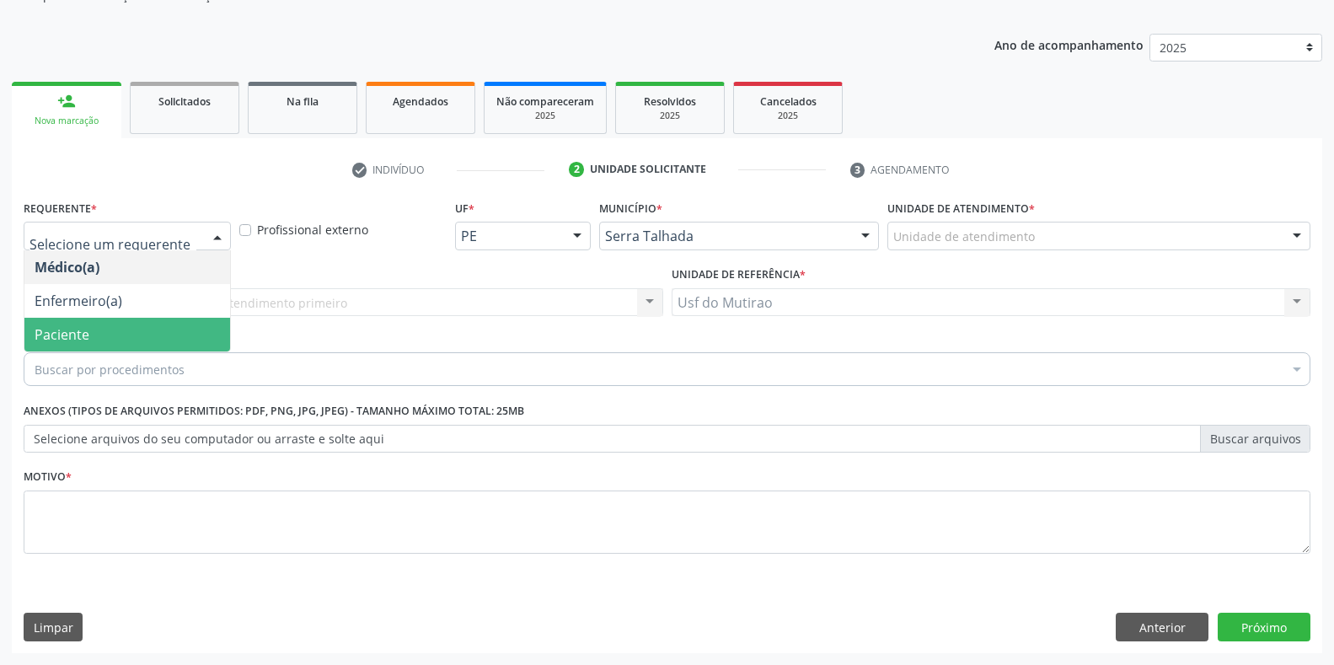
click at [96, 329] on span "Paciente" at bounding box center [127, 335] width 206 height 34
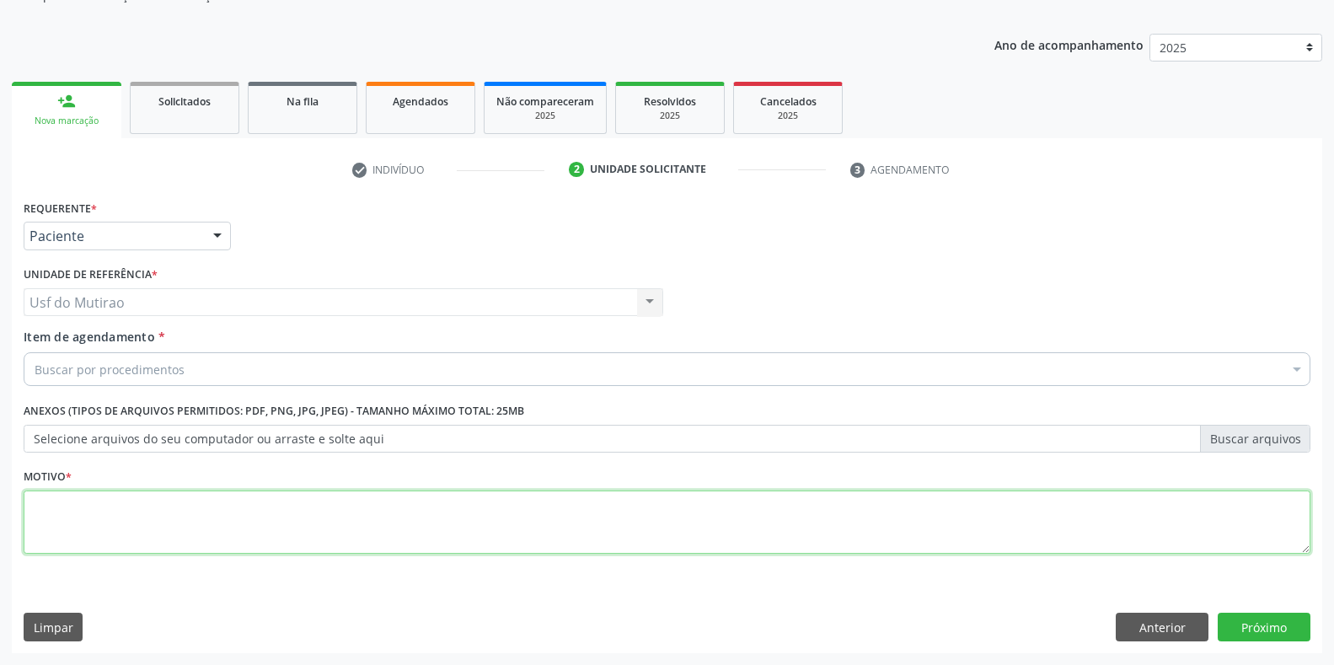
click at [177, 530] on textarea at bounding box center [667, 522] width 1287 height 64
type textarea ";"
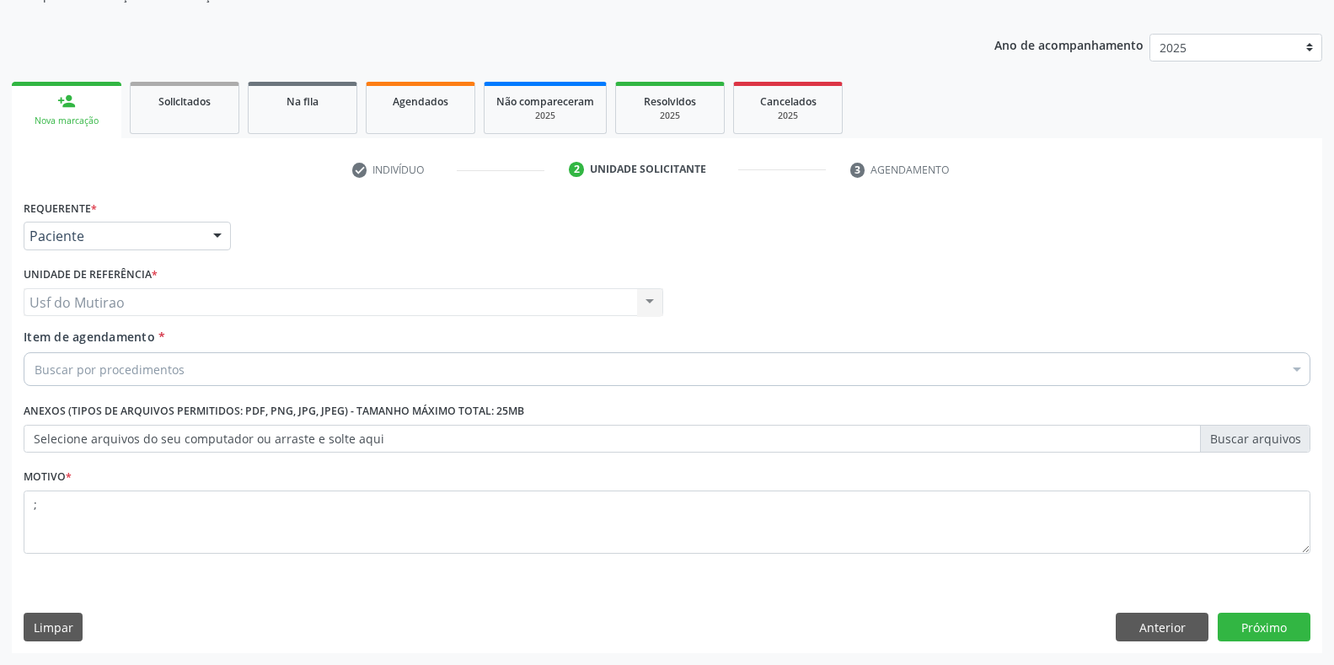
click at [188, 376] on div "Buscar por procedimentos" at bounding box center [667, 369] width 1287 height 34
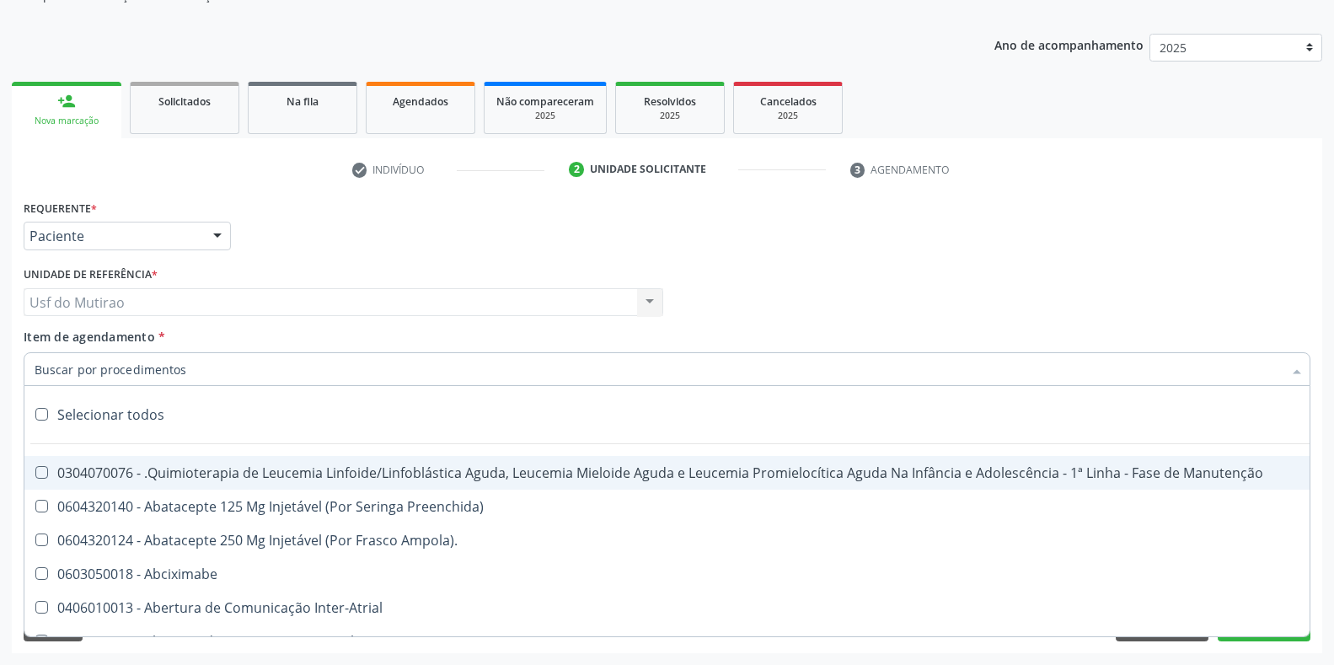
click at [190, 368] on input "Item de agendamento *" at bounding box center [659, 369] width 1248 height 34
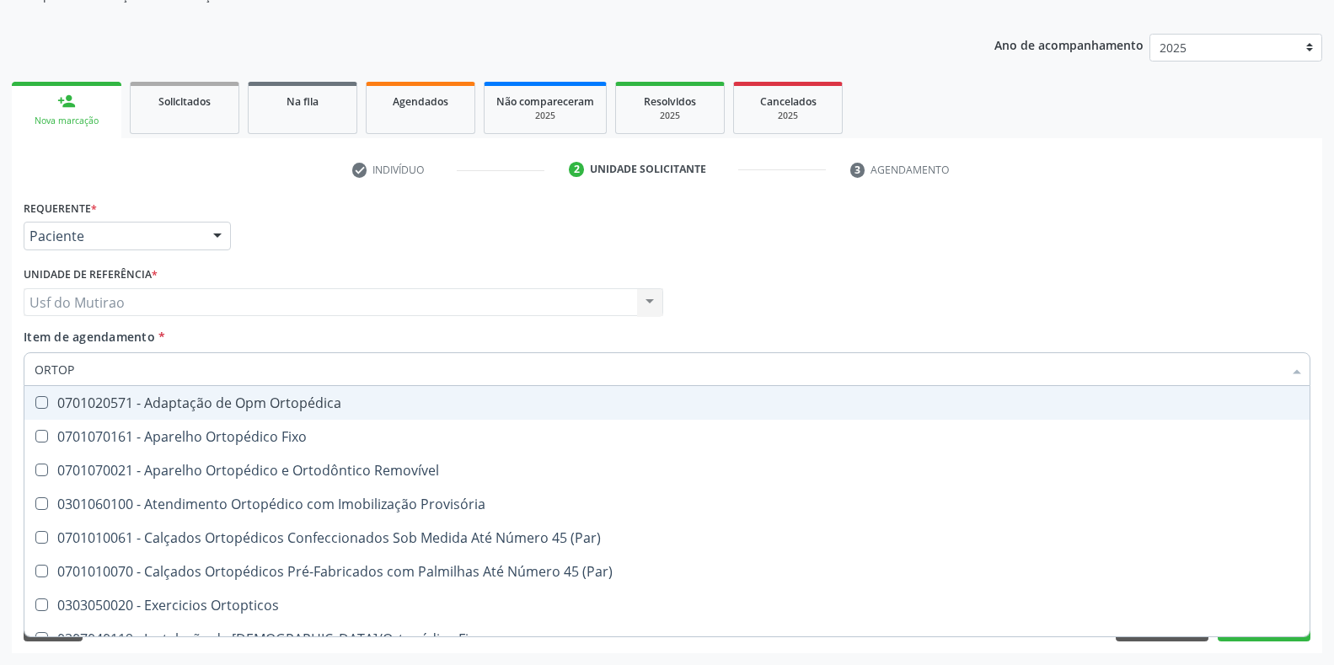
type input "ORTOPE"
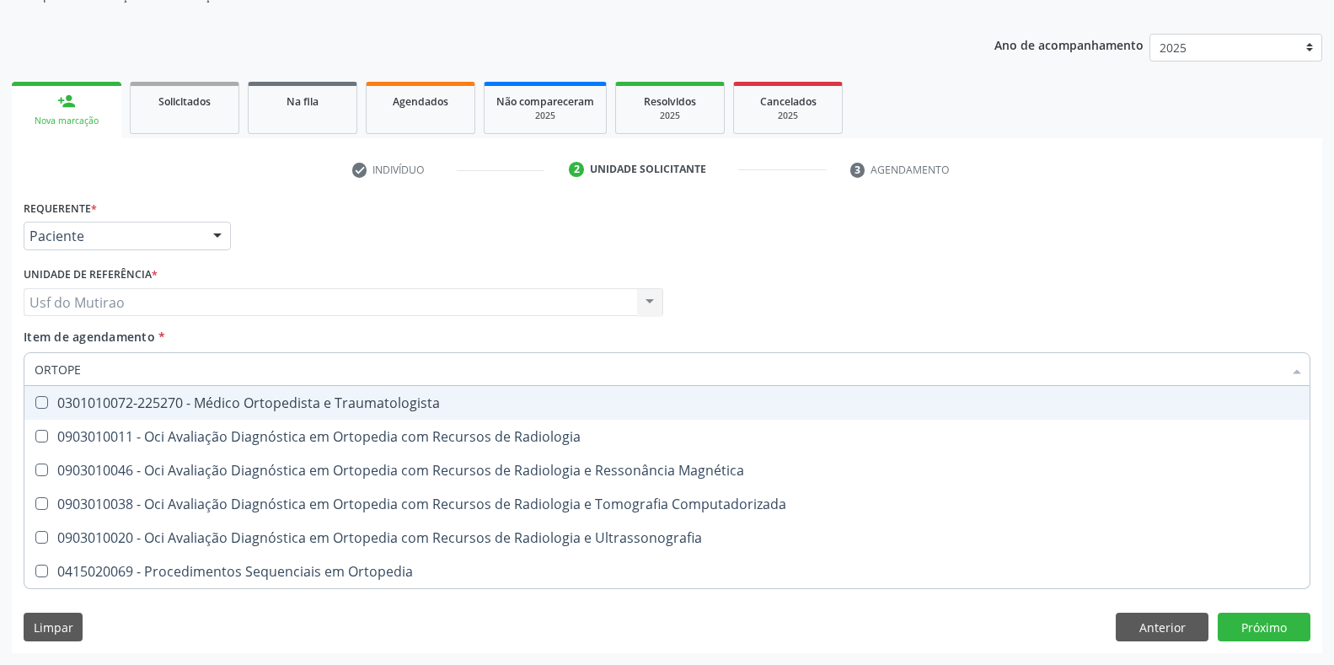
click at [171, 412] on span "0301010072-225270 - Médico Ortopedista e Traumatologista" at bounding box center [666, 403] width 1285 height 34
checkbox Traumatologista "true"
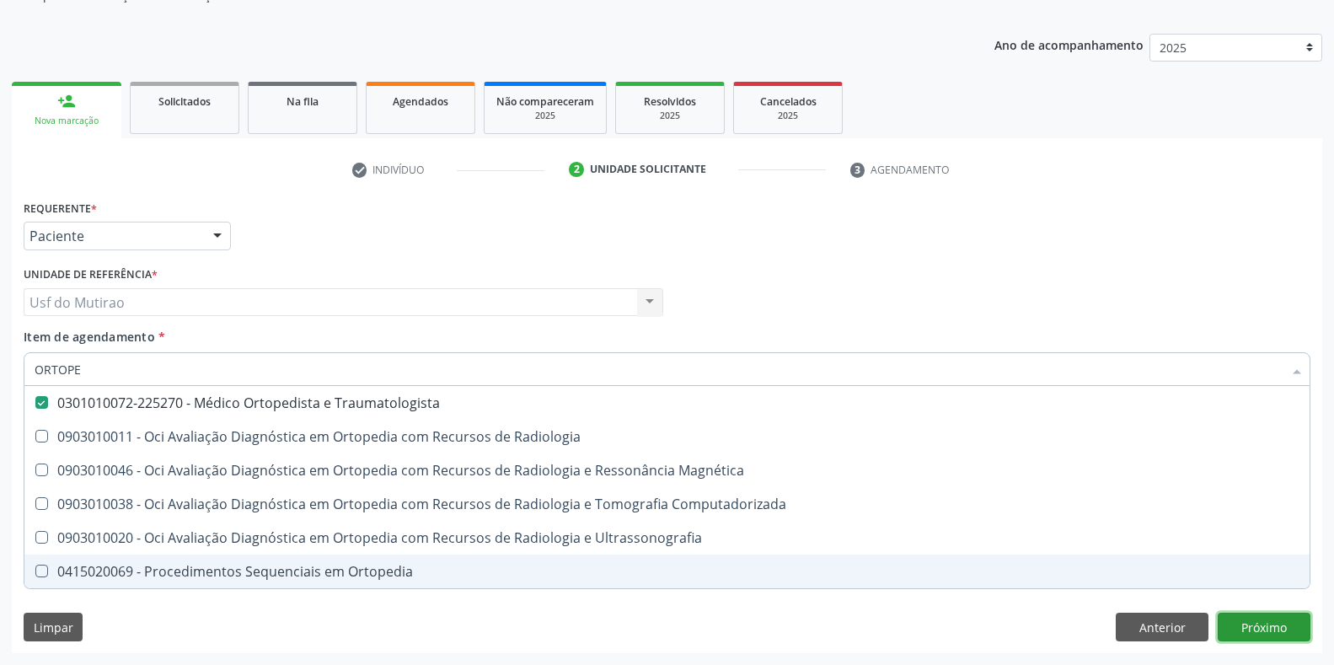
click at [1263, 635] on div "Requerente * Paciente Médico(a) Enfermeiro(a) Paciente Nenhum resultado encontr…" at bounding box center [667, 425] width 1310 height 458
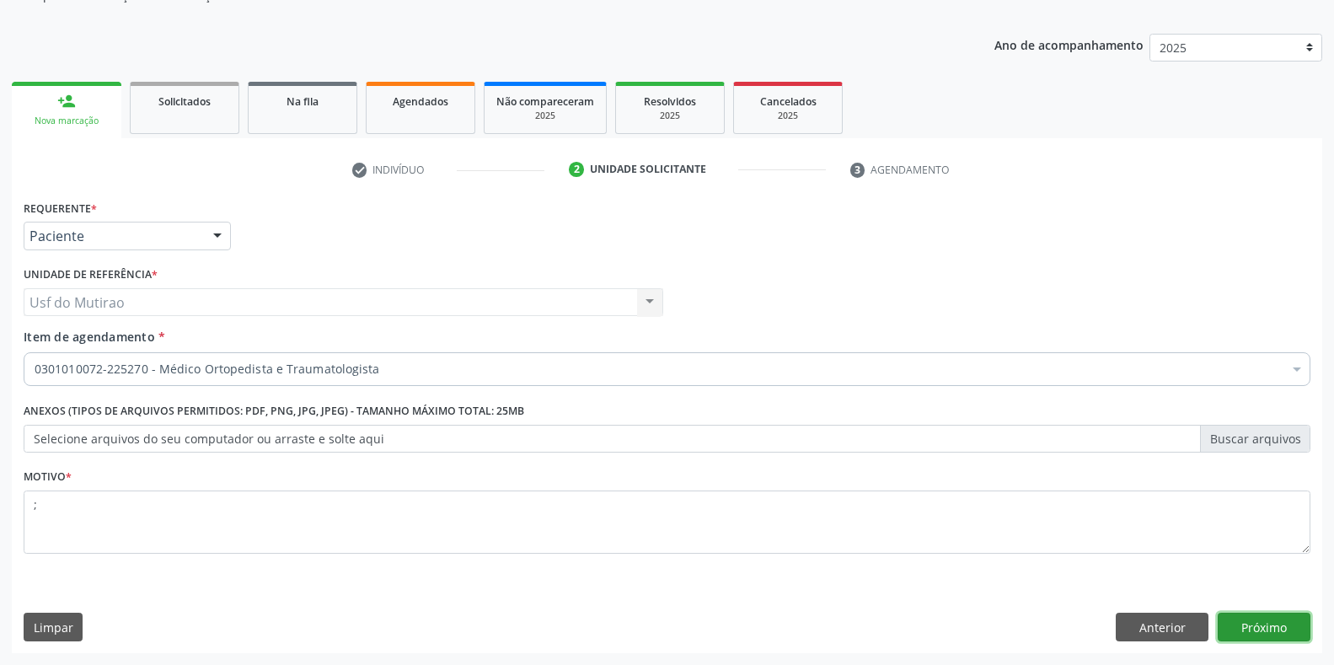
click at [1257, 624] on button "Próximo" at bounding box center [1264, 627] width 93 height 29
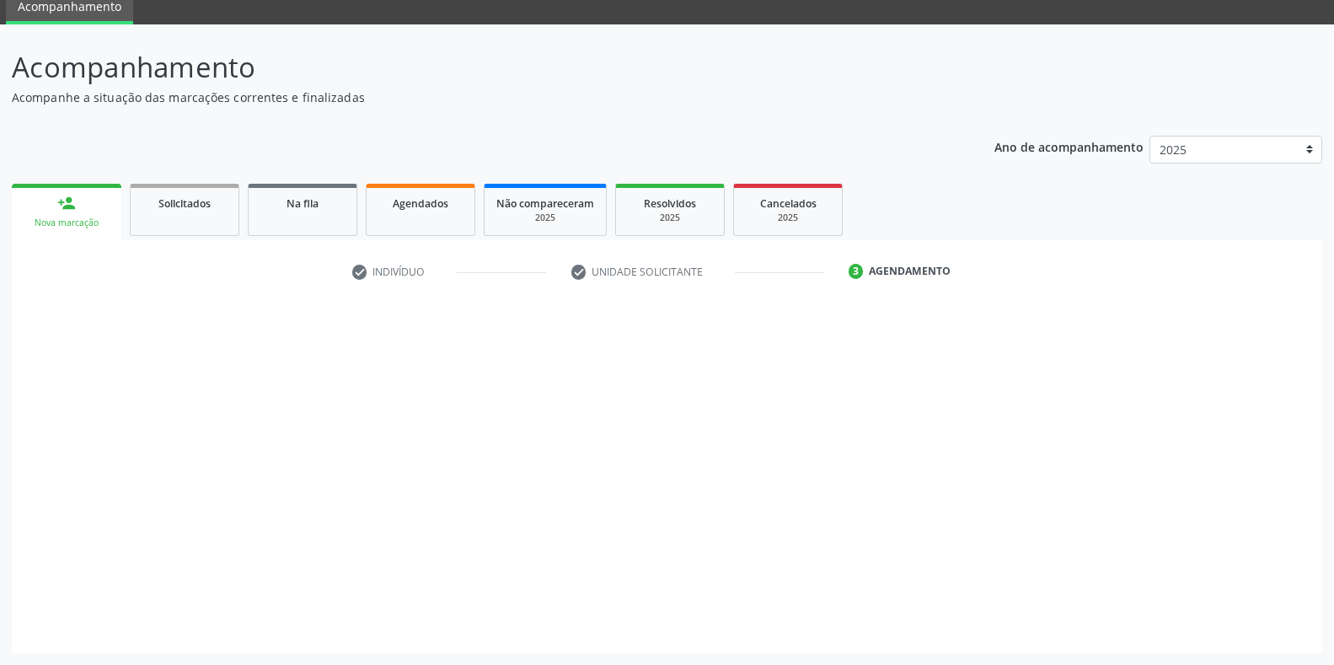
scroll to position [68, 0]
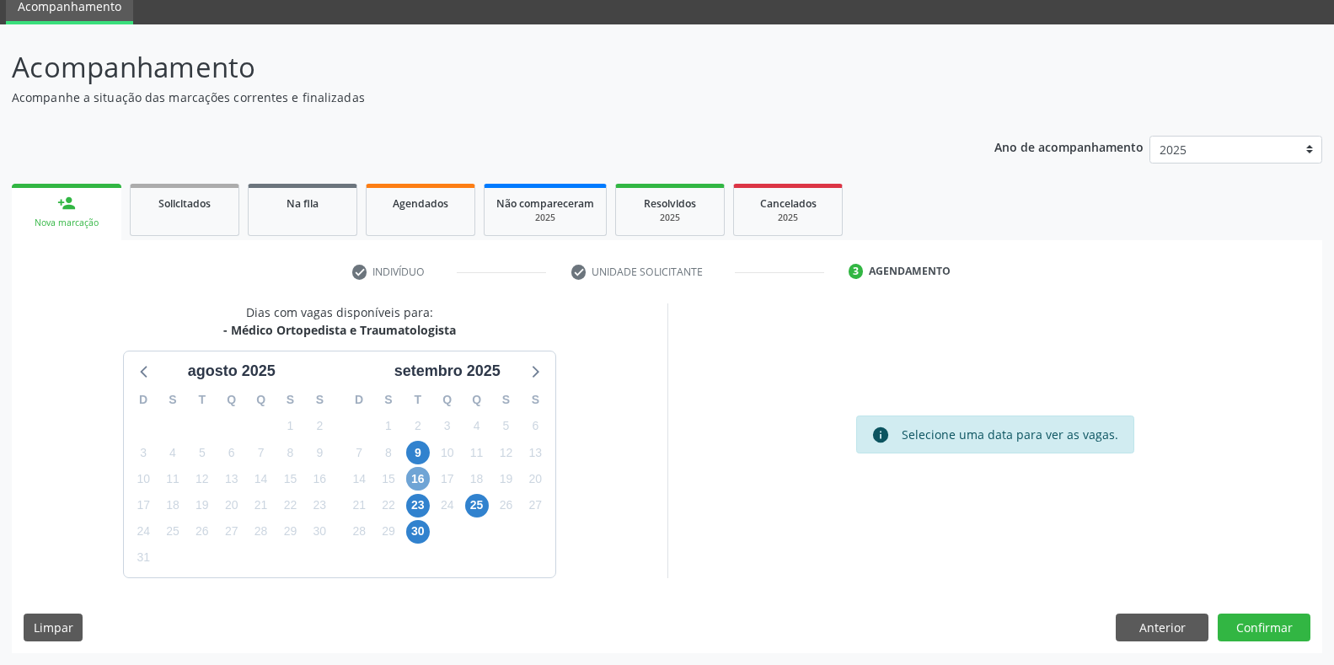
click at [409, 477] on span "16" at bounding box center [418, 479] width 24 height 24
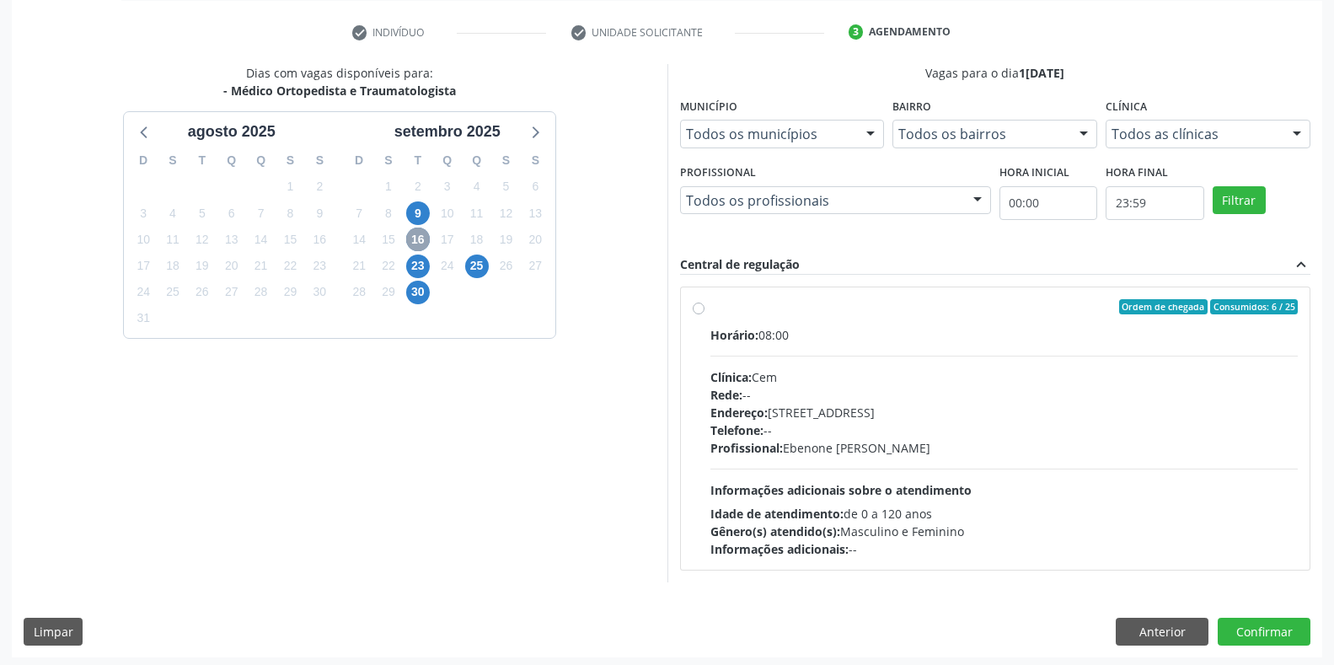
scroll to position [312, 0]
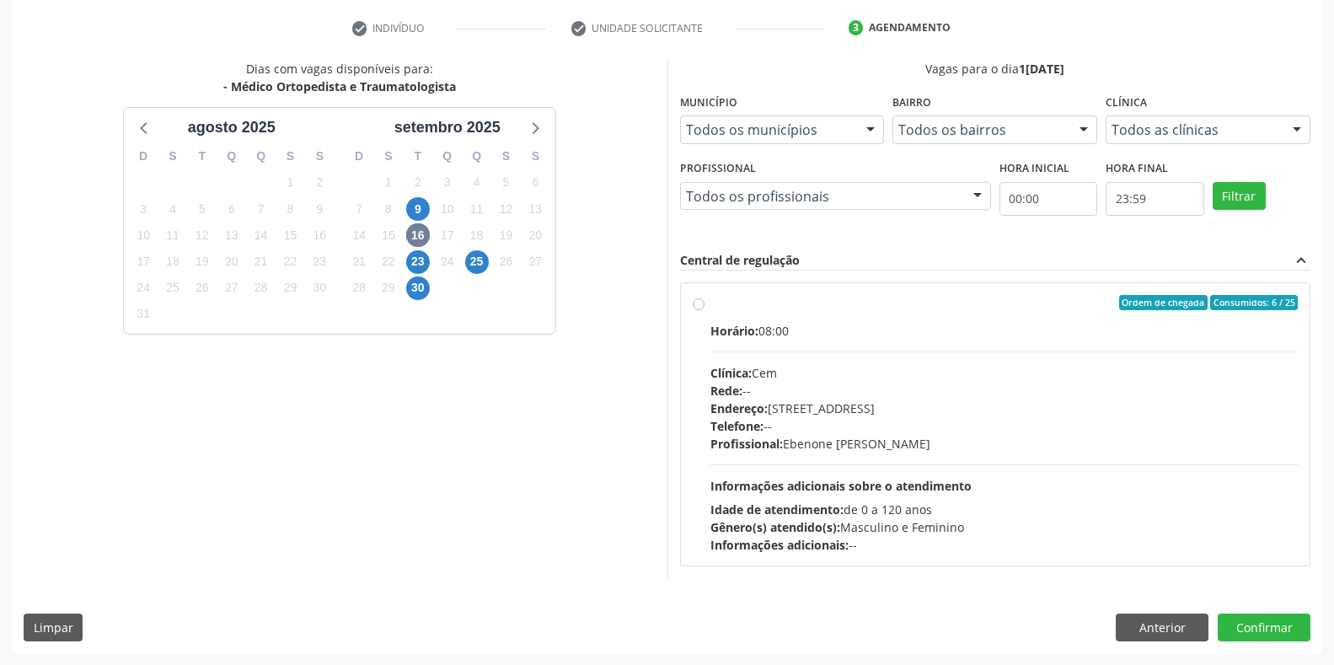
click at [816, 411] on div "Endereço: Casa, nº 393, Nossa Senhora da Pen, Serra Talhada - PE" at bounding box center [1004, 408] width 588 height 18
click at [705, 310] on input "Ordem de chegada Consumidos: 6 / 25 Horário: 08:00 Clínica: Cem Rede: -- Endere…" at bounding box center [699, 302] width 12 height 15
radio input "true"
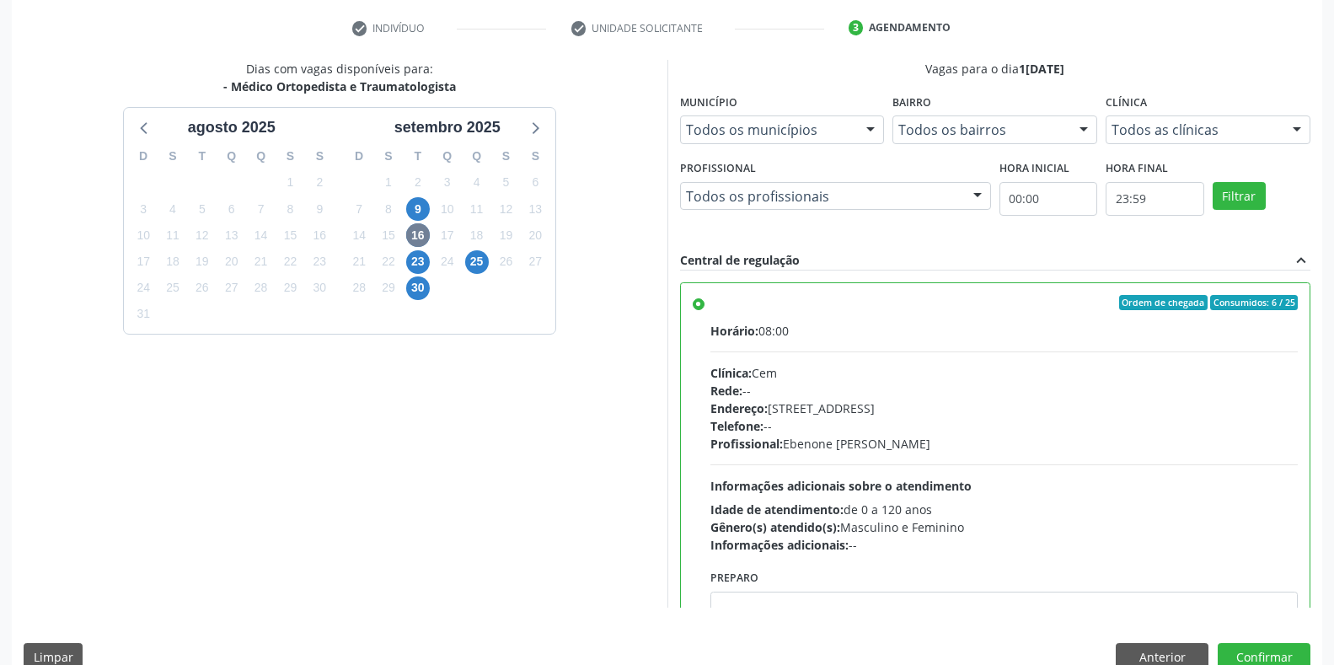
click at [1239, 641] on div "Dias com vagas disponíveis para: - Médico Ortopedista e Traumatologista agosto …" at bounding box center [667, 371] width 1310 height 623
click at [1242, 655] on button "Confirmar" at bounding box center [1264, 657] width 93 height 29
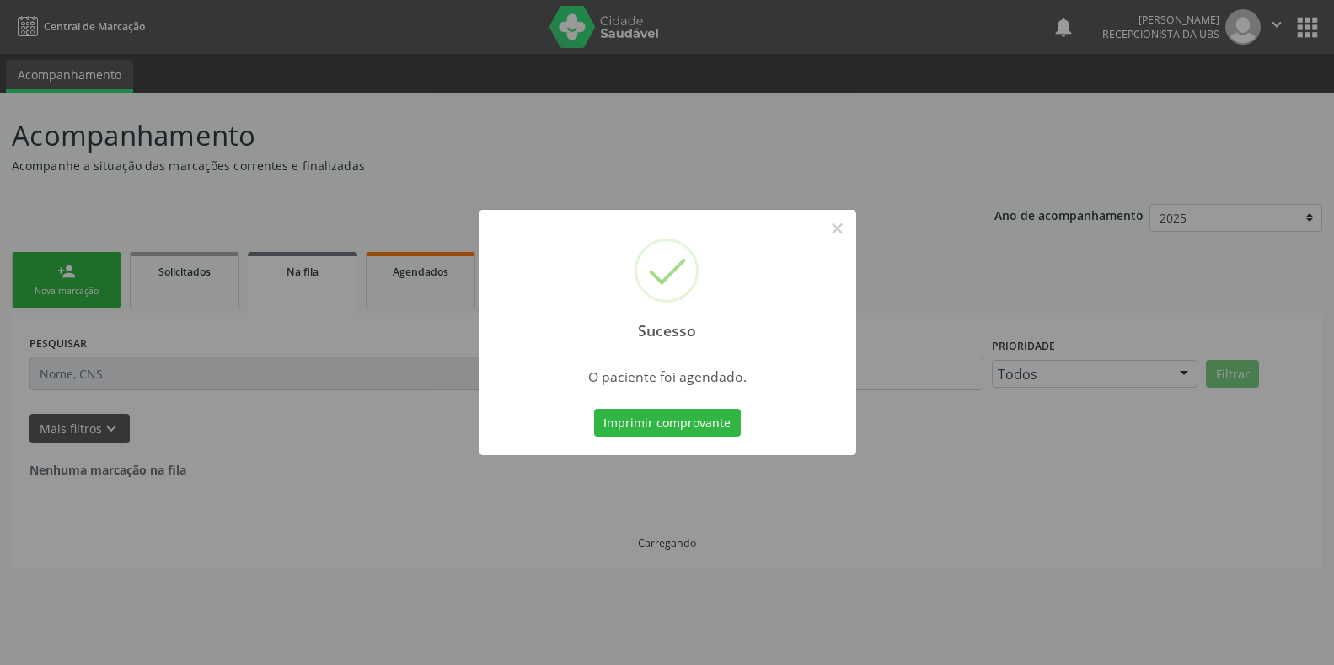
scroll to position [0, 0]
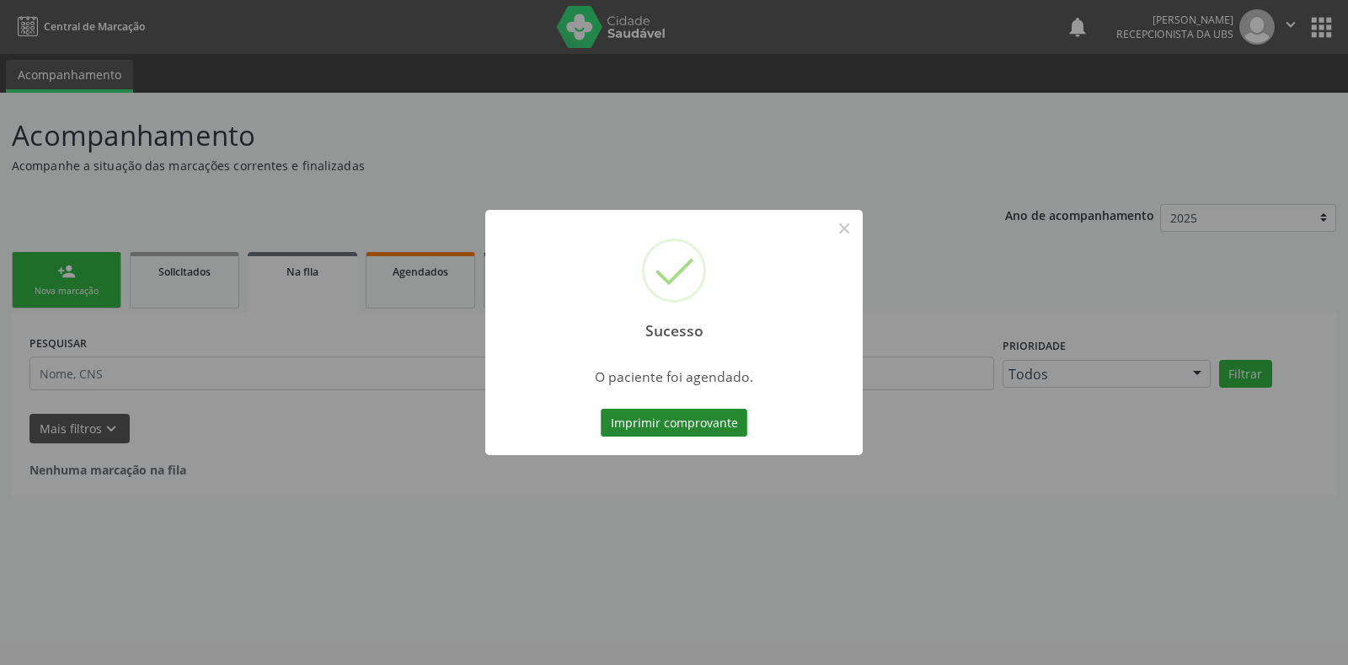
click at [659, 418] on button "Imprimir comprovante" at bounding box center [674, 423] width 147 height 29
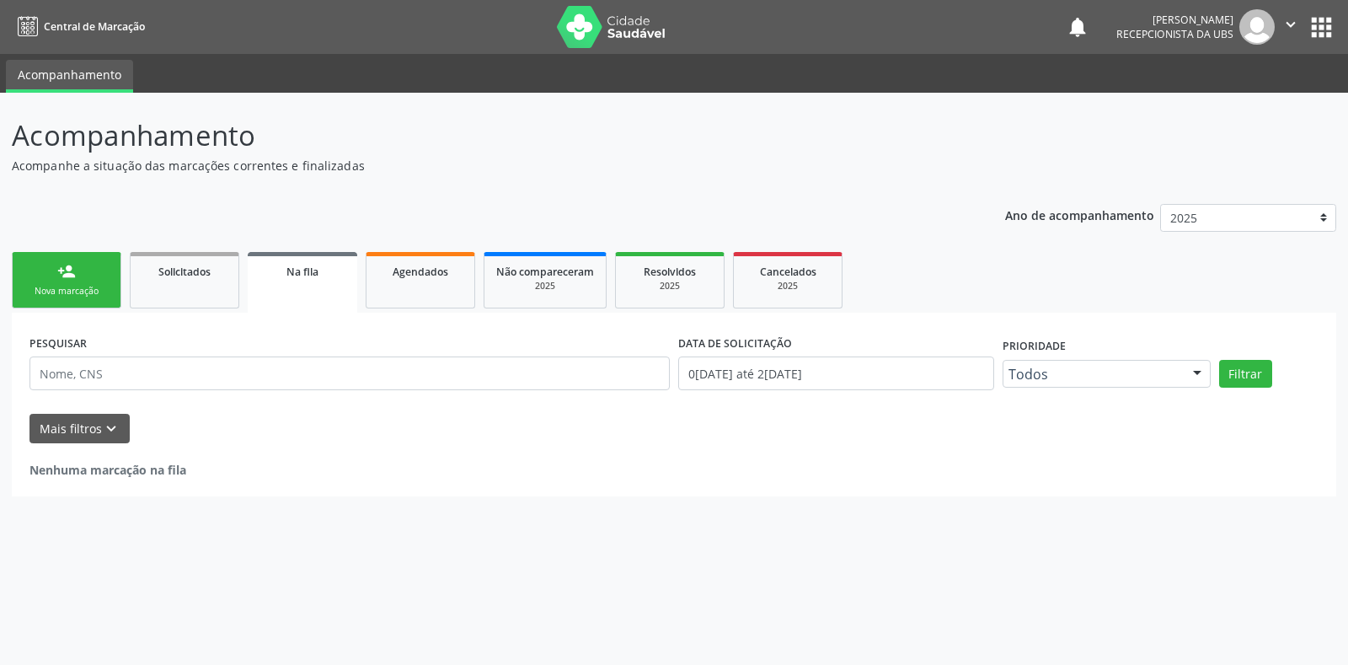
click at [67, 289] on div "Nova marcação" at bounding box center [66, 291] width 84 height 13
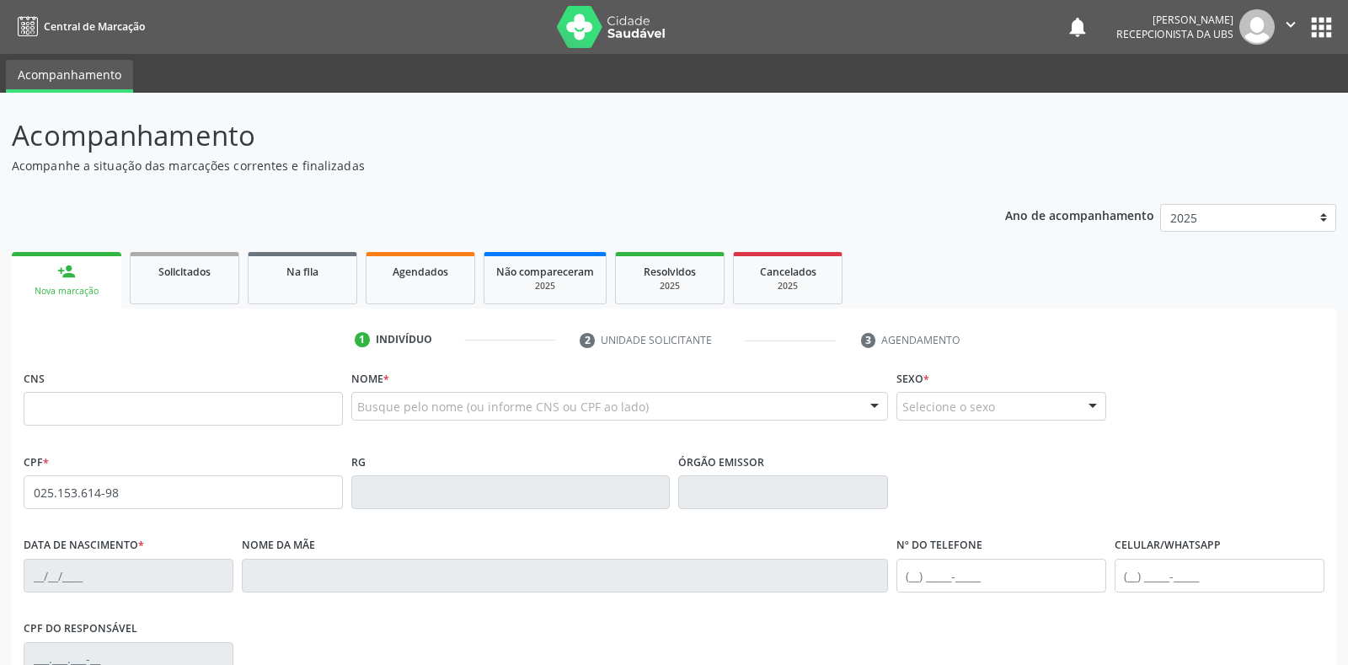
type input "025.153.614-98"
type input "706 0053 3281 6743"
type input "25/11/1970"
type input "Teresinha Leite de Oliveira"
type input "(87) 99976-7543"
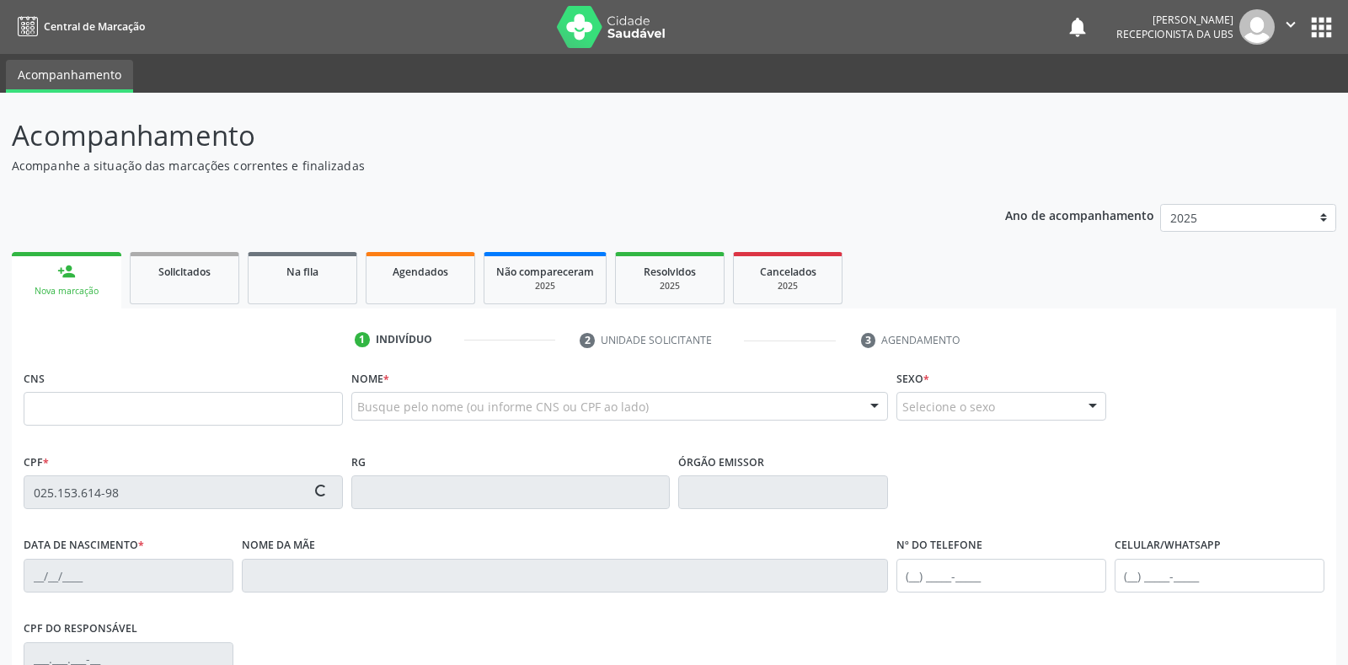
type input "(87) 99976-7543"
type input "S/N"
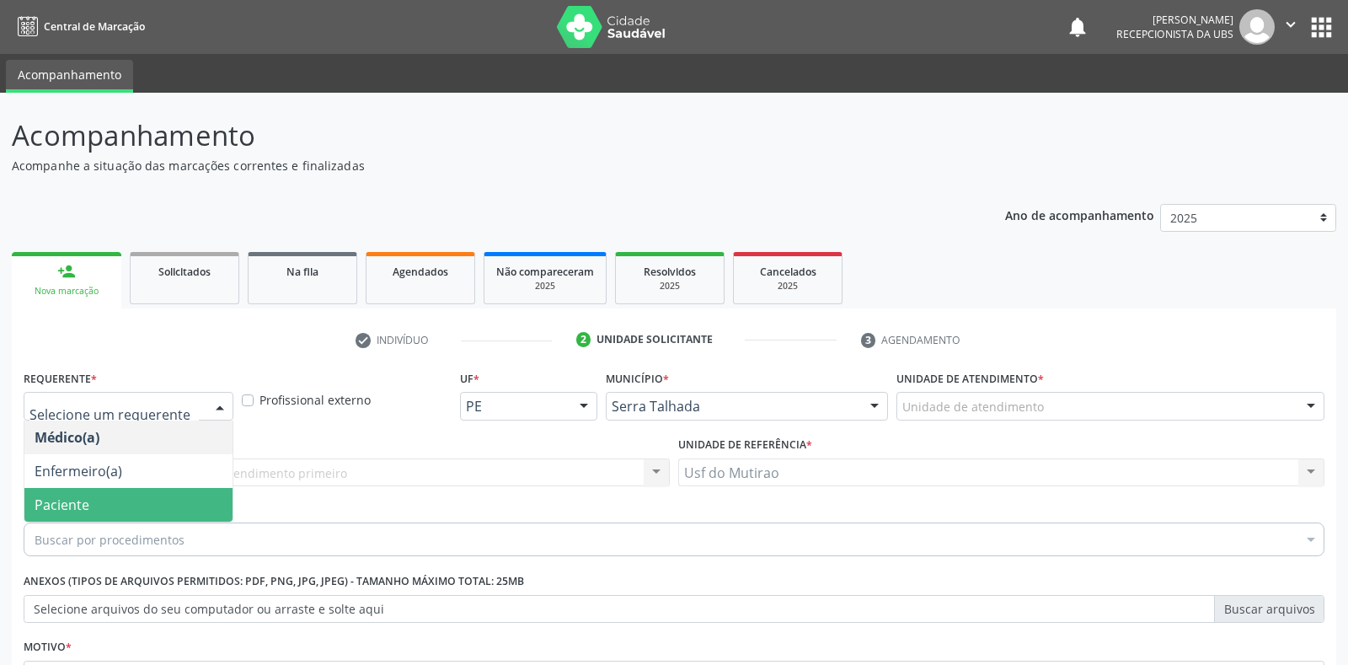
click at [113, 488] on span "Paciente" at bounding box center [128, 505] width 208 height 34
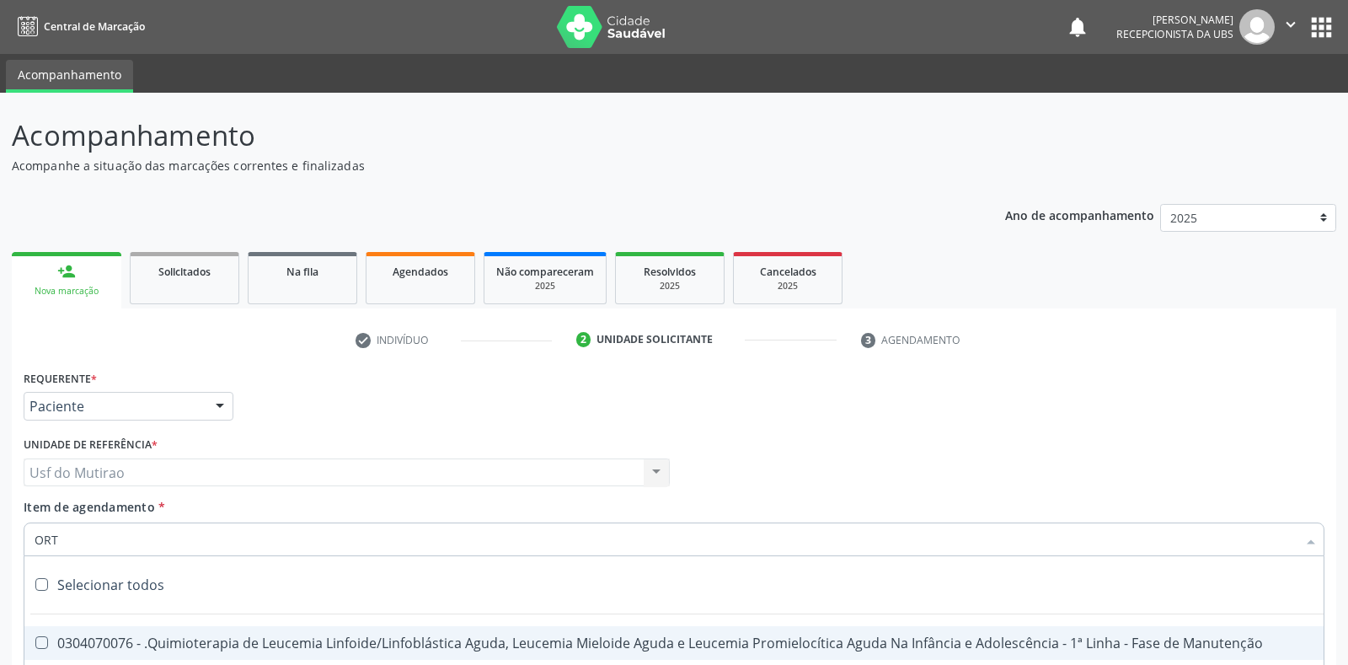
type input "ORTO"
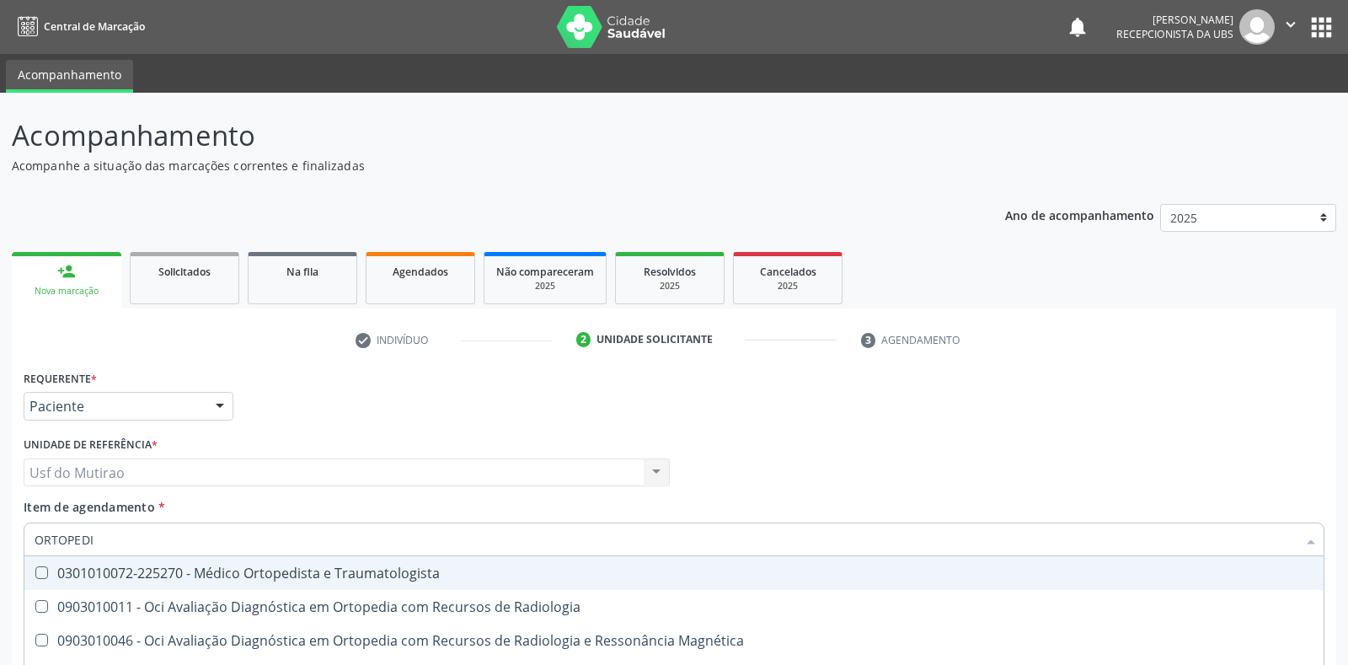
click at [236, 566] on div "0301010072-225270 - Médico Ortopedista e Traumatologista" at bounding box center [674, 572] width 1279 height 13
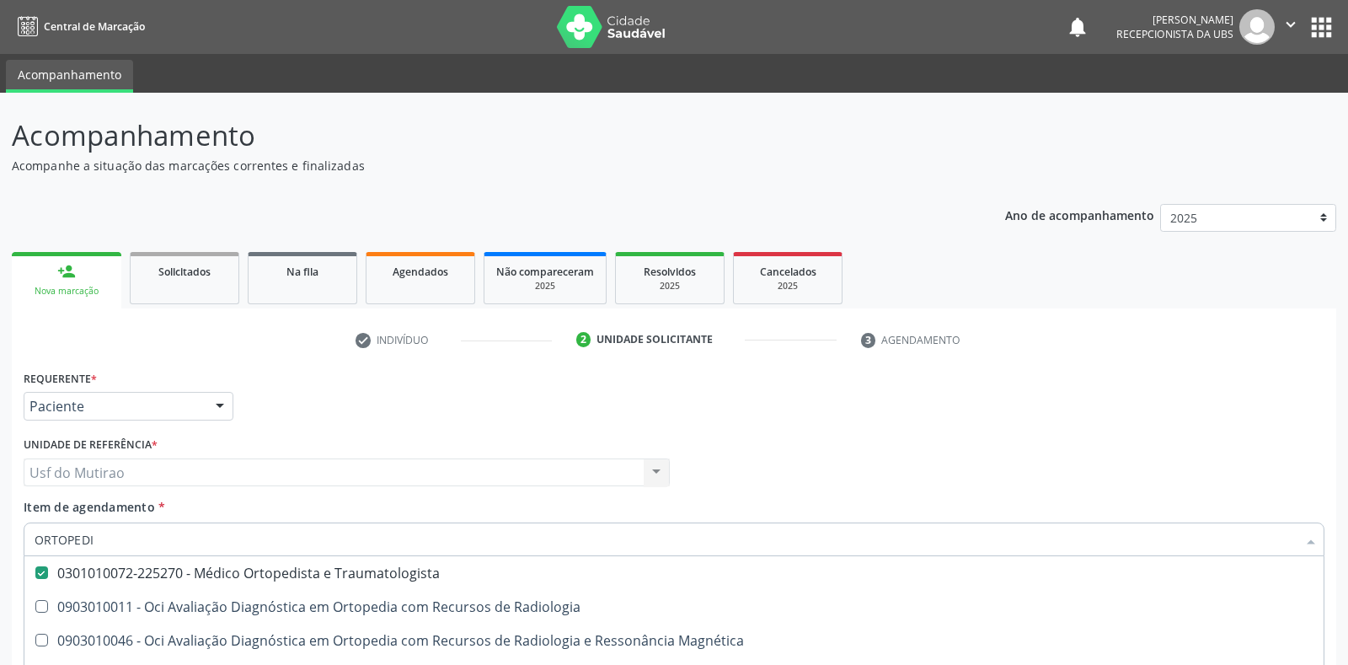
click at [197, 606] on div "Requerente * Paciente Médico(a) Enfermeiro(a) Paciente Nenhum resultado encontr…" at bounding box center [674, 595] width 1325 height 458
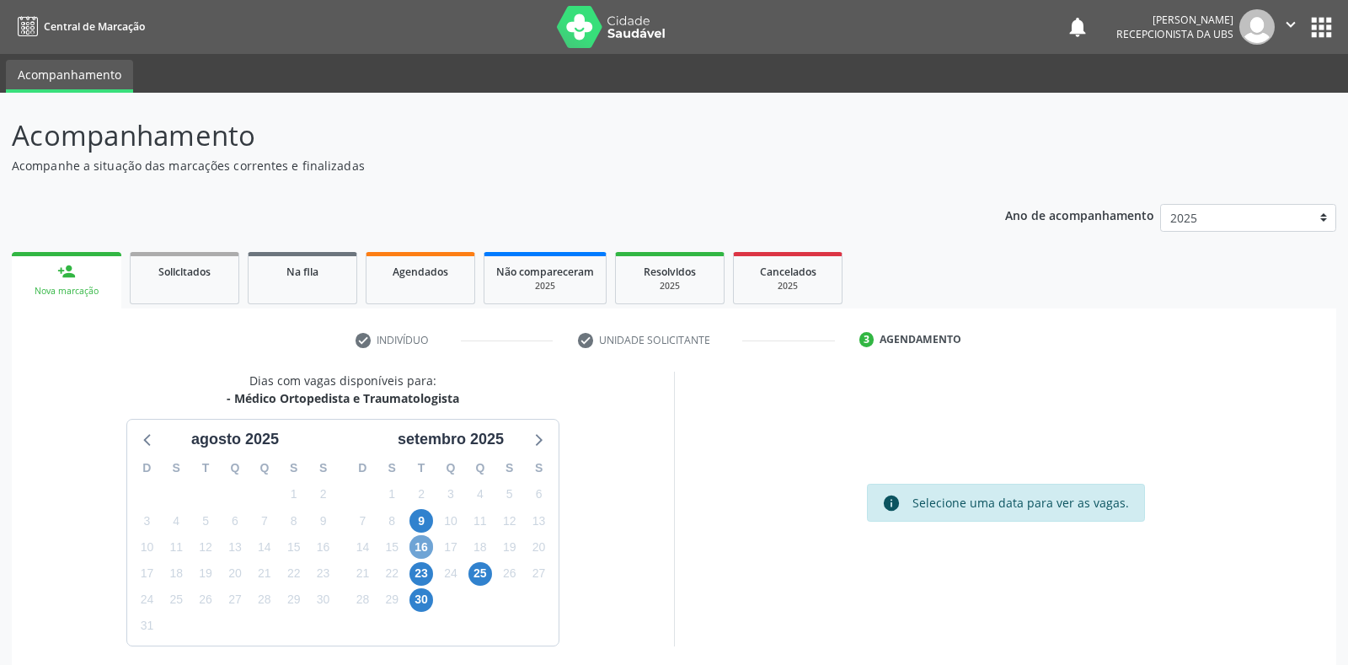
click at [423, 535] on span "16" at bounding box center [422, 547] width 24 height 24
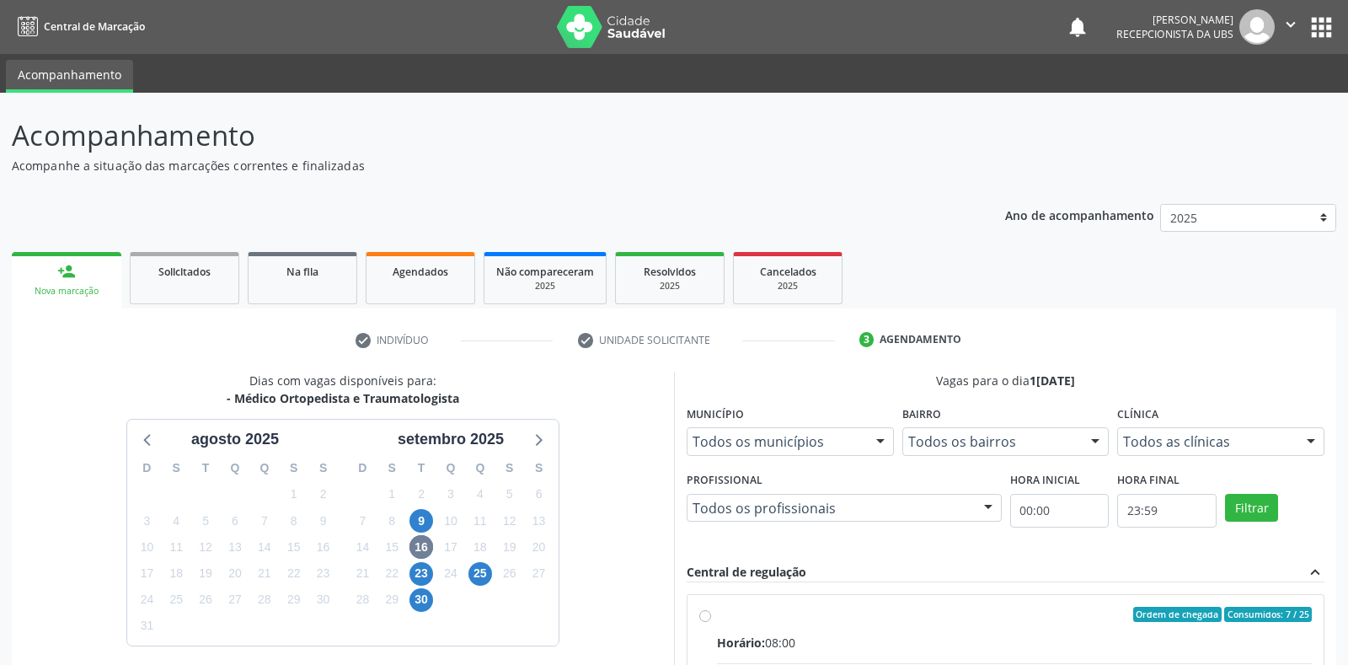
click at [711, 607] on input "Ordem de chegada Consumidos: 7 / 25 Horário: 08:00 Clínica: Cem Rede: -- Endere…" at bounding box center [705, 614] width 12 height 15
radio input "true"
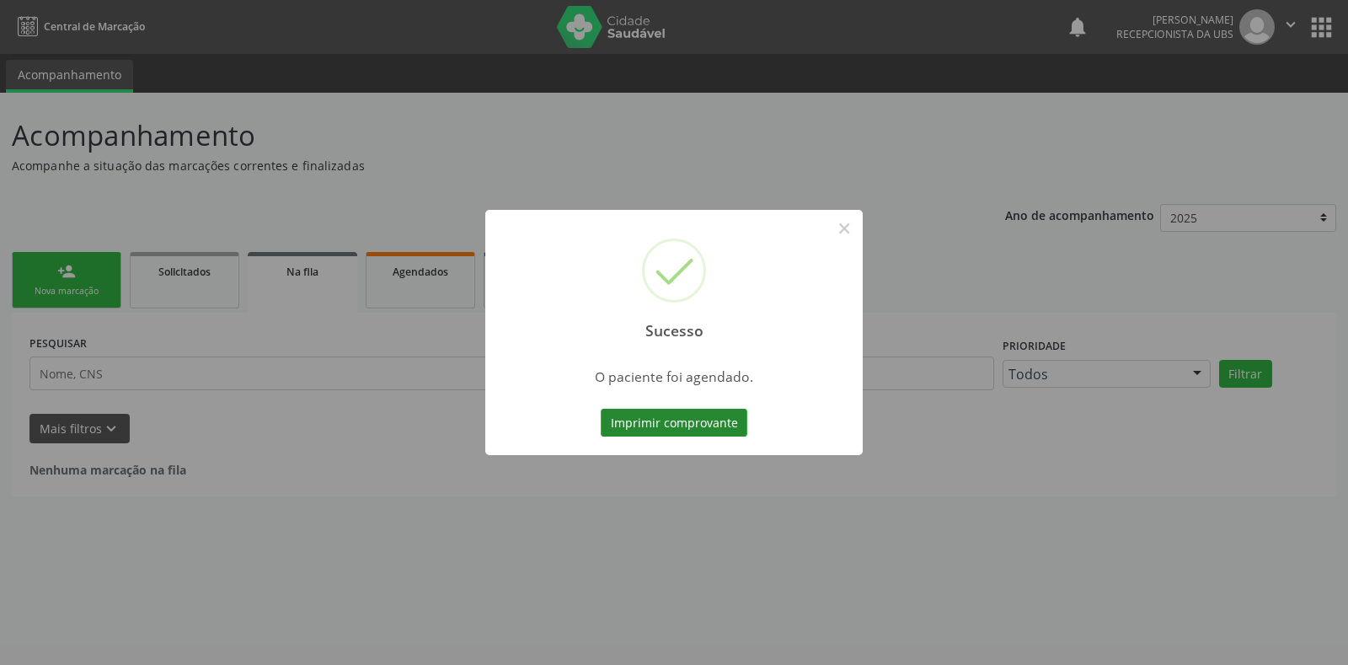
click at [674, 419] on button "Imprimir comprovante" at bounding box center [674, 423] width 147 height 29
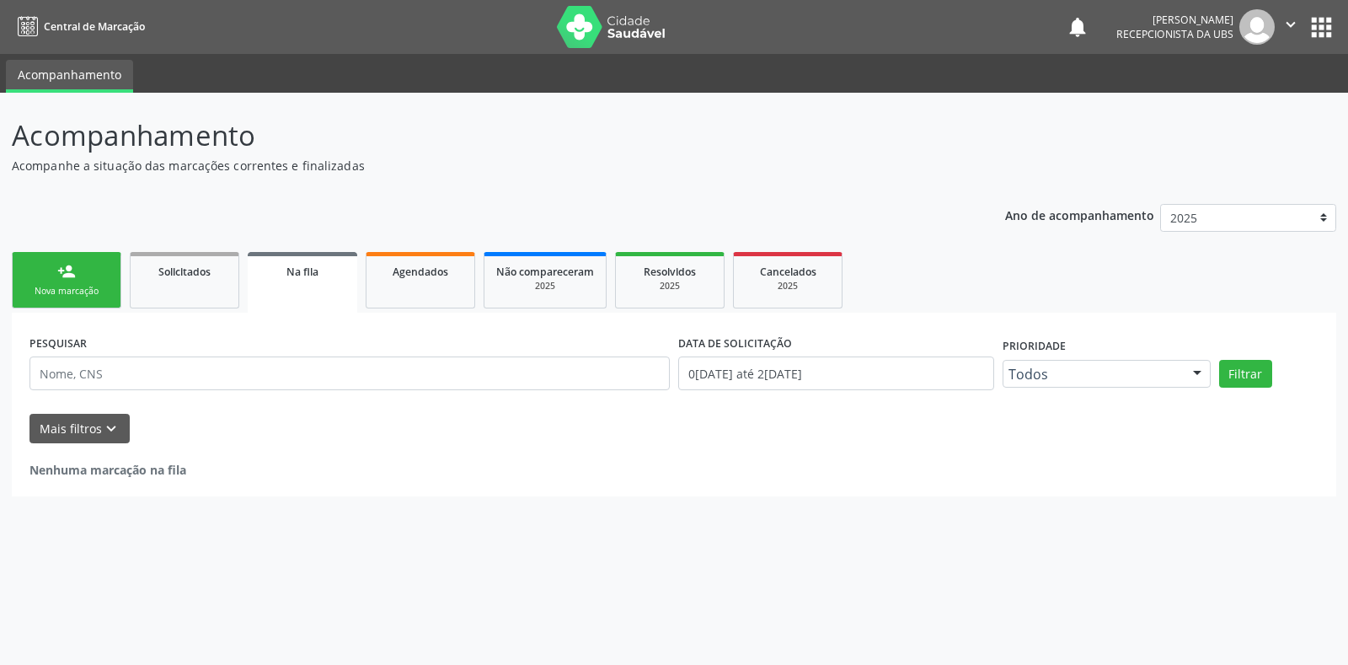
click at [104, 271] on div "Sucesso × O paciente foi agendado. Imprimir comprovante Cancel" at bounding box center [674, 332] width 1348 height 665
click at [81, 276] on link "person_add Nova marcação" at bounding box center [67, 280] width 110 height 56
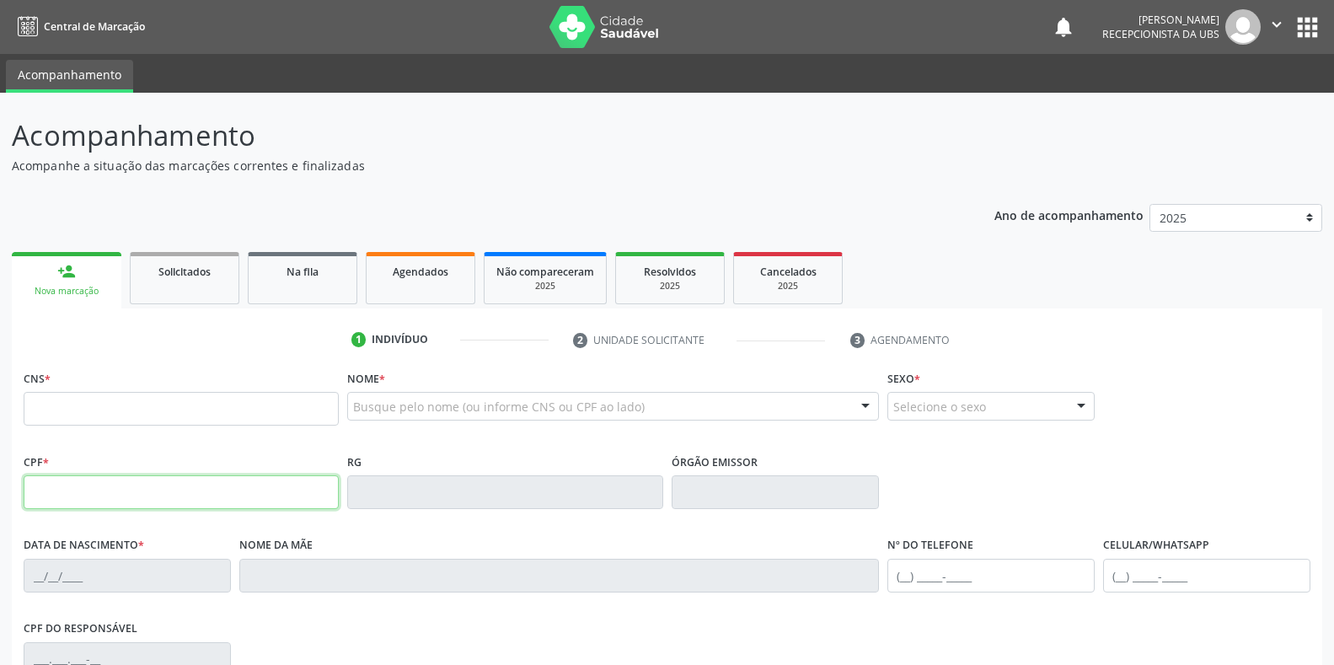
click at [265, 481] on input "text" at bounding box center [181, 492] width 315 height 34
type input "048.731.351-84"
type input "702 0093 7251 0689"
type input "02/11/1989"
type input "Maria do Carmo Alves de Lima"
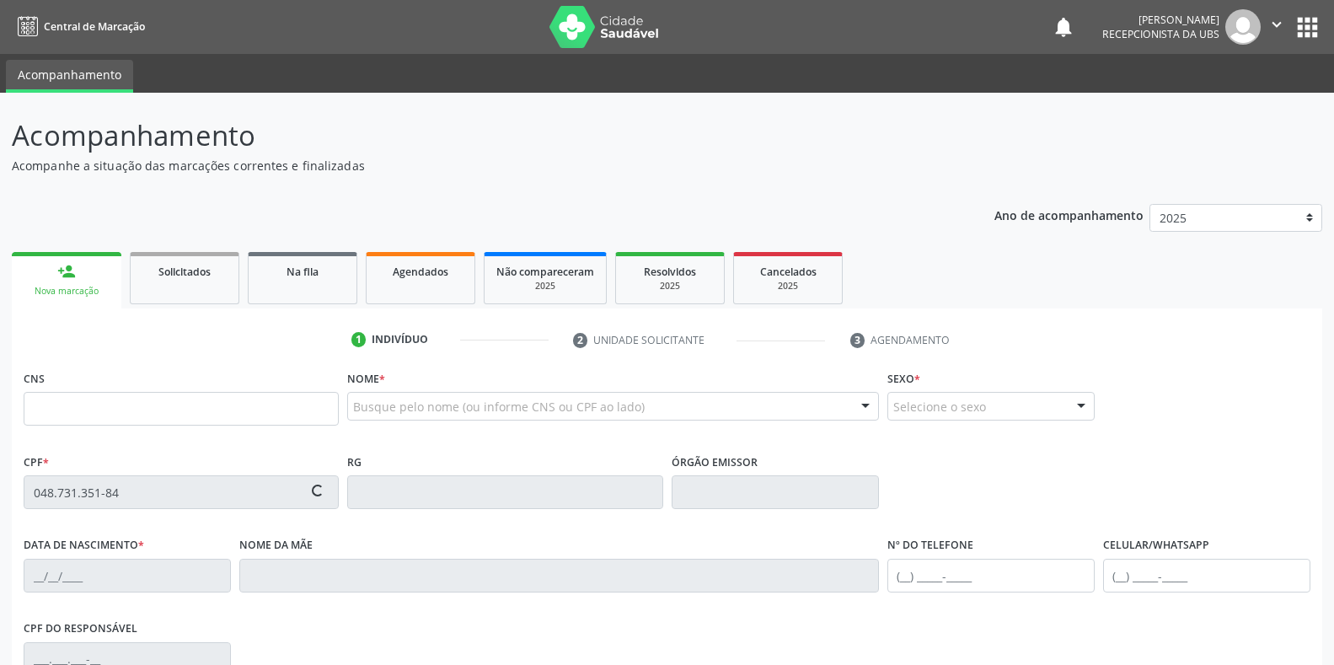
type input "[PHONE_NUMBER]"
type input "573.913.191-04"
type input "S/N"
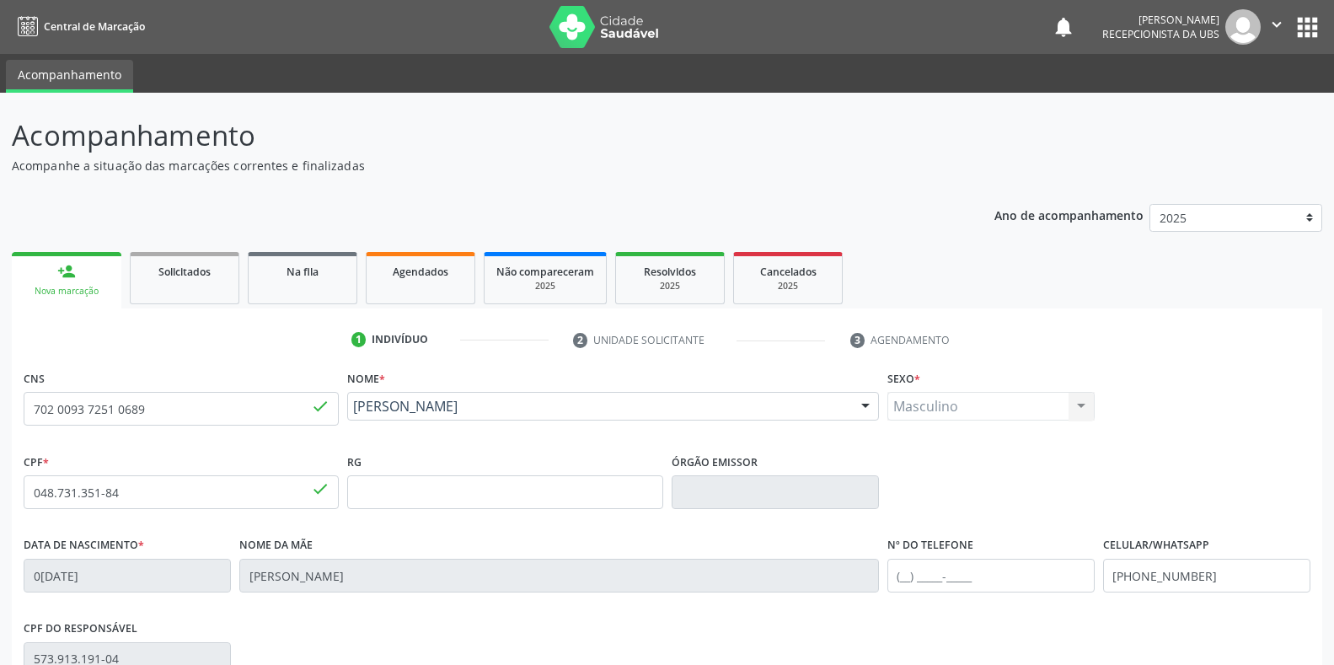
scroll to position [169, 0]
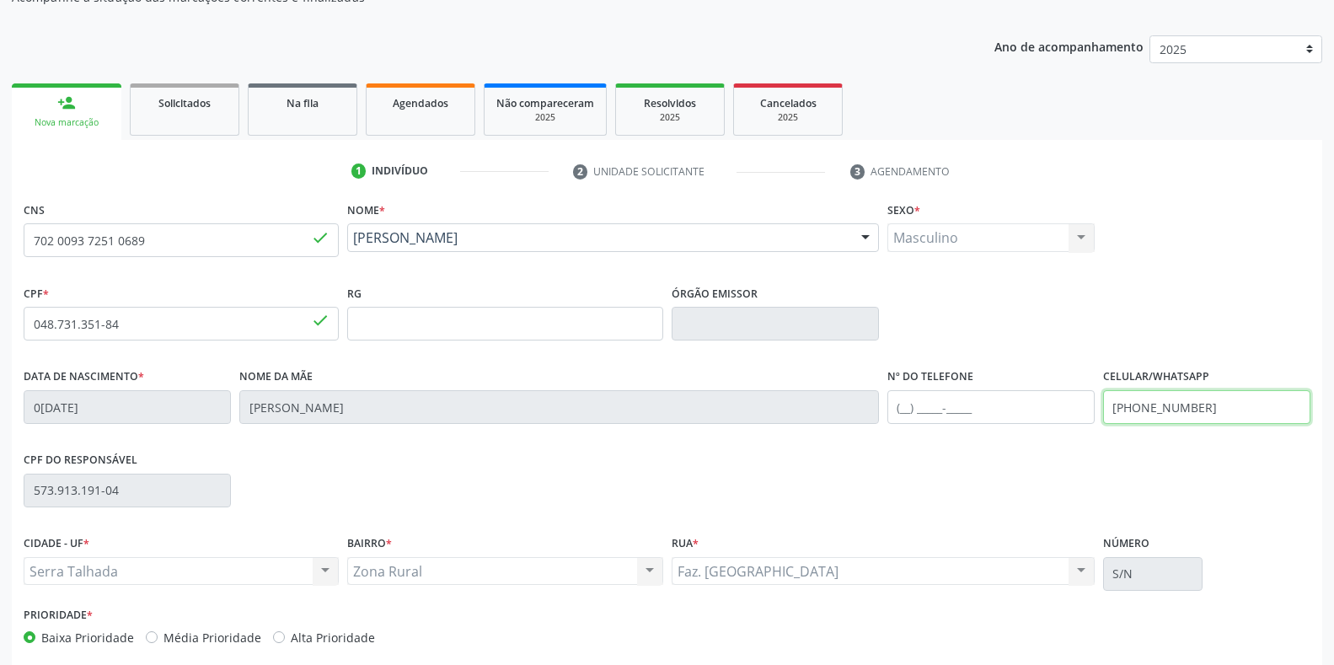
drag, startPoint x: 1236, startPoint y: 402, endPoint x: 1003, endPoint y: 400, distance: 233.4
click at [1003, 400] on div "Data de nascimento * 02/11/1989 Nome da mãe Maria do Carmo Alves de Lima Nº do …" at bounding box center [666, 405] width 1295 height 83
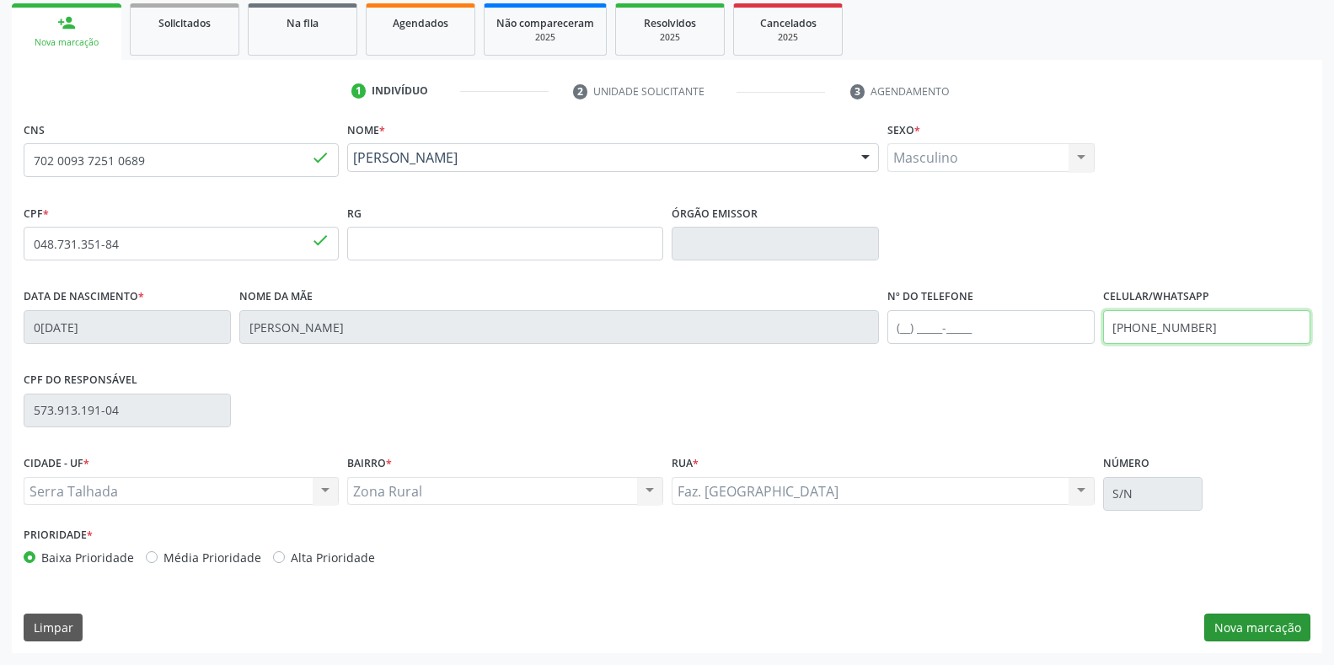
type input "(87) 99166-2340"
click at [1260, 638] on button "Nova marcação" at bounding box center [1257, 627] width 106 height 29
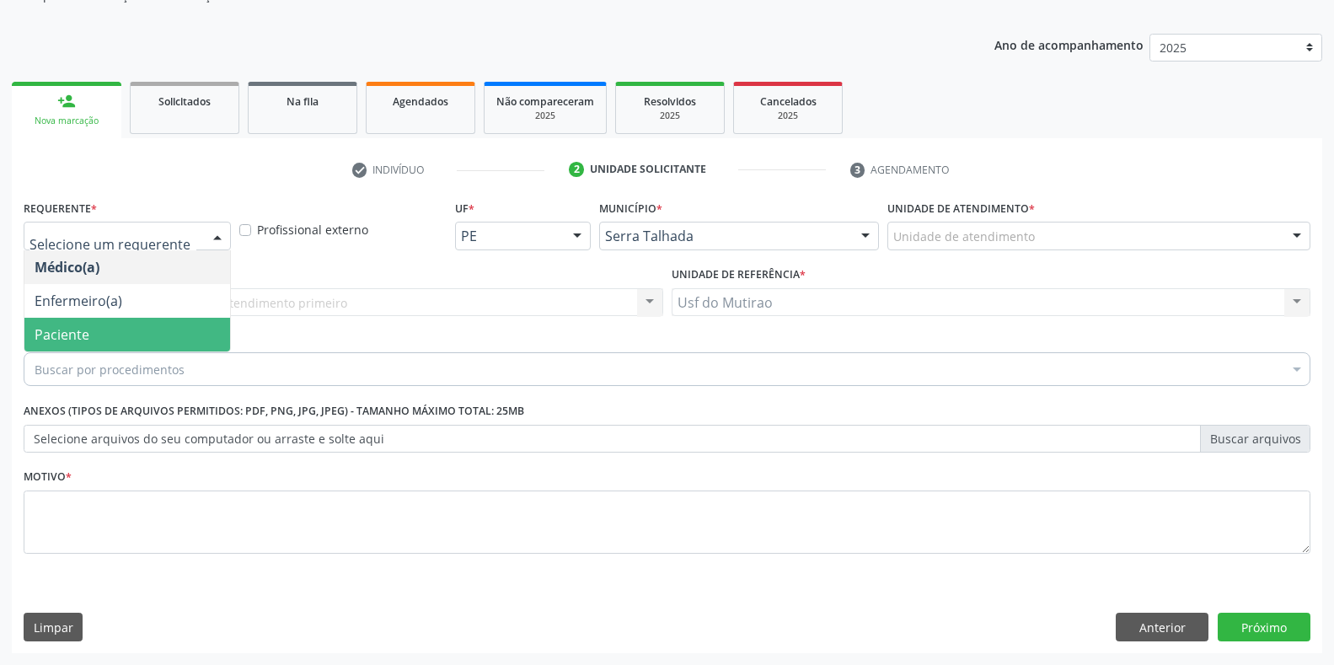
click at [72, 336] on span "Paciente" at bounding box center [62, 334] width 55 height 19
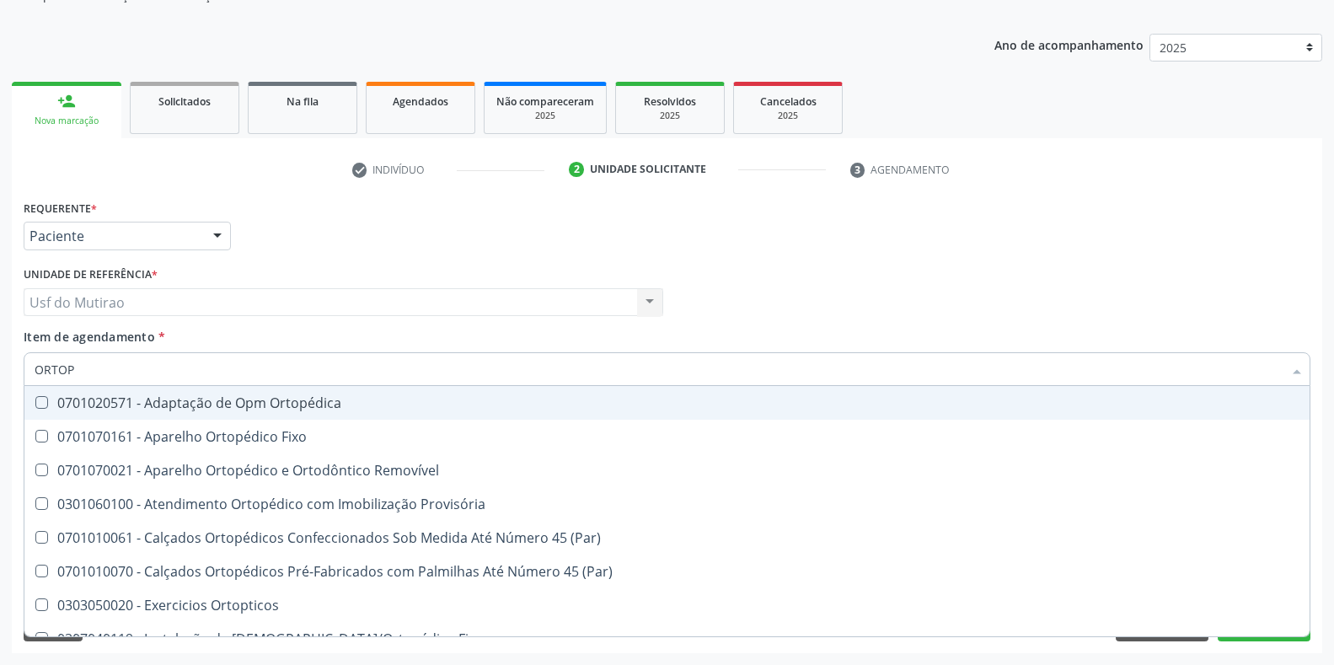
type input "ORTOPE"
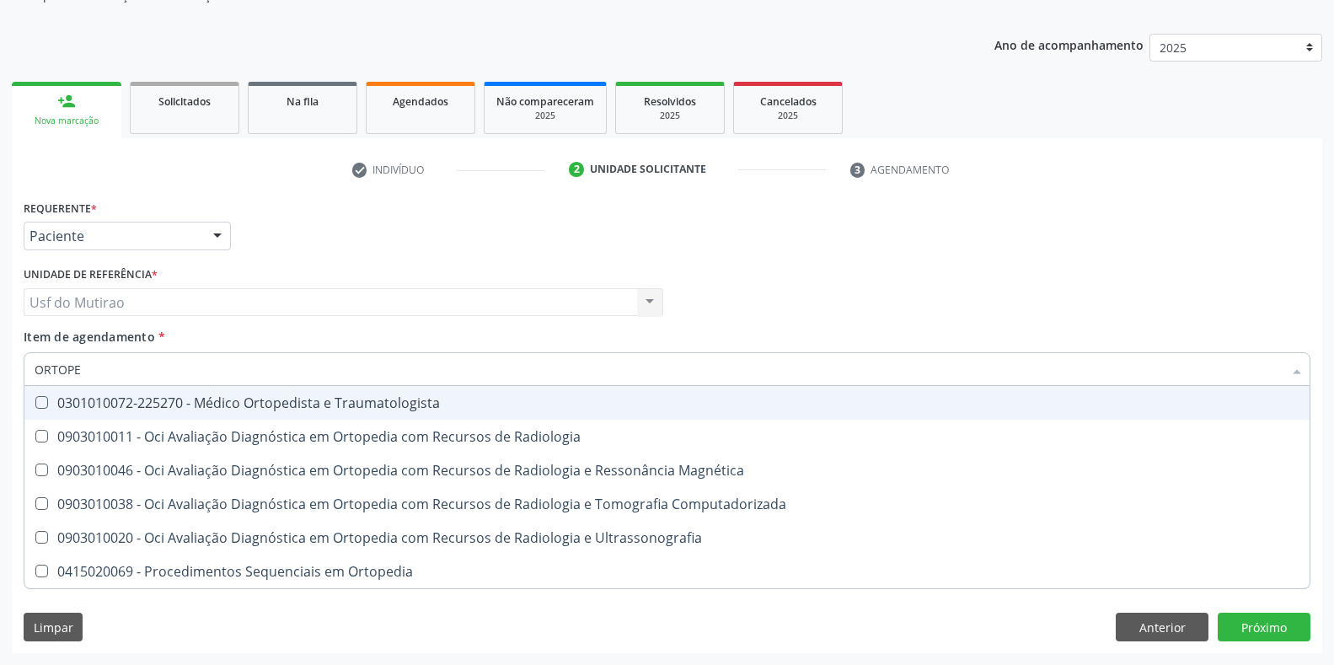
click at [196, 400] on div "0301010072-225270 - Médico Ortopedista e Traumatologista" at bounding box center [667, 402] width 1265 height 13
checkbox Traumatologista "true"
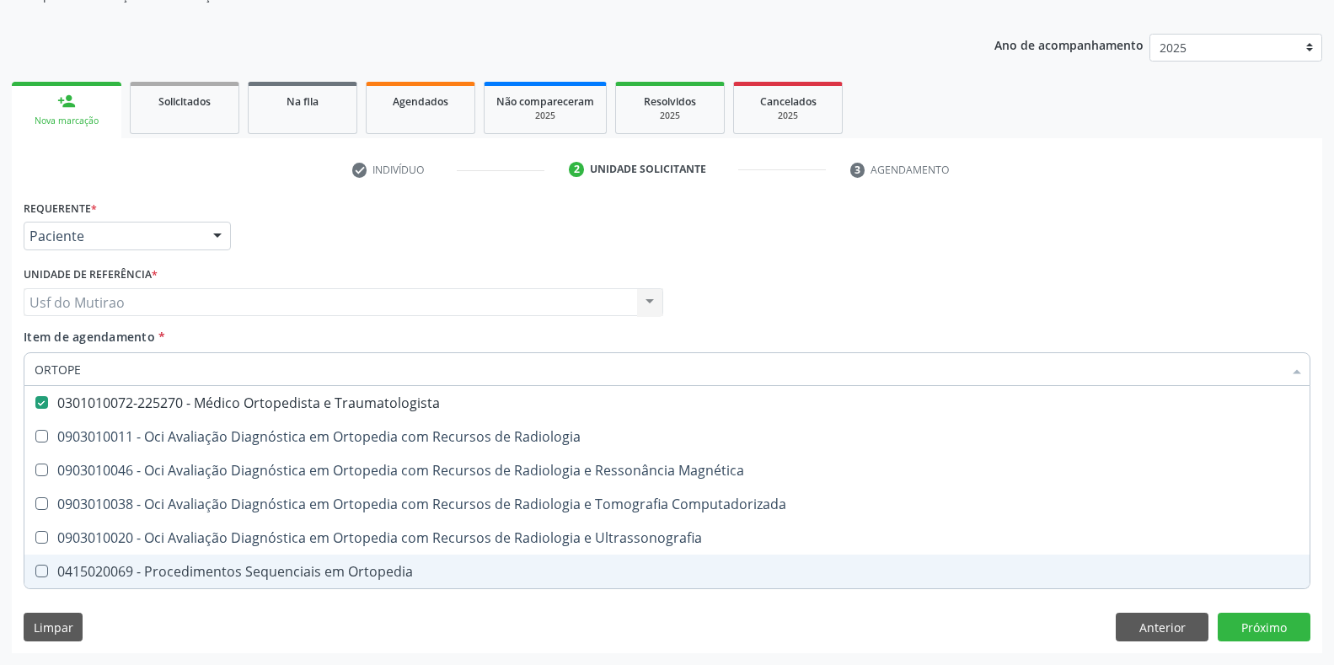
click at [223, 619] on div "Requerente * Paciente Médico(a) Enfermeiro(a) Paciente Nenhum resultado encontr…" at bounding box center [667, 425] width 1310 height 458
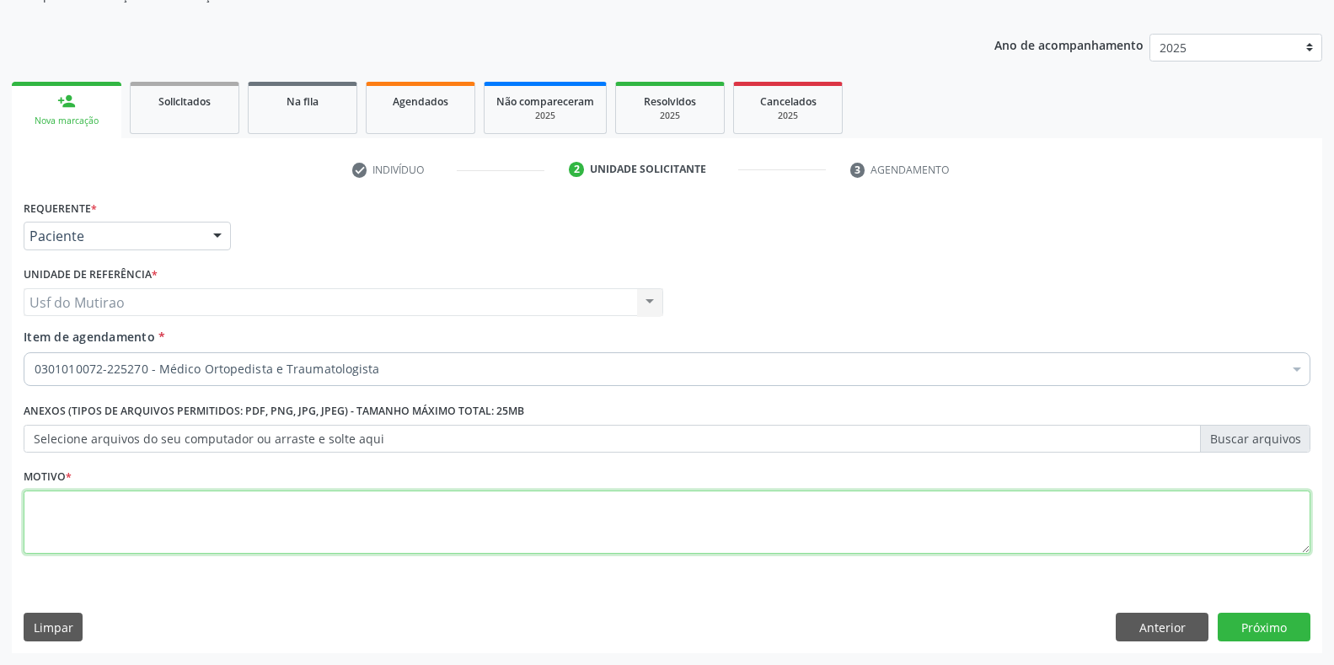
click at [269, 520] on textarea at bounding box center [667, 522] width 1287 height 64
type textarea "."
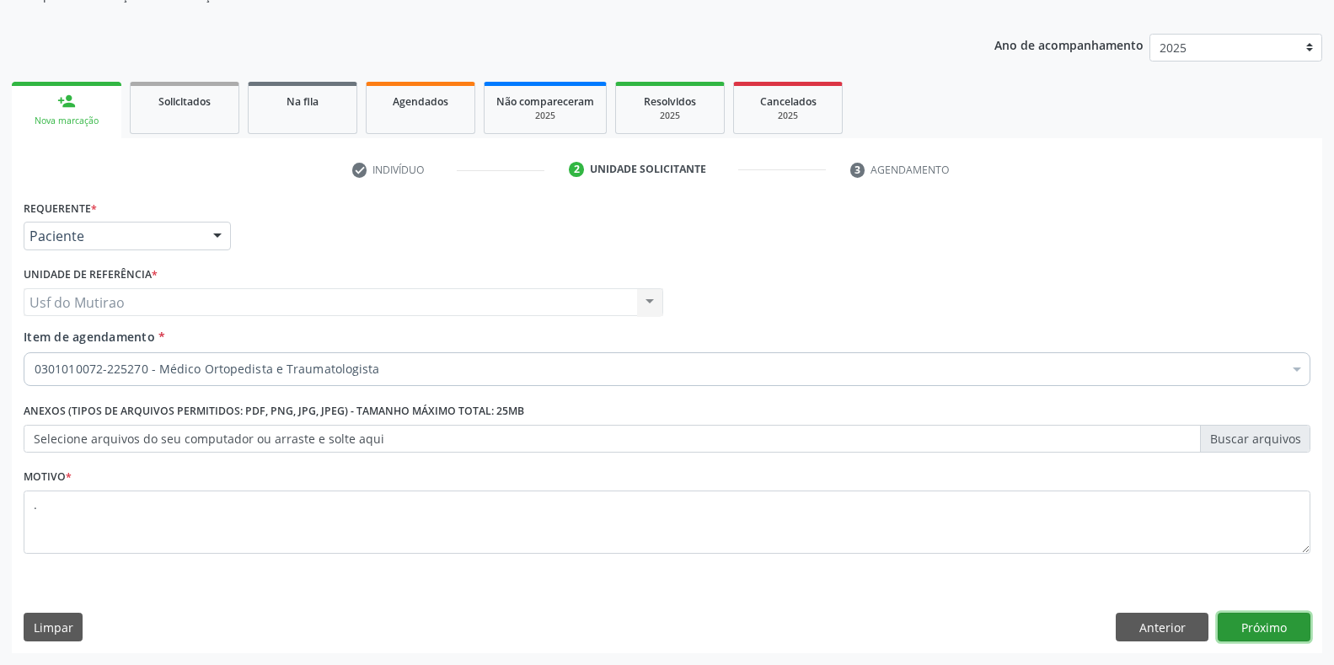
click at [1268, 627] on button "Próximo" at bounding box center [1264, 627] width 93 height 29
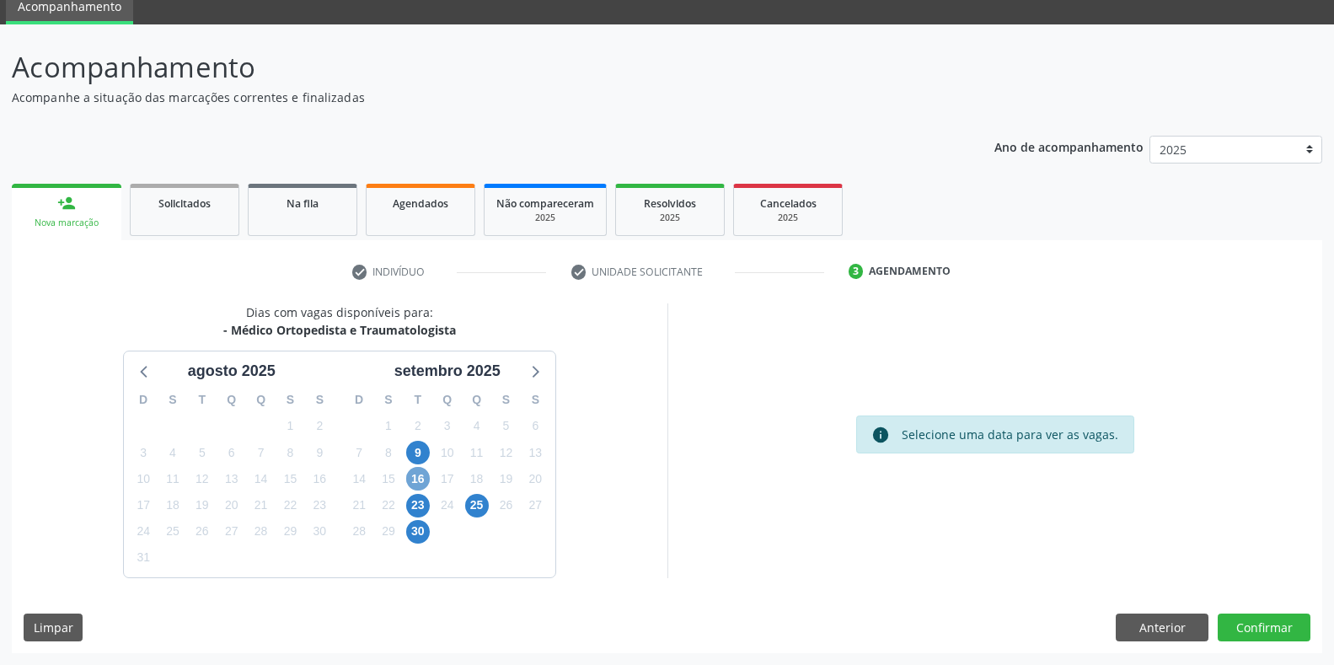
click at [419, 479] on span "16" at bounding box center [418, 479] width 24 height 24
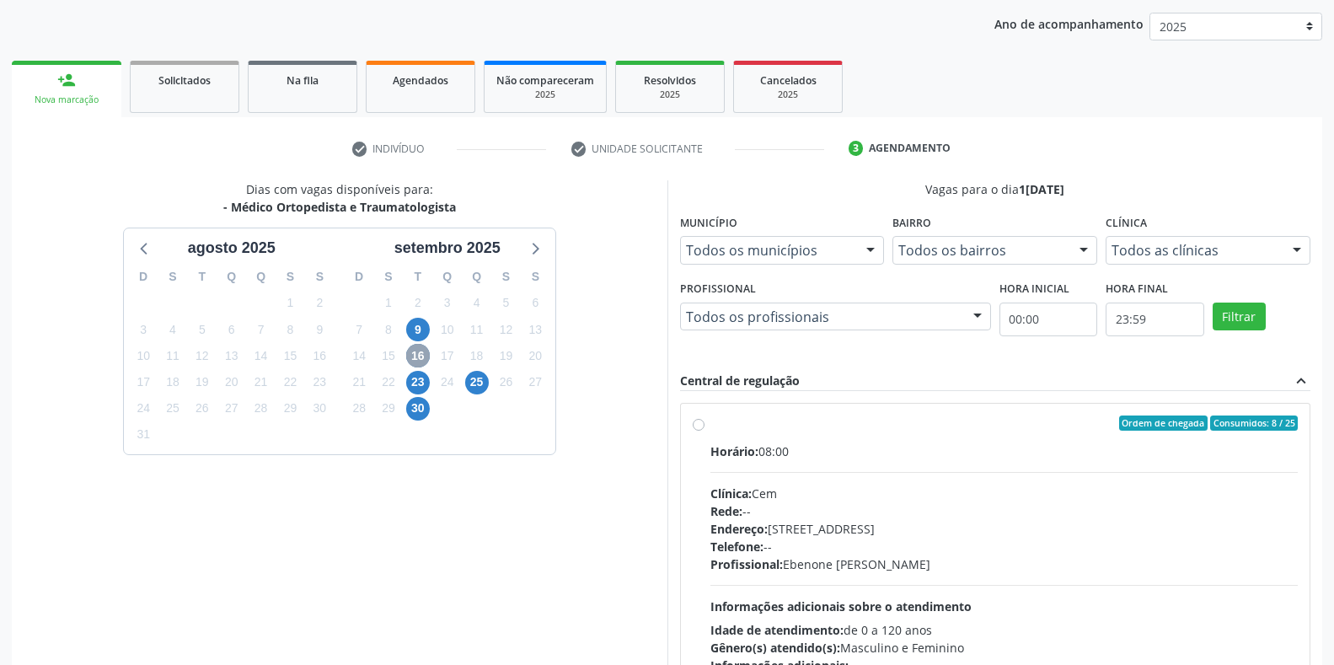
scroll to position [237, 0]
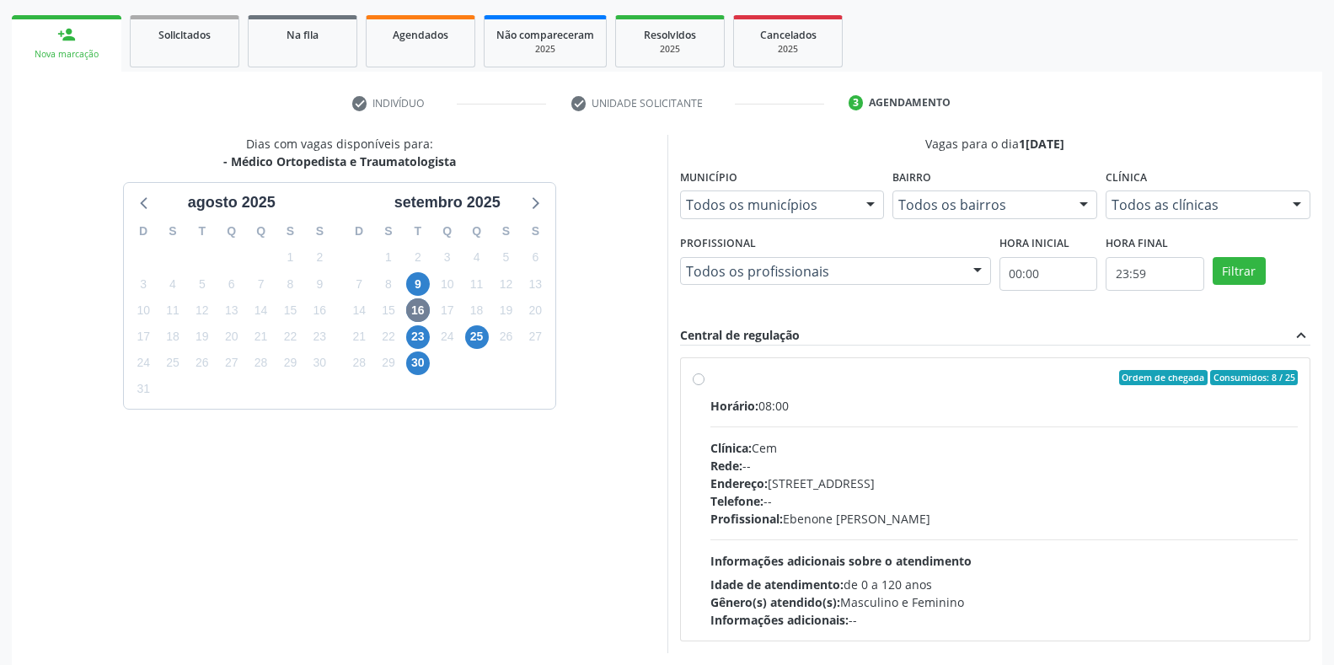
click at [785, 499] on div "Telefone: --" at bounding box center [1004, 501] width 588 height 18
click at [705, 385] on input "Ordem de chegada Consumidos: 8 / 25 Horário: 08:00 Clínica: Cem Rede: -- Endere…" at bounding box center [699, 377] width 12 height 15
radio input "true"
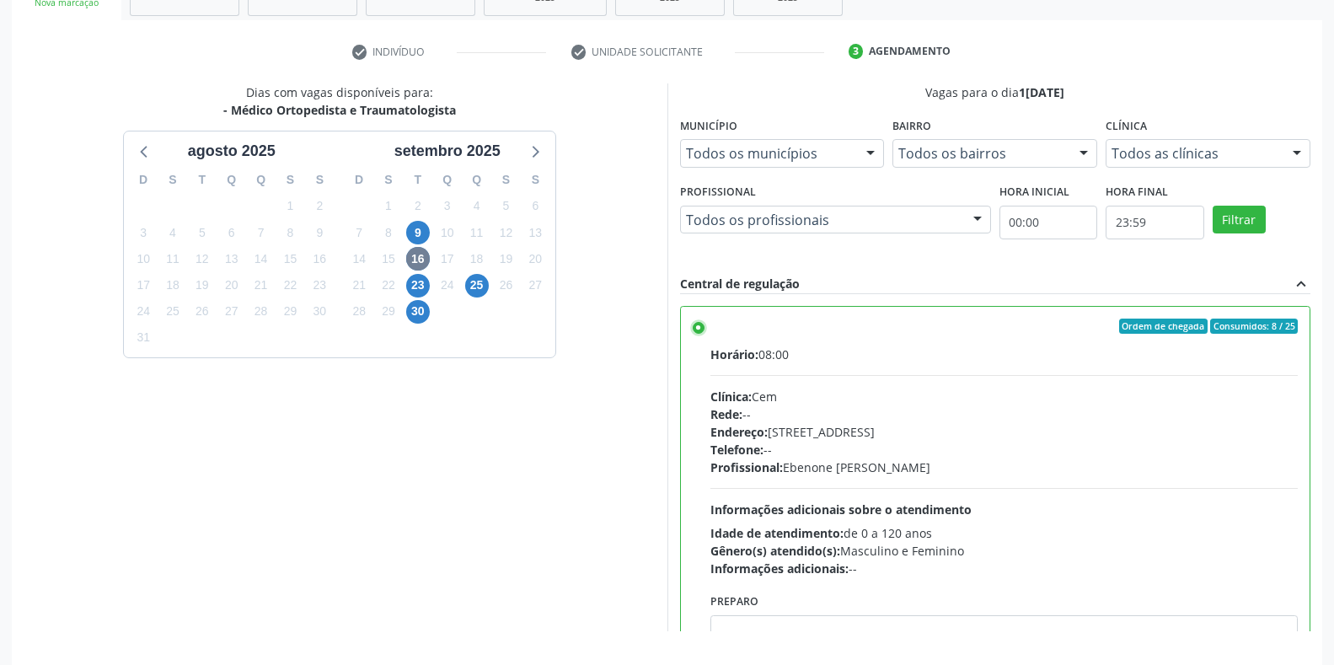
scroll to position [342, 0]
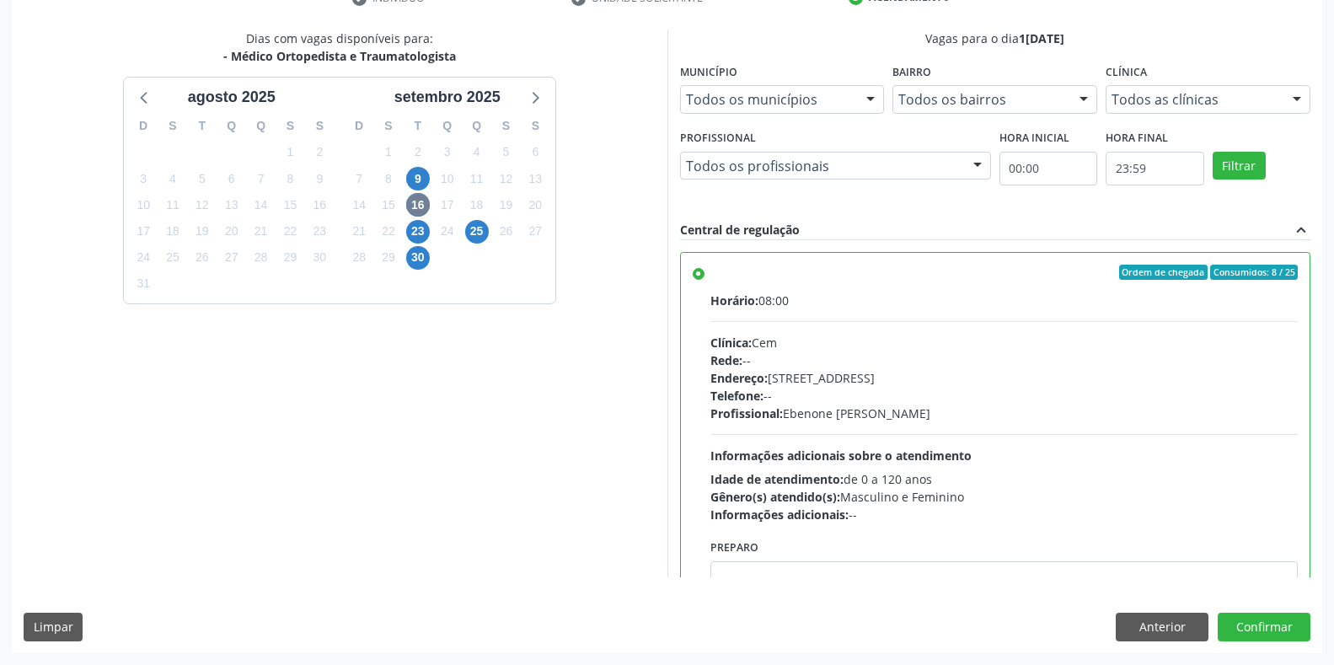
click at [1275, 646] on div "Dias com vagas disponíveis para: - Médico Ortopedista e Traumatologista agosto …" at bounding box center [667, 340] width 1310 height 623
click at [1288, 629] on button "Confirmar" at bounding box center [1264, 627] width 93 height 29
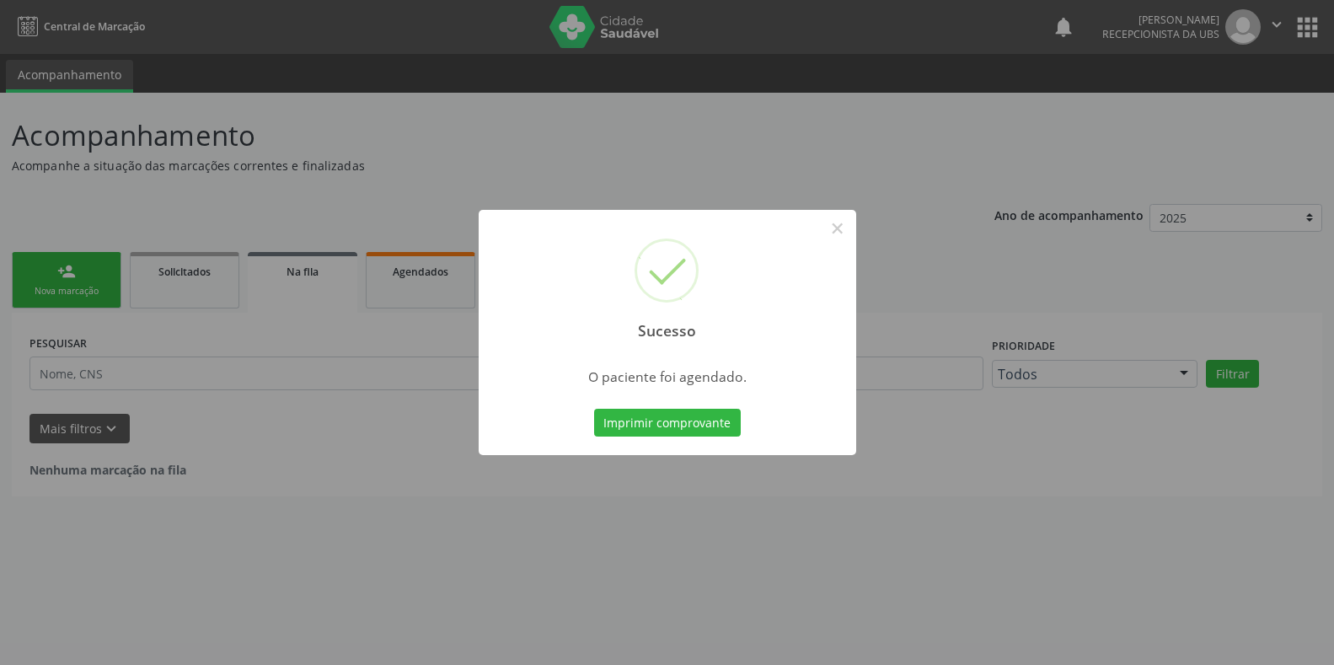
scroll to position [0, 0]
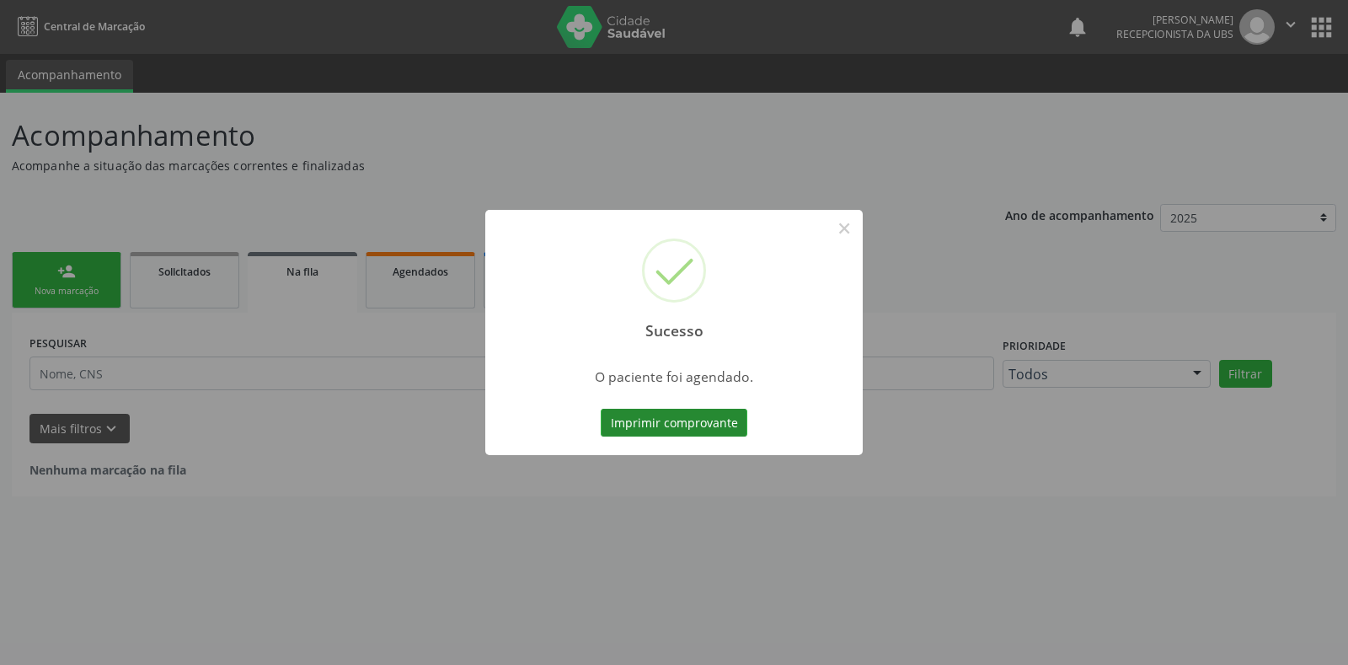
click at [671, 430] on button "Imprimir comprovante" at bounding box center [674, 423] width 147 height 29
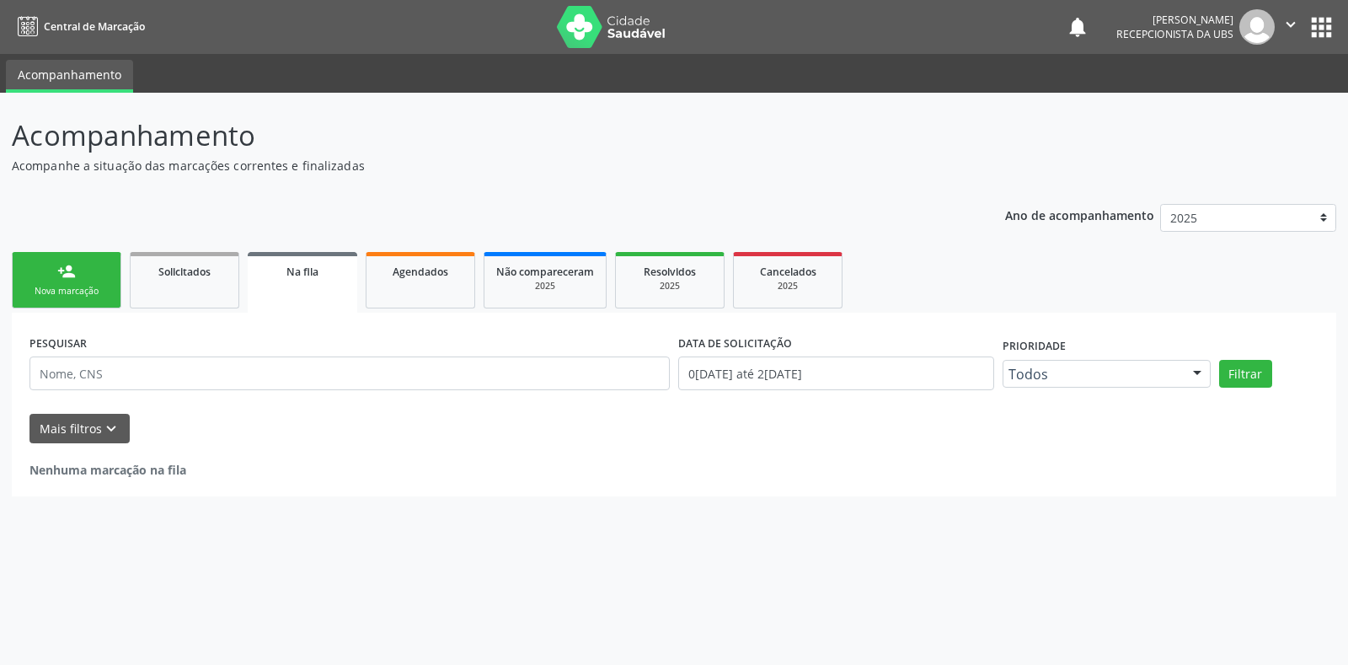
click at [62, 292] on div "Nova marcação" at bounding box center [66, 291] width 84 height 13
click at [63, 285] on div "Nova marcação" at bounding box center [66, 291] width 84 height 13
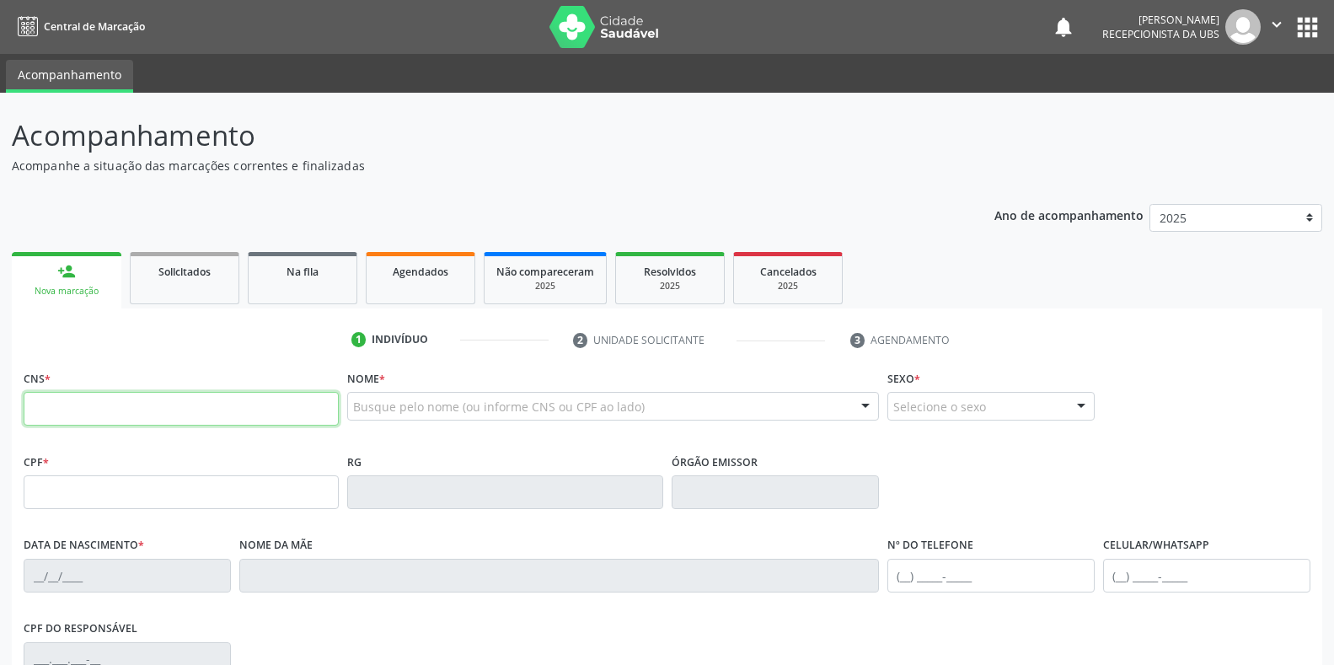
click at [132, 421] on input "text" at bounding box center [181, 409] width 315 height 34
type input "700 0069 0144 8001"
type input "042.787.213-82"
type input "[DATE]"
type input "[PERSON_NAME]"
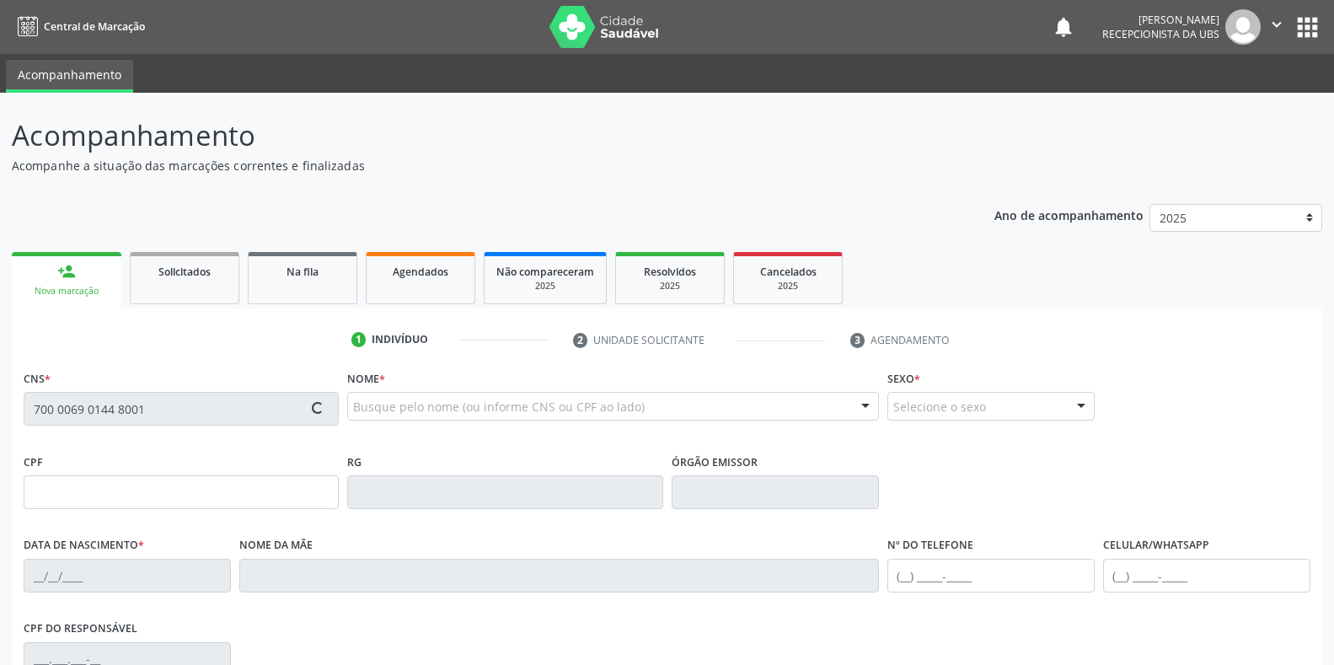
type input "[PHONE_NUMBER]"
type input "S/N"
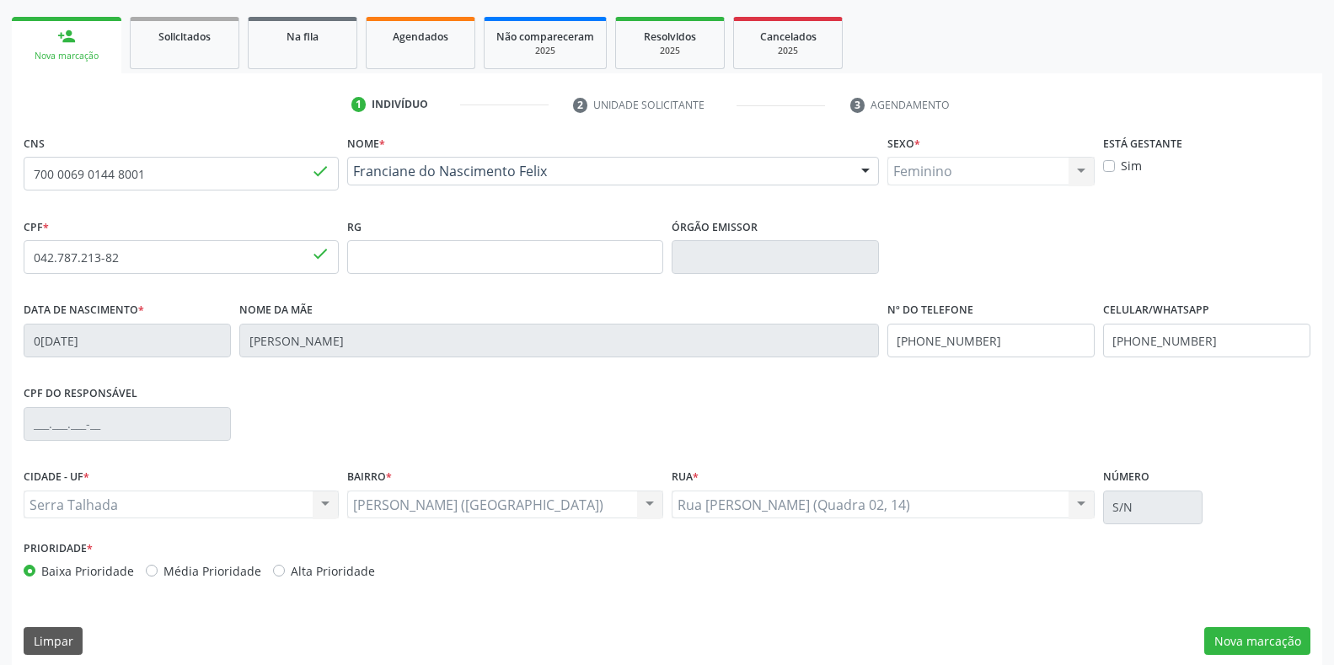
scroll to position [249, 0]
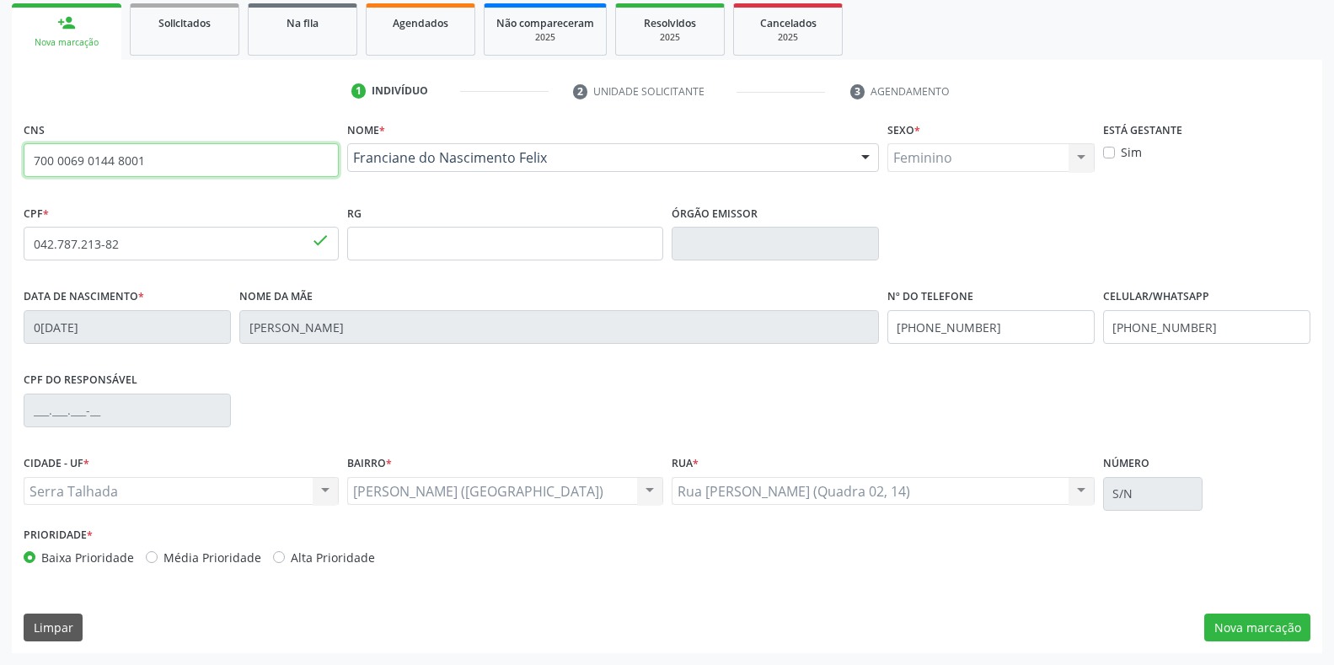
click at [278, 173] on input "700 0069 0144 8001" at bounding box center [181, 160] width 315 height 34
drag, startPoint x: 234, startPoint y: 159, endPoint x: 0, endPoint y: 155, distance: 234.3
click at [0, 155] on div "Acompanhamento Acompanhe a situação das marcações correntes e finalizadas Relat…" at bounding box center [667, 254] width 1334 height 821
click at [127, 147] on input "text" at bounding box center [181, 160] width 315 height 34
type input "705 0066 4353 6753"
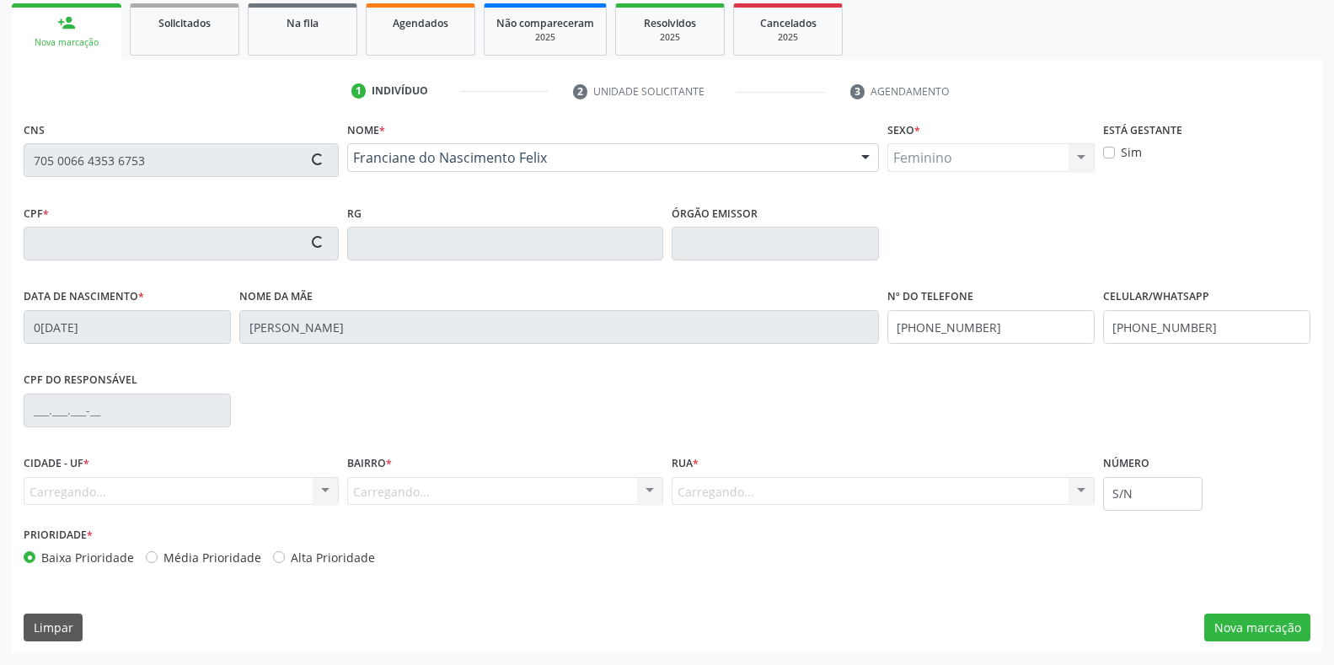
type input "27/05/1991"
type input "Josefa Liberia da Silva"
type input "(87) 99999-6669"
type input "(87) 99950-5932"
type input "935.799.184-00"
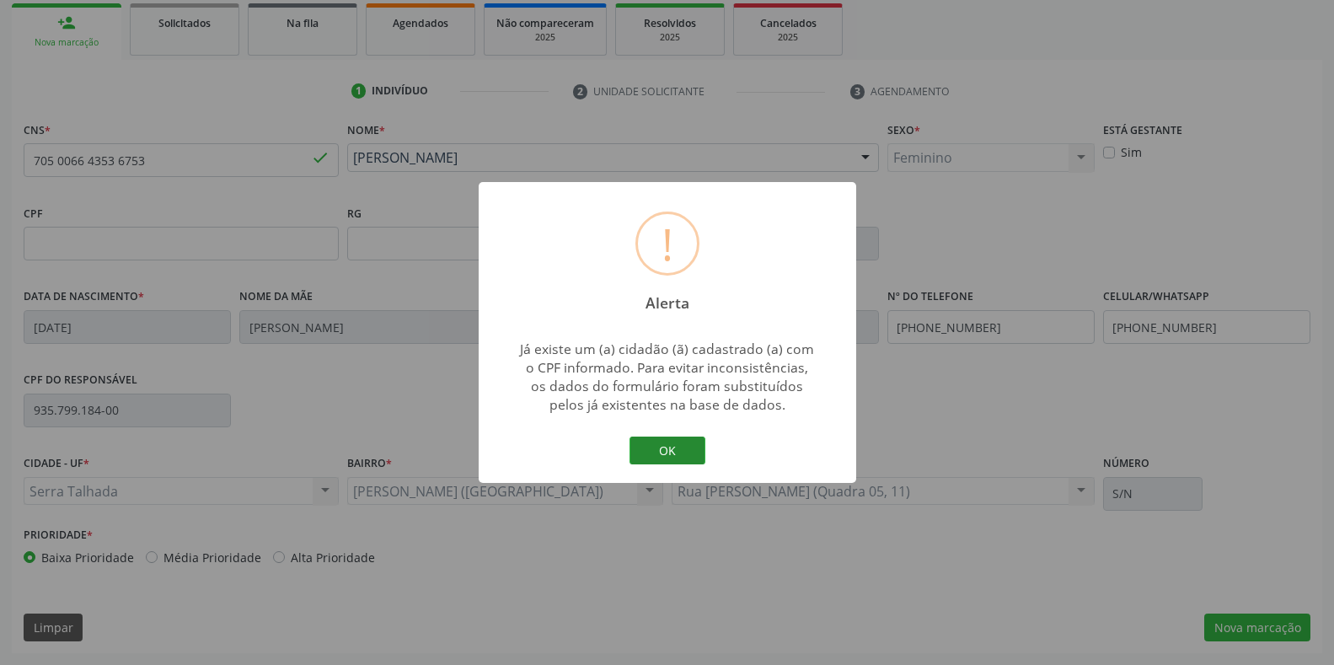
click at [667, 440] on button "OK" at bounding box center [668, 451] width 76 height 29
